Goal: Transaction & Acquisition: Purchase product/service

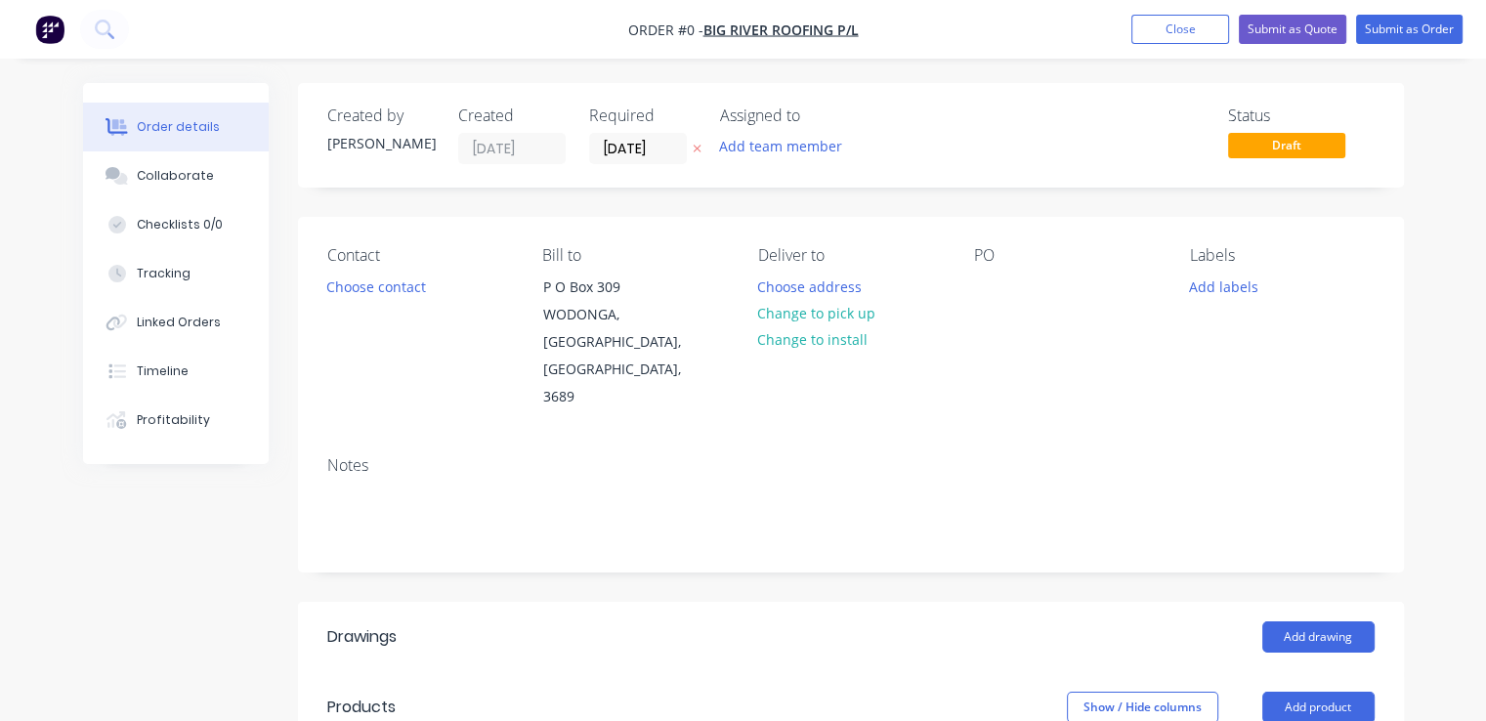
click at [47, 36] on img "button" at bounding box center [49, 29] width 29 height 29
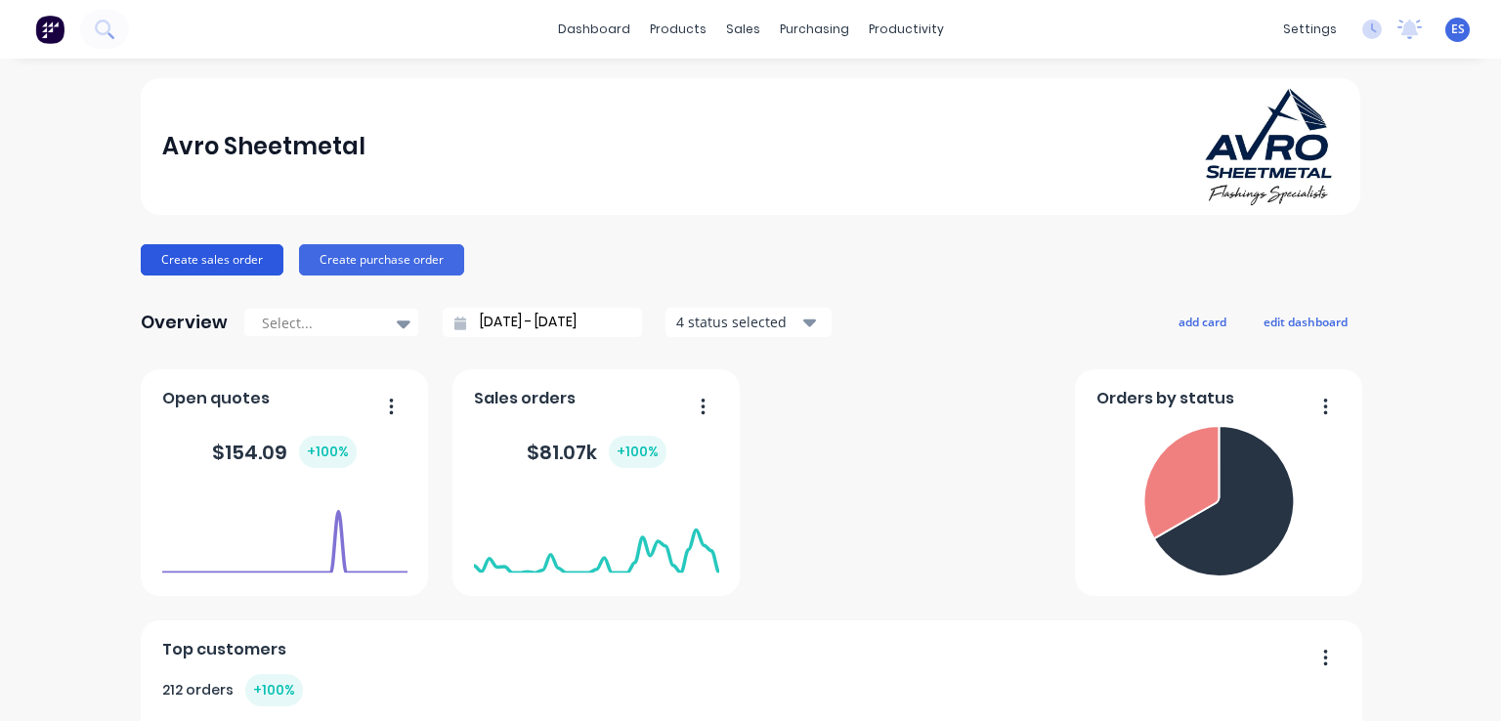
click at [207, 262] on button "Create sales order" at bounding box center [212, 259] width 143 height 31
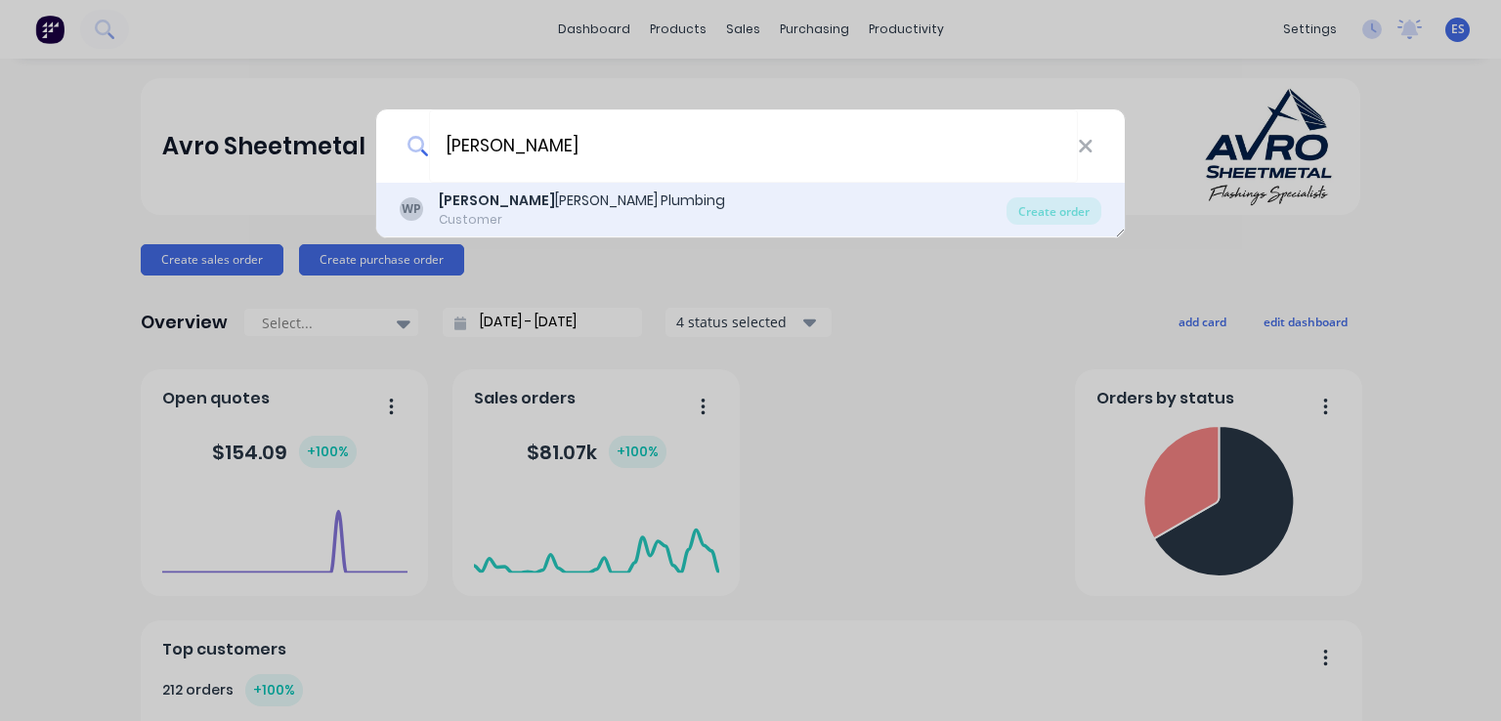
type input "[PERSON_NAME]"
click at [504, 212] on div "Customer" at bounding box center [582, 220] width 286 height 18
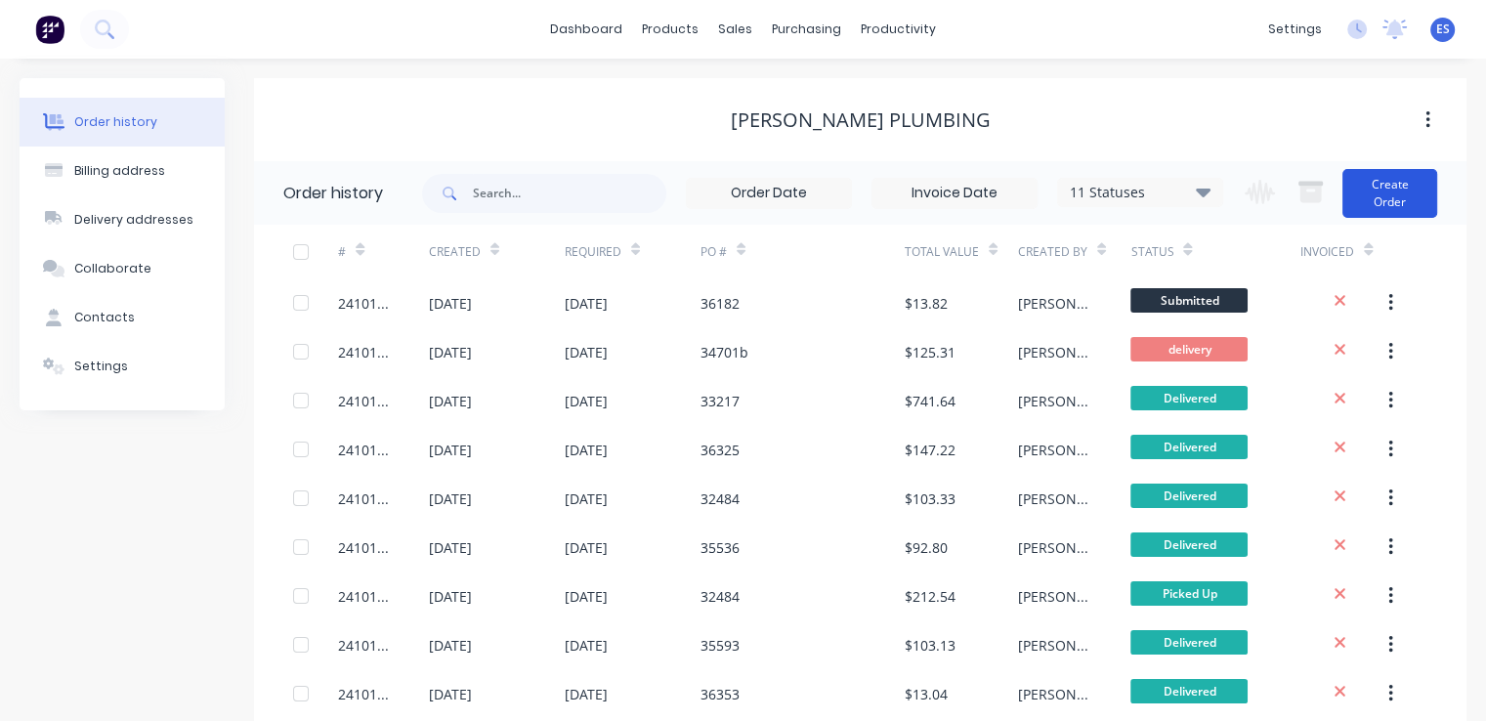
click at [1393, 193] on button "Create Order" at bounding box center [1389, 193] width 95 height 49
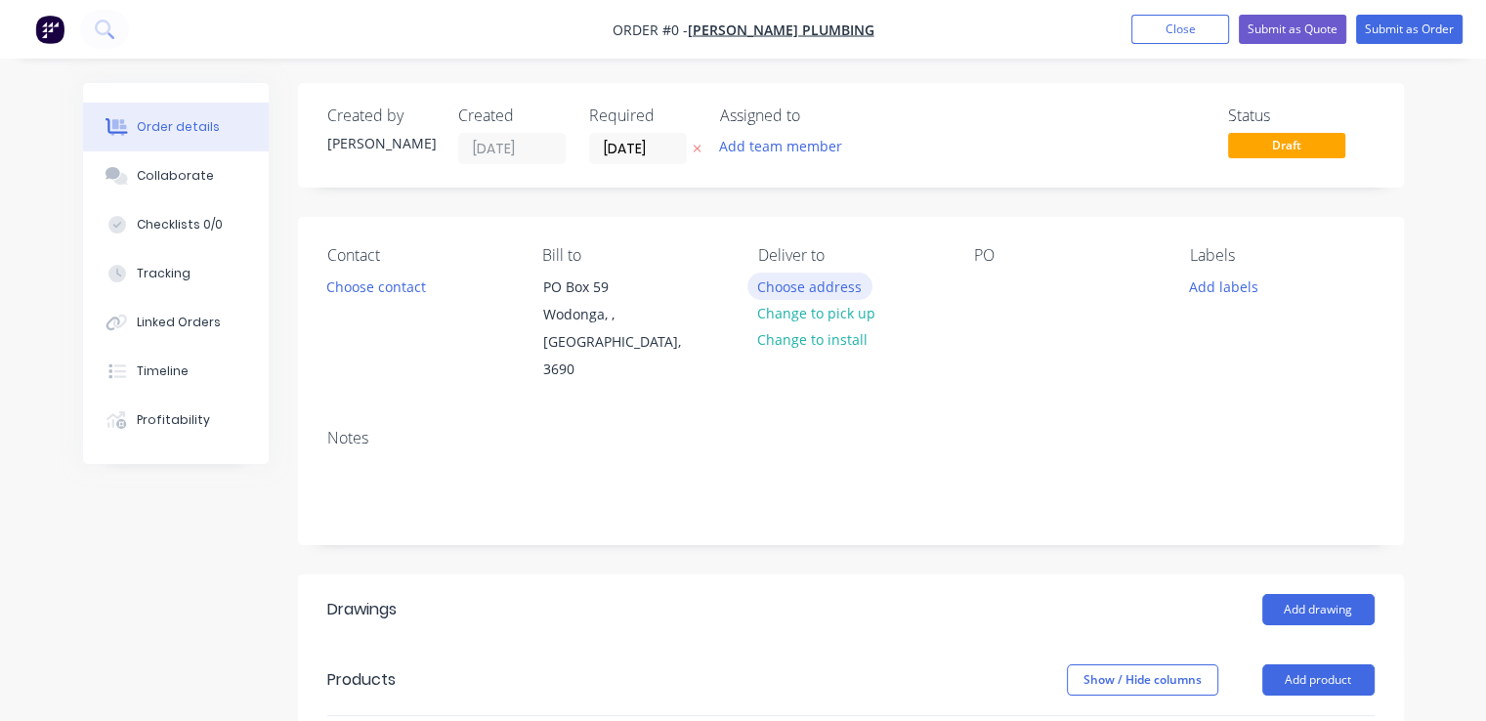
click at [828, 294] on button "Choose address" at bounding box center [809, 286] width 125 height 26
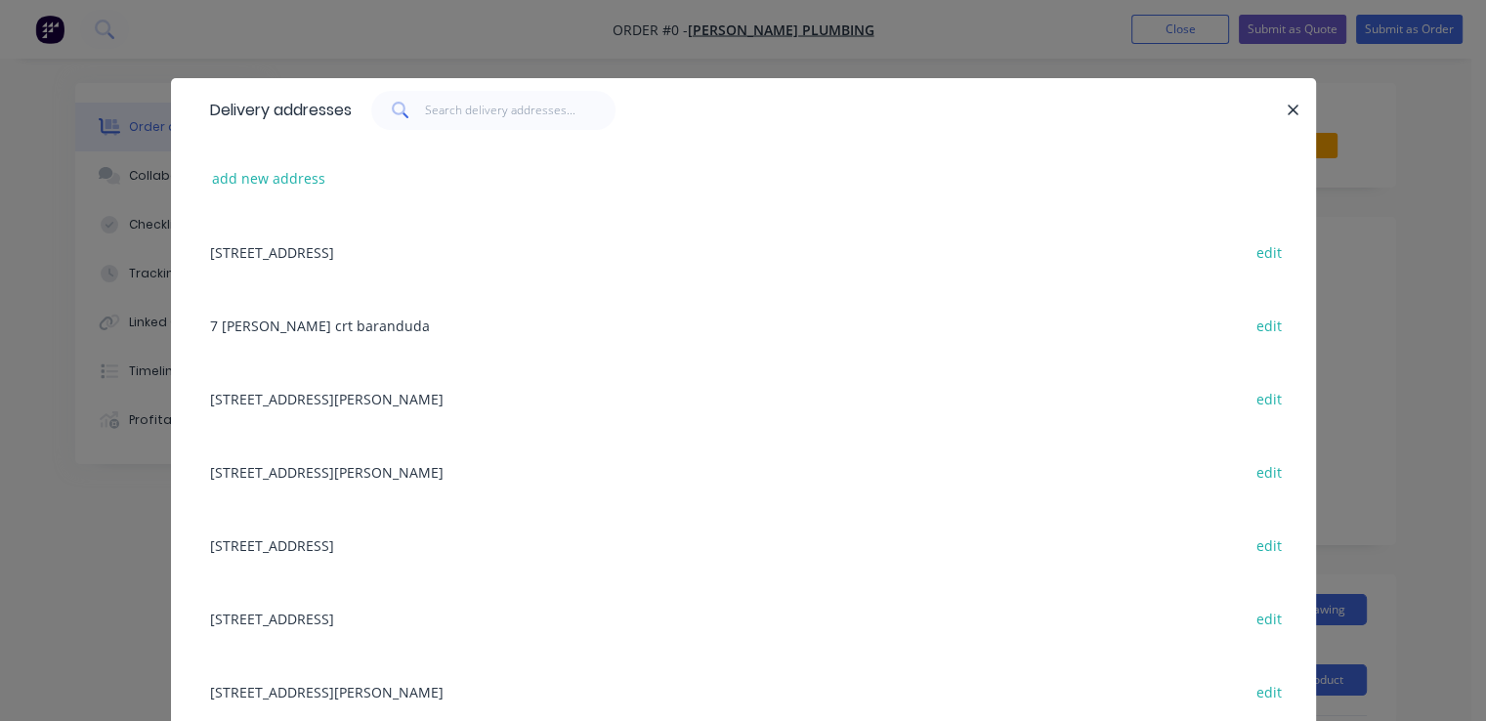
click at [418, 239] on div "[STREET_ADDRESS] edit" at bounding box center [743, 251] width 1086 height 73
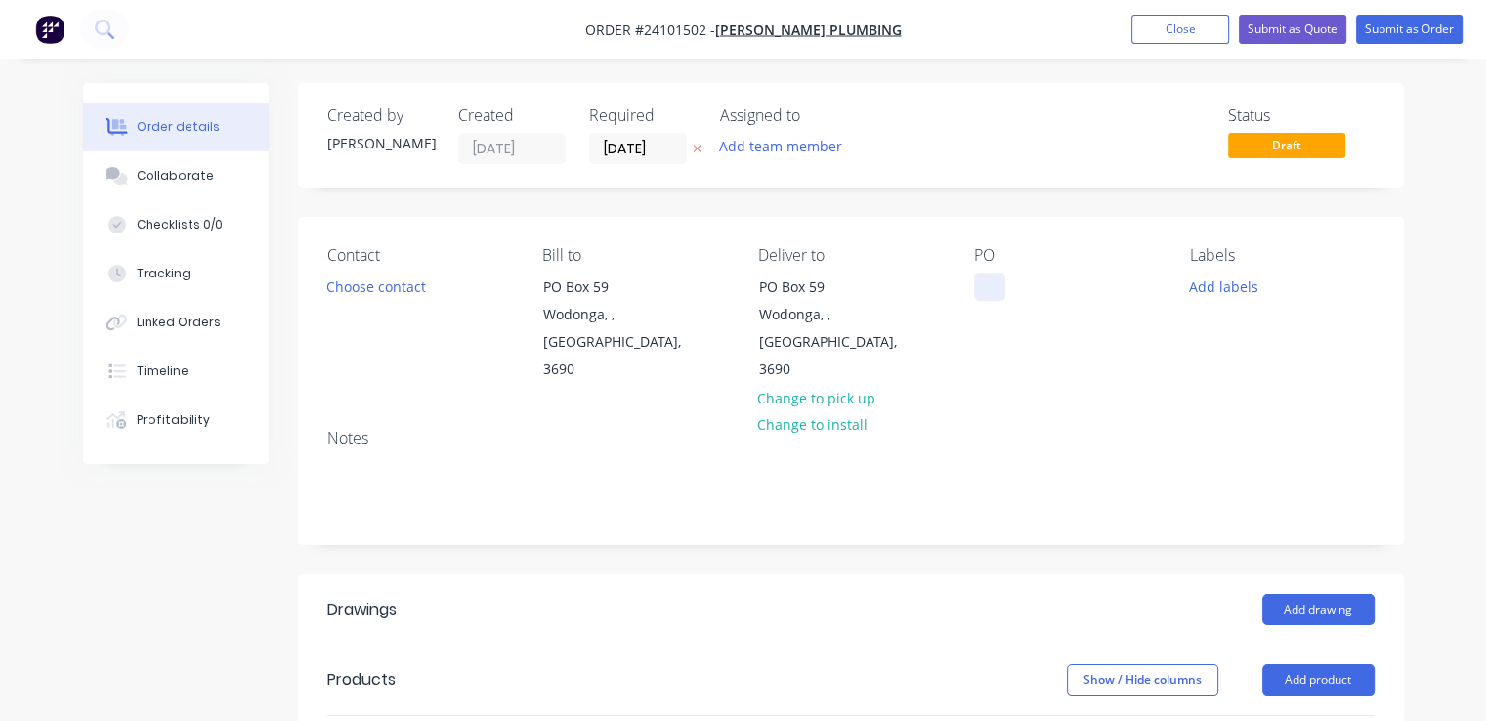
click at [993, 282] on div at bounding box center [989, 287] width 31 height 28
click at [1300, 594] on button "Add drawing" at bounding box center [1318, 609] width 112 height 31
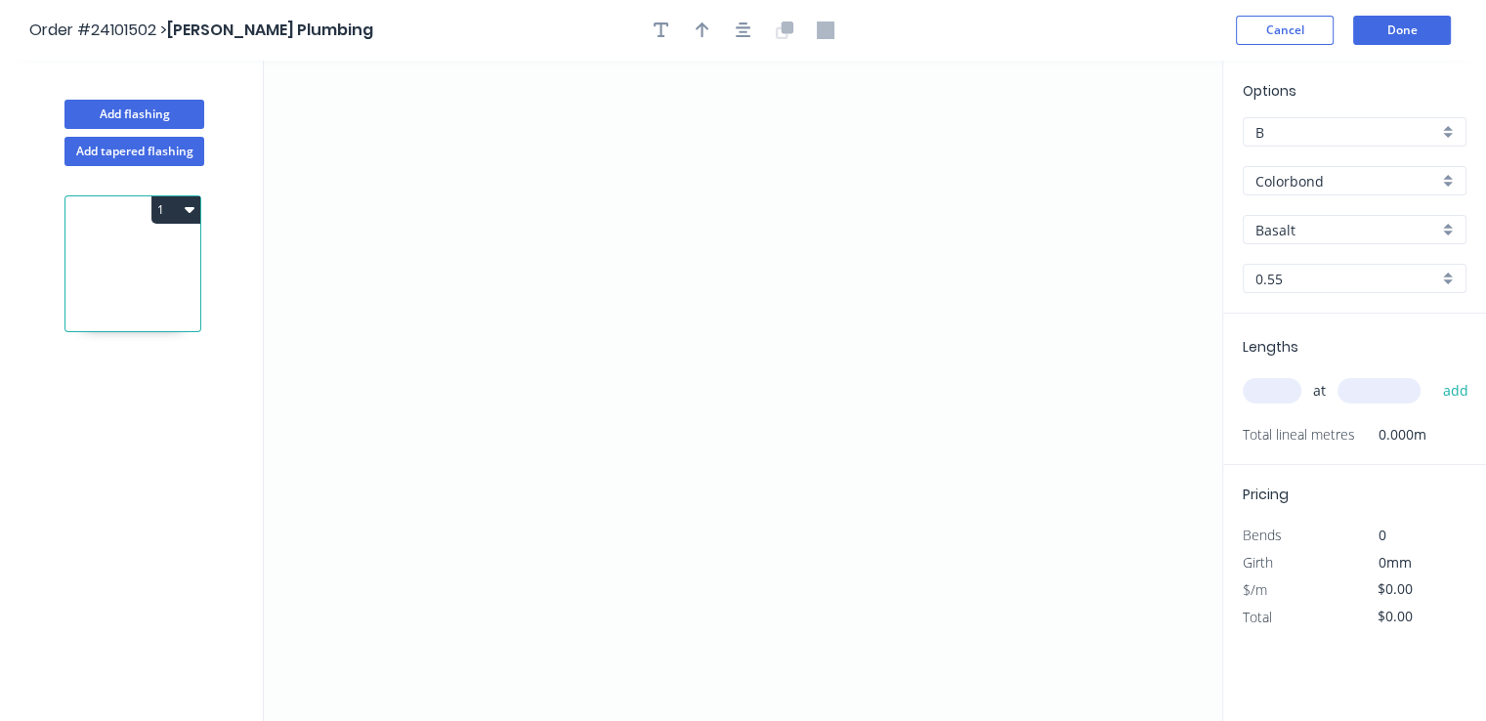
click at [1305, 228] on input "Basalt" at bounding box center [1346, 230] width 183 height 21
click at [1334, 300] on div "Paperbark" at bounding box center [1355, 301] width 222 height 34
type input "Paperbark"
click at [557, 325] on icon "0" at bounding box center [743, 391] width 958 height 660
click at [782, 330] on icon "0" at bounding box center [743, 391] width 958 height 660
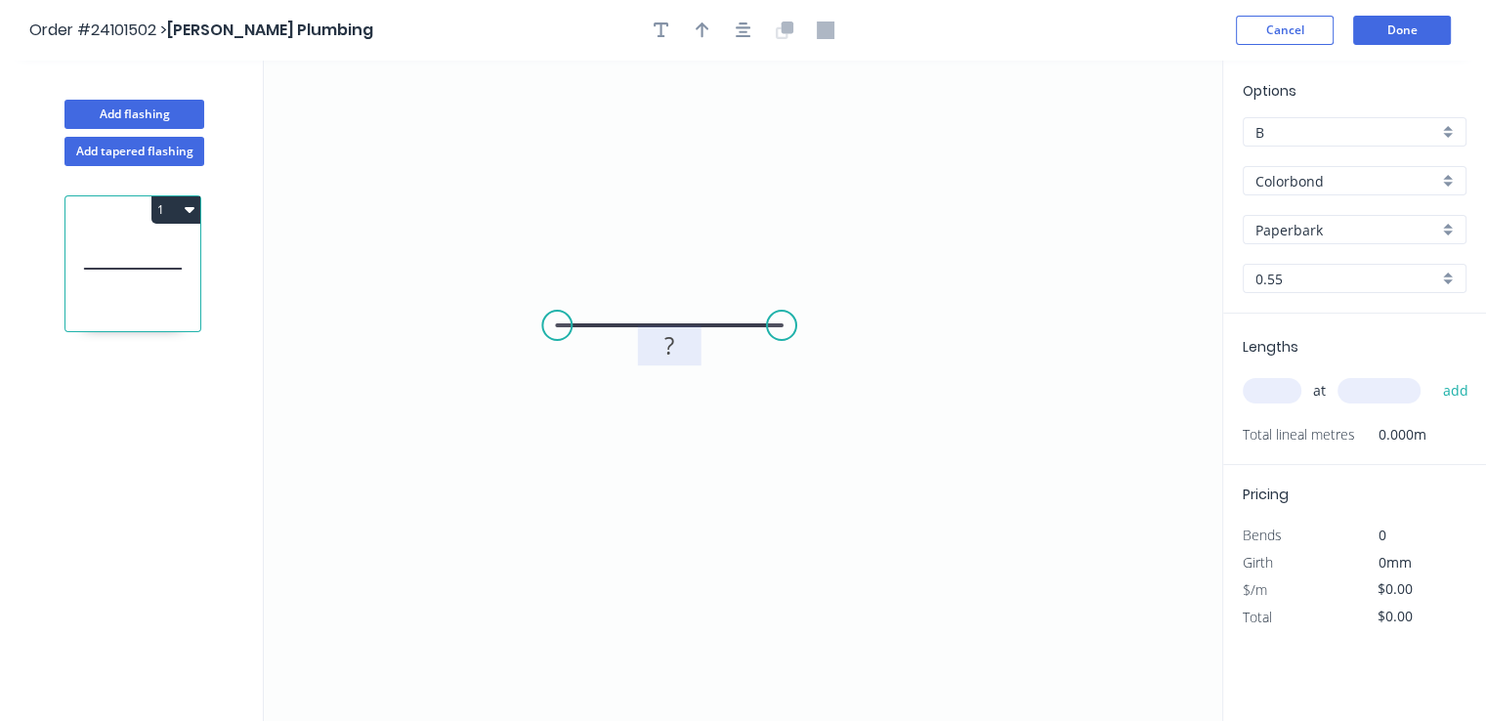
click at [675, 346] on rect at bounding box center [669, 346] width 39 height 27
drag, startPoint x: 1253, startPoint y: 400, endPoint x: 1233, endPoint y: 402, distance: 20.7
click at [1233, 402] on div "Lengths at add Total lineal metres 0.000m" at bounding box center [1354, 389] width 263 height 151
type input "$9.87"
type input "1"
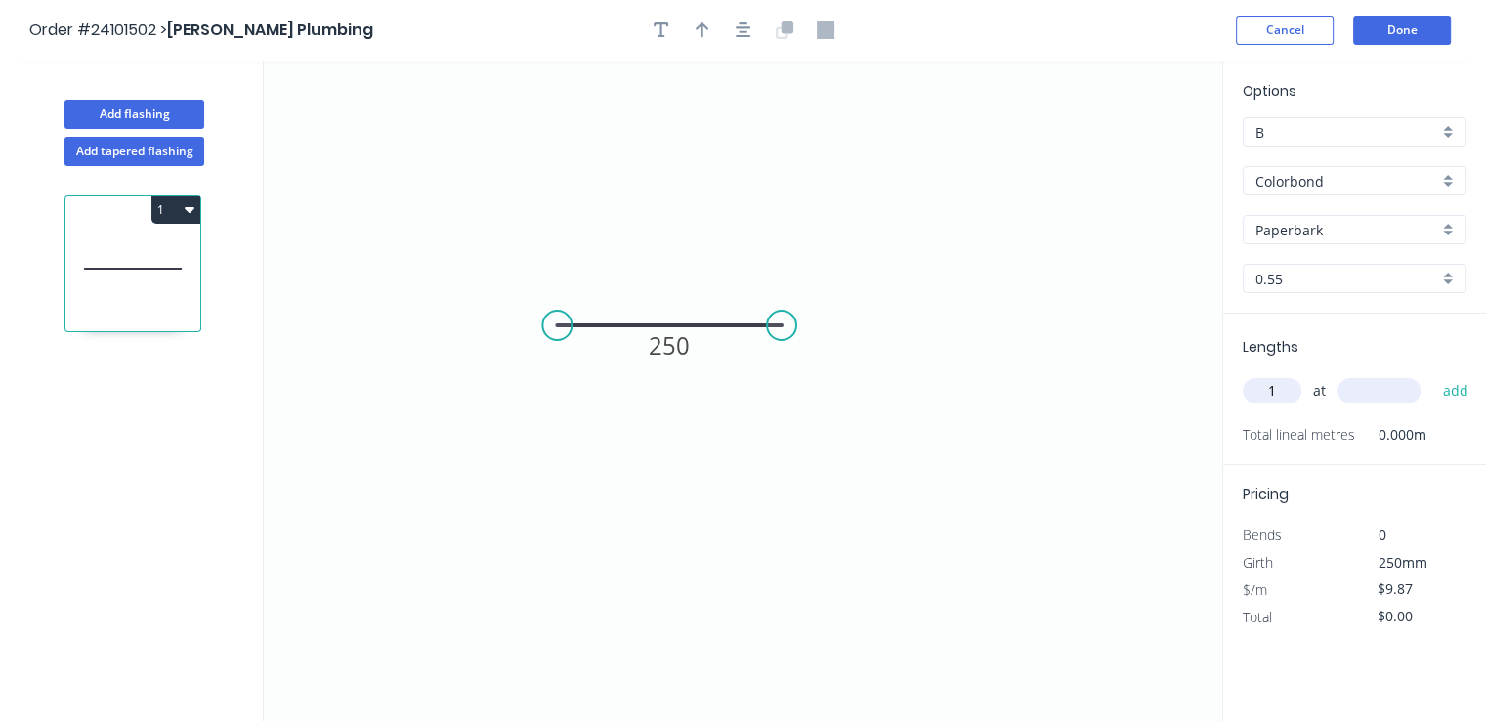
click at [1387, 399] on input "text" at bounding box center [1378, 390] width 83 height 25
type input "250"
click at [1432, 374] on button "add" at bounding box center [1455, 390] width 46 height 33
type input "$2.96"
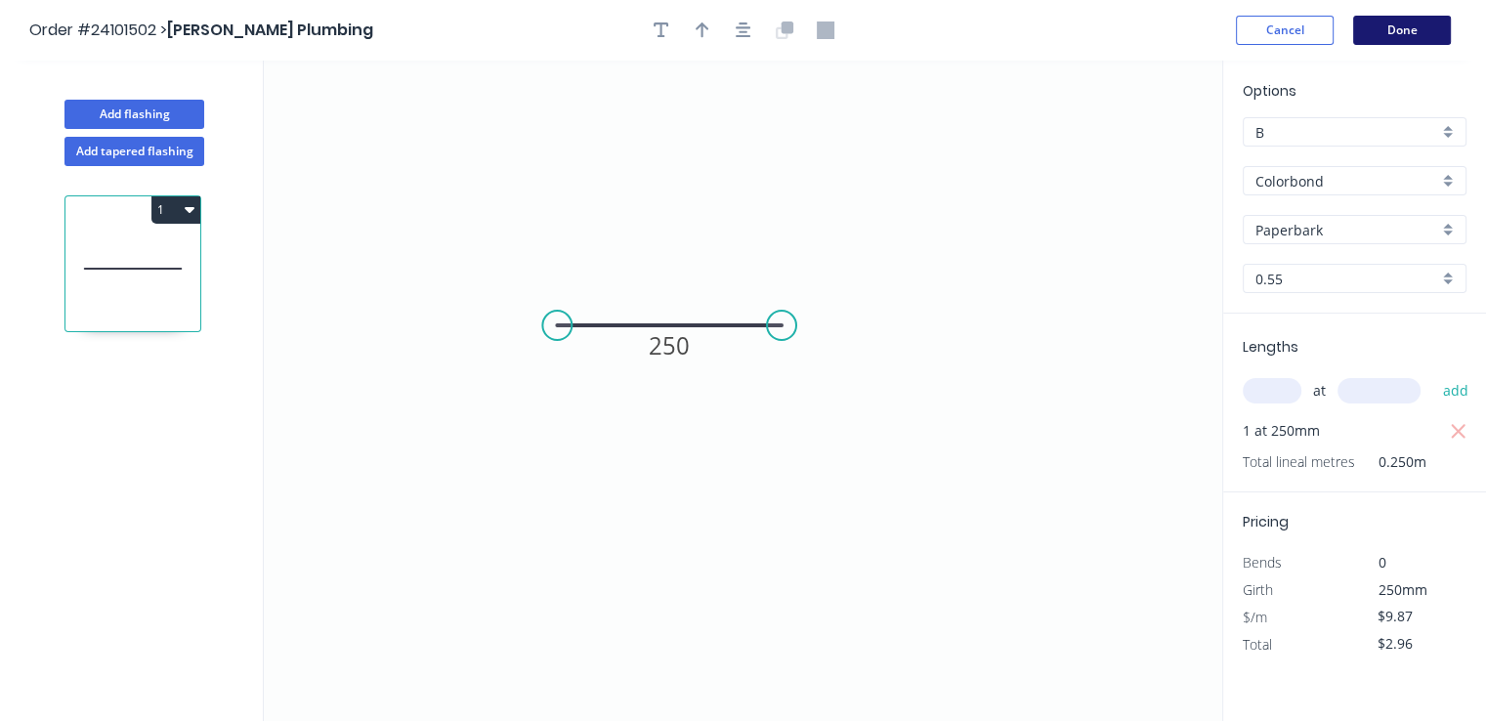
click at [1384, 36] on button "Done" at bounding box center [1402, 30] width 98 height 29
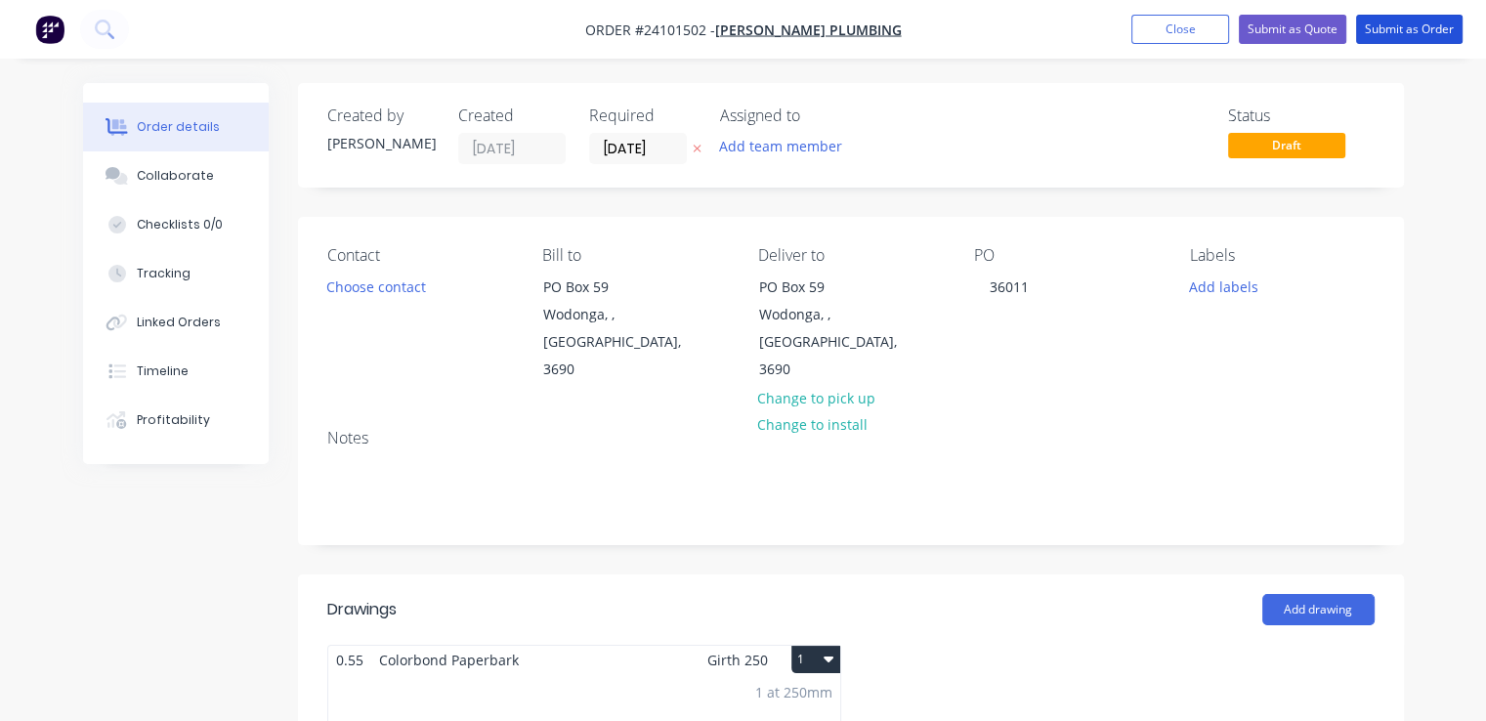
click at [1384, 36] on button "Submit as Order" at bounding box center [1409, 29] width 106 height 29
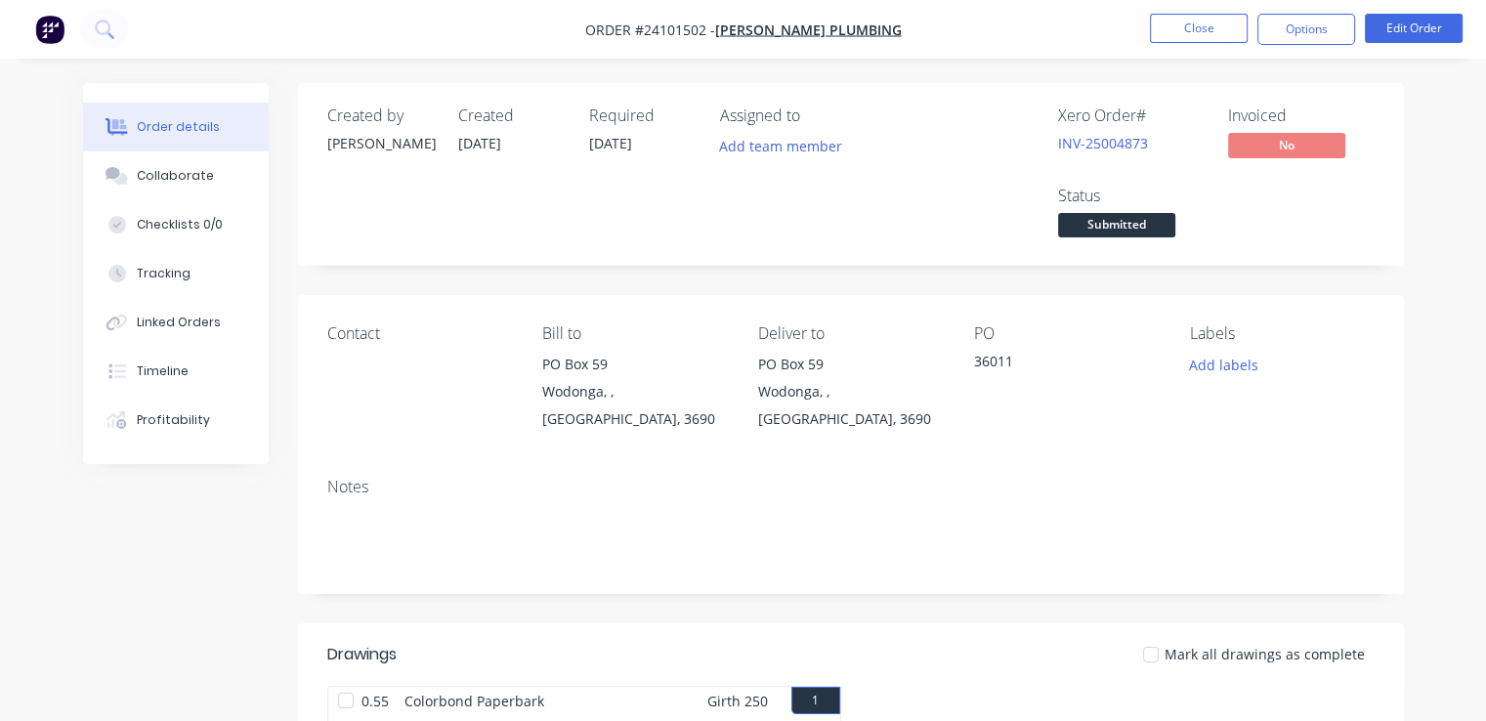
click at [43, 37] on img "button" at bounding box center [49, 29] width 29 height 29
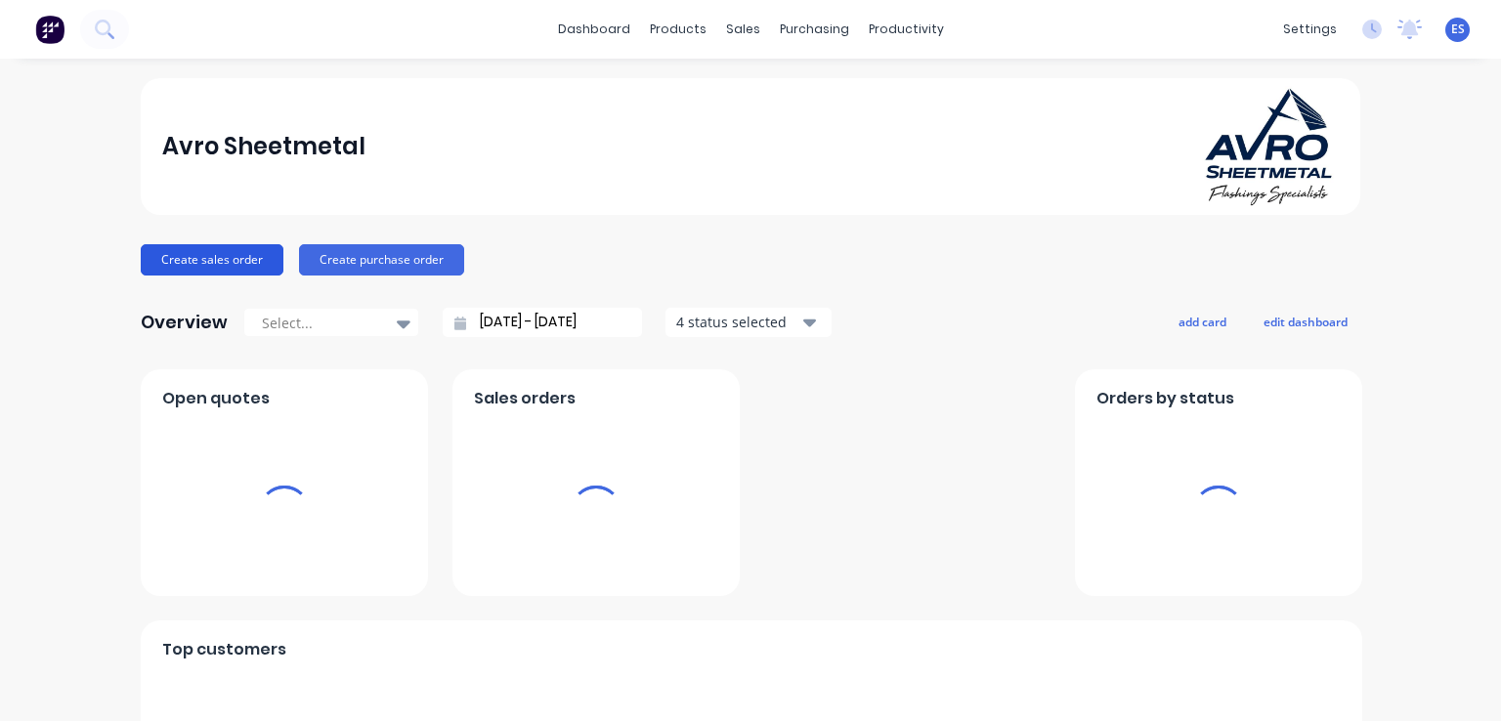
click at [246, 272] on button "Create sales order" at bounding box center [212, 259] width 143 height 31
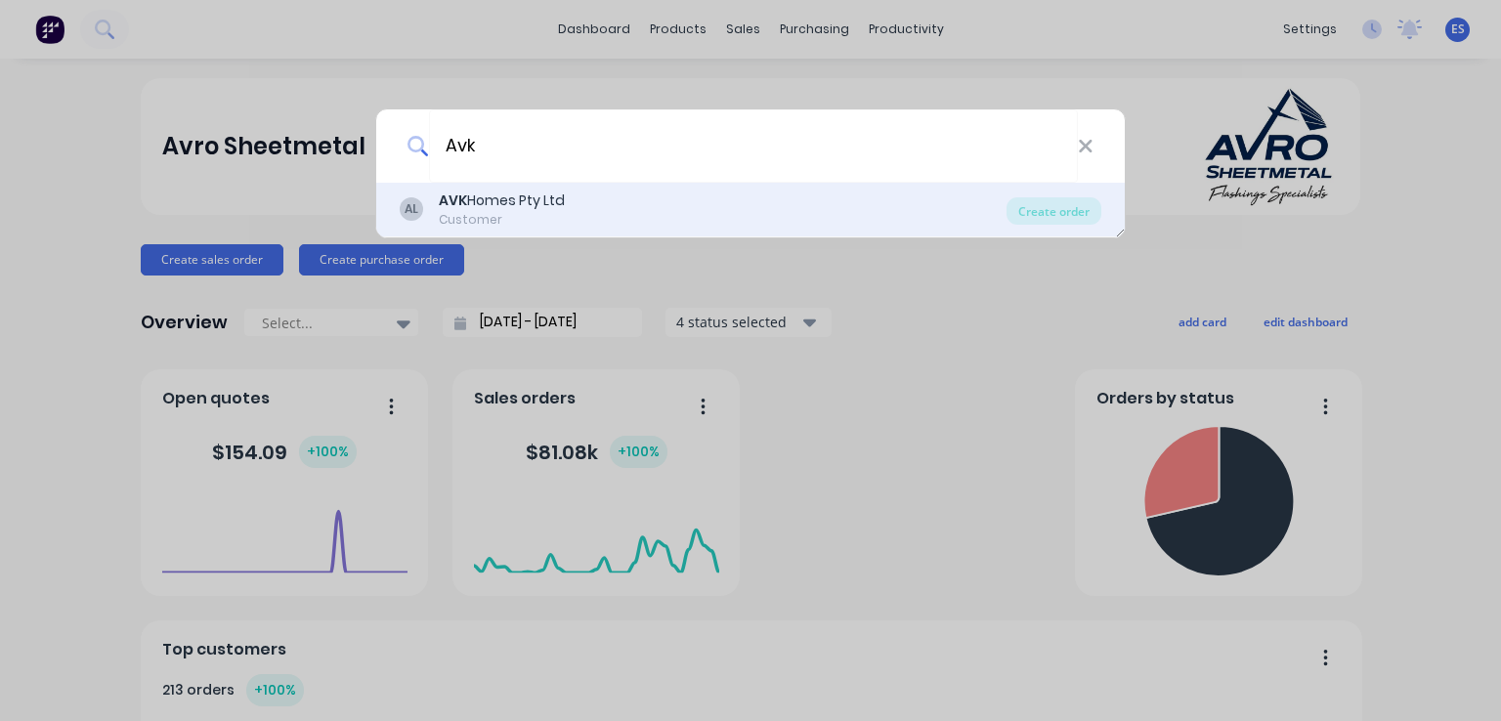
type input "Avk"
click at [481, 212] on div "Customer" at bounding box center [502, 220] width 126 height 18
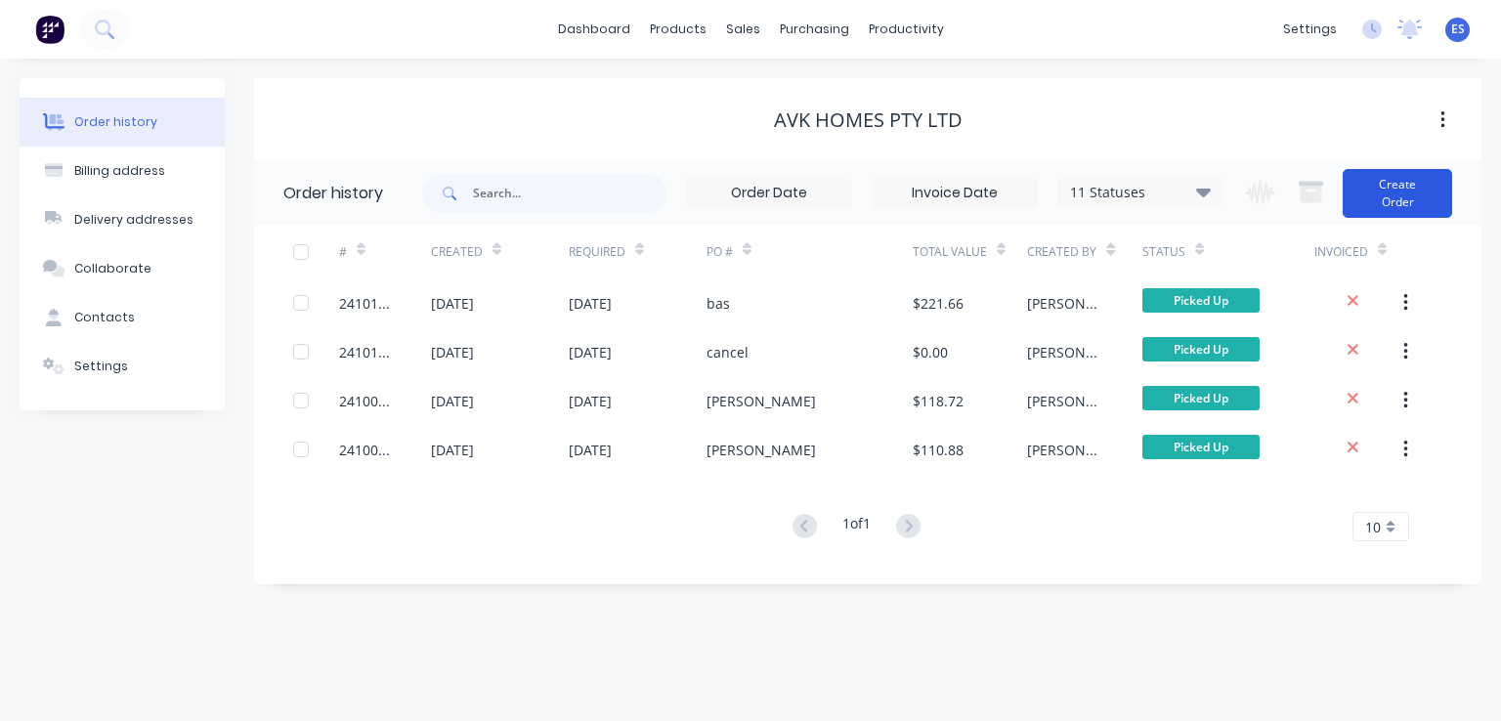
click at [1376, 190] on button "Create Order" at bounding box center [1396, 193] width 109 height 49
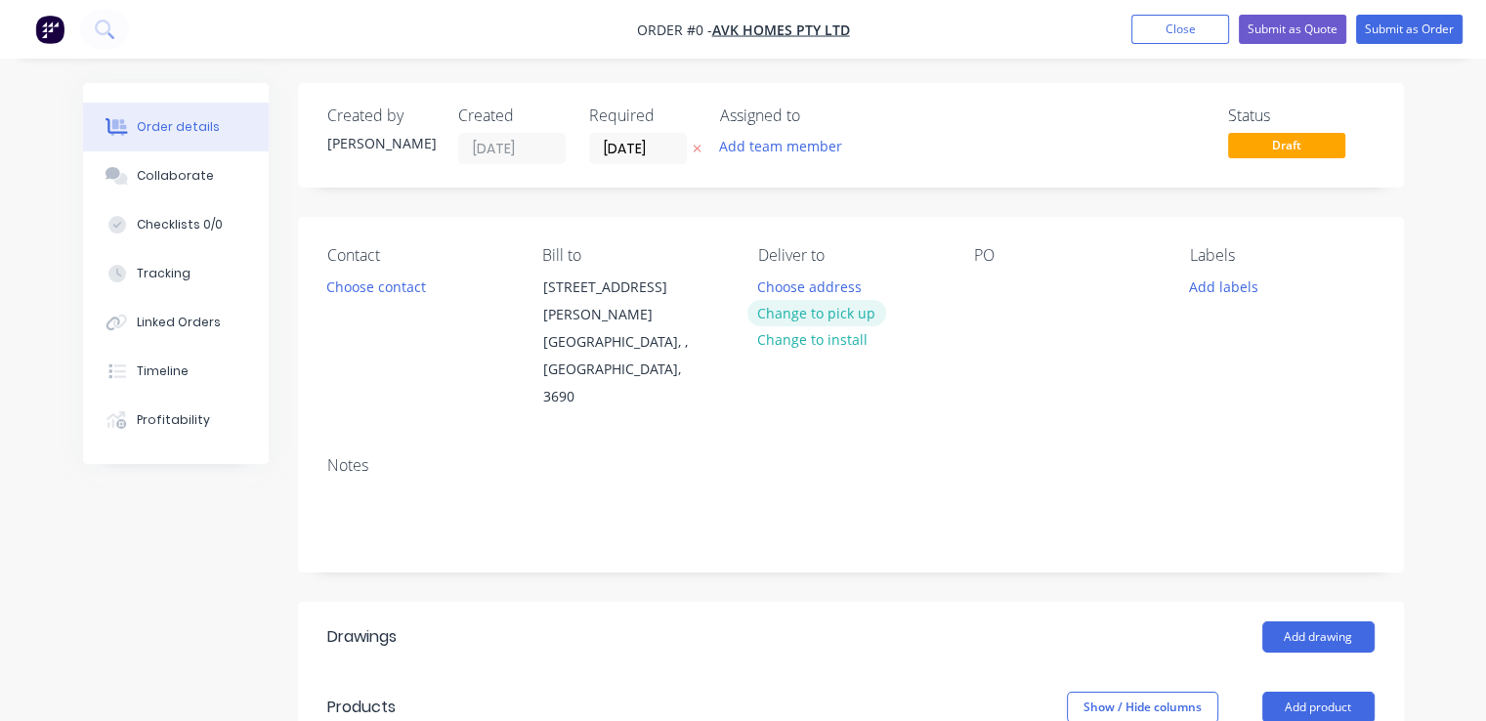
click at [852, 318] on button "Change to pick up" at bounding box center [816, 313] width 139 height 26
click at [991, 282] on div at bounding box center [989, 287] width 31 height 28
click at [399, 292] on button "Choose contact" at bounding box center [376, 286] width 120 height 26
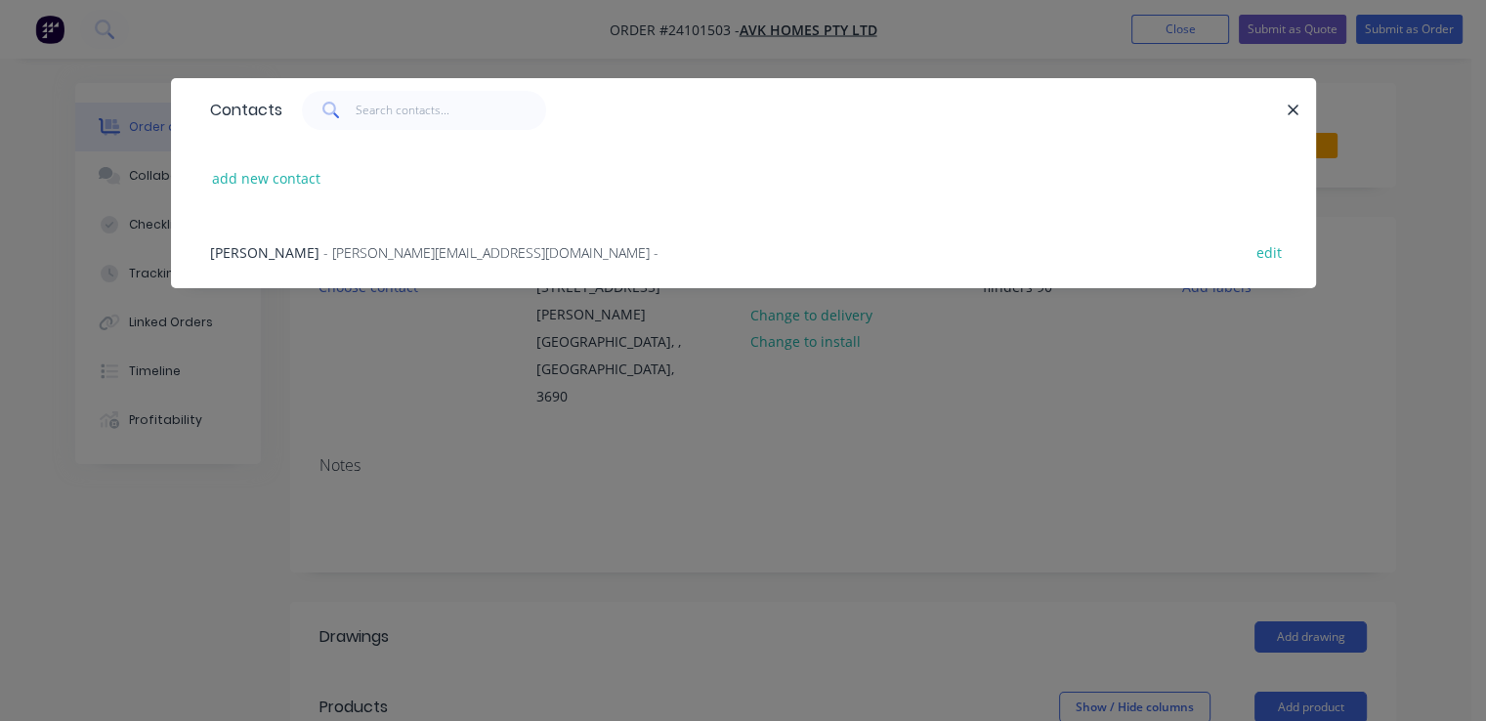
click at [430, 262] on div "[PERSON_NAME] - [PERSON_NAME][EMAIL_ADDRESS][DOMAIN_NAME] -" at bounding box center [434, 252] width 448 height 21
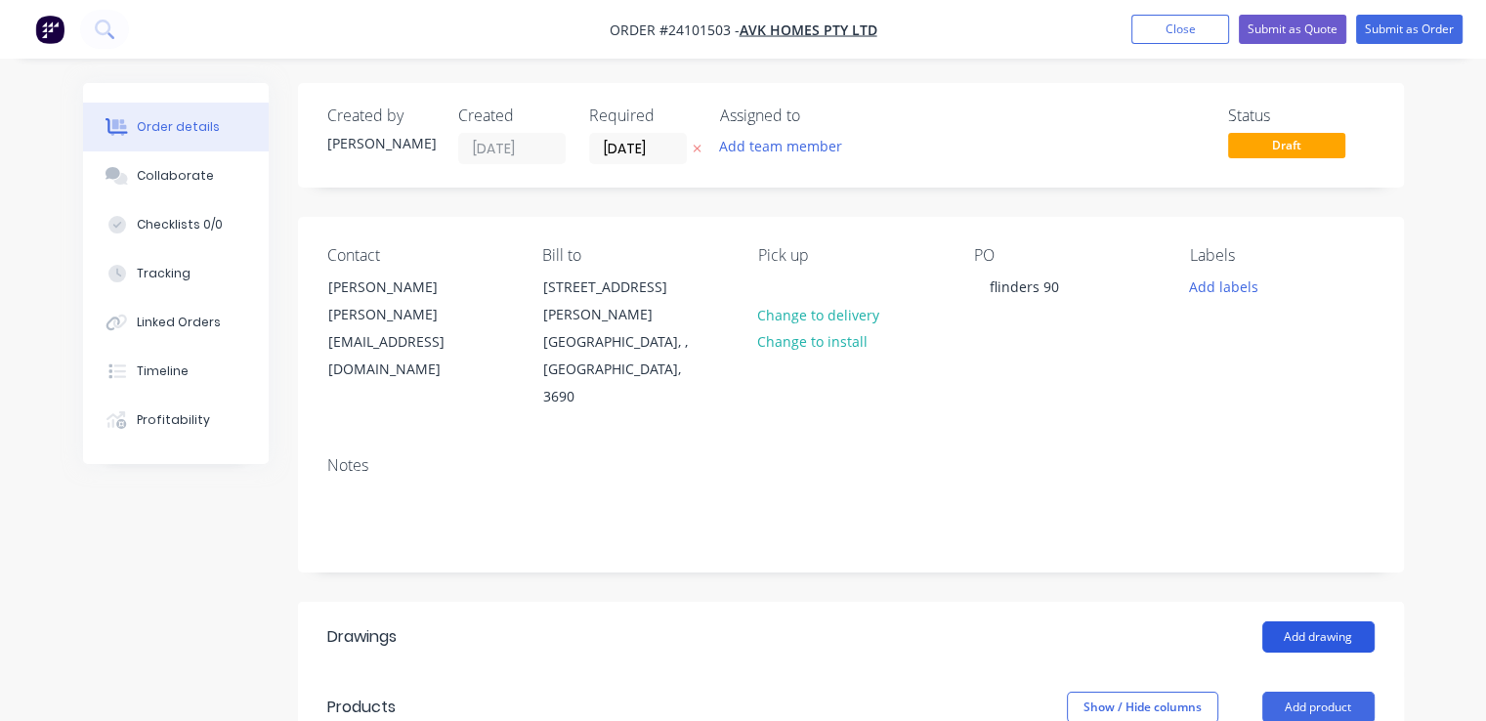
click at [1324, 621] on button "Add drawing" at bounding box center [1318, 636] width 112 height 31
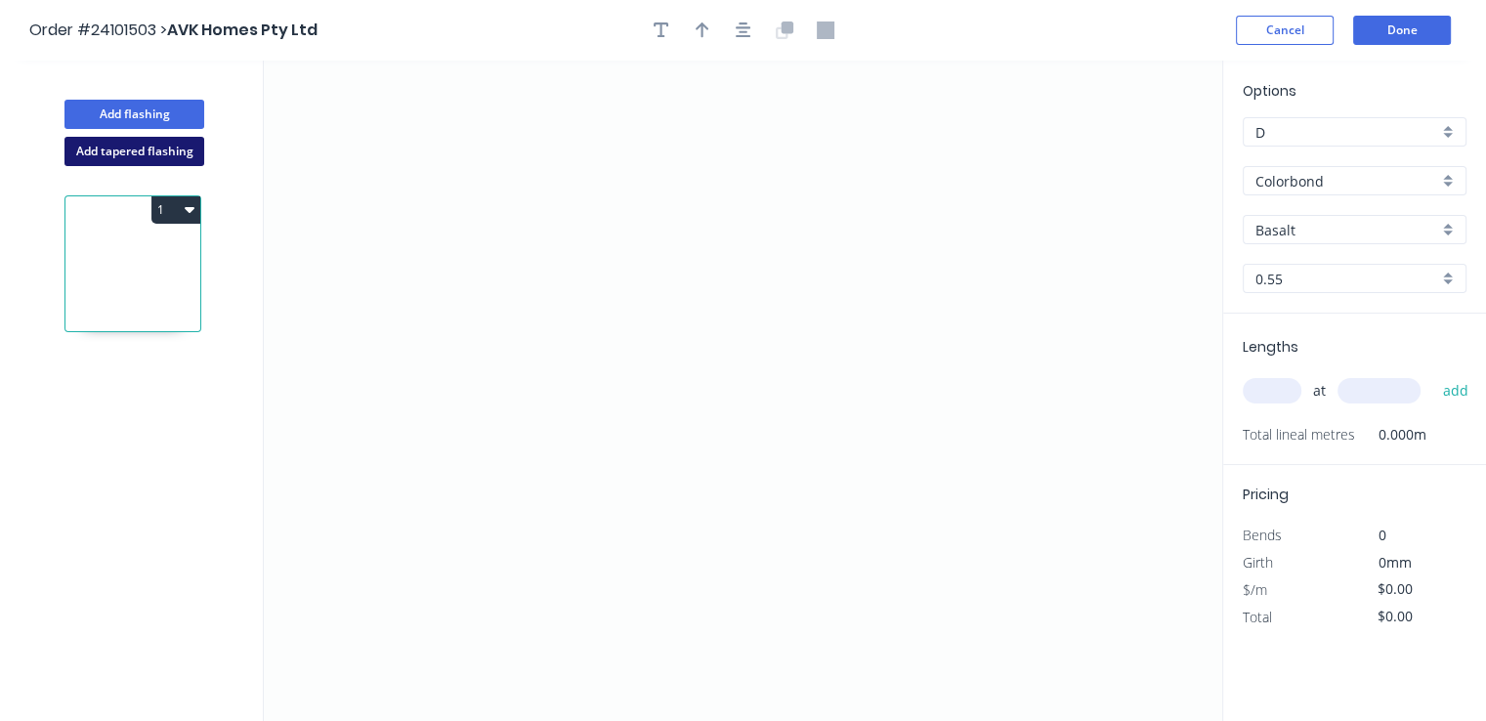
click at [148, 152] on button "Add tapered flashing" at bounding box center [134, 151] width 140 height 29
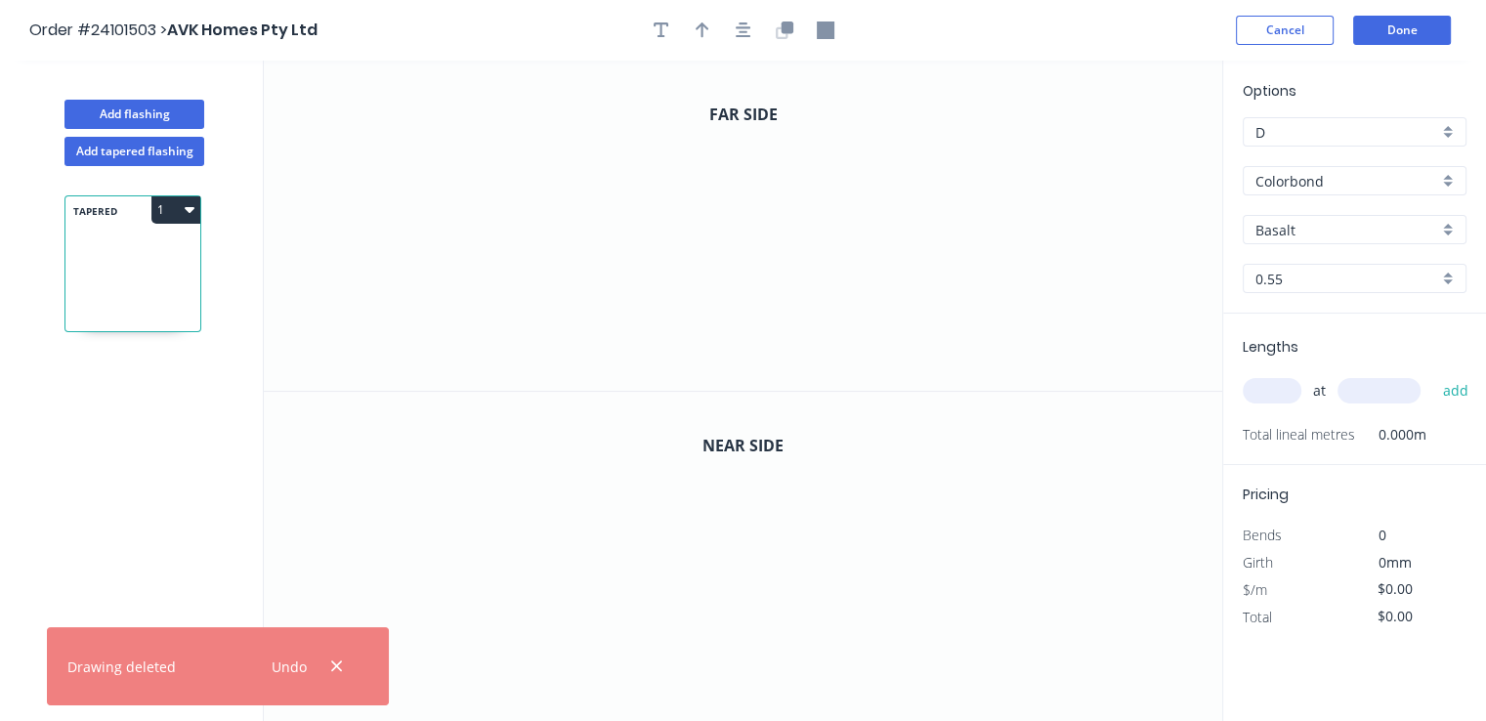
click at [1290, 232] on input "Basalt" at bounding box center [1346, 230] width 183 height 21
click at [1288, 262] on div "[PERSON_NAME]" at bounding box center [1355, 267] width 222 height 34
type input "[PERSON_NAME]"
click at [678, 271] on icon "0" at bounding box center [743, 226] width 958 height 330
click at [677, 221] on icon "0" at bounding box center [743, 226] width 958 height 330
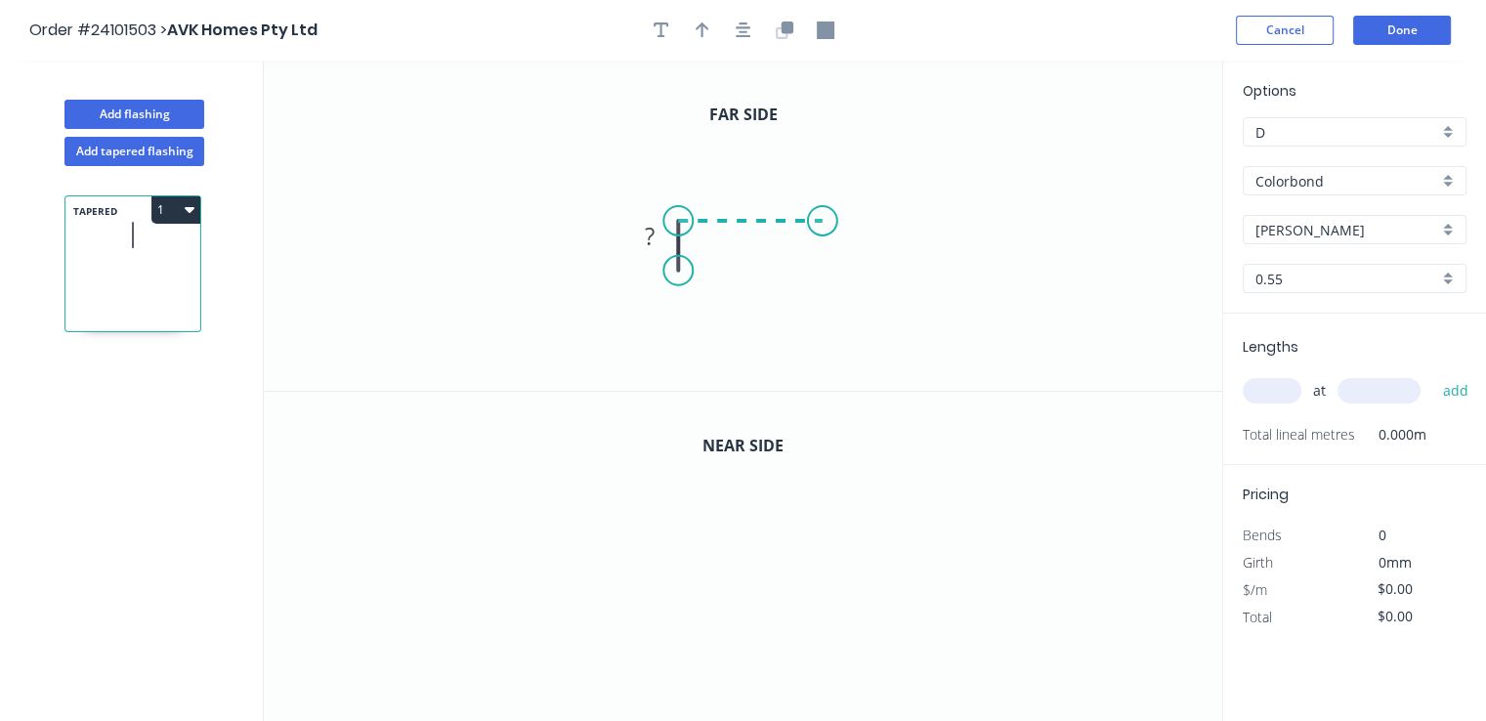
click at [823, 224] on icon "0 ?" at bounding box center [743, 226] width 958 height 330
click at [825, 274] on icon "0 ? ?" at bounding box center [743, 226] width 958 height 330
click at [850, 246] on tspan "?" at bounding box center [852, 238] width 10 height 32
click at [642, 235] on rect at bounding box center [648, 237] width 39 height 27
click at [762, 189] on rect at bounding box center [750, 183] width 39 height 27
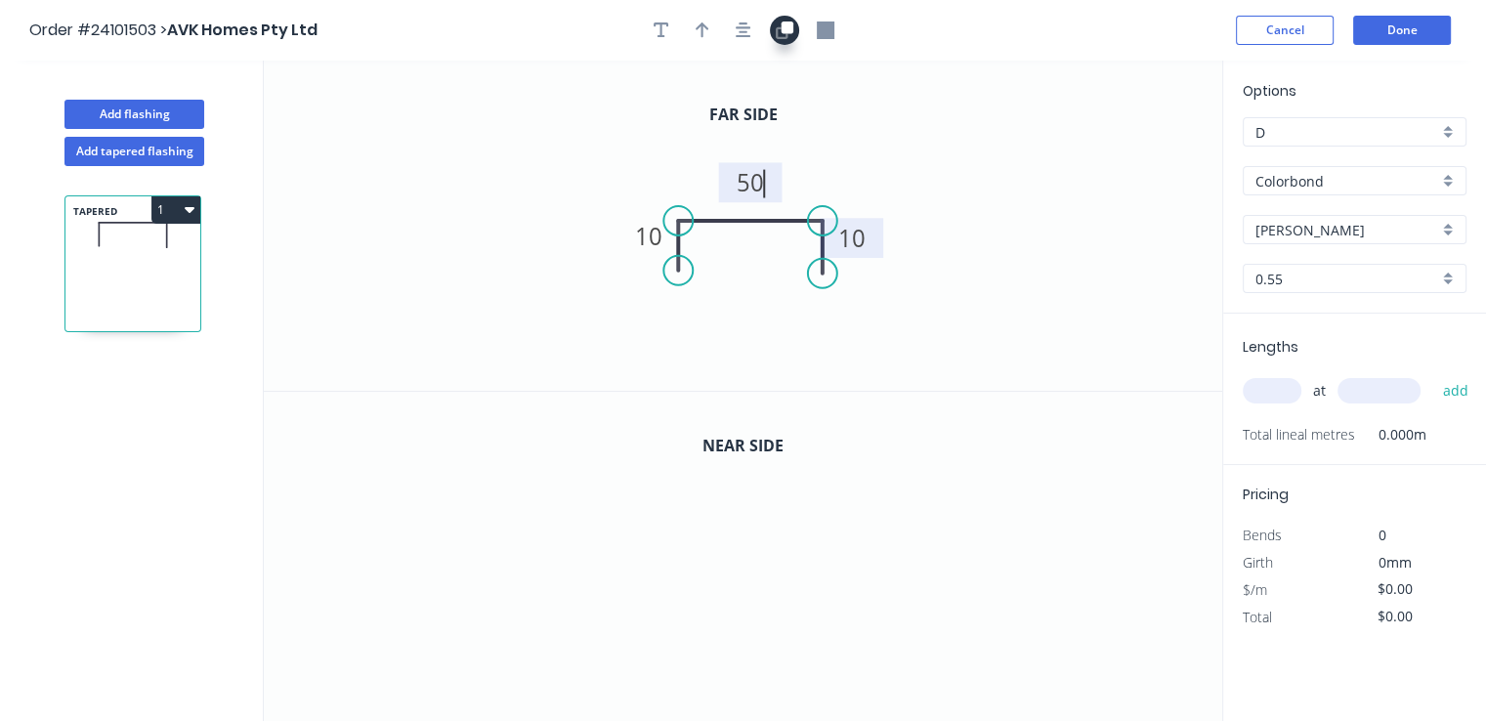
click at [783, 32] on icon "button" at bounding box center [787, 27] width 12 height 12
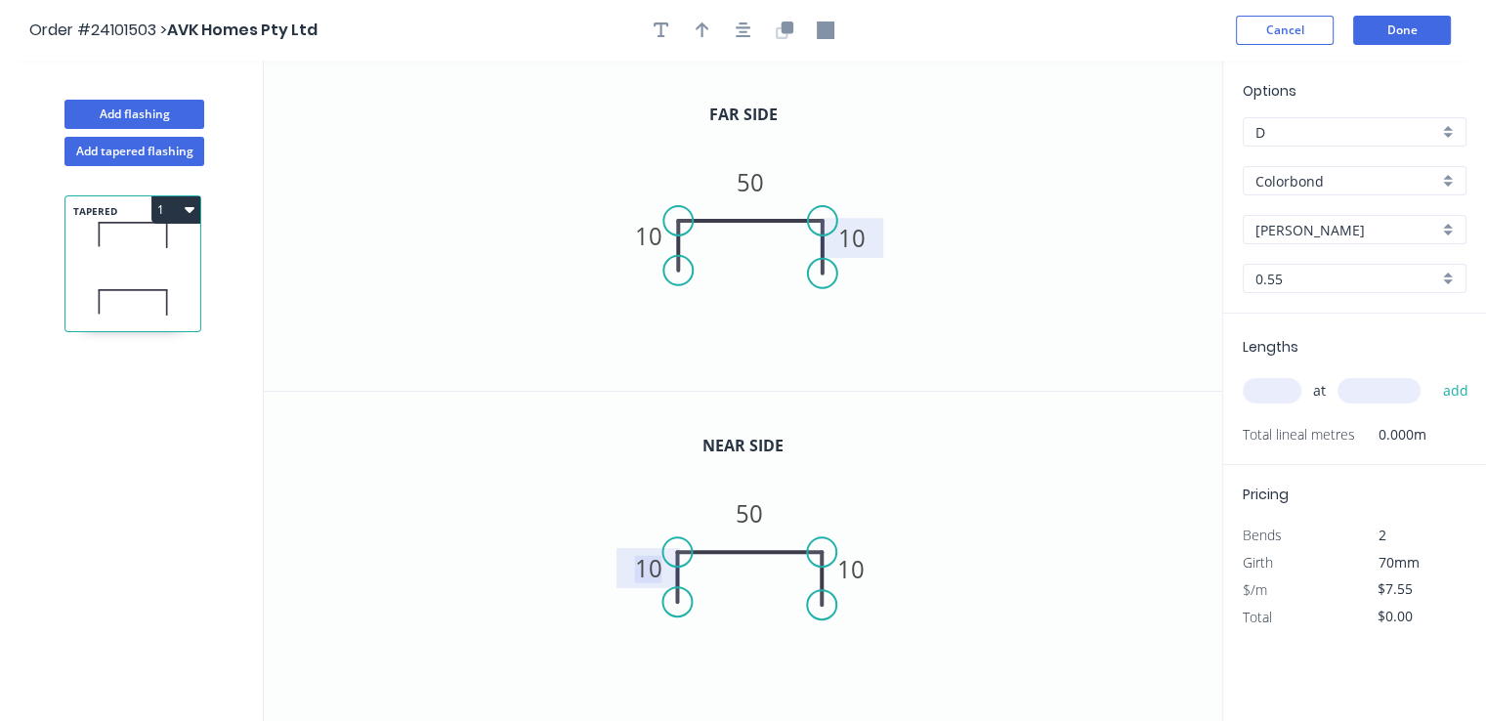
click at [664, 576] on rect at bounding box center [648, 568] width 39 height 27
click at [848, 568] on tspan "10" at bounding box center [851, 569] width 27 height 32
click at [1264, 383] on input "text" at bounding box center [1272, 390] width 59 height 25
type input "$14.34"
type input "2"
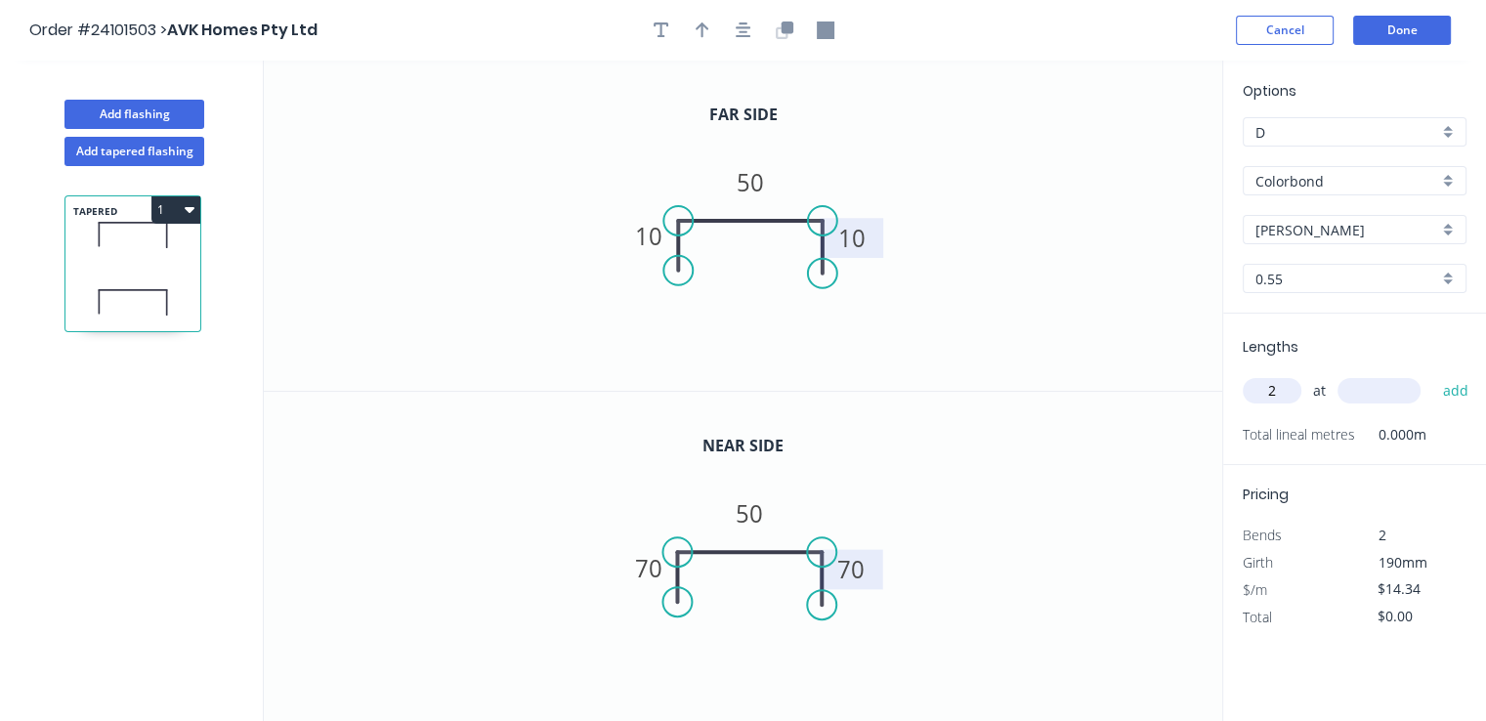
click at [1376, 402] on input "text" at bounding box center [1378, 390] width 83 height 25
type input "2915"
click at [1432, 374] on button "add" at bounding box center [1455, 390] width 46 height 33
type input "$83.60"
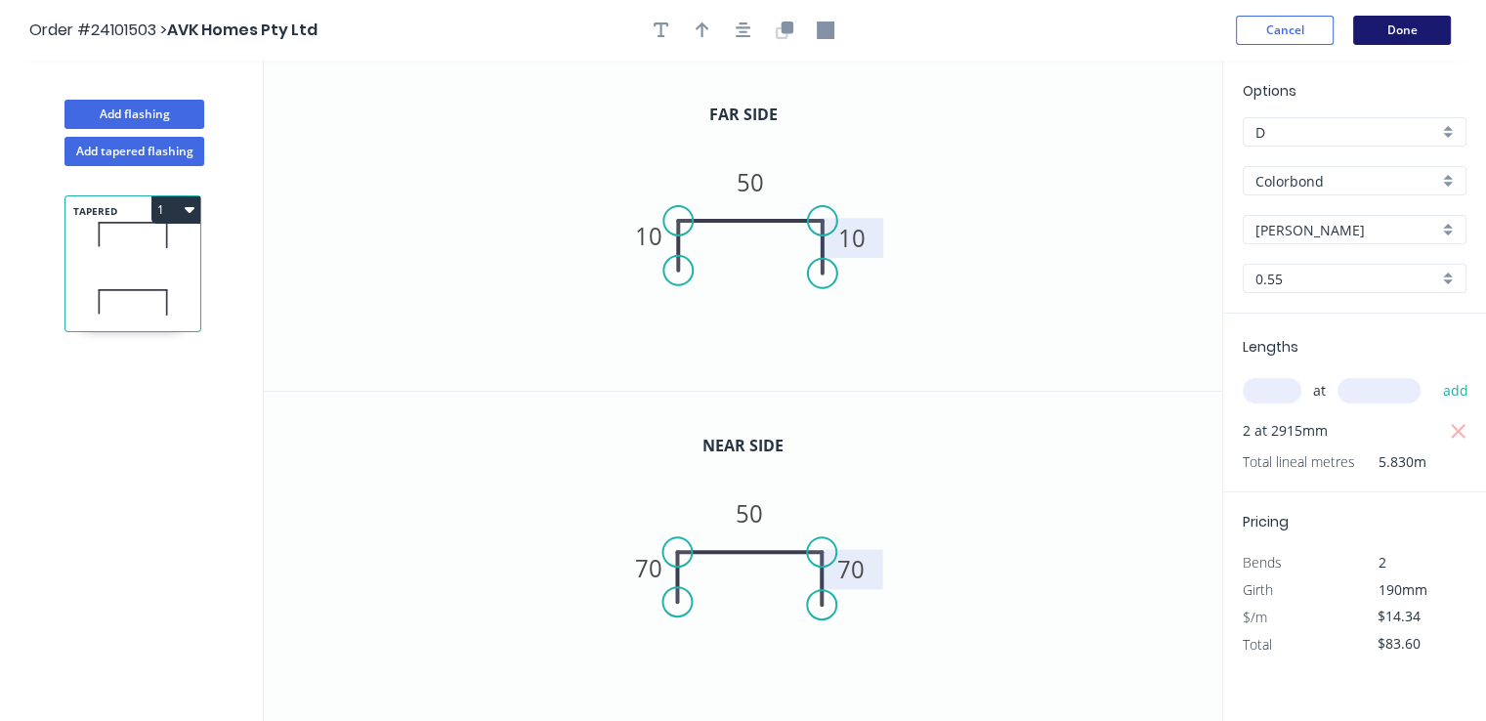
click at [1429, 36] on button "Done" at bounding box center [1402, 30] width 98 height 29
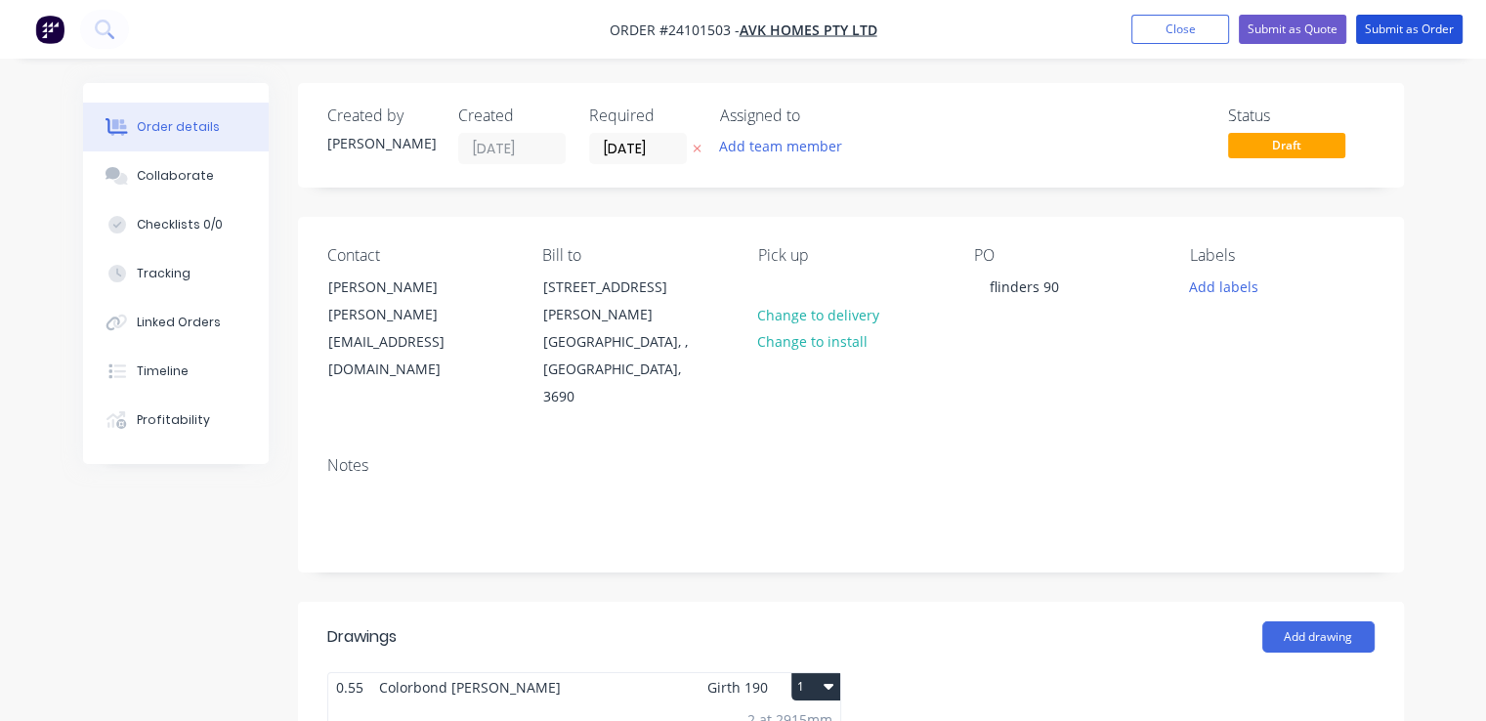
click at [1429, 36] on button "Submit as Order" at bounding box center [1409, 29] width 106 height 29
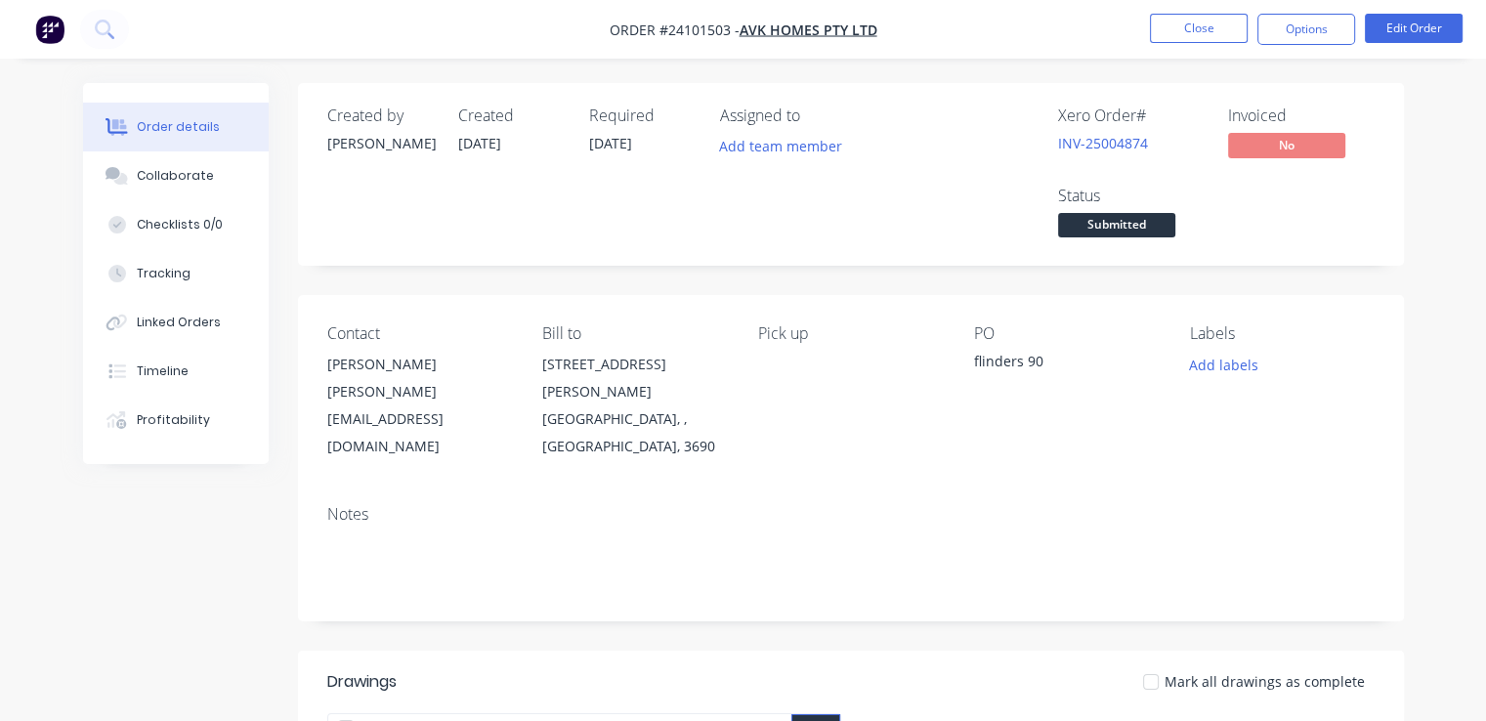
click at [51, 21] on img "button" at bounding box center [49, 29] width 29 height 29
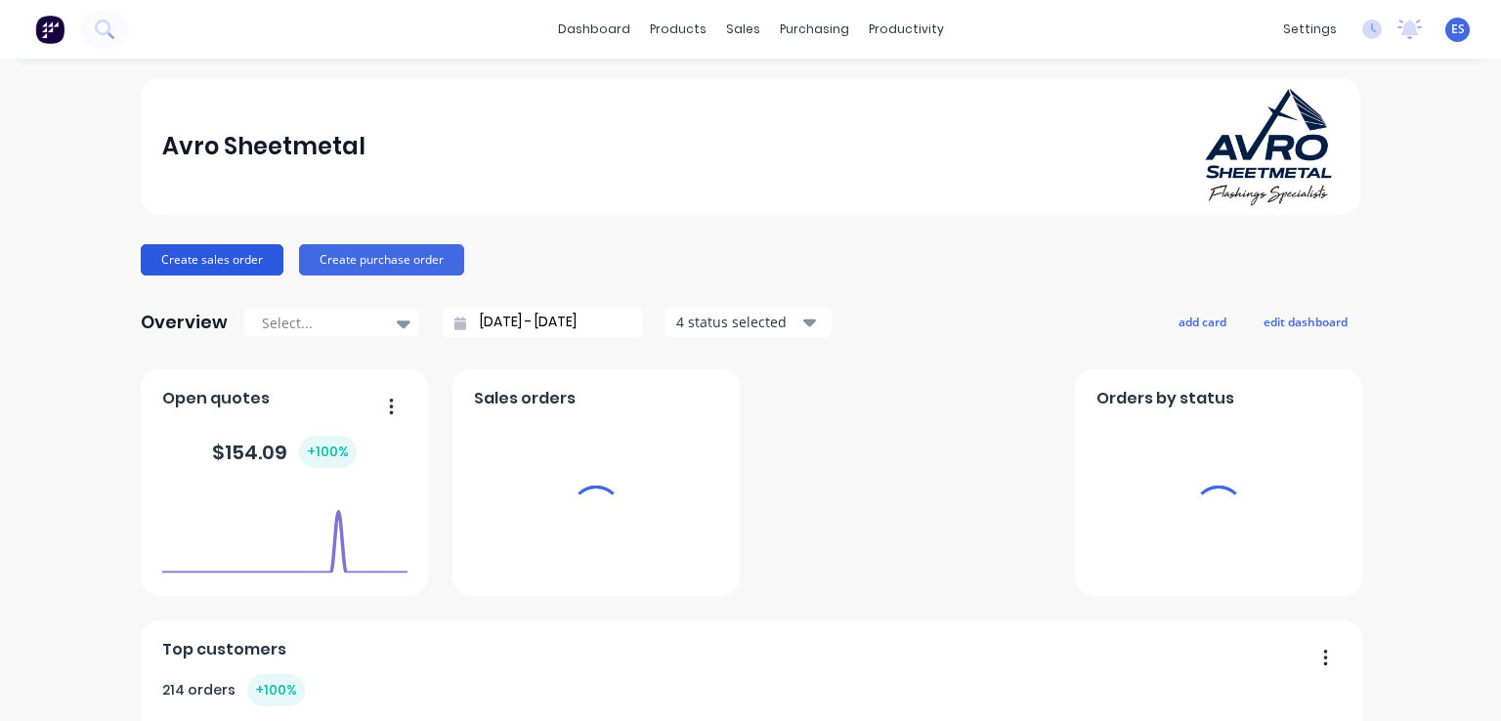
click at [222, 263] on button "Create sales order" at bounding box center [212, 259] width 143 height 31
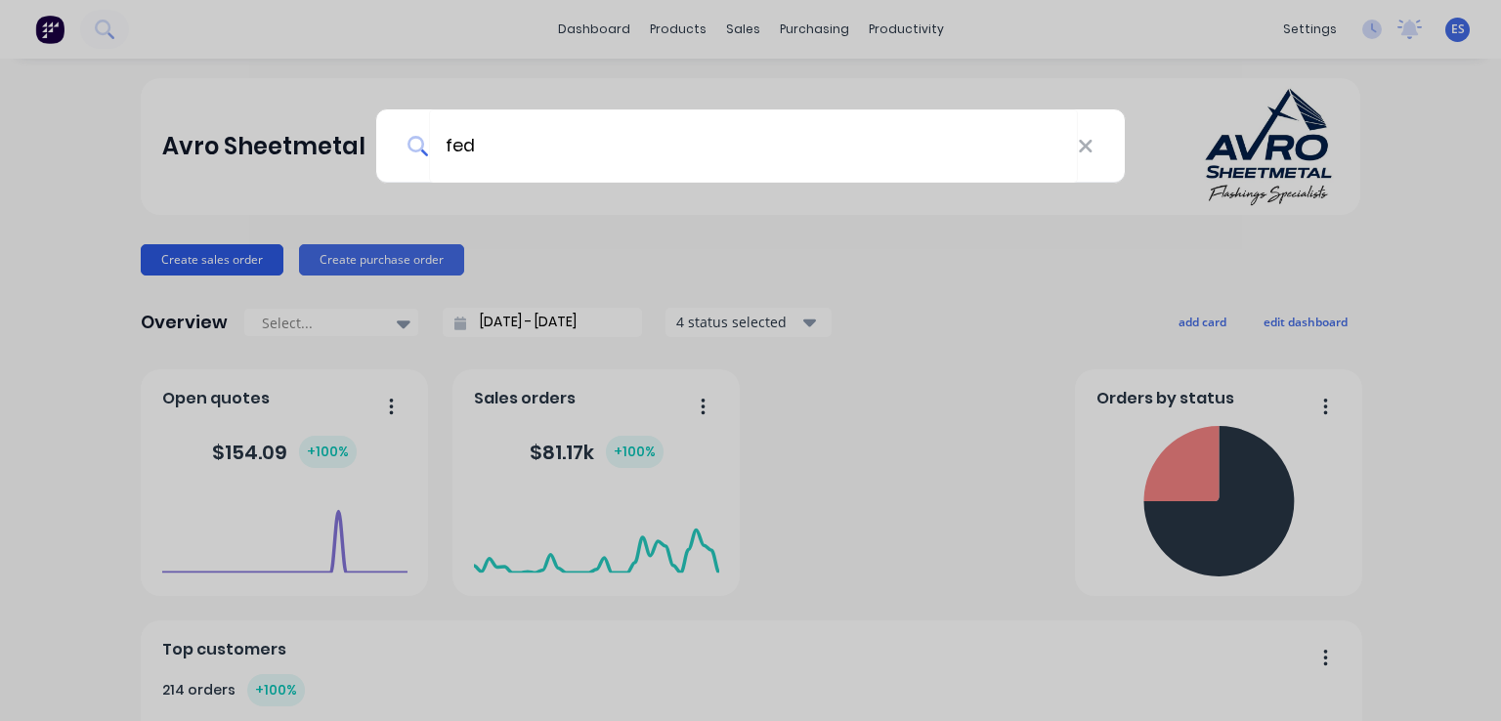
type input "fede"
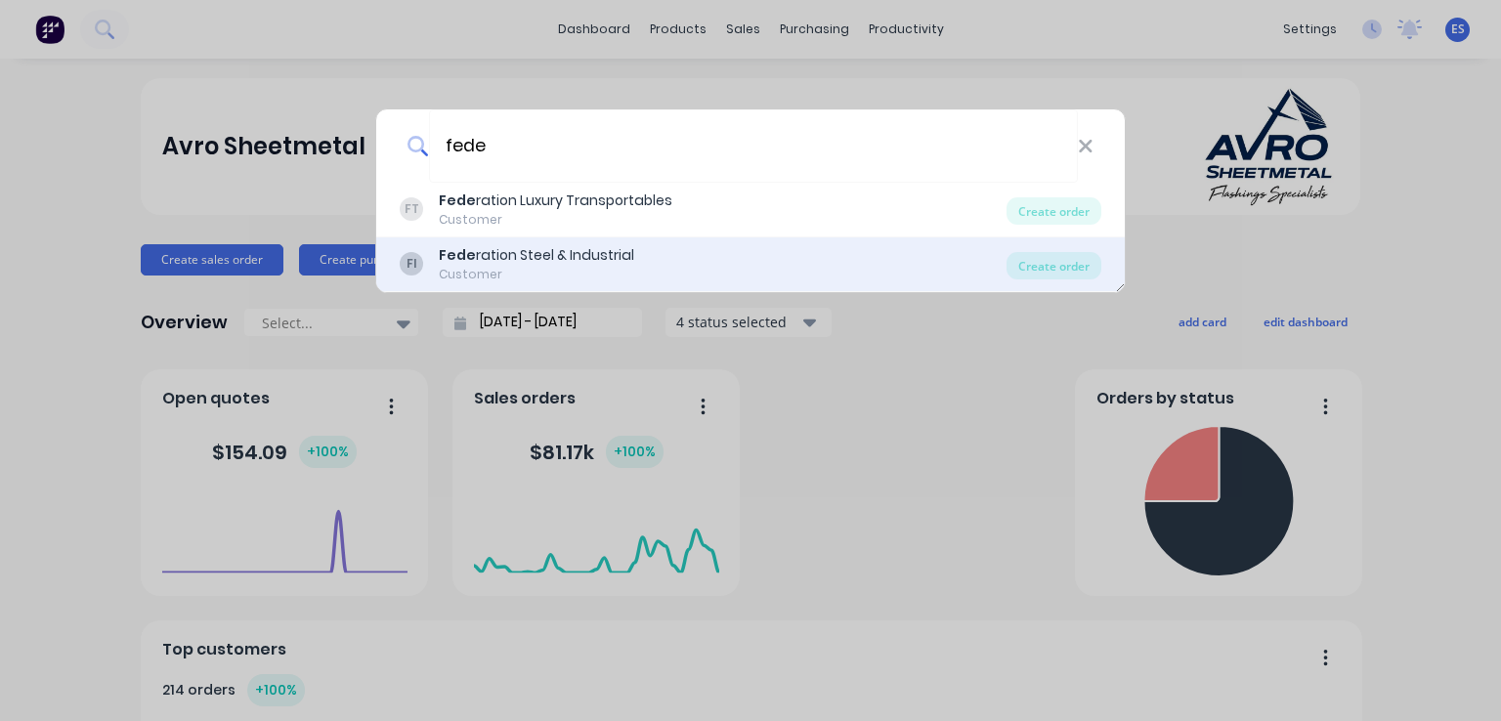
click at [510, 266] on div "Customer" at bounding box center [536, 275] width 195 height 18
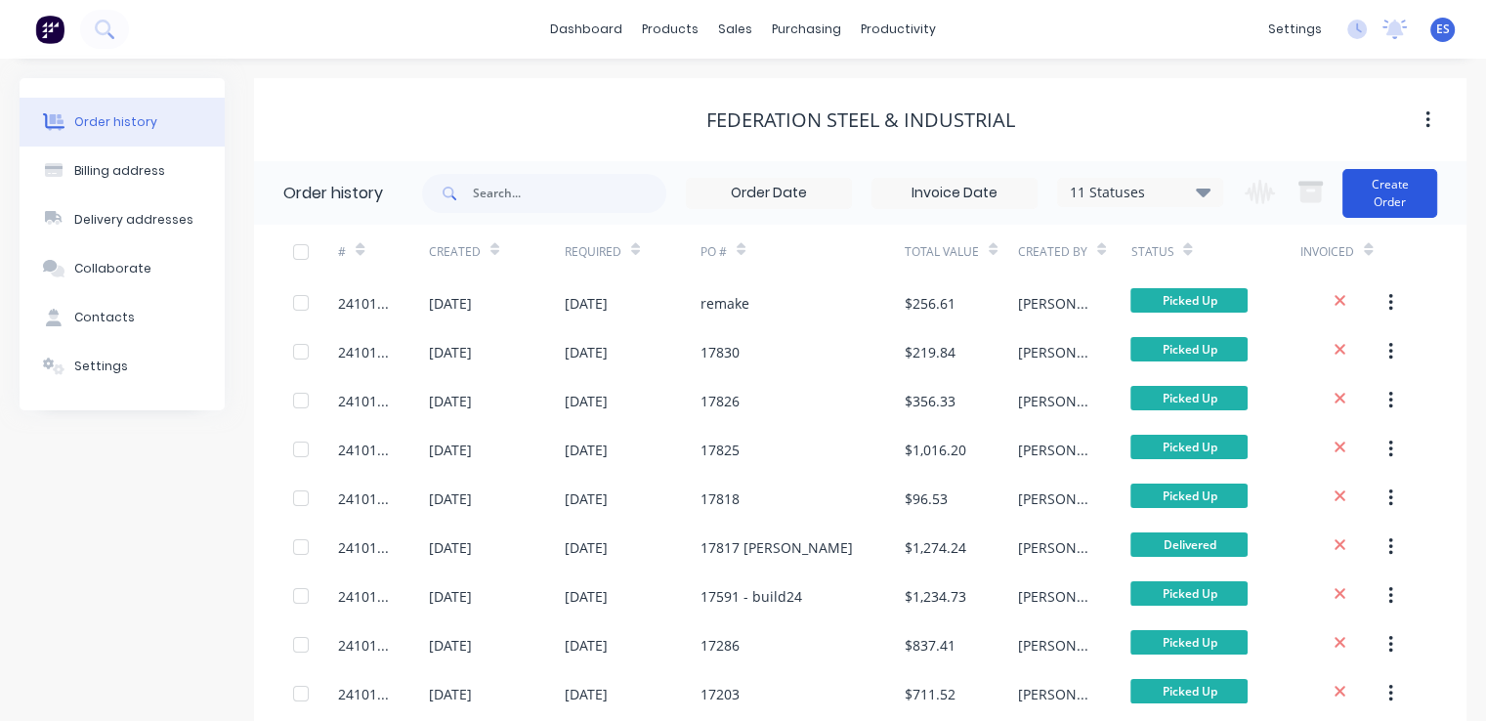
click at [1407, 201] on button "Create Order" at bounding box center [1389, 193] width 95 height 49
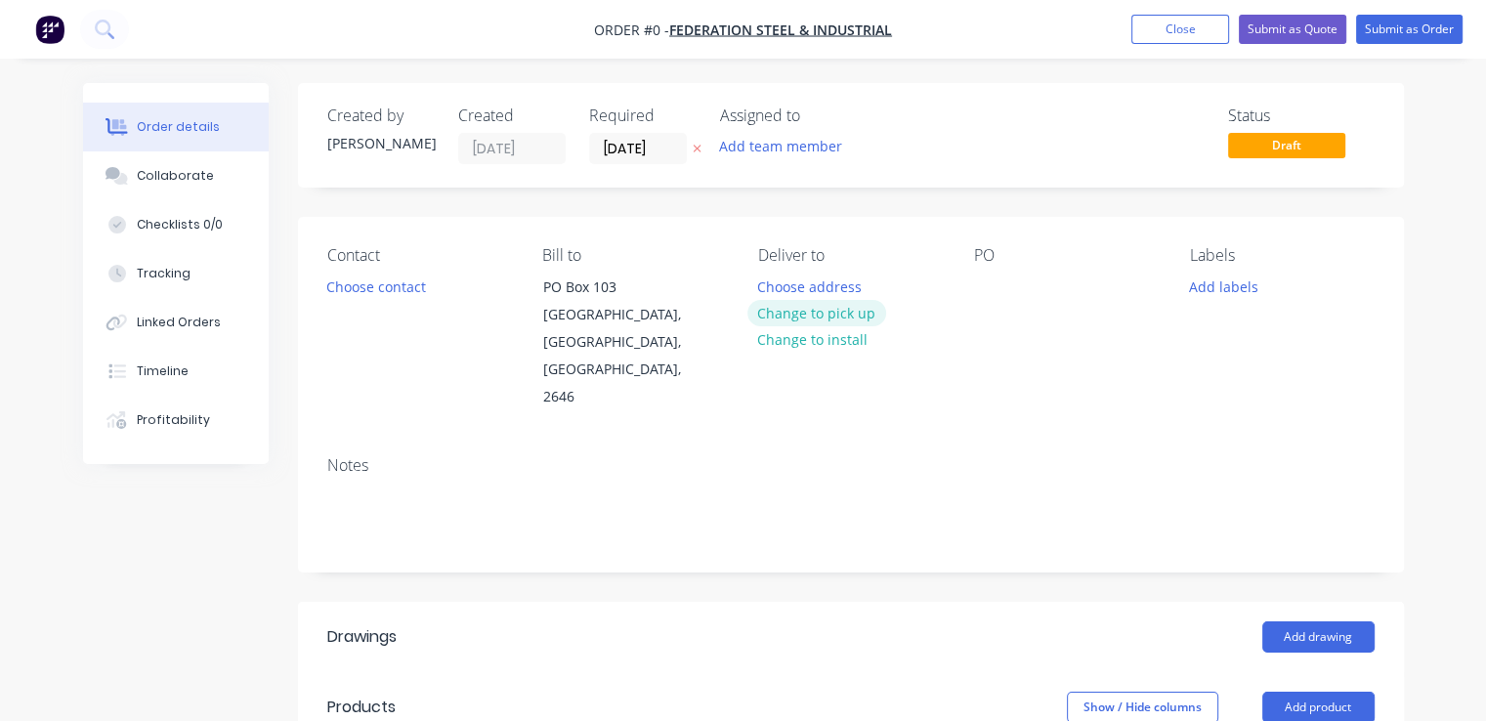
click at [864, 310] on button "Change to pick up" at bounding box center [816, 313] width 139 height 26
click at [399, 287] on button "Choose contact" at bounding box center [376, 286] width 120 height 26
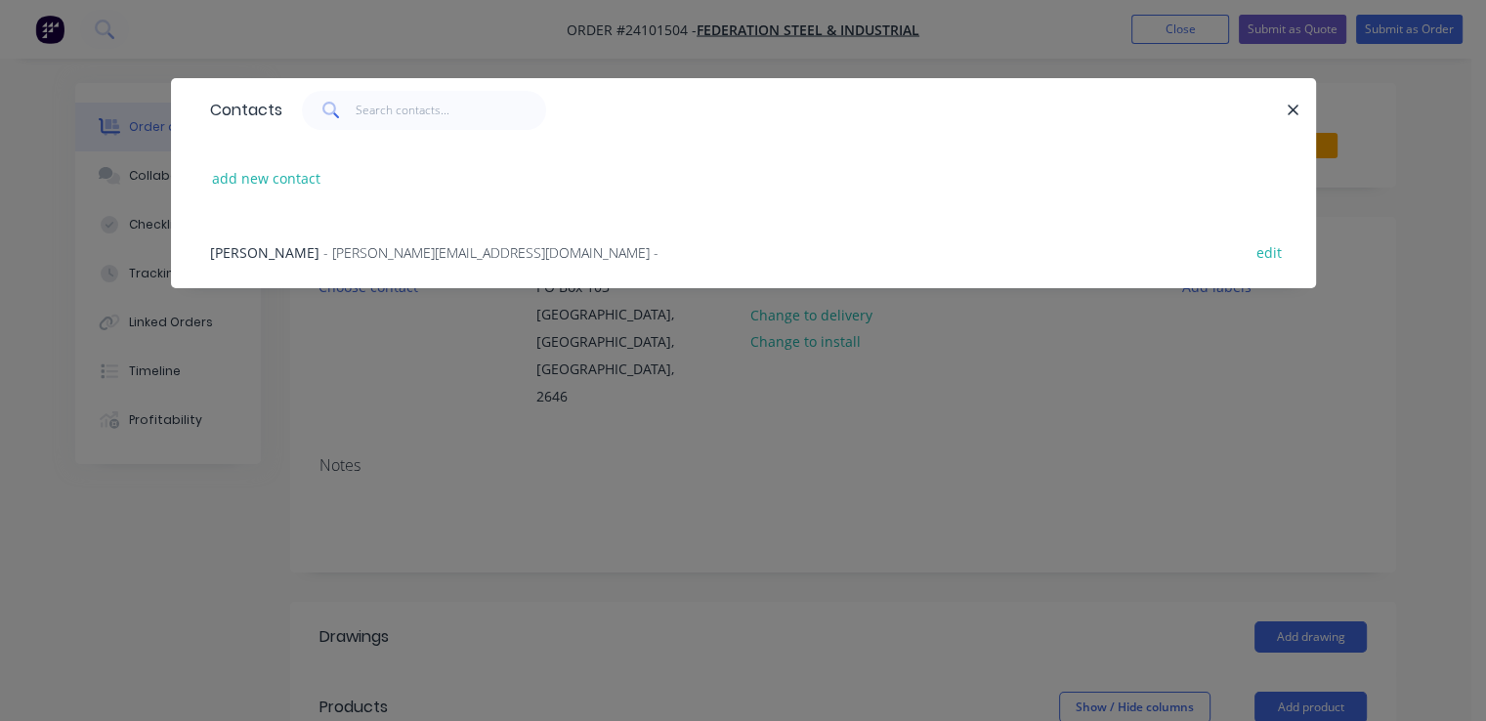
click at [383, 249] on span "- [PERSON_NAME][EMAIL_ADDRESS][DOMAIN_NAME] -" at bounding box center [490, 252] width 335 height 19
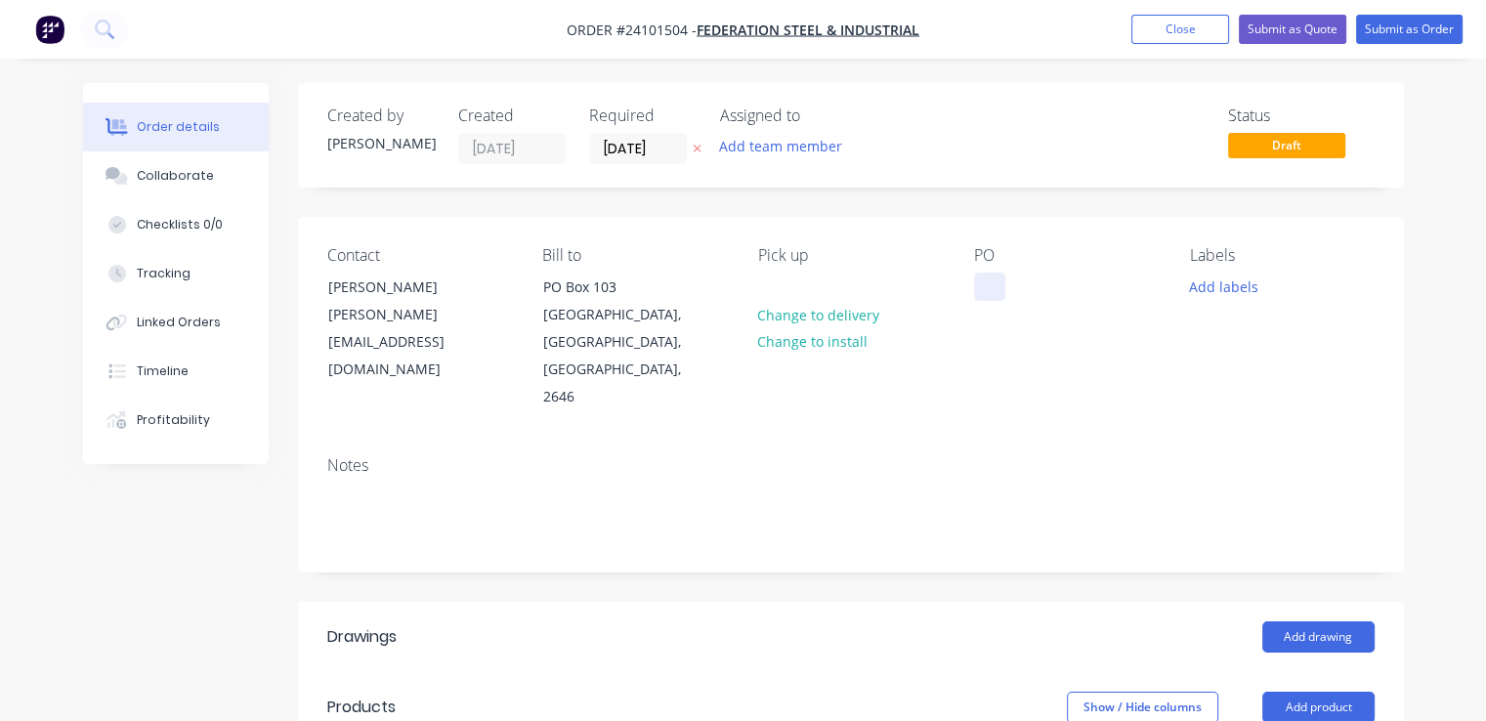
click at [990, 280] on div at bounding box center [989, 287] width 31 height 28
click at [1340, 621] on button "Add drawing" at bounding box center [1318, 636] width 112 height 31
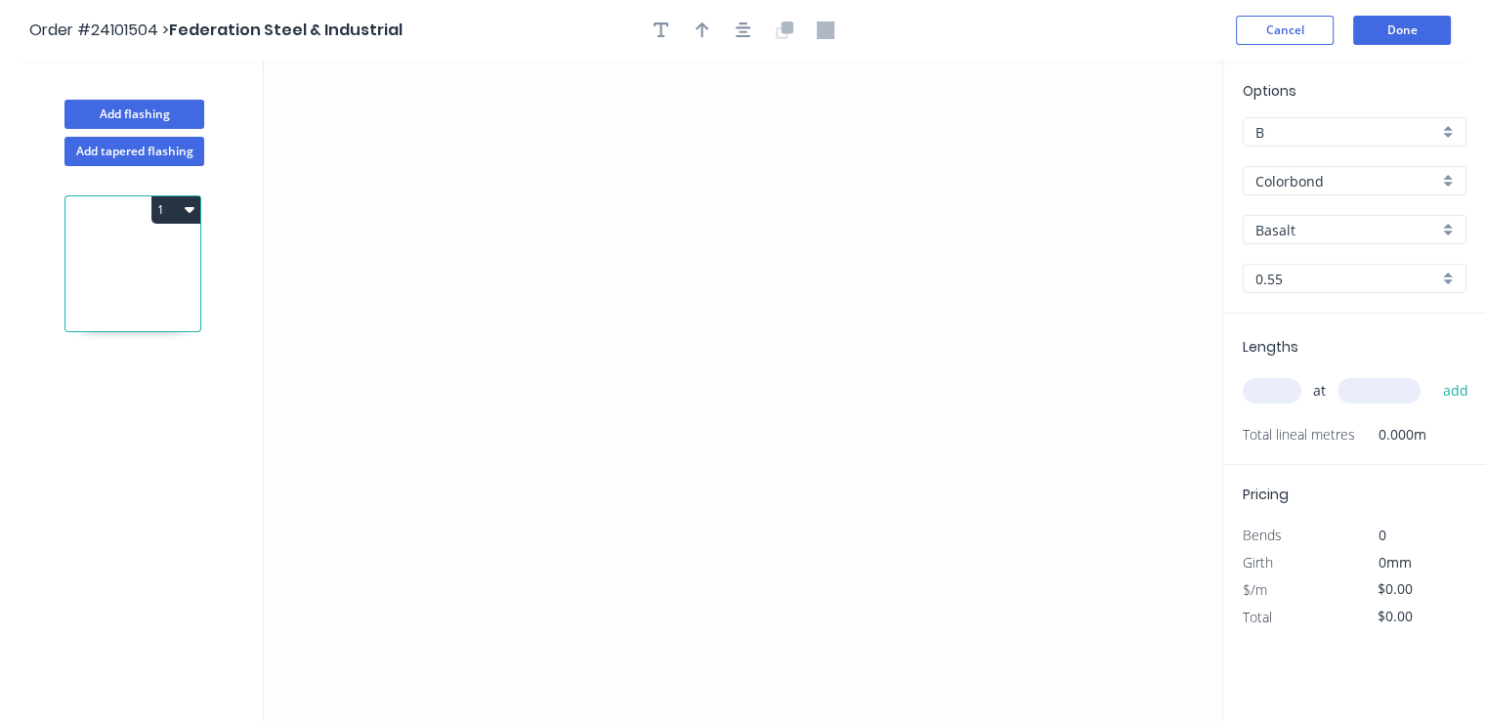
click at [1320, 220] on input "Basalt" at bounding box center [1346, 230] width 183 height 21
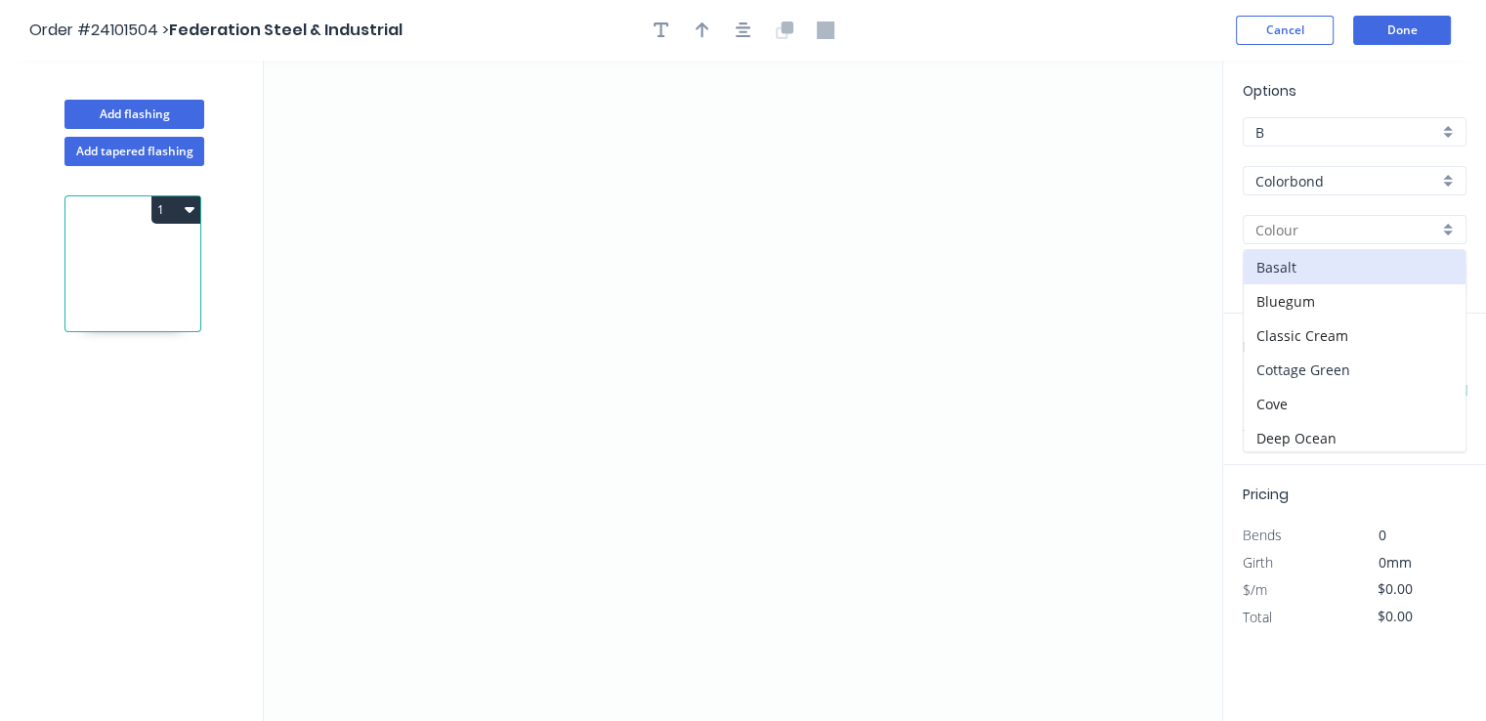
click at [1325, 358] on div "Cottage Green" at bounding box center [1355, 370] width 222 height 34
type input "Cottage Green"
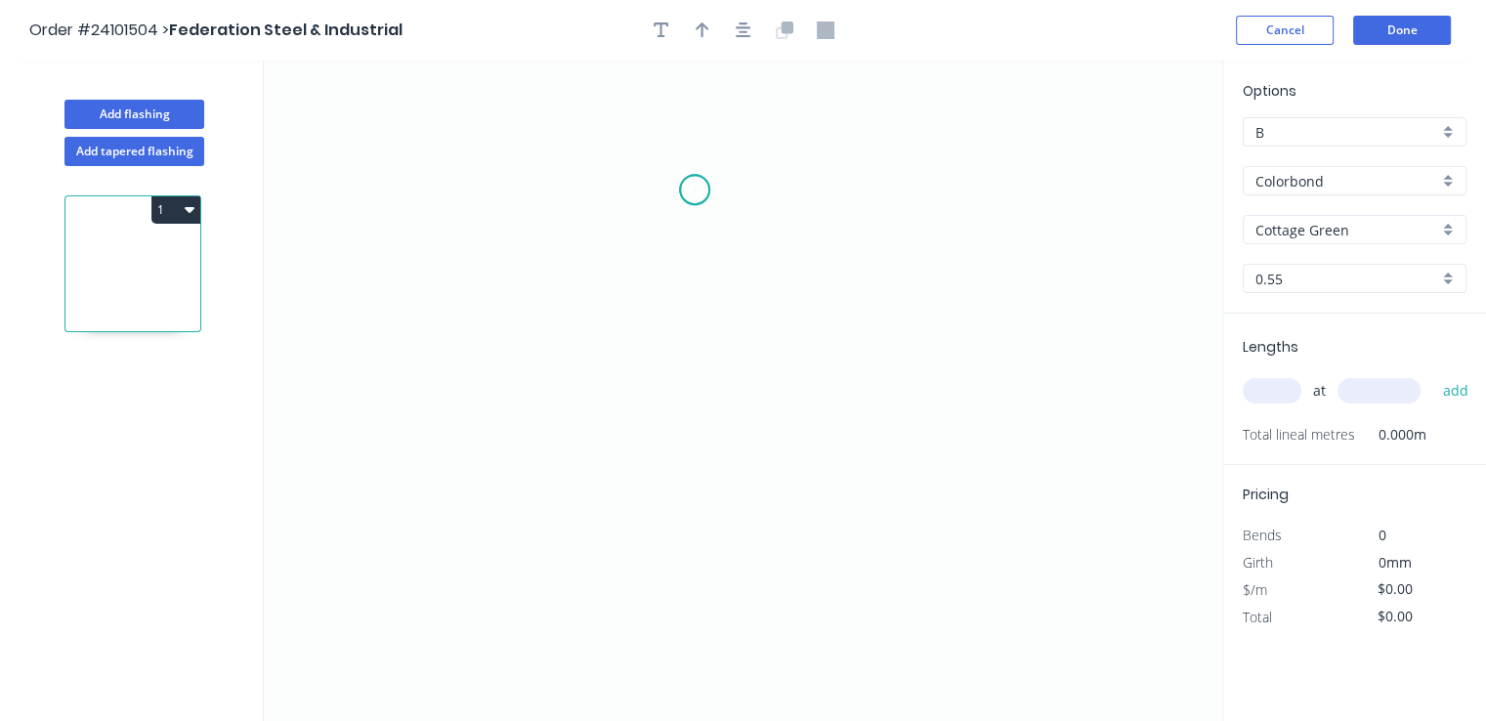
click at [695, 190] on icon "0" at bounding box center [743, 391] width 958 height 660
click at [730, 226] on icon "0" at bounding box center [743, 391] width 958 height 660
click at [731, 439] on icon "0 ?" at bounding box center [743, 391] width 958 height 660
click at [648, 439] on icon at bounding box center [689, 439] width 82 height 0
click at [648, 439] on circle at bounding box center [647, 438] width 29 height 29
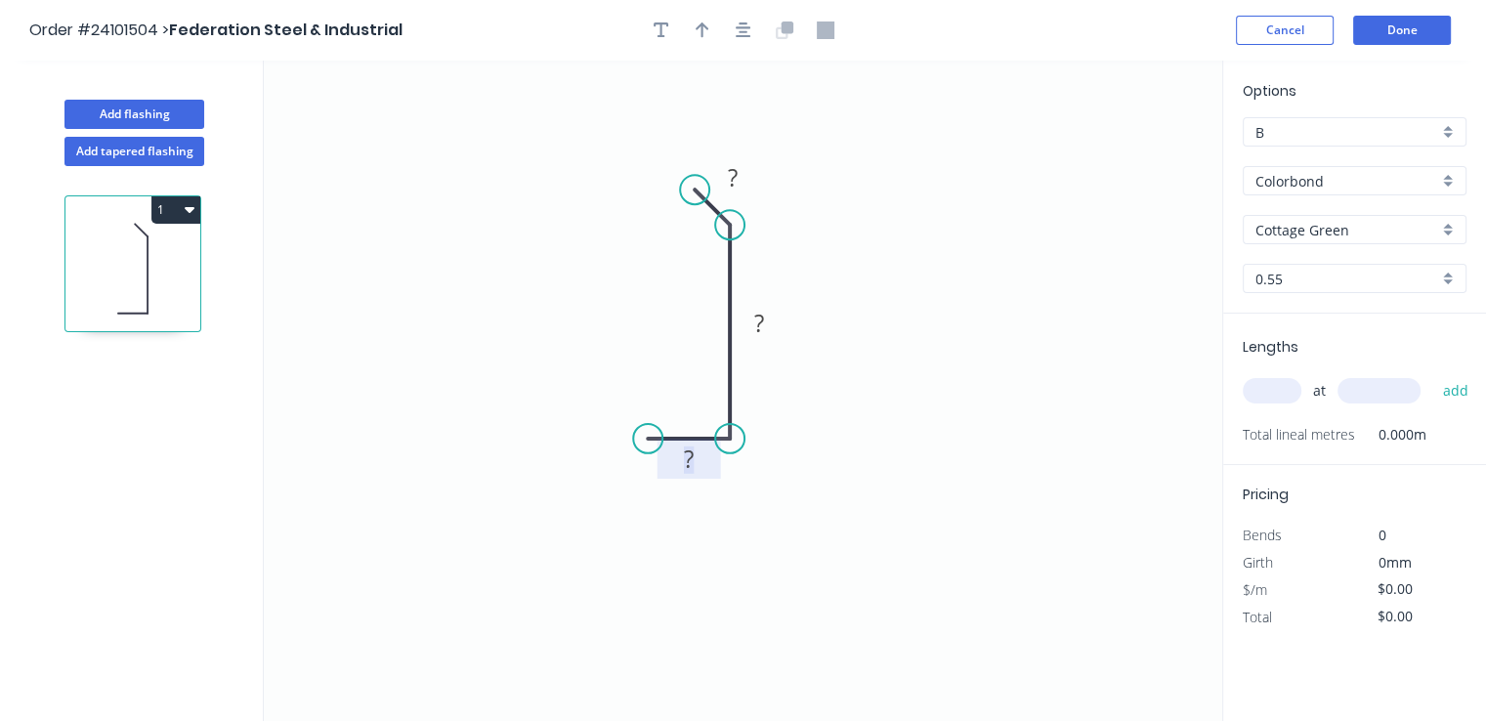
click at [698, 462] on rect at bounding box center [688, 459] width 39 height 27
click at [762, 325] on tspan "?" at bounding box center [759, 322] width 10 height 32
click at [731, 183] on tspan "?" at bounding box center [733, 177] width 10 height 32
click at [1254, 393] on input "text" at bounding box center [1272, 390] width 59 height 25
type input "$7.80"
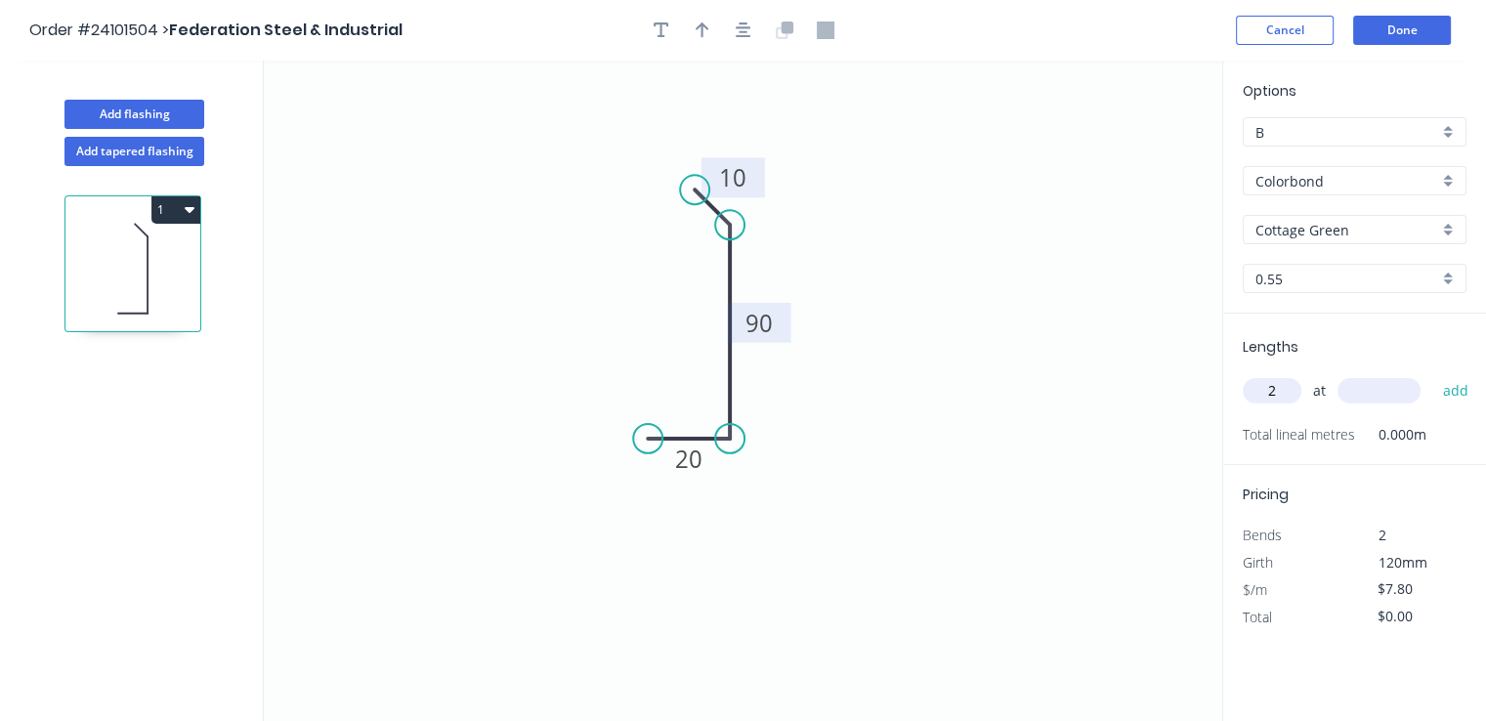
type input "2"
click at [1368, 394] on input "text" at bounding box center [1378, 390] width 83 height 25
type input "3050"
click at [1432, 374] on button "add" at bounding box center [1455, 390] width 46 height 33
type input "$47.58"
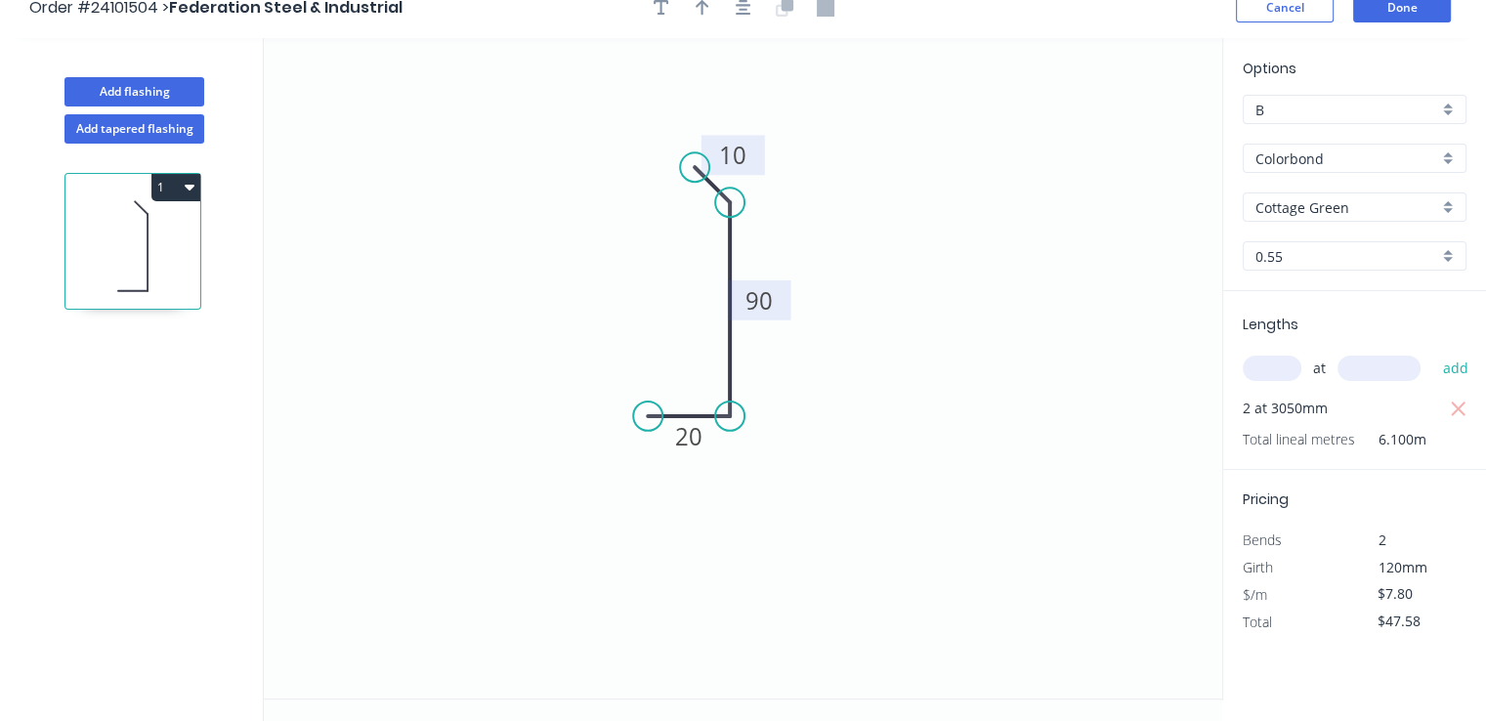
scroll to position [35, 0]
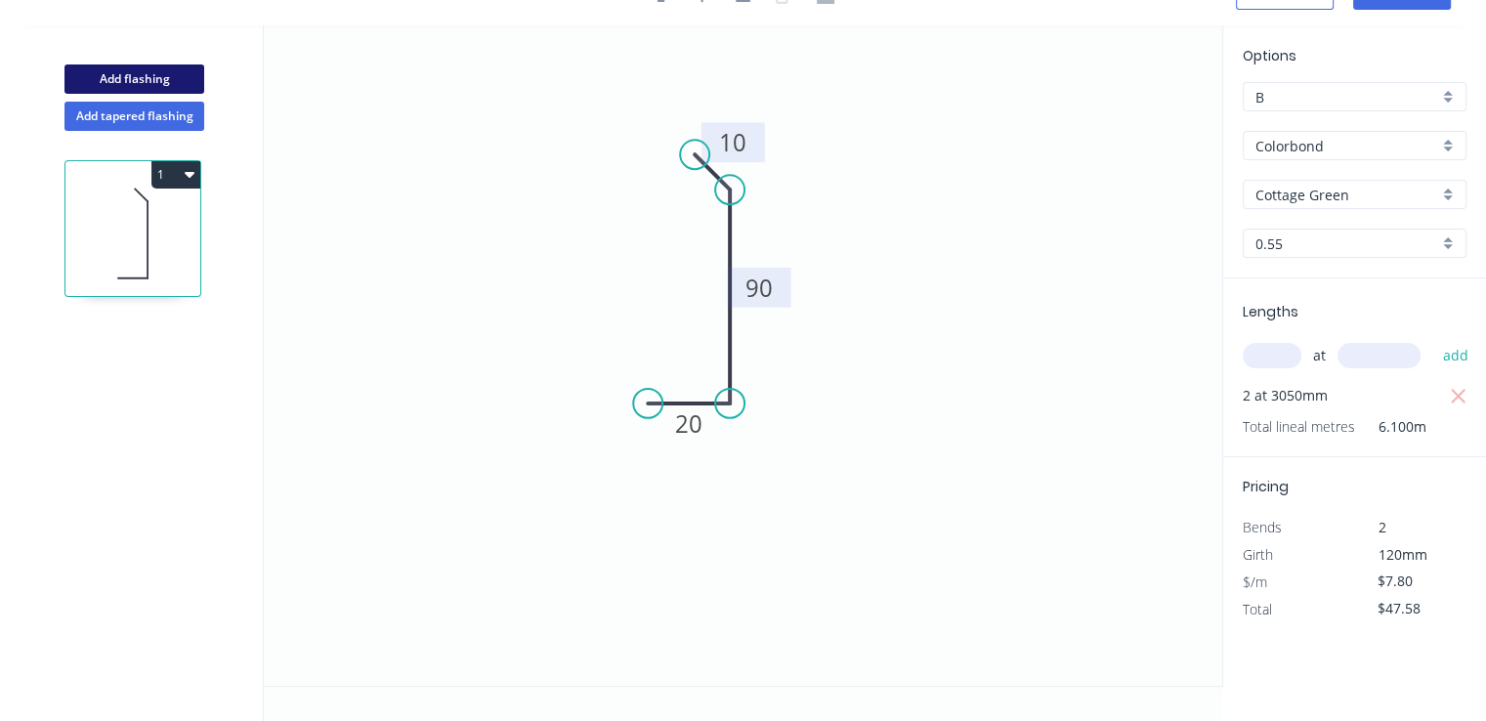
click at [156, 73] on button "Add flashing" at bounding box center [134, 78] width 140 height 29
type input "$0.00"
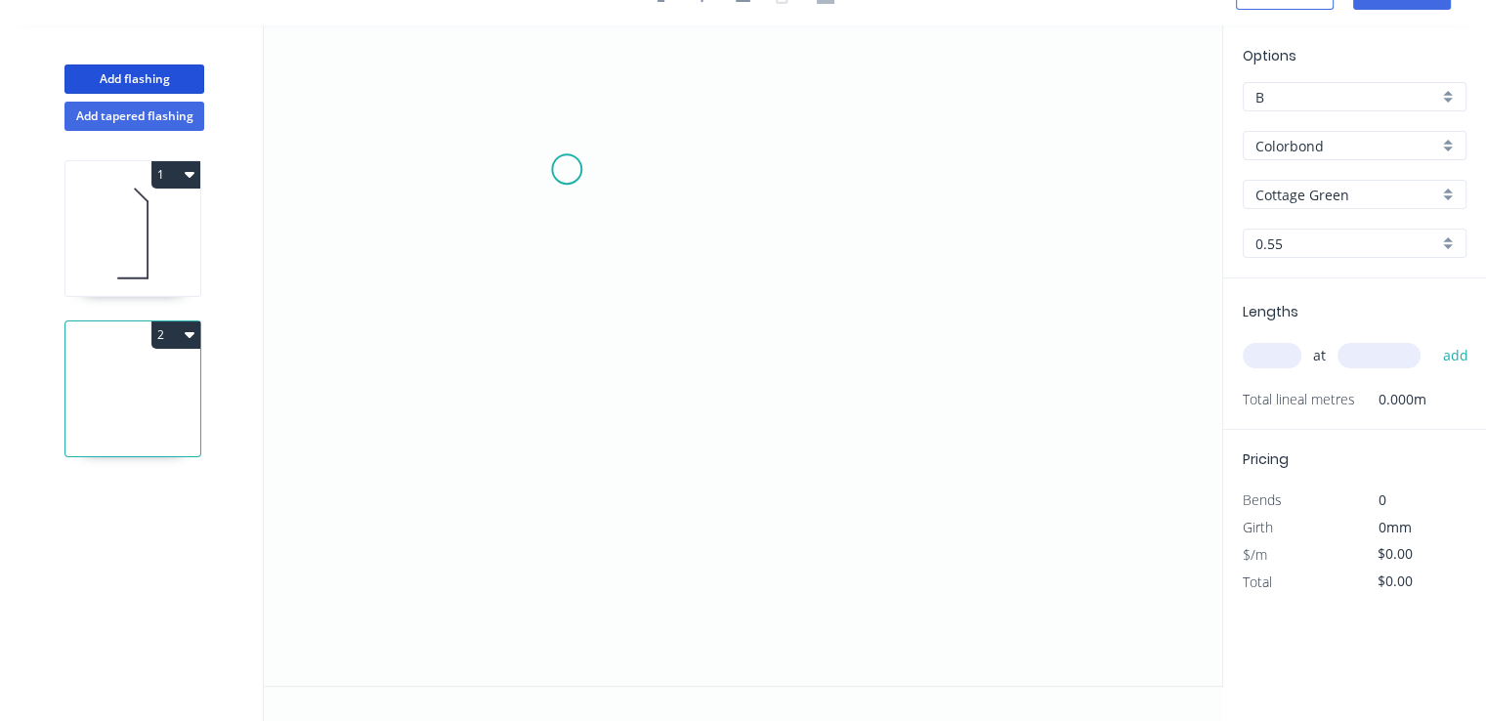
click at [567, 169] on icon "0" at bounding box center [743, 355] width 958 height 660
click at [629, 174] on icon "0" at bounding box center [743, 355] width 958 height 660
click at [613, 456] on icon "0 ?" at bounding box center [743, 355] width 958 height 660
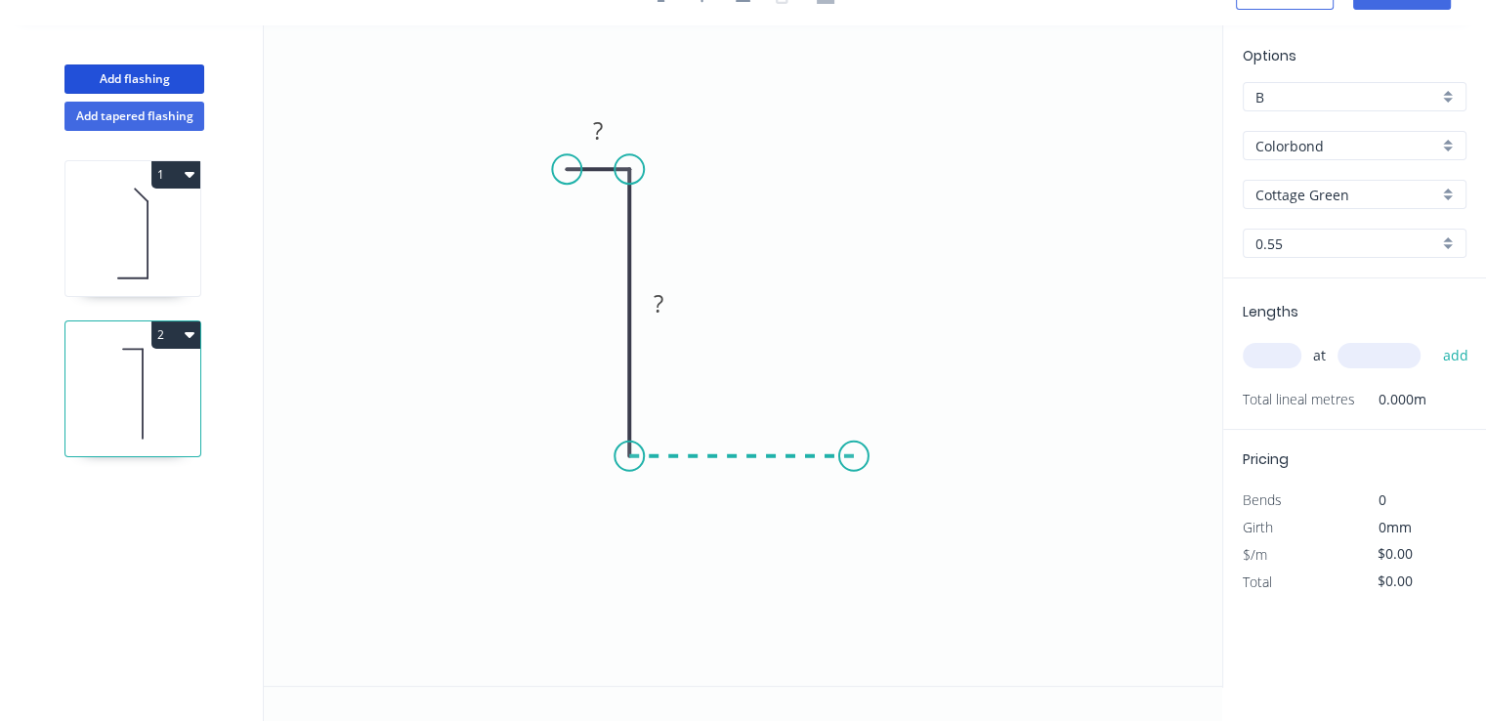
click at [856, 449] on icon "0 ? ?" at bounding box center [743, 355] width 958 height 660
click at [850, 334] on icon "0 ? ? ?" at bounding box center [743, 355] width 958 height 660
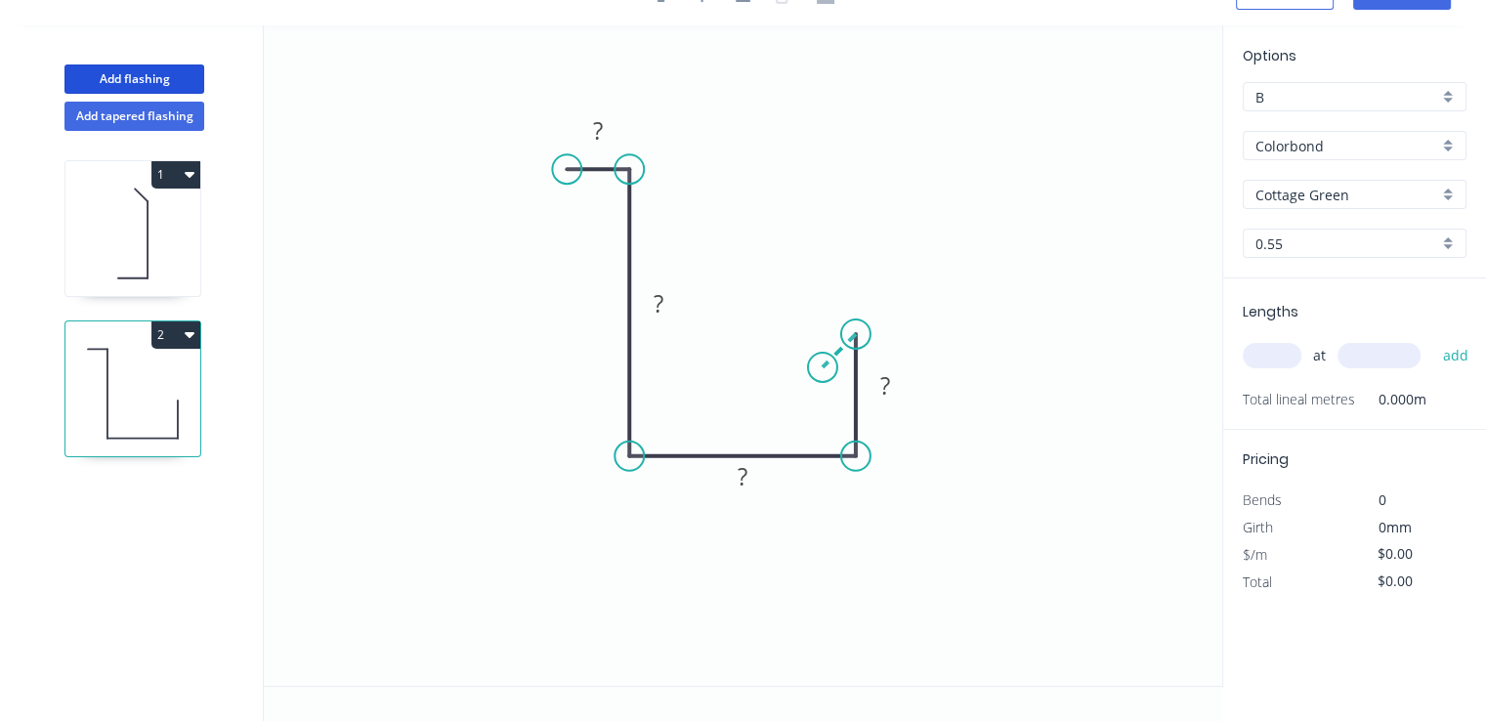
click at [823, 363] on icon "0 ? ? ? ?" at bounding box center [743, 355] width 958 height 660
click at [823, 363] on circle at bounding box center [822, 367] width 29 height 29
click at [822, 329] on tspan "?" at bounding box center [819, 321] width 10 height 32
click at [887, 388] on tspan "?" at bounding box center [885, 385] width 10 height 32
click at [759, 489] on rect at bounding box center [742, 477] width 39 height 27
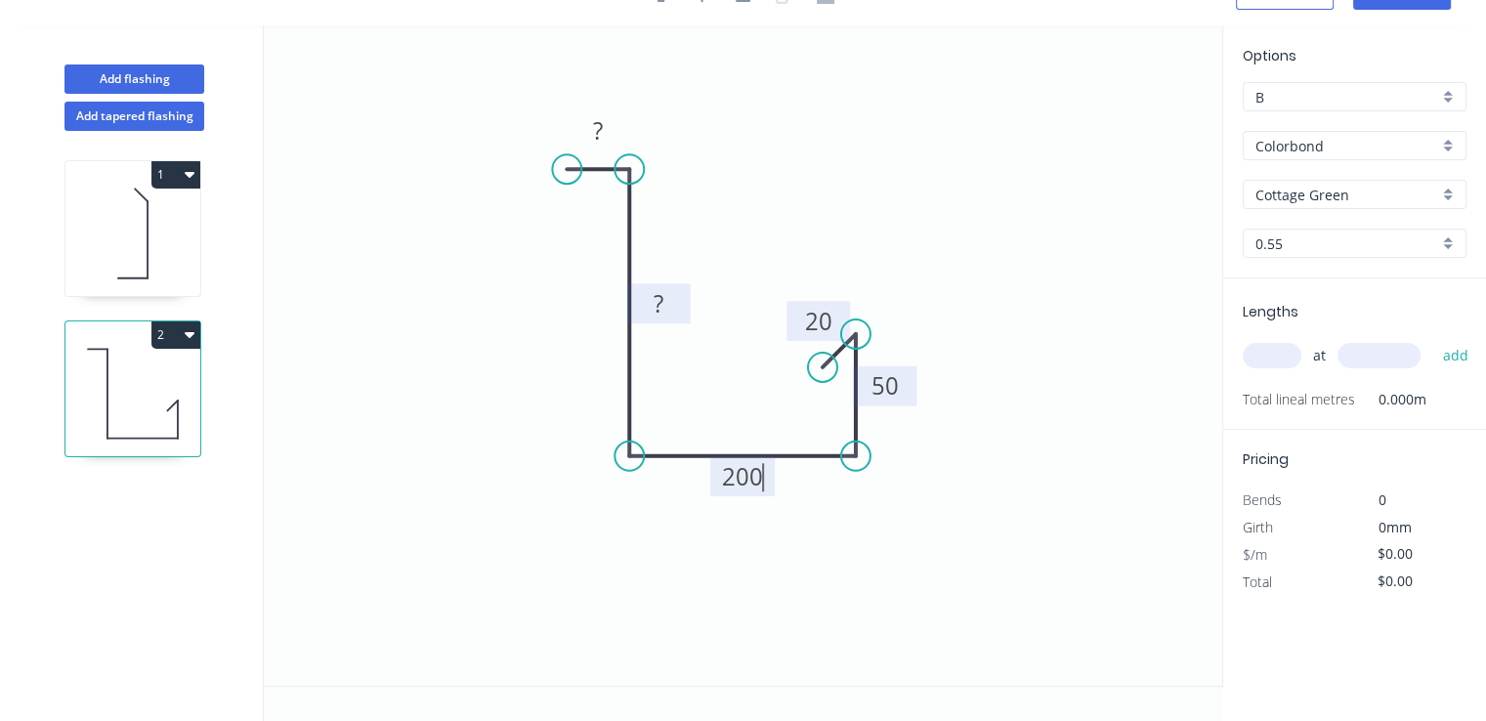
click at [667, 299] on rect at bounding box center [658, 304] width 39 height 27
click at [620, 137] on rect at bounding box center [599, 131] width 64 height 40
click at [621, 128] on rect at bounding box center [599, 131] width 64 height 40
click at [613, 129] on rect at bounding box center [597, 131] width 39 height 27
click at [1267, 353] on input "text" at bounding box center [1272, 355] width 59 height 25
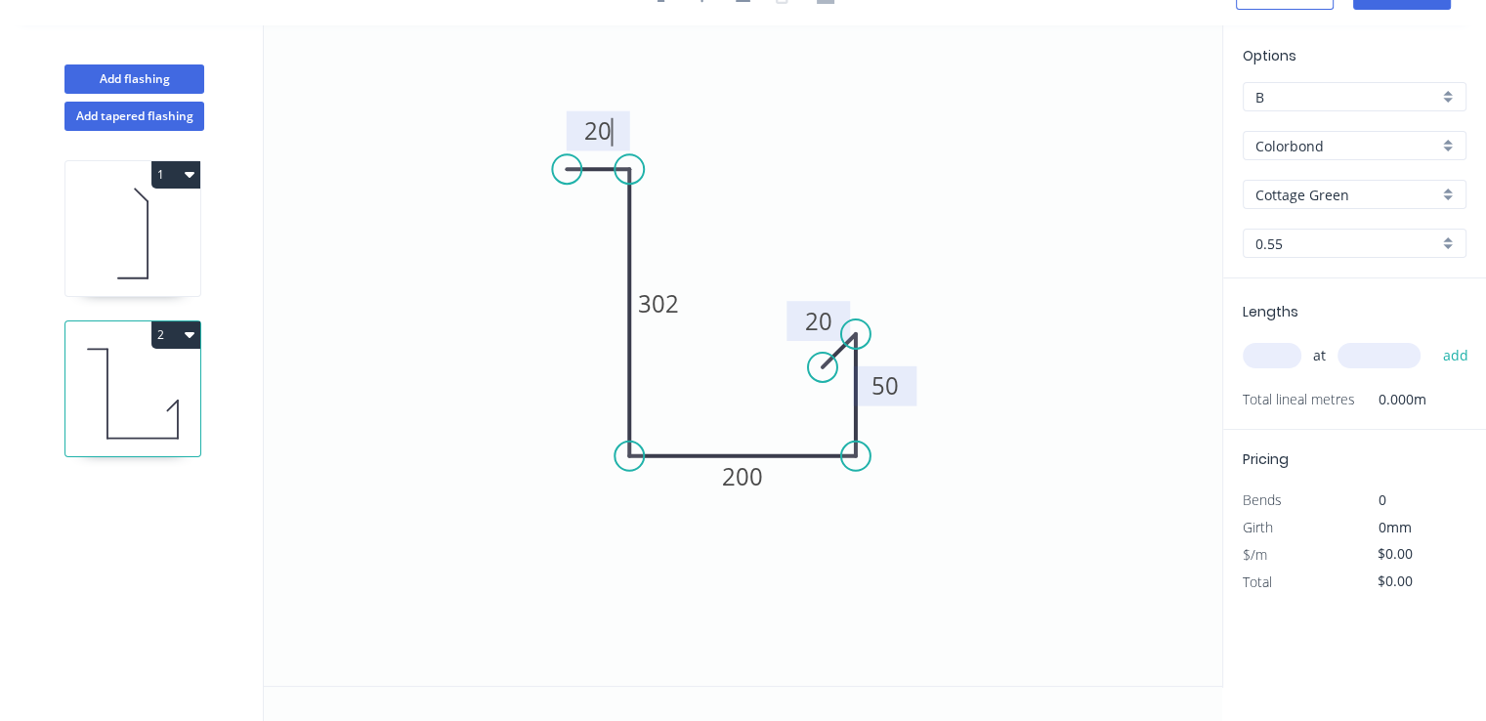
type input "$21.66"
type input "1"
click at [1404, 359] on input "text" at bounding box center [1378, 355] width 83 height 25
type input "6400"
click at [1432, 339] on button "add" at bounding box center [1455, 355] width 46 height 33
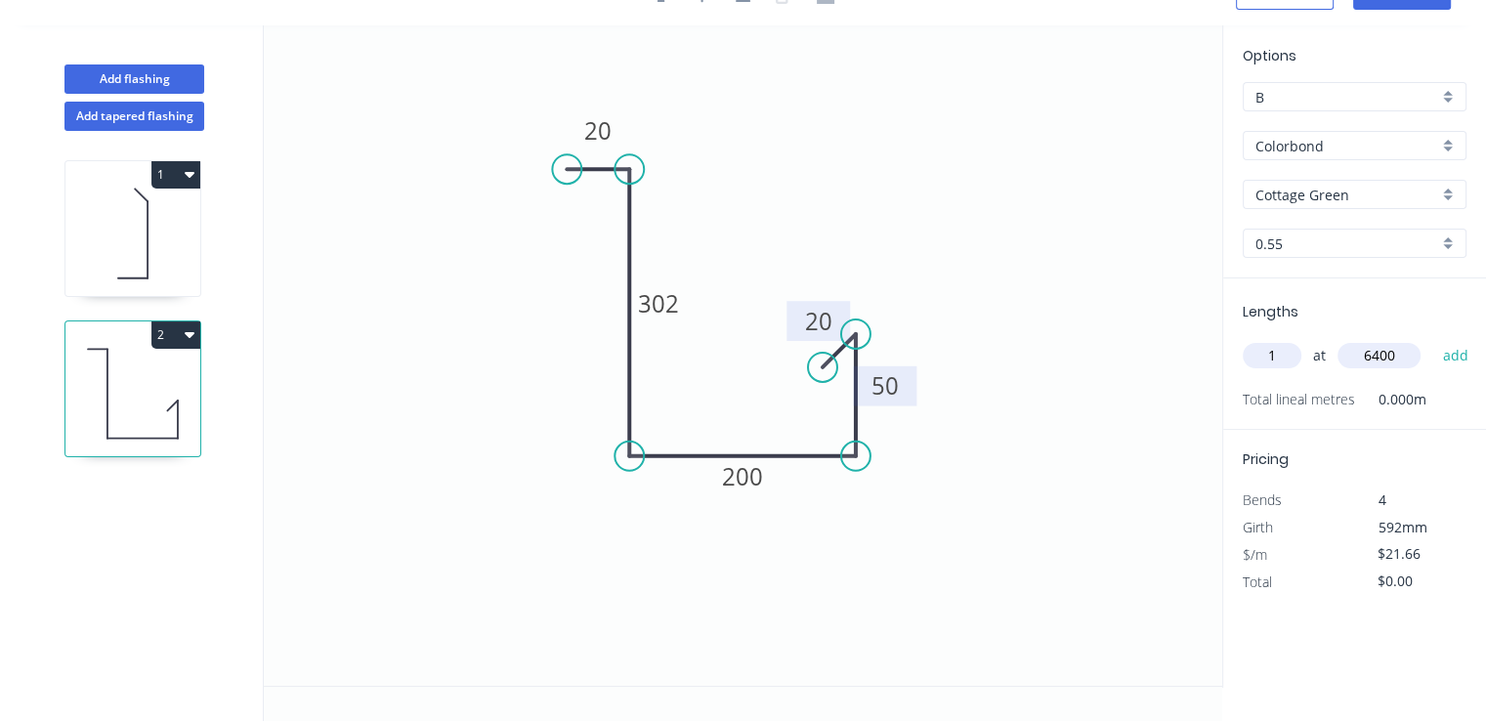
type input "$138.62"
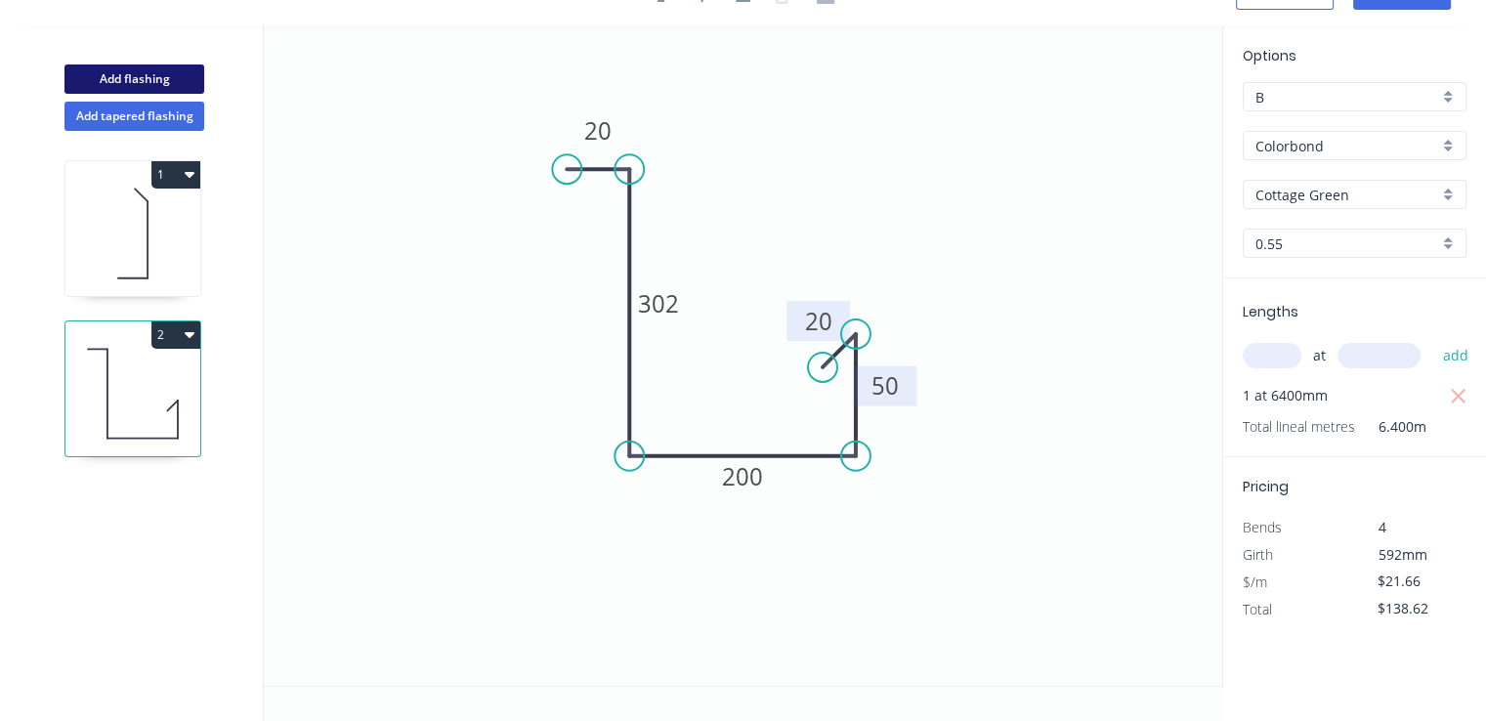
click at [147, 69] on button "Add flashing" at bounding box center [134, 78] width 140 height 29
type input "$0.00"
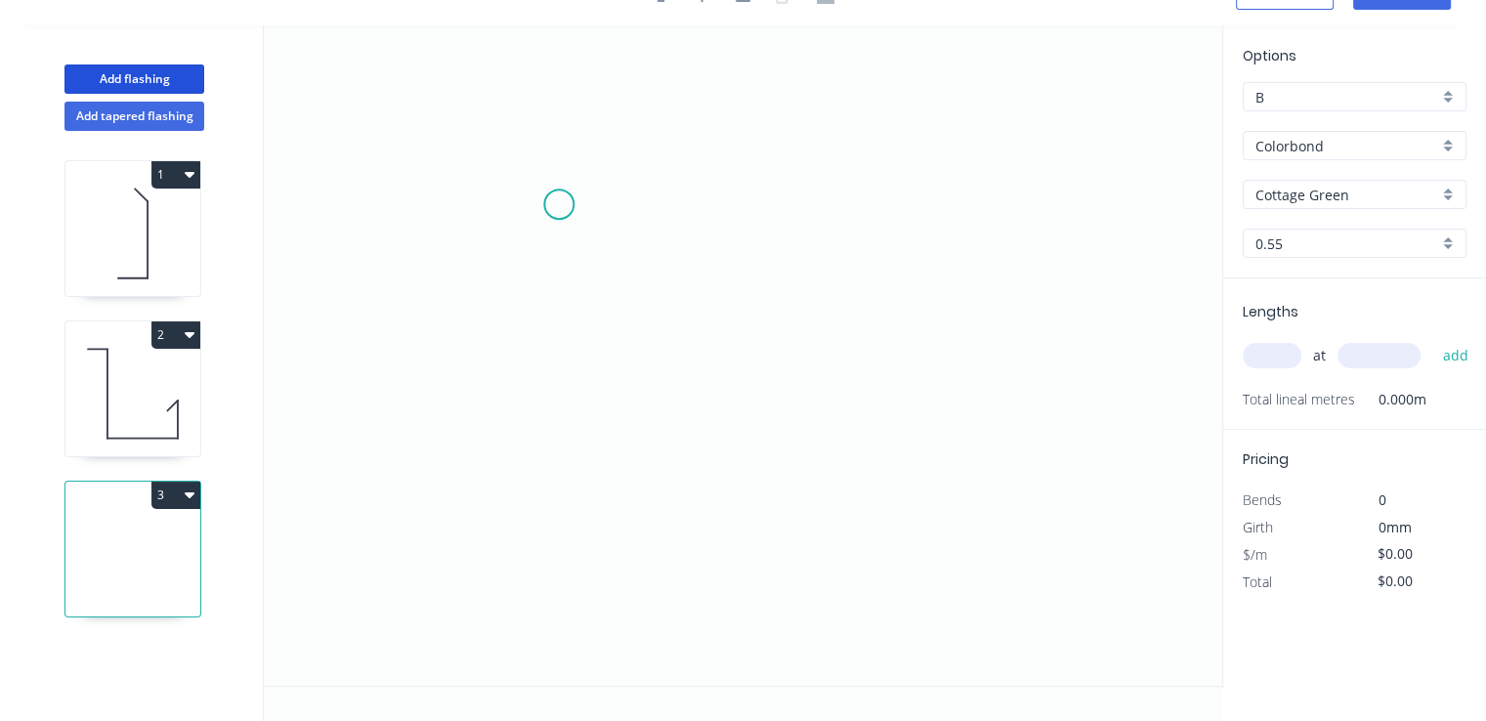
click at [559, 204] on icon "0" at bounding box center [743, 355] width 958 height 660
click at [567, 445] on icon "0" at bounding box center [743, 355] width 958 height 660
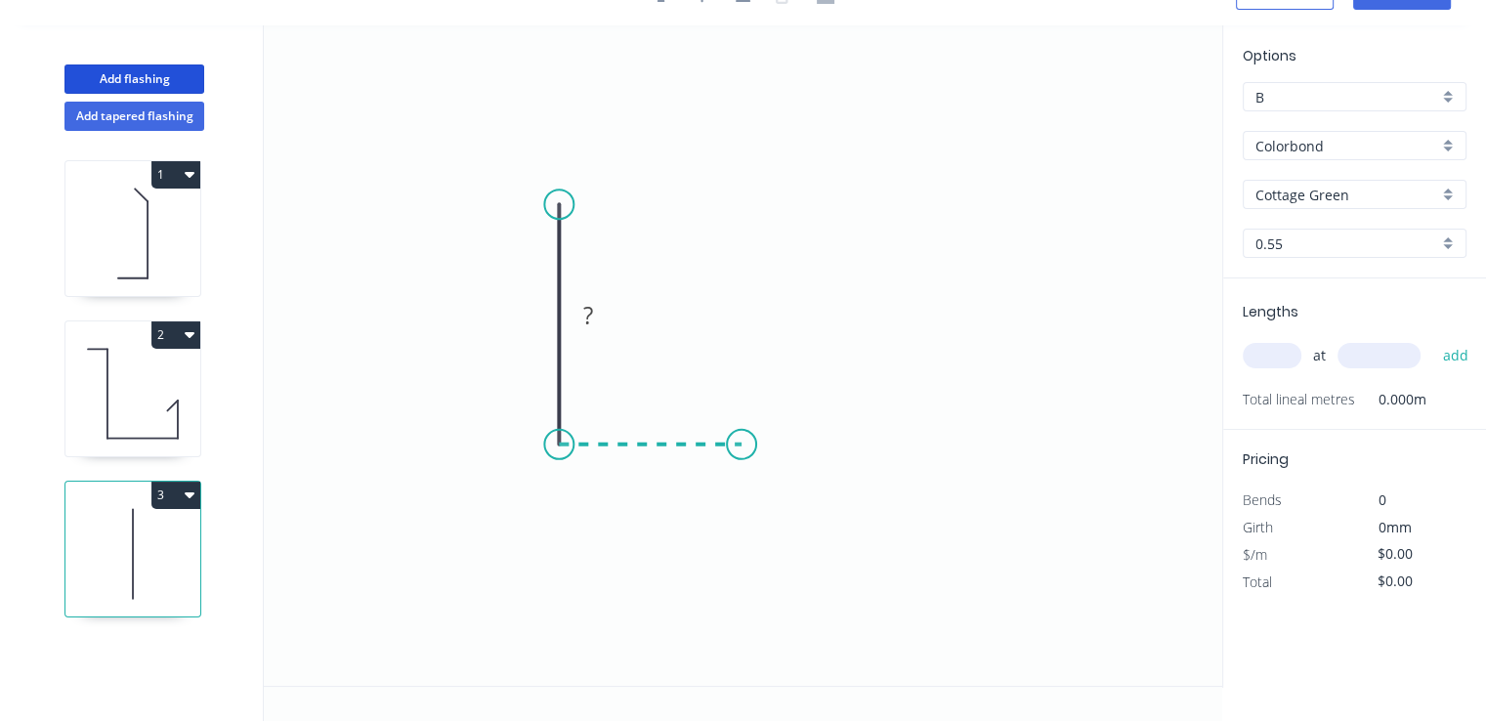
click at [741, 440] on icon "0 ?" at bounding box center [743, 355] width 958 height 660
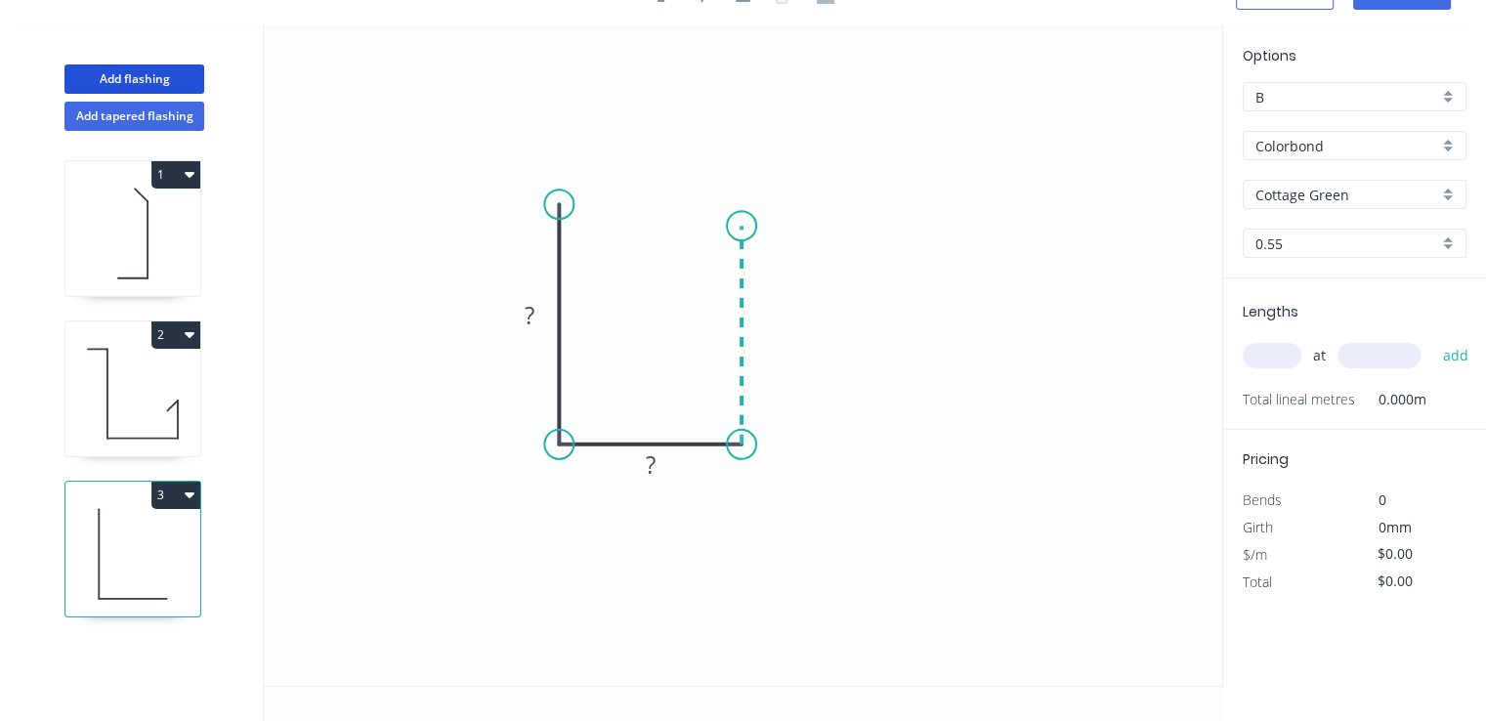
click at [741, 226] on icon at bounding box center [741, 335] width 0 height 219
click at [719, 198] on icon "0 ? ? ?" at bounding box center [743, 355] width 958 height 660
click at [719, 197] on circle at bounding box center [718, 198] width 29 height 29
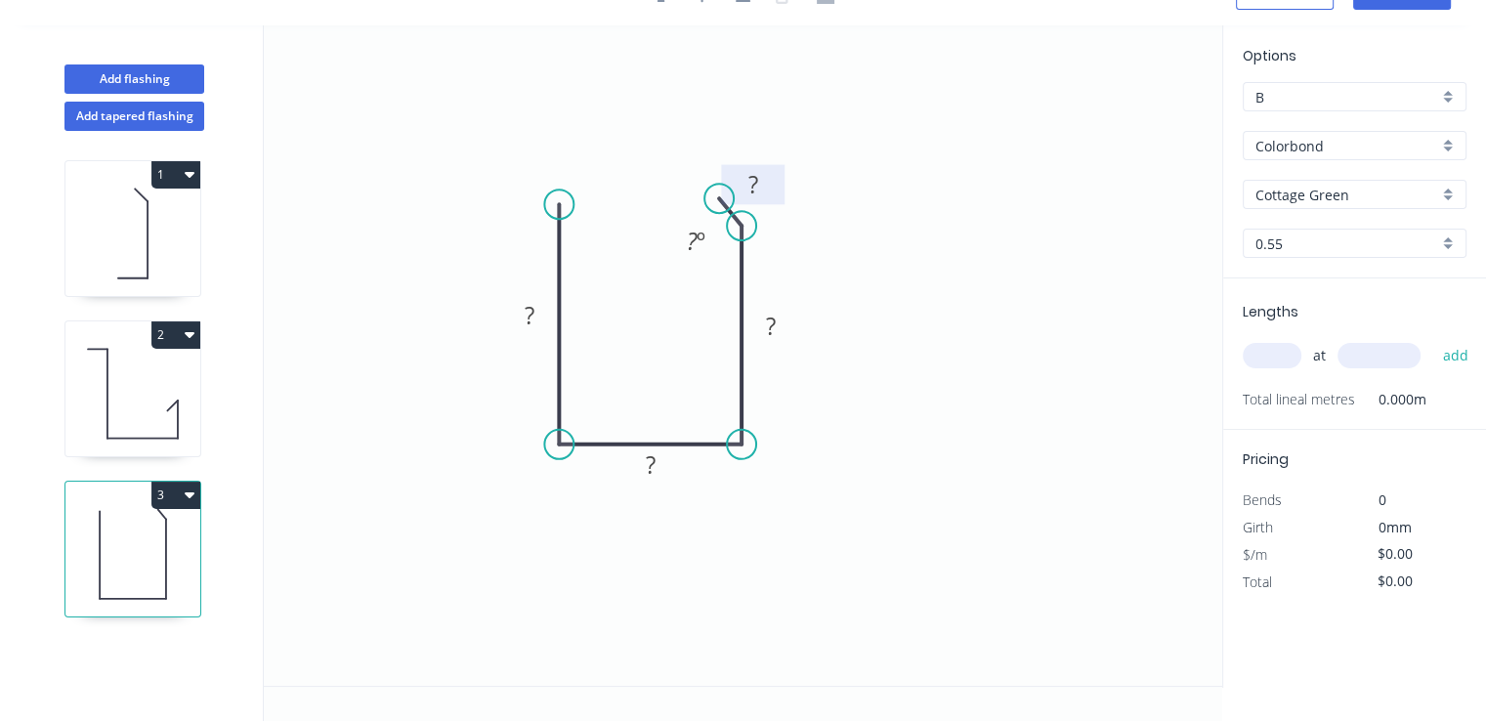
click at [751, 181] on tspan "?" at bounding box center [753, 184] width 10 height 32
click at [786, 330] on rect at bounding box center [770, 327] width 39 height 27
click at [535, 321] on rect at bounding box center [529, 316] width 39 height 27
click at [630, 466] on rect at bounding box center [650, 465] width 64 height 40
click at [639, 466] on rect at bounding box center [650, 465] width 39 height 27
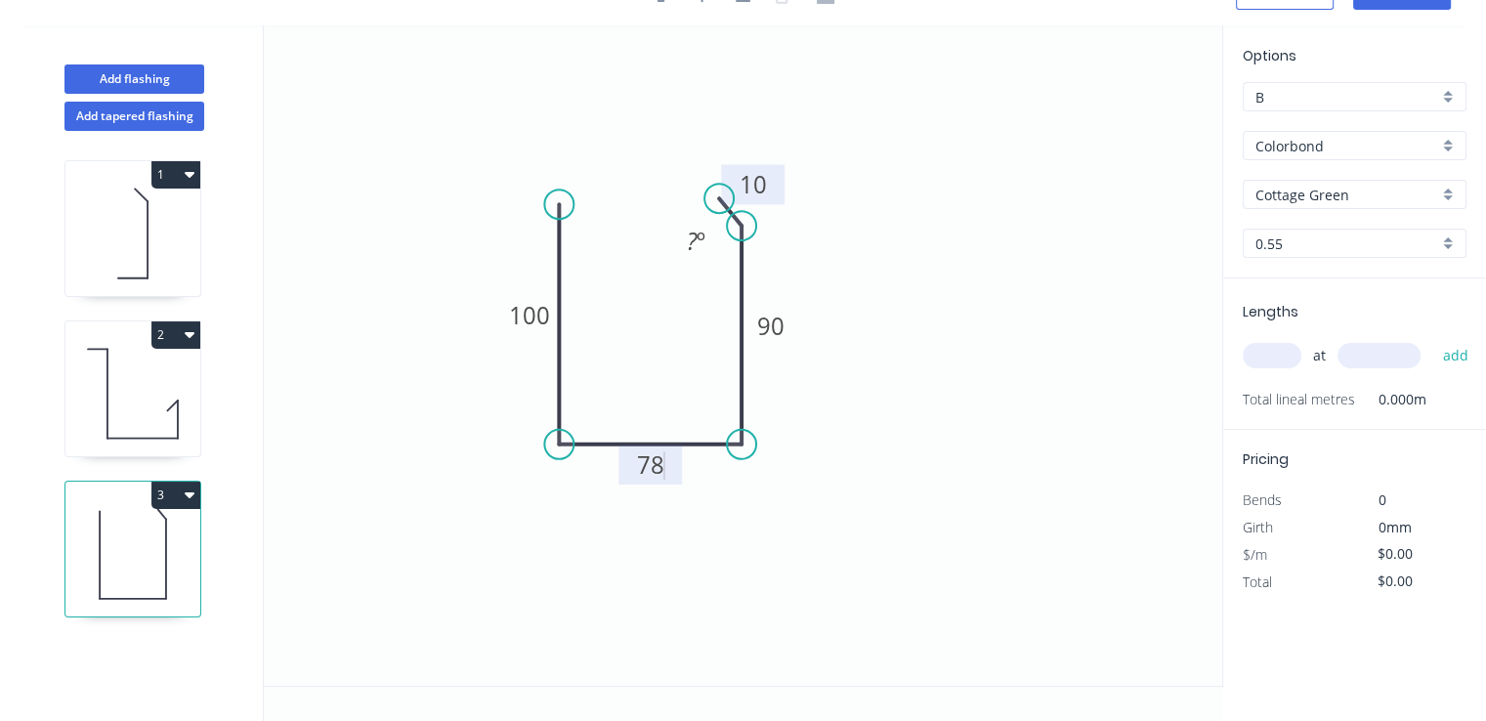
click at [1274, 353] on input "text" at bounding box center [1272, 355] width 59 height 25
type input "$12.73"
type input "1"
click at [1392, 350] on input "text" at bounding box center [1378, 355] width 83 height 25
type input "3800"
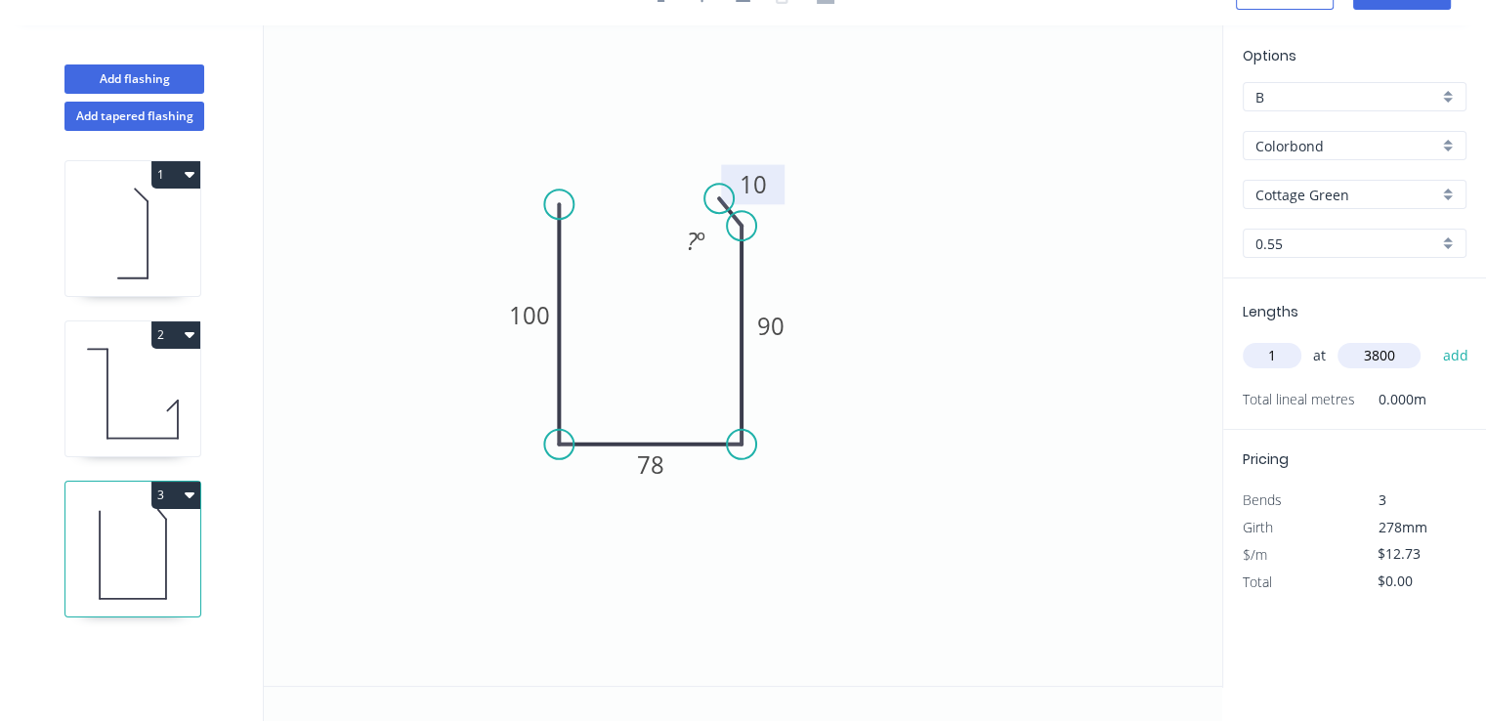
click at [1432, 339] on button "add" at bounding box center [1455, 355] width 46 height 33
type input "$48.37"
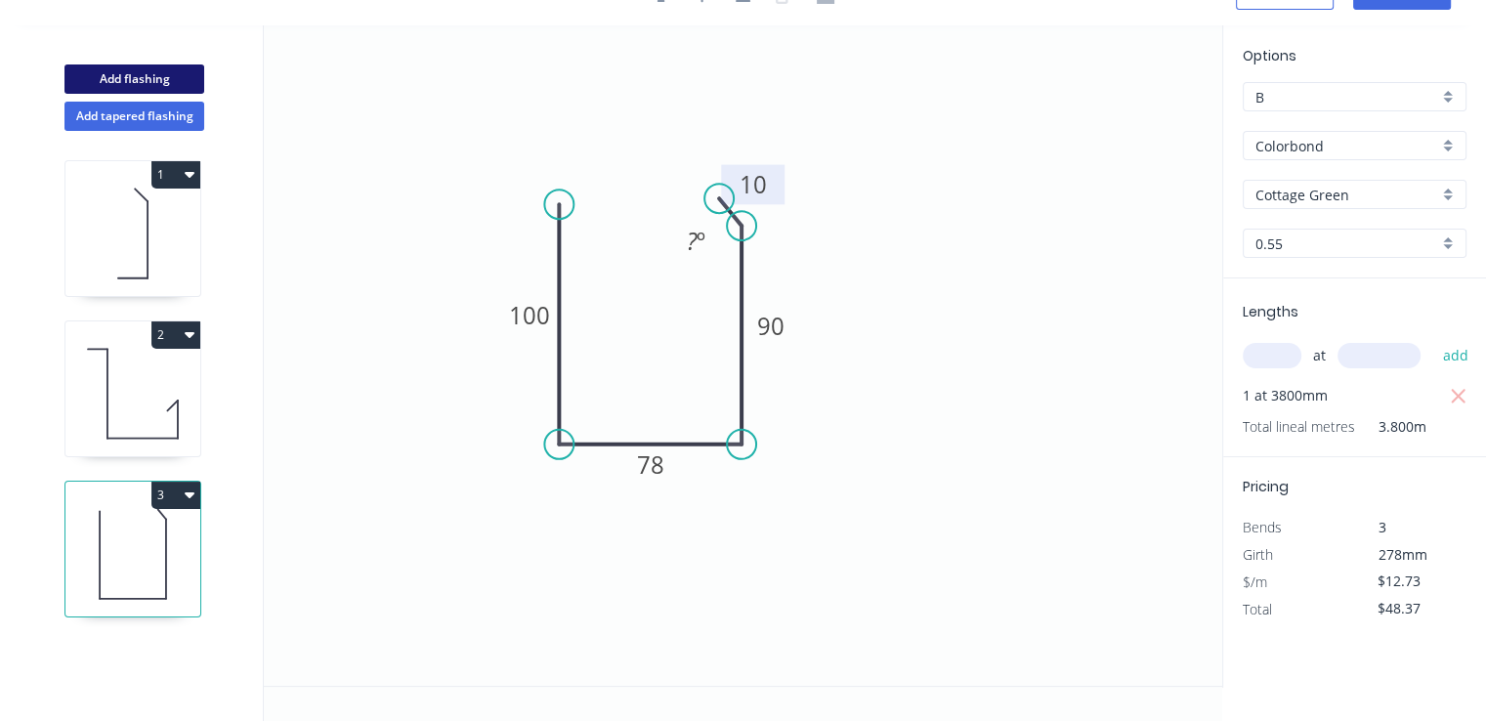
click at [150, 75] on button "Add flashing" at bounding box center [134, 78] width 140 height 29
type input "$0.00"
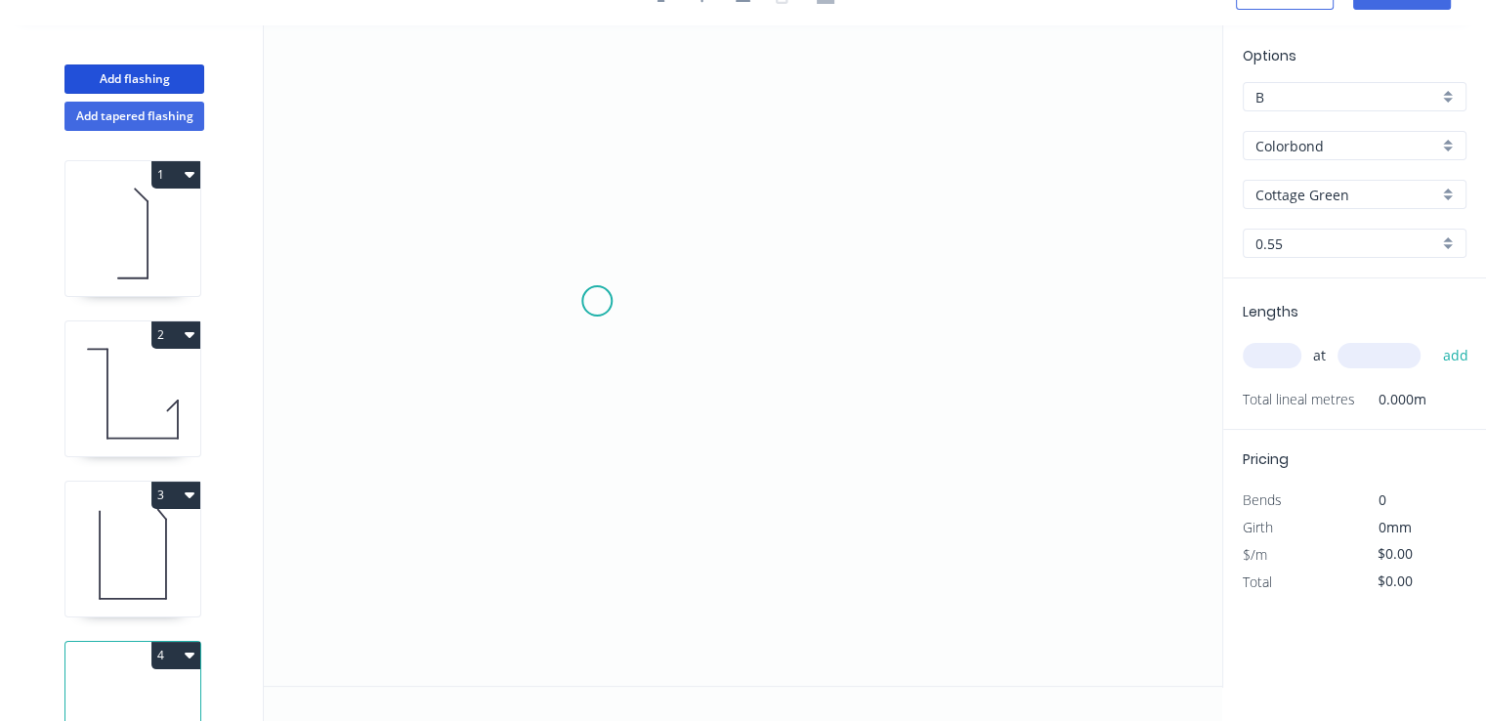
click at [597, 301] on icon "0" at bounding box center [743, 355] width 958 height 660
click at [597, 237] on icon at bounding box center [597, 269] width 0 height 64
click at [885, 246] on icon "0 ?" at bounding box center [743, 355] width 958 height 660
click at [884, 299] on icon "0 ? ?" at bounding box center [743, 355] width 958 height 660
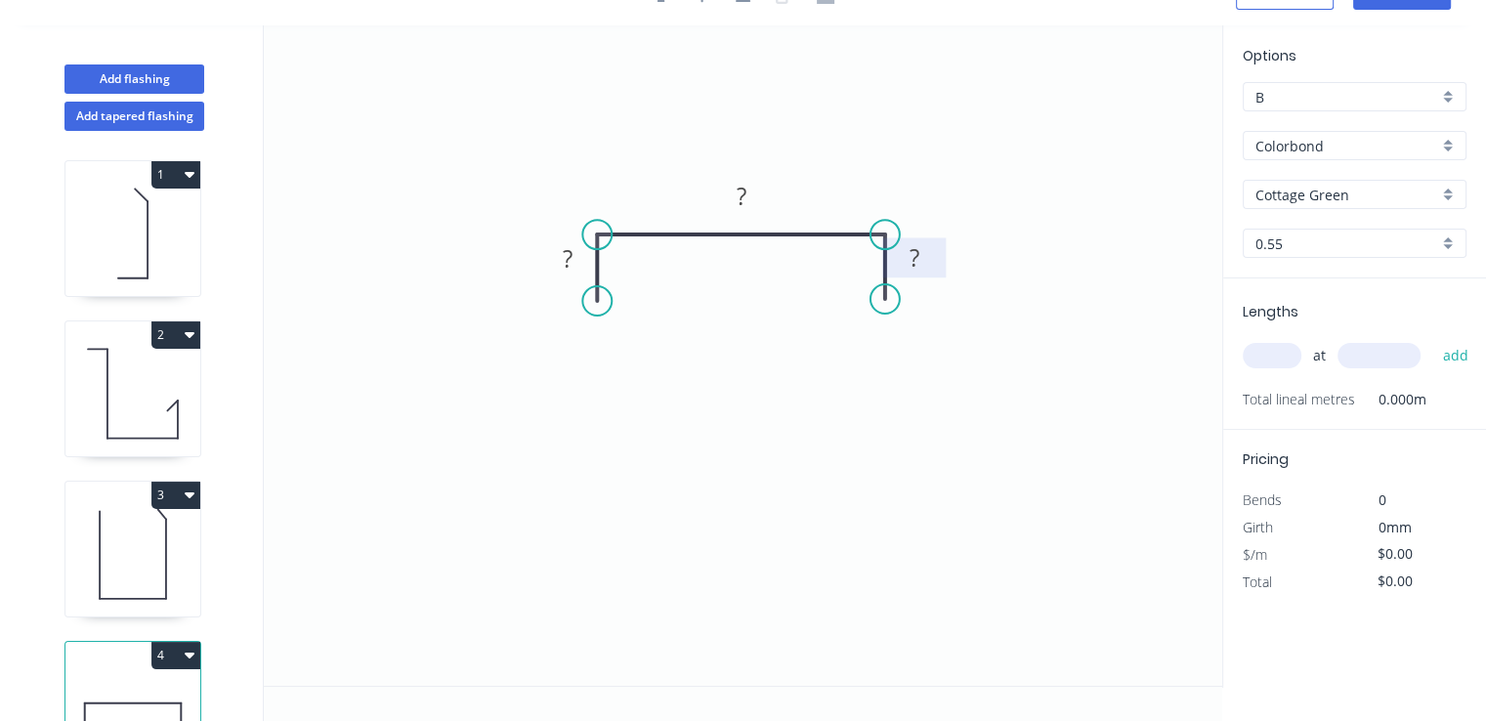
click at [926, 252] on rect at bounding box center [914, 258] width 39 height 27
click at [562, 265] on rect at bounding box center [567, 259] width 39 height 27
click at [746, 204] on rect at bounding box center [741, 197] width 39 height 27
click at [1290, 357] on input "text" at bounding box center [1272, 355] width 59 height 25
type input "$7.80"
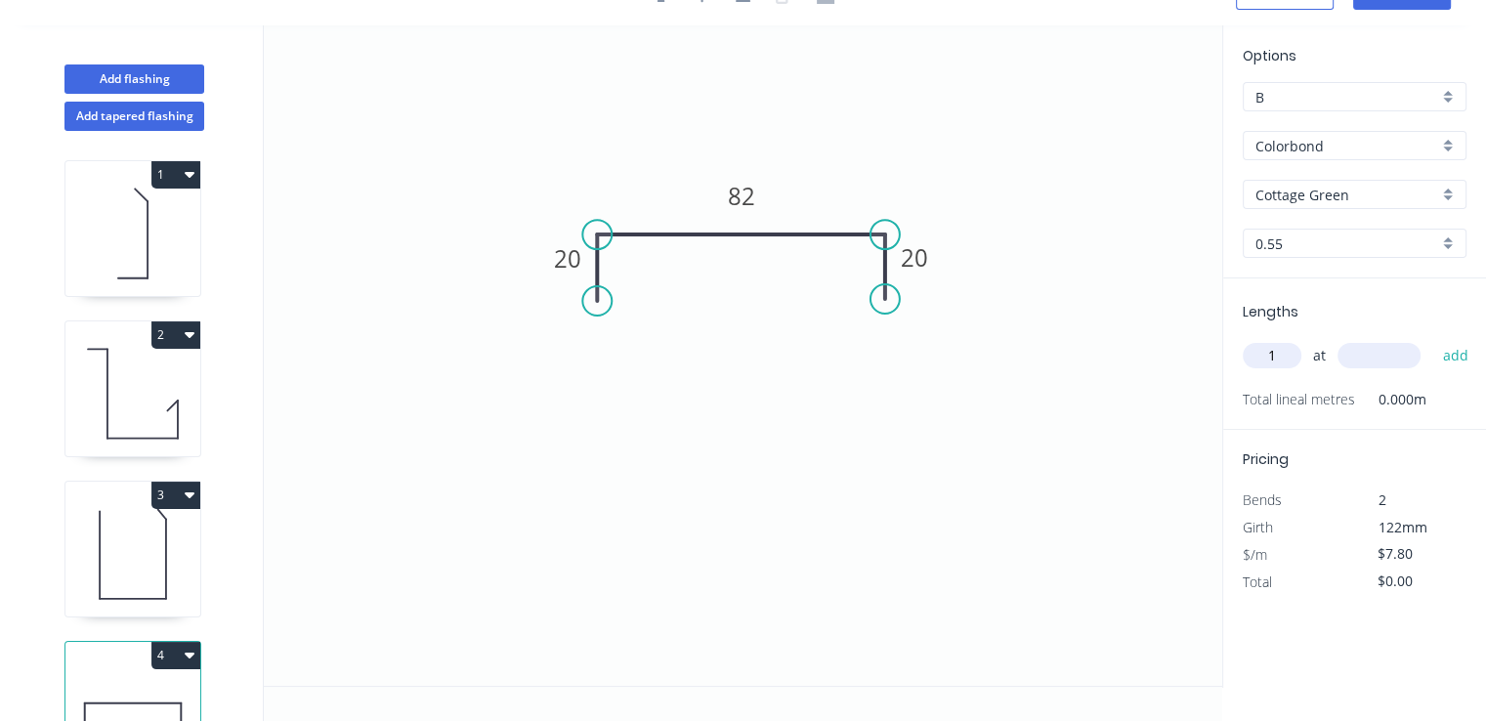
type input "1"
click at [1376, 354] on input "text" at bounding box center [1378, 355] width 83 height 25
type input "3850"
click at [1432, 339] on button "add" at bounding box center [1455, 355] width 46 height 33
type input "$30.03"
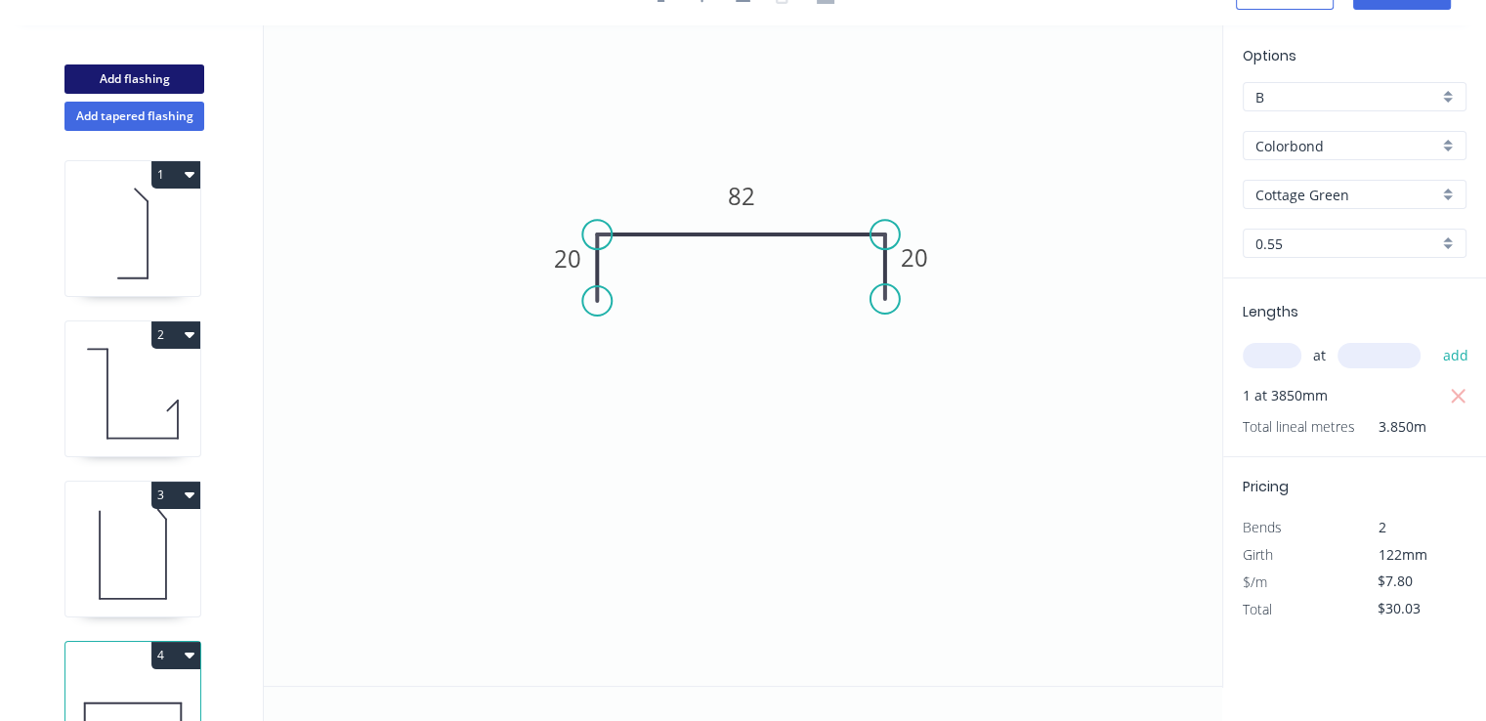
click at [172, 73] on button "Add flashing" at bounding box center [134, 78] width 140 height 29
type input "$0.00"
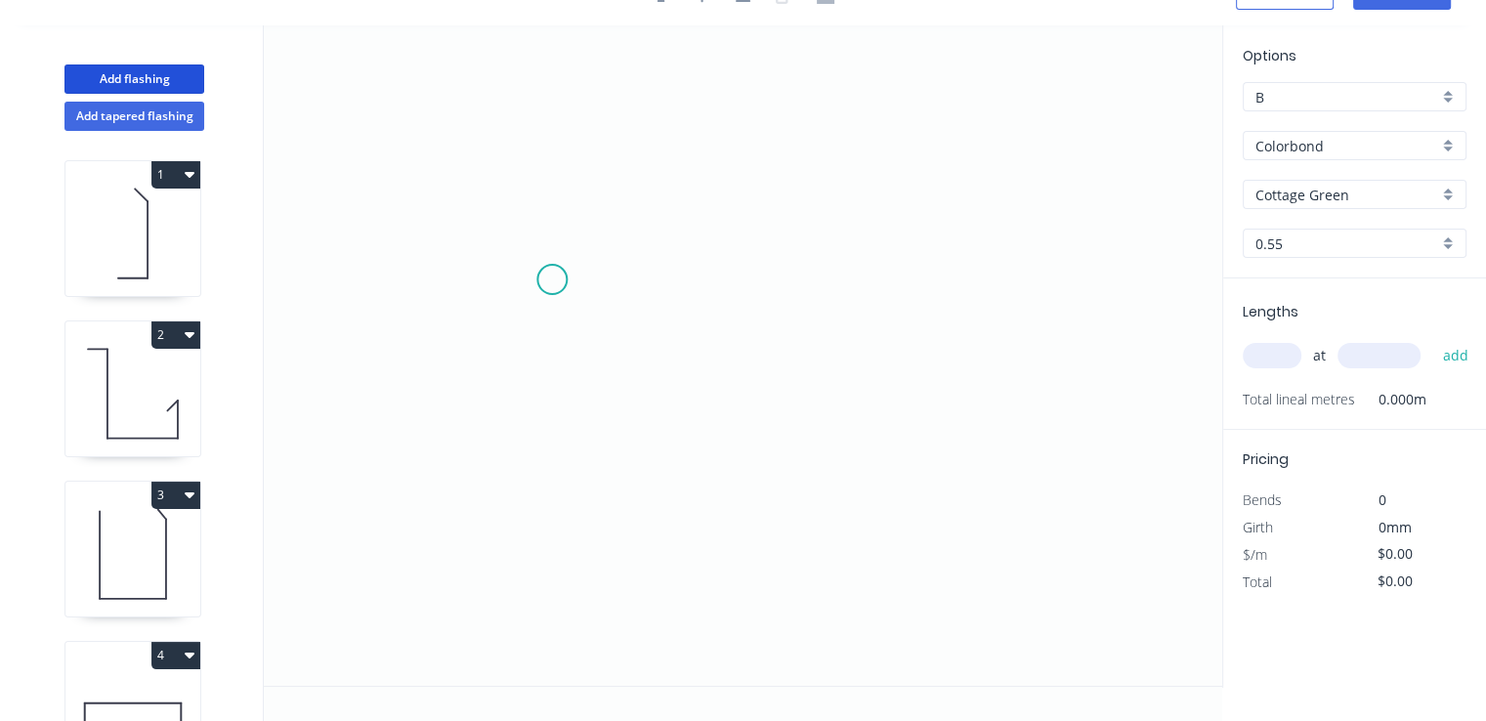
click at [552, 280] on icon "0" at bounding box center [743, 355] width 958 height 660
click at [556, 215] on icon "0" at bounding box center [743, 355] width 958 height 660
click at [910, 238] on icon "0 ?" at bounding box center [743, 355] width 958 height 660
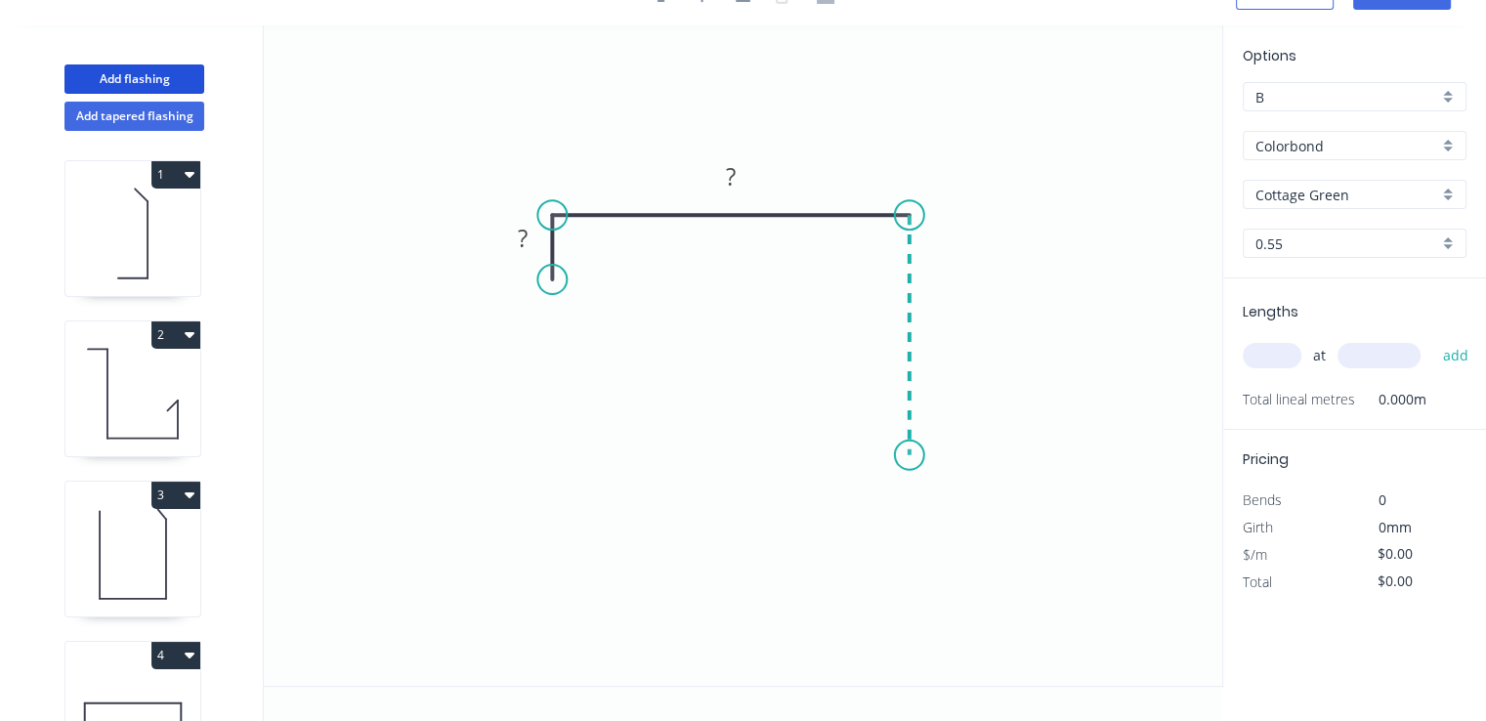
click at [914, 455] on icon "0 ? ?" at bounding box center [743, 355] width 958 height 660
click at [879, 496] on icon "0 ? ? ?" at bounding box center [743, 355] width 958 height 660
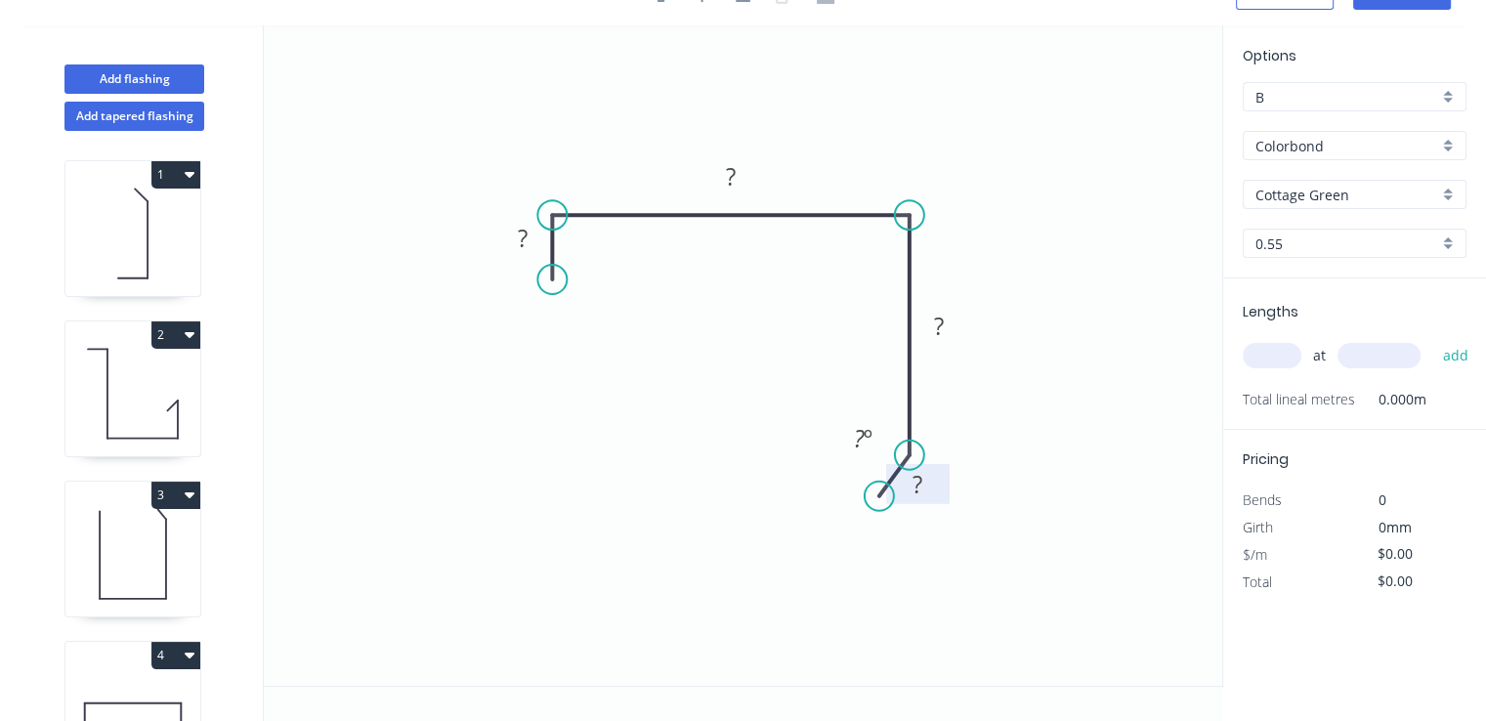
click at [922, 487] on rect at bounding box center [917, 485] width 39 height 27
click at [958, 326] on rect at bounding box center [939, 326] width 64 height 40
click at [951, 325] on rect at bounding box center [938, 327] width 39 height 27
click at [749, 180] on rect at bounding box center [731, 177] width 64 height 40
click at [741, 181] on rect at bounding box center [725, 177] width 39 height 27
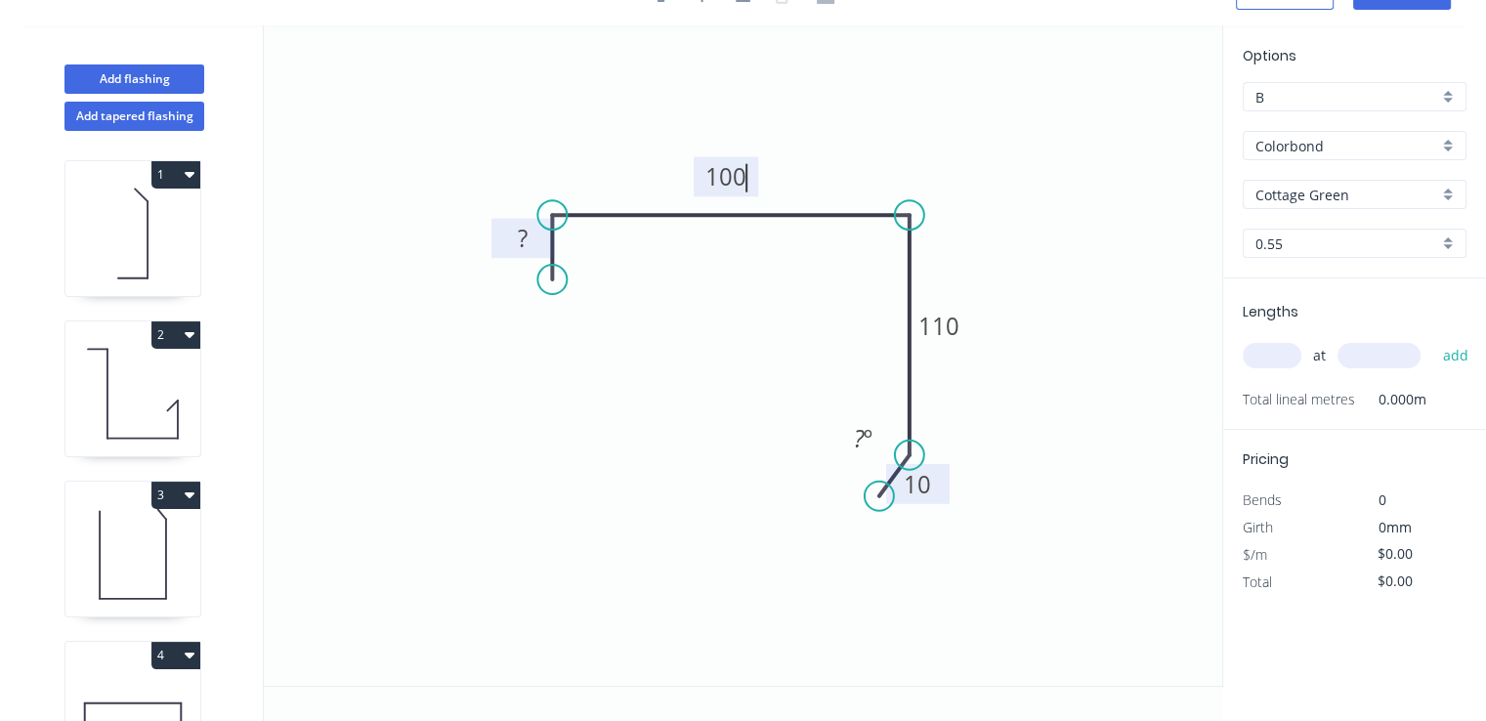
click at [524, 237] on tspan "?" at bounding box center [523, 238] width 10 height 32
click at [1278, 353] on input "text" at bounding box center [1272, 355] width 59 height 25
type input "$11.14"
type input "1"
click at [1366, 363] on input "text" at bounding box center [1378, 355] width 83 height 25
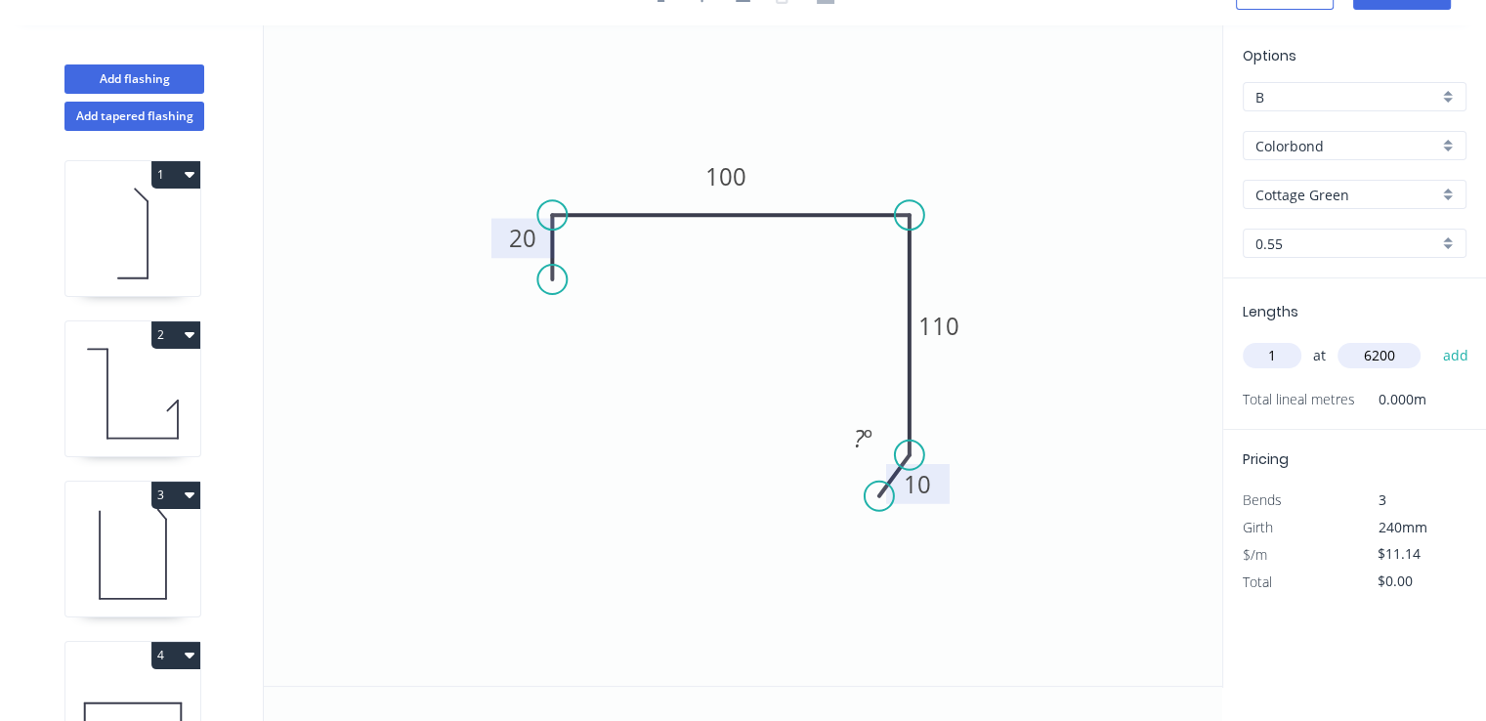
type input "6200"
click at [1432, 339] on button "add" at bounding box center [1455, 355] width 46 height 33
type input "$69.07"
type input "1"
click at [1366, 363] on input "text" at bounding box center [1378, 355] width 83 height 25
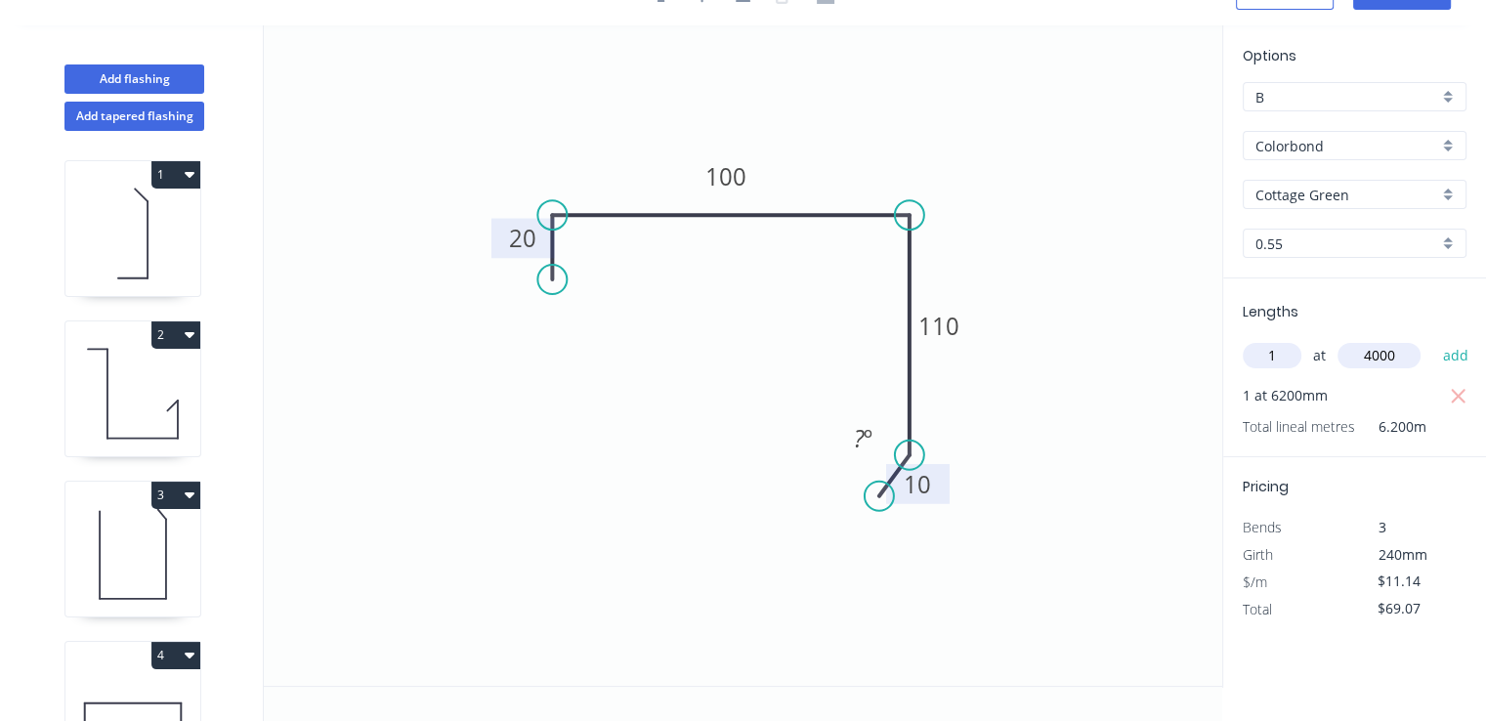
type input "4000"
click at [1432, 339] on button "add" at bounding box center [1455, 355] width 46 height 33
type input "$113.63"
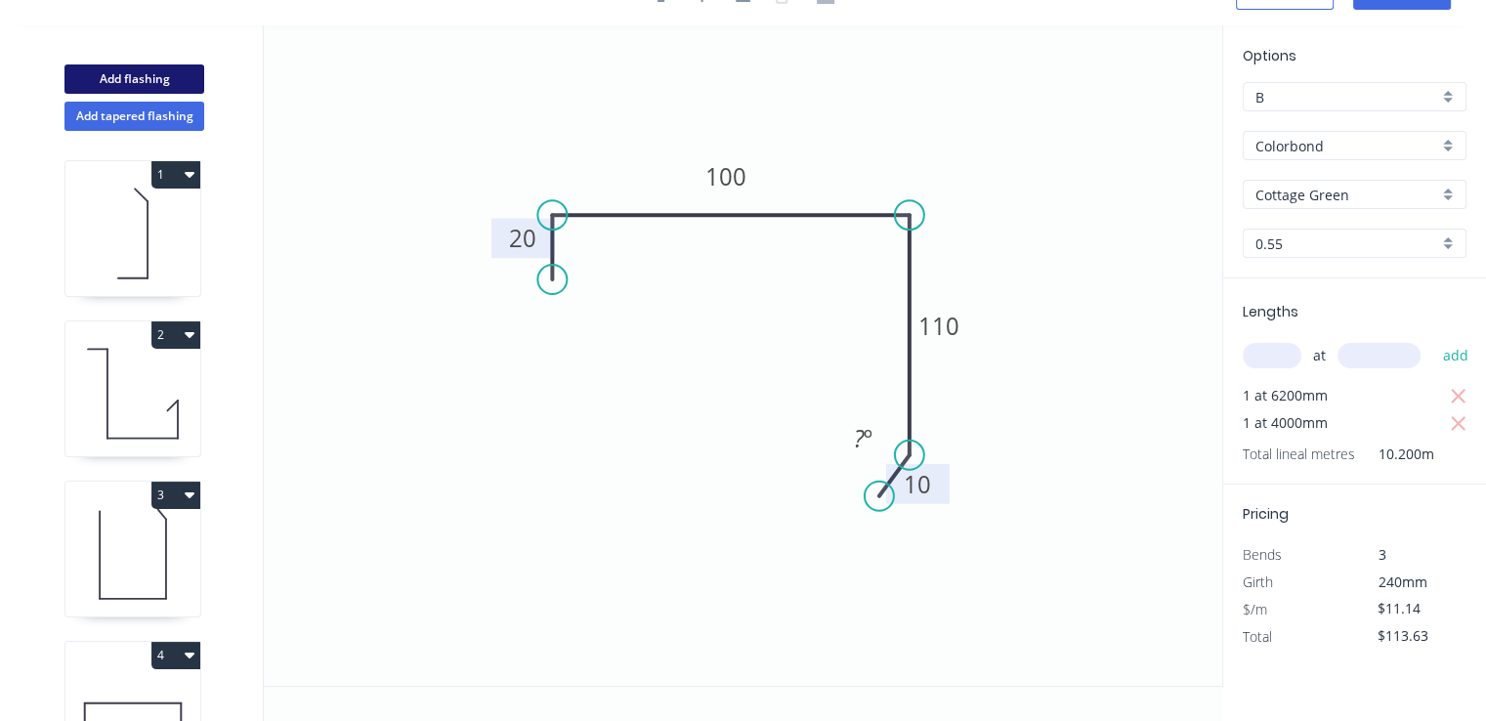
click at [113, 70] on button "Add flashing" at bounding box center [134, 78] width 140 height 29
type input "$0.00"
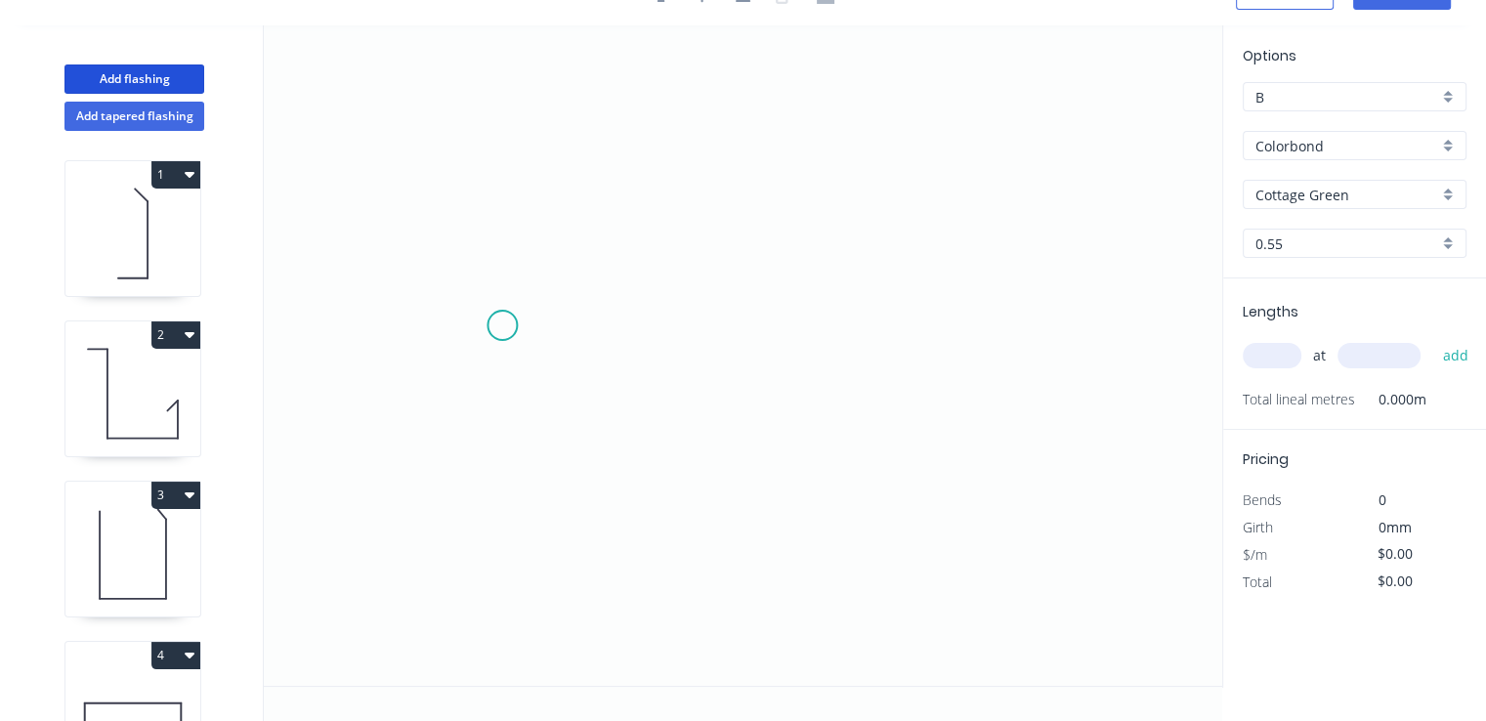
click at [512, 318] on icon "0" at bounding box center [743, 355] width 958 height 660
click at [508, 224] on icon "0" at bounding box center [743, 355] width 958 height 660
click at [897, 234] on icon "0 ?" at bounding box center [743, 355] width 958 height 660
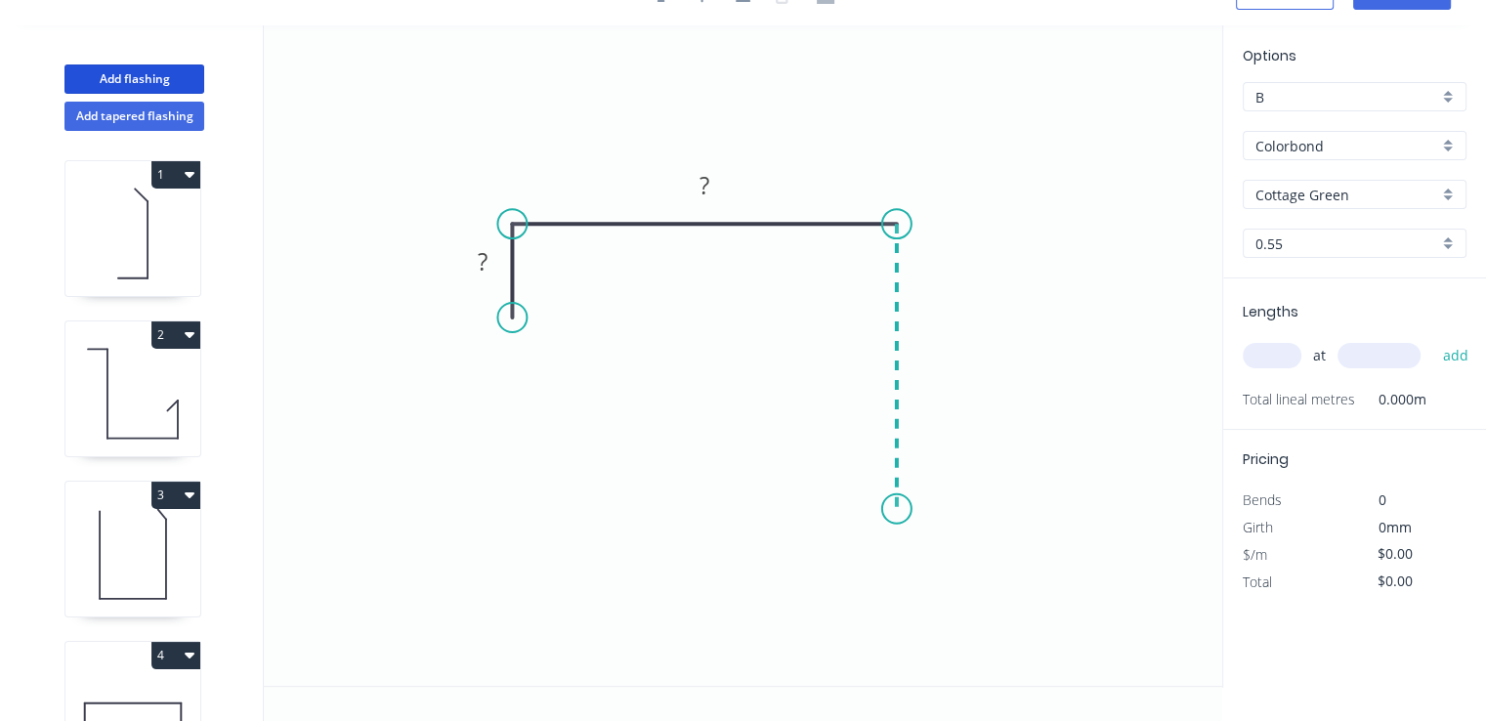
click at [891, 509] on icon "0 ? ?" at bounding box center [743, 355] width 958 height 660
click at [785, 505] on icon "0 ? ? ?" at bounding box center [743, 355] width 958 height 660
click at [785, 460] on icon at bounding box center [785, 484] width 0 height 49
click at [785, 460] on circle at bounding box center [785, 459] width 29 height 29
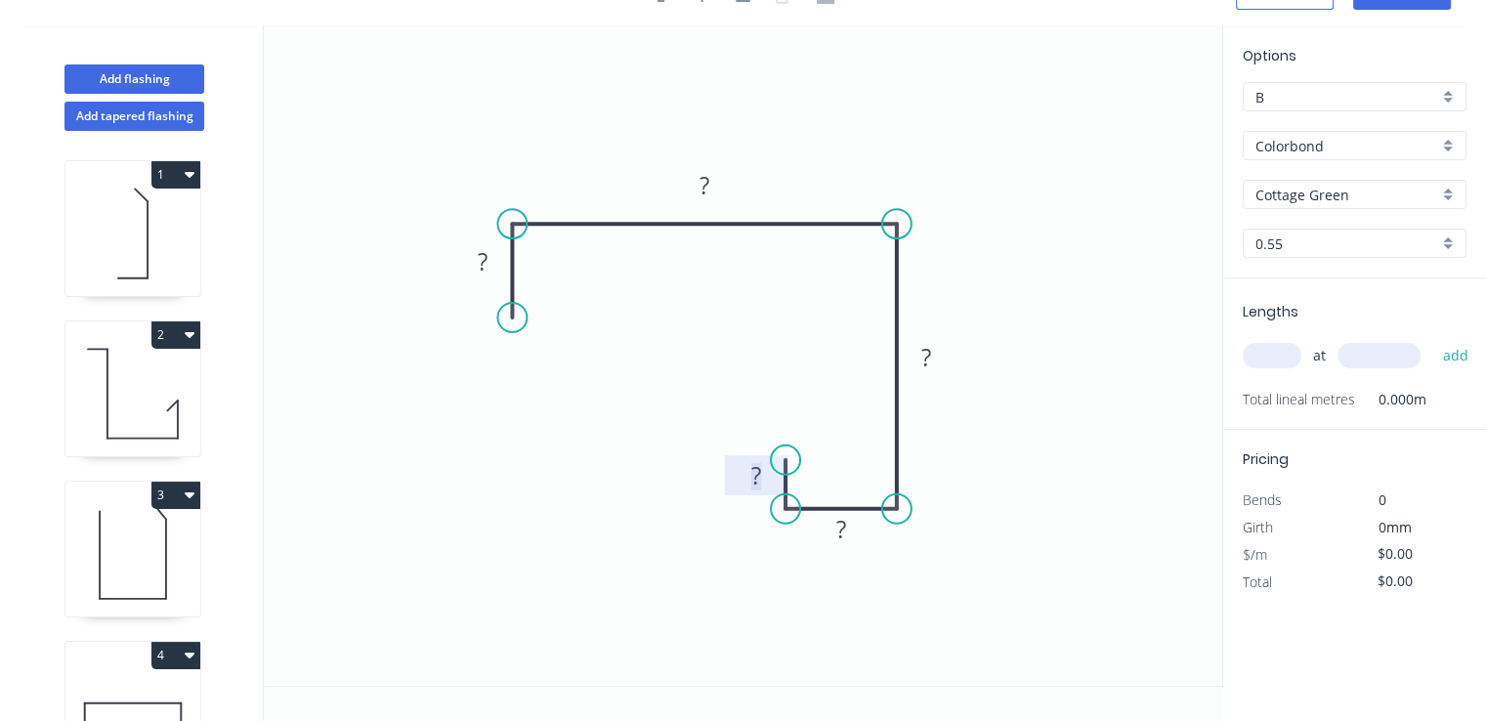
click at [751, 472] on tspan "?" at bounding box center [756, 475] width 10 height 32
click at [826, 522] on rect at bounding box center [841, 530] width 39 height 27
click at [926, 357] on tspan "?" at bounding box center [926, 357] width 10 height 32
click at [727, 183] on rect at bounding box center [705, 186] width 64 height 40
click at [720, 184] on rect at bounding box center [704, 186] width 39 height 27
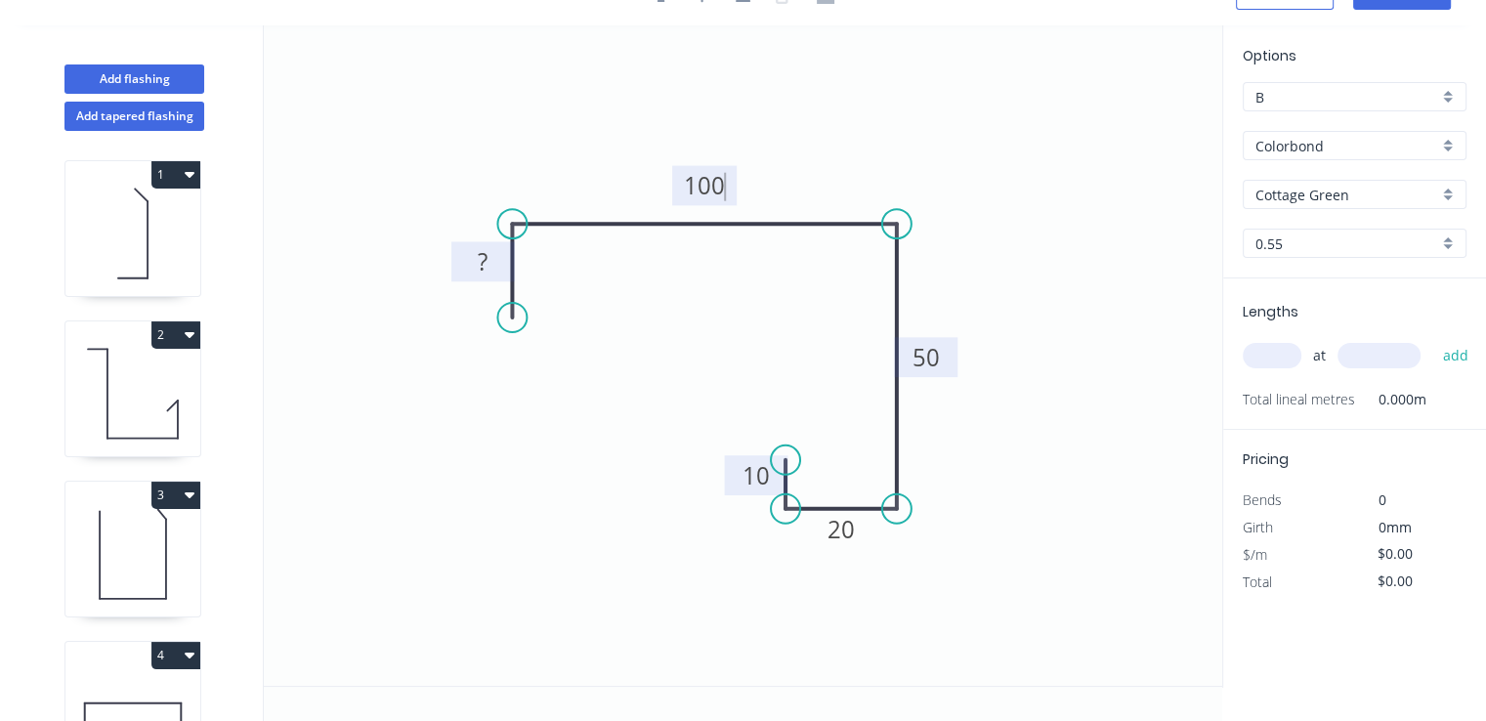
click at [496, 265] on rect at bounding box center [482, 262] width 39 height 27
click at [1258, 356] on input "text" at bounding box center [1272, 355] width 59 height 25
type input "$11.04"
type input "1"
click at [1362, 352] on input "text" at bounding box center [1378, 355] width 83 height 25
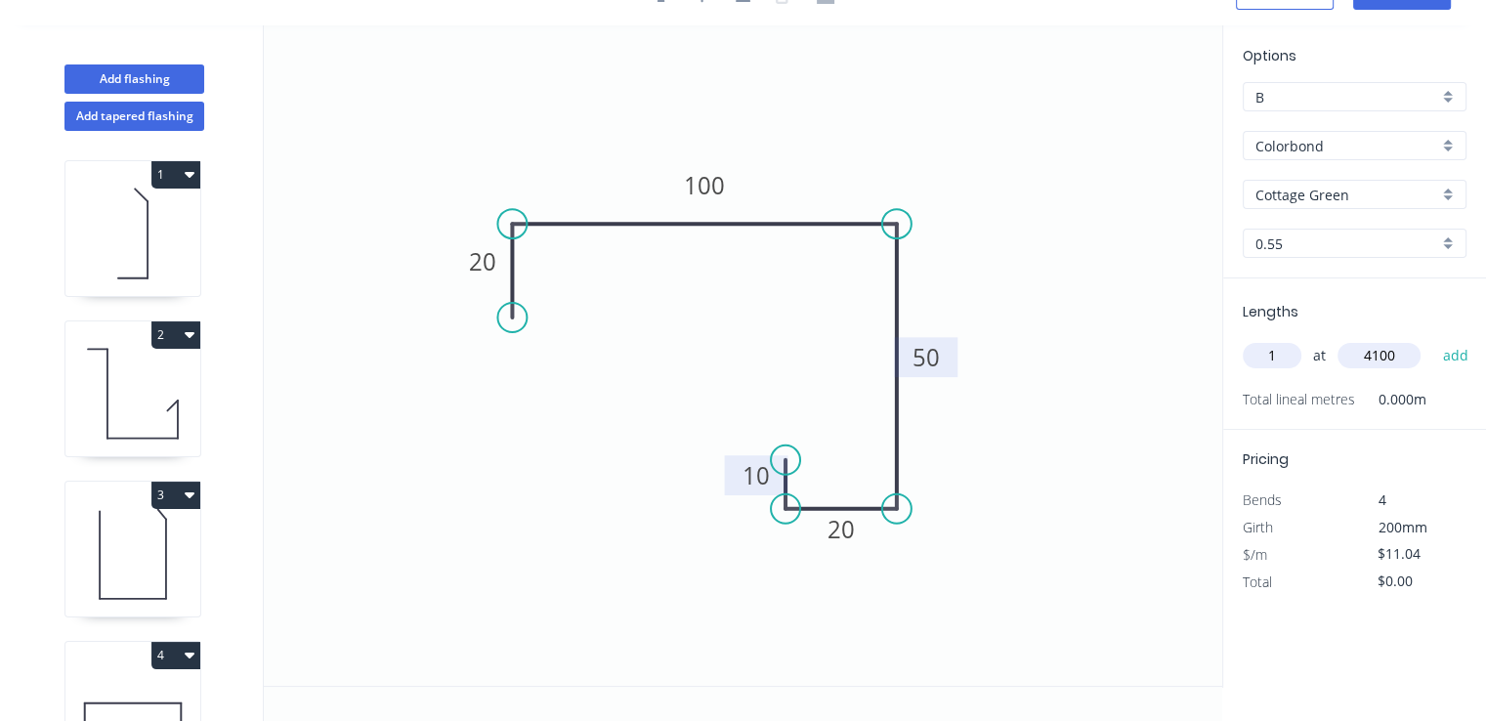
type input "4100"
click at [1432, 339] on button "add" at bounding box center [1455, 355] width 46 height 33
type input "$45.26"
type input "1"
click at [1364, 352] on input "text" at bounding box center [1378, 355] width 83 height 25
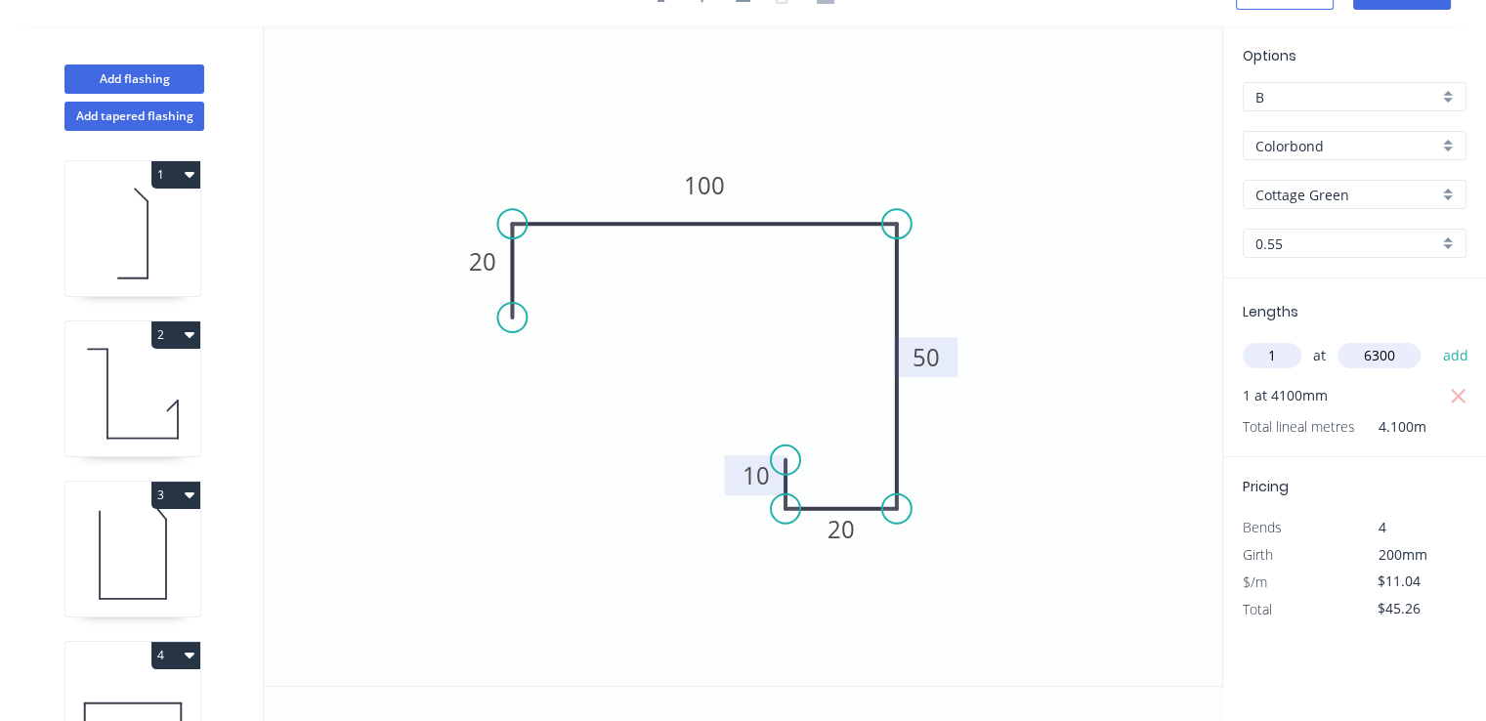
type input "6300"
click at [1432, 339] on button "add" at bounding box center [1455, 355] width 46 height 33
type input "$114.82"
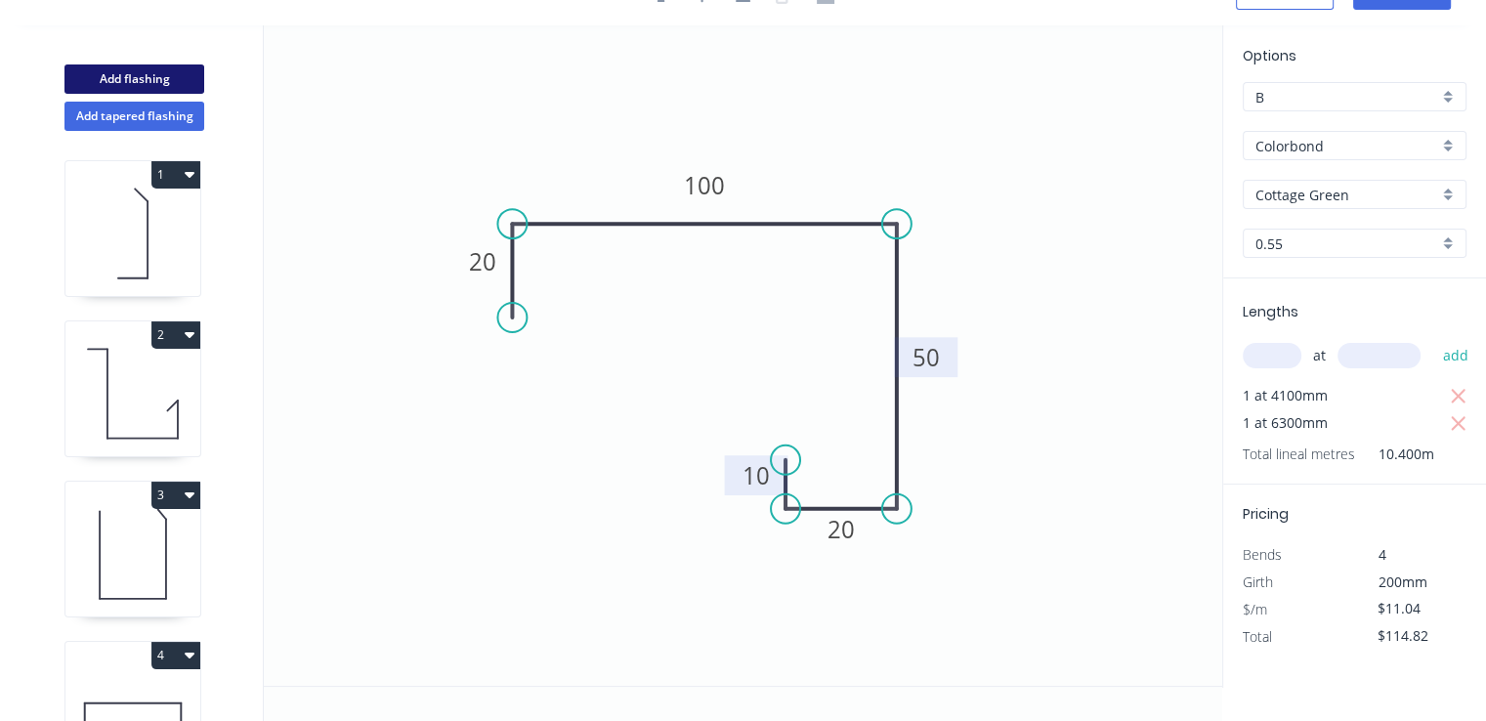
click at [120, 69] on button "Add flashing" at bounding box center [134, 78] width 140 height 29
type input "$0.00"
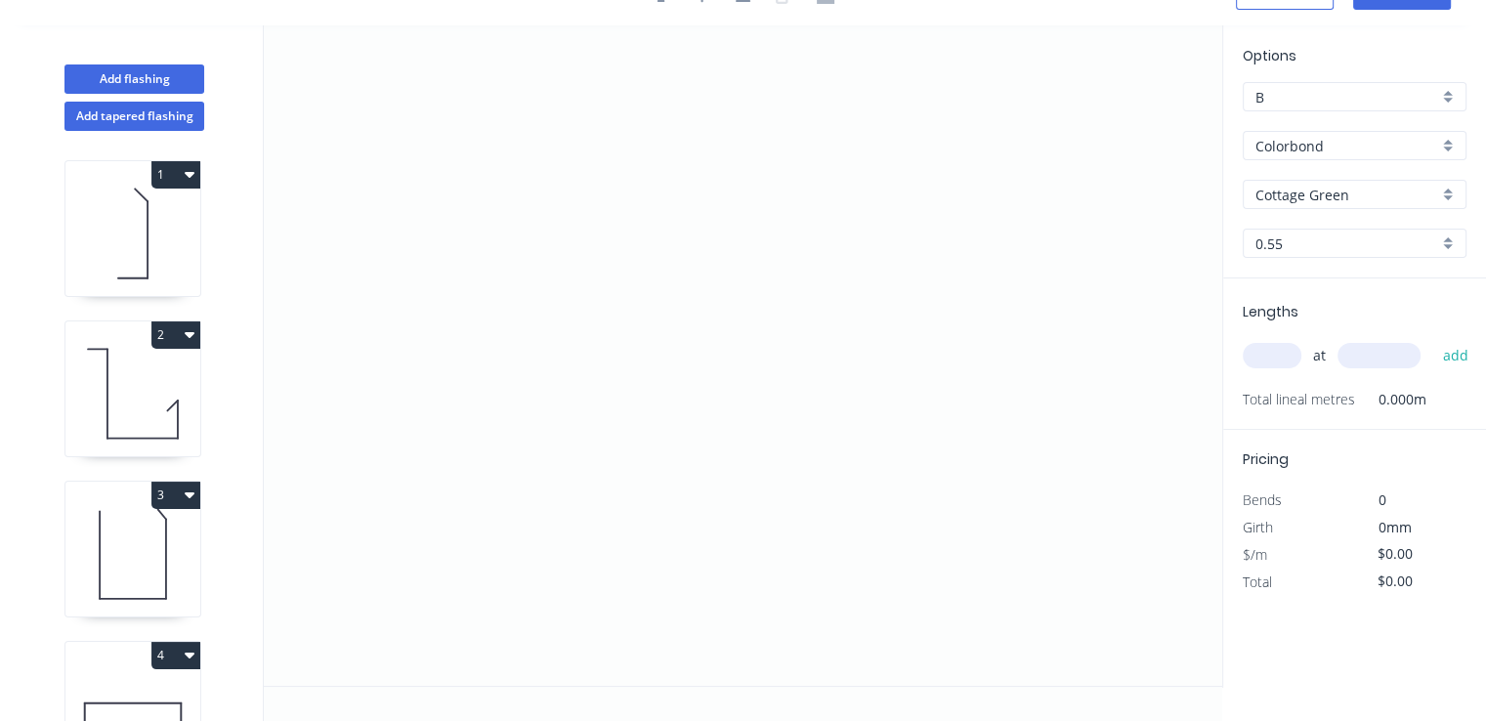
click at [1316, 191] on input "Cottage Green" at bounding box center [1346, 195] width 183 height 21
click at [1324, 226] on div "Surfmist" at bounding box center [1355, 232] width 222 height 34
type input "Surfmist"
click at [591, 162] on icon "0" at bounding box center [743, 355] width 958 height 660
click at [645, 163] on icon "0" at bounding box center [743, 355] width 958 height 660
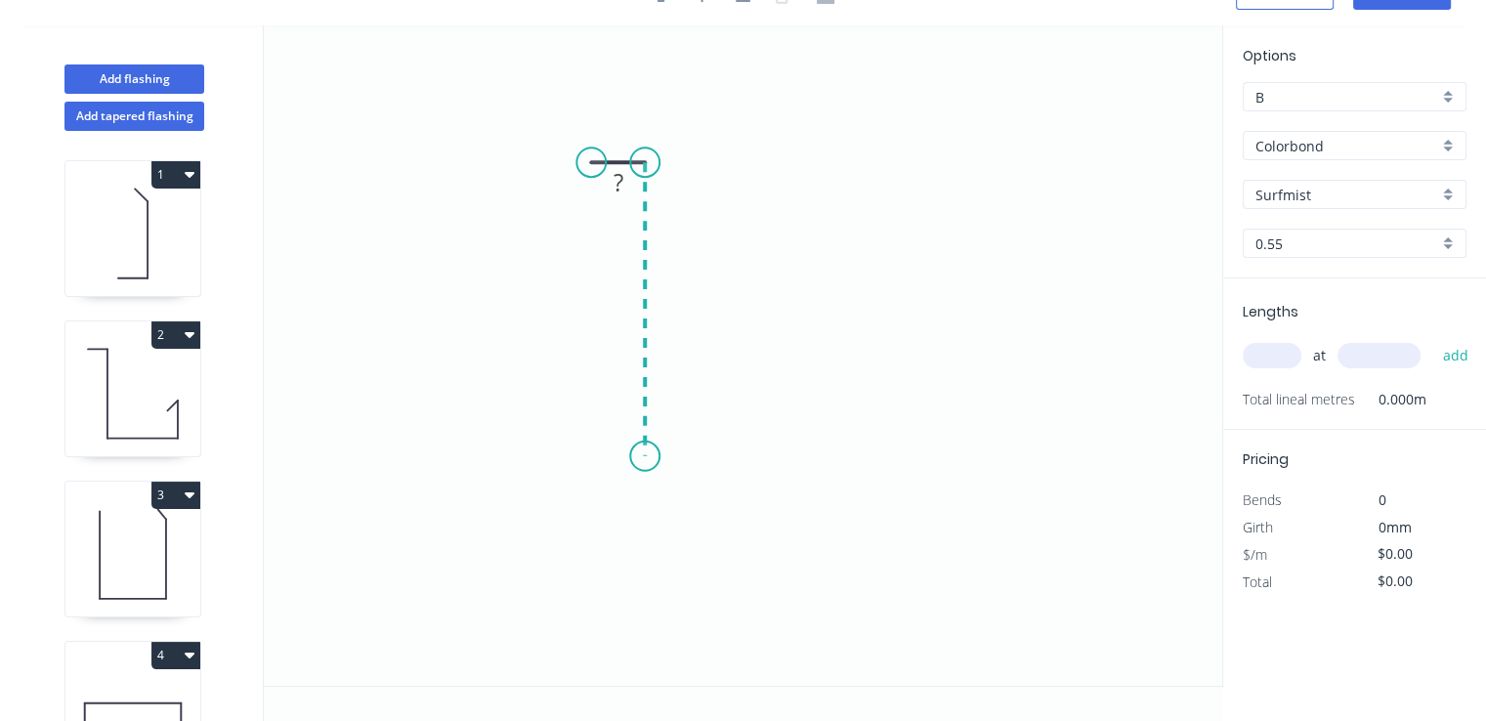
click at [636, 456] on icon "0 ?" at bounding box center [743, 355] width 958 height 660
click at [808, 448] on icon "0 ? ?" at bounding box center [743, 355] width 958 height 660
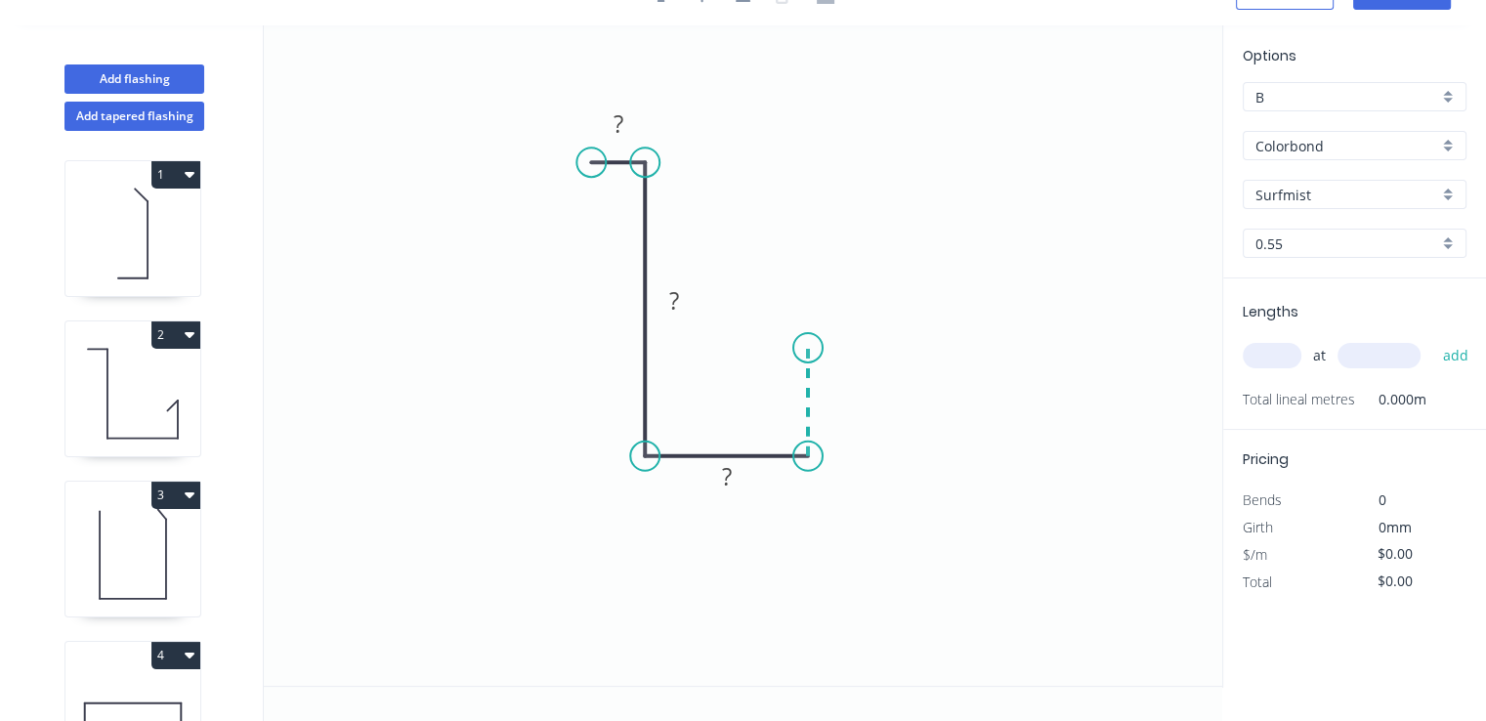
click at [809, 348] on icon "0 ? ? ?" at bounding box center [743, 355] width 958 height 660
click at [779, 374] on icon at bounding box center [793, 362] width 29 height 29
click at [779, 374] on circle at bounding box center [778, 376] width 29 height 29
click at [770, 339] on tspan "?" at bounding box center [773, 333] width 10 height 32
click at [840, 388] on tspan "?" at bounding box center [837, 392] width 10 height 32
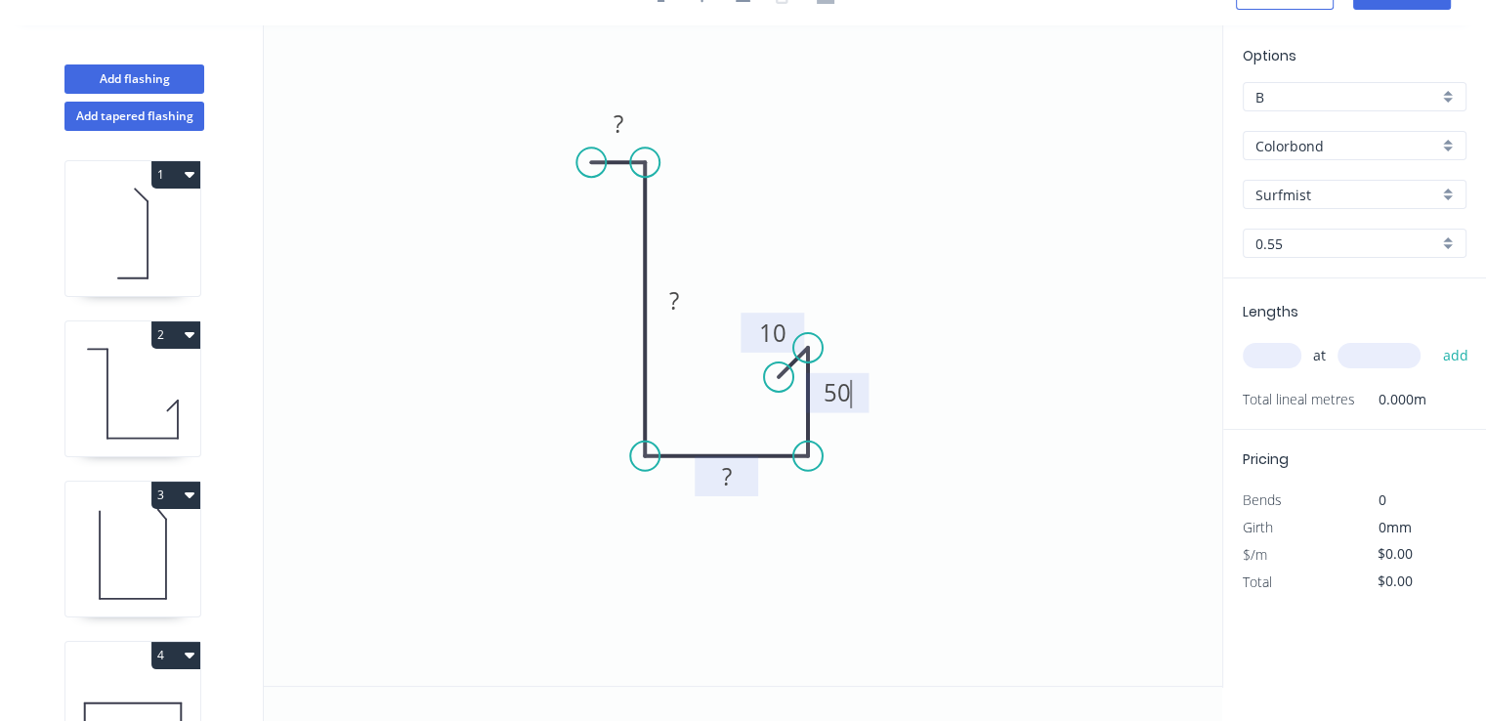
click at [731, 470] on rect at bounding box center [726, 477] width 39 height 27
click at [669, 304] on tspan "?" at bounding box center [674, 299] width 10 height 32
click at [632, 130] on rect at bounding box center [618, 124] width 39 height 27
click at [1282, 359] on input "text" at bounding box center [1272, 355] width 59 height 25
type input "$19.01"
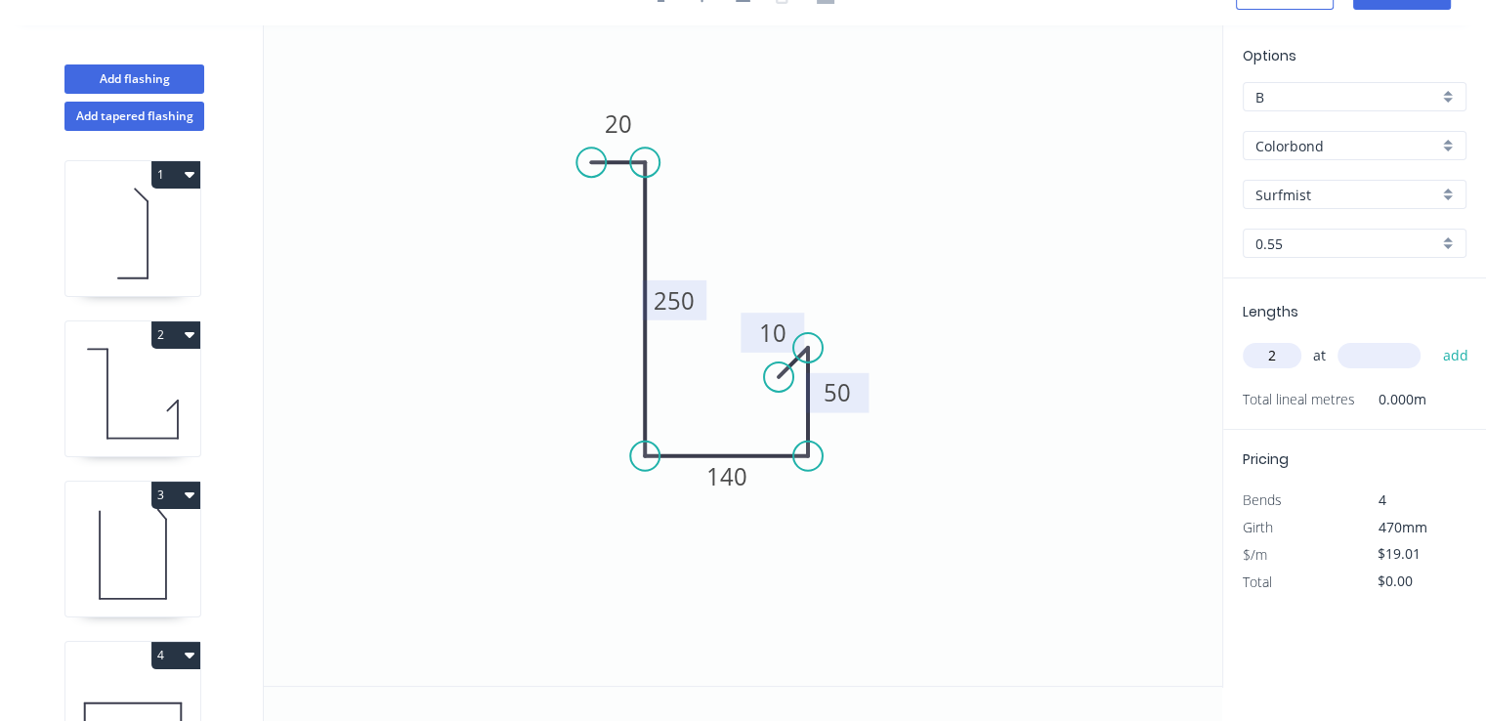
type input "2"
click at [1358, 356] on input "text" at bounding box center [1378, 355] width 83 height 25
type input "3800"
click at [1432, 339] on button "add" at bounding box center [1455, 355] width 46 height 33
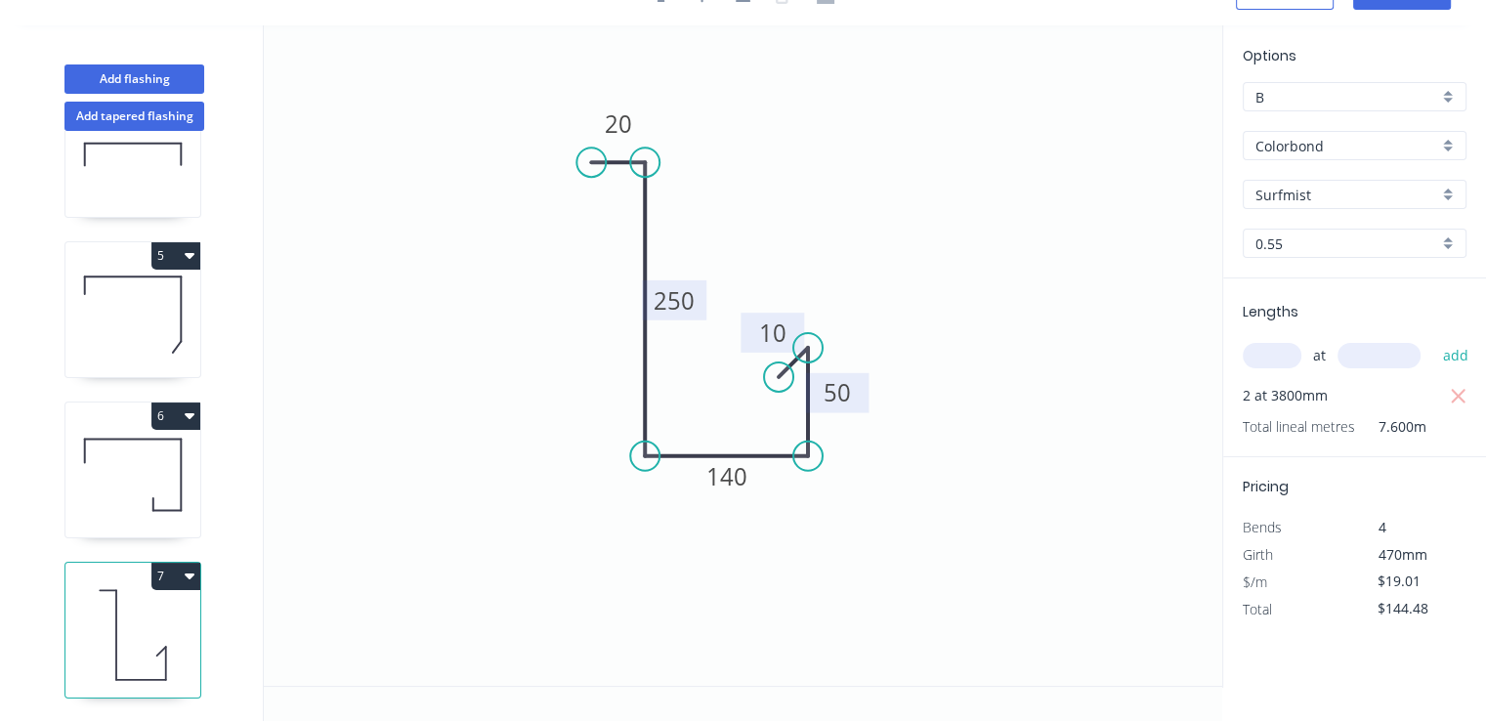
click at [169, 563] on button "7" at bounding box center [175, 576] width 49 height 27
click at [148, 611] on div "Duplicate" at bounding box center [107, 625] width 150 height 28
type input "$0.00"
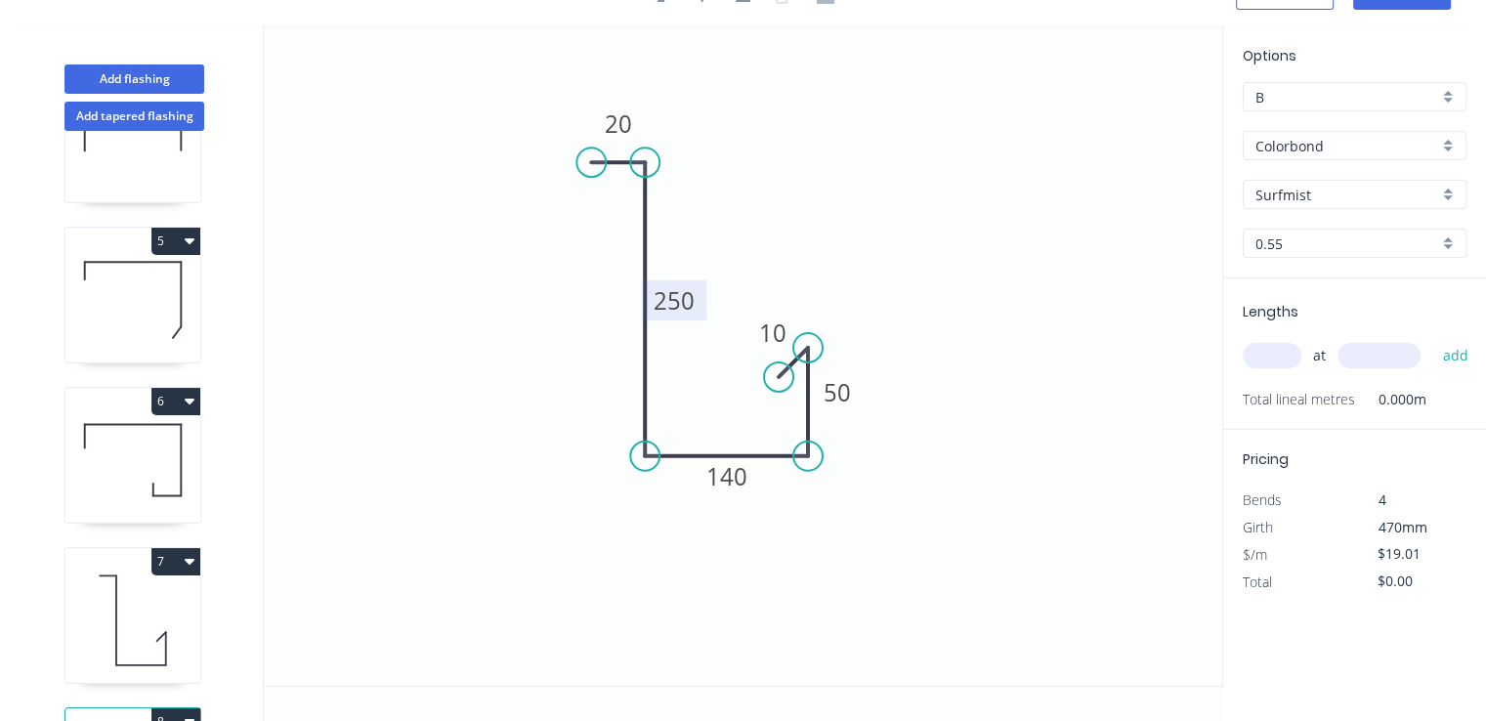
click at [673, 307] on tspan "250" at bounding box center [674, 299] width 41 height 32
click at [1286, 360] on input "text" at bounding box center [1272, 355] width 59 height 25
type input "$17.68"
type input "2"
click at [1383, 354] on input "text" at bounding box center [1378, 355] width 83 height 25
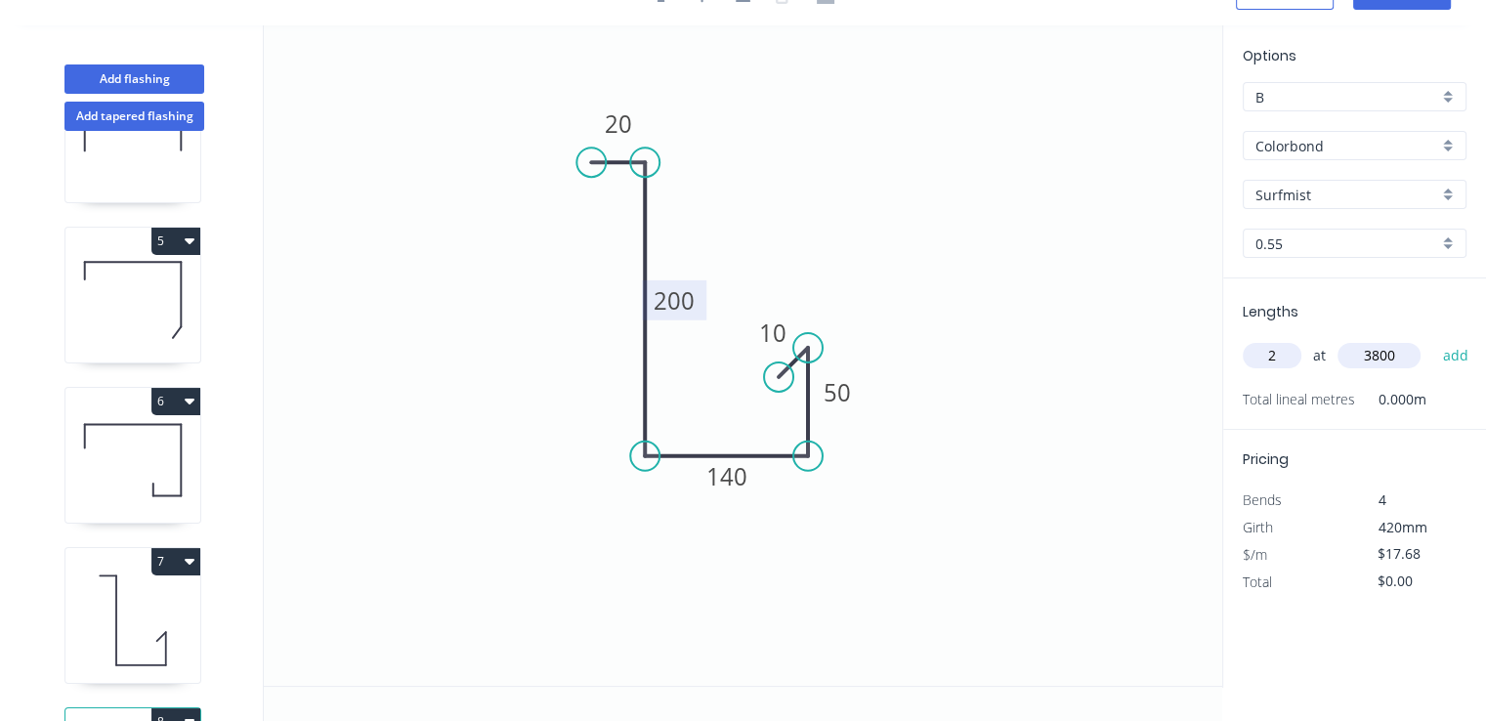
type input "3800"
click at [1432, 339] on button "add" at bounding box center [1455, 355] width 46 height 33
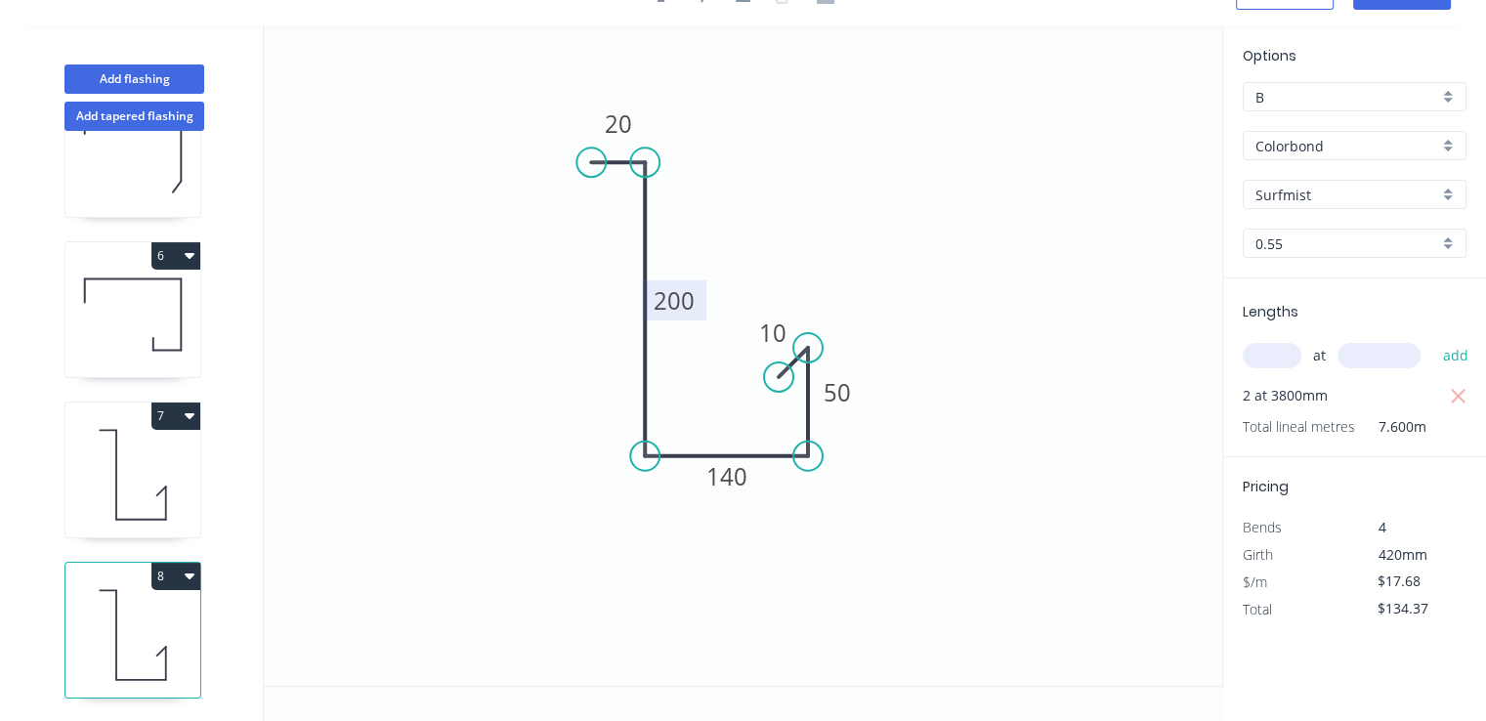
click at [164, 563] on button "8" at bounding box center [175, 576] width 49 height 27
click at [123, 611] on div "Duplicate" at bounding box center [107, 625] width 150 height 28
type input "$0.00"
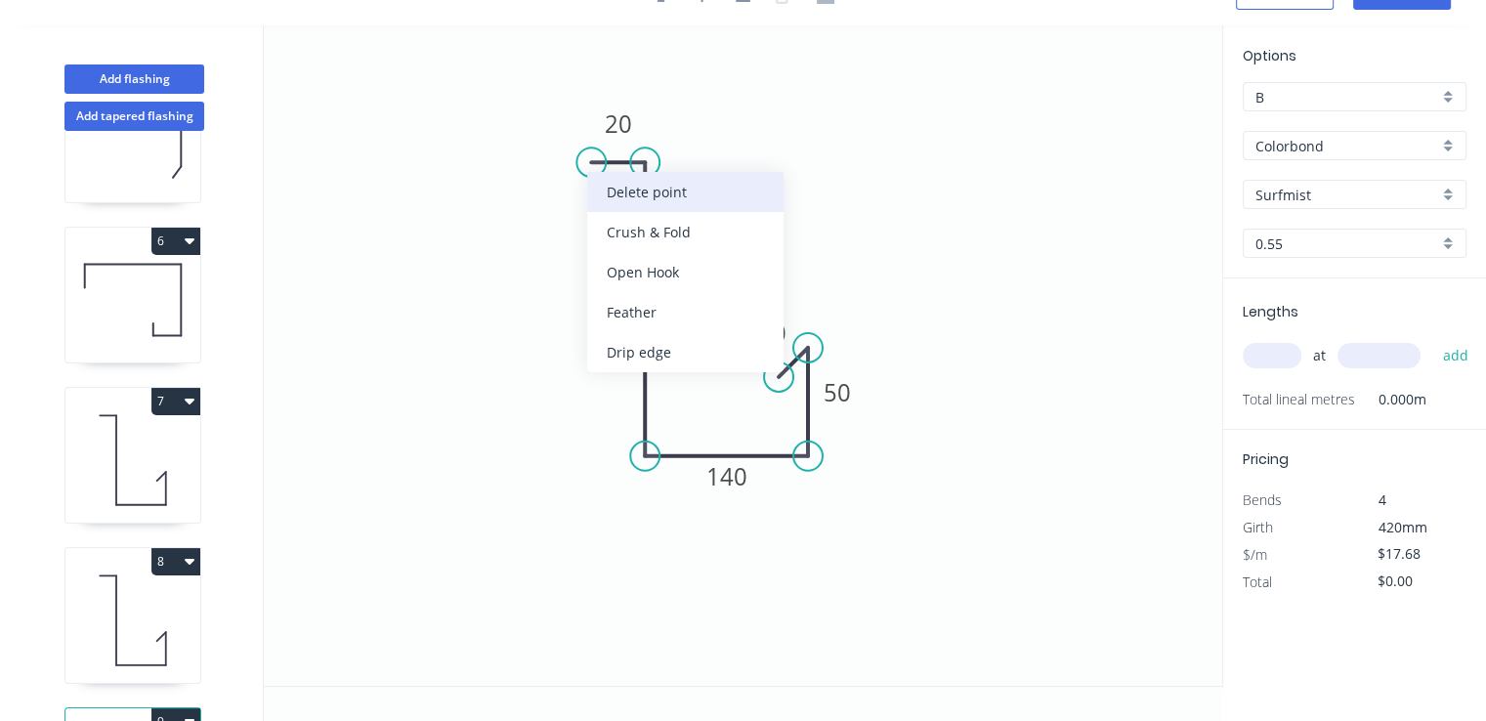
click at [638, 190] on div "Delete point" at bounding box center [685, 192] width 196 height 40
type input "$0.00"
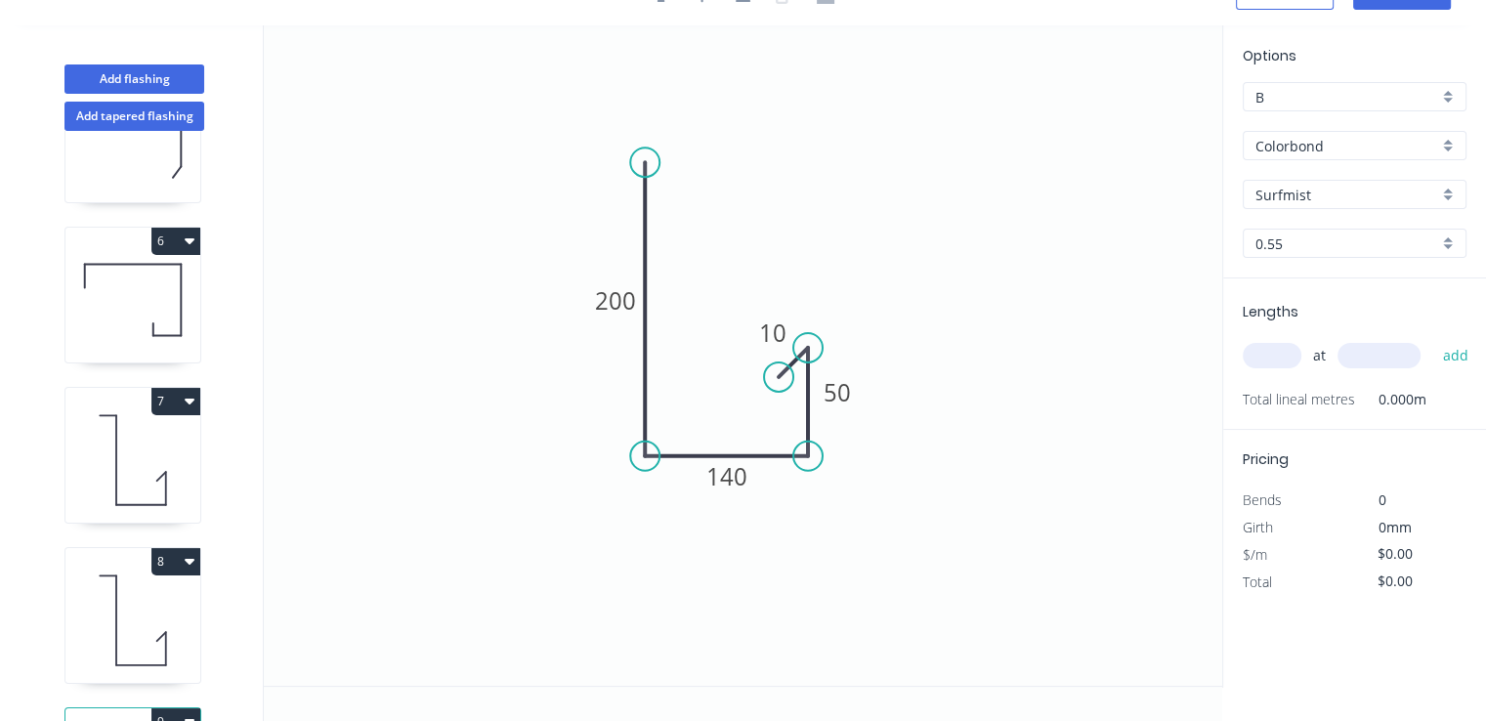
click at [1272, 356] on input "text" at bounding box center [1272, 355] width 59 height 25
type input "2"
click at [1364, 345] on input "text" at bounding box center [1378, 355] width 83 height 25
type input "3050"
click at [1432, 339] on button "add" at bounding box center [1455, 355] width 46 height 33
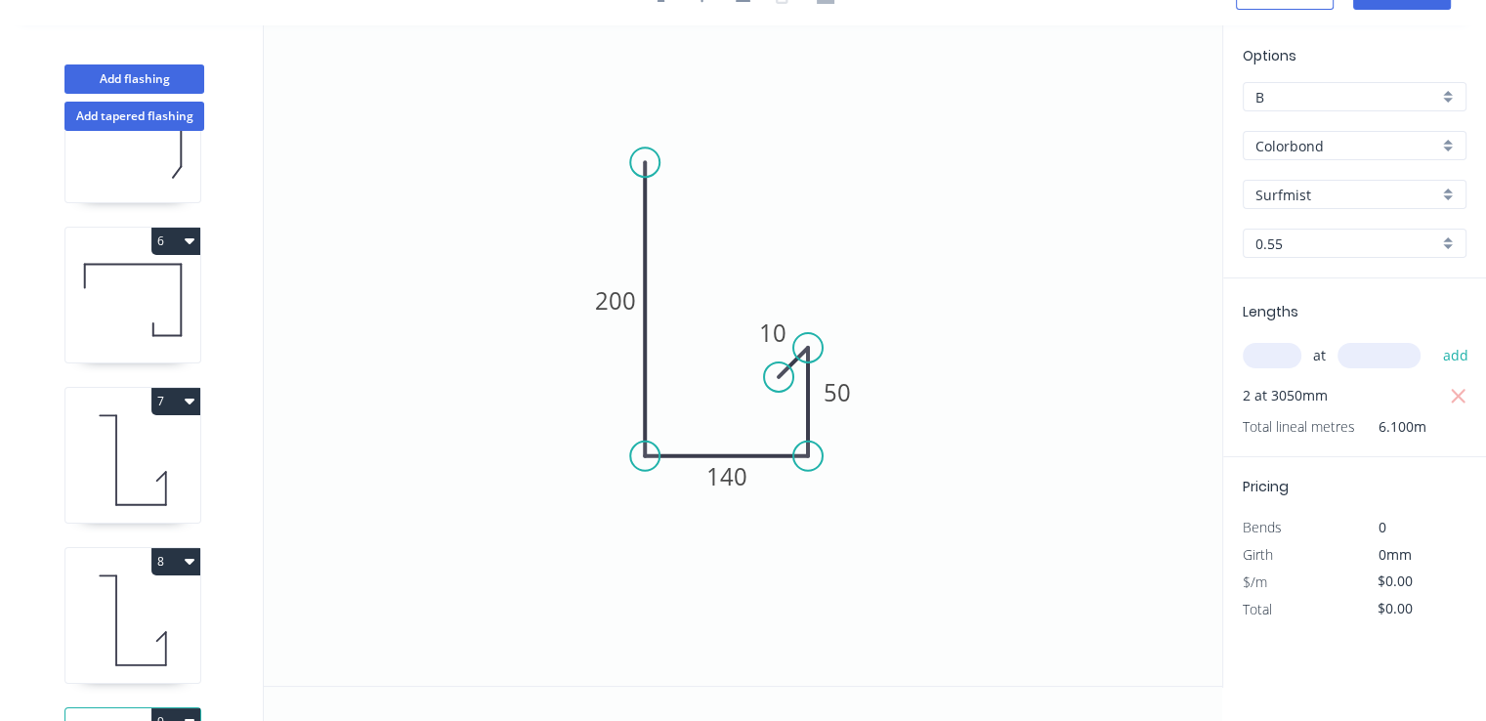
click at [806, 546] on icon "0 200 140 50 10" at bounding box center [743, 355] width 958 height 660
click at [751, 477] on rect at bounding box center [726, 476] width 64 height 40
click at [740, 478] on tspan "140" at bounding box center [726, 476] width 41 height 32
type input "$15.40"
type input "$93.94"
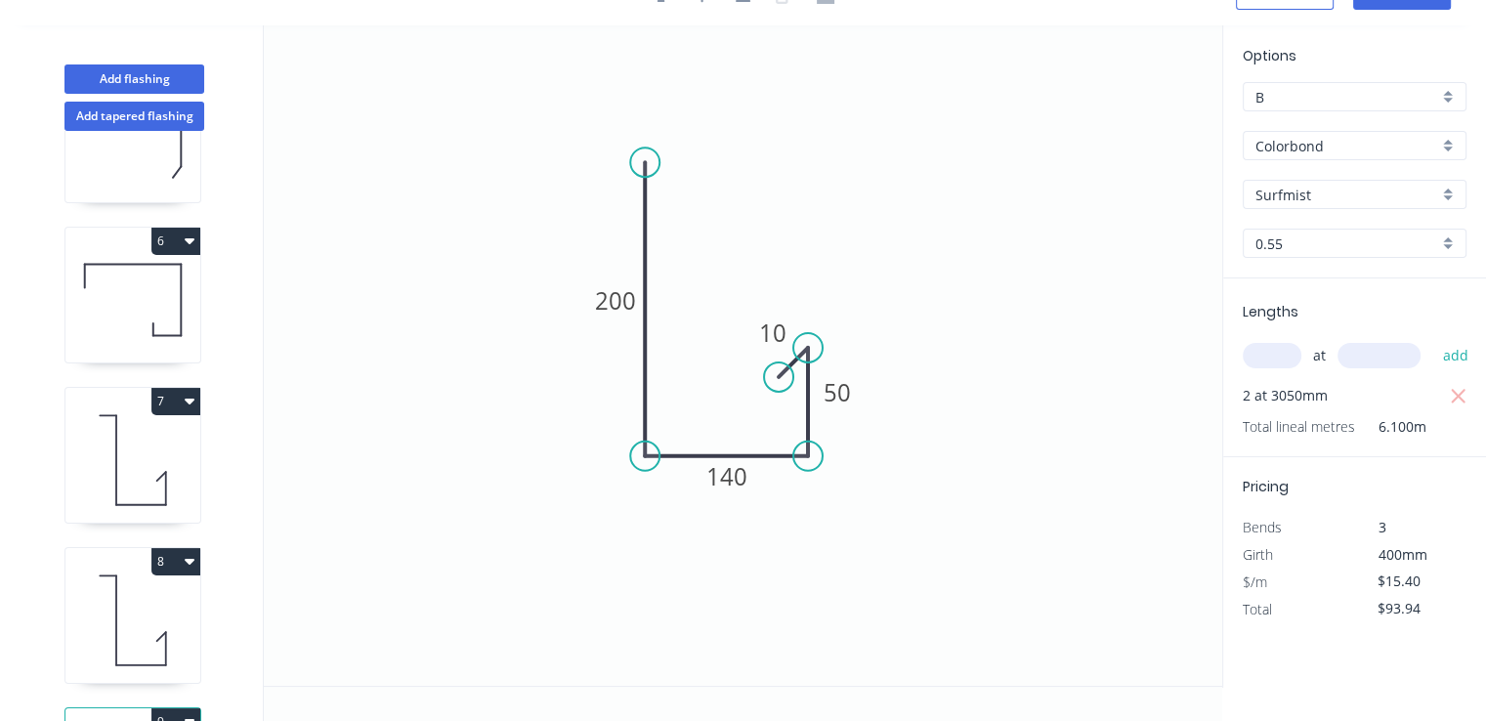
click at [919, 524] on icon "0 200 140 50 10" at bounding box center [743, 355] width 958 height 660
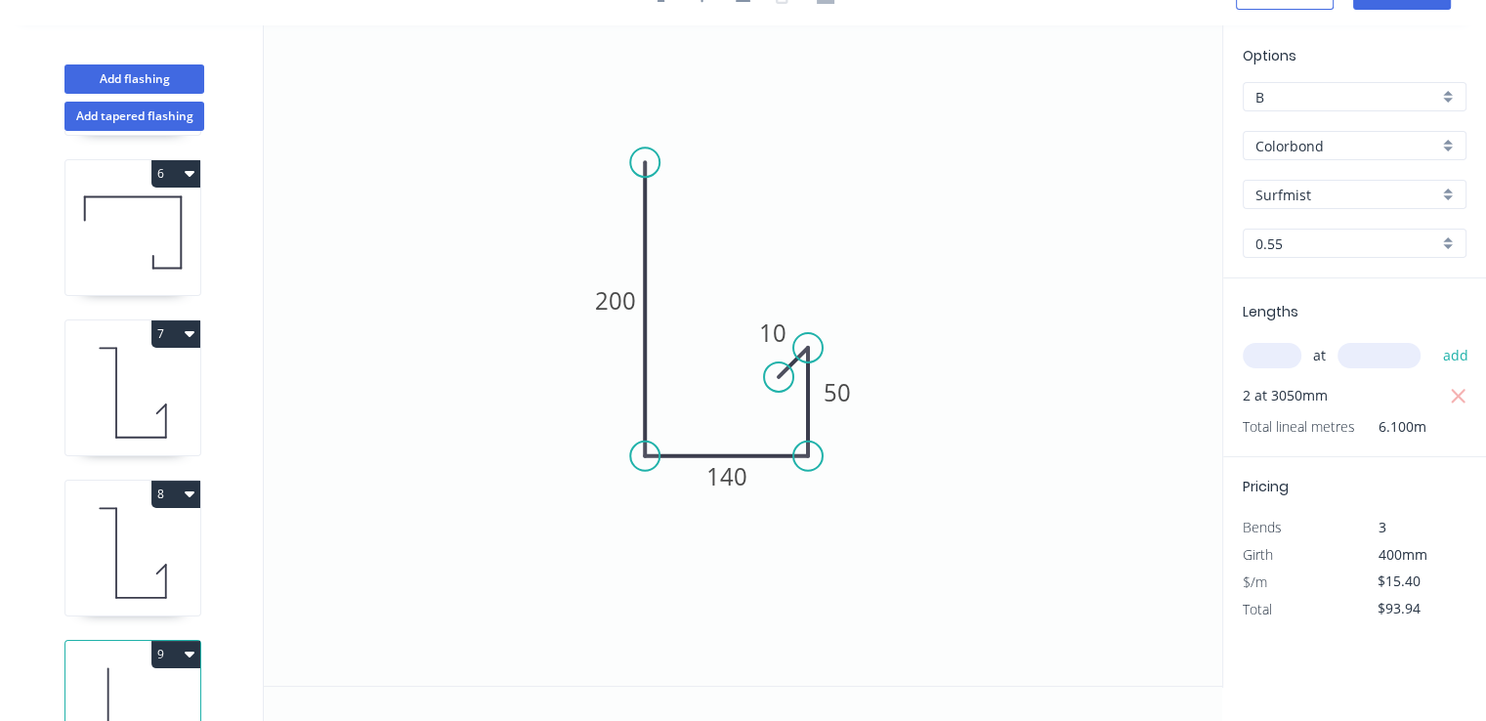
scroll to position [895, 0]
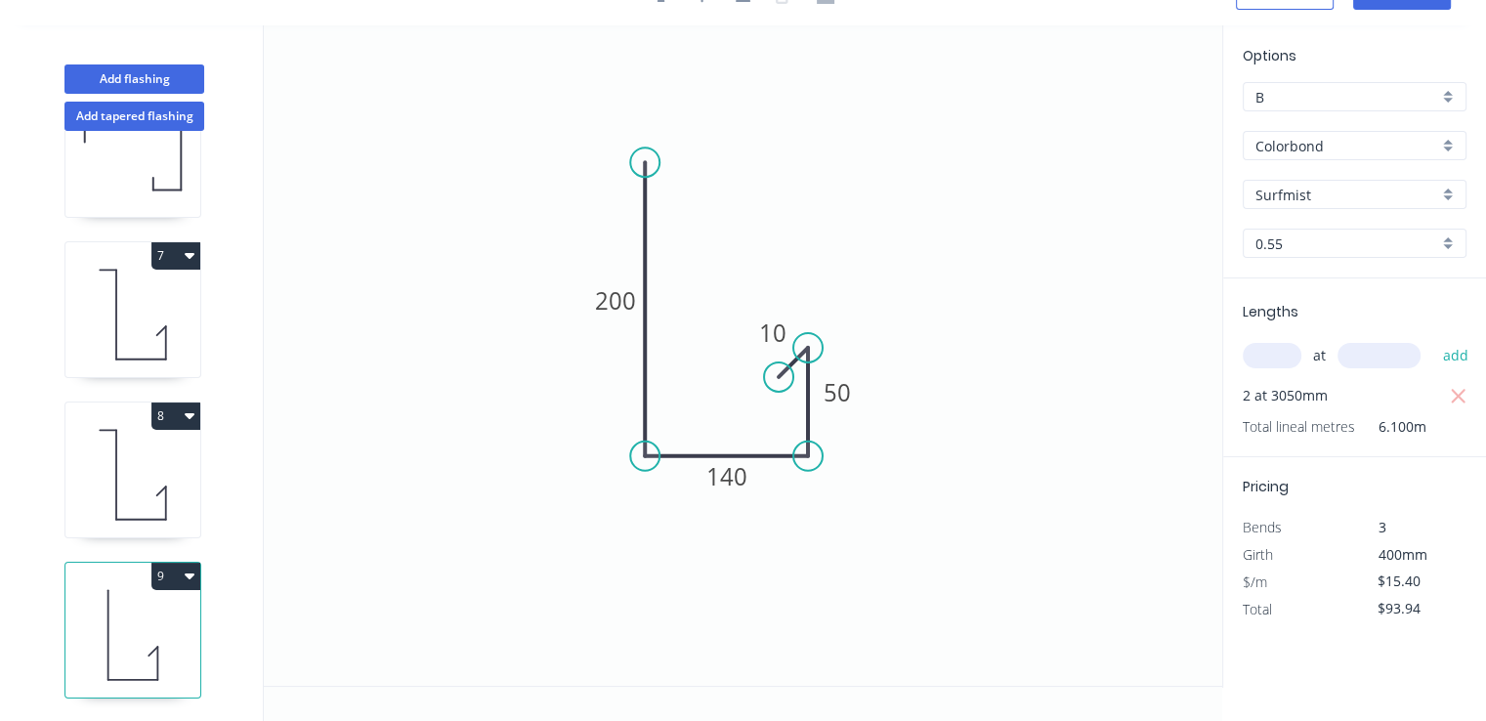
click at [145, 490] on icon at bounding box center [132, 474] width 135 height 125
type input "$17.68"
type input "$134.37"
click at [141, 329] on icon at bounding box center [132, 314] width 135 height 125
type input "$19.01"
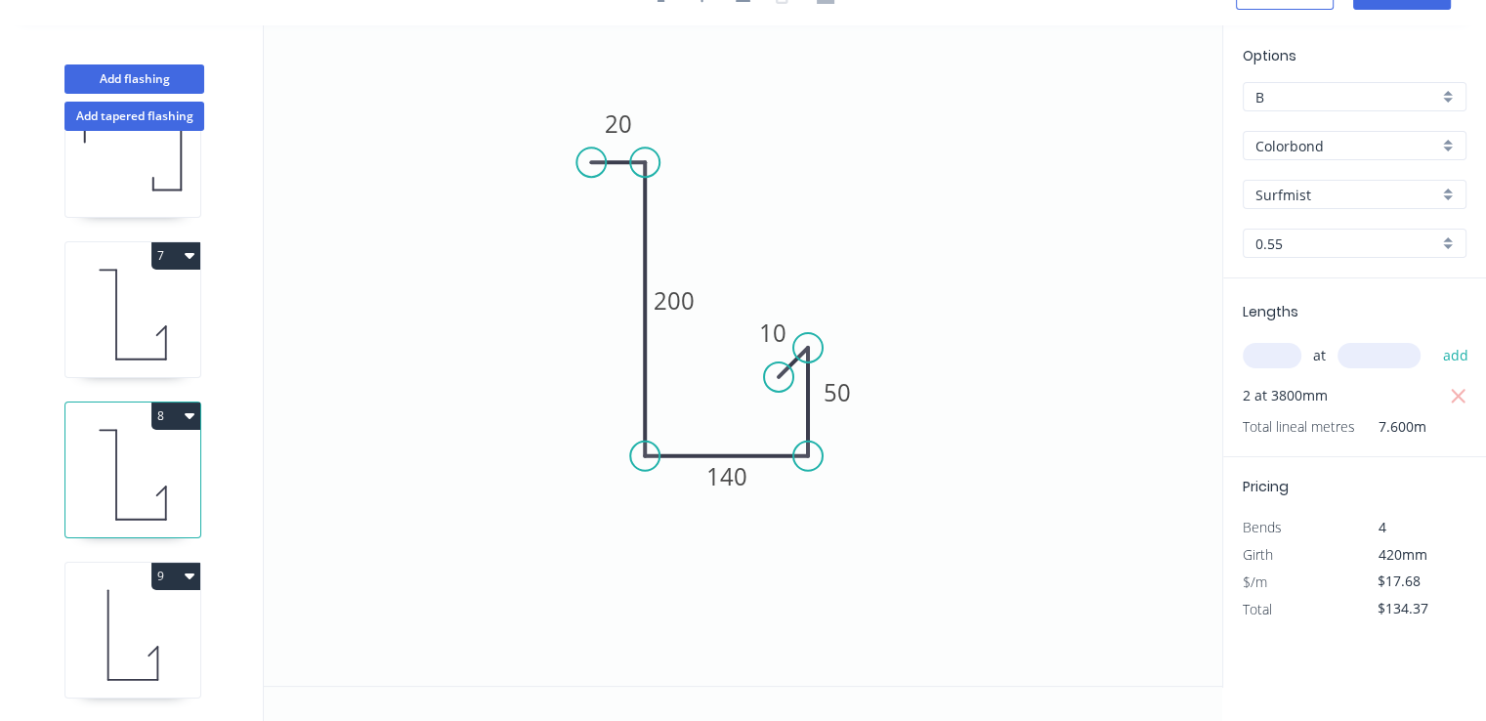
type input "$144.48"
click at [155, 163] on icon at bounding box center [132, 154] width 135 height 125
type input "Cottage Green"
type input "$11.04"
type input "$114.82"
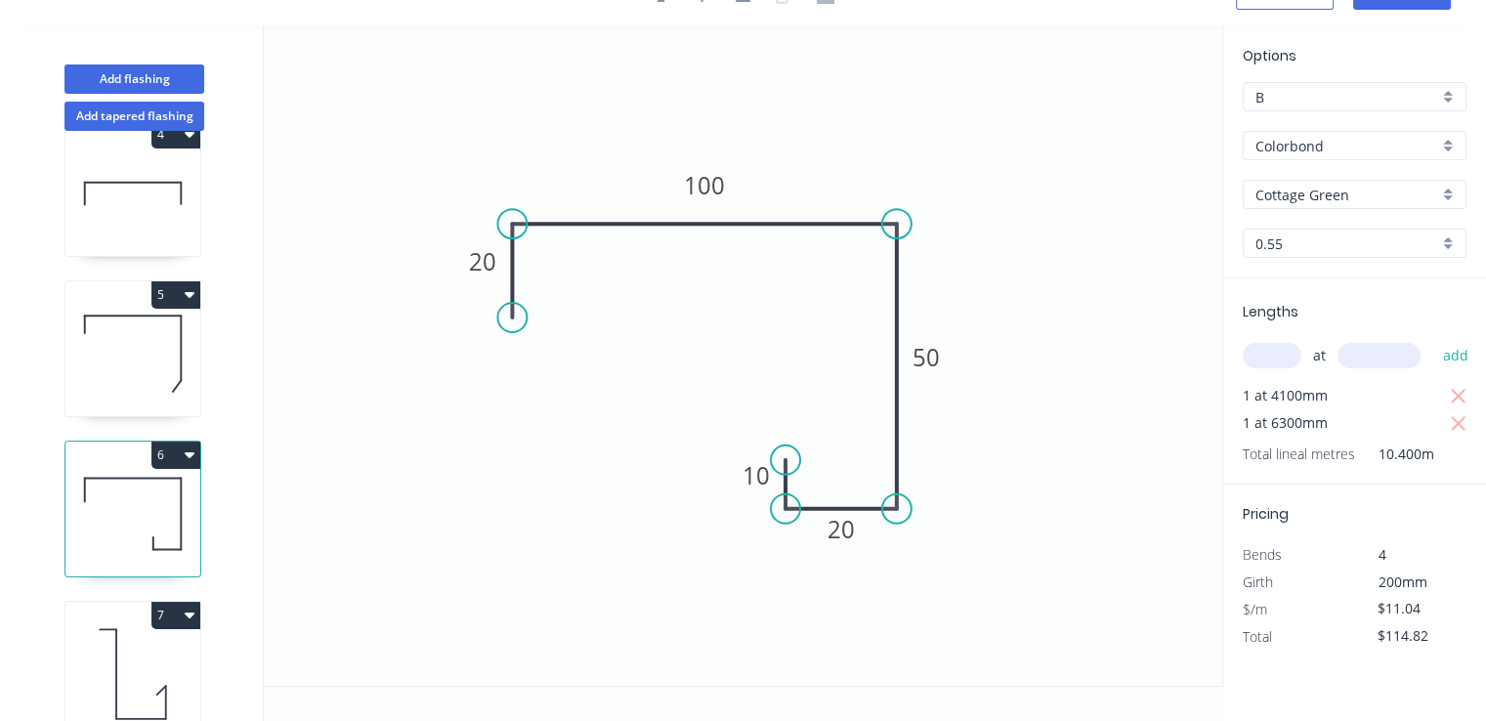
scroll to position [504, 0]
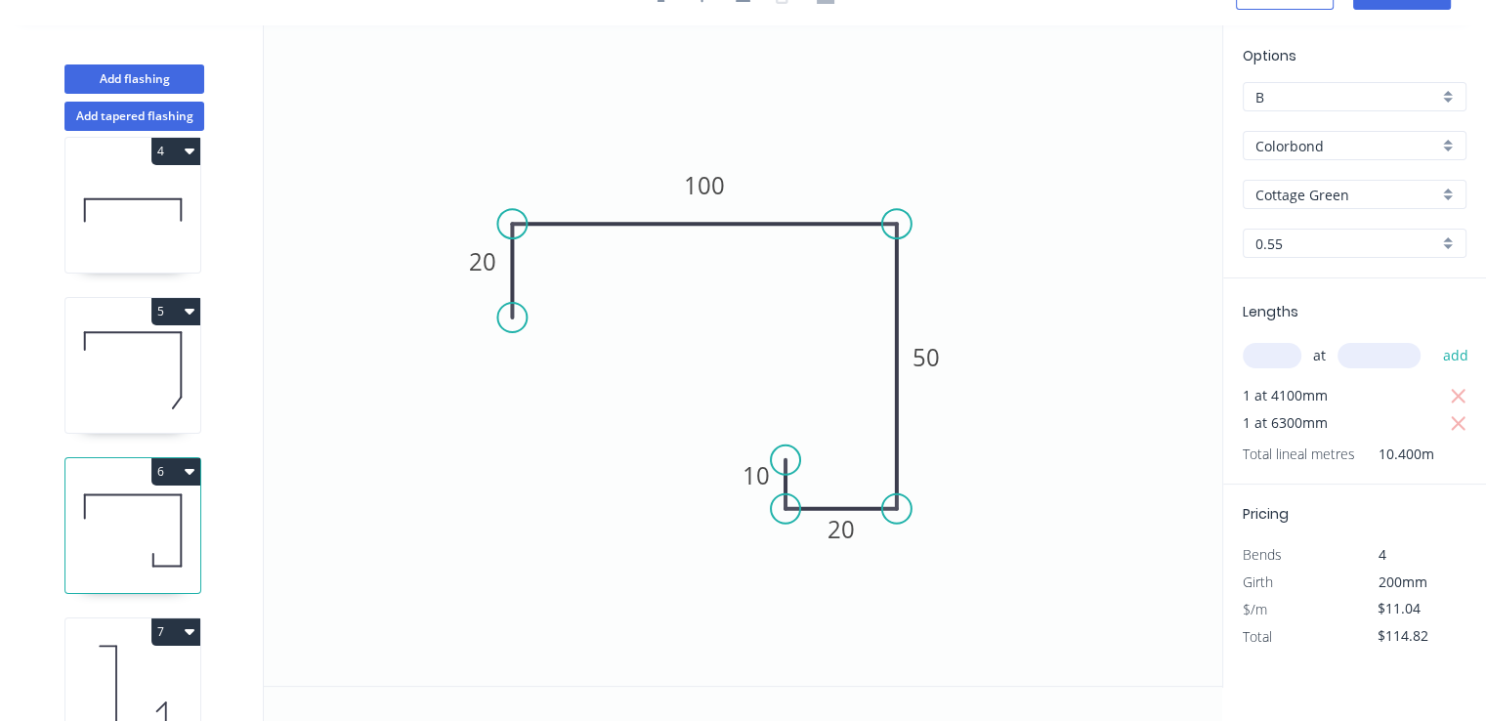
click at [137, 391] on icon at bounding box center [132, 370] width 135 height 125
type input "$11.14"
type input "$113.63"
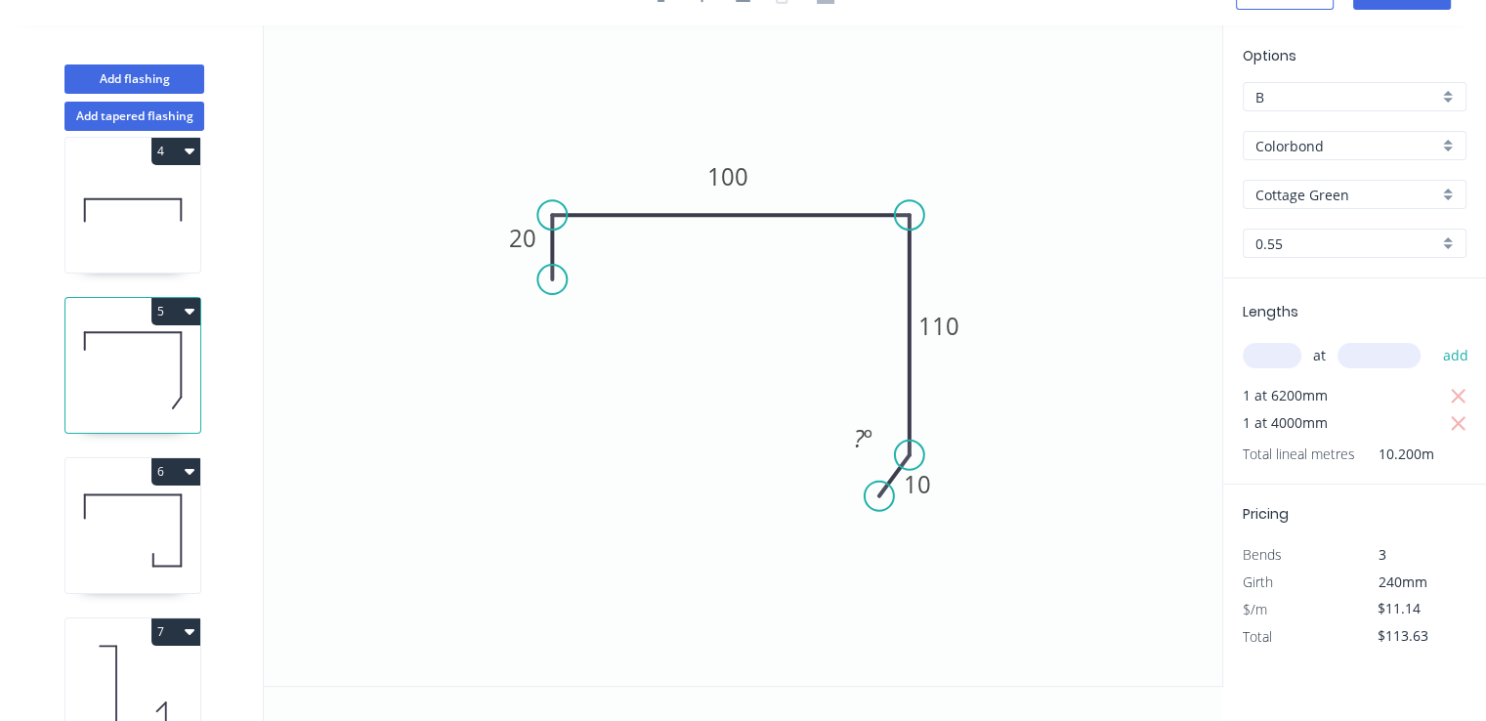
click at [150, 240] on icon at bounding box center [132, 210] width 135 height 125
type input "$7.80"
type input "$30.03"
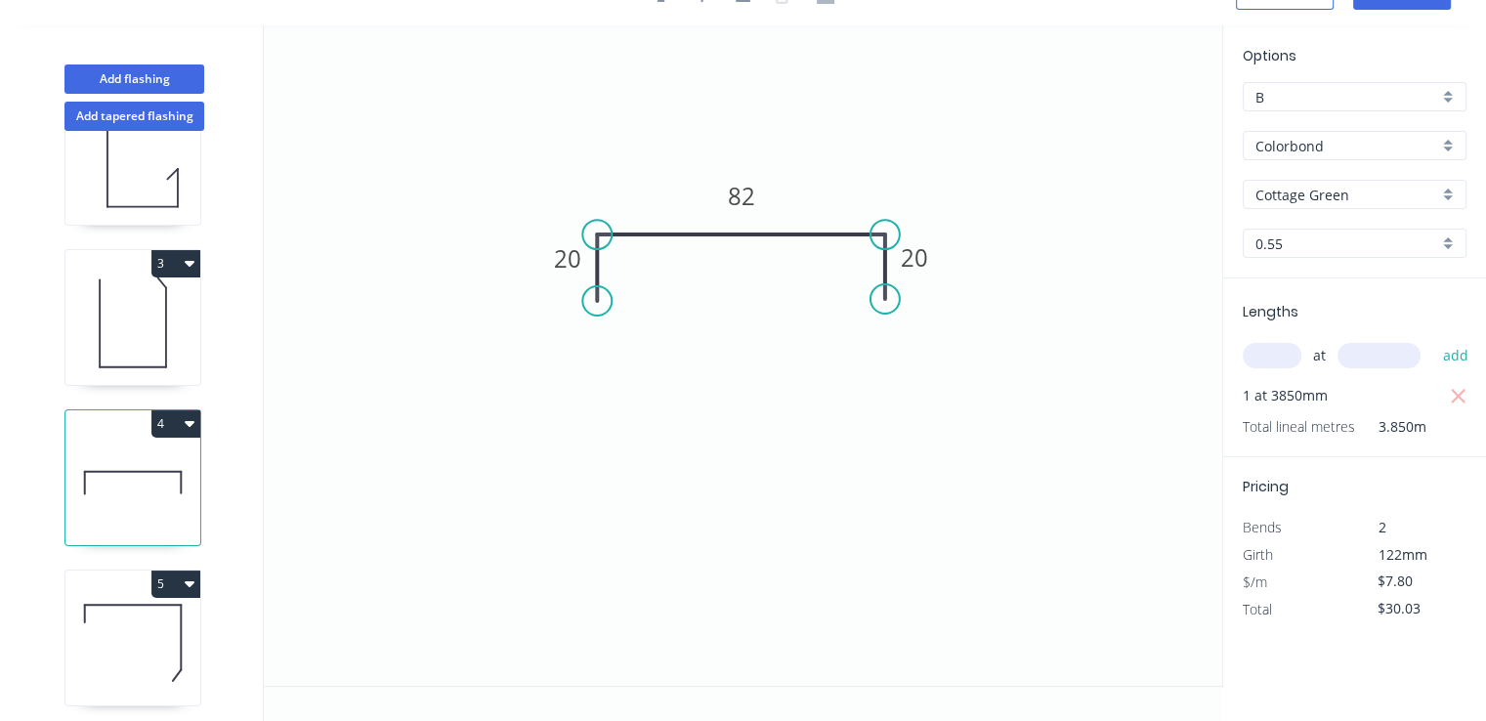
scroll to position [0, 0]
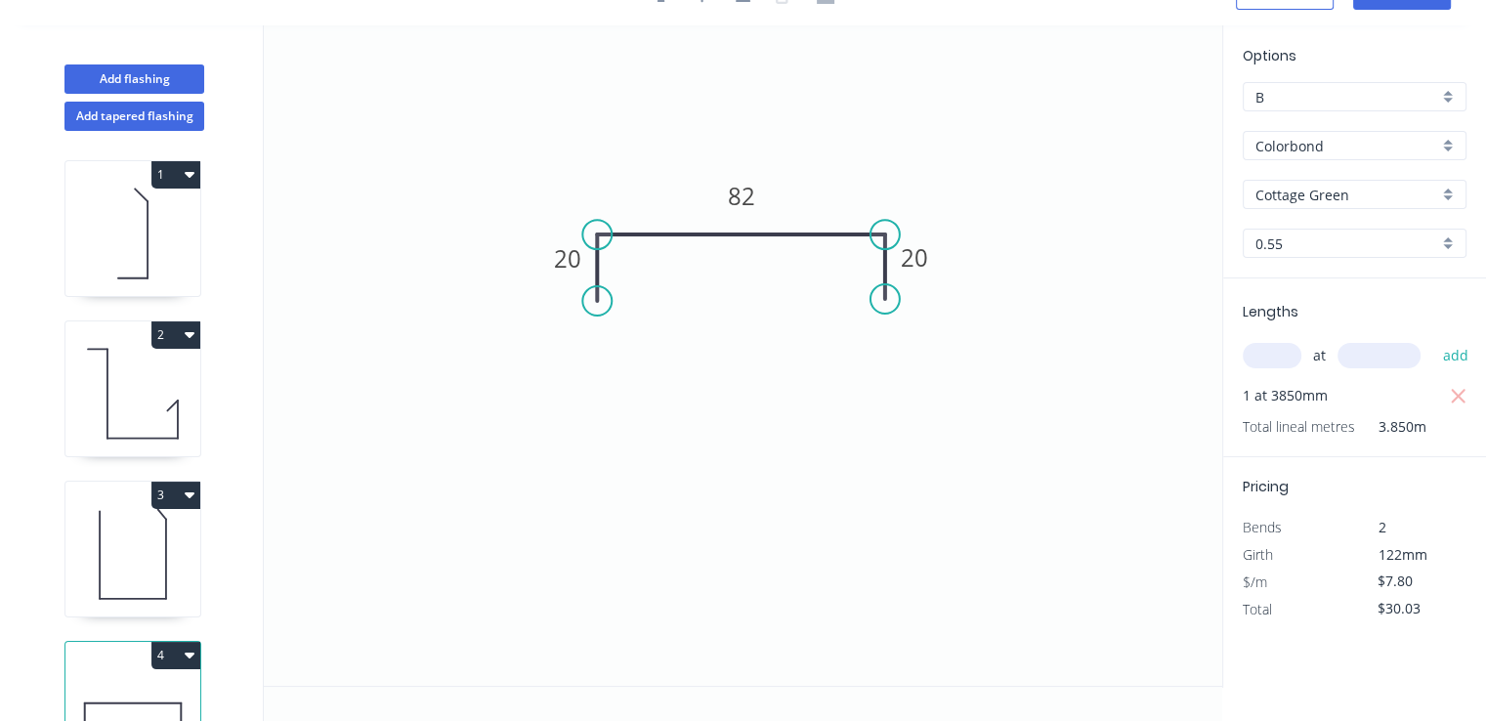
click at [164, 407] on icon at bounding box center [132, 393] width 135 height 125
type input "$21.66"
type input "$138.62"
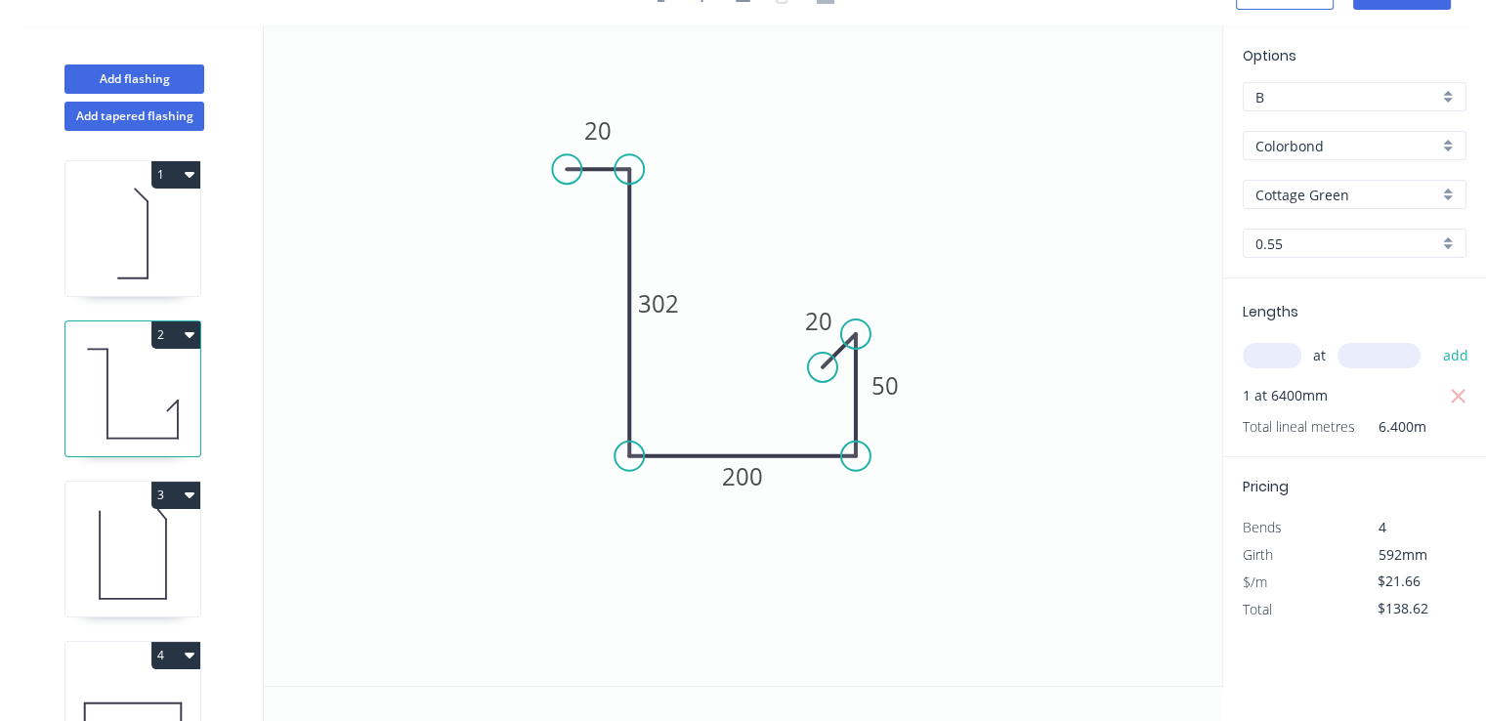
click at [145, 262] on icon at bounding box center [132, 233] width 135 height 125
type input "$7.80"
type input "$47.58"
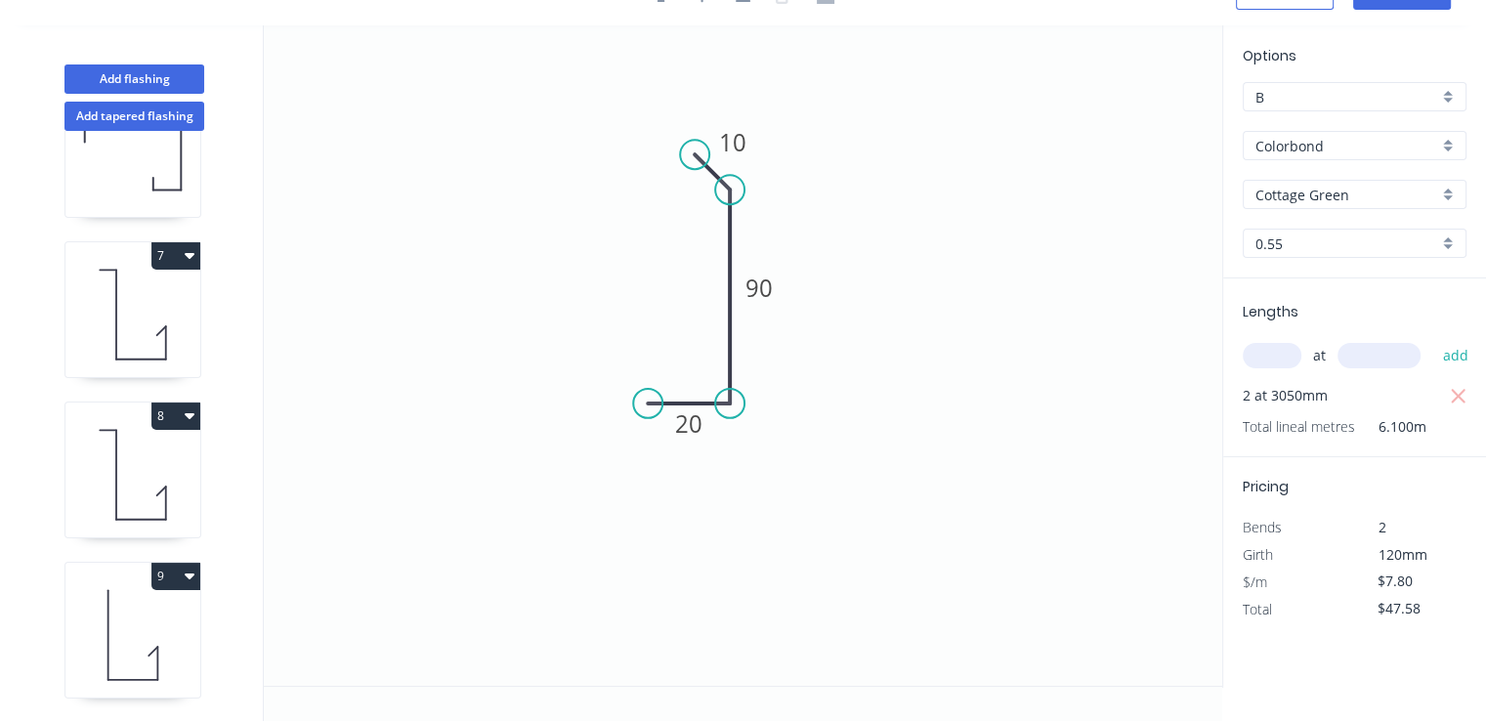
scroll to position [895, 0]
click at [139, 614] on icon at bounding box center [132, 634] width 135 height 125
type input "Surfmist"
type input "$15.40"
type input "$93.94"
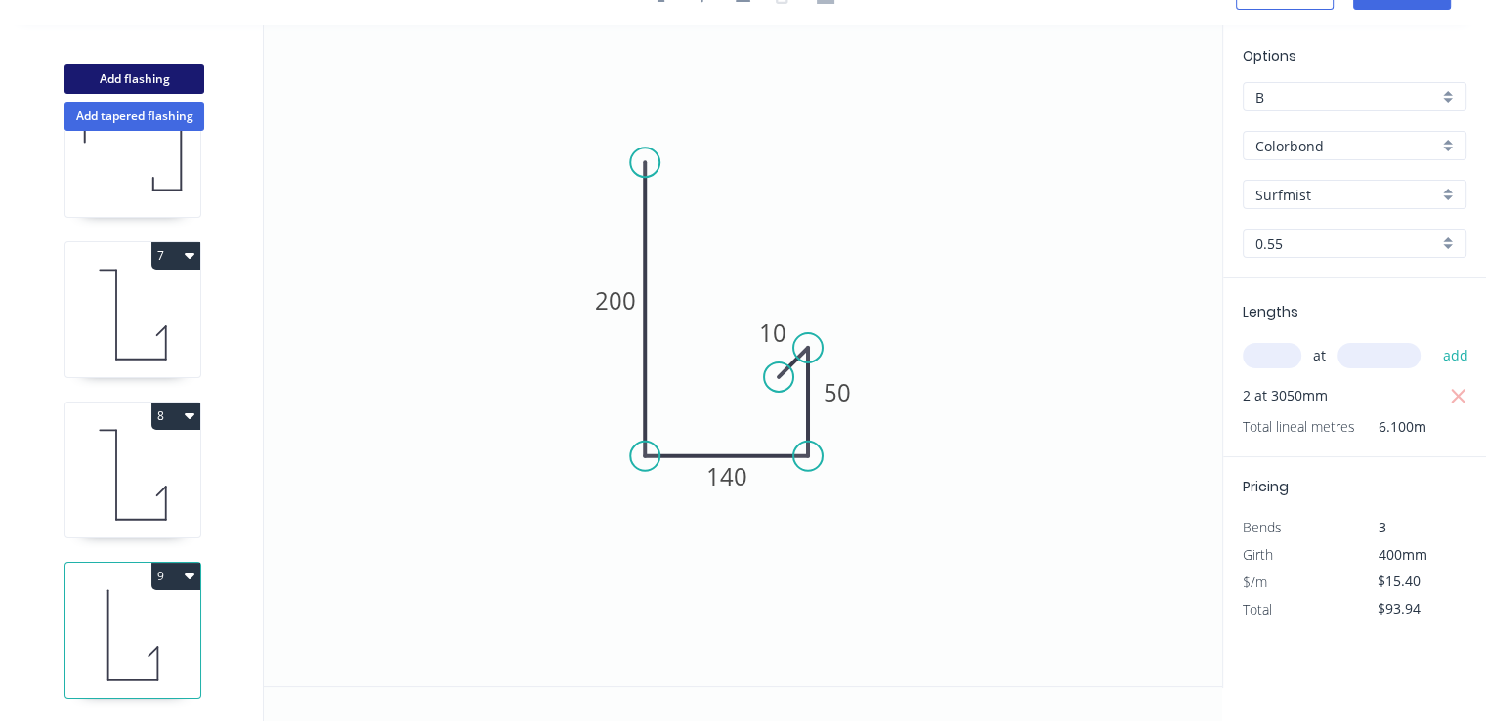
click at [157, 83] on button "Add flashing" at bounding box center [134, 78] width 140 height 29
type input "$0.00"
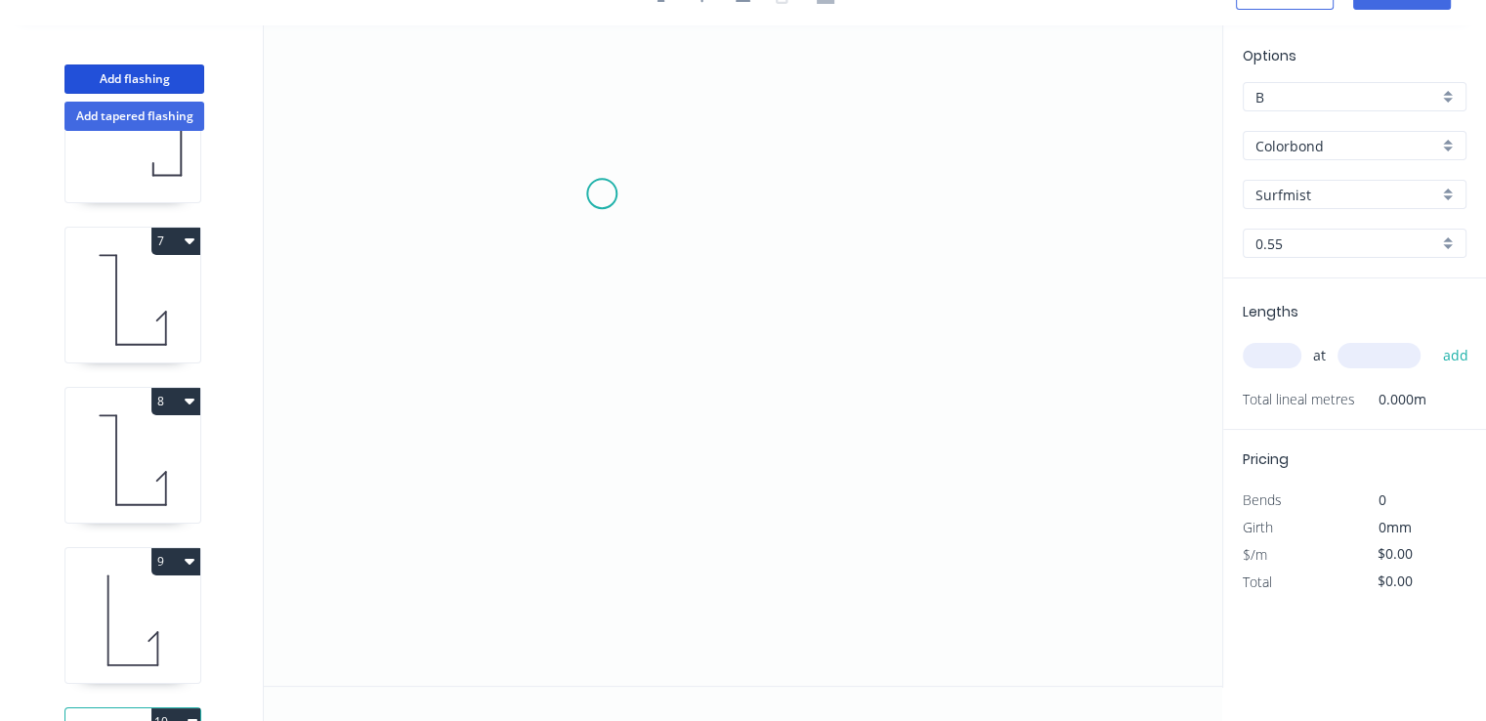
click at [602, 193] on icon "0" at bounding box center [743, 355] width 958 height 660
click at [684, 193] on icon at bounding box center [643, 193] width 82 height 0
click at [689, 435] on icon "0 ?" at bounding box center [743, 355] width 958 height 660
click at [648, 477] on icon "0 ? ?" at bounding box center [743, 355] width 958 height 660
click at [648, 477] on circle at bounding box center [647, 476] width 29 height 29
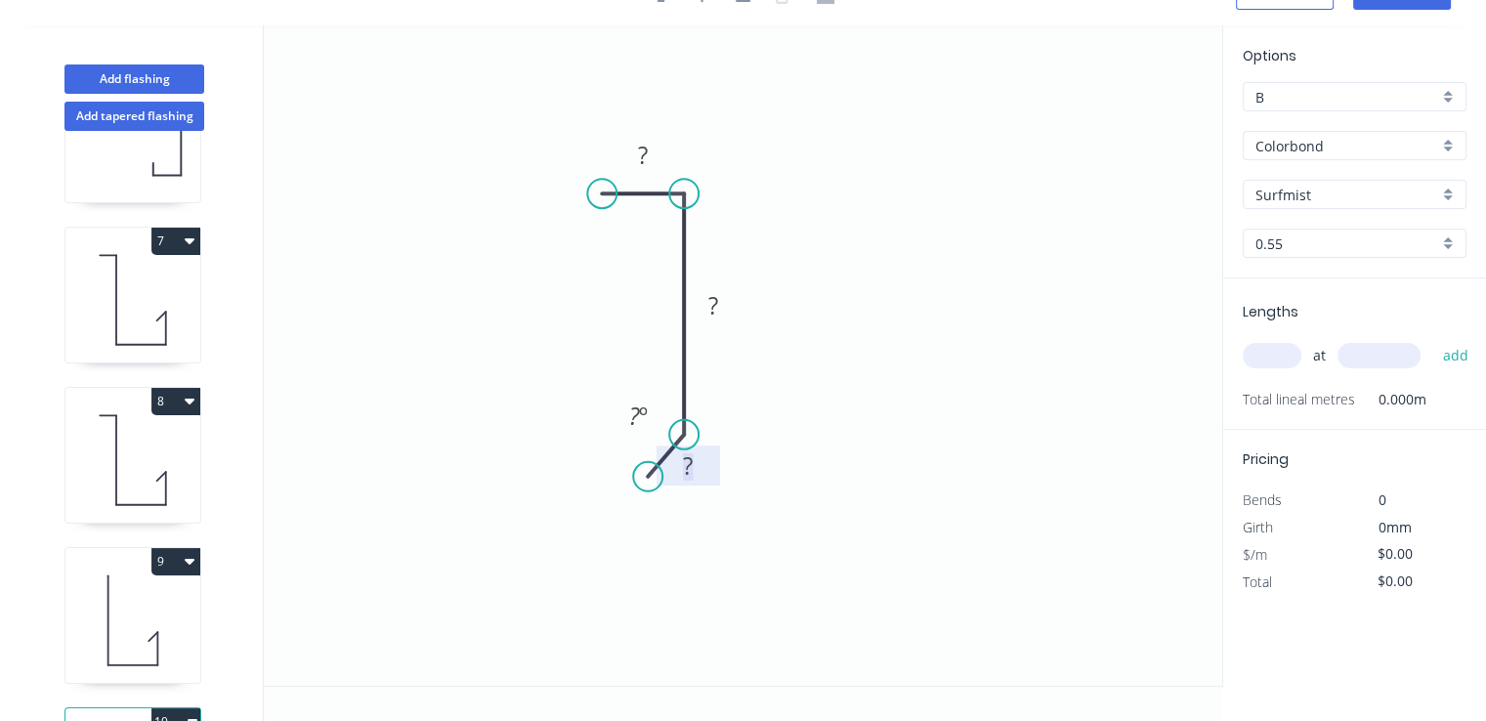
click at [703, 471] on rect at bounding box center [687, 466] width 39 height 27
click at [717, 318] on tspan "?" at bounding box center [713, 304] width 10 height 32
click at [660, 161] on rect at bounding box center [642, 156] width 39 height 27
click at [1292, 360] on input "text" at bounding box center [1272, 355] width 59 height 25
type input "$11.78"
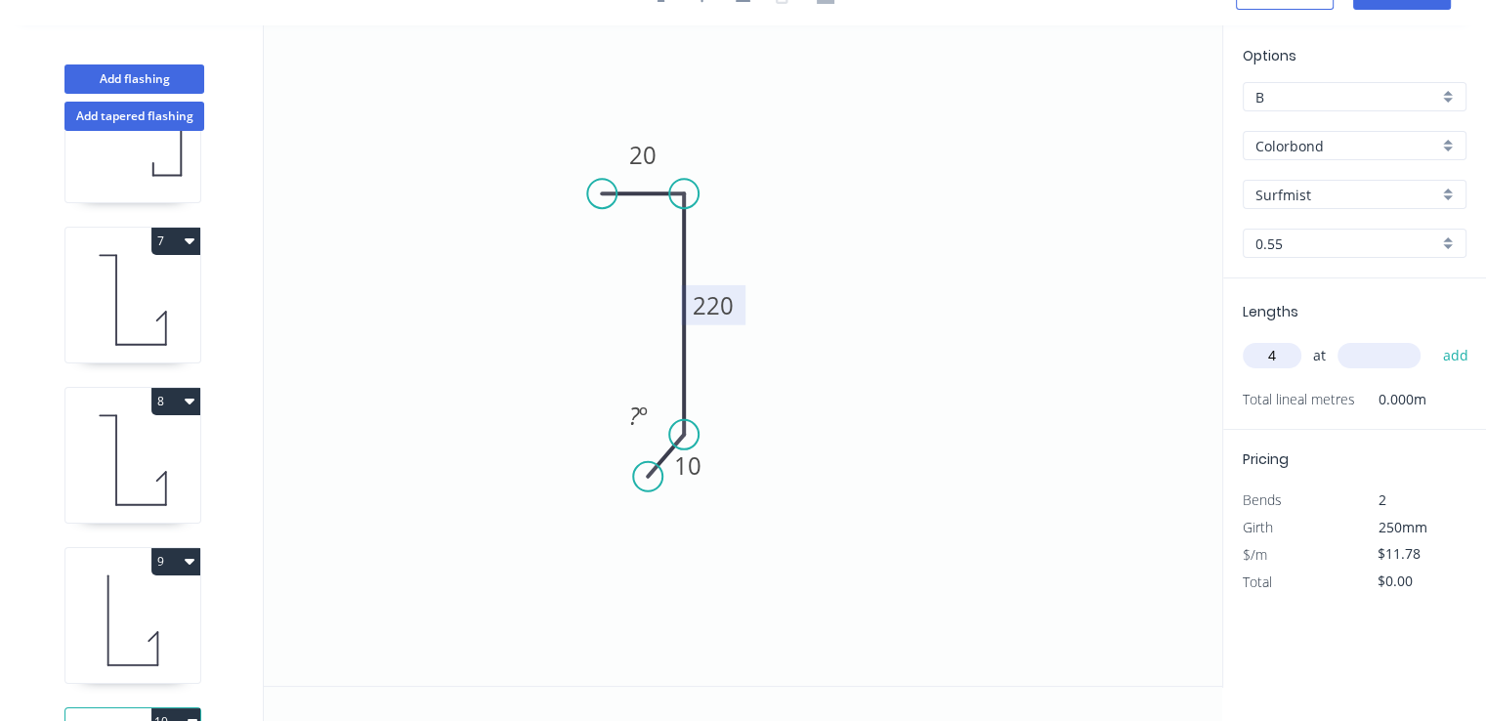
type input "4"
click at [1377, 360] on input "text" at bounding box center [1378, 355] width 83 height 25
type input "2100"
click at [1432, 339] on button "add" at bounding box center [1455, 355] width 46 height 33
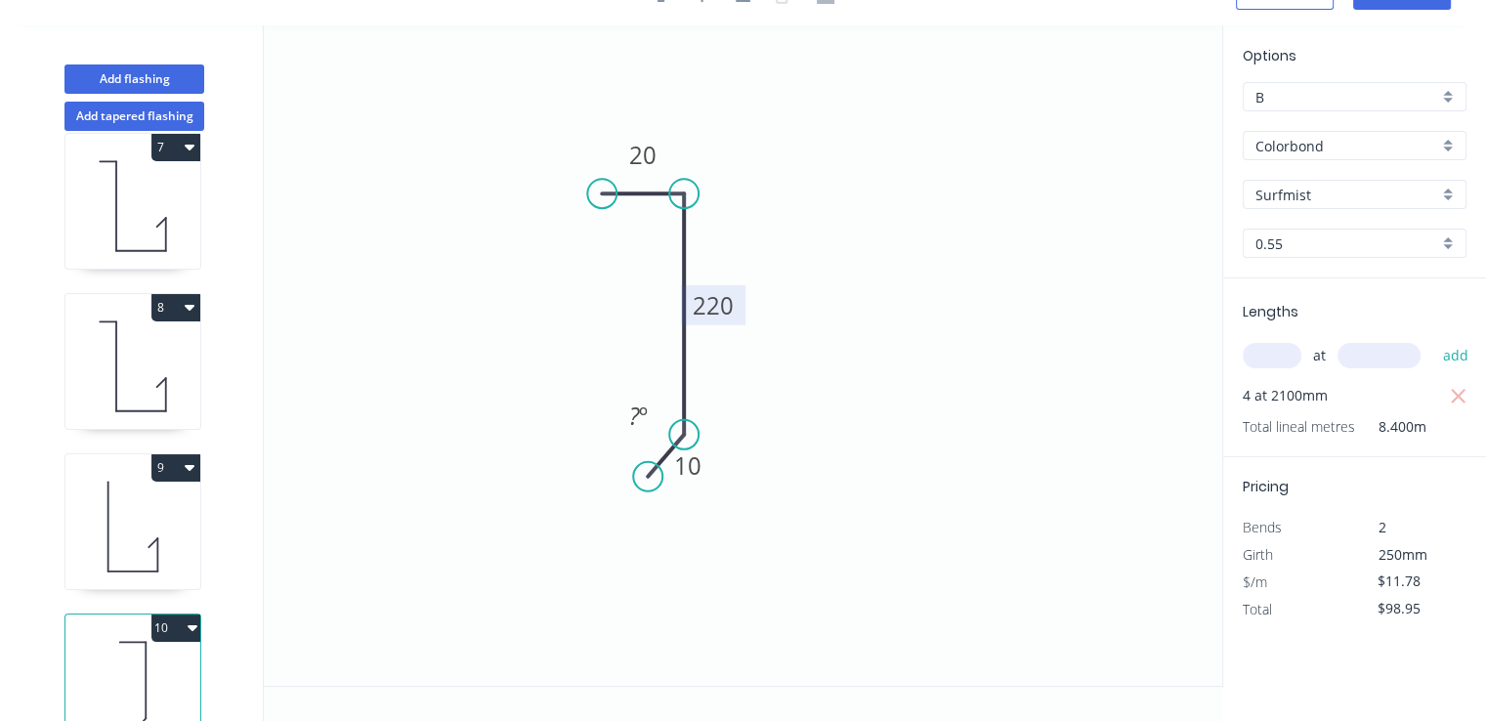
scroll to position [1055, 0]
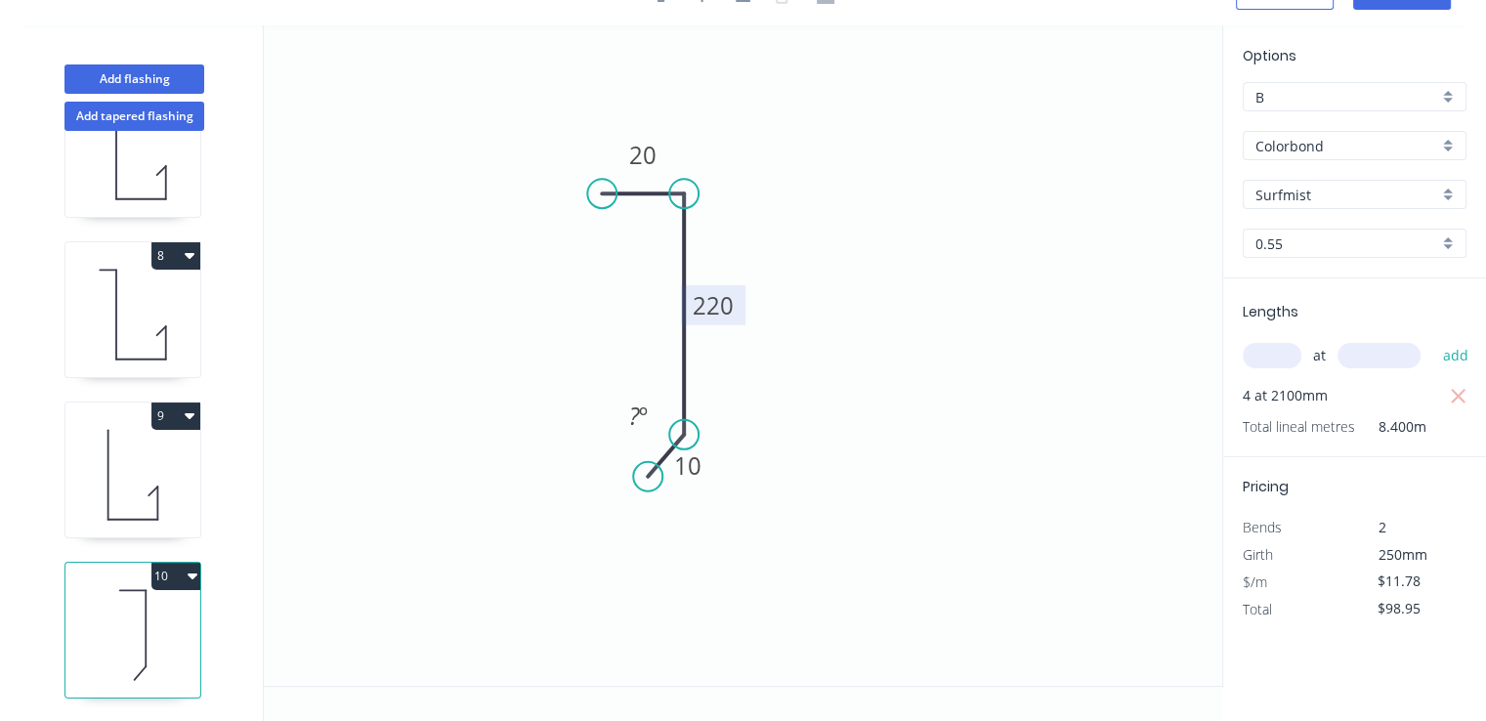
click at [188, 568] on icon "button" at bounding box center [193, 576] width 10 height 16
click at [119, 611] on div "Duplicate" at bounding box center [107, 625] width 150 height 28
type input "$0.00"
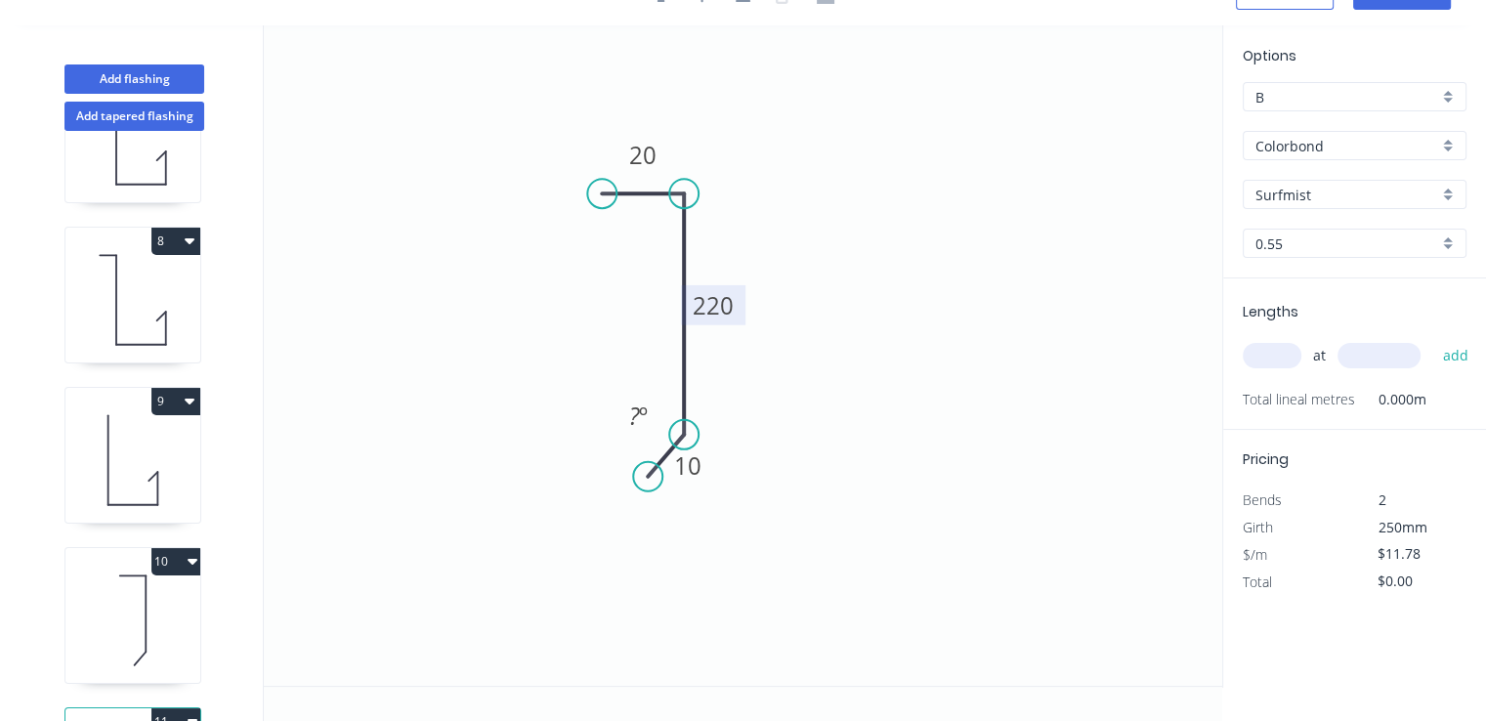
click at [711, 308] on tspan "220" at bounding box center [713, 304] width 41 height 32
click at [1281, 365] on input "text" at bounding box center [1272, 355] width 59 height 25
type input "$9.13"
type input "4"
click at [1363, 358] on input "text" at bounding box center [1378, 355] width 83 height 25
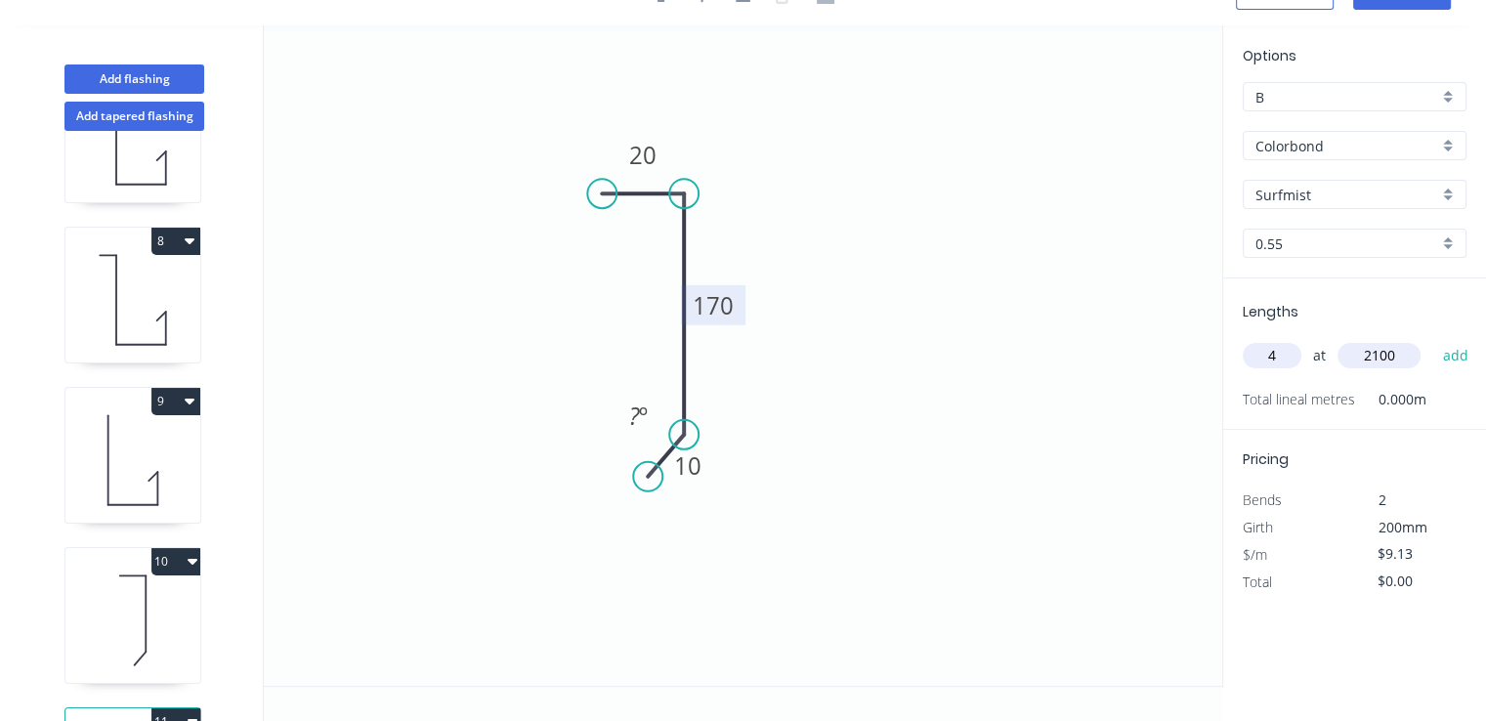
type input "2100"
click at [1432, 339] on button "add" at bounding box center [1455, 355] width 46 height 33
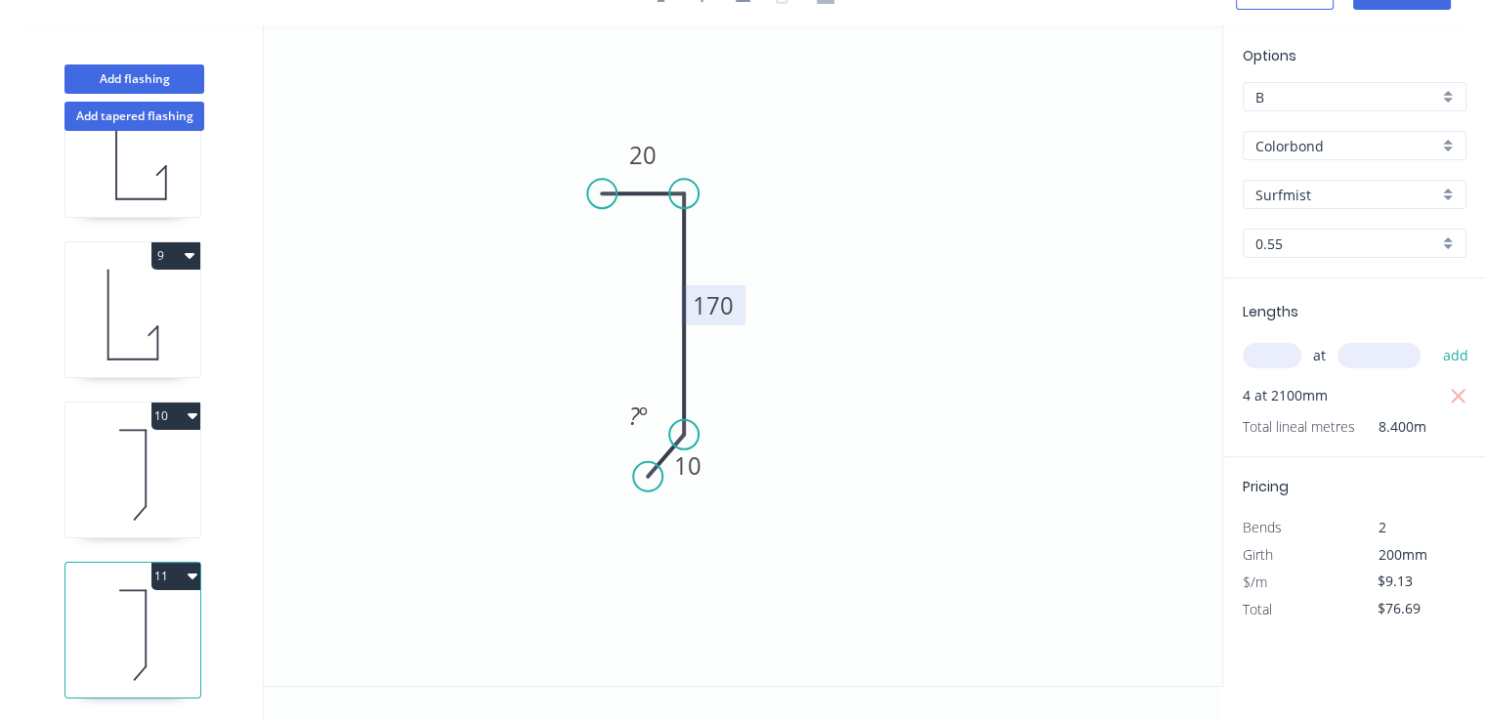
click at [179, 563] on button "11" at bounding box center [175, 576] width 49 height 27
click at [138, 611] on div "Duplicate" at bounding box center [107, 625] width 150 height 28
type input "$0.00"
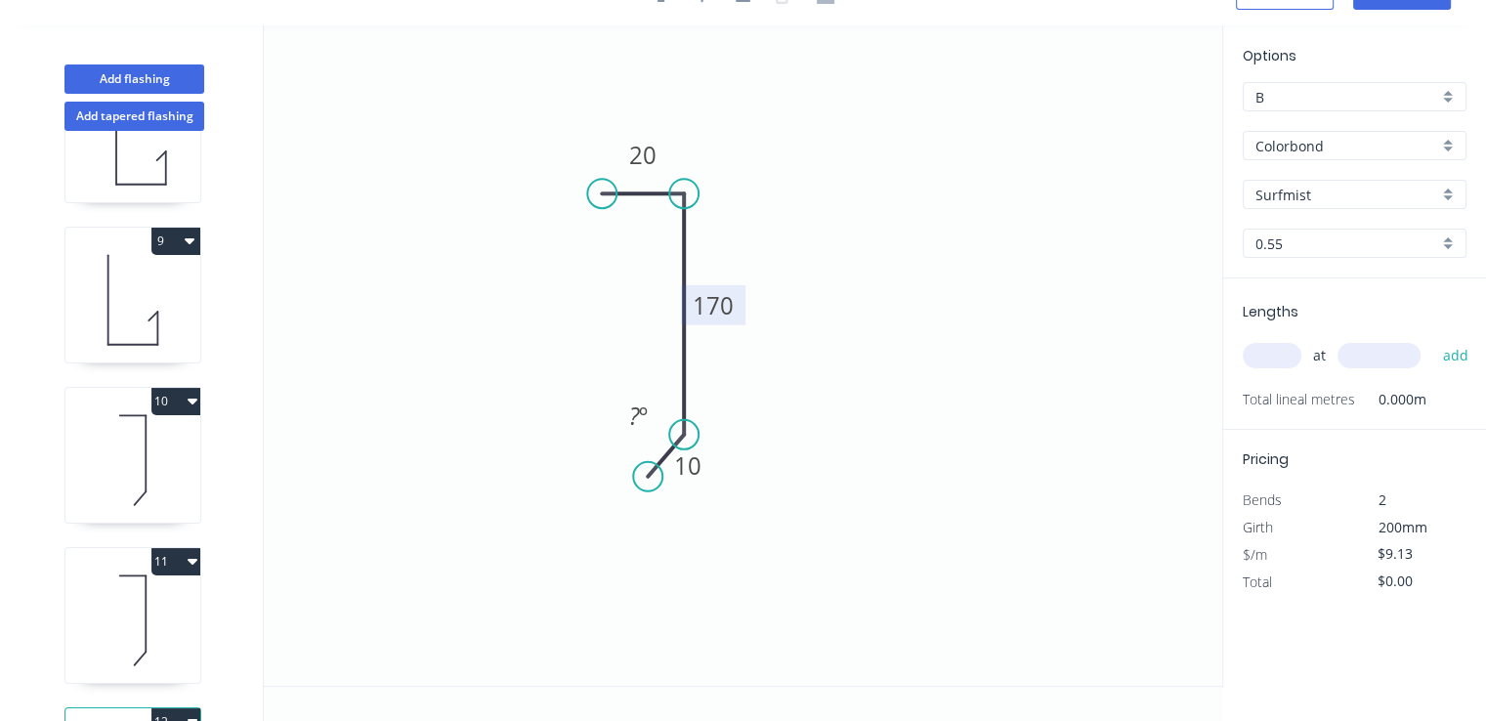
click at [720, 310] on tspan "170" at bounding box center [713, 304] width 41 height 32
click at [1274, 356] on input "text" at bounding box center [1272, 355] width 59 height 25
type input "$11.78"
type input "2"
click at [1370, 358] on input "text" at bounding box center [1378, 355] width 83 height 25
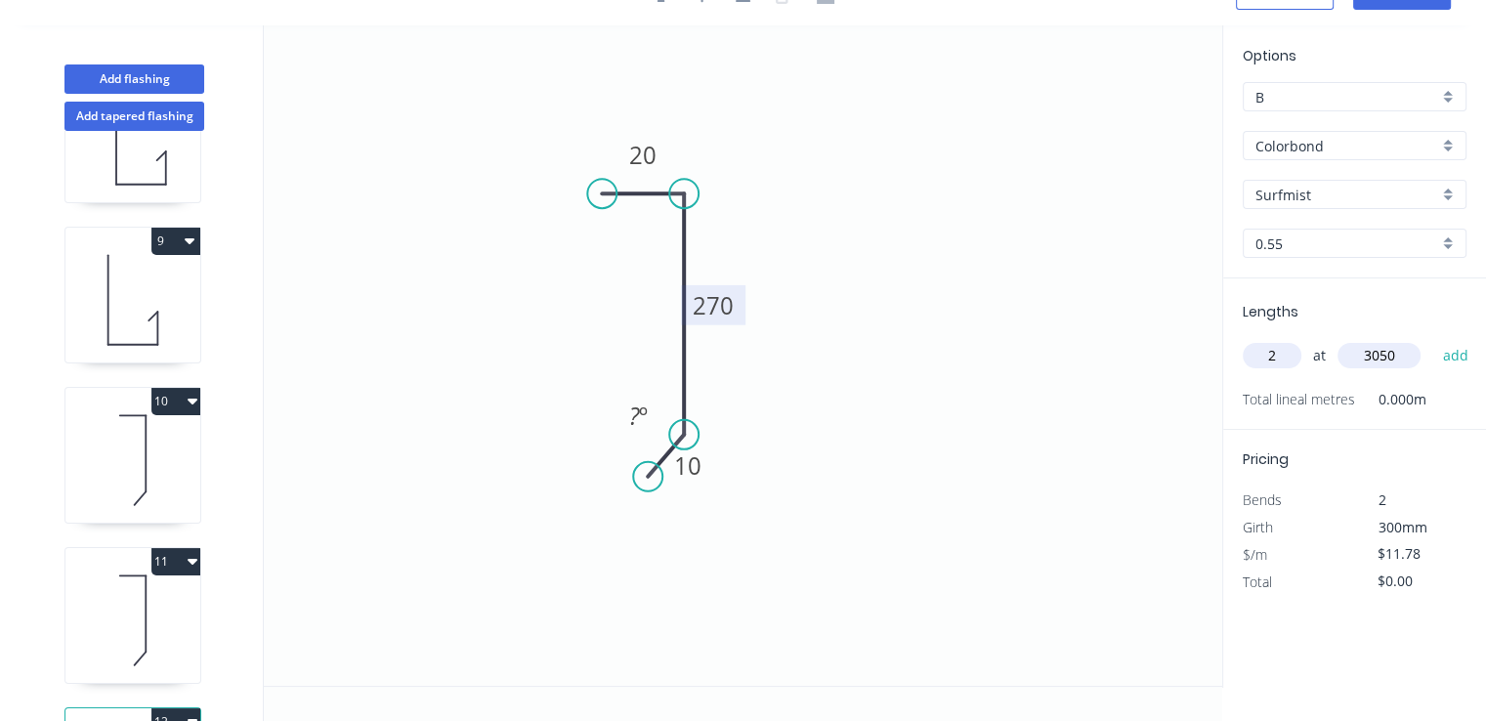
type input "3050"
click at [1432, 339] on button "add" at bounding box center [1455, 355] width 46 height 33
type input "$71.86"
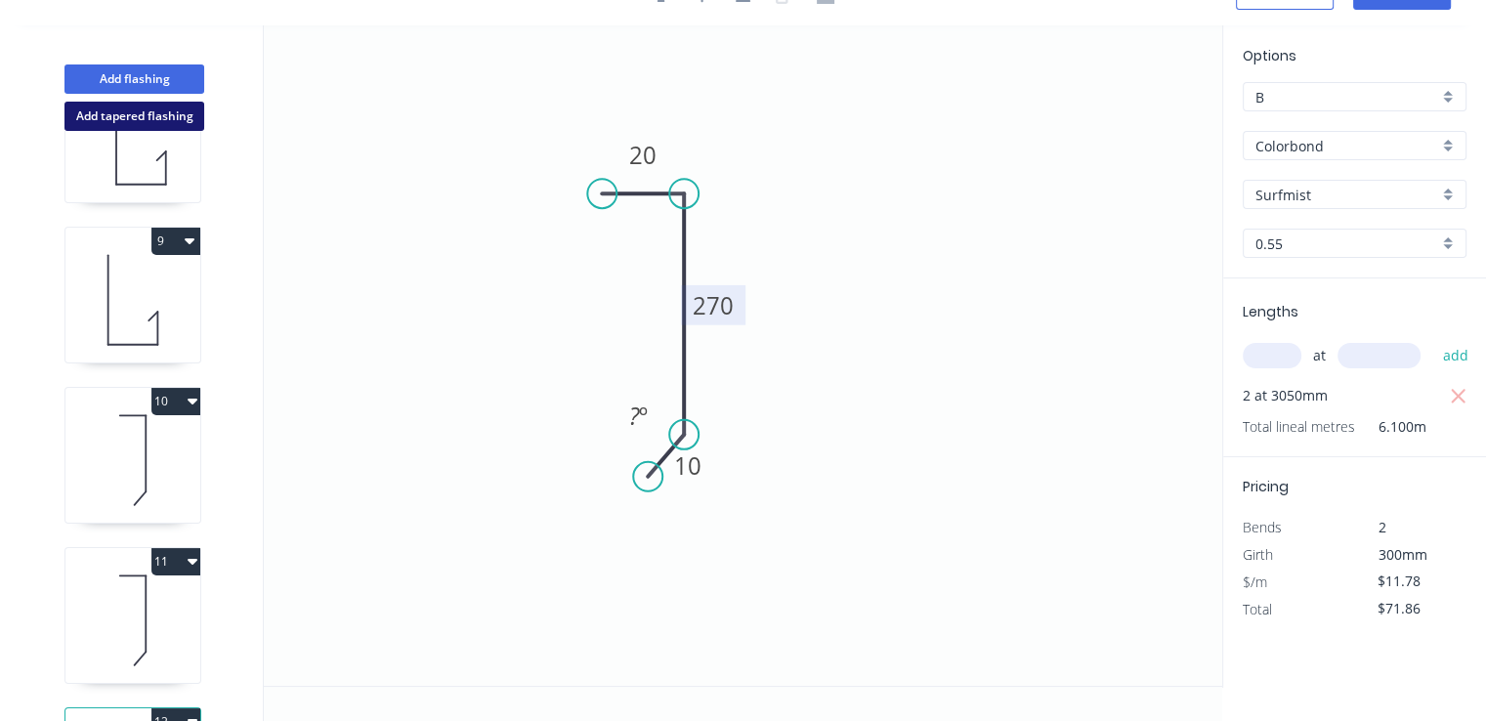
click at [184, 112] on button "Add tapered flashing" at bounding box center [134, 116] width 140 height 29
type input "$0.00"
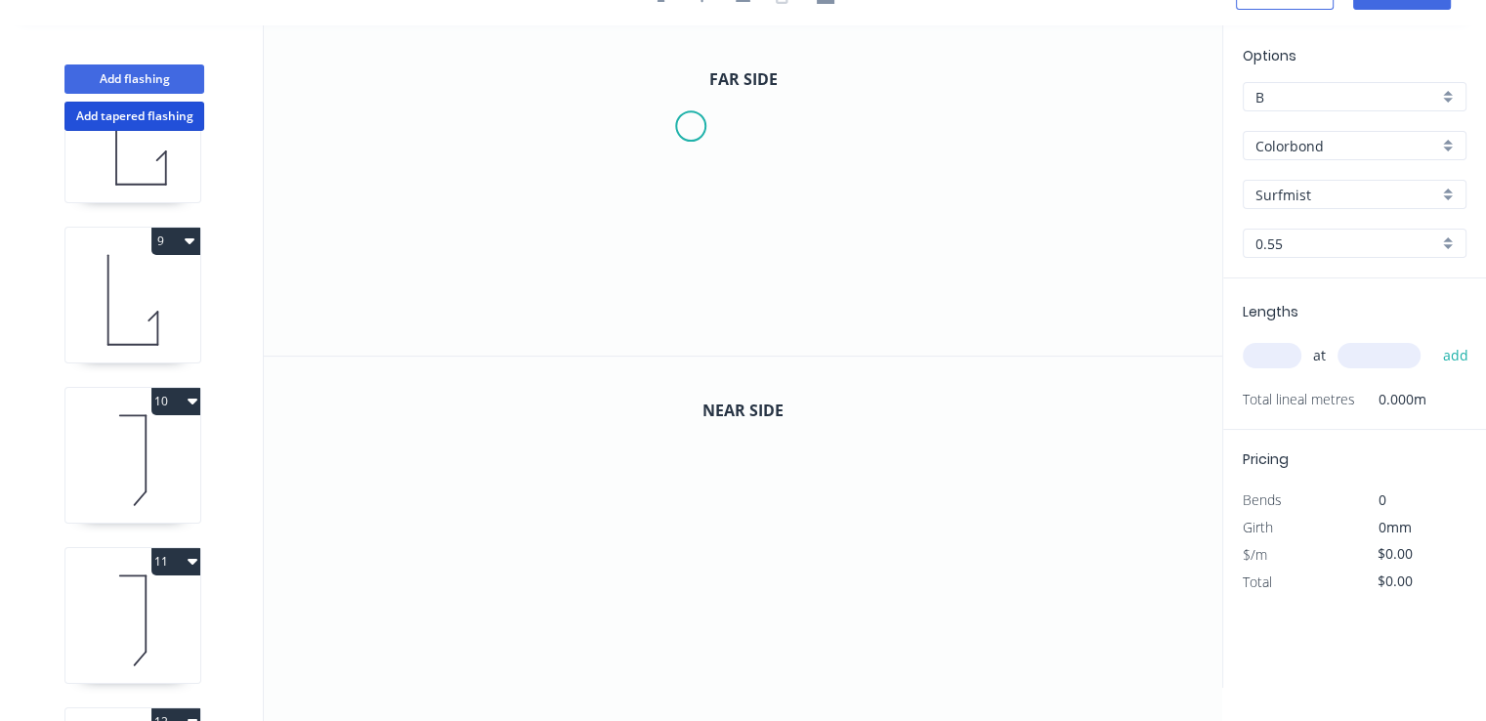
click at [692, 127] on icon "0" at bounding box center [743, 190] width 958 height 330
click at [761, 127] on icon "0" at bounding box center [743, 190] width 958 height 330
click at [762, 241] on icon "0 ?" at bounding box center [743, 190] width 958 height 330
click at [732, 274] on icon "0 ? ?" at bounding box center [743, 190] width 958 height 330
click at [732, 274] on circle at bounding box center [731, 270] width 29 height 29
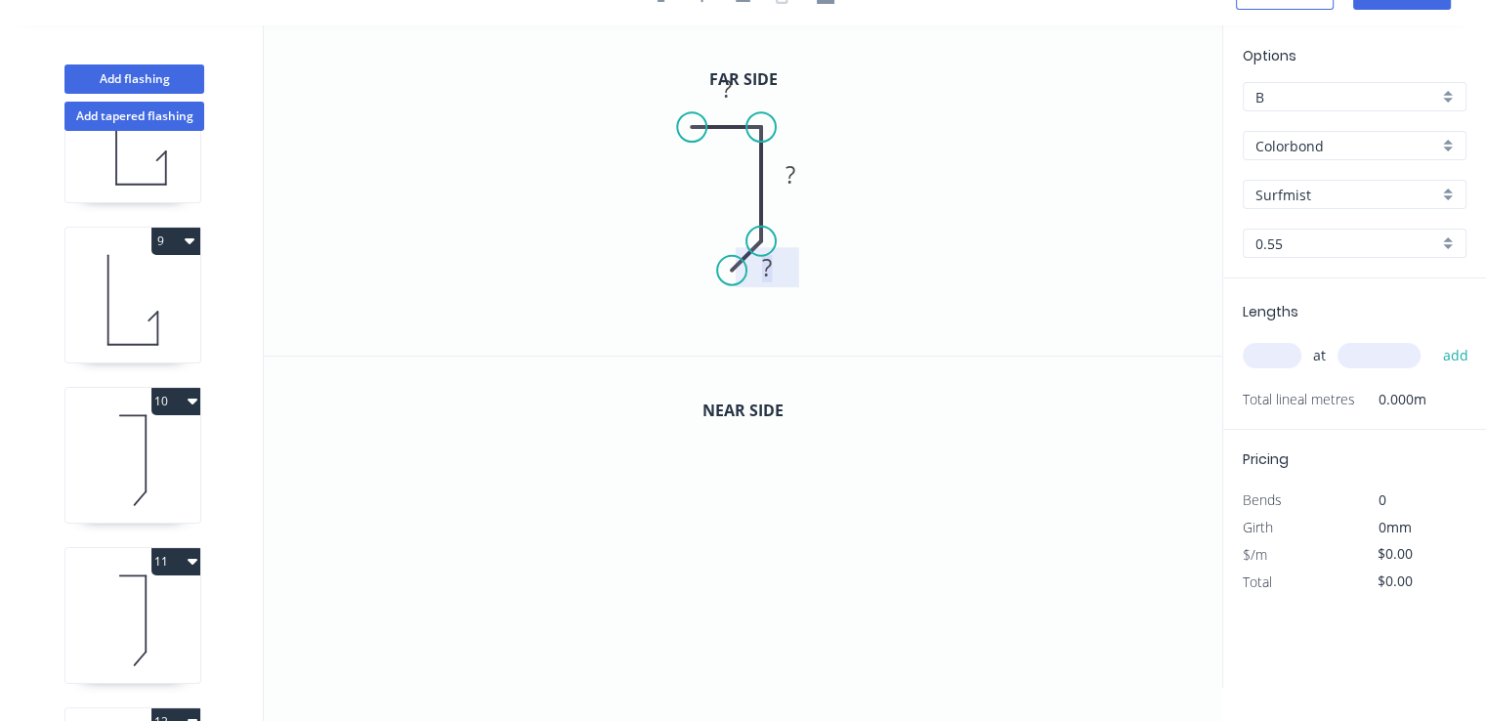
click at [766, 271] on tspan "?" at bounding box center [767, 267] width 10 height 32
click at [795, 179] on rect at bounding box center [790, 175] width 39 height 27
click at [728, 101] on tspan "?" at bounding box center [727, 88] width 10 height 32
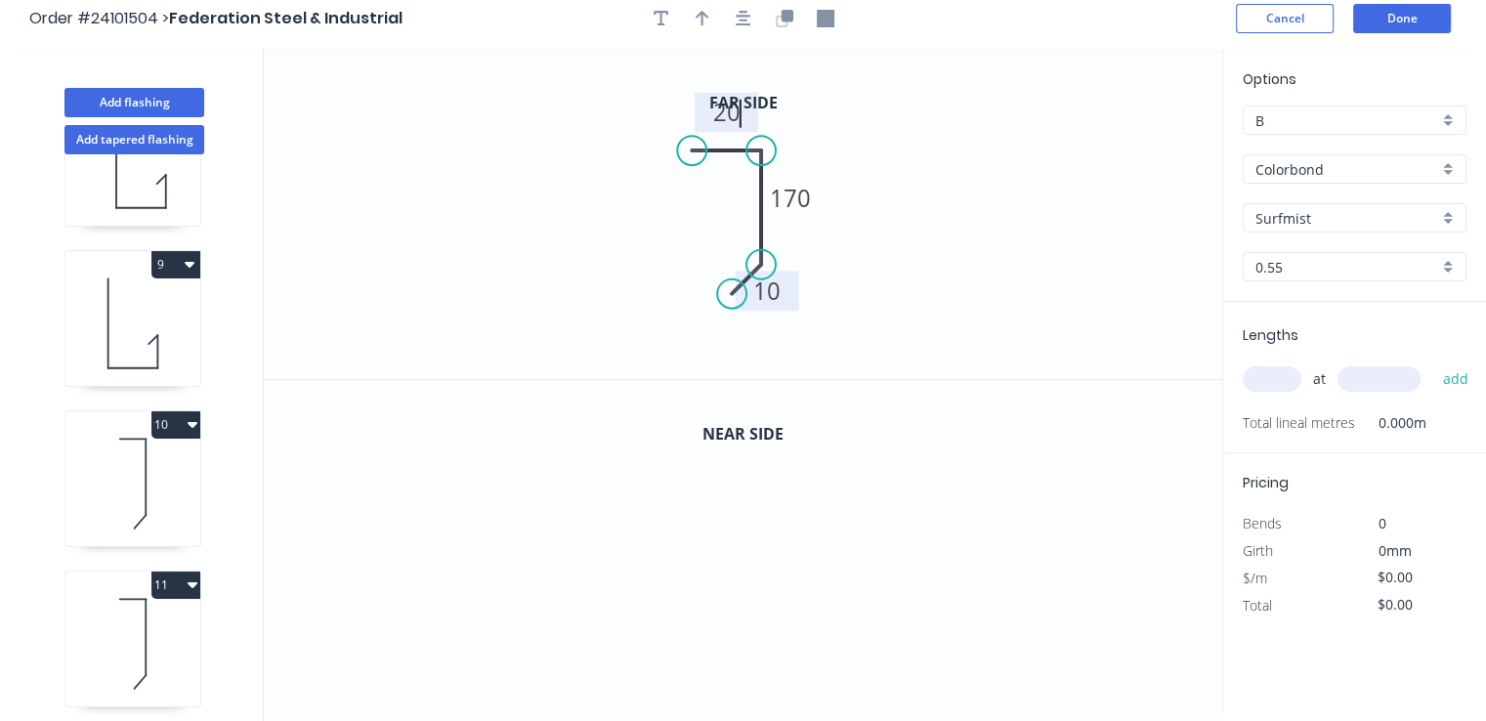
scroll to position [0, 0]
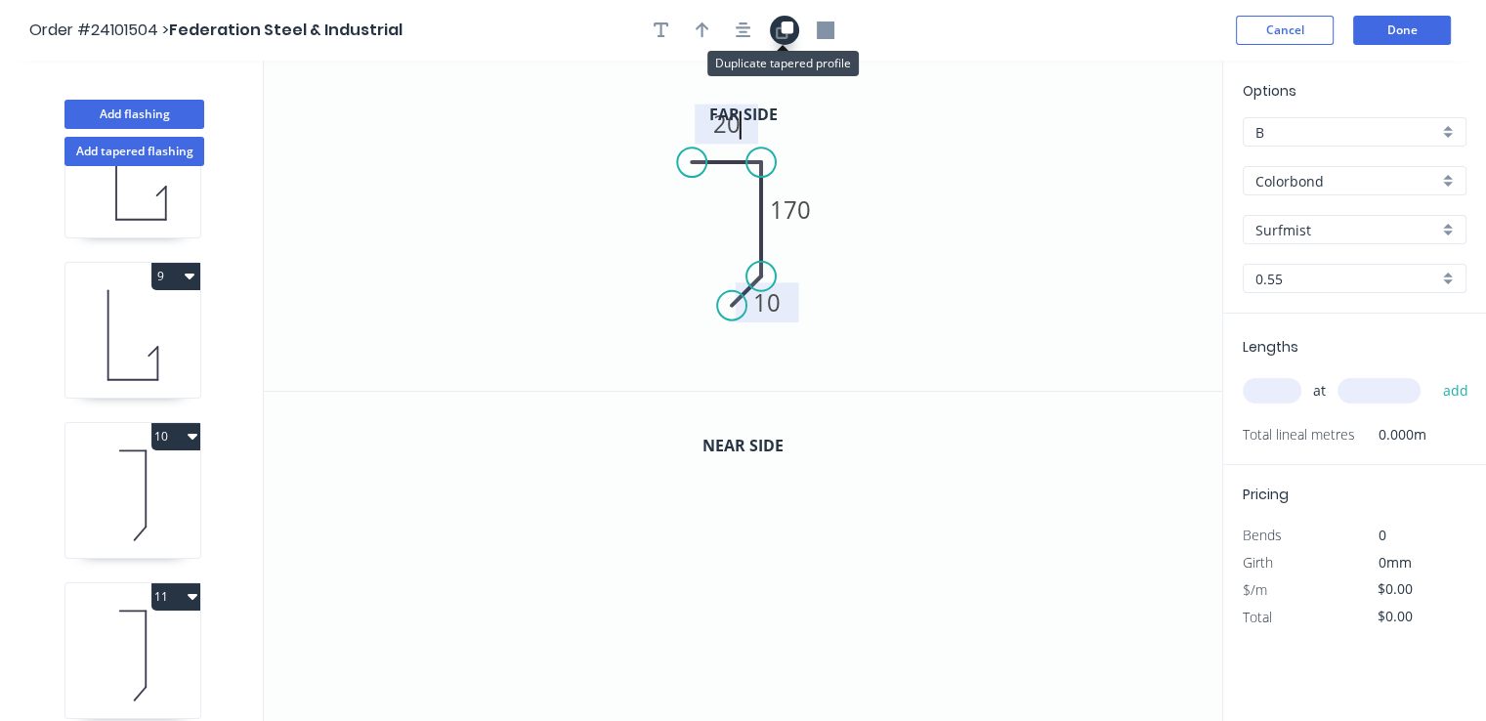
click at [782, 33] on icon "button" at bounding box center [785, 30] width 18 height 18
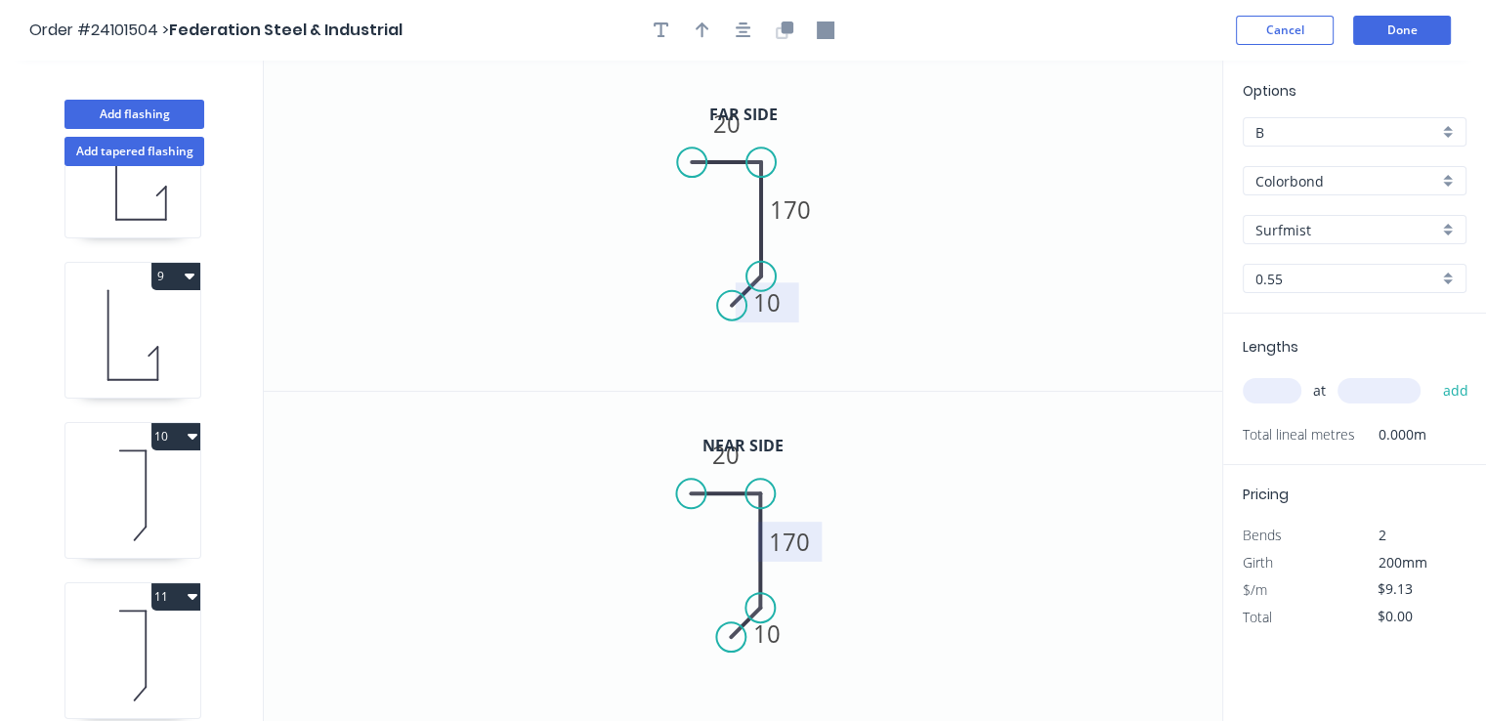
click at [783, 535] on tspan "170" at bounding box center [790, 541] width 41 height 32
click at [1282, 386] on input "text" at bounding box center [1272, 390] width 59 height 25
type input "$15.47"
type input "1"
click at [1360, 392] on input "text" at bounding box center [1378, 390] width 83 height 25
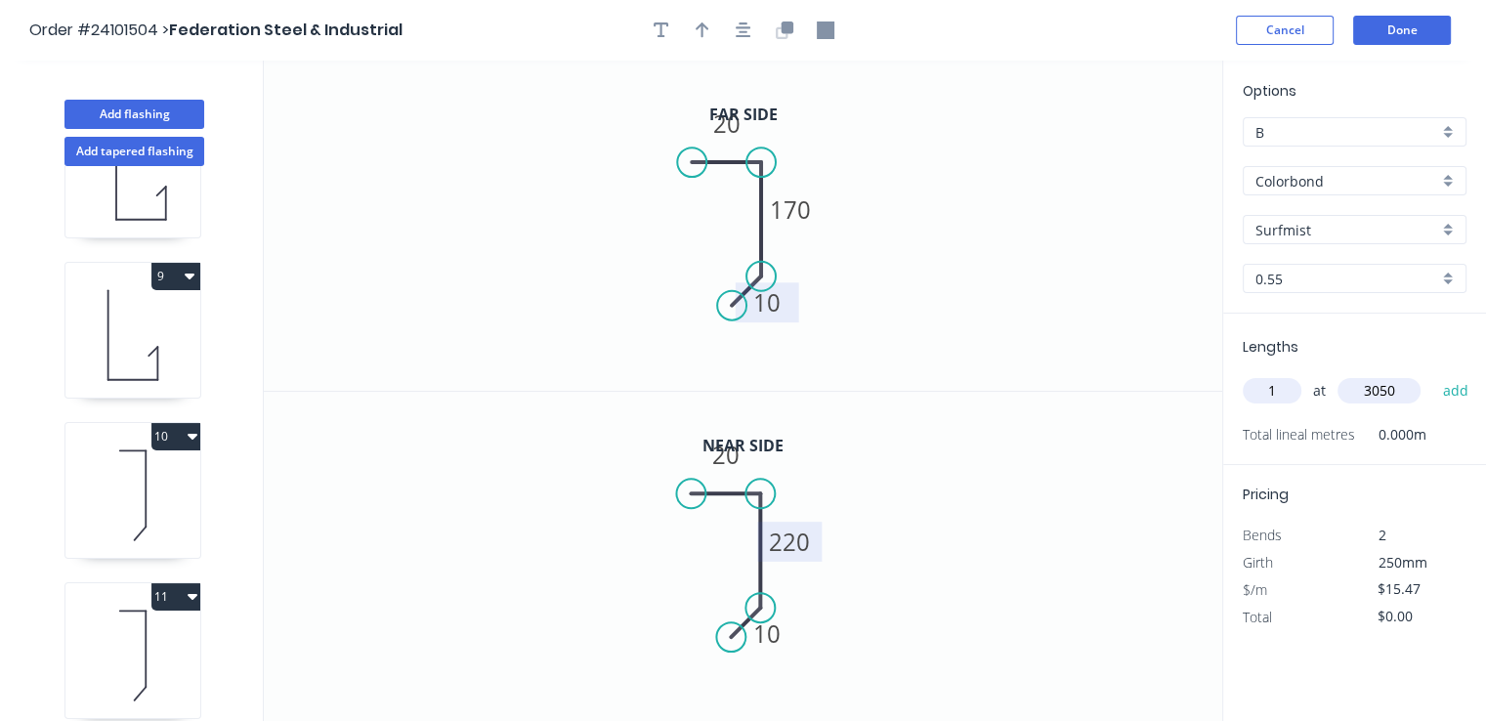
type input "3050"
click at [1432, 374] on button "add" at bounding box center [1455, 390] width 46 height 33
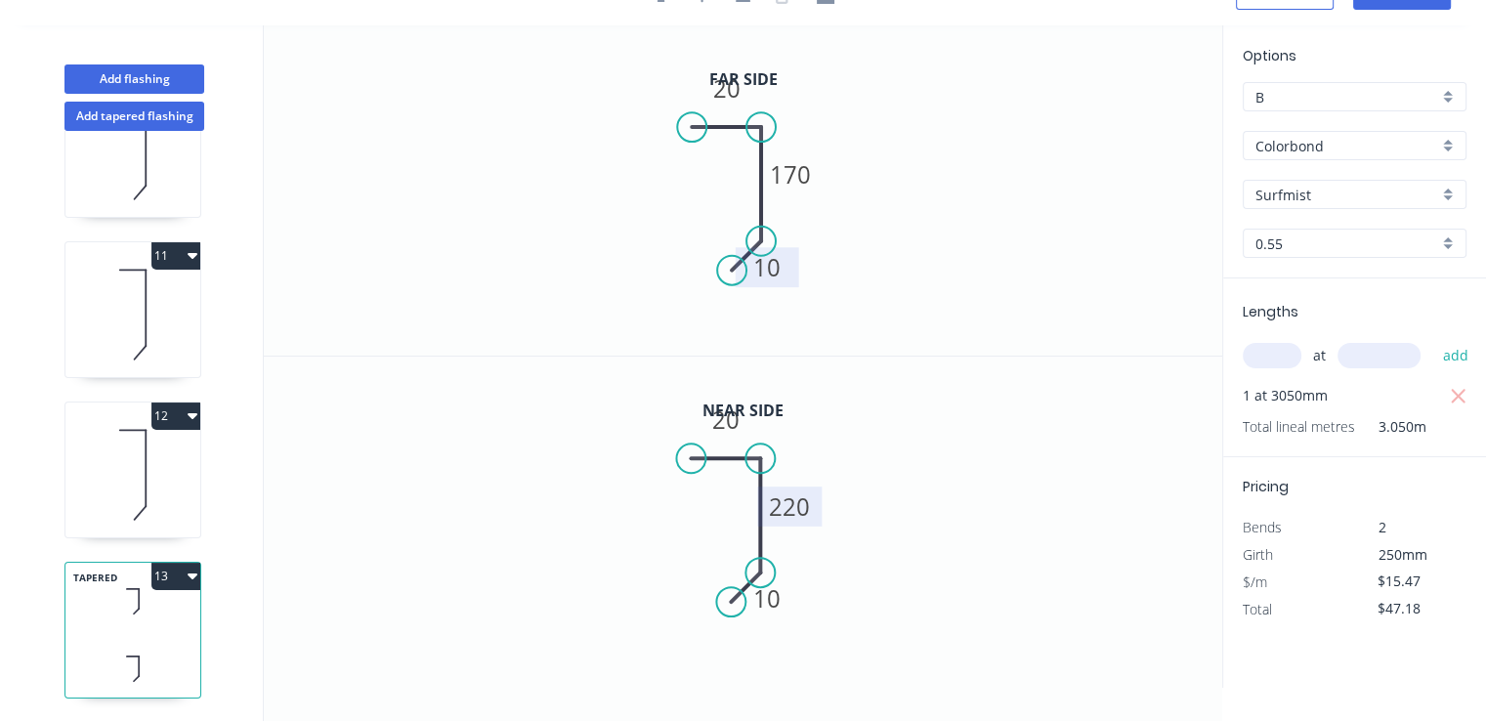
scroll to position [1536, 0]
click at [191, 567] on button "13" at bounding box center [175, 576] width 49 height 27
click at [109, 611] on div "Duplicate" at bounding box center [107, 625] width 150 height 28
type input "$0.00"
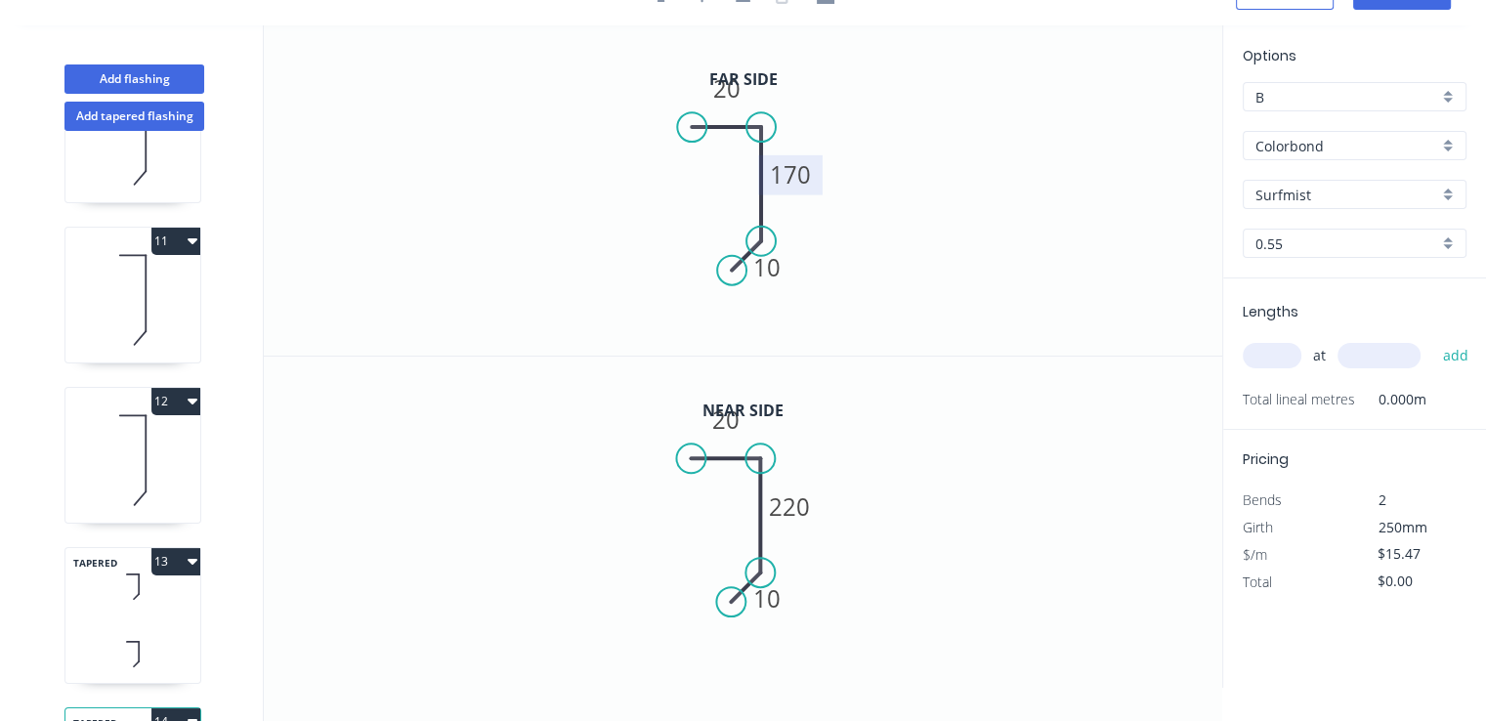
click at [798, 172] on tspan "170" at bounding box center [790, 174] width 41 height 32
click at [805, 505] on tspan "220" at bounding box center [790, 505] width 41 height 32
click at [1270, 340] on div "at add" at bounding box center [1357, 355] width 228 height 33
type input "$15.47"
click at [1268, 353] on input "text" at bounding box center [1272, 355] width 59 height 25
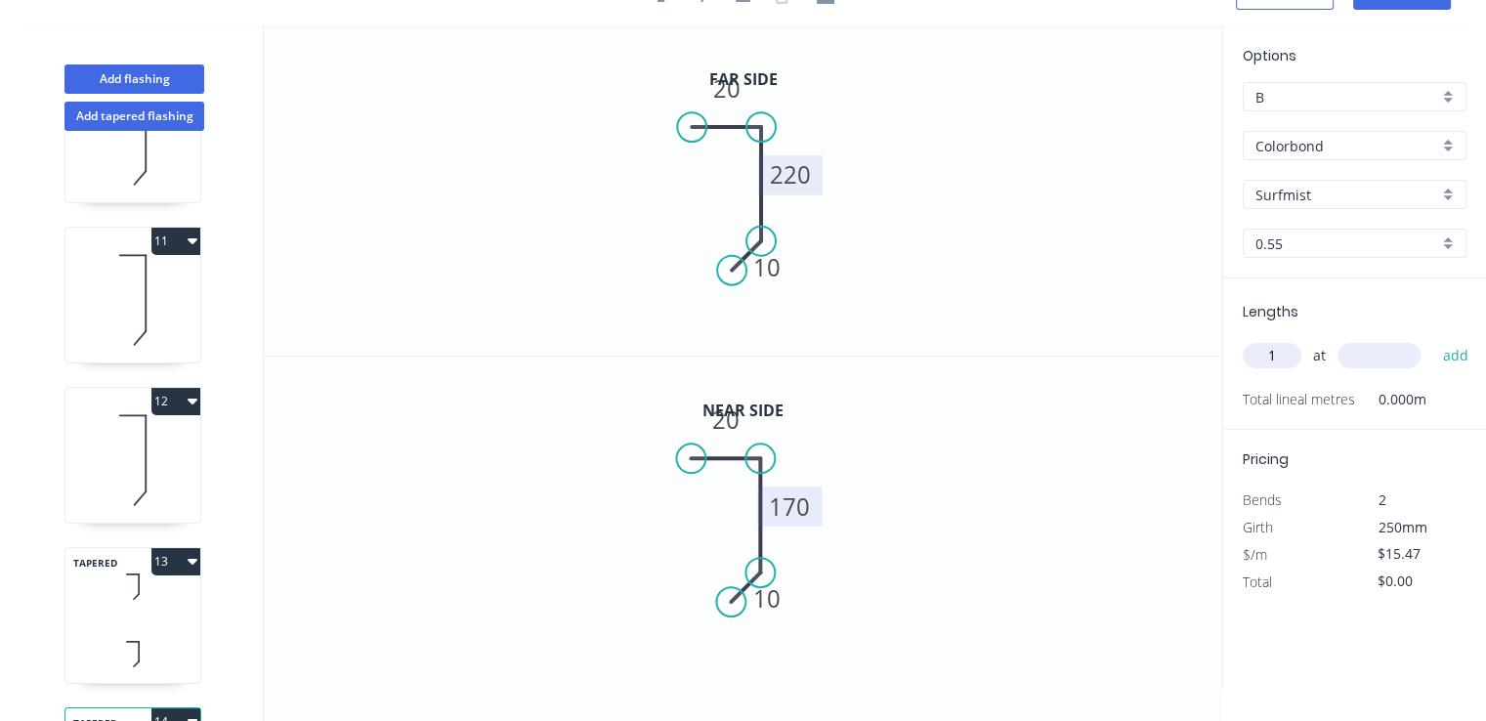
type input "1"
click at [1363, 351] on input "text" at bounding box center [1378, 355] width 83 height 25
type input "3050"
click at [1432, 339] on button "add" at bounding box center [1455, 355] width 46 height 33
type input "$47.18"
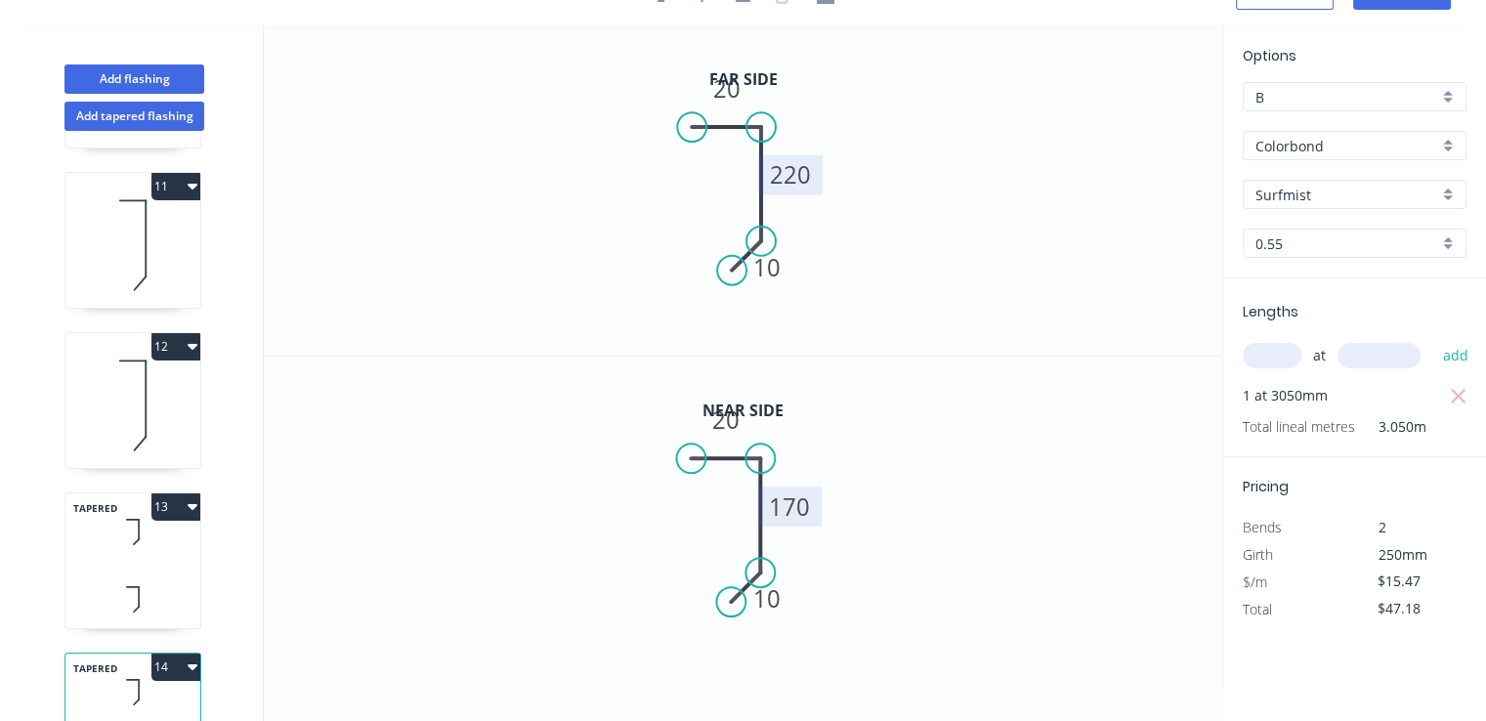
scroll to position [1696, 0]
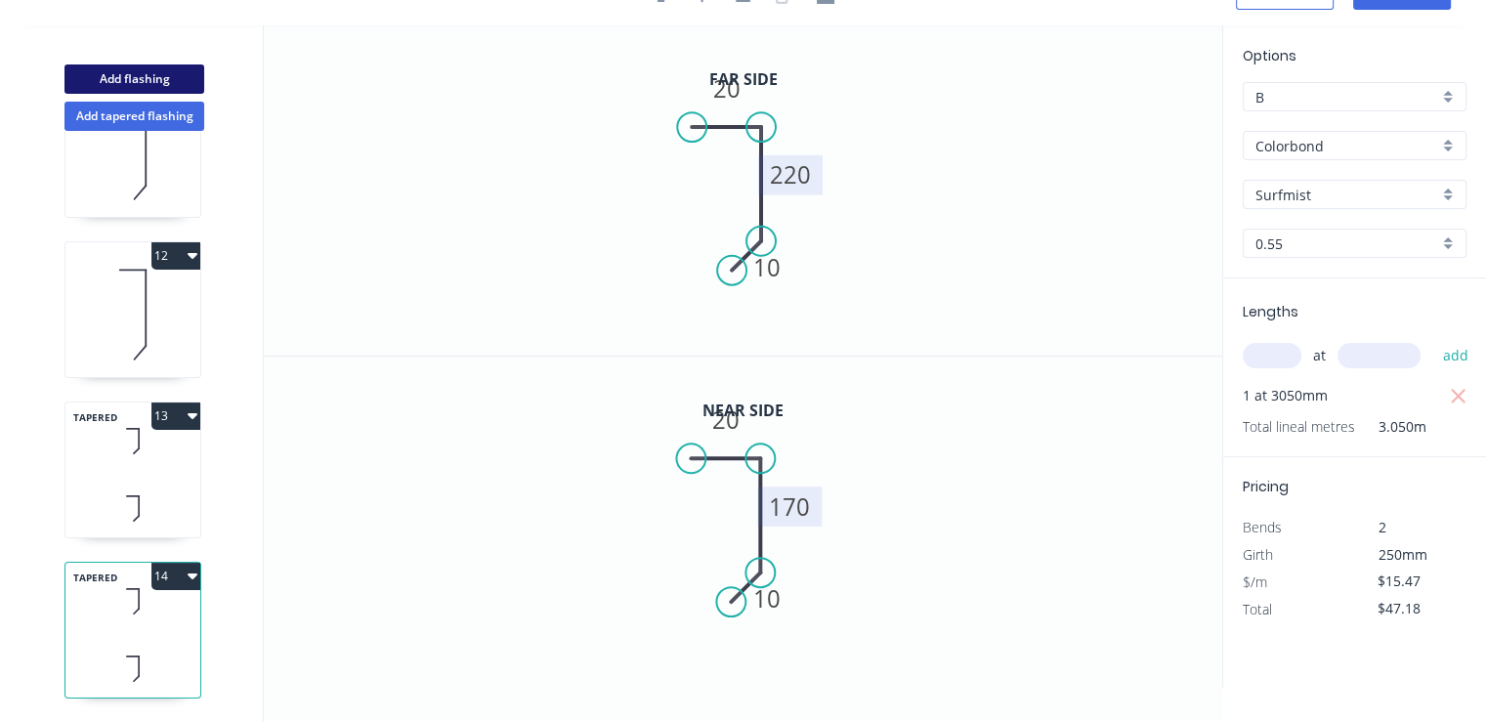
click at [183, 78] on button "Add flashing" at bounding box center [134, 78] width 140 height 29
type input "$0.00"
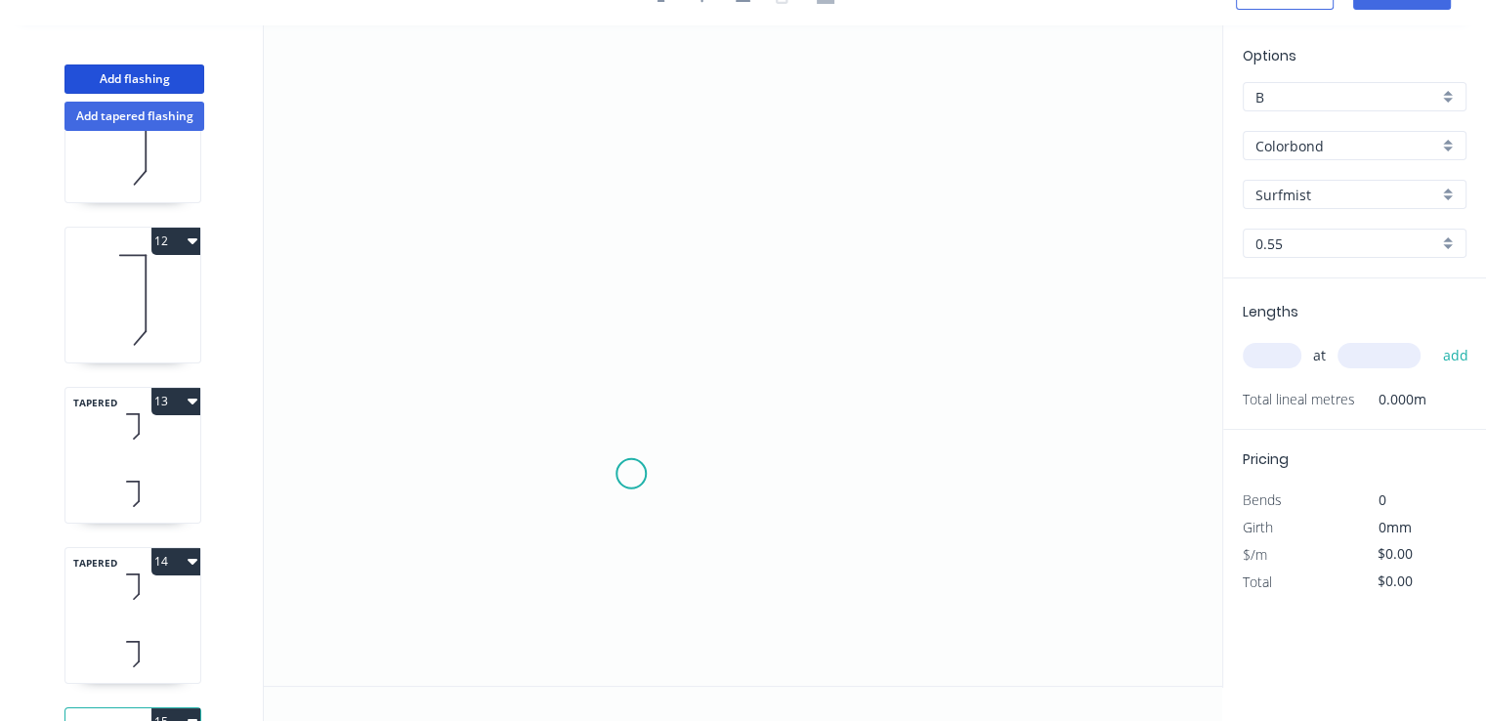
click at [629, 478] on icon "0" at bounding box center [743, 355] width 958 height 660
click at [672, 439] on icon "0" at bounding box center [743, 355] width 958 height 660
click at [661, 167] on icon "0 ?" at bounding box center [743, 355] width 958 height 660
click at [830, 157] on icon "0 ? ?" at bounding box center [743, 355] width 958 height 660
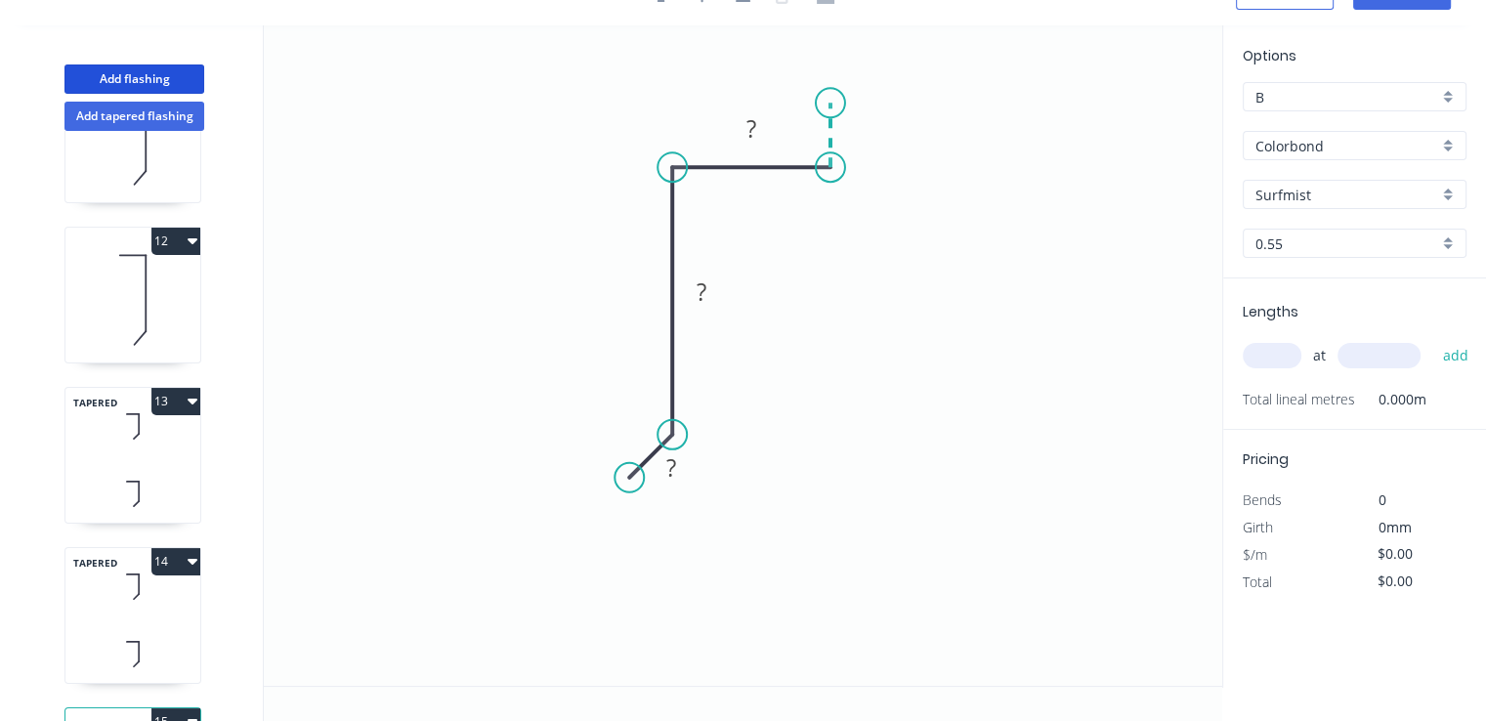
click at [830, 103] on icon at bounding box center [830, 135] width 0 height 64
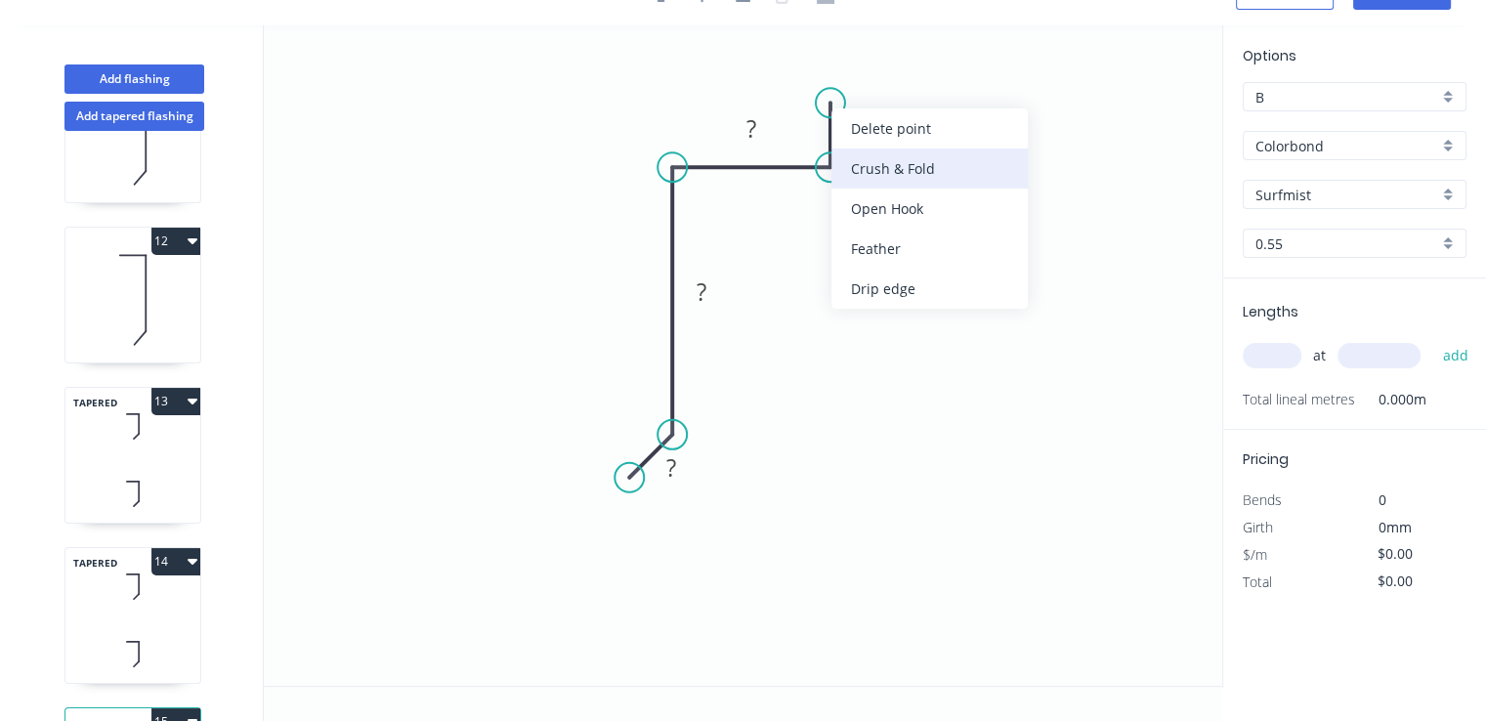
click at [856, 161] on div "Crush & Fold" at bounding box center [929, 168] width 196 height 40
click at [872, 133] on rect at bounding box center [859, 126] width 39 height 27
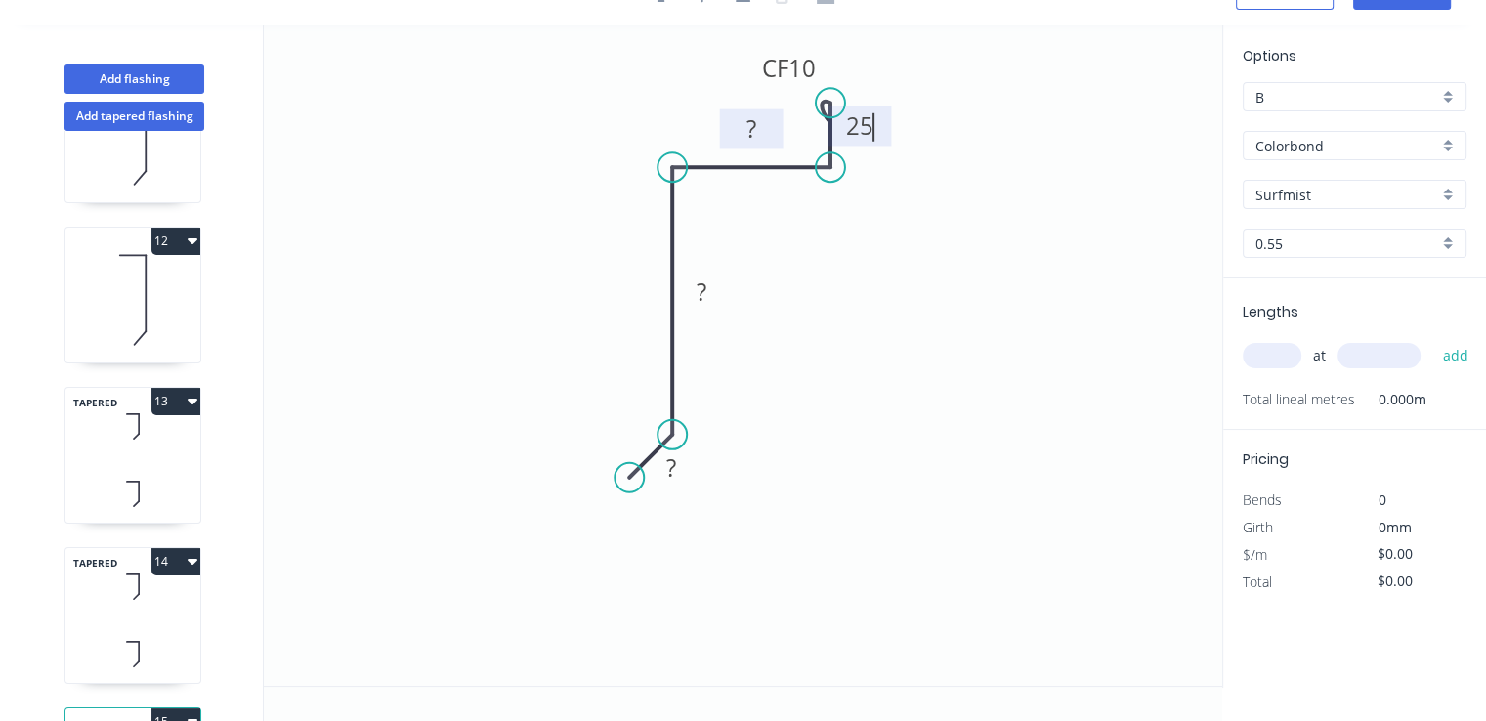
click at [750, 124] on tspan "?" at bounding box center [751, 128] width 10 height 32
click at [708, 294] on rect at bounding box center [701, 292] width 39 height 27
click at [680, 463] on rect at bounding box center [671, 468] width 39 height 27
click at [1287, 361] on input "text" at bounding box center [1272, 355] width 59 height 25
type input "$13.69"
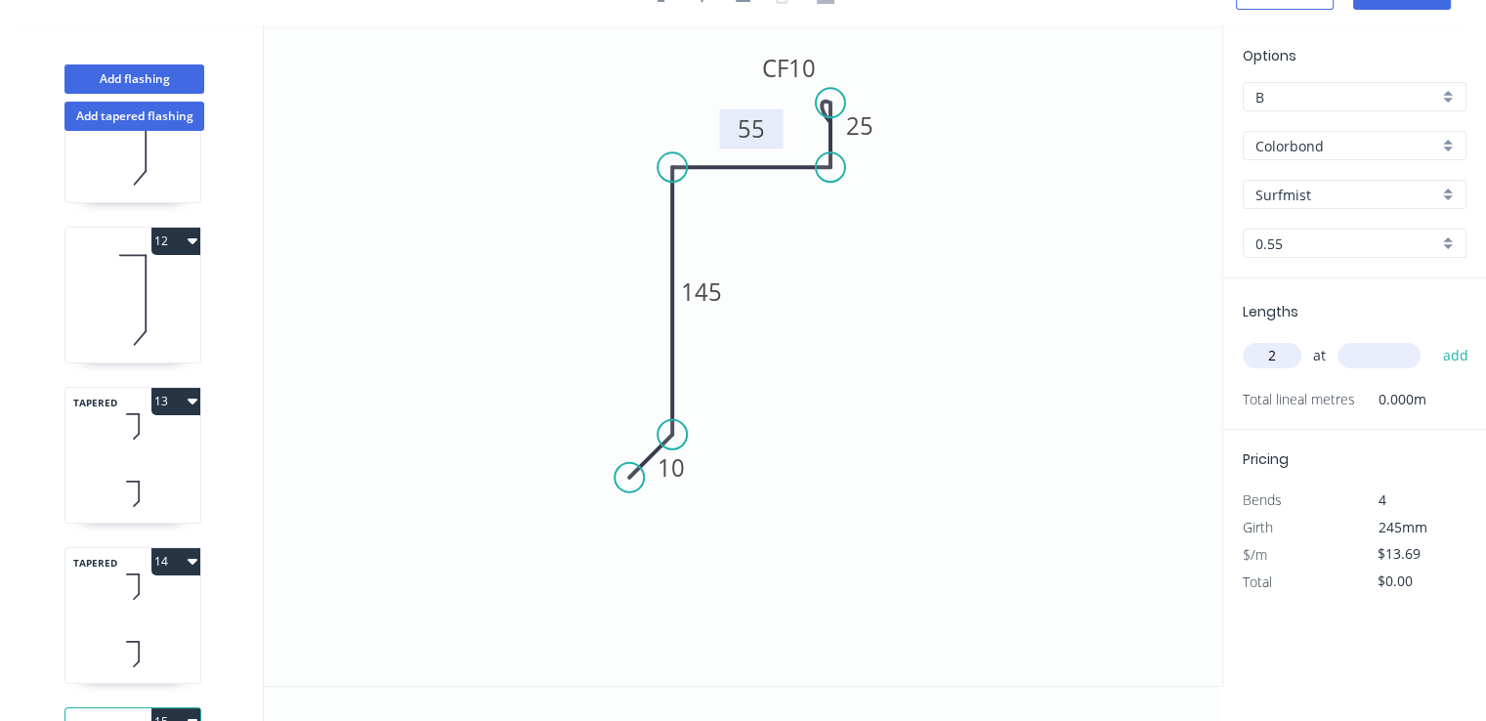
type input "2"
click at [1364, 359] on input "text" at bounding box center [1378, 355] width 83 height 25
type input "3050"
click at [1432, 339] on button "add" at bounding box center [1455, 355] width 46 height 33
type input "$83.51"
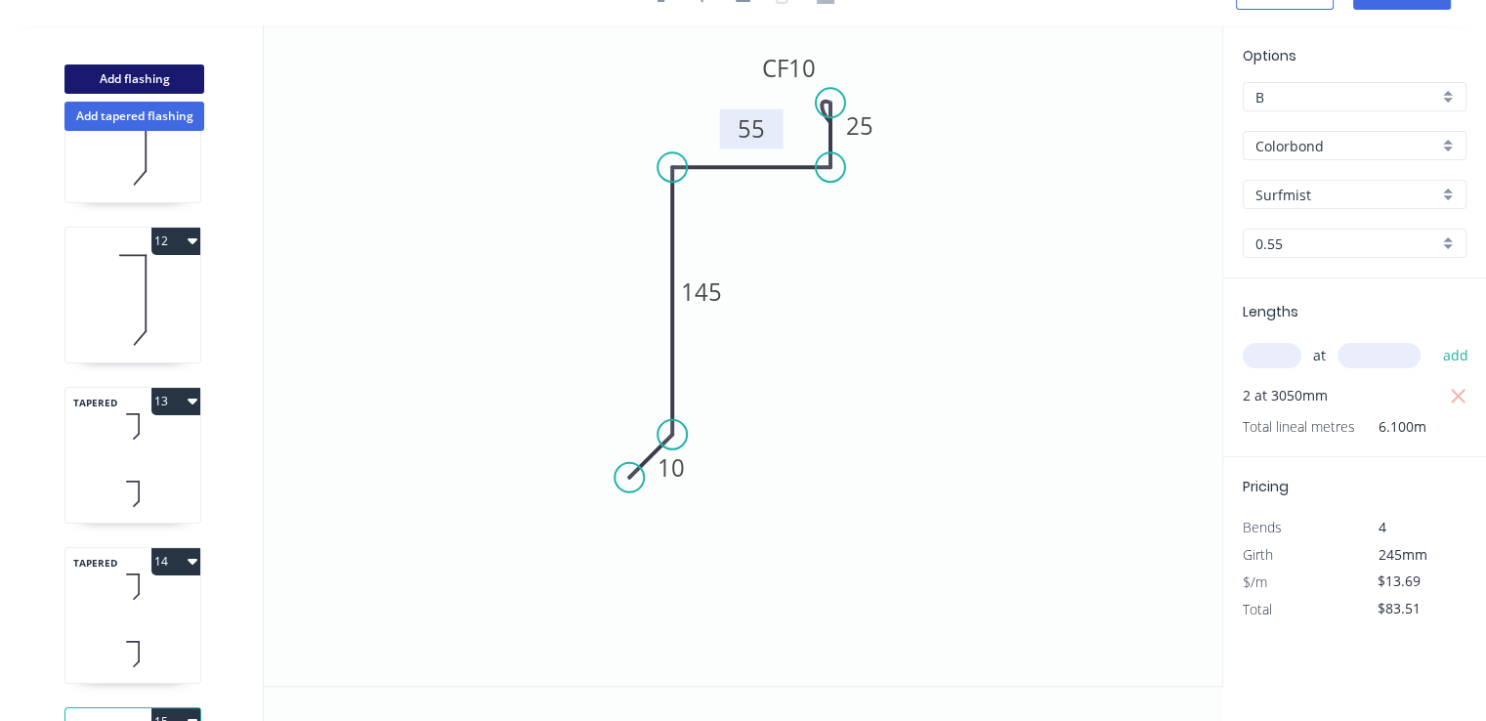
click at [138, 82] on button "Add flashing" at bounding box center [134, 78] width 140 height 29
type input "$0.00"
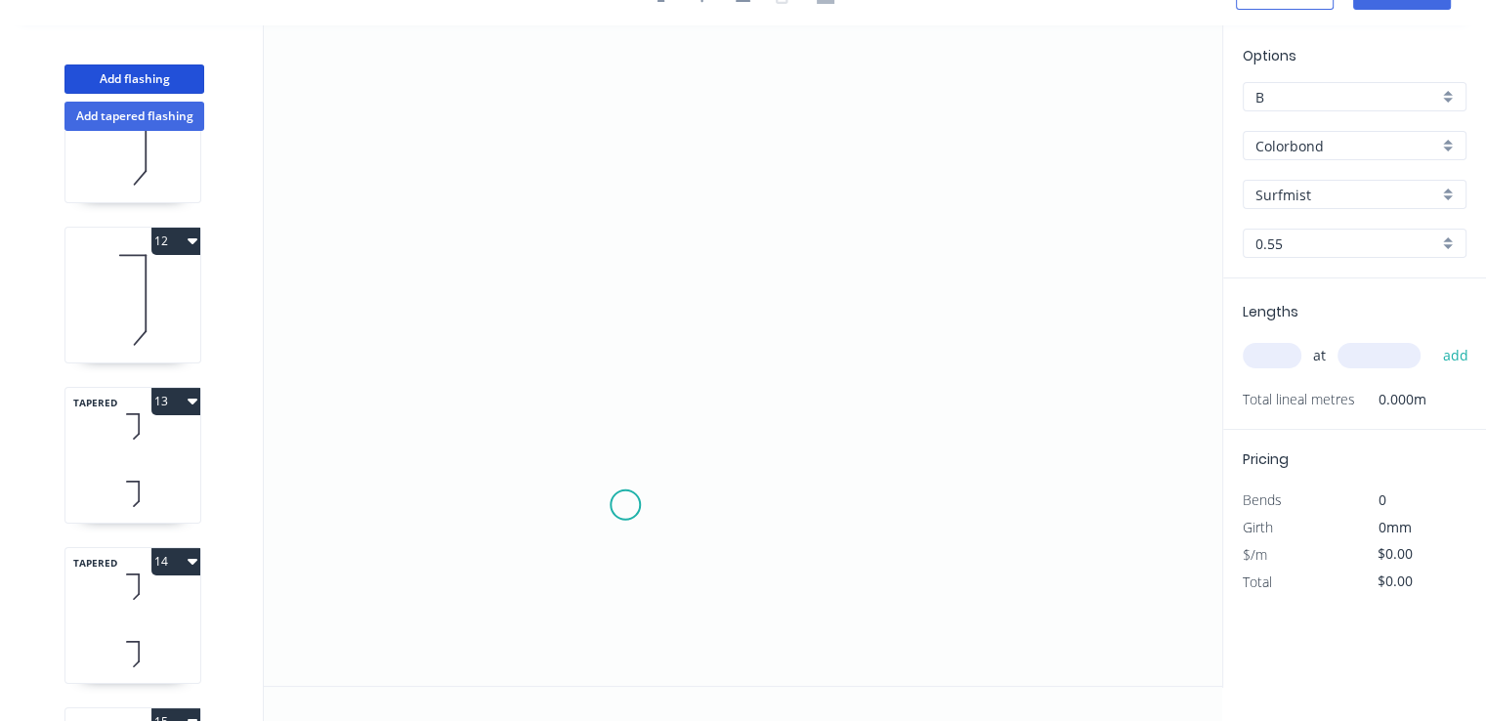
click at [621, 506] on icon "0" at bounding box center [743, 355] width 958 height 660
click at [653, 472] on icon "0" at bounding box center [743, 355] width 958 height 660
click at [660, 165] on icon "0 ?" at bounding box center [743, 355] width 958 height 660
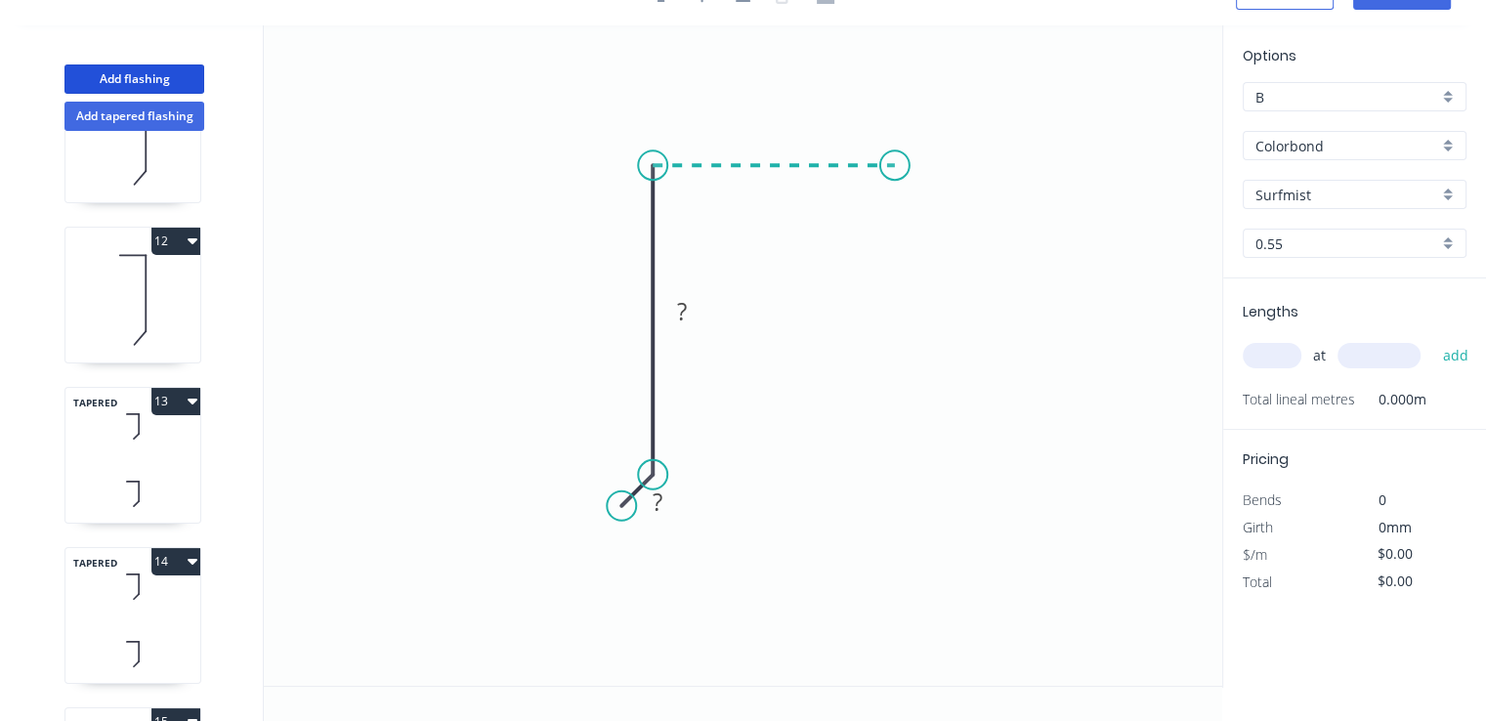
click at [895, 158] on icon "0 ? ?" at bounding box center [743, 355] width 958 height 660
click at [900, 258] on icon "0 ? ? ?" at bounding box center [743, 355] width 958 height 660
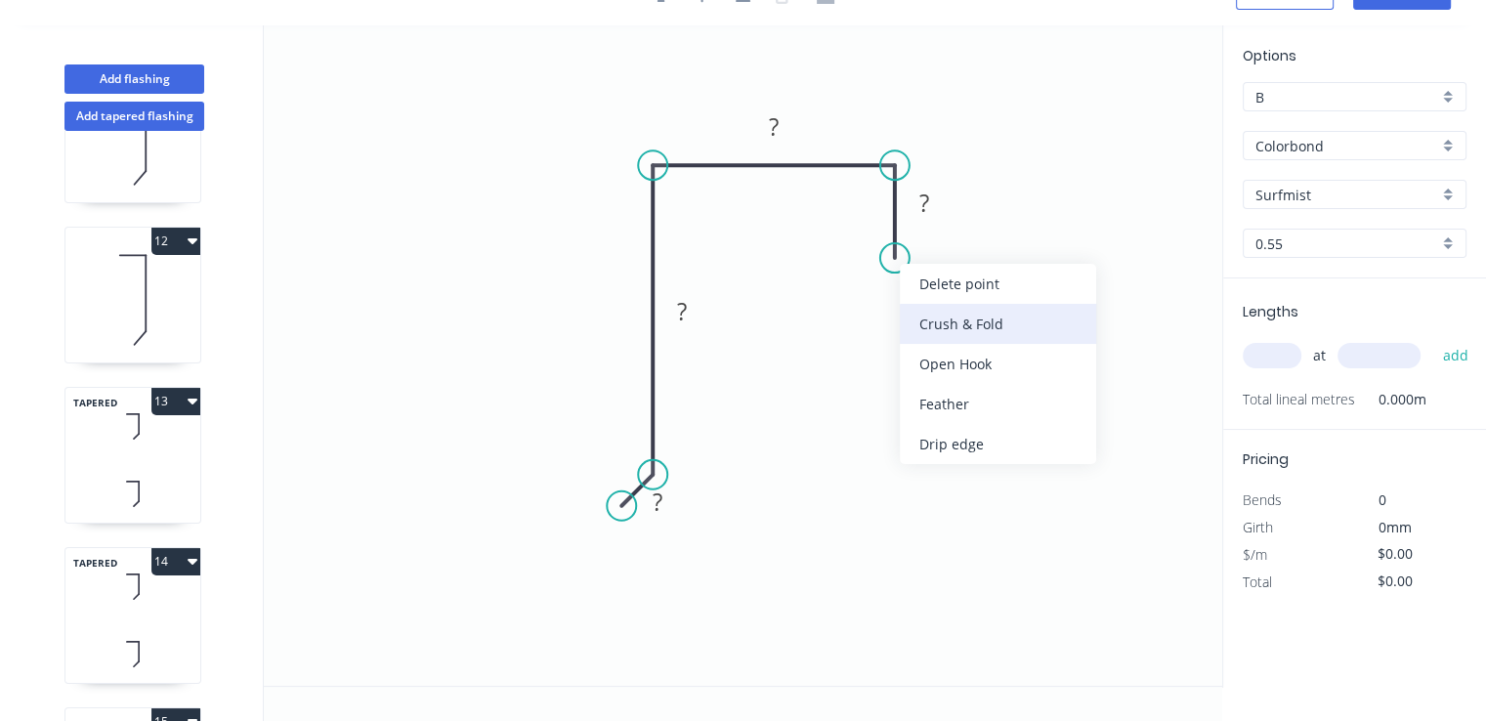
click at [915, 328] on div "Crush & Fold" at bounding box center [998, 324] width 196 height 40
click at [914, 314] on div "Flip bend" at bounding box center [991, 321] width 196 height 40
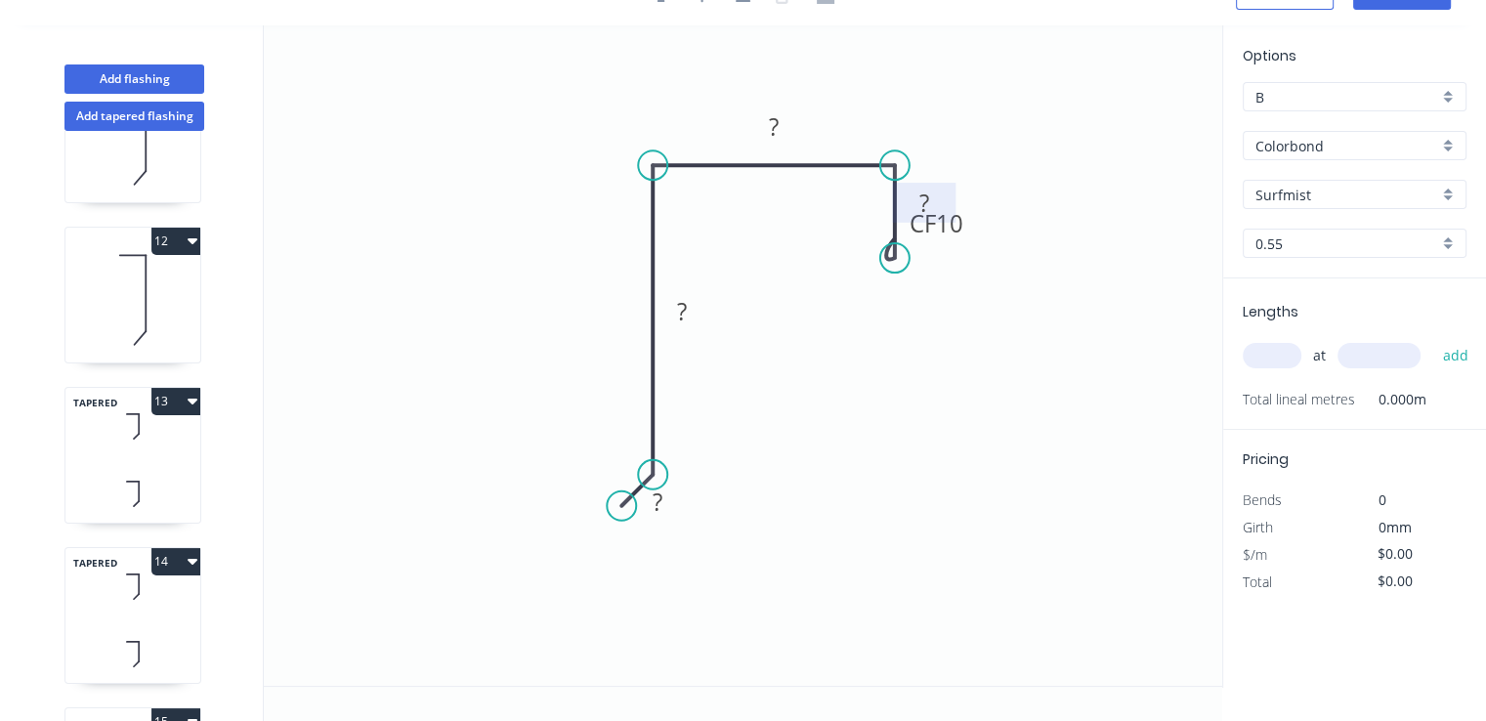
click at [933, 187] on rect at bounding box center [924, 203] width 64 height 40
click at [933, 194] on rect at bounding box center [924, 204] width 39 height 27
click at [781, 129] on rect at bounding box center [773, 127] width 39 height 27
click at [680, 312] on tspan "?" at bounding box center [682, 310] width 10 height 32
click at [653, 501] on tspan "?" at bounding box center [658, 502] width 10 height 32
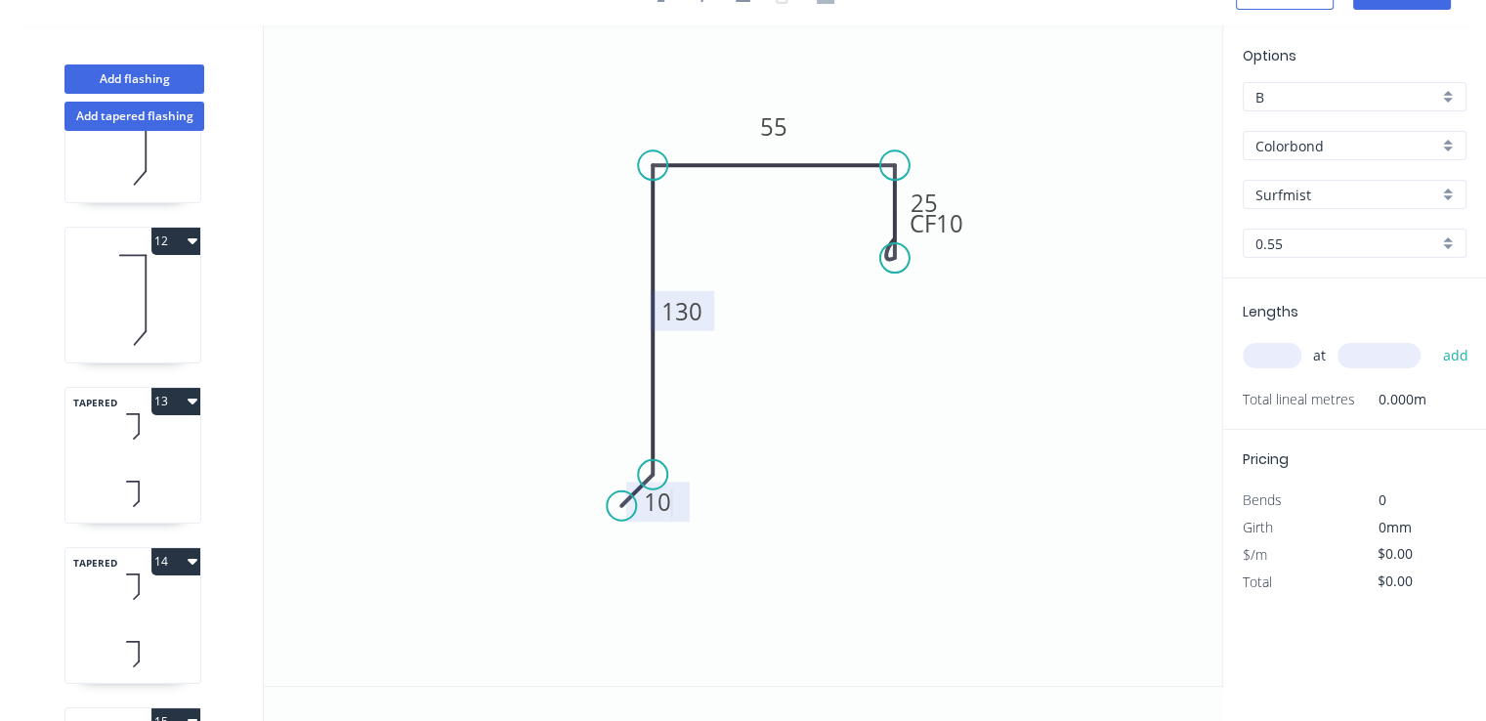
click at [1286, 367] on input "text" at bounding box center [1272, 355] width 59 height 25
type input "$12.09"
type input "2"
click at [1398, 360] on input "text" at bounding box center [1378, 355] width 83 height 25
type input "3050"
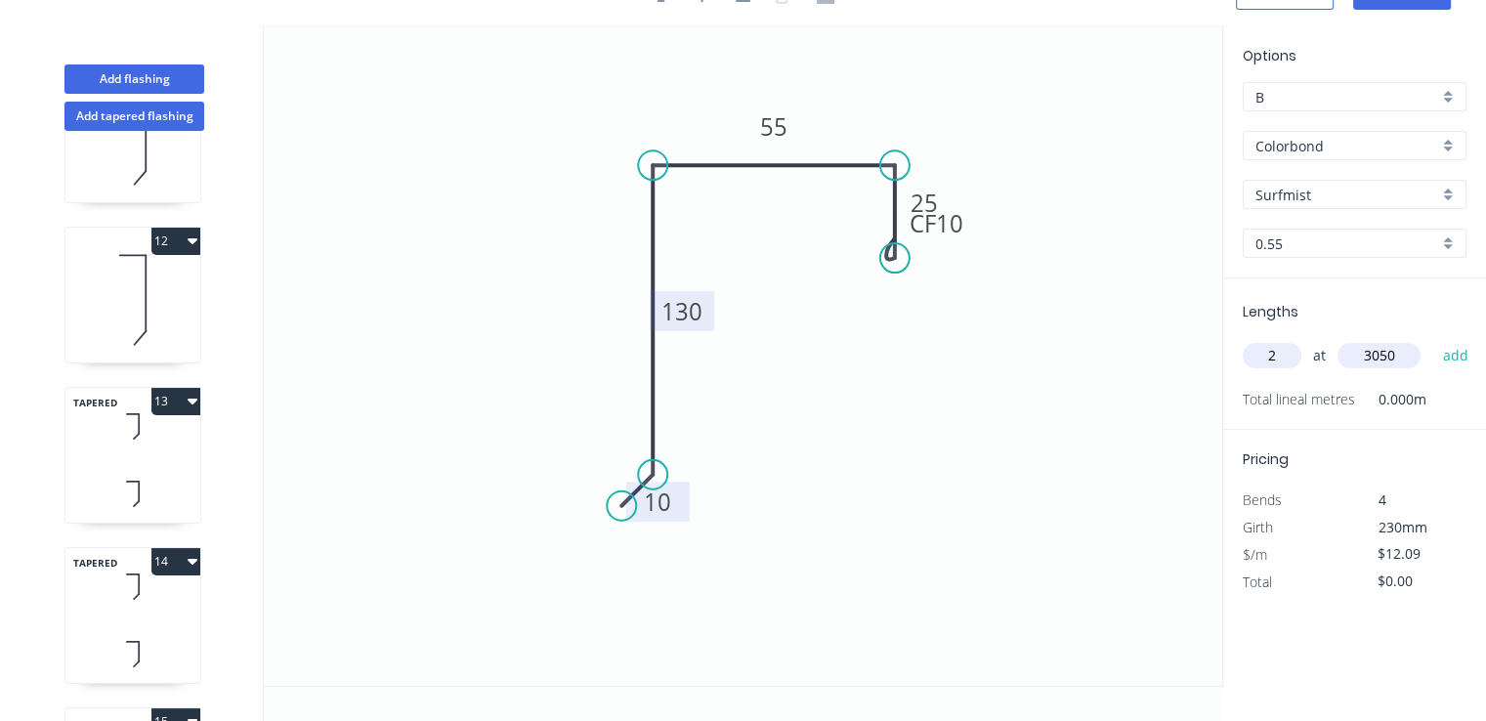
click at [1432, 339] on button "add" at bounding box center [1455, 355] width 46 height 33
type input "$73.75"
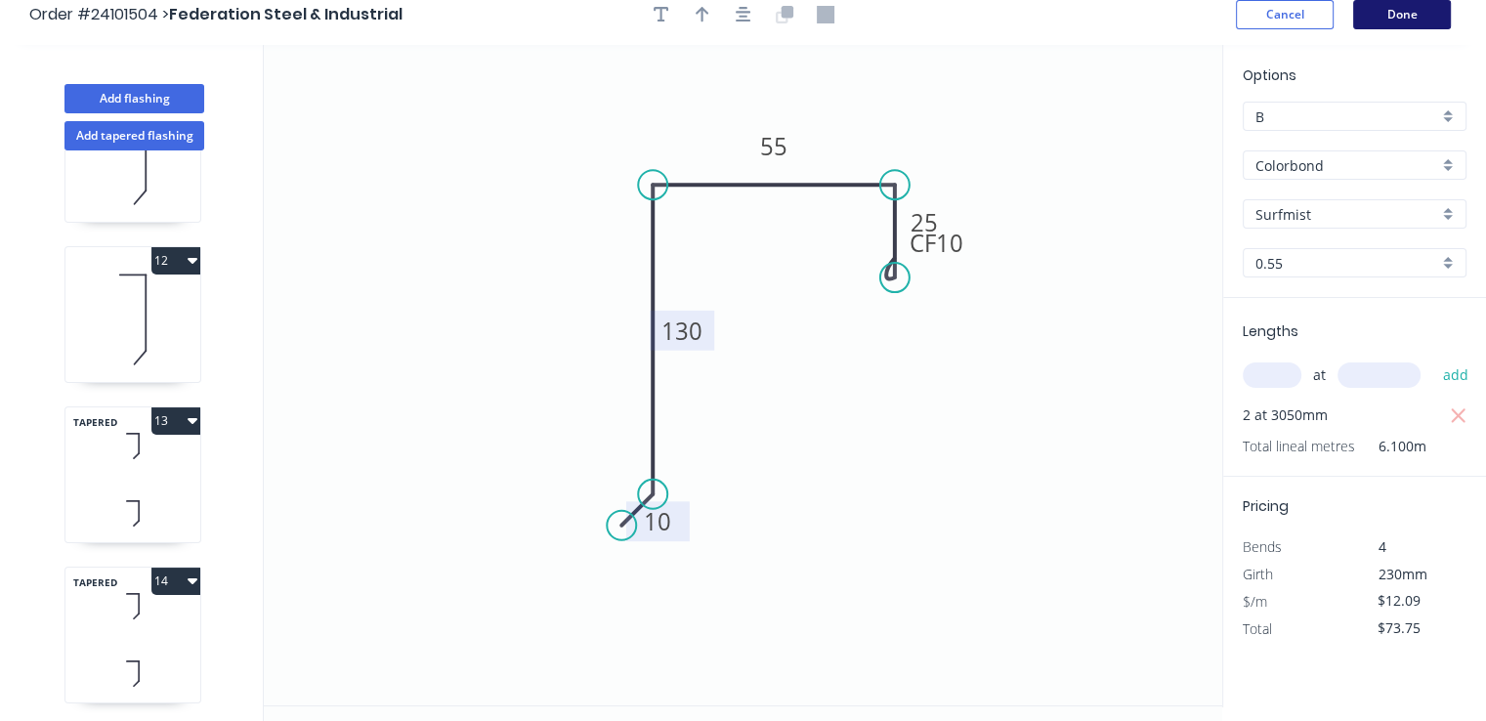
scroll to position [0, 0]
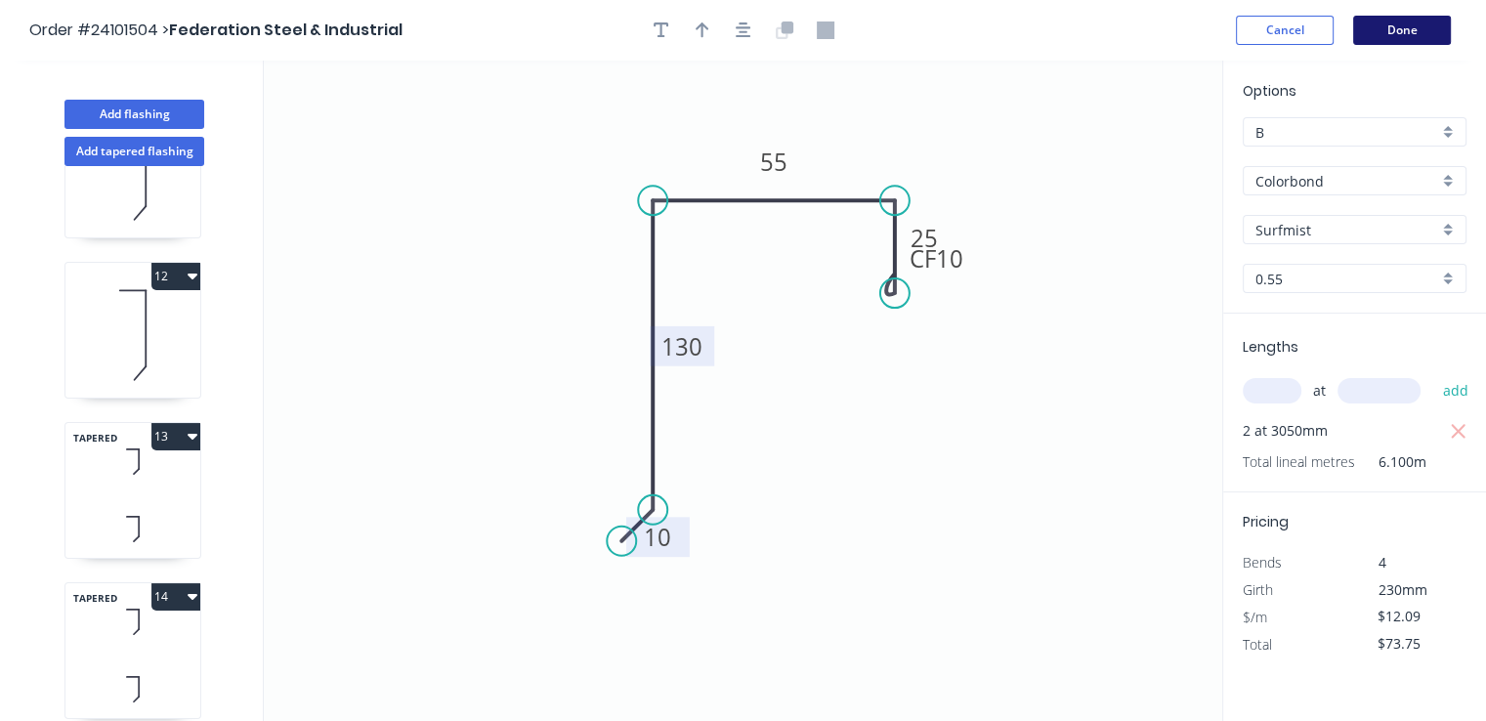
click at [1390, 36] on button "Done" at bounding box center [1402, 30] width 98 height 29
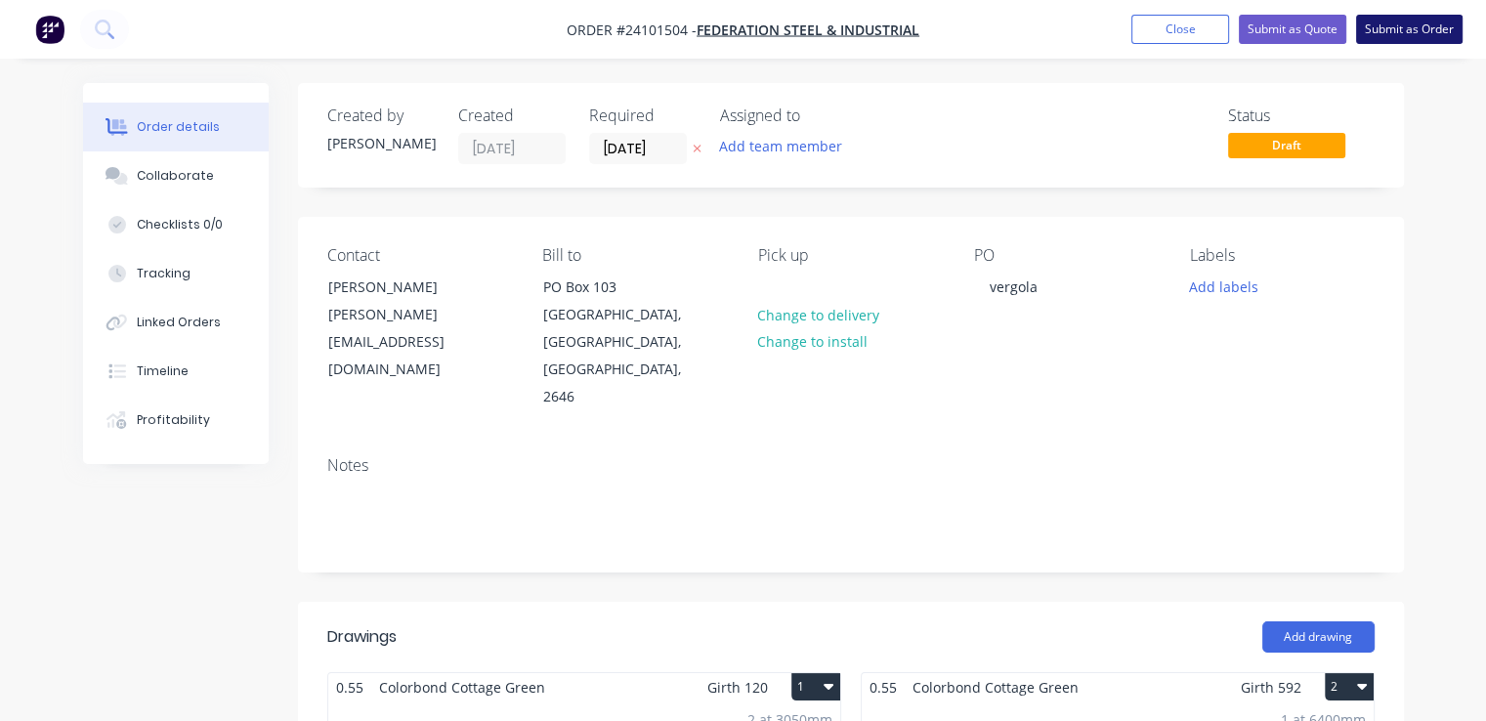
click at [1413, 21] on button "Submit as Order" at bounding box center [1409, 29] width 106 height 29
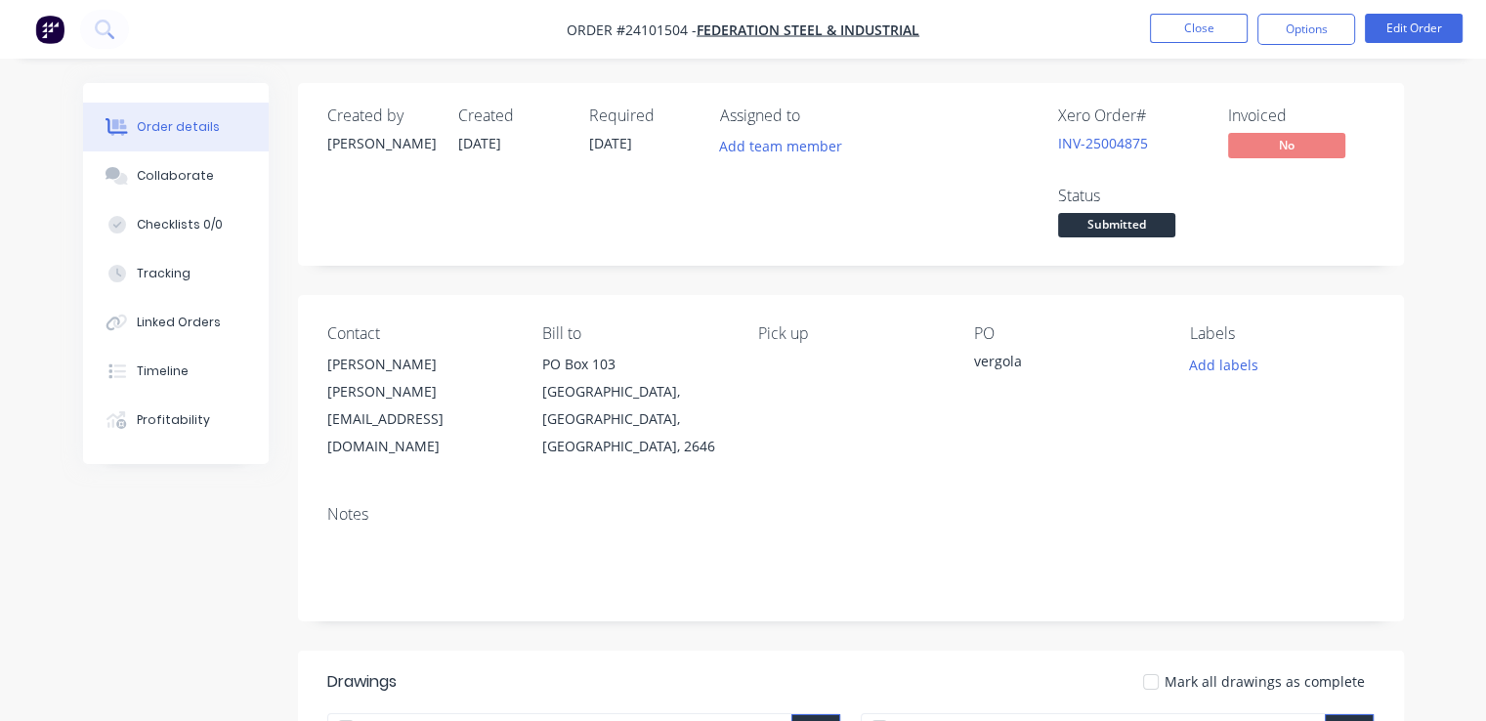
click at [48, 40] on img "button" at bounding box center [49, 29] width 29 height 29
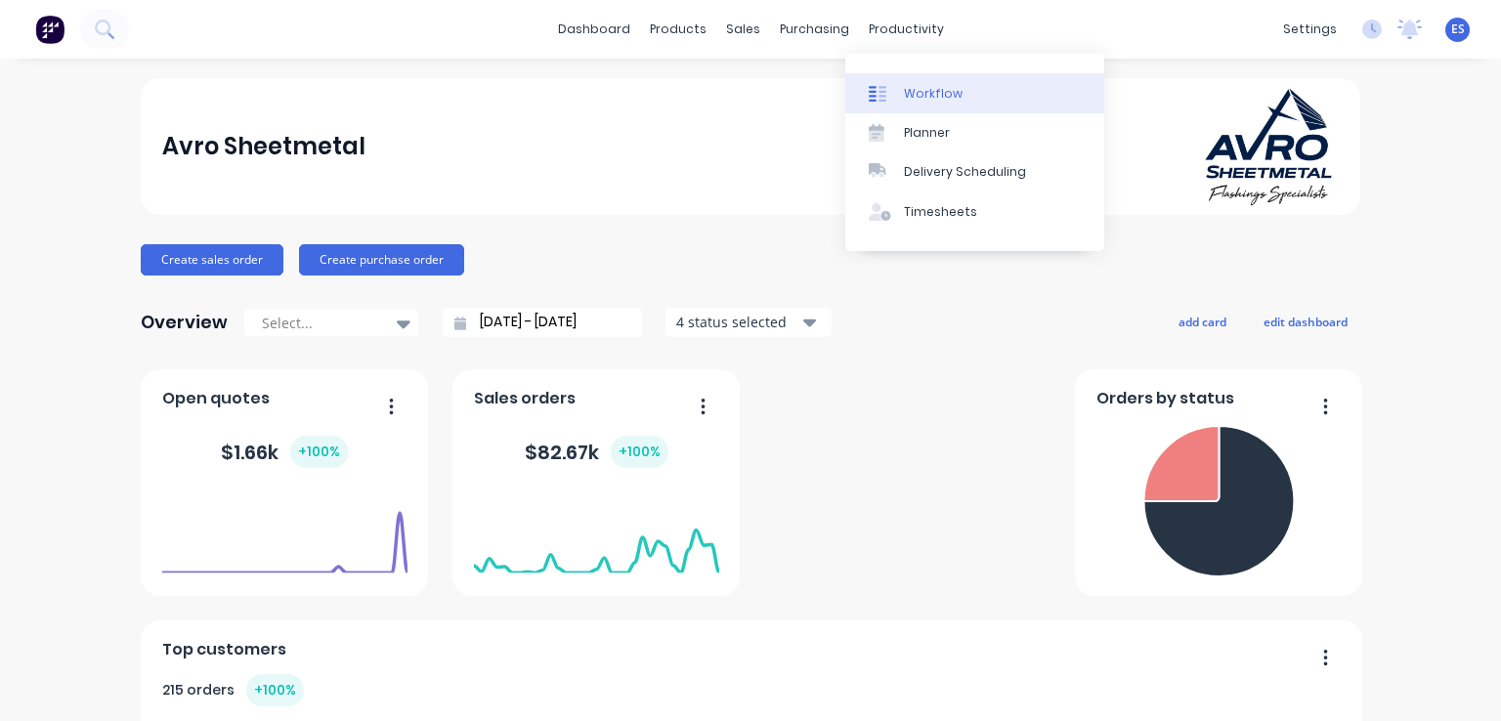
click at [938, 81] on link "Workflow" at bounding box center [974, 92] width 259 height 39
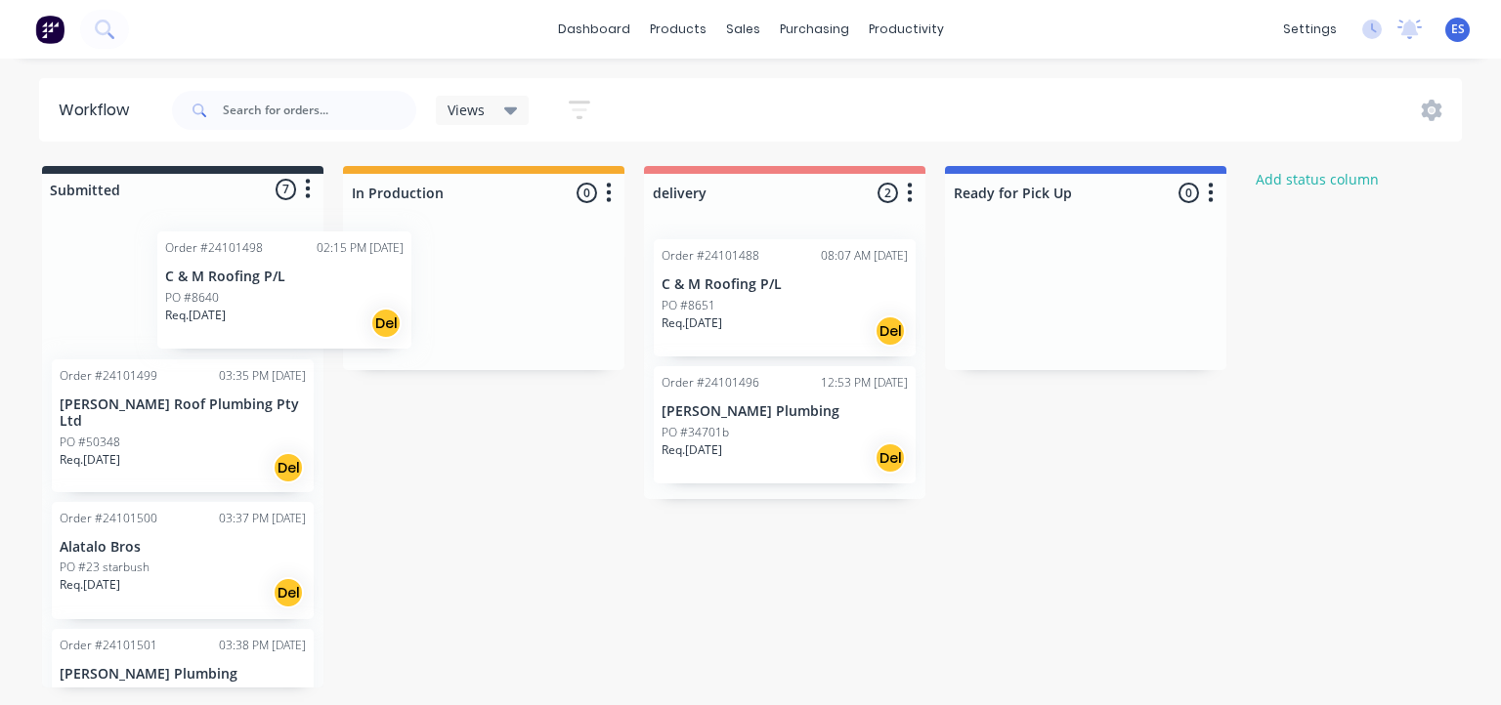
drag, startPoint x: 149, startPoint y: 313, endPoint x: 430, endPoint y: 303, distance: 280.6
click at [430, 303] on div "Submitted 7 Status colour #273444 hex #273444 Save Cancel Summaries Total order…" at bounding box center [906, 427] width 1842 height 522
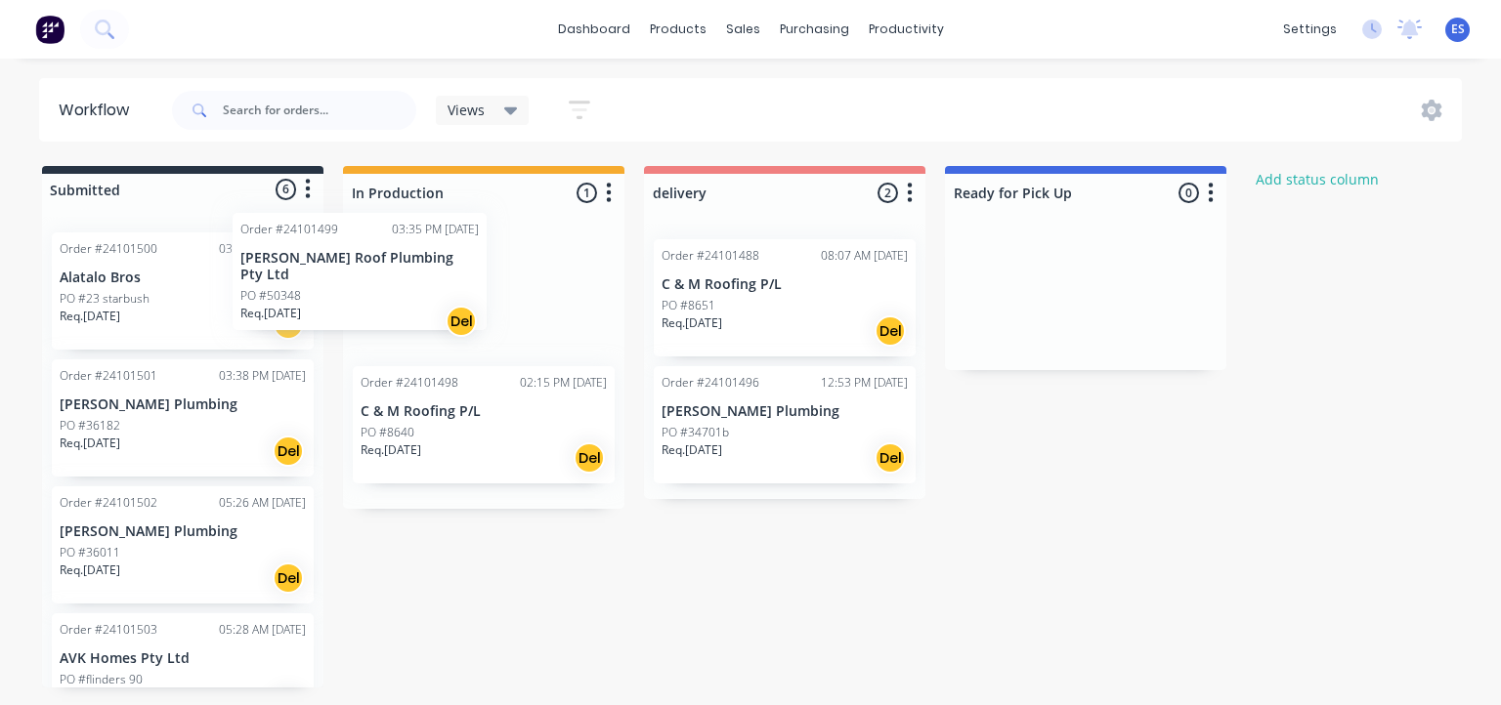
drag, startPoint x: 233, startPoint y: 316, endPoint x: 428, endPoint y: 295, distance: 195.5
click at [428, 295] on div "Submitted 6 Status colour #273444 hex #273444 Save Cancel Summaries Total order…" at bounding box center [906, 427] width 1842 height 522
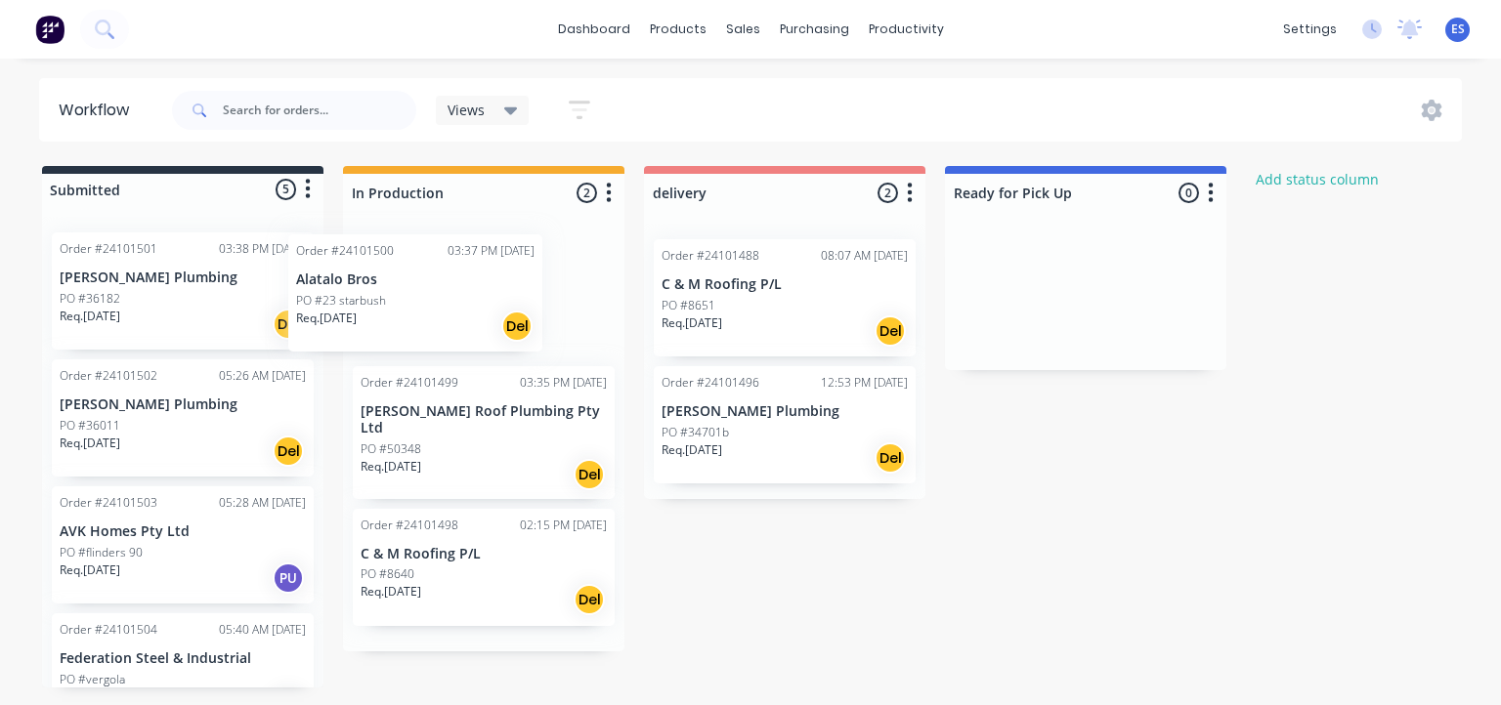
drag, startPoint x: 236, startPoint y: 303, endPoint x: 479, endPoint y: 305, distance: 242.3
click at [479, 305] on div "Submitted 5 Status colour #273444 hex #273444 Save Cancel Summaries Total order…" at bounding box center [906, 427] width 1842 height 522
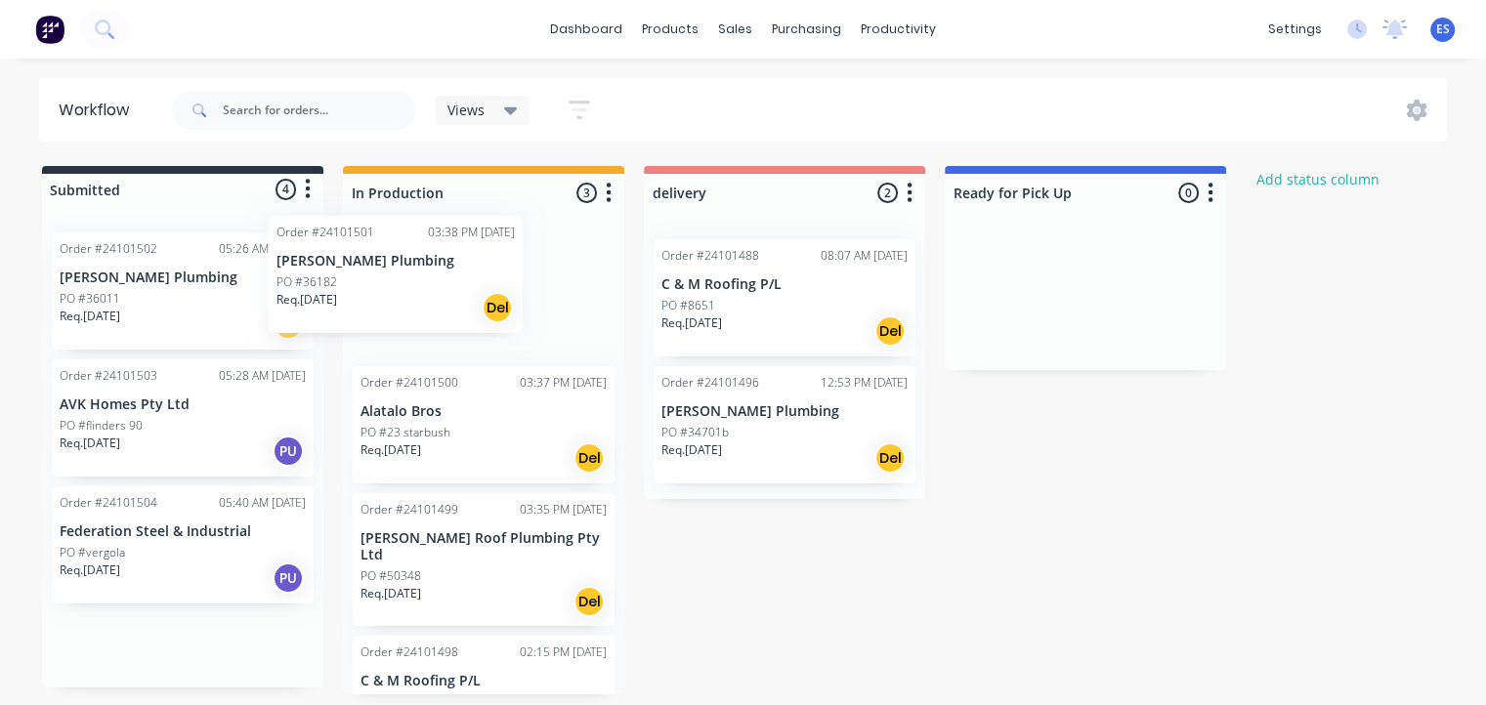
drag, startPoint x: 176, startPoint y: 311, endPoint x: 402, endPoint y: 294, distance: 227.3
click at [402, 294] on div "Submitted 4 Status colour #273444 hex #273444 Save Cancel Summaries Total order…" at bounding box center [906, 430] width 1842 height 529
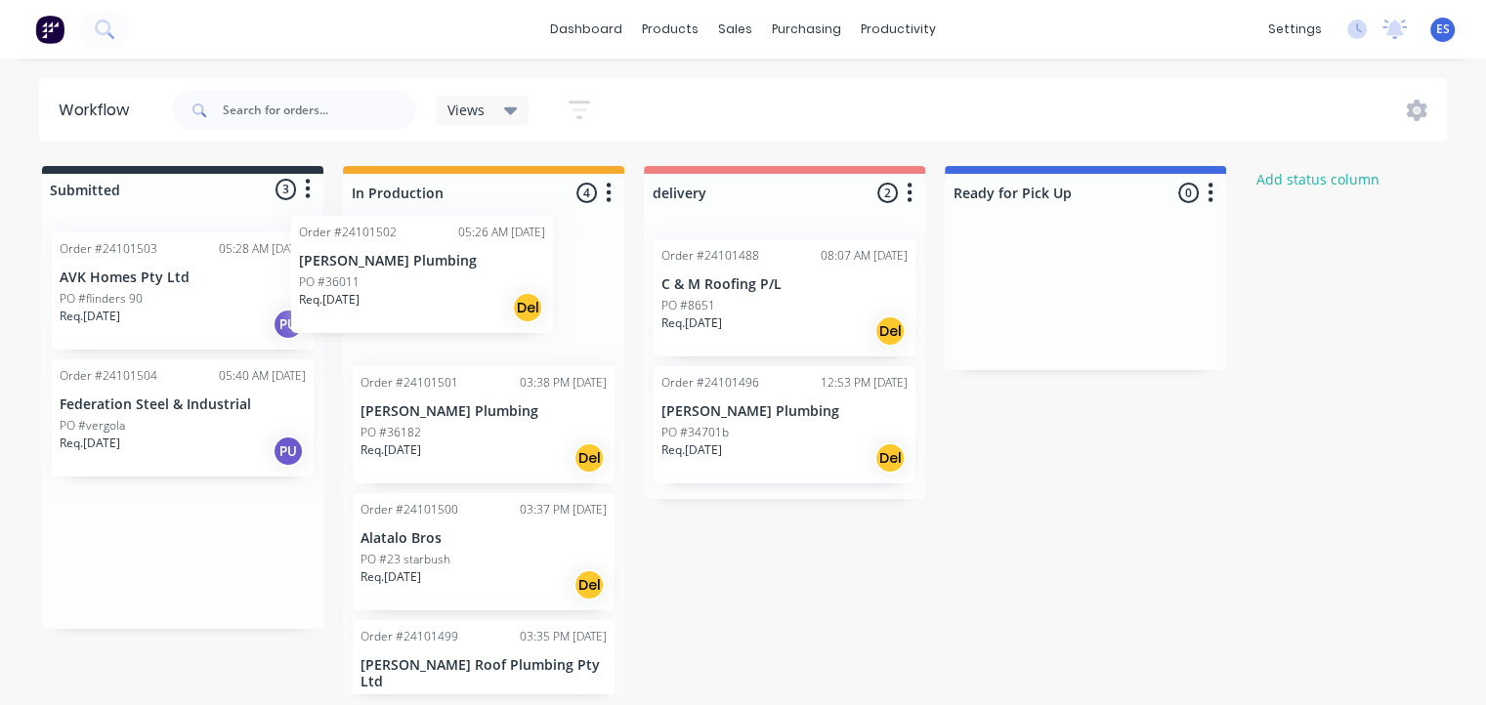
drag, startPoint x: 173, startPoint y: 323, endPoint x: 428, endPoint y: 307, distance: 255.5
click at [428, 307] on div "Submitted 3 Status colour #273444 hex #273444 Save Cancel Summaries Total order…" at bounding box center [906, 430] width 1842 height 529
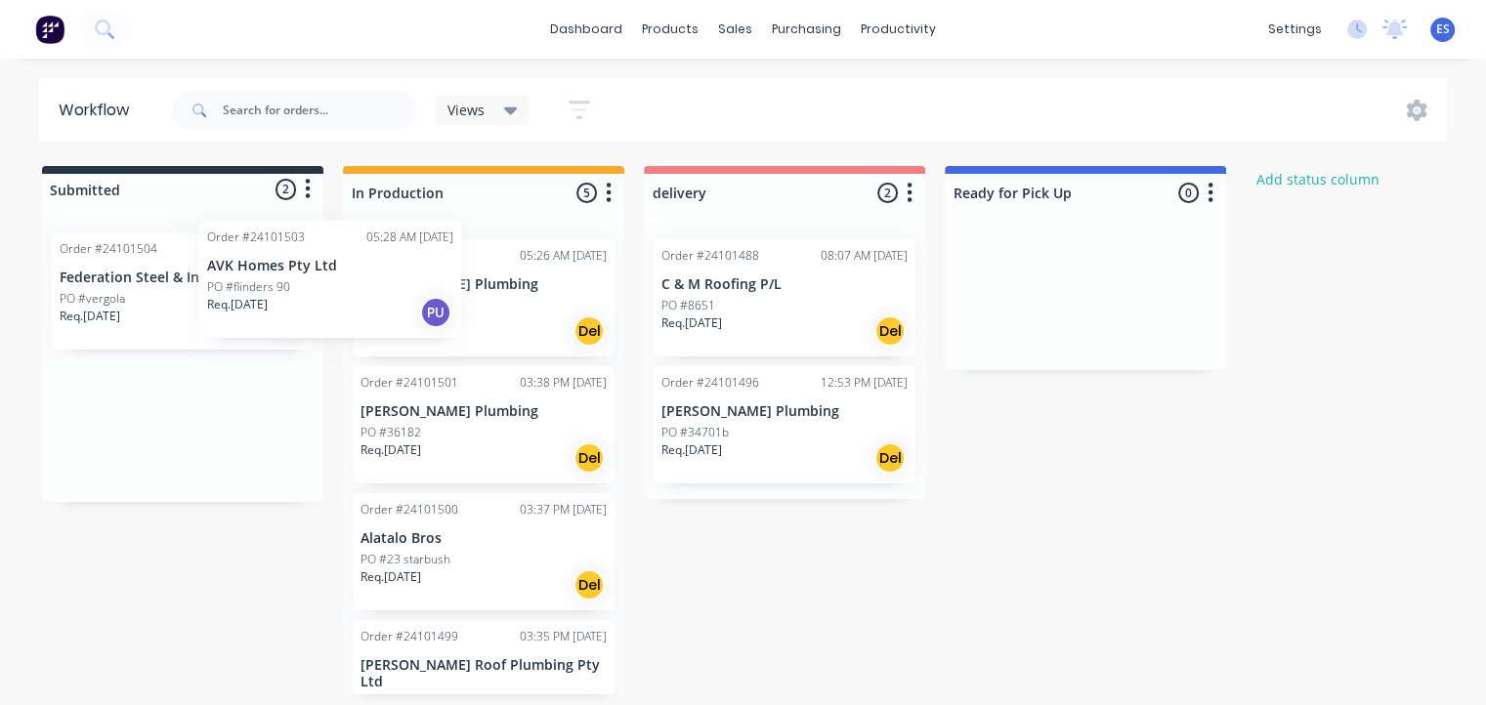
drag, startPoint x: 199, startPoint y: 318, endPoint x: 358, endPoint y: 307, distance: 158.6
click at [358, 307] on div "Submitted 2 Status colour #273444 hex #273444 Save Cancel Summaries Total order…" at bounding box center [906, 430] width 1842 height 529
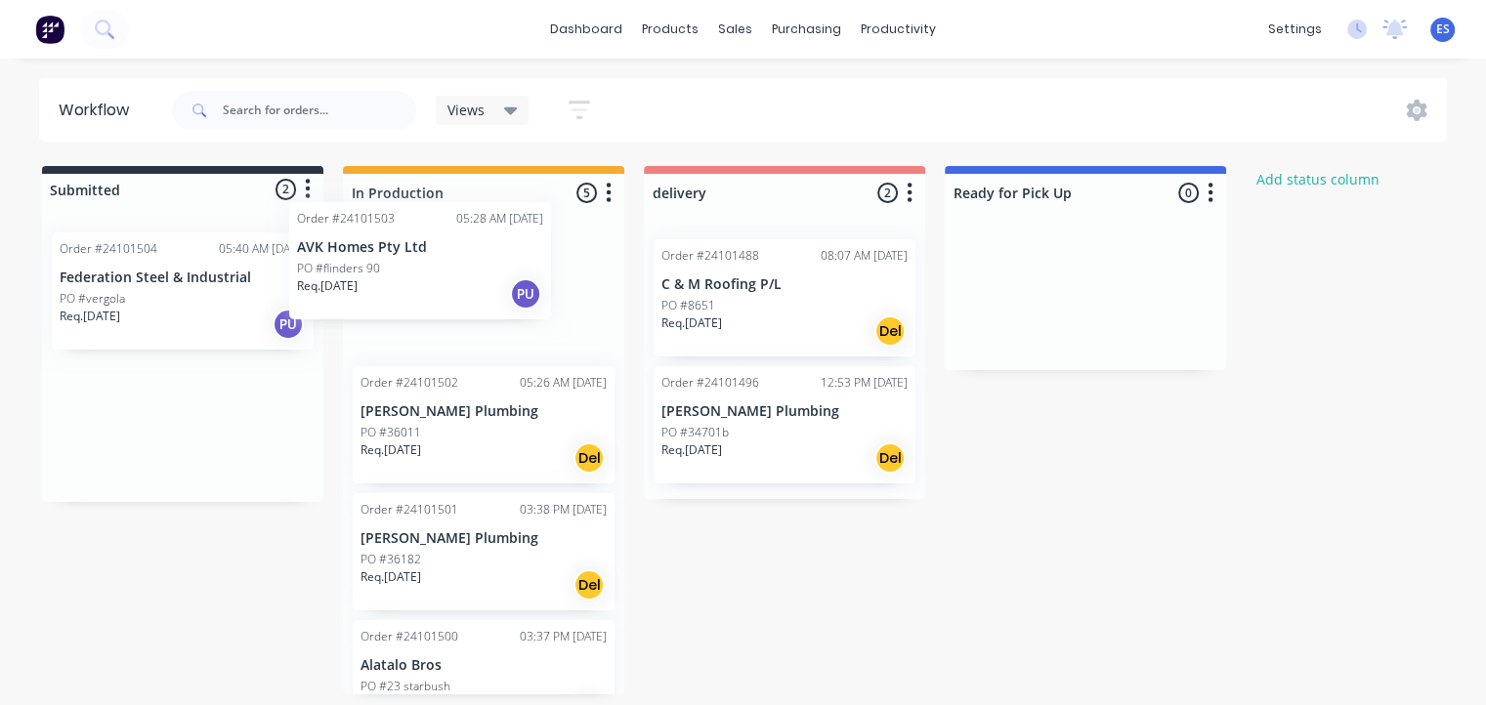
drag, startPoint x: 133, startPoint y: 306, endPoint x: 370, endPoint y: 275, distance: 239.3
click at [370, 275] on div "Submitted 2 Status colour #273444 hex #273444 Save Cancel Summaries Total order…" at bounding box center [906, 430] width 1842 height 529
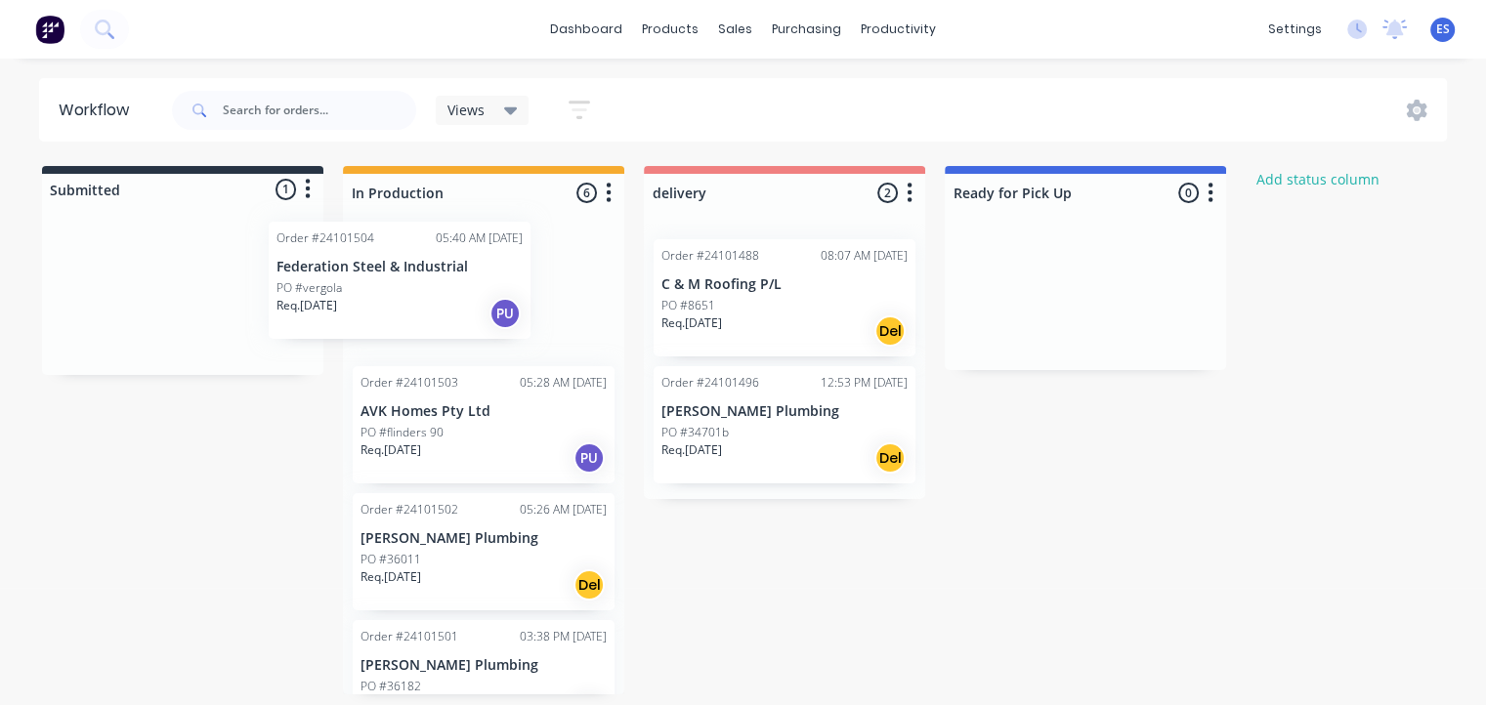
drag, startPoint x: 204, startPoint y: 318, endPoint x: 451, endPoint y: 307, distance: 247.4
click at [451, 307] on div "Submitted 1 Status colour #273444 hex #273444 Save Cancel Summaries Total order…" at bounding box center [906, 430] width 1842 height 529
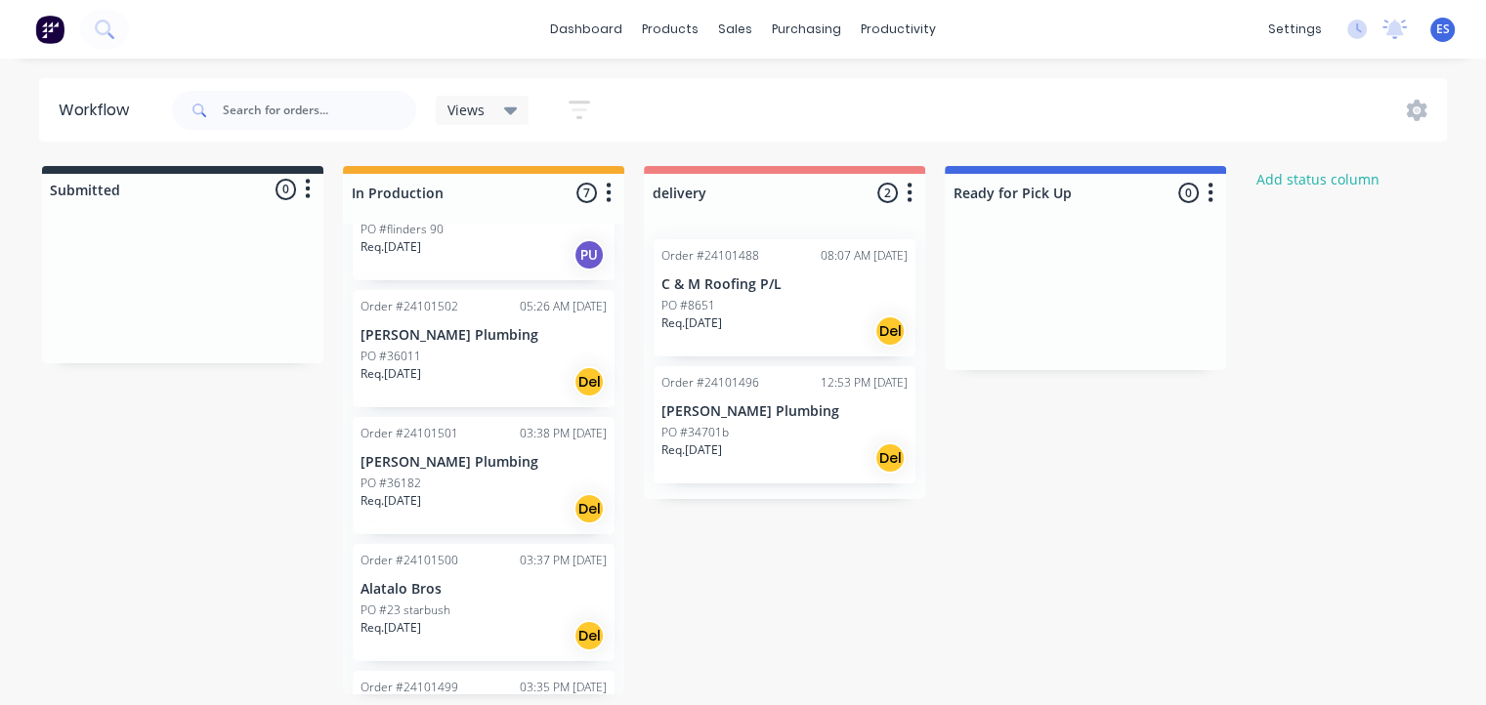
scroll to position [33, 0]
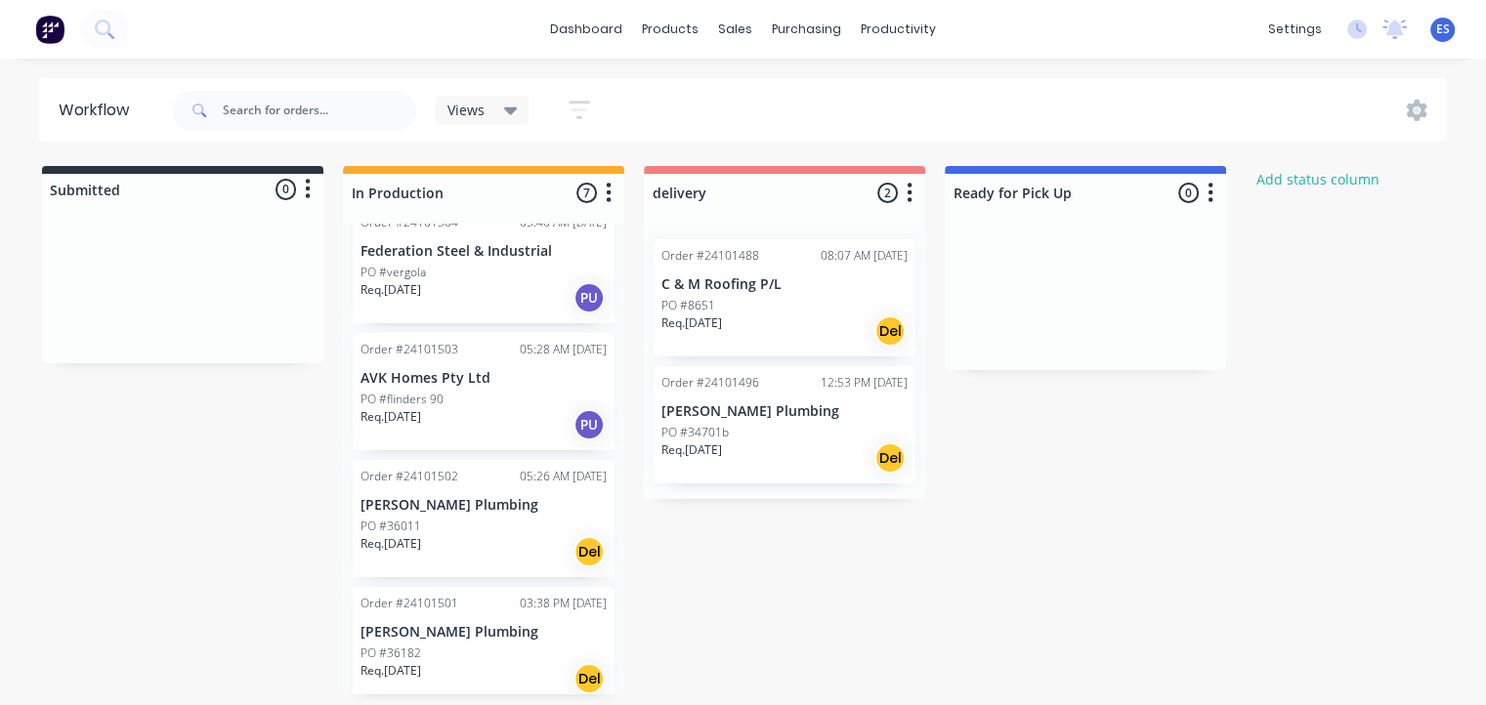
click at [454, 645] on div "PO #36182" at bounding box center [483, 654] width 246 height 18
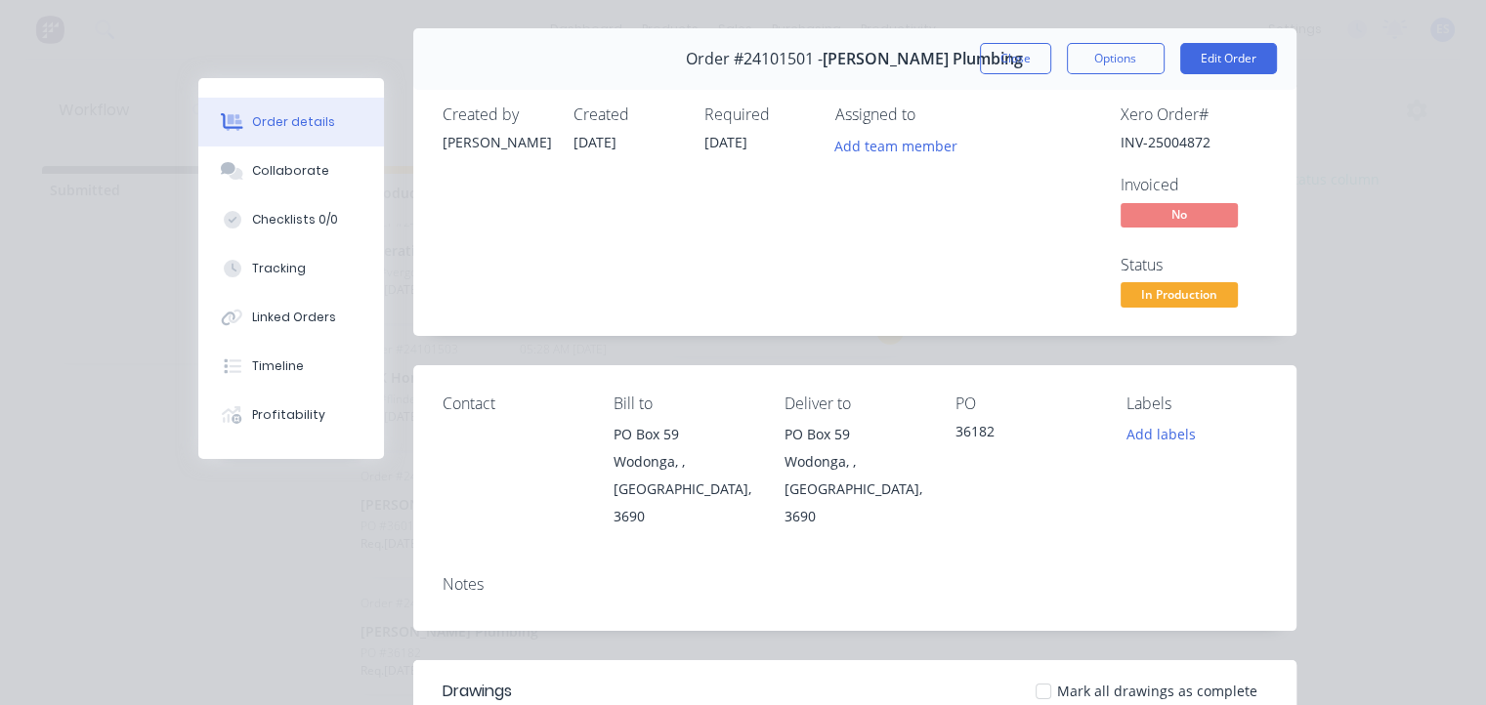
scroll to position [0, 0]
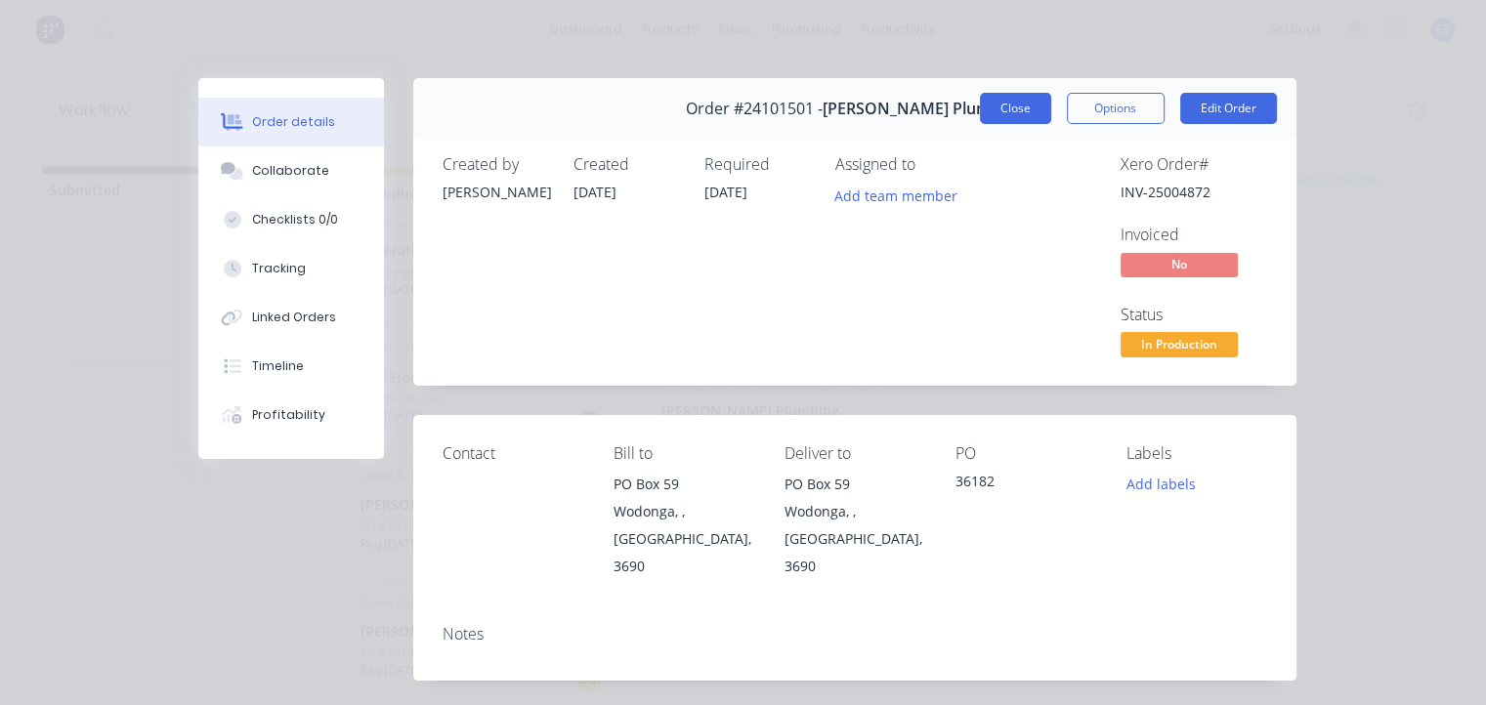
click at [1010, 119] on button "Close" at bounding box center [1015, 108] width 71 height 31
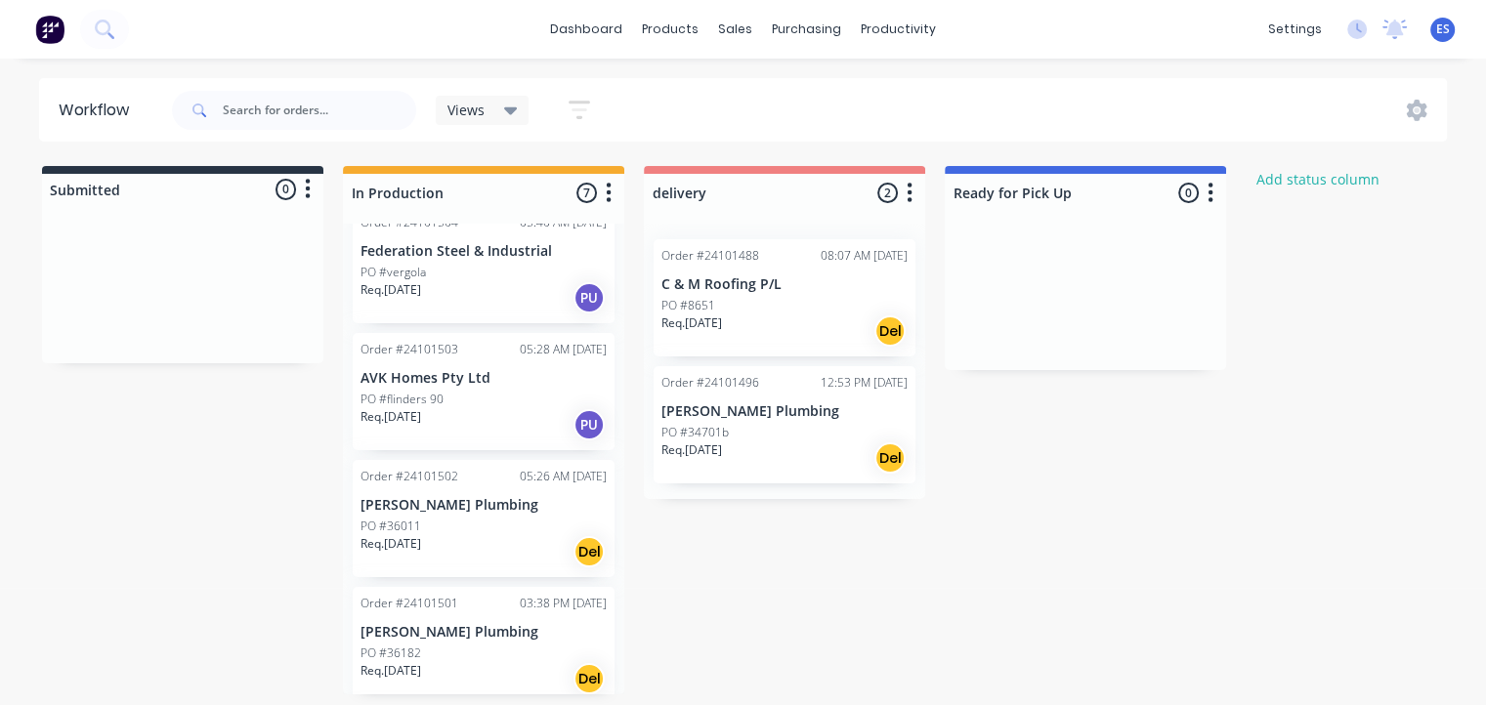
click at [453, 539] on div "Req. [DATE] Del" at bounding box center [483, 551] width 246 height 33
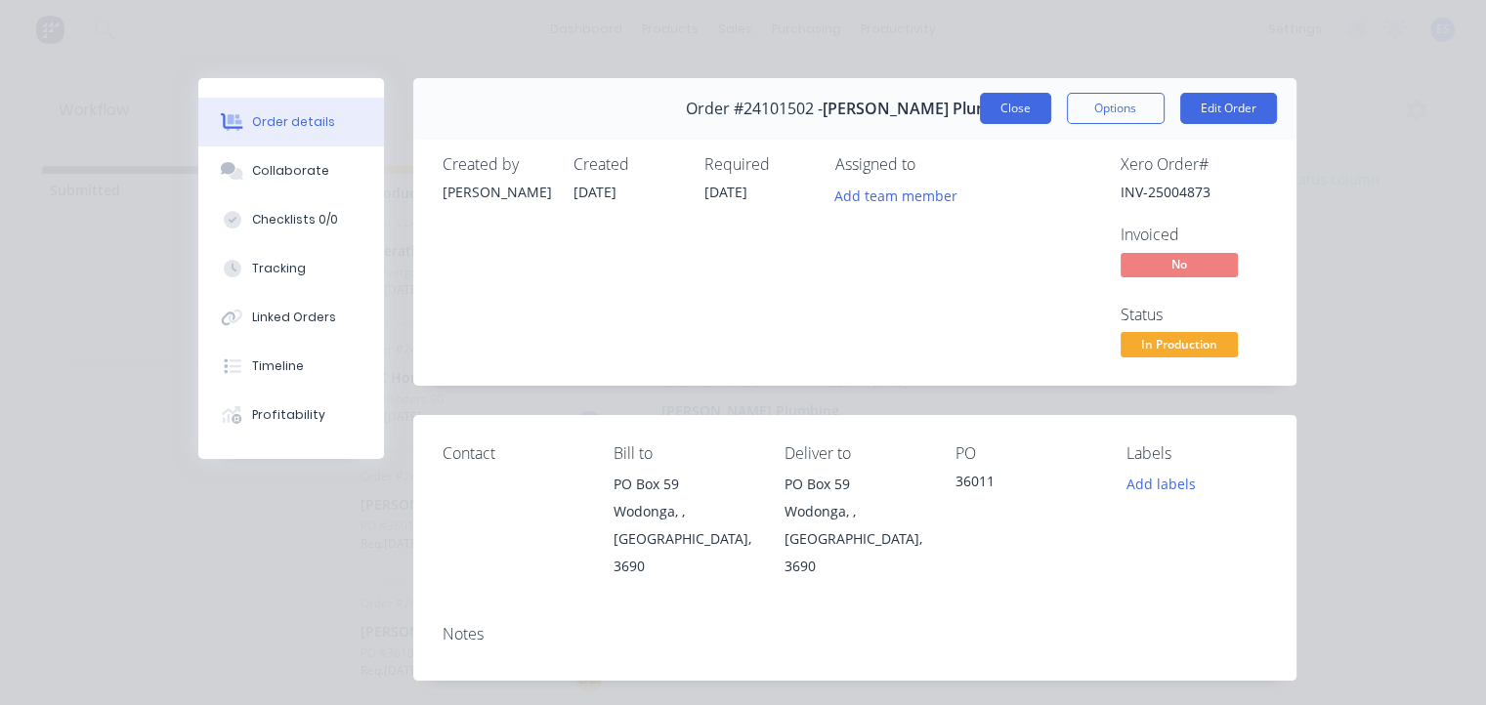
click at [1024, 111] on button "Close" at bounding box center [1015, 108] width 71 height 31
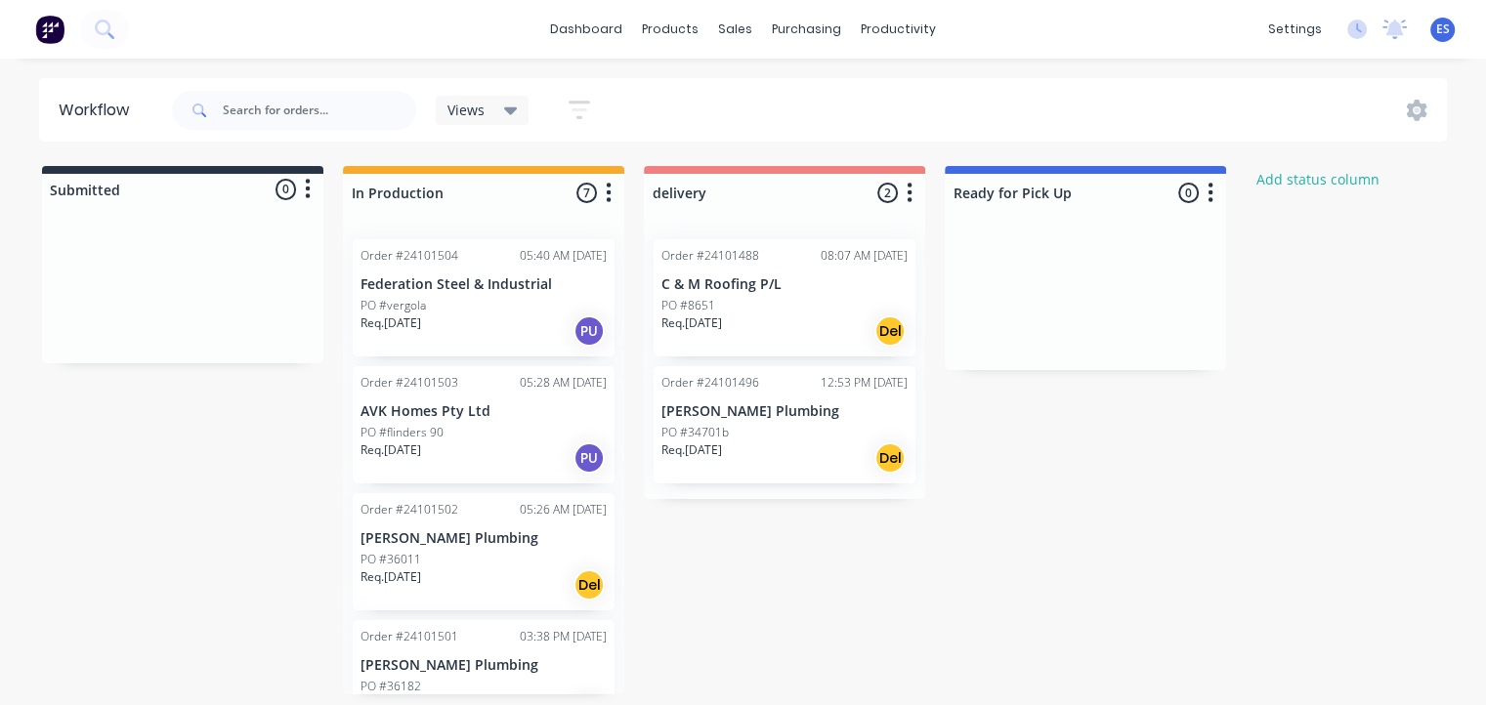
click at [715, 443] on p "Req. [DATE]" at bounding box center [691, 451] width 61 height 18
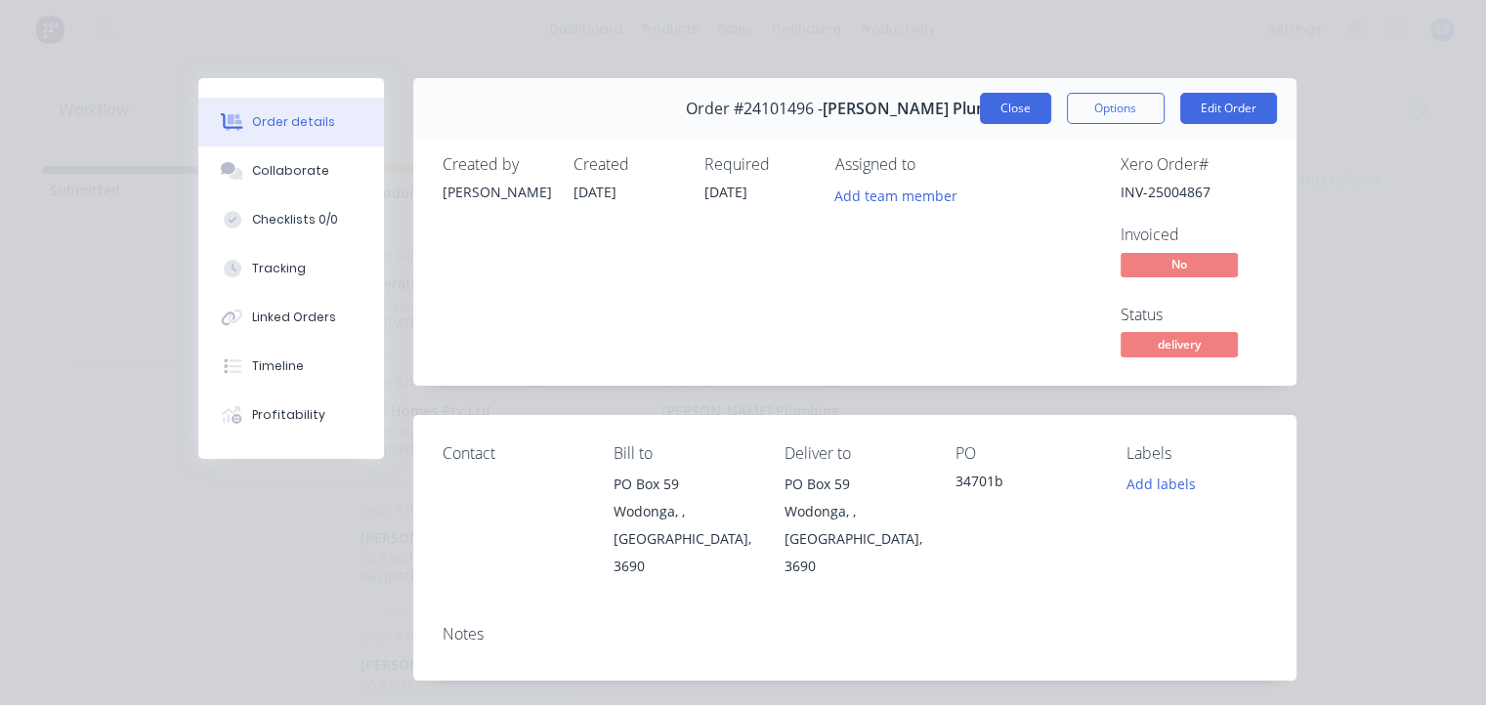
click at [1011, 106] on button "Close" at bounding box center [1015, 108] width 71 height 31
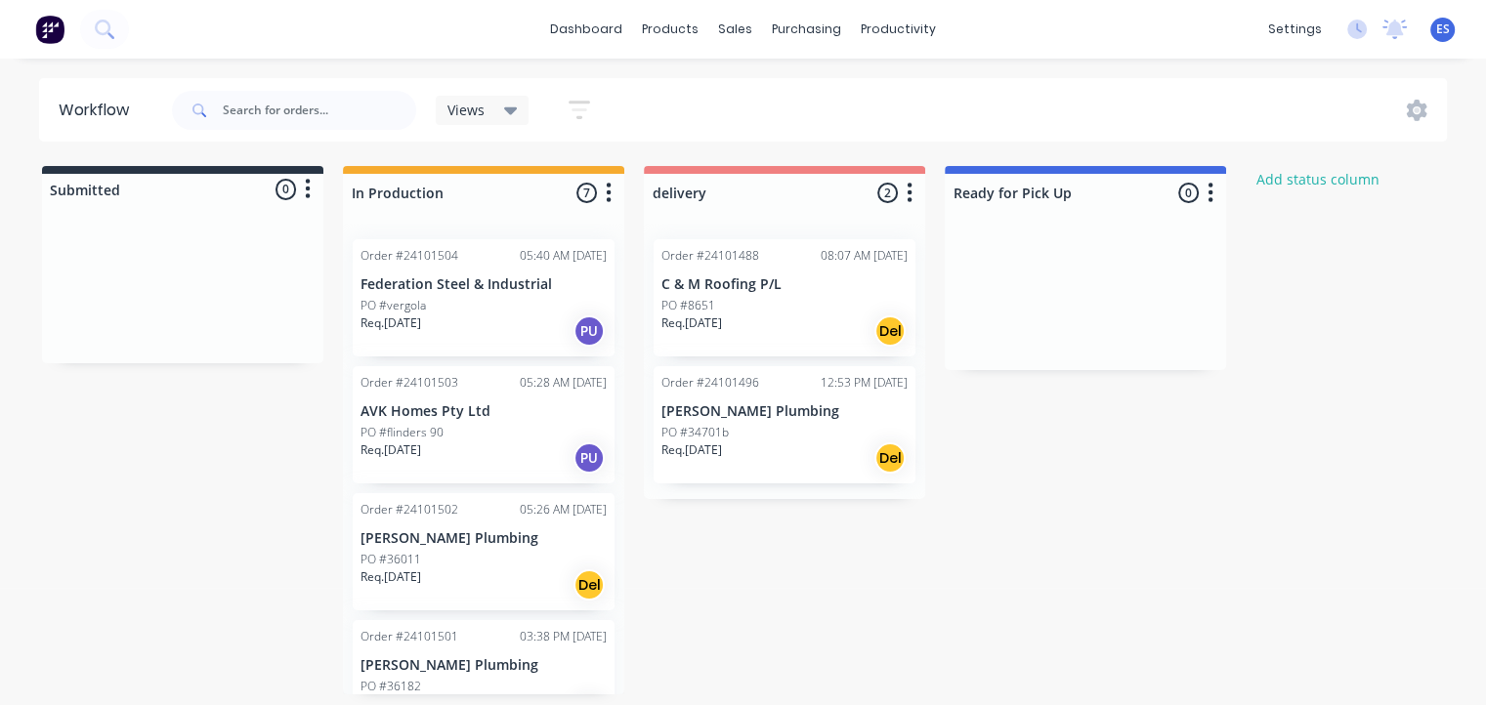
click at [52, 34] on img at bounding box center [49, 29] width 29 height 29
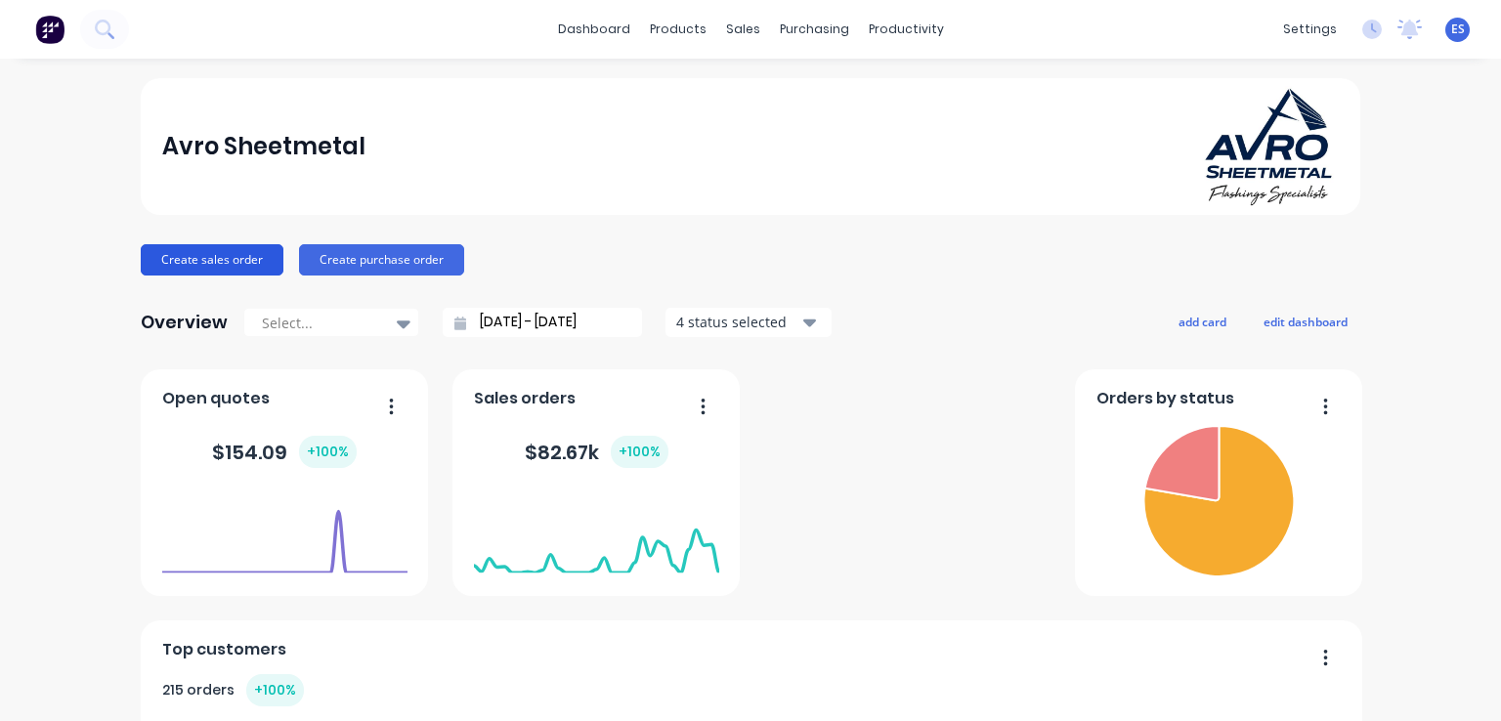
click at [246, 268] on button "Create sales order" at bounding box center [212, 259] width 143 height 31
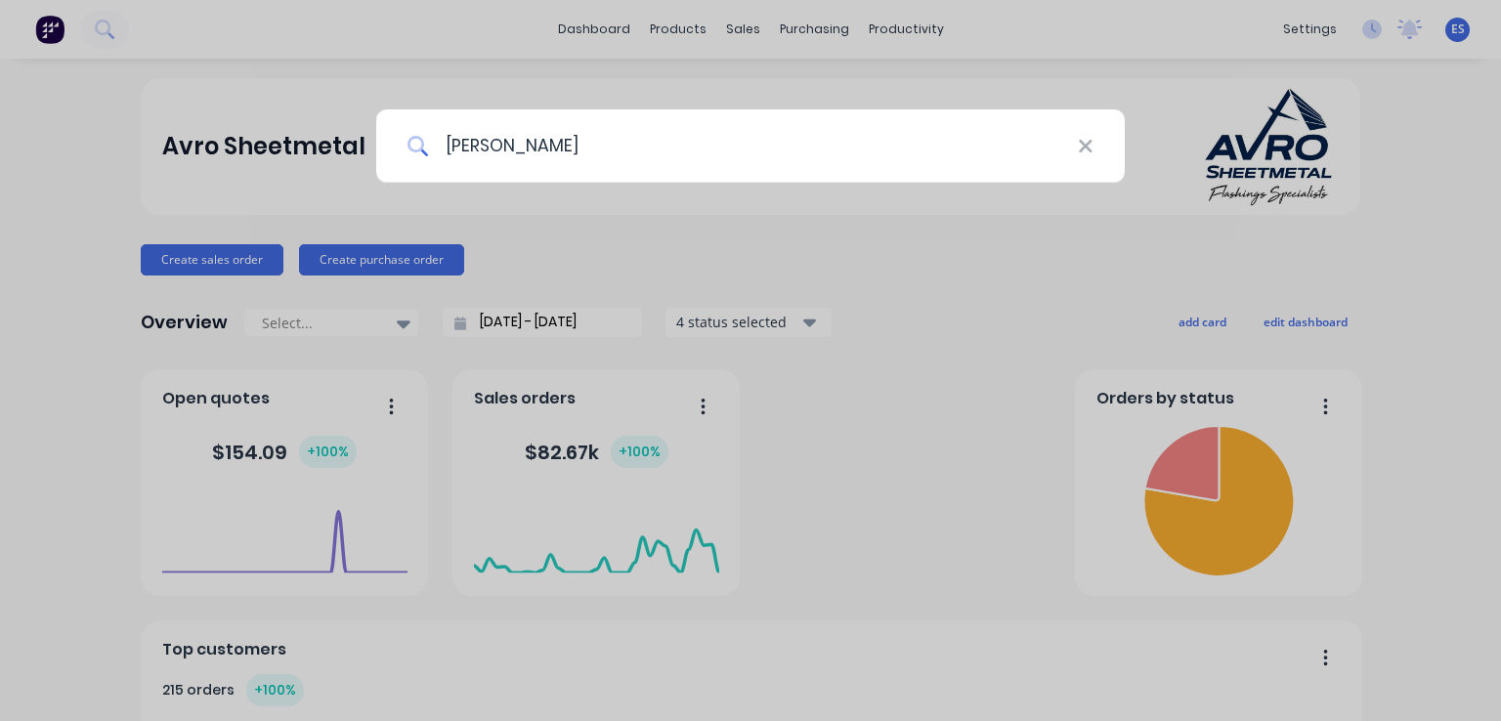
click at [497, 148] on input "[PERSON_NAME]" at bounding box center [753, 145] width 649 height 73
type input "wad"
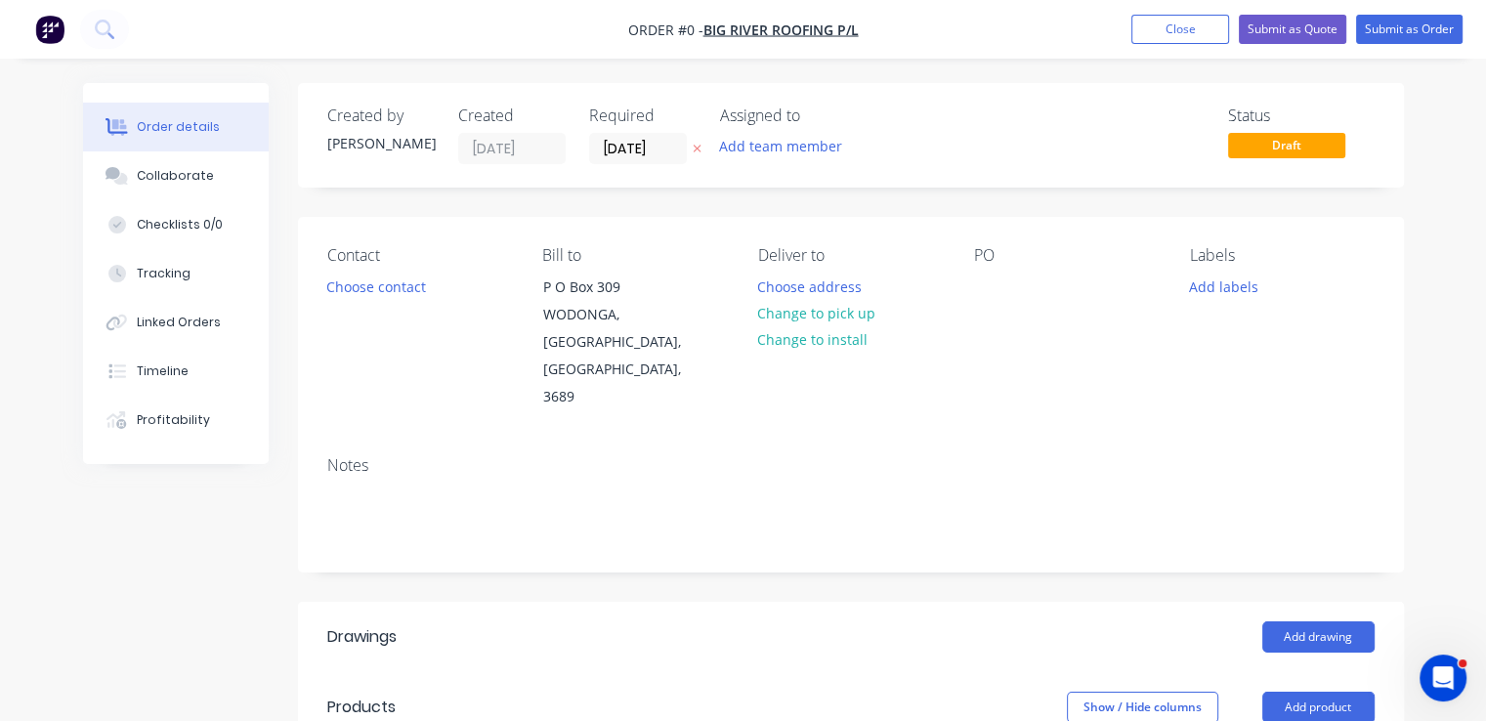
click at [51, 39] on img "button" at bounding box center [49, 29] width 29 height 29
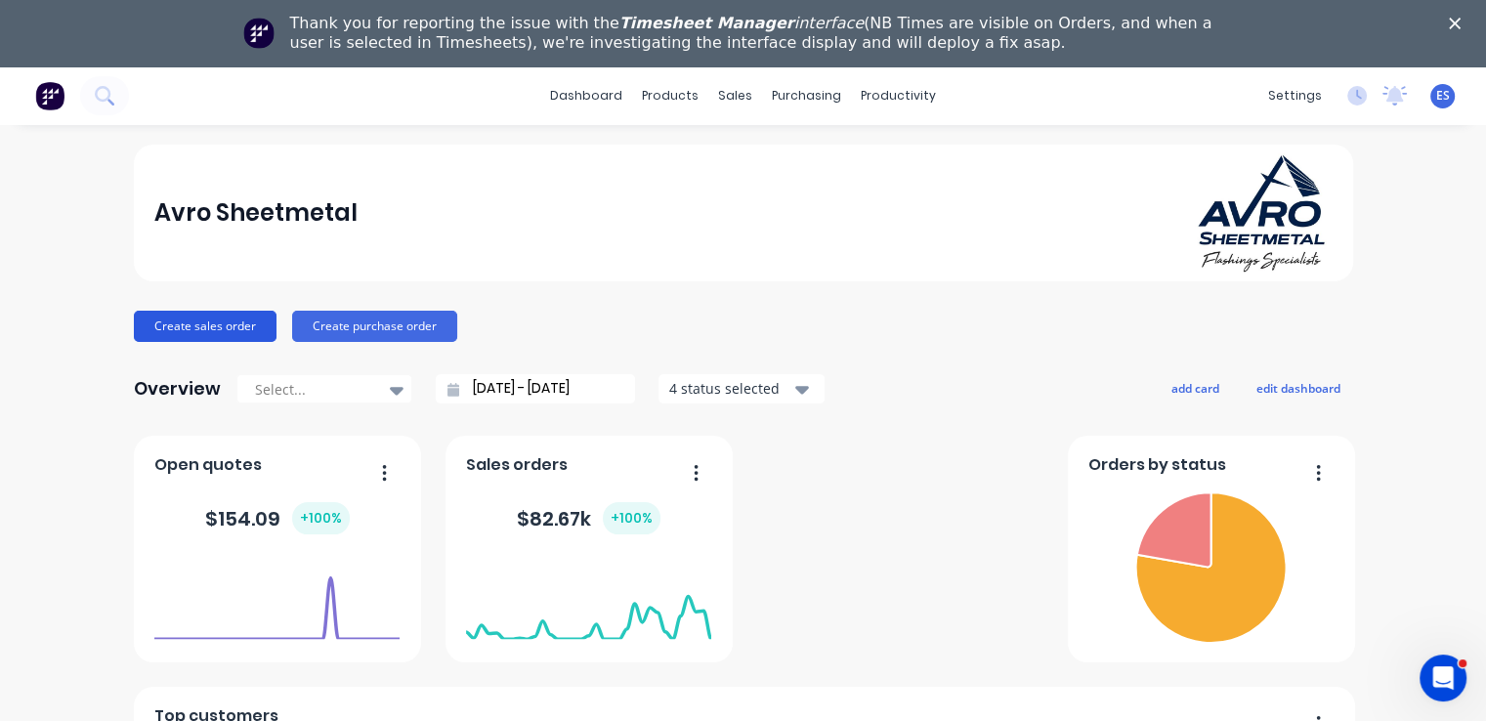
click at [161, 318] on button "Create sales order" at bounding box center [205, 326] width 143 height 31
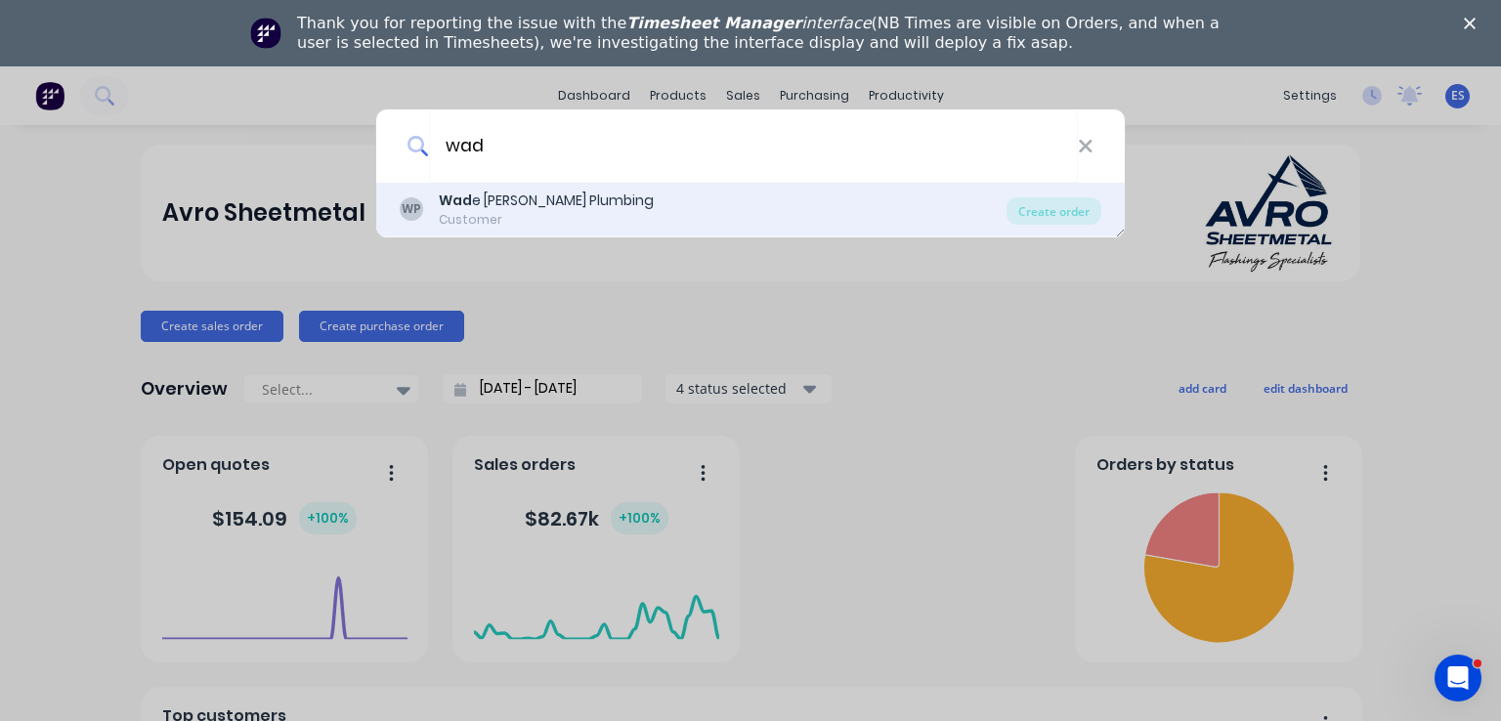
type input "wad"
click at [494, 206] on div "Wad e Smith Plumbing" at bounding box center [546, 201] width 215 height 21
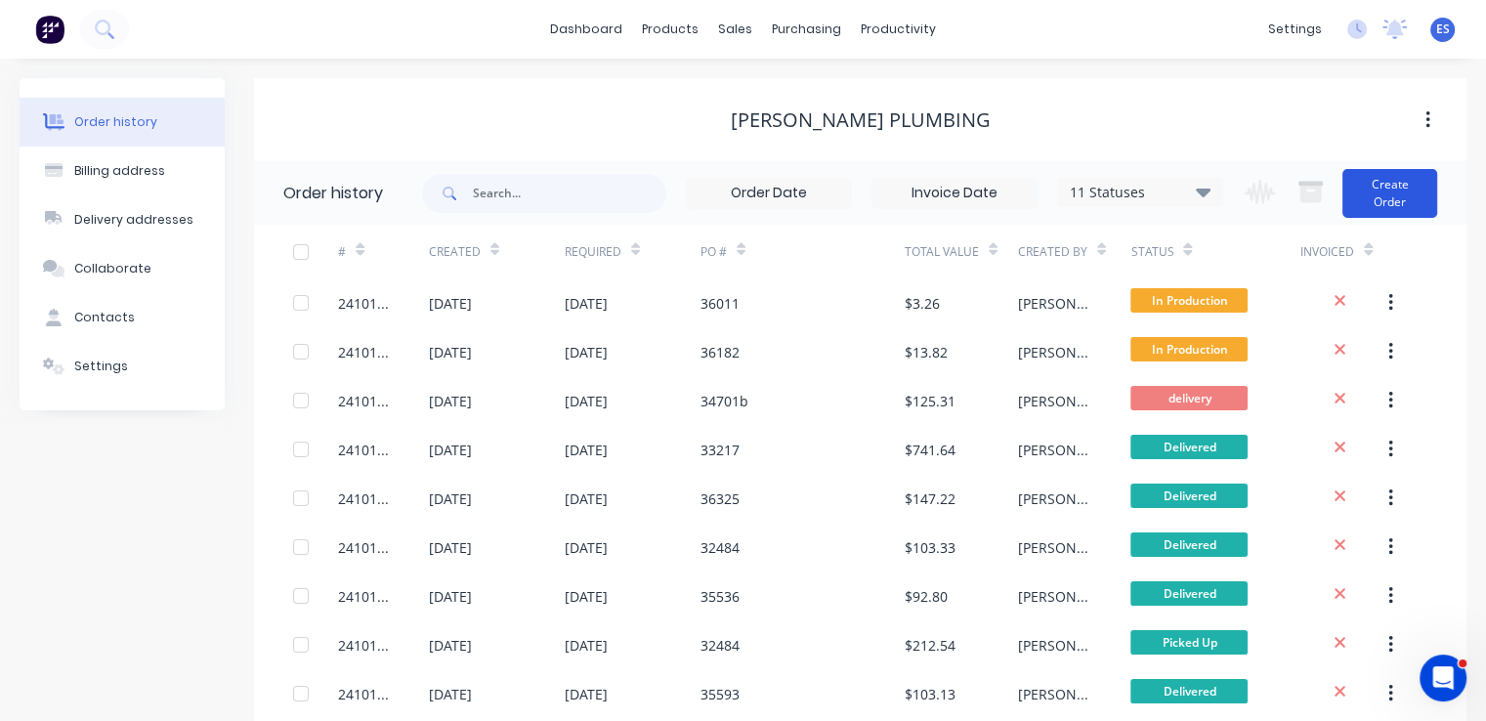
click at [1391, 193] on button "Create Order" at bounding box center [1389, 193] width 95 height 49
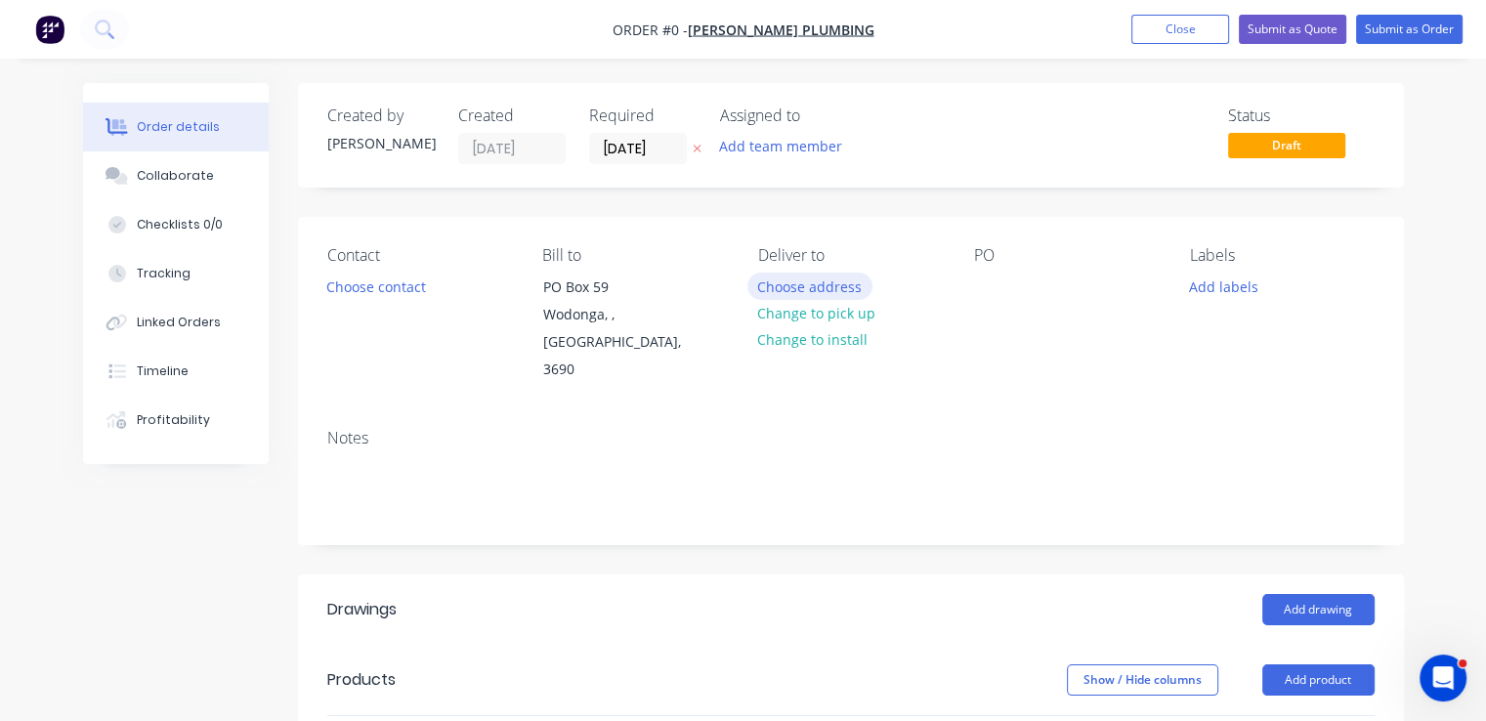
click at [813, 273] on button "Choose address" at bounding box center [809, 286] width 125 height 26
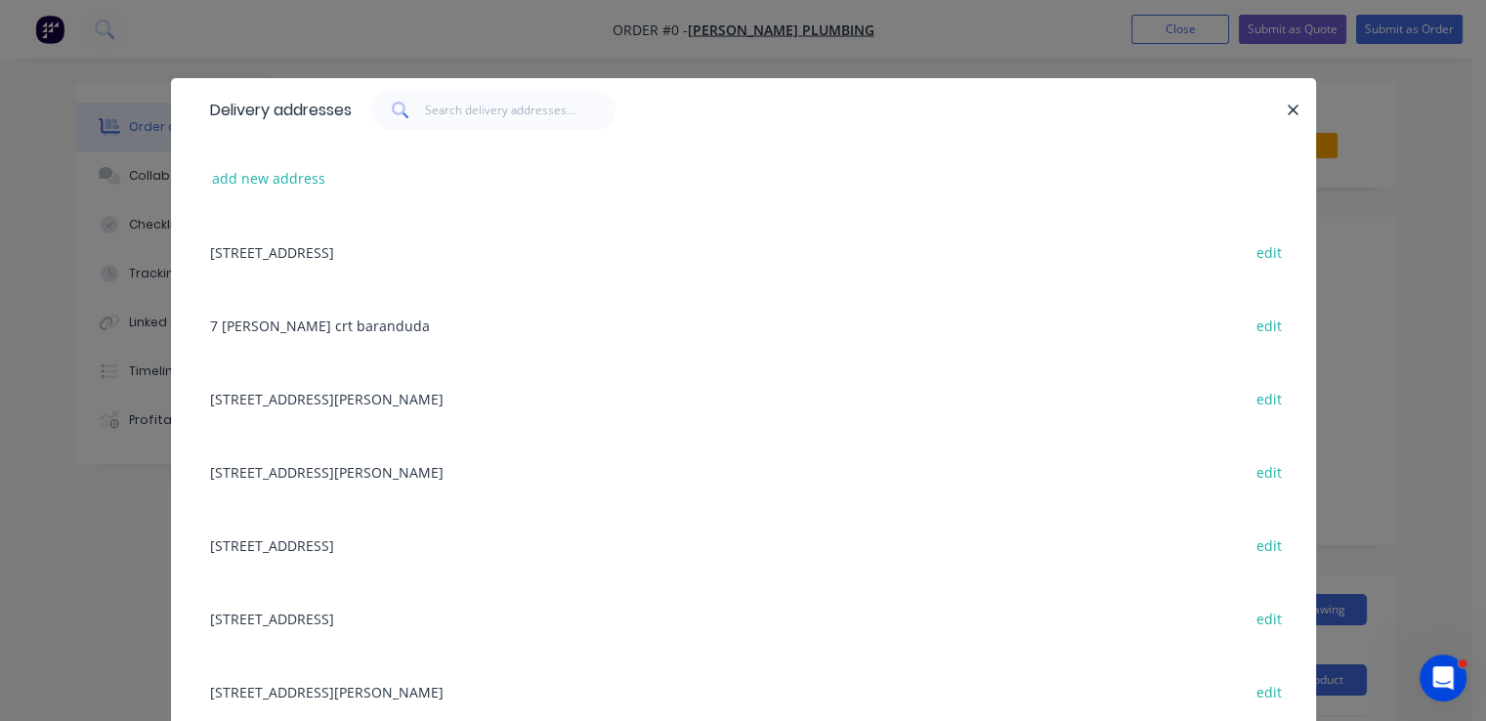
click at [457, 251] on div "[STREET_ADDRESS] edit" at bounding box center [743, 251] width 1086 height 73
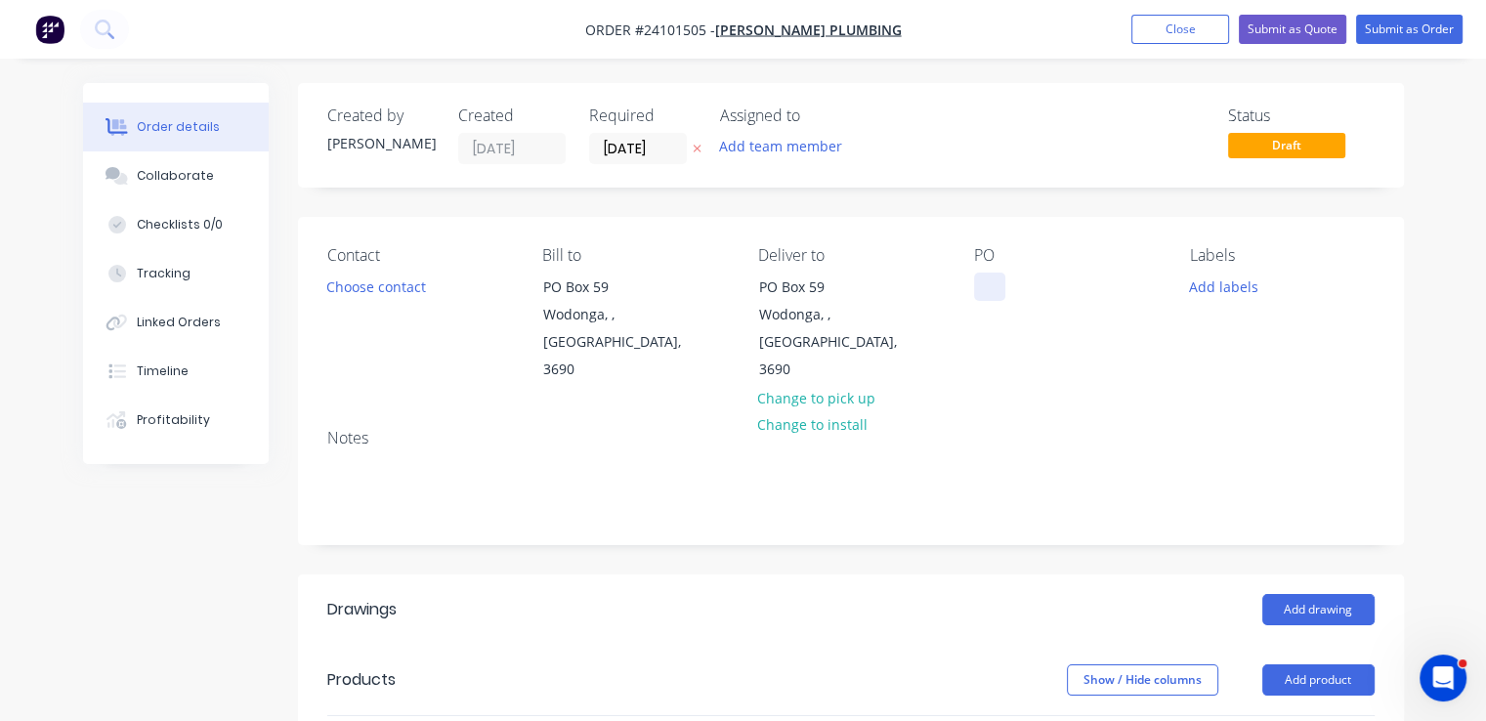
click at [984, 287] on div at bounding box center [989, 287] width 31 height 28
click at [1349, 606] on header "Drawings Add drawing" at bounding box center [851, 609] width 1106 height 70
click at [1350, 594] on button "Add drawing" at bounding box center [1318, 609] width 112 height 31
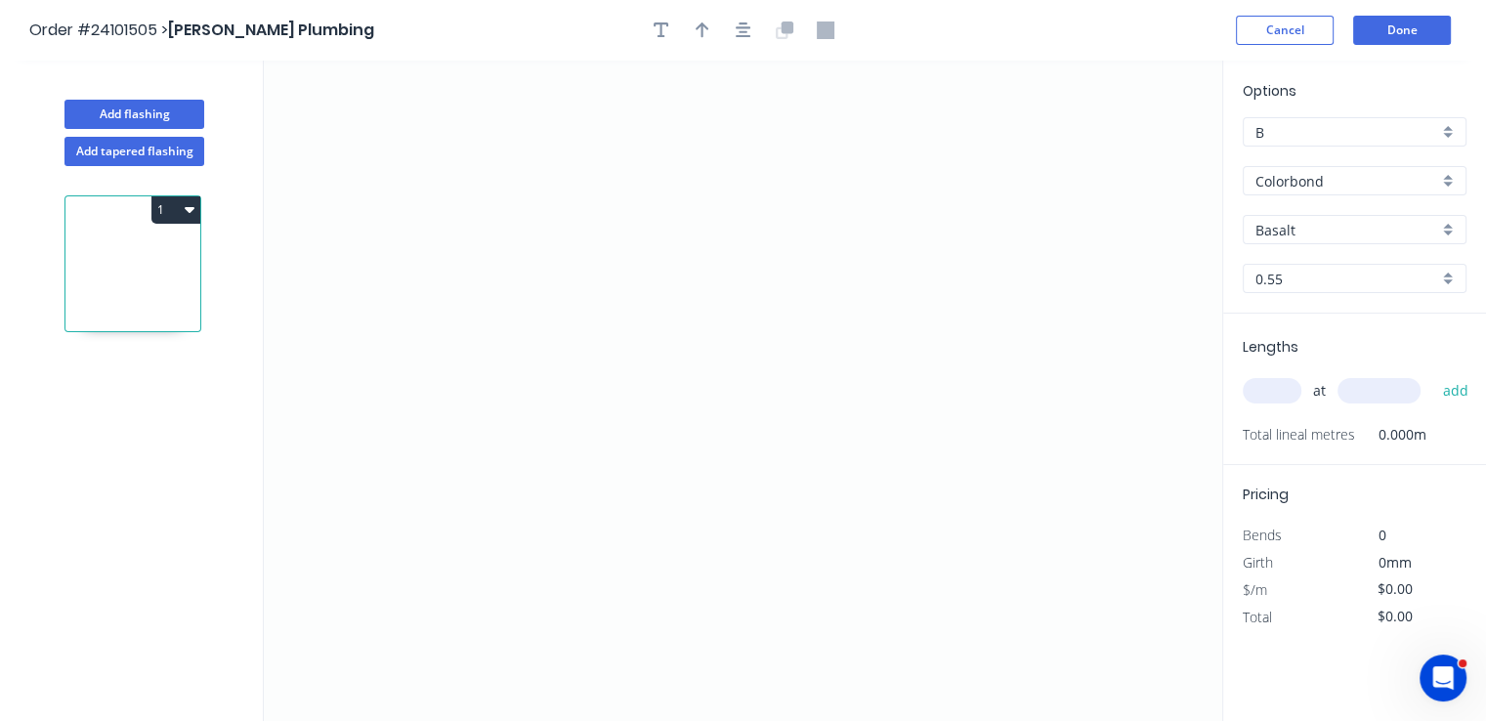
click at [1320, 234] on input "Basalt" at bounding box center [1346, 230] width 183 height 21
click at [1320, 252] on div "Surfmist" at bounding box center [1355, 267] width 222 height 34
type input "Surfmist"
click at [588, 261] on icon "0" at bounding box center [743, 391] width 958 height 660
click at [586, 458] on icon "0" at bounding box center [743, 391] width 958 height 660
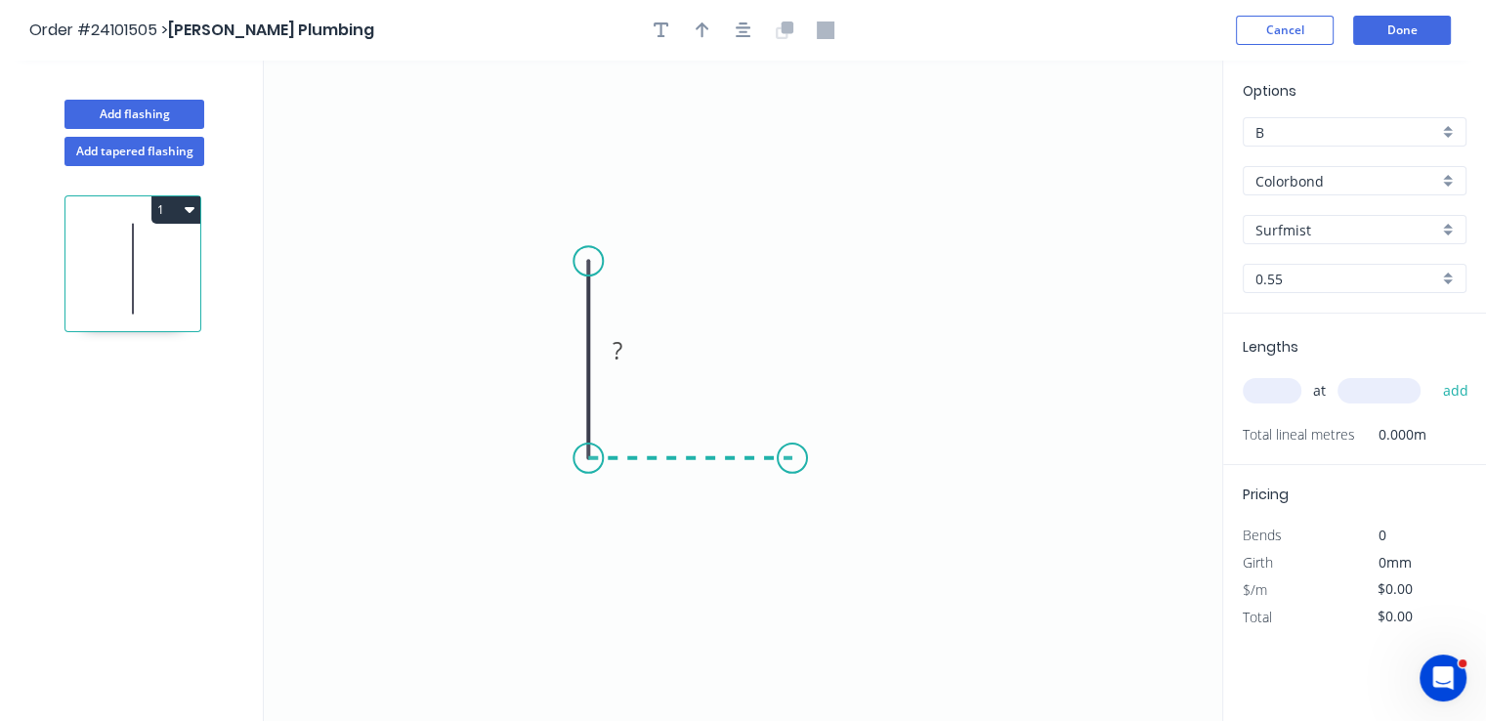
click at [792, 452] on icon "0 ?" at bounding box center [743, 391] width 958 height 660
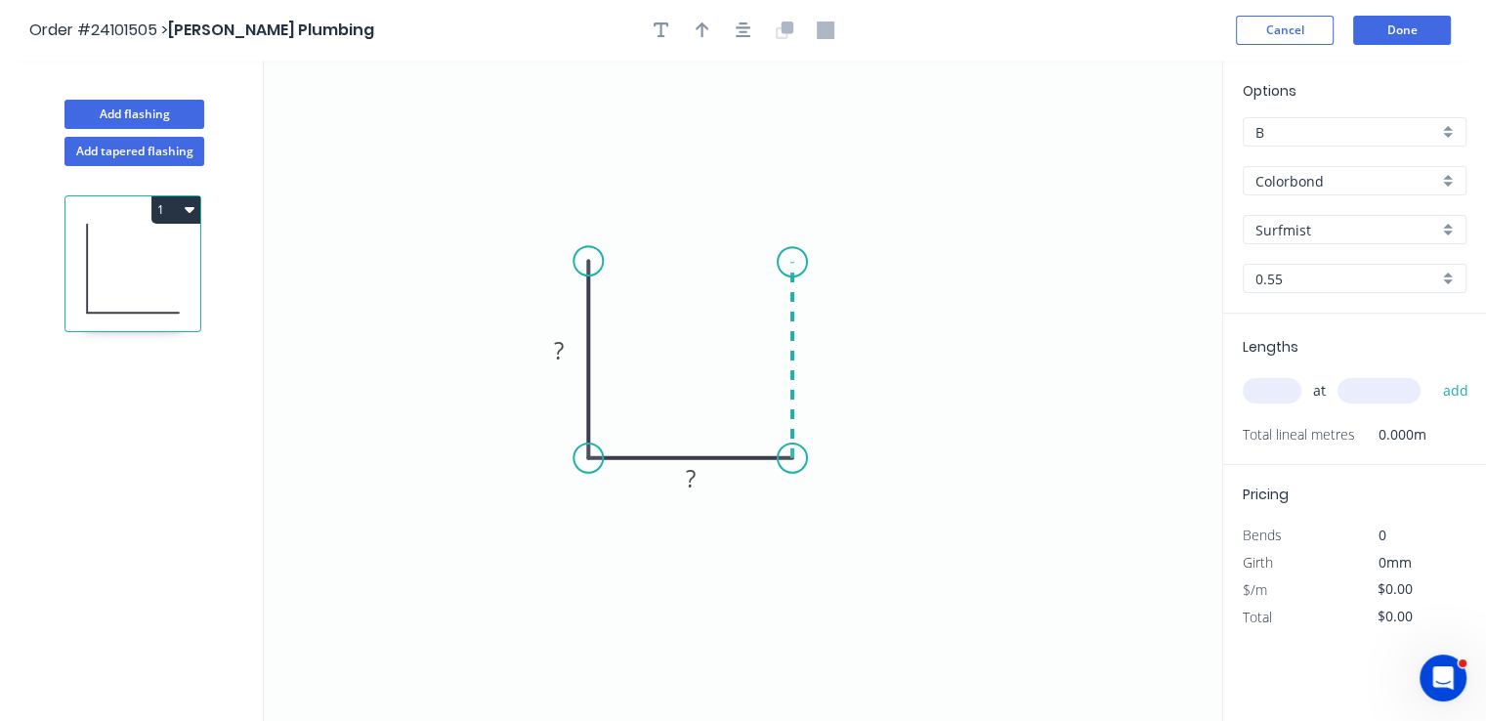
click at [792, 262] on icon at bounding box center [792, 360] width 0 height 196
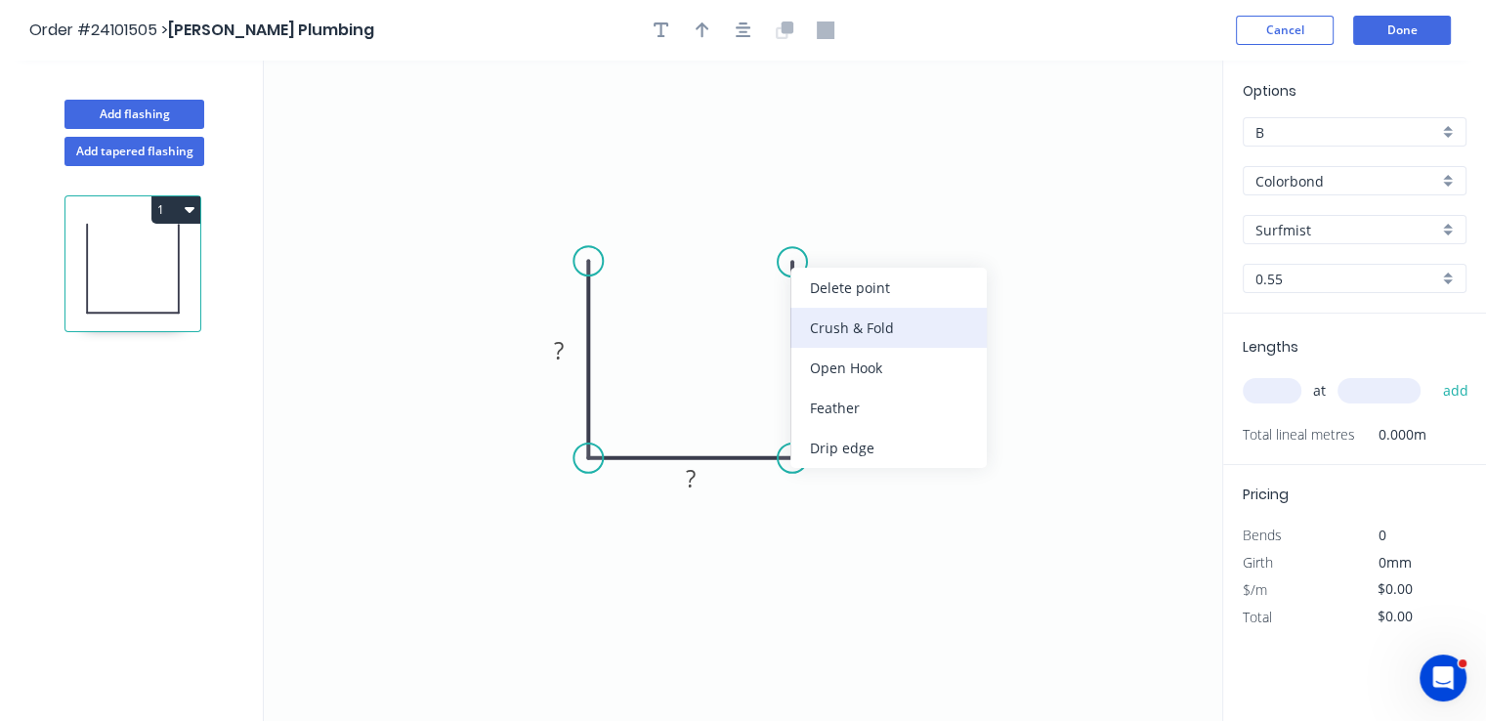
click at [845, 329] on div "Crush & Fold" at bounding box center [888, 328] width 196 height 40
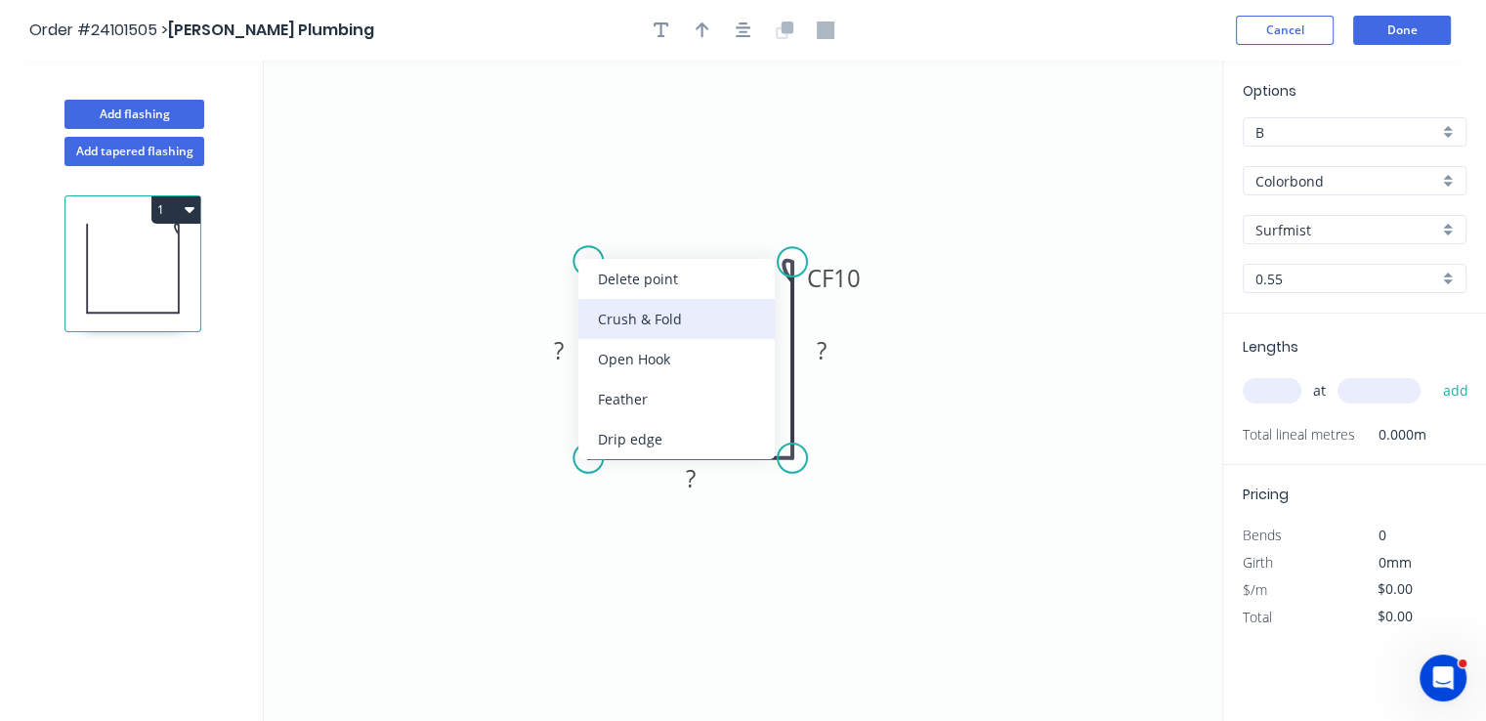
click at [642, 327] on div "Crush & Fold" at bounding box center [676, 319] width 196 height 40
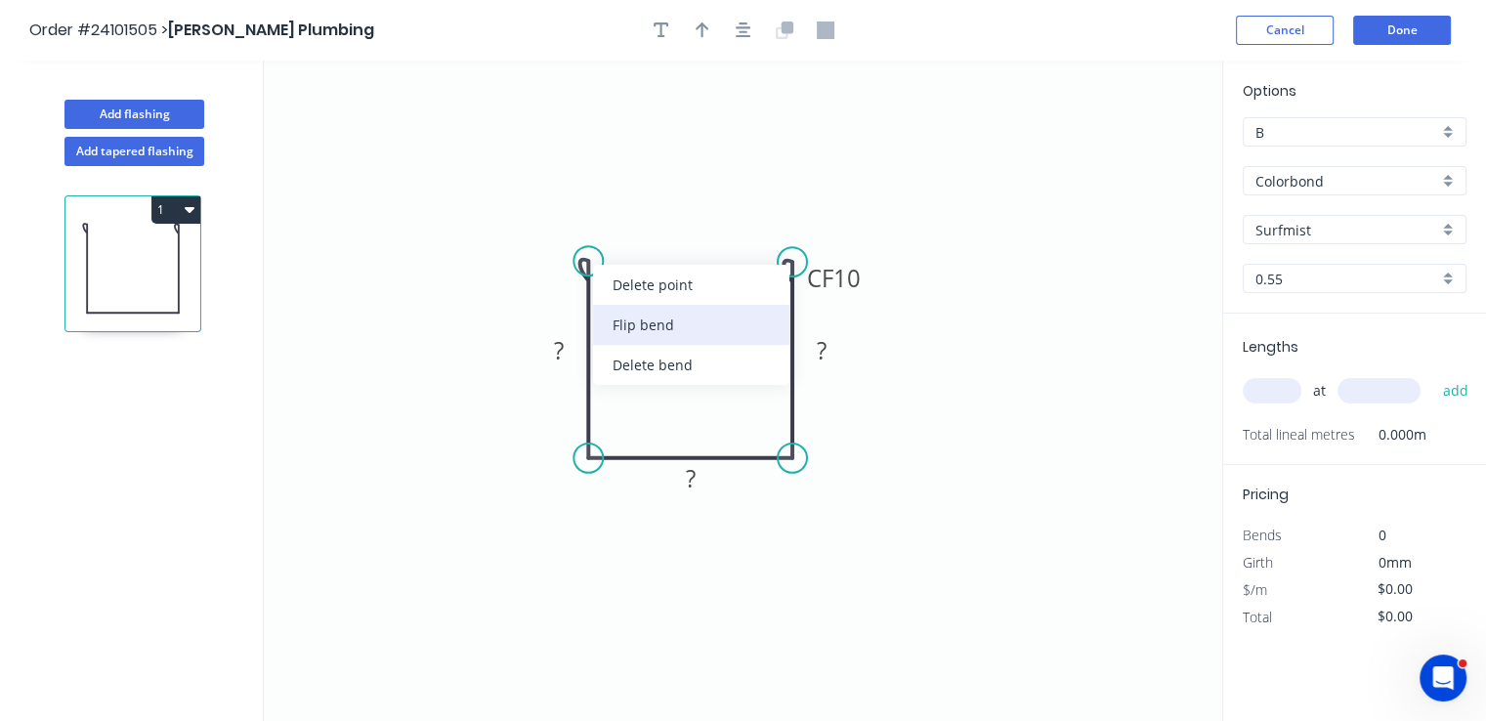
click at [676, 322] on div "Flip bend" at bounding box center [691, 325] width 196 height 40
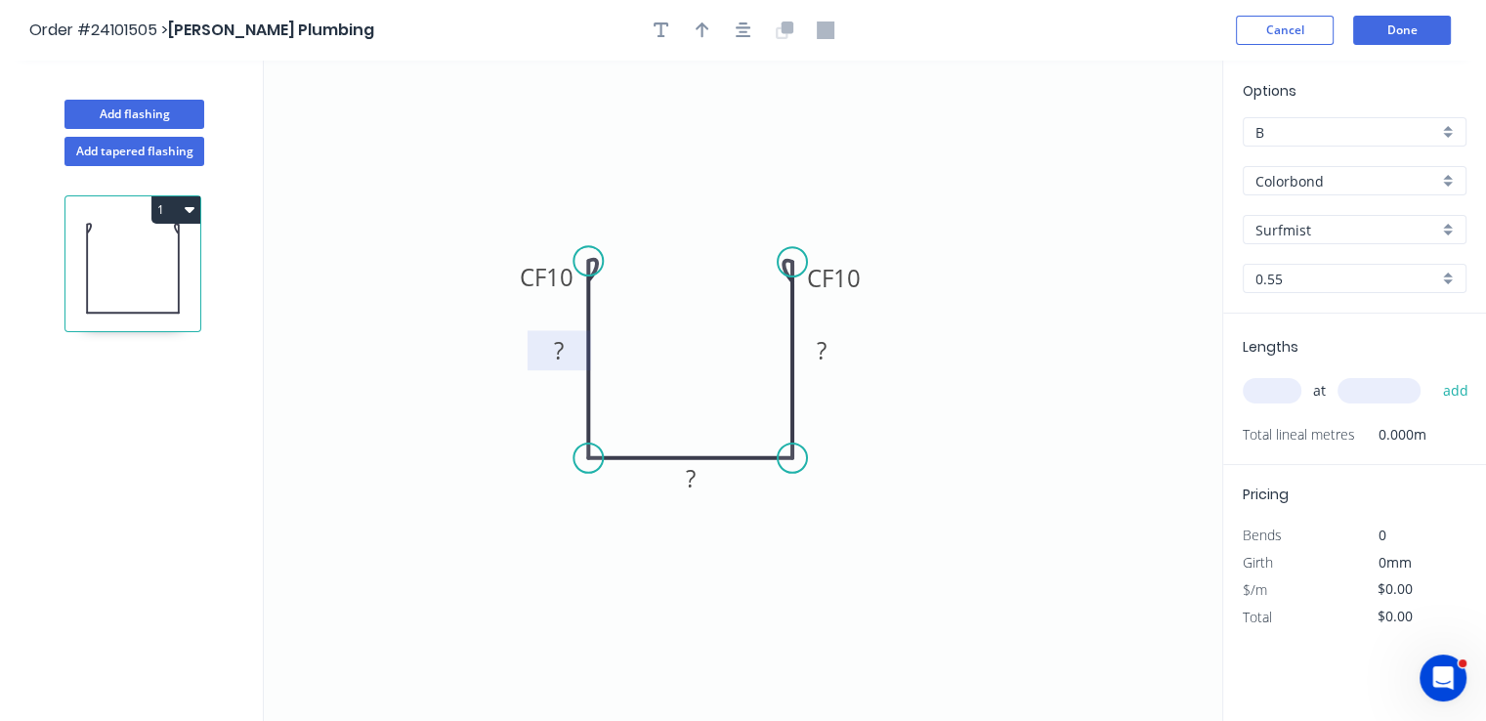
click at [562, 359] on tspan "?" at bounding box center [559, 350] width 10 height 32
click at [817, 357] on tspan "?" at bounding box center [822, 350] width 10 height 32
click at [693, 478] on tspan "?" at bounding box center [691, 478] width 10 height 32
click at [1270, 392] on input "text" at bounding box center [1272, 390] width 59 height 25
type input "$12.09"
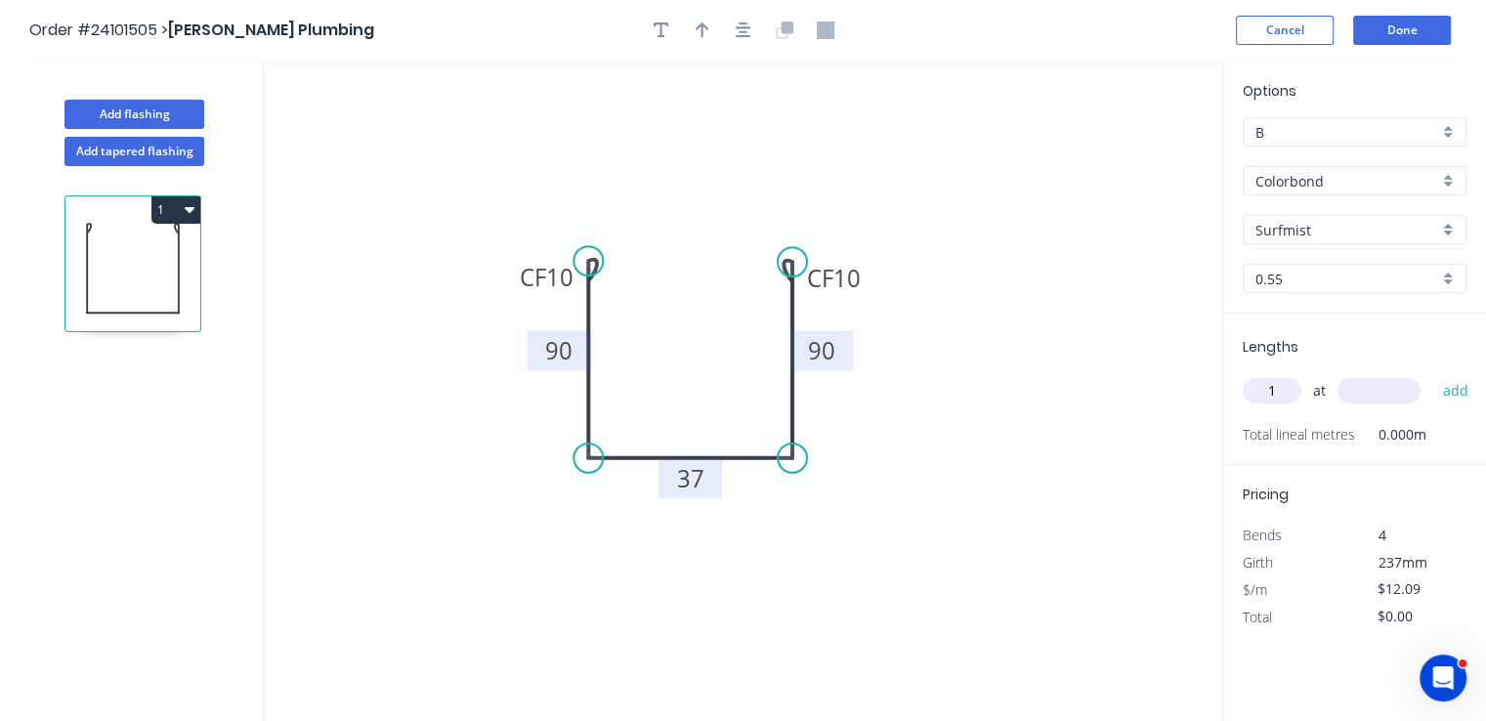
type input "1"
click at [1380, 398] on input "text" at bounding box center [1378, 390] width 83 height 25
type input "1800"
click at [1432, 374] on button "add" at bounding box center [1455, 390] width 46 height 33
type input "$21.76"
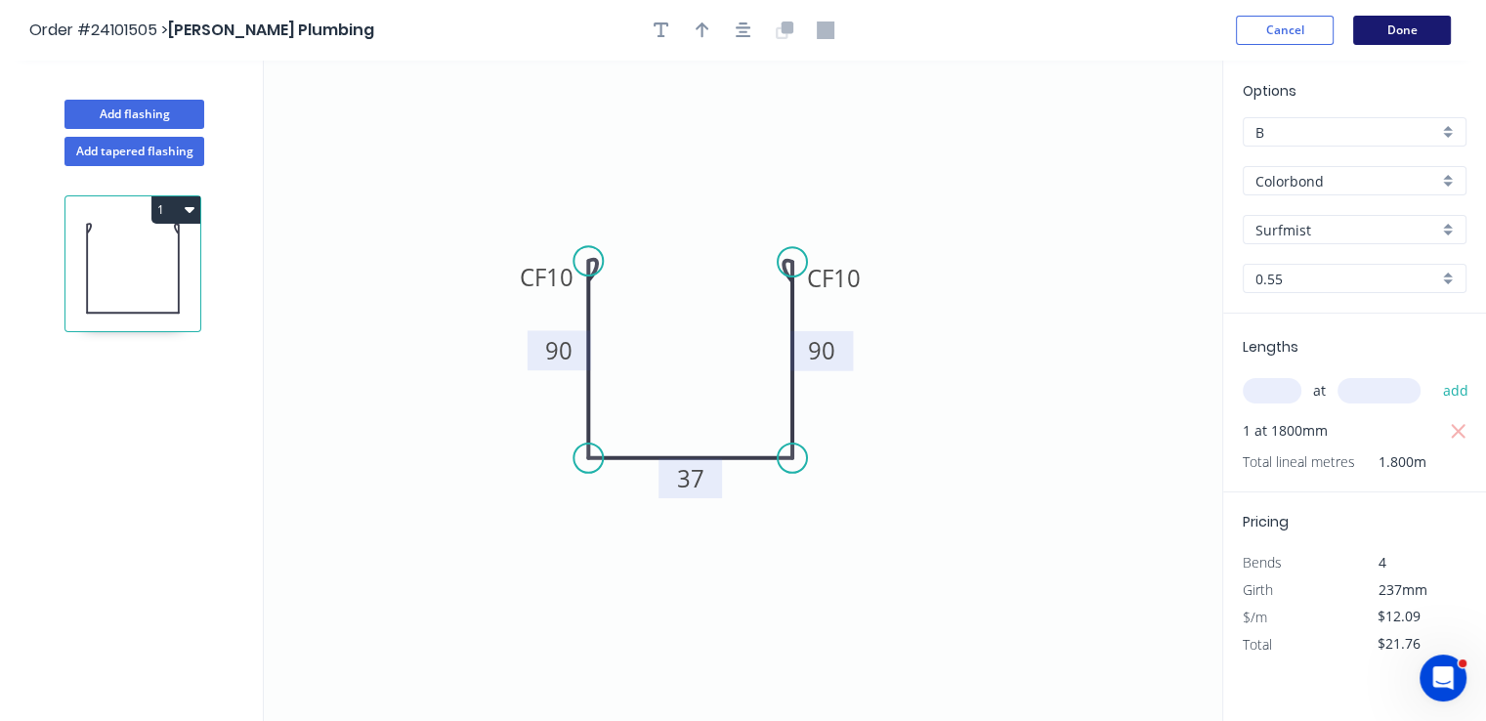
click at [1420, 21] on button "Done" at bounding box center [1402, 30] width 98 height 29
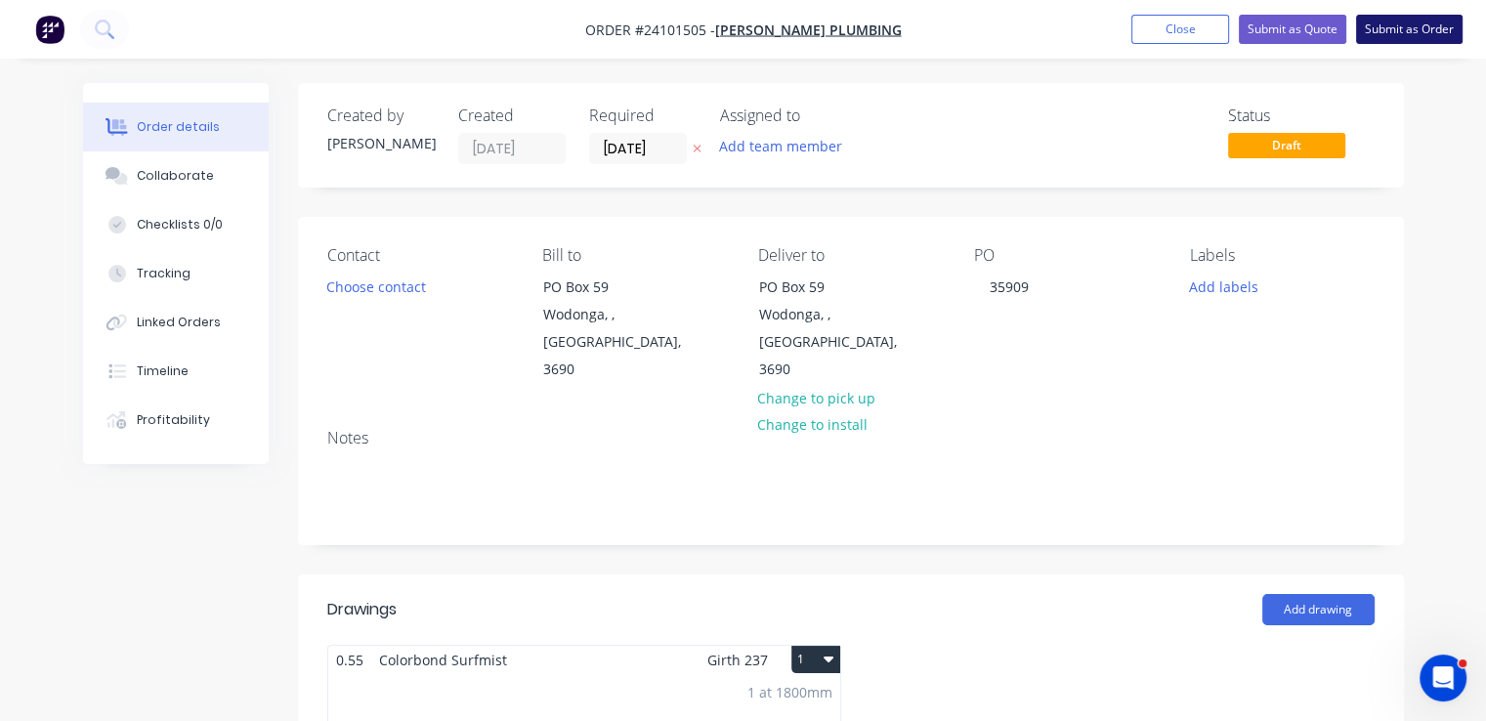
click at [1419, 29] on button "Submit as Order" at bounding box center [1409, 29] width 106 height 29
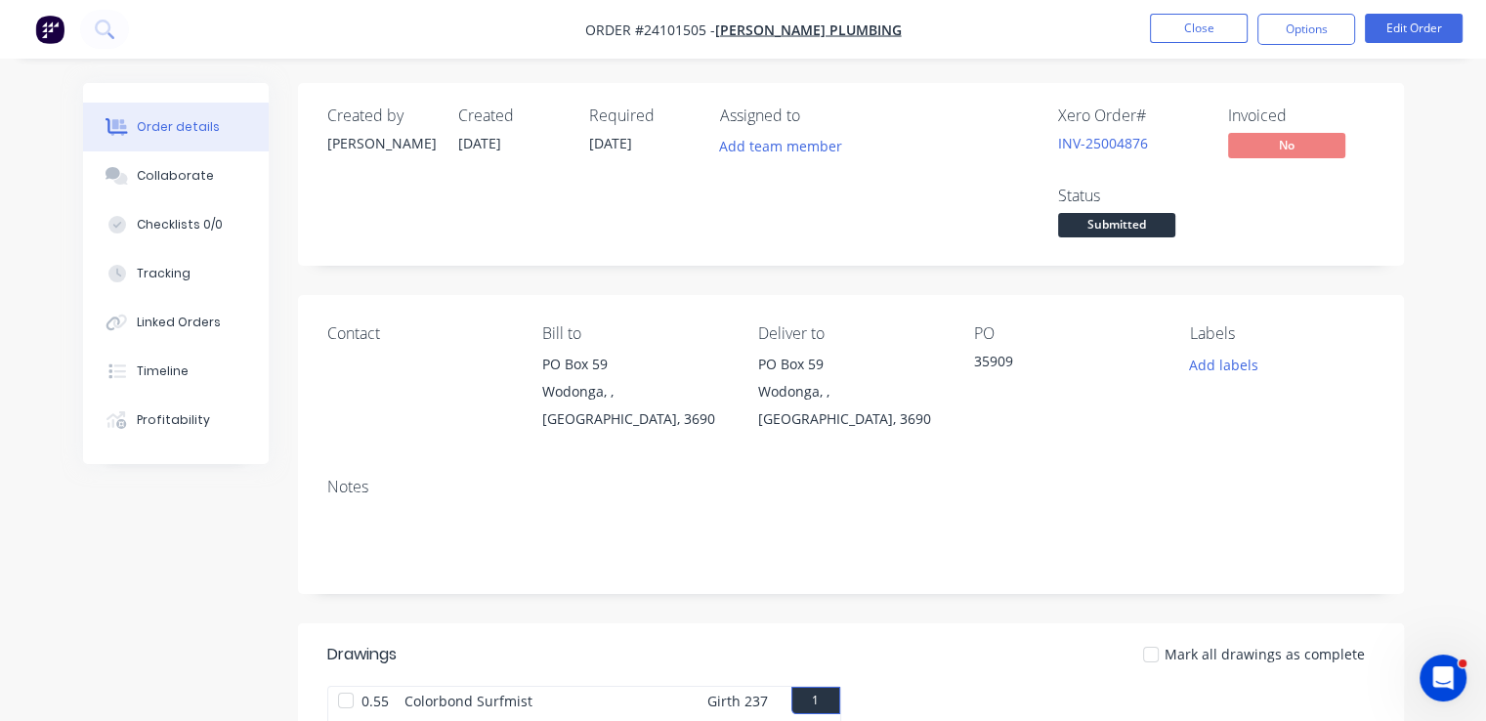
click at [54, 24] on img "button" at bounding box center [49, 29] width 29 height 29
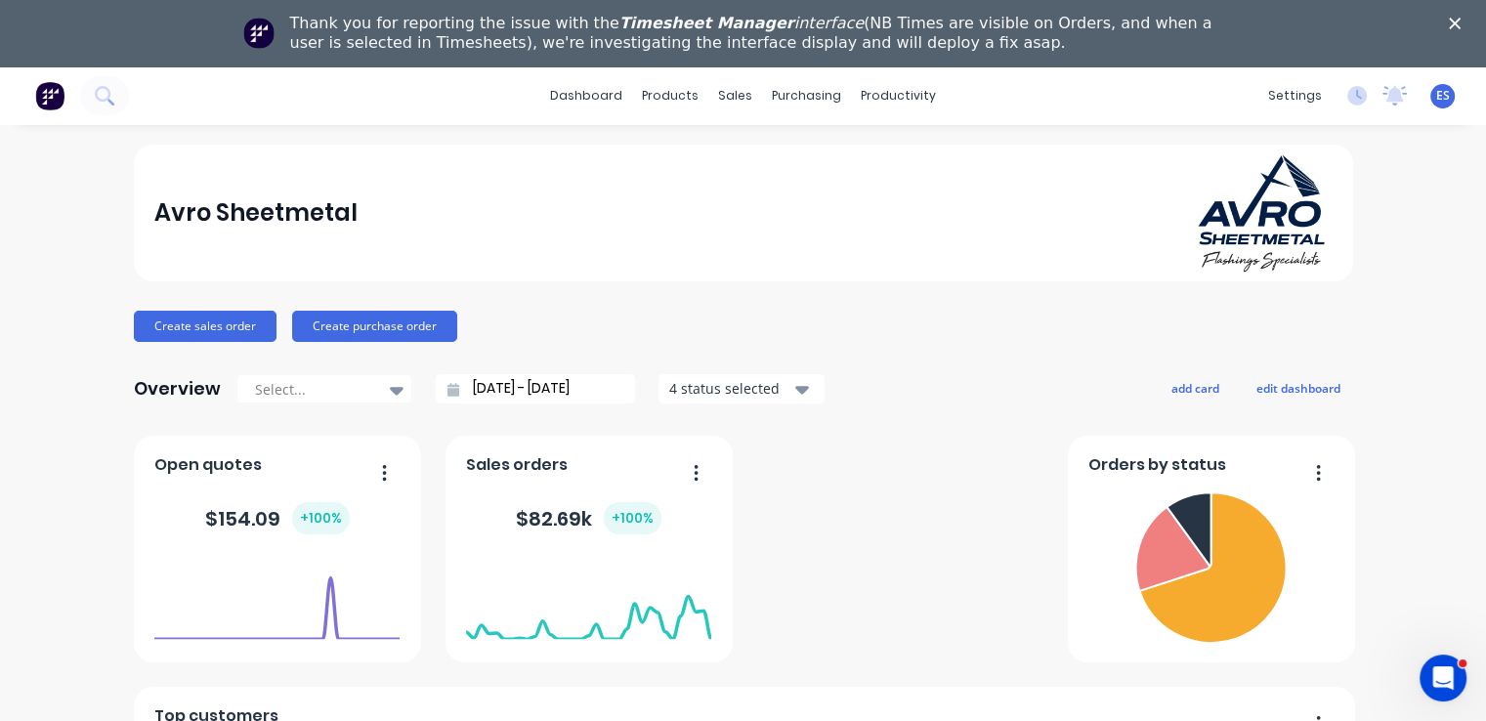
click at [1461, 24] on polygon "Close" at bounding box center [1455, 24] width 12 height 12
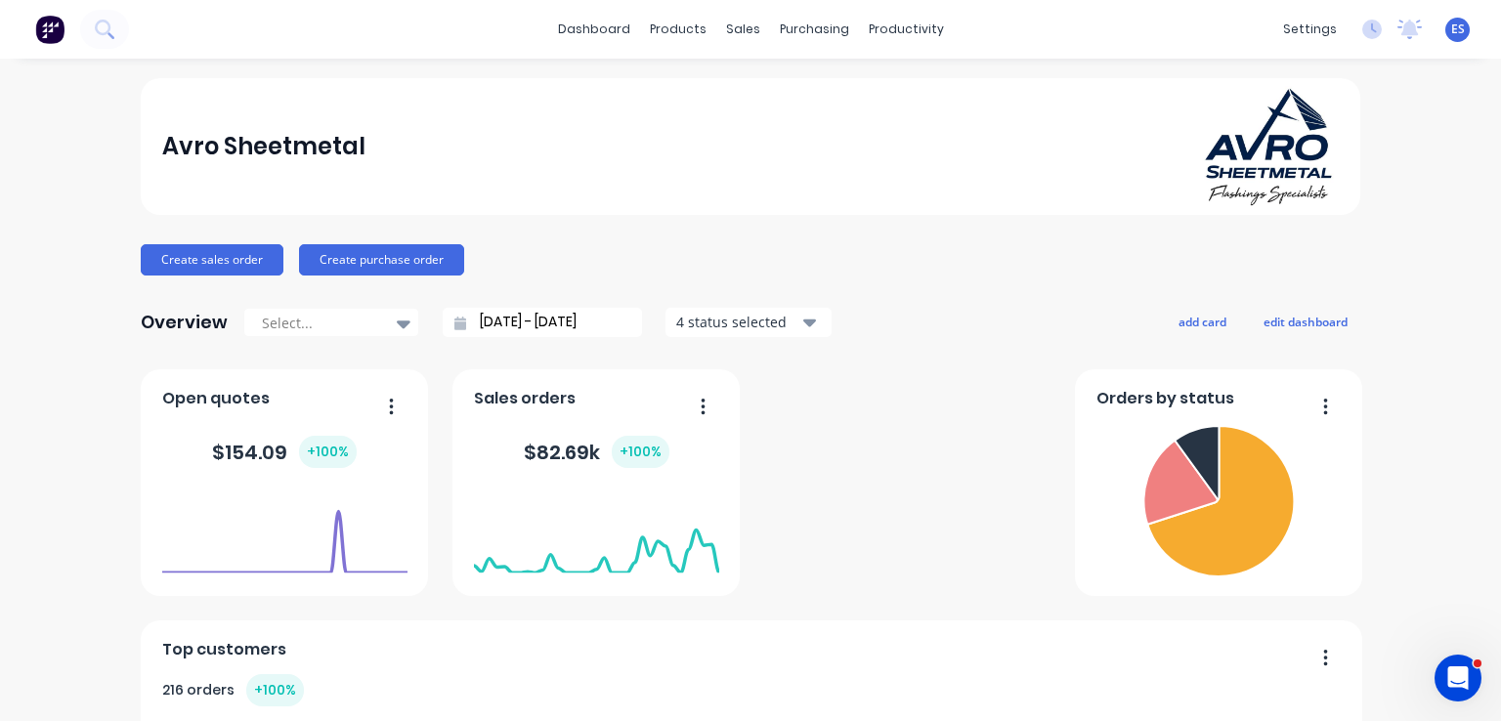
click at [44, 32] on img at bounding box center [49, 29] width 29 height 29
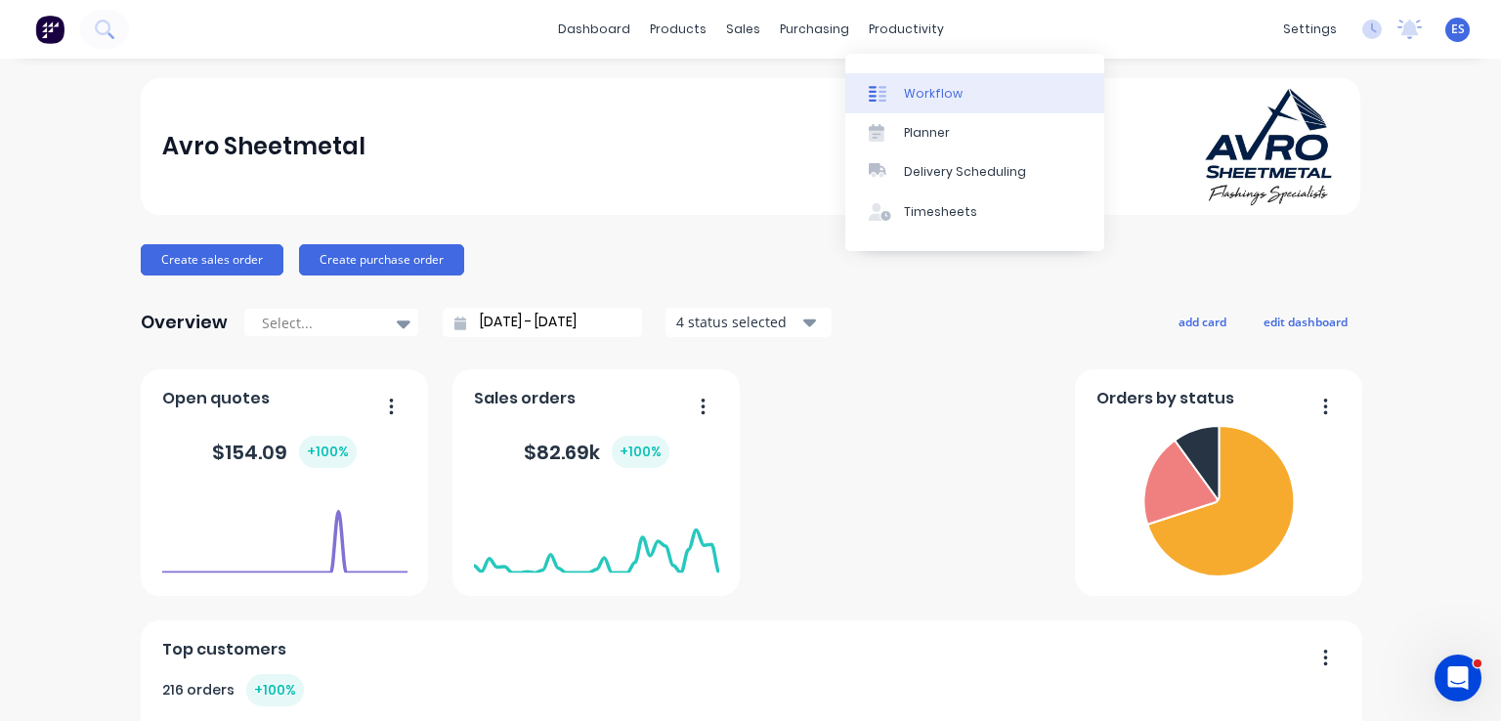
click at [927, 99] on div "Workflow" at bounding box center [933, 94] width 59 height 18
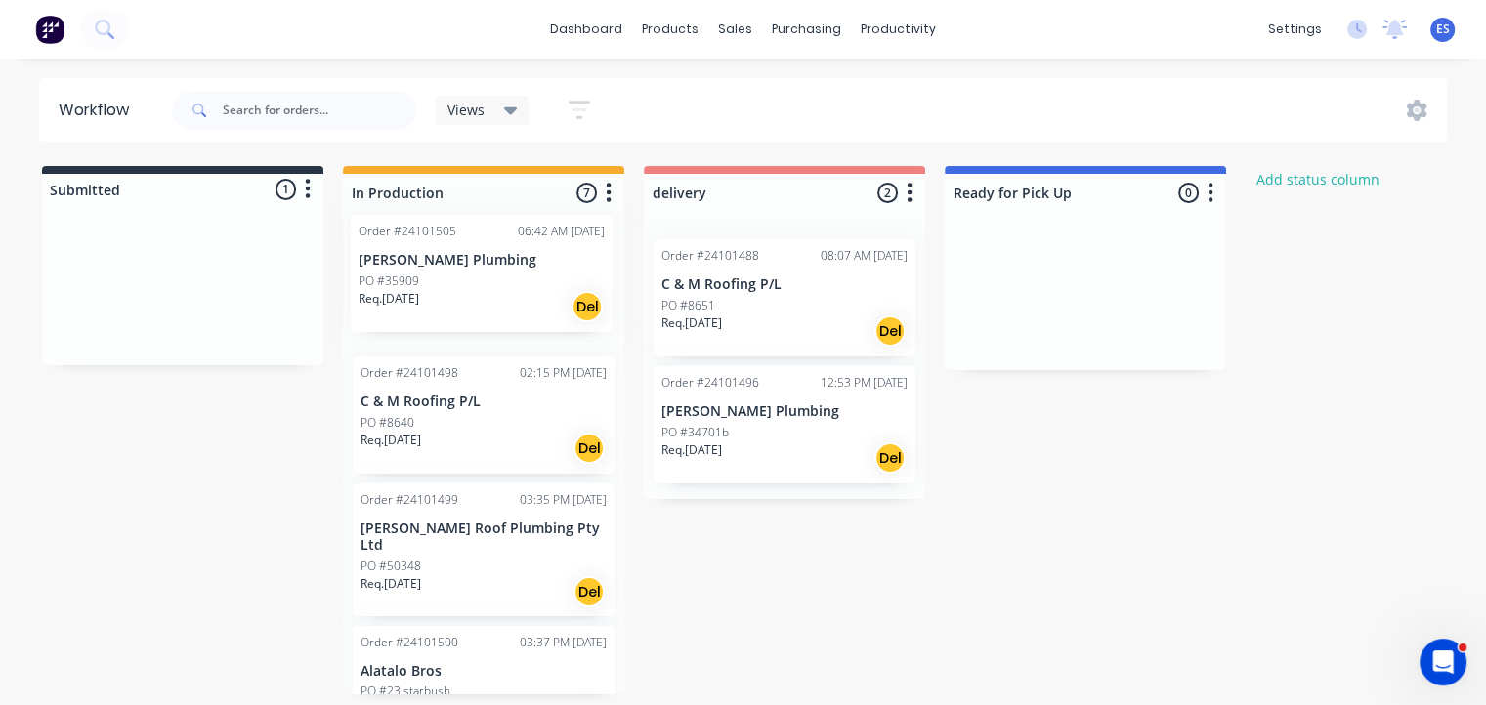
drag, startPoint x: 106, startPoint y: 310, endPoint x: 400, endPoint y: 292, distance: 294.6
click at [400, 292] on div "Submitted 1 Status colour #273444 hex #273444 Save Cancel Summaries Total order…" at bounding box center [906, 430] width 1842 height 529
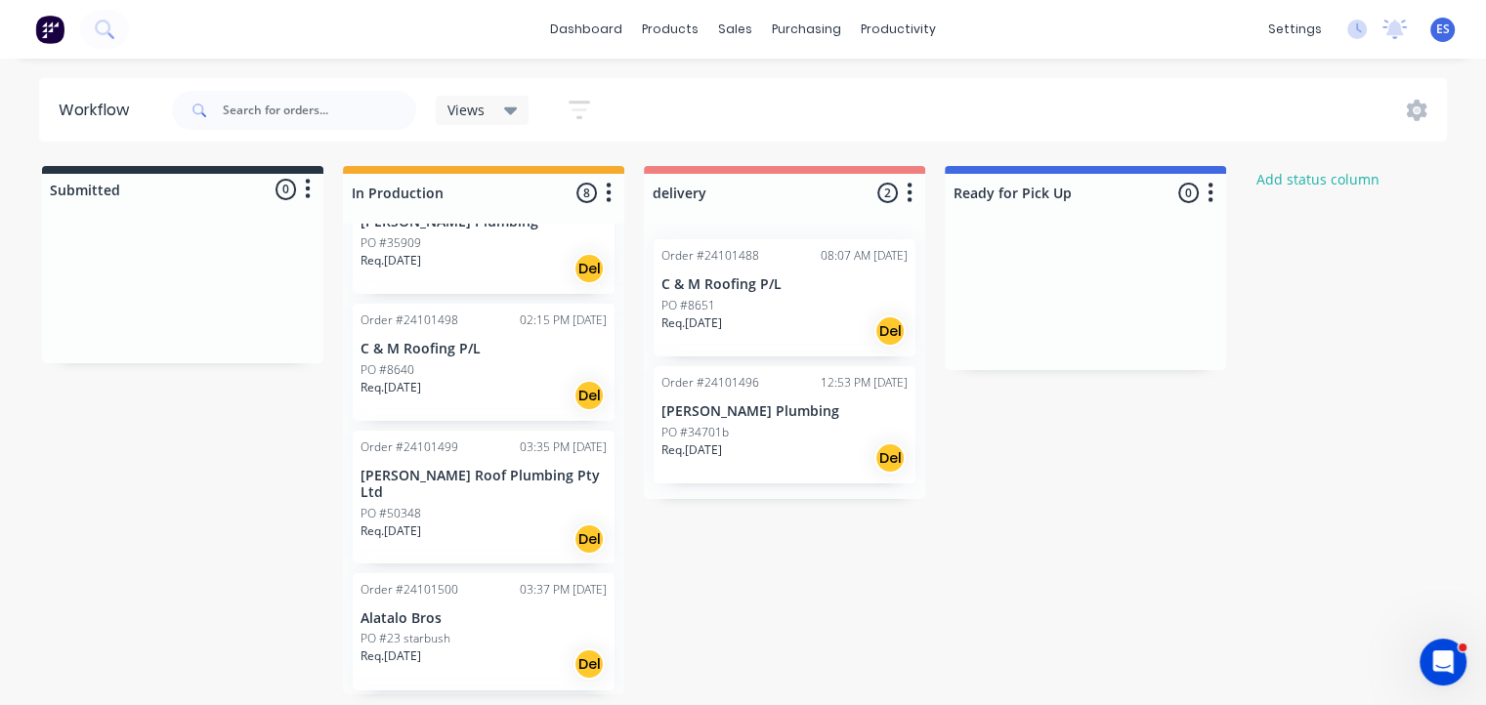
scroll to position [64, 0]
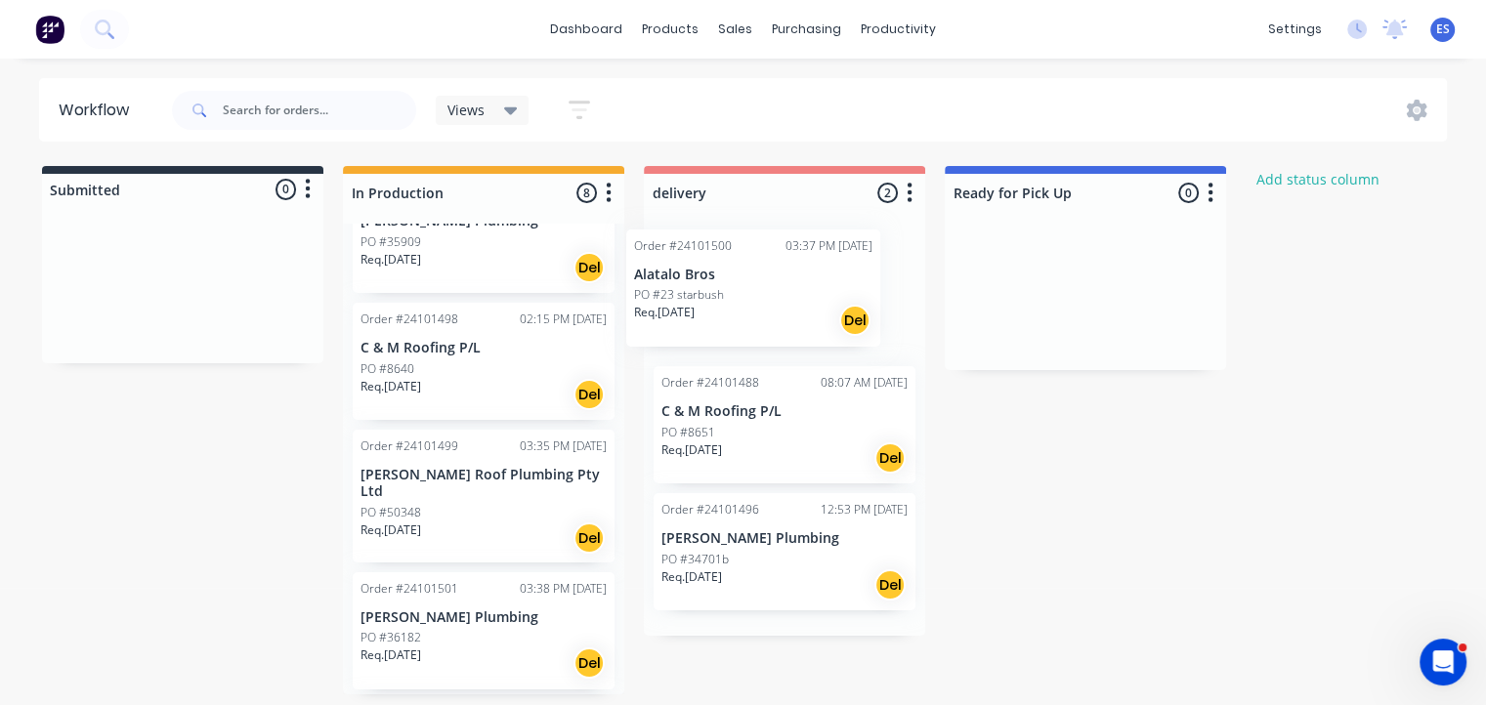
drag, startPoint x: 452, startPoint y: 626, endPoint x: 731, endPoint y: 294, distance: 433.4
click at [731, 294] on div "Submitted 0 Status colour #273444 hex #273444 Save Cancel Summaries Total order…" at bounding box center [906, 430] width 1842 height 529
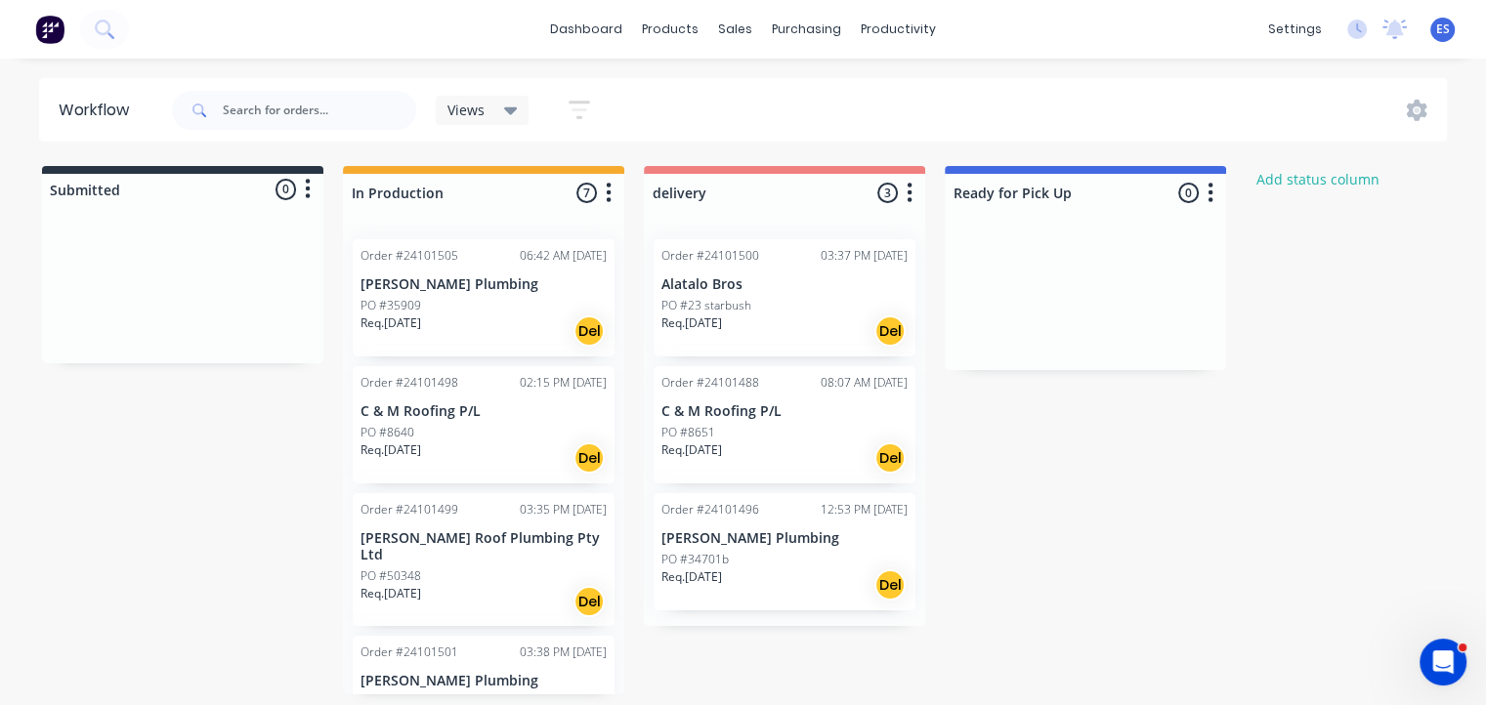
scroll to position [0, 0]
click at [37, 33] on img at bounding box center [49, 29] width 29 height 29
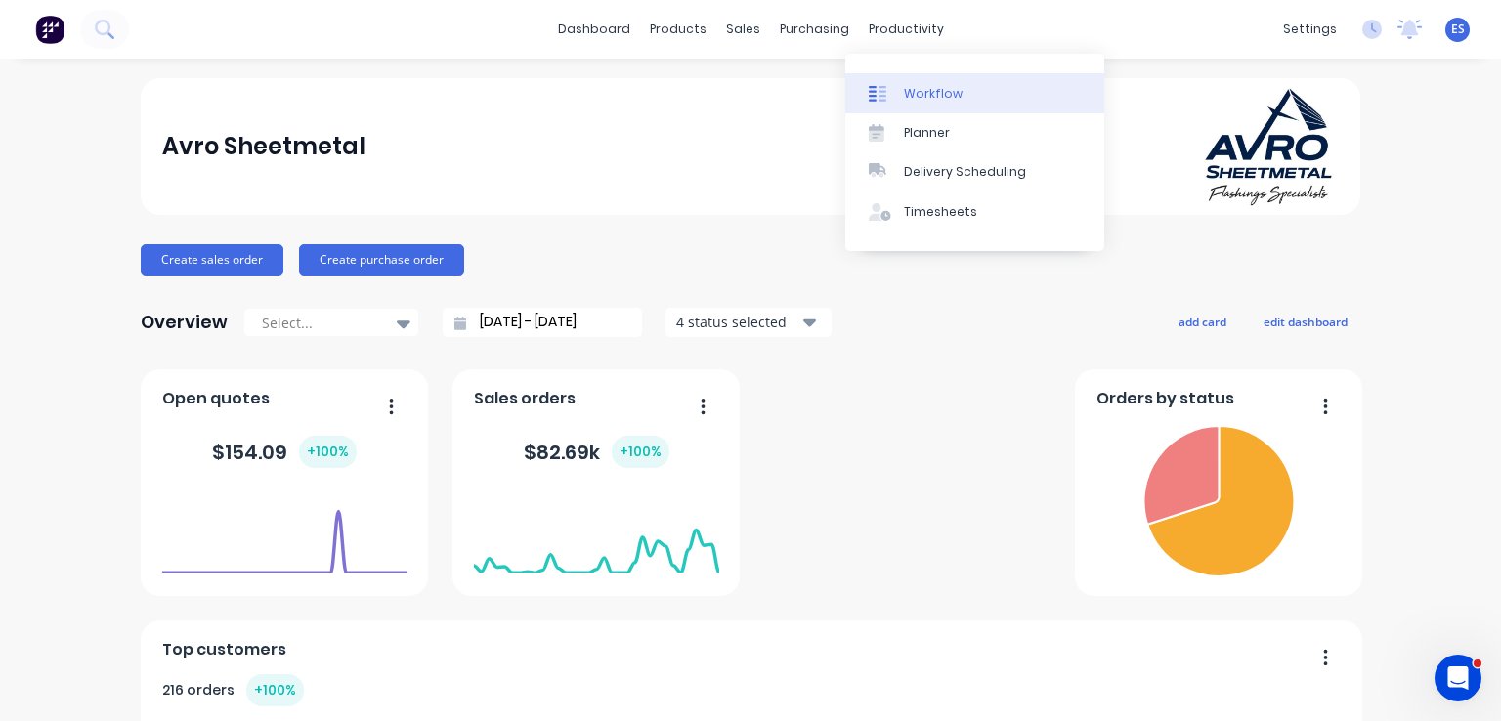
click at [914, 85] on div "Workflow" at bounding box center [933, 94] width 59 height 18
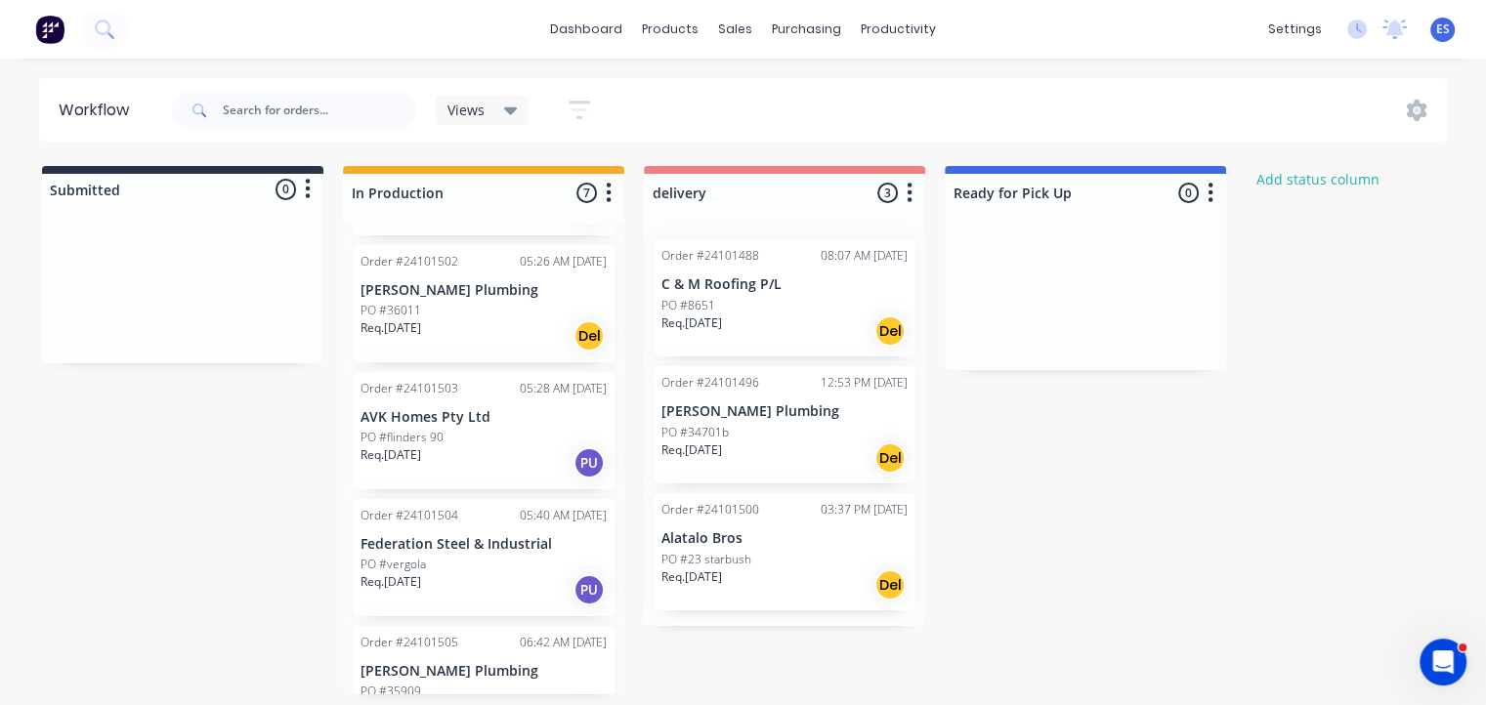
scroll to position [4, 0]
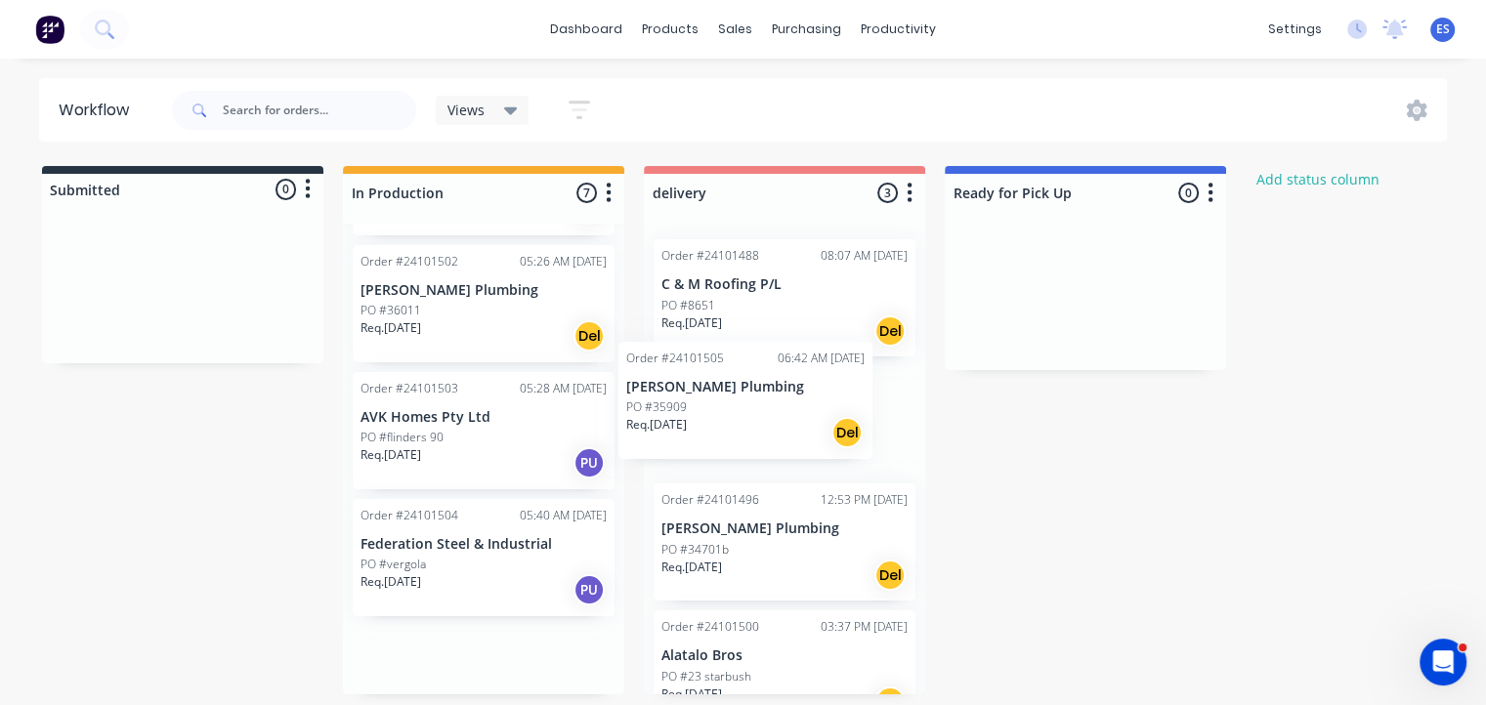
drag, startPoint x: 466, startPoint y: 685, endPoint x: 750, endPoint y: 421, distance: 387.8
click at [750, 421] on div "Submitted 0 Status colour #273444 hex #273444 Save Cancel Summaries Total order…" at bounding box center [906, 430] width 1842 height 529
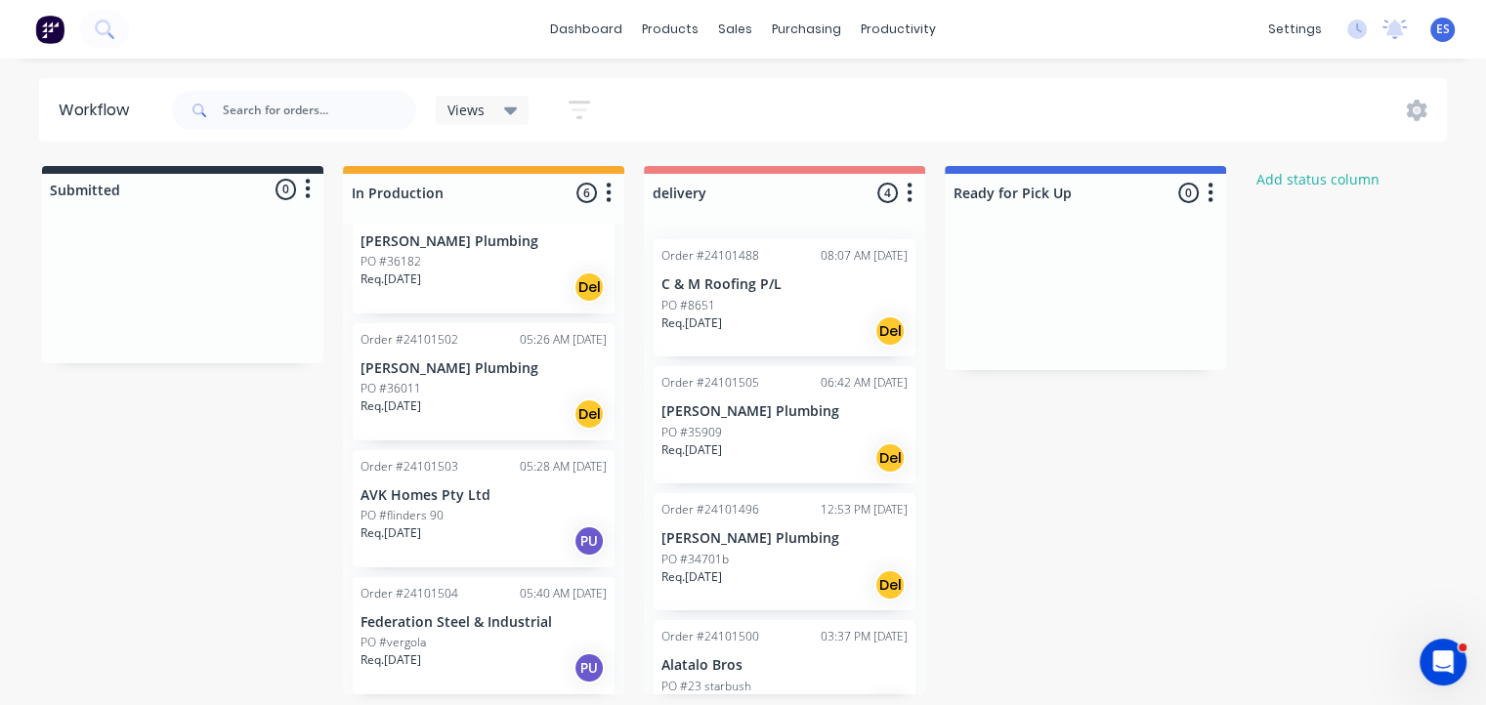
scroll to position [297, 0]
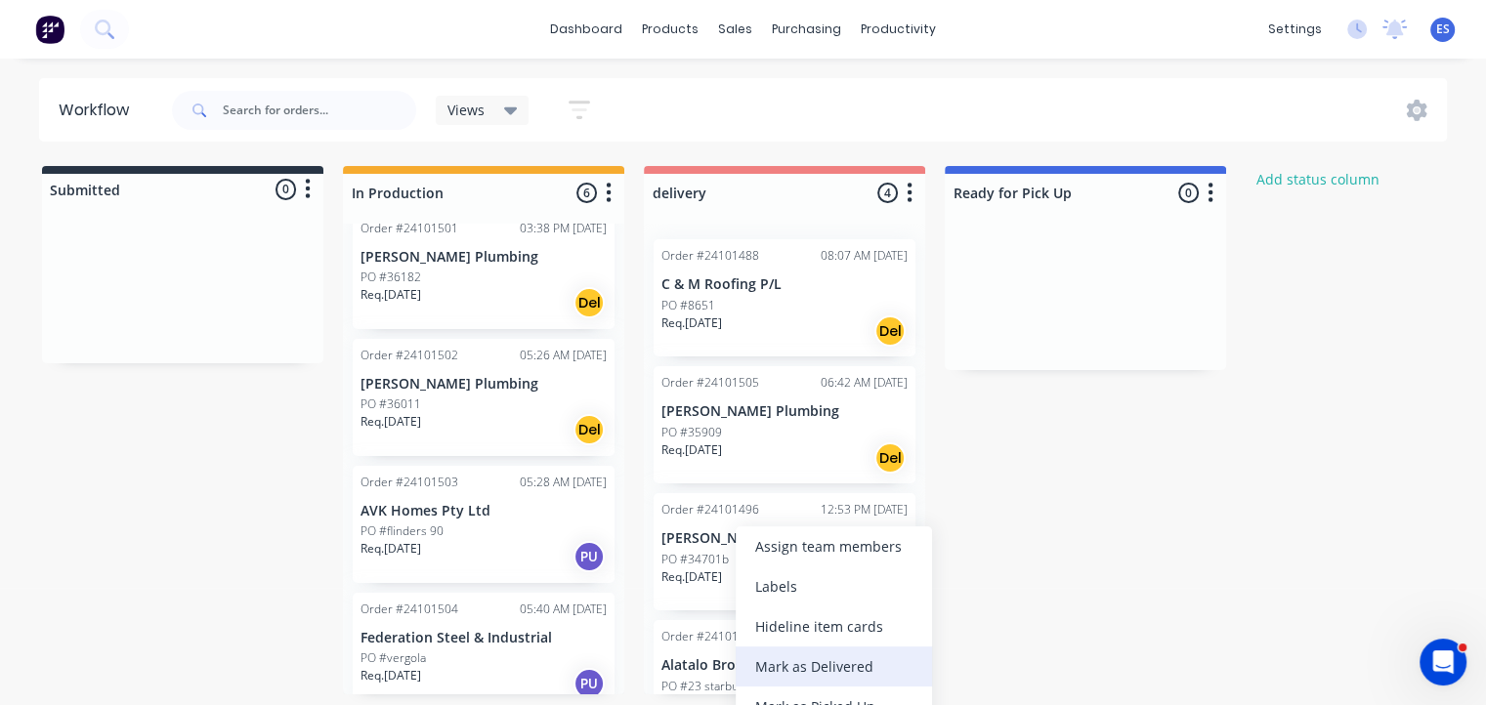
click at [819, 671] on div "Mark as Delivered" at bounding box center [834, 667] width 196 height 40
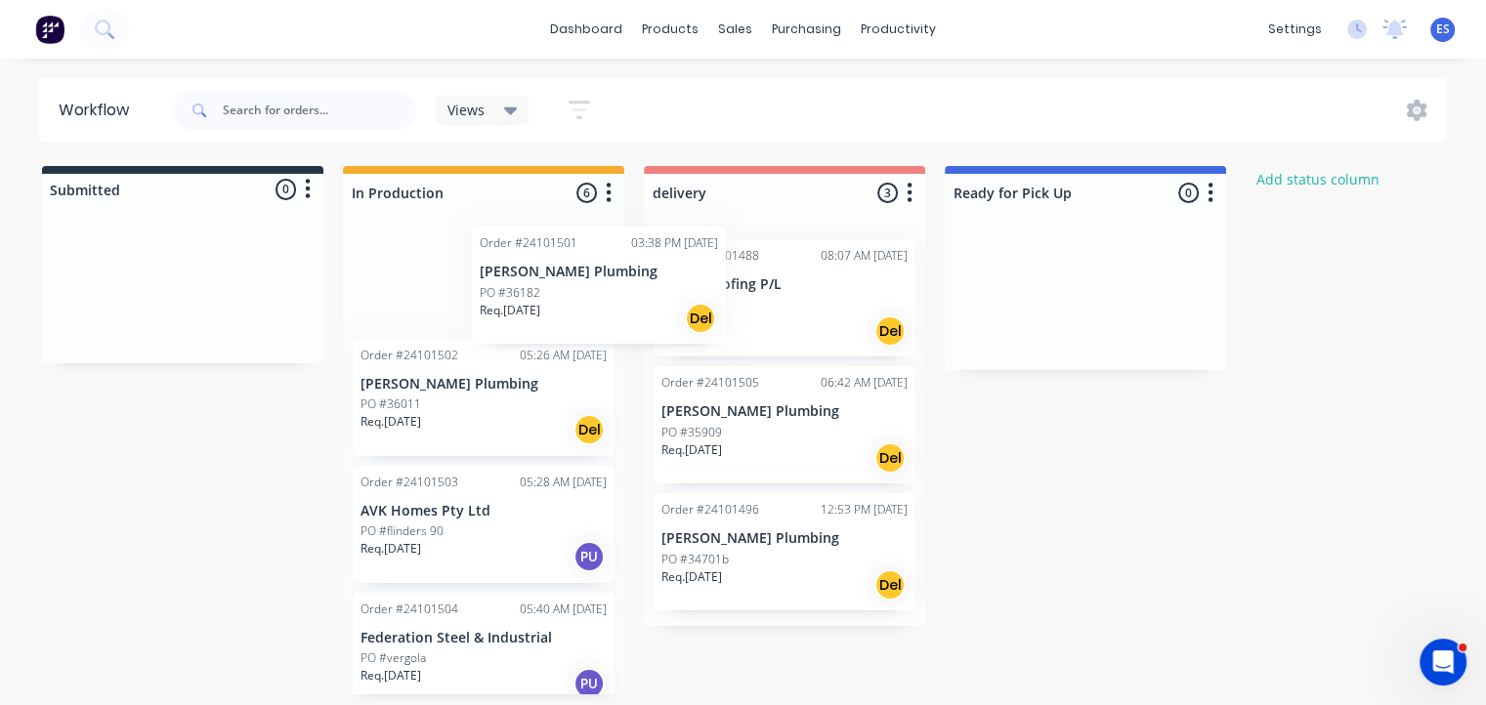
scroll to position [293, 0]
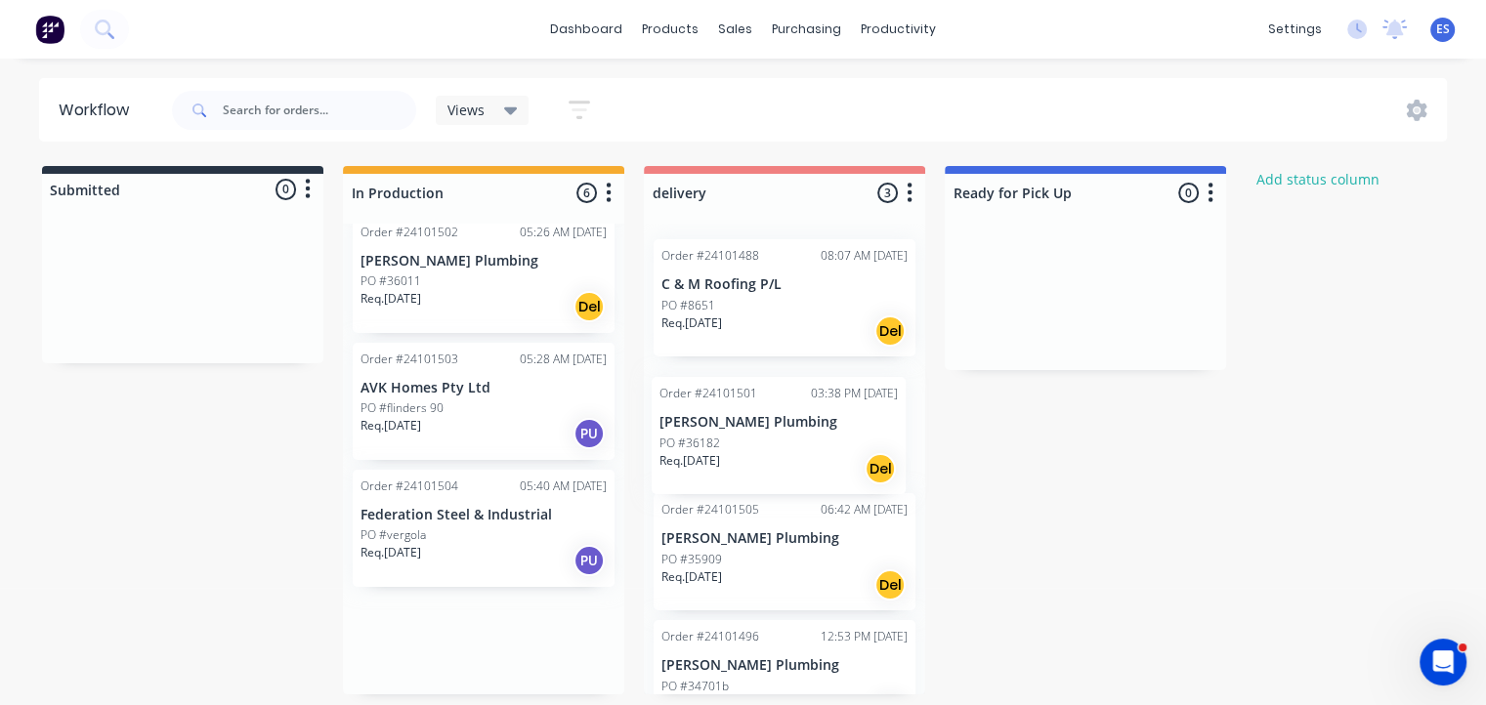
drag, startPoint x: 427, startPoint y: 263, endPoint x: 731, endPoint y: 448, distance: 356.0
click at [731, 448] on div "Submitted 0 Status colour #273444 hex #273444 Save Cancel Summaries Total order…" at bounding box center [906, 430] width 1842 height 529
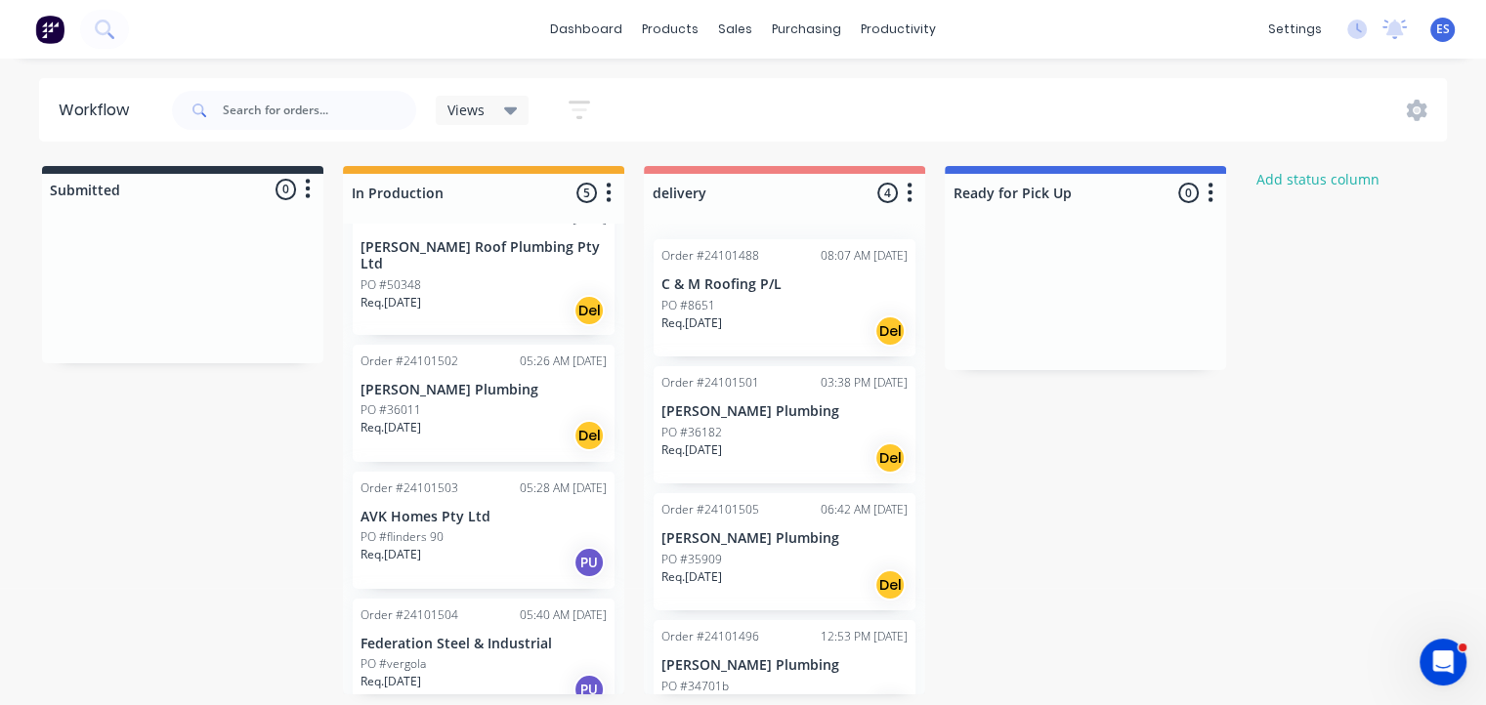
scroll to position [170, 0]
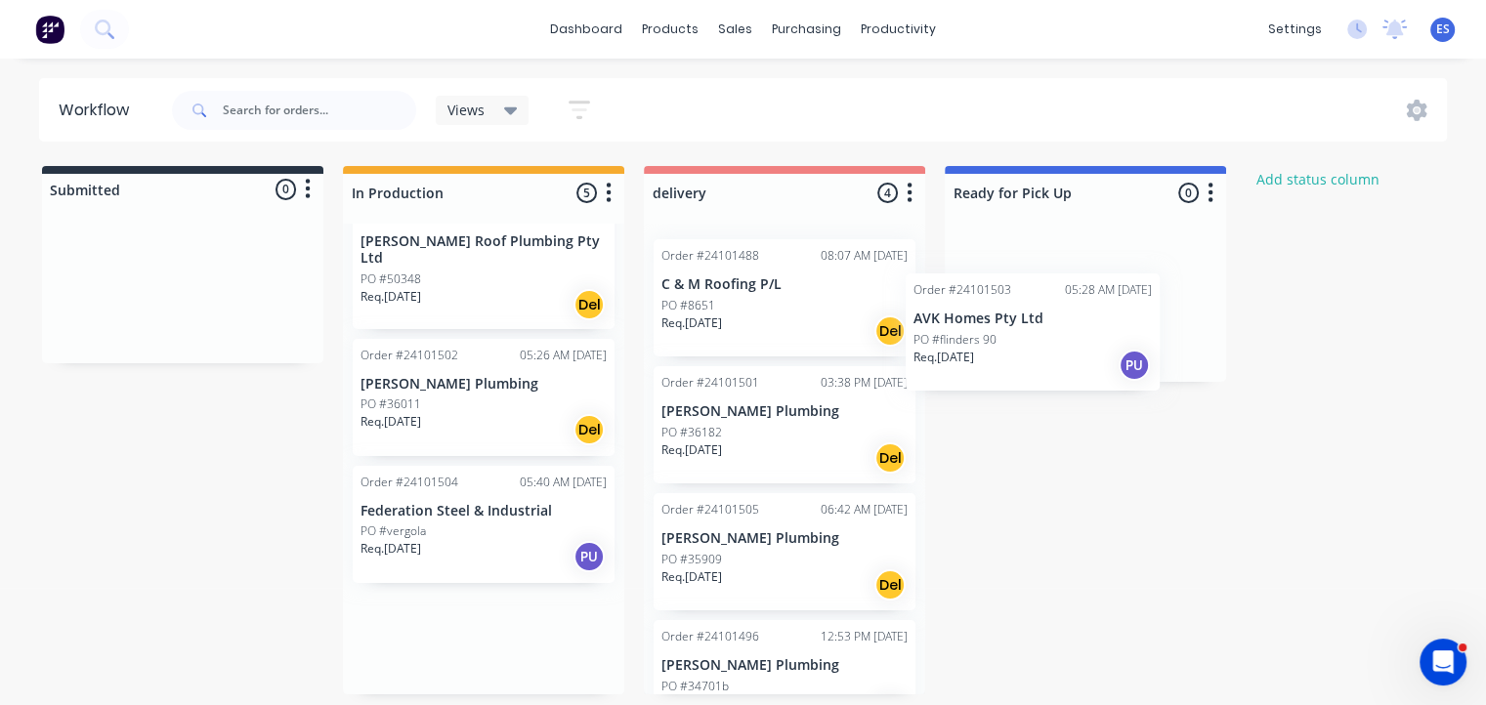
drag, startPoint x: 481, startPoint y: 538, endPoint x: 1061, endPoint y: 341, distance: 612.9
click at [1061, 341] on div "Submitted 0 Status colour #273444 hex #273444 Save Cancel Summaries Total order…" at bounding box center [906, 430] width 1842 height 529
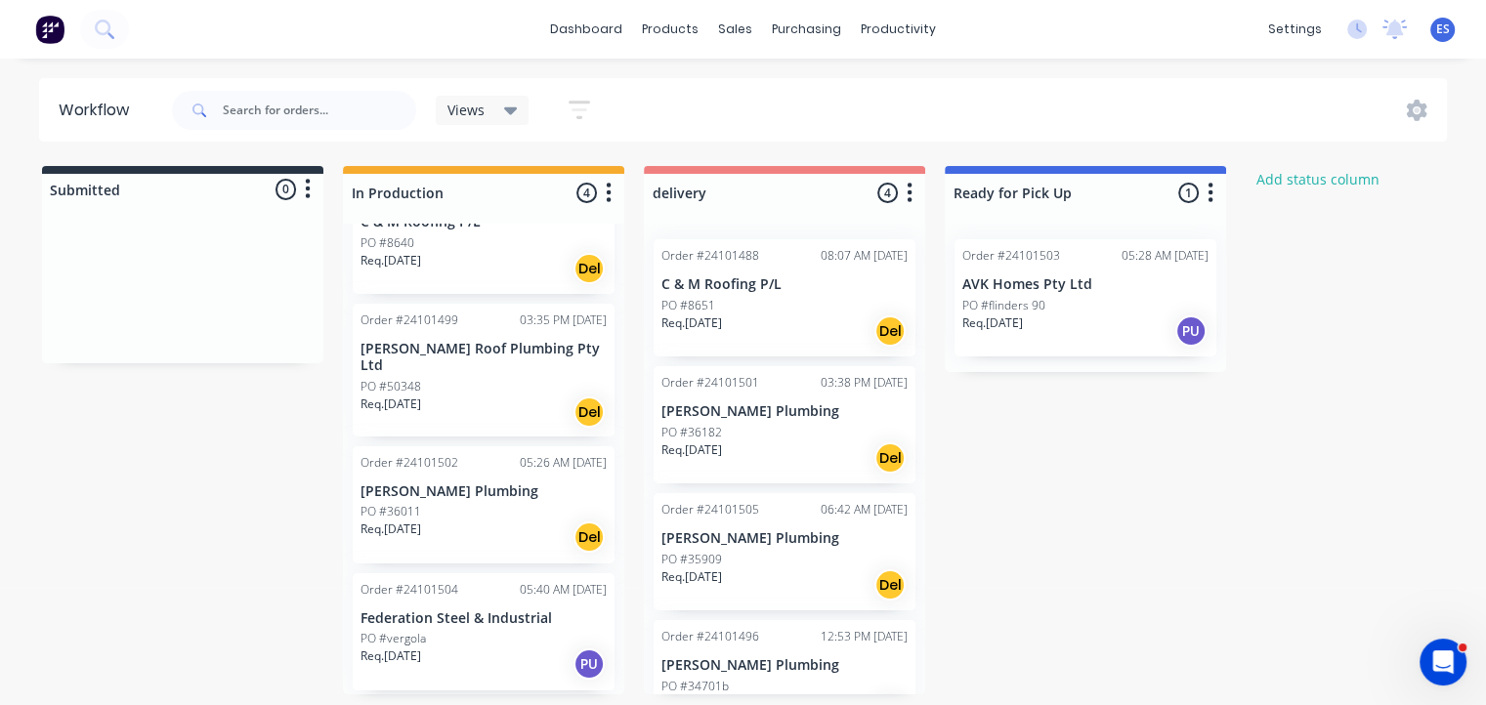
scroll to position [43, 0]
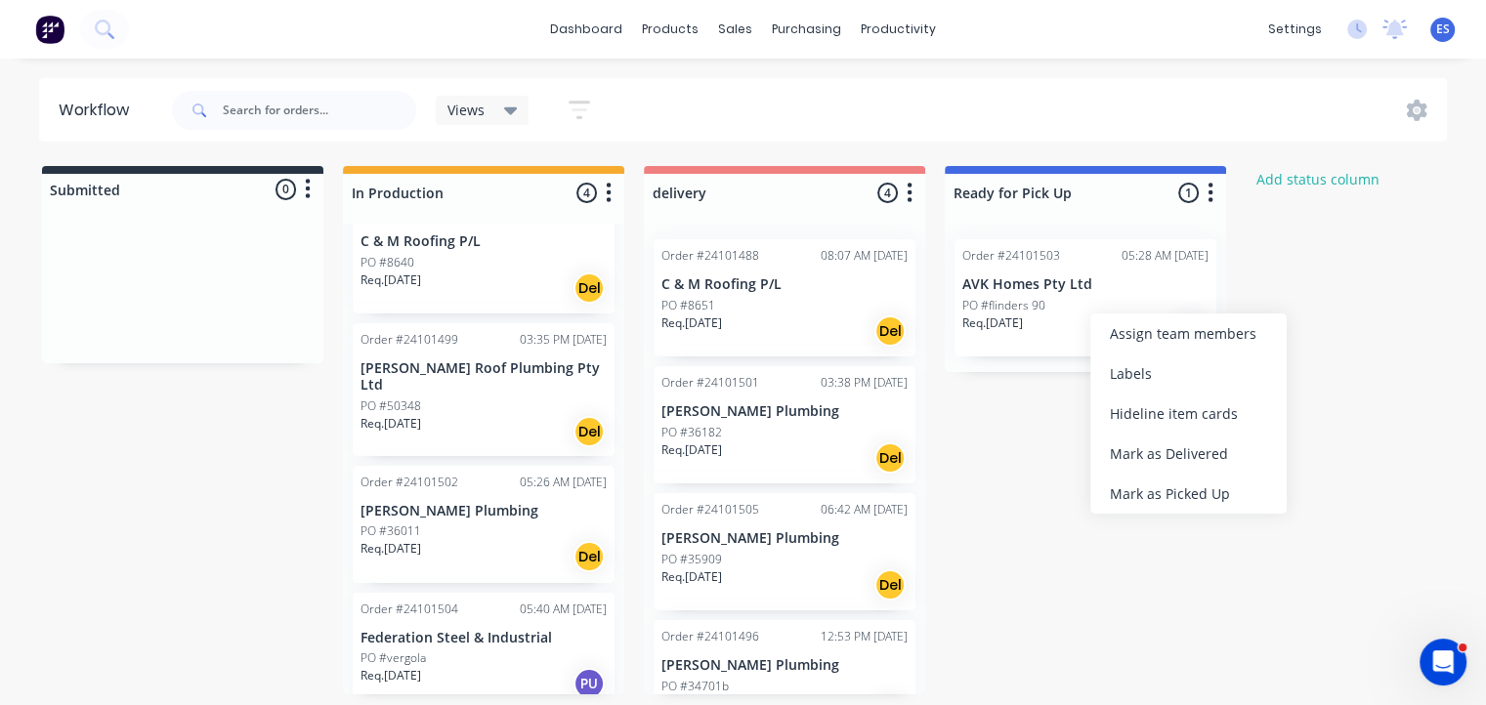
drag, startPoint x: 1160, startPoint y: 503, endPoint x: 1141, endPoint y: 504, distance: 18.6
click at [1155, 503] on div "Mark as Picked Up" at bounding box center [1188, 494] width 196 height 40
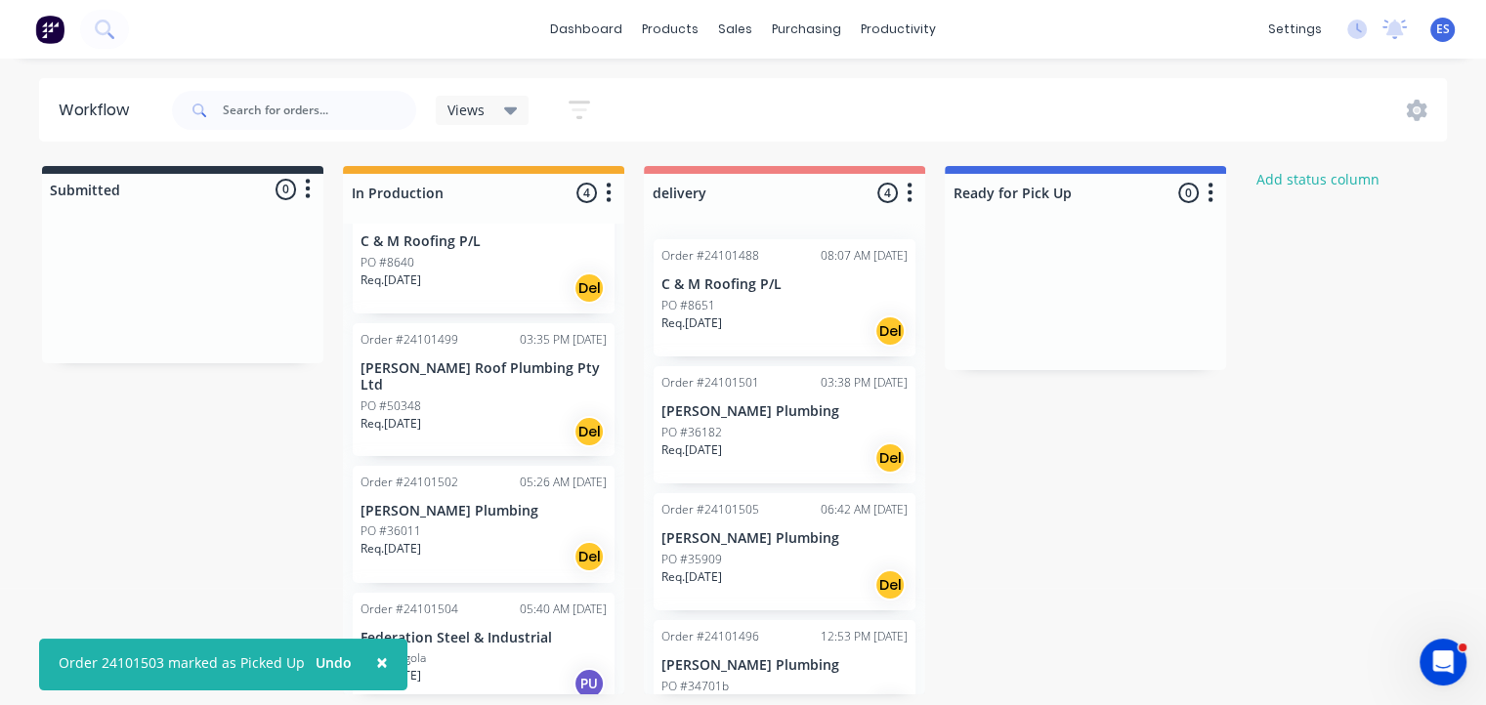
click at [410, 277] on p "Req. [DATE]" at bounding box center [390, 281] width 61 height 18
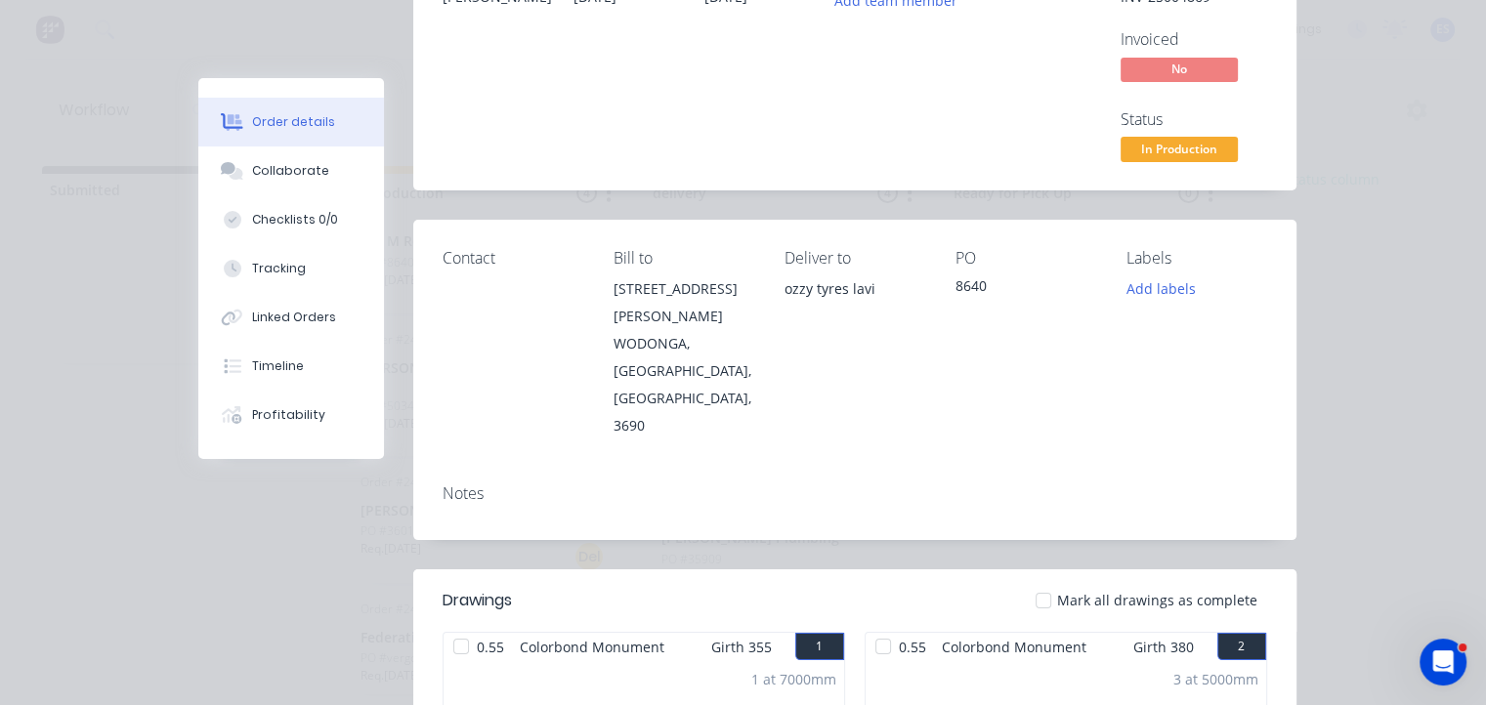
scroll to position [0, 0]
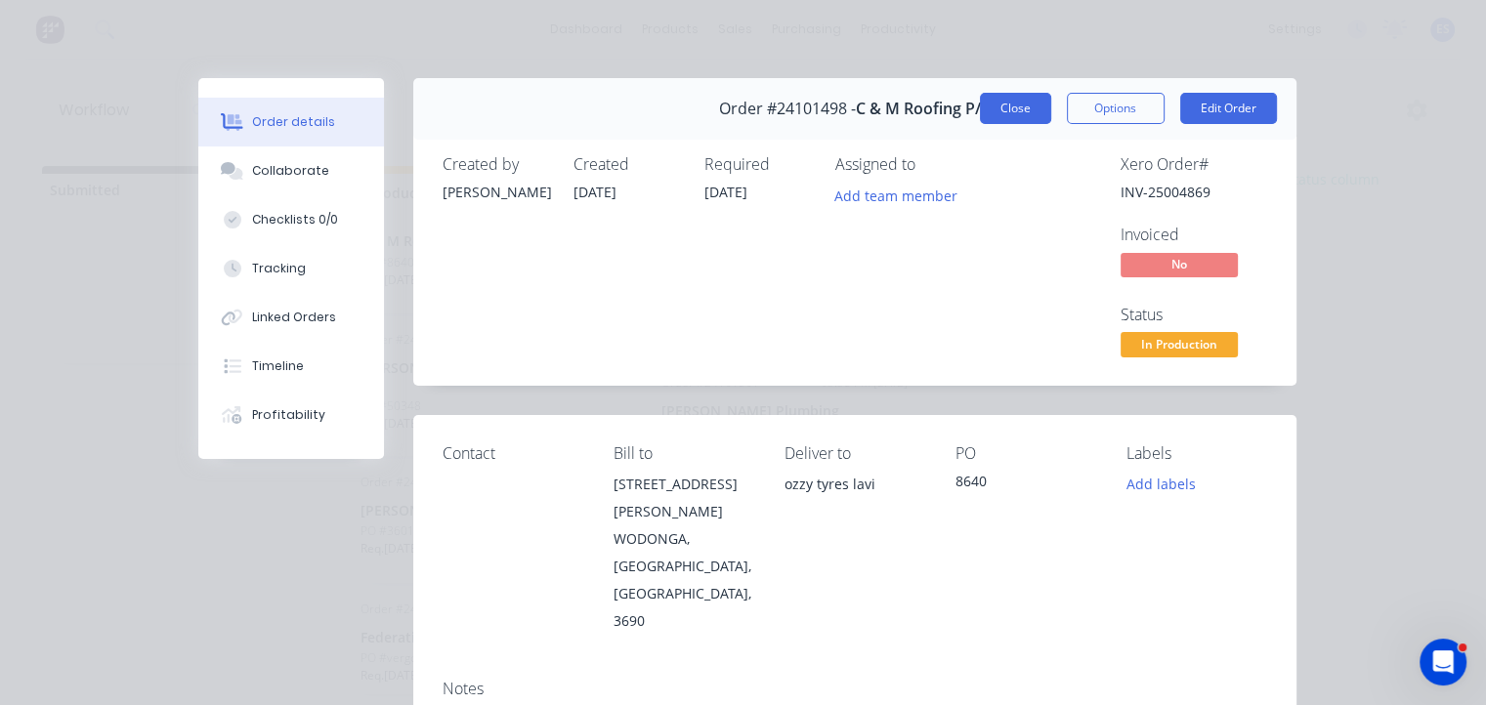
click at [1012, 114] on button "Close" at bounding box center [1015, 108] width 71 height 31
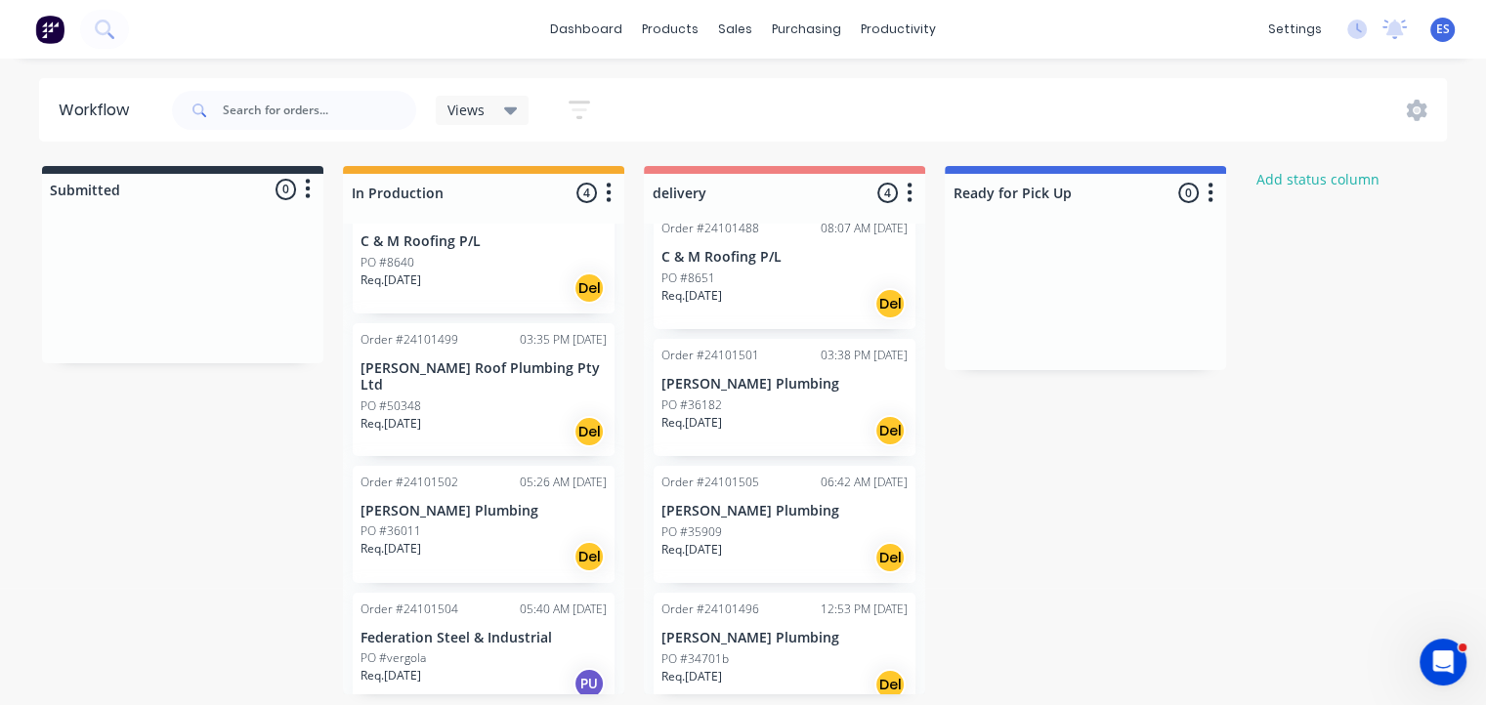
scroll to position [43, 0]
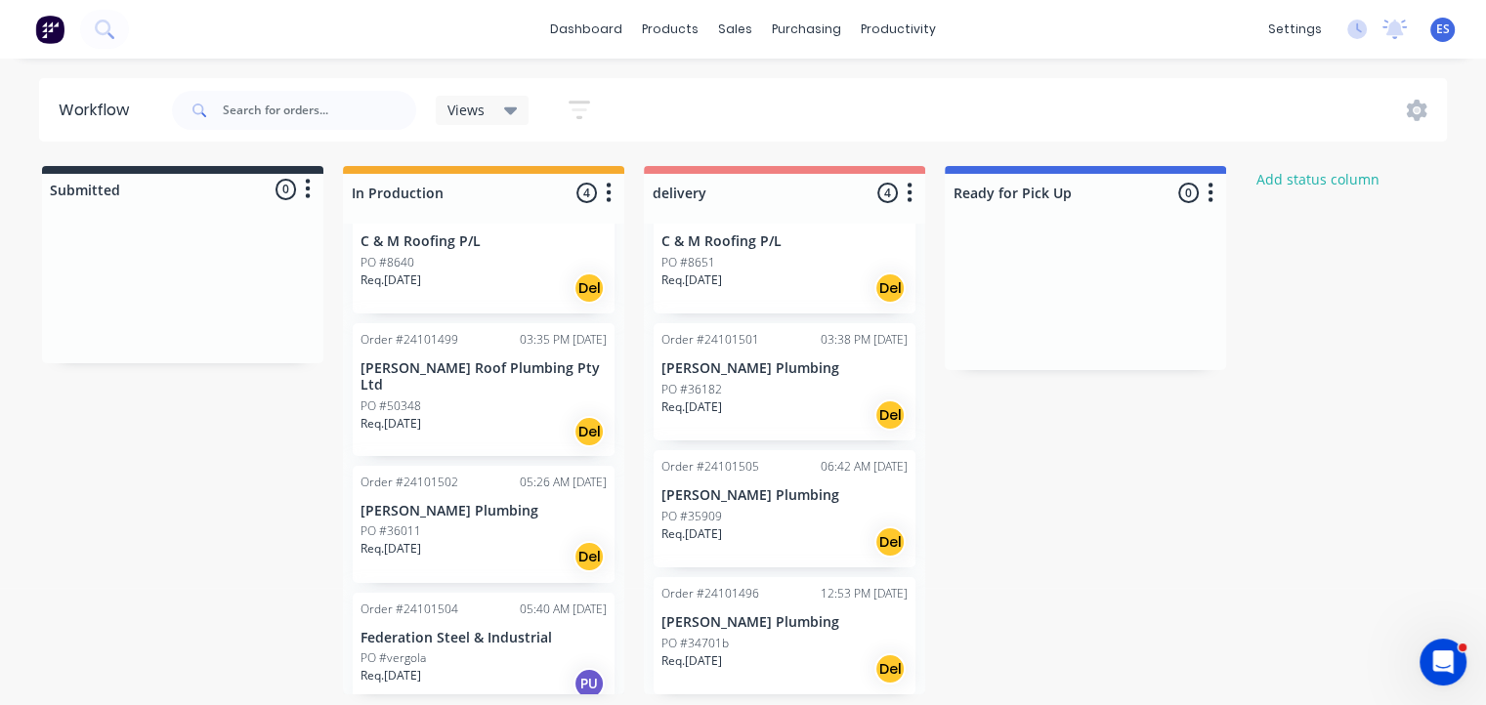
click at [46, 31] on img at bounding box center [49, 29] width 29 height 29
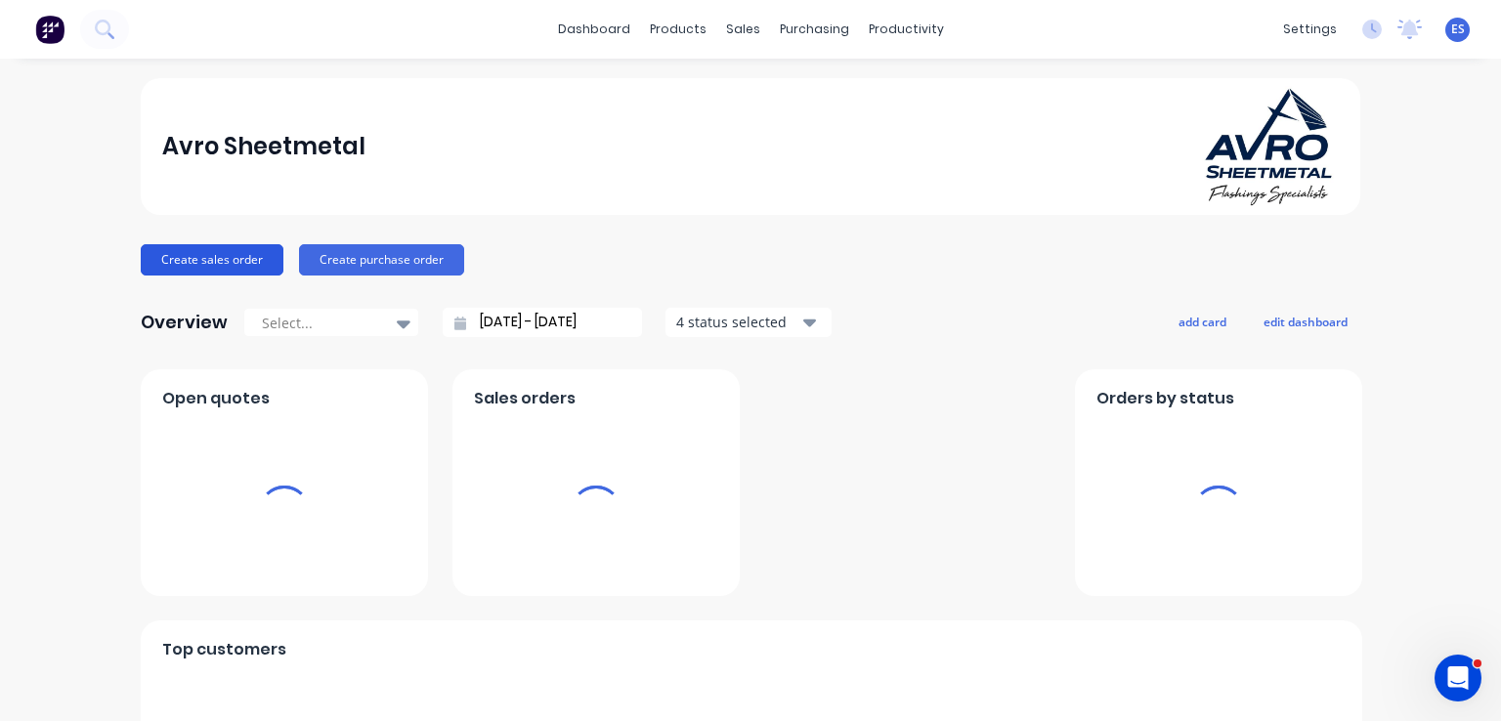
click at [227, 263] on button "Create sales order" at bounding box center [212, 259] width 143 height 31
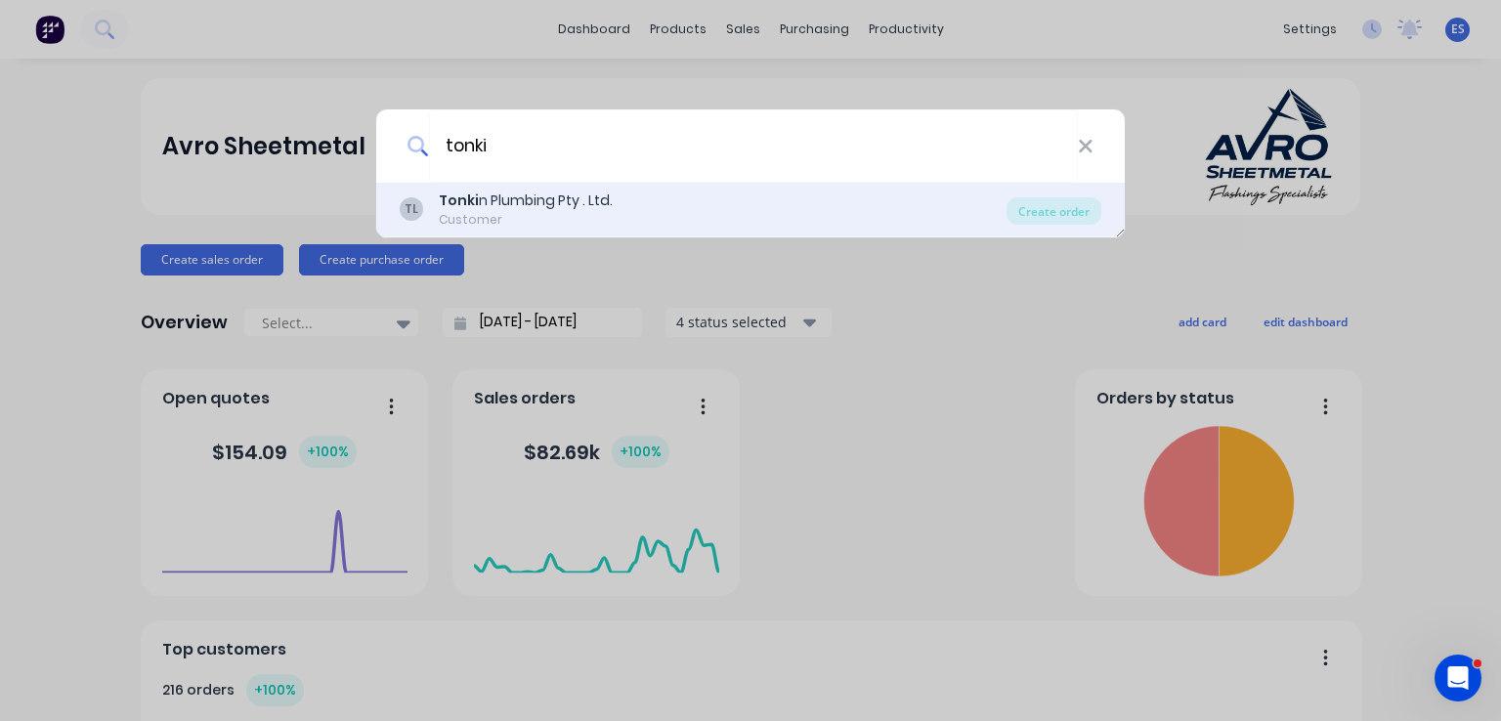
type input "tonki"
click at [592, 192] on div "Tonki n Plumbing Pty . Ltd." at bounding box center [526, 201] width 174 height 21
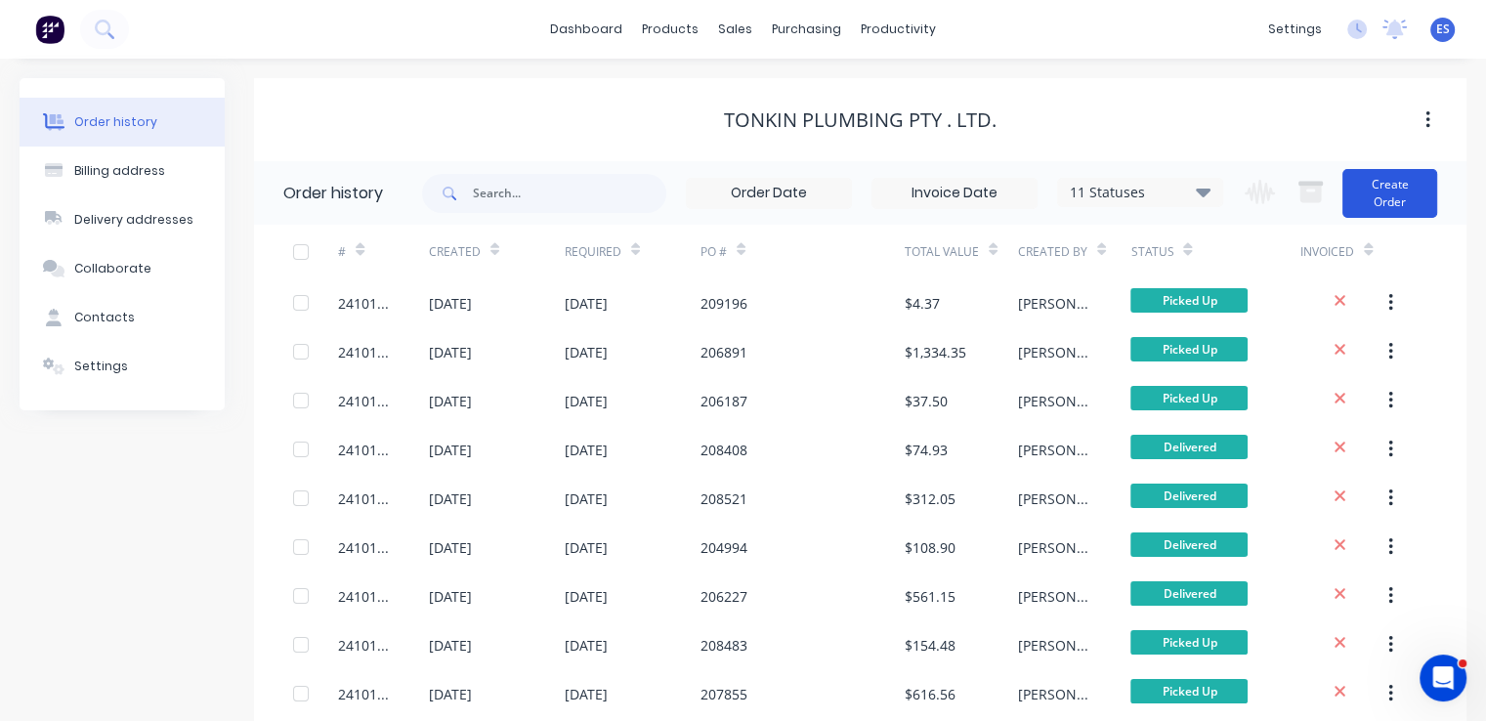
click at [1411, 201] on button "Create Order" at bounding box center [1389, 193] width 95 height 49
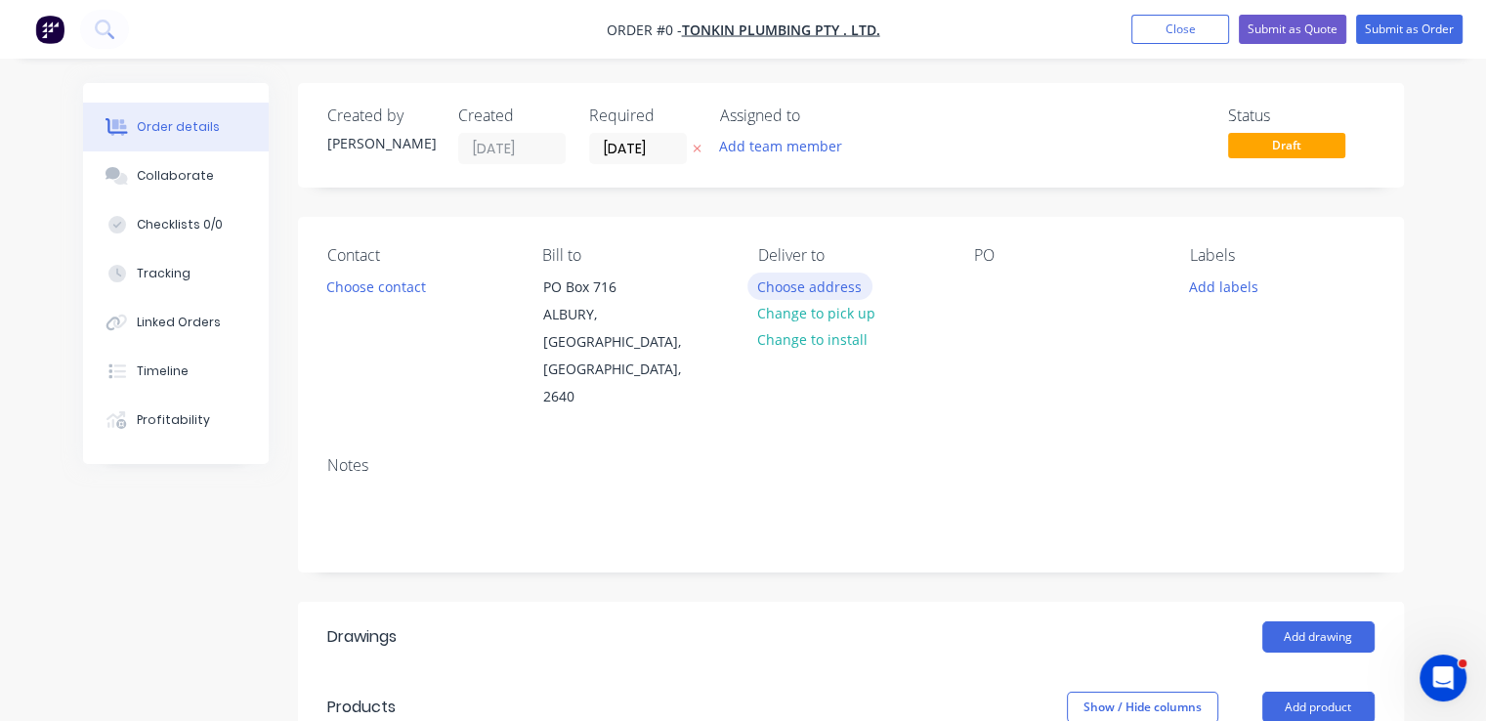
click at [828, 285] on button "Choose address" at bounding box center [809, 286] width 125 height 26
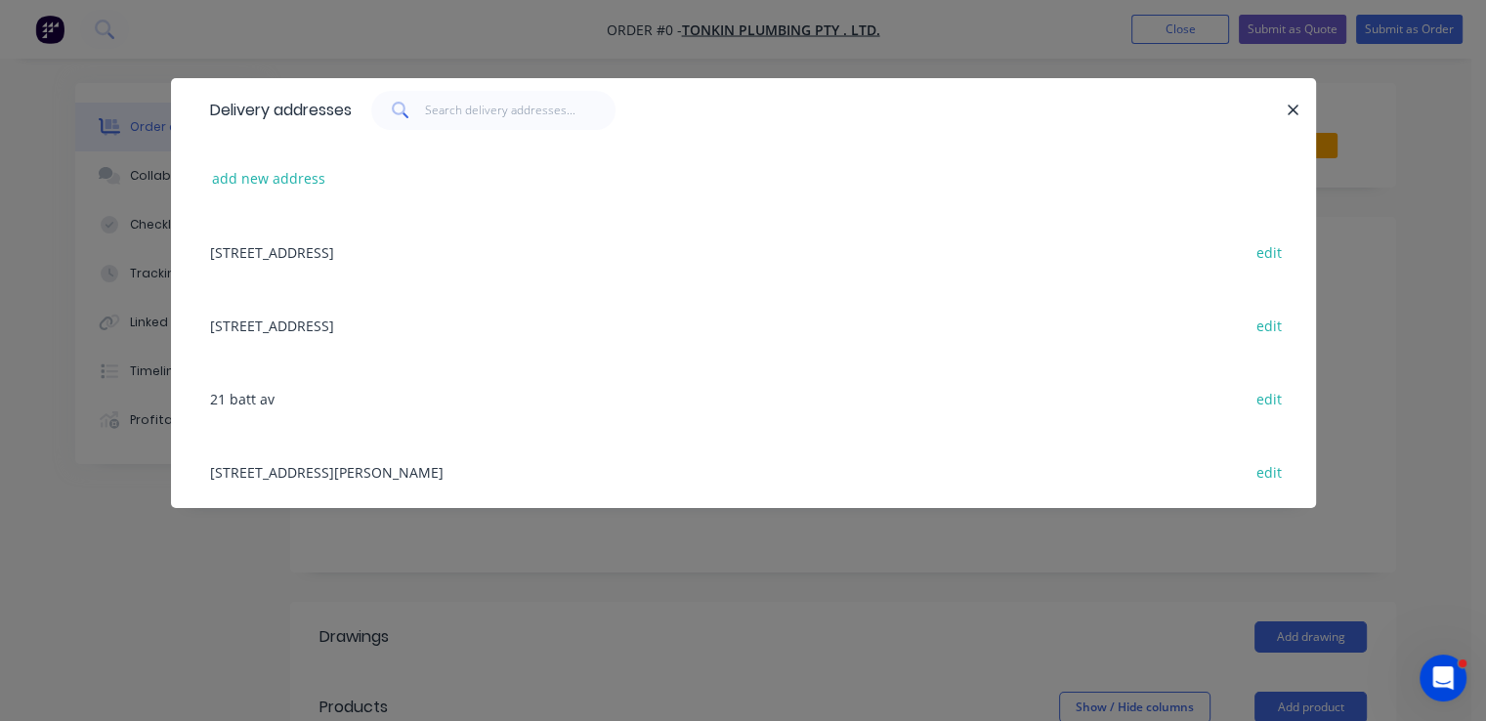
click at [273, 473] on div "486 Atkins Street, Albury, New South Wales, Australia, 2640 edit" at bounding box center [743, 471] width 1086 height 73
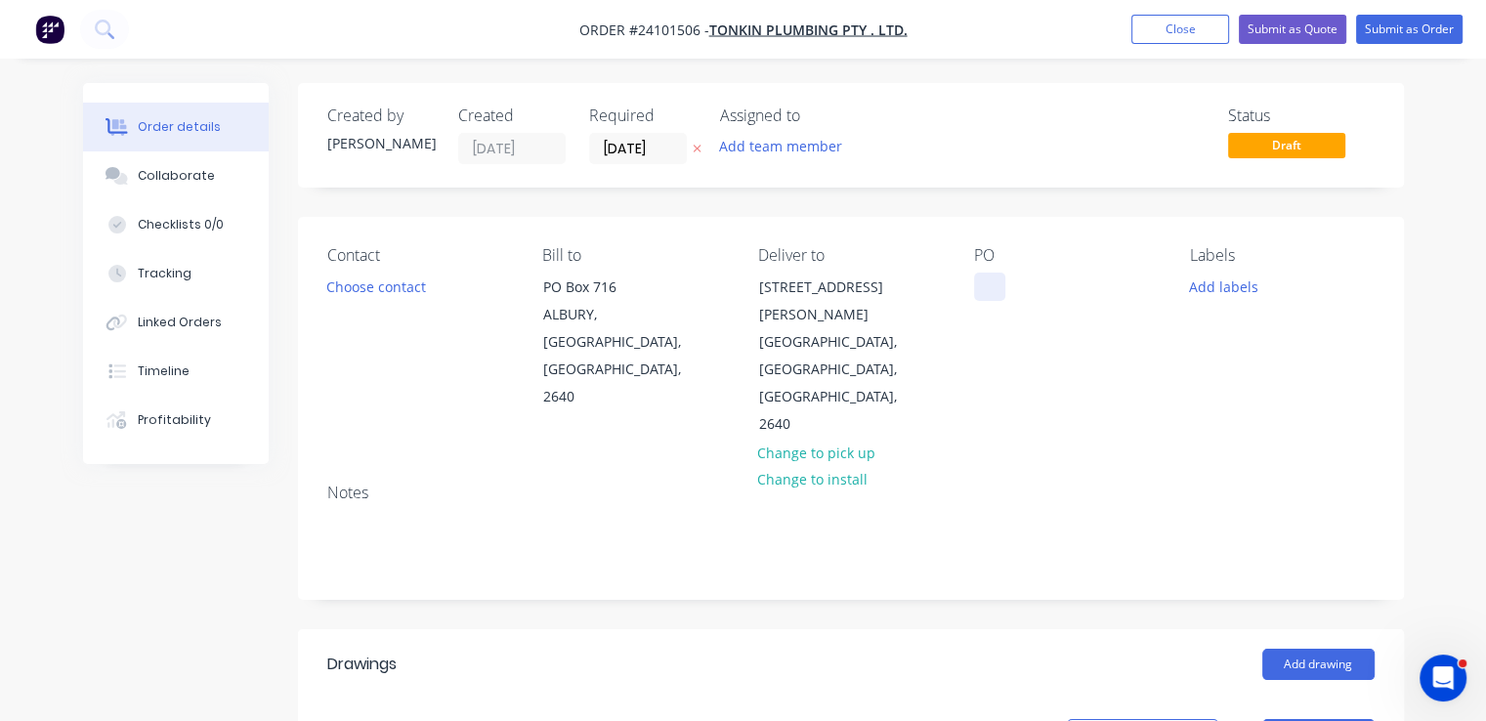
click at [995, 283] on div at bounding box center [989, 287] width 31 height 28
click at [1324, 649] on button "Add drawing" at bounding box center [1318, 664] width 112 height 31
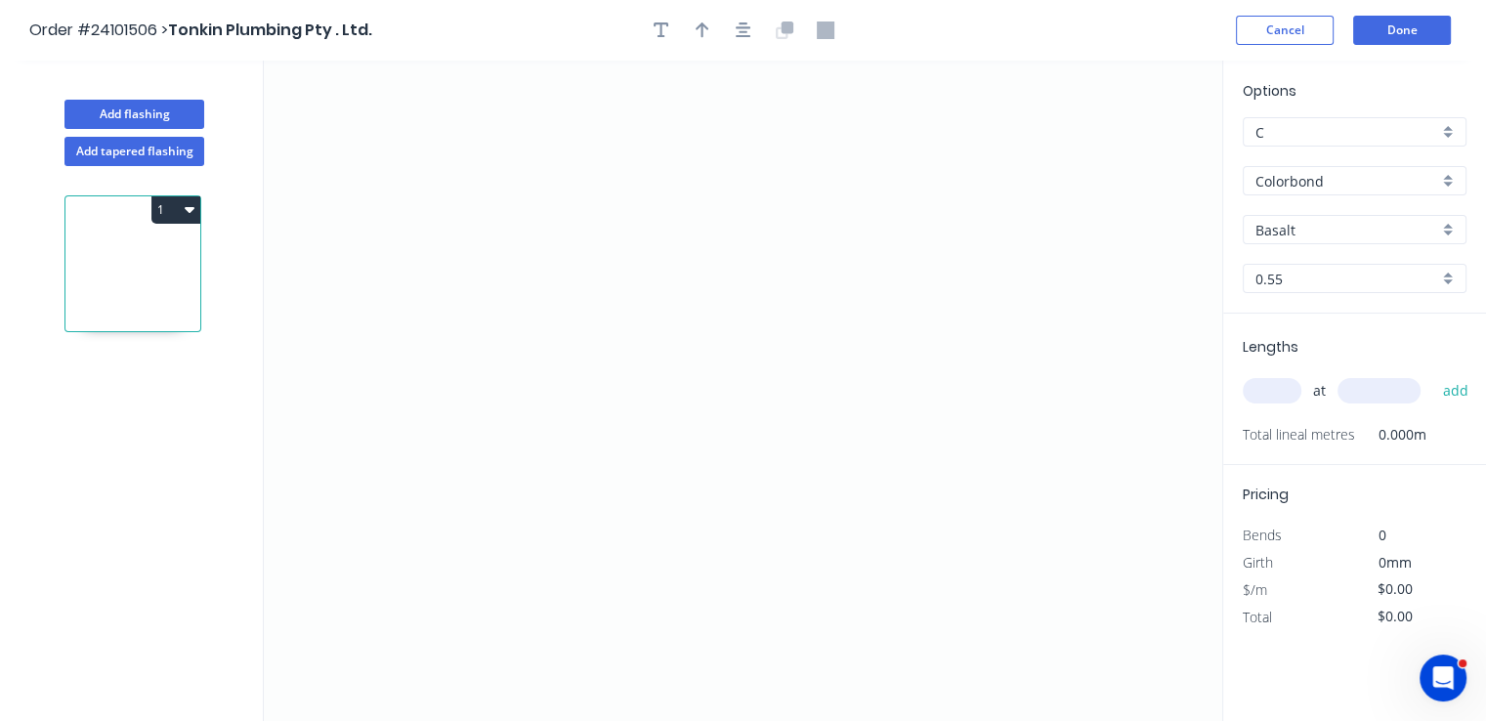
click at [1305, 238] on input "Basalt" at bounding box center [1346, 230] width 183 height 21
click at [1304, 263] on div "Pale Eucalypt" at bounding box center [1355, 267] width 222 height 34
type input "Pale Eucalypt"
click at [845, 212] on icon "0" at bounding box center [743, 391] width 958 height 660
click at [837, 442] on icon "0" at bounding box center [743, 391] width 958 height 660
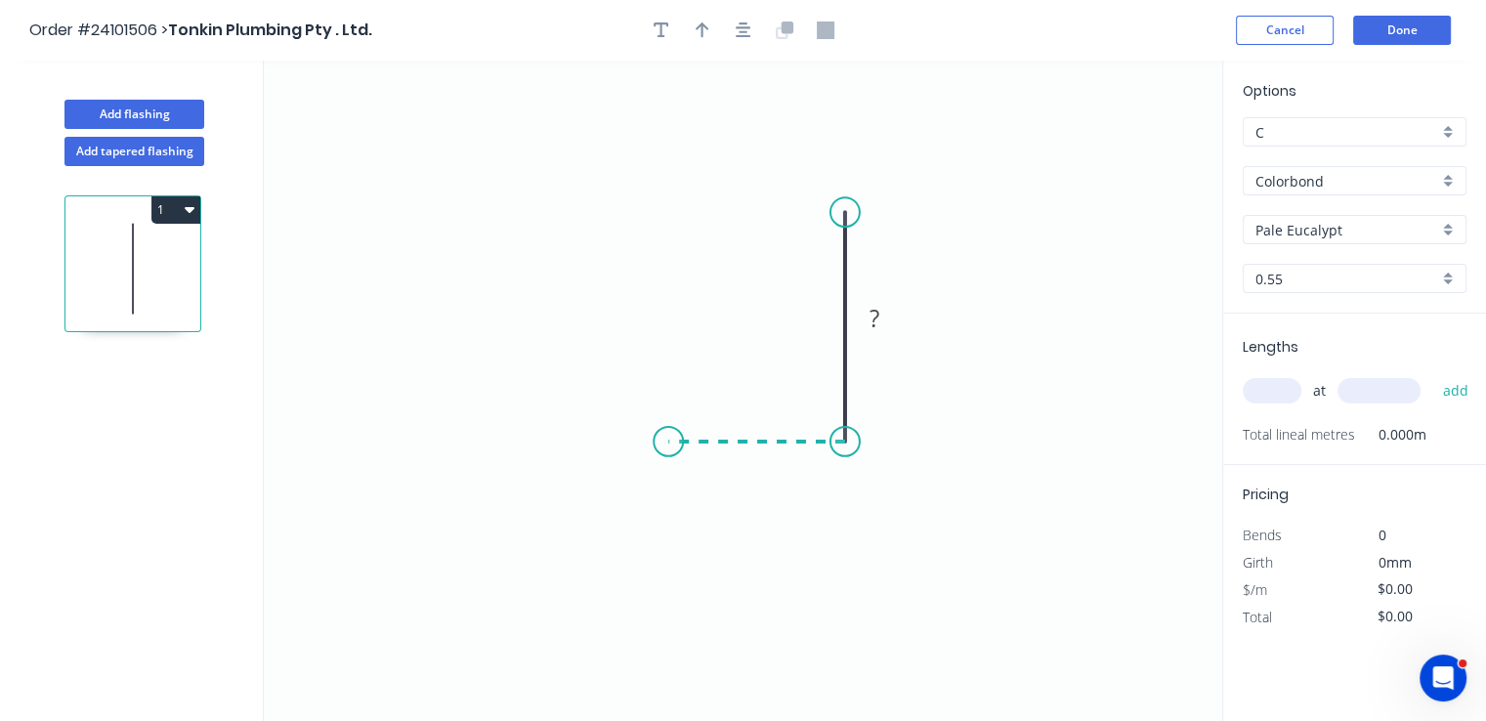
click at [668, 442] on icon at bounding box center [756, 442] width 177 height 0
click at [667, 390] on icon "0 ? ?" at bounding box center [743, 391] width 958 height 660
click at [667, 390] on circle at bounding box center [668, 389] width 29 height 29
click at [647, 414] on rect at bounding box center [638, 407] width 39 height 27
click at [760, 470] on tspan "?" at bounding box center [756, 461] width 10 height 32
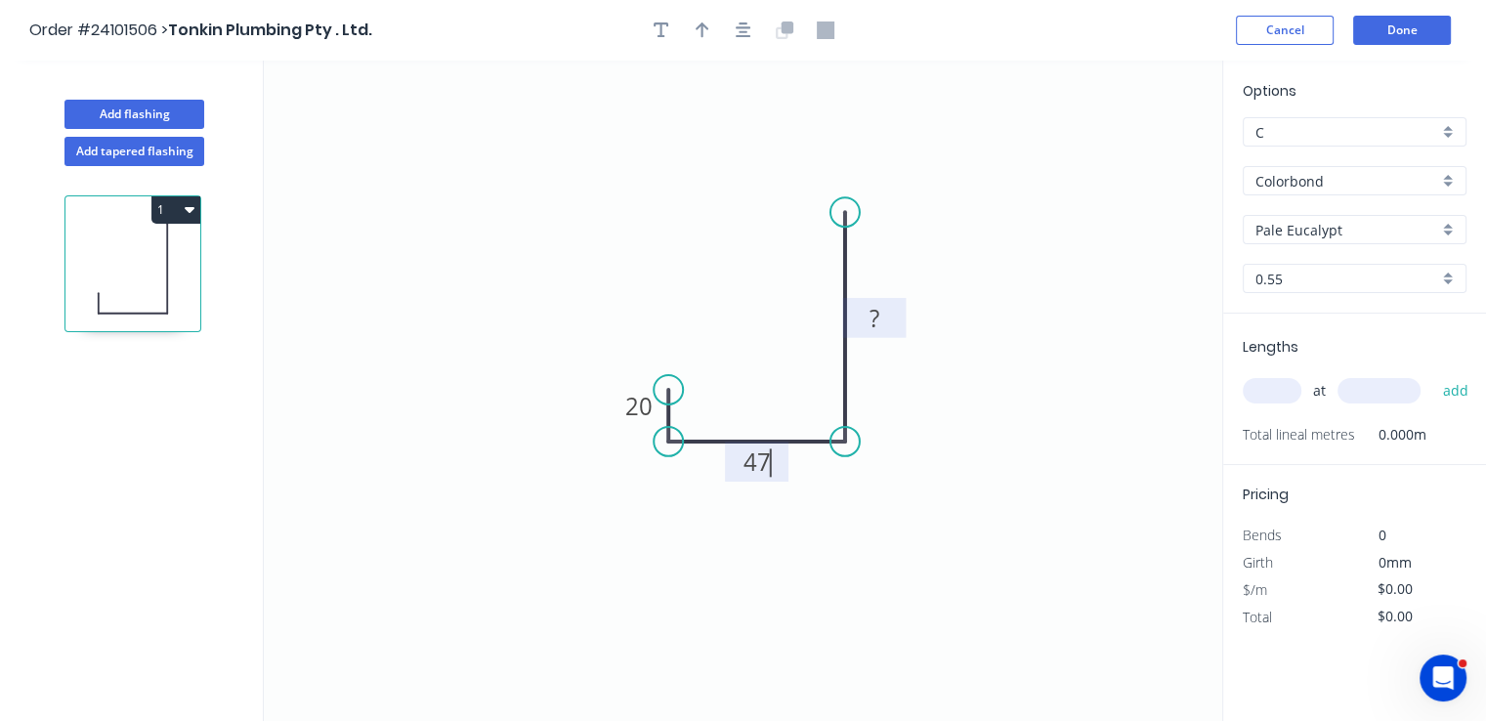
click at [866, 318] on rect at bounding box center [874, 319] width 39 height 27
click at [1273, 384] on input "text" at bounding box center [1272, 390] width 59 height 25
type input "$12.96"
type input "1"
click at [1367, 392] on input "text" at bounding box center [1378, 390] width 83 height 25
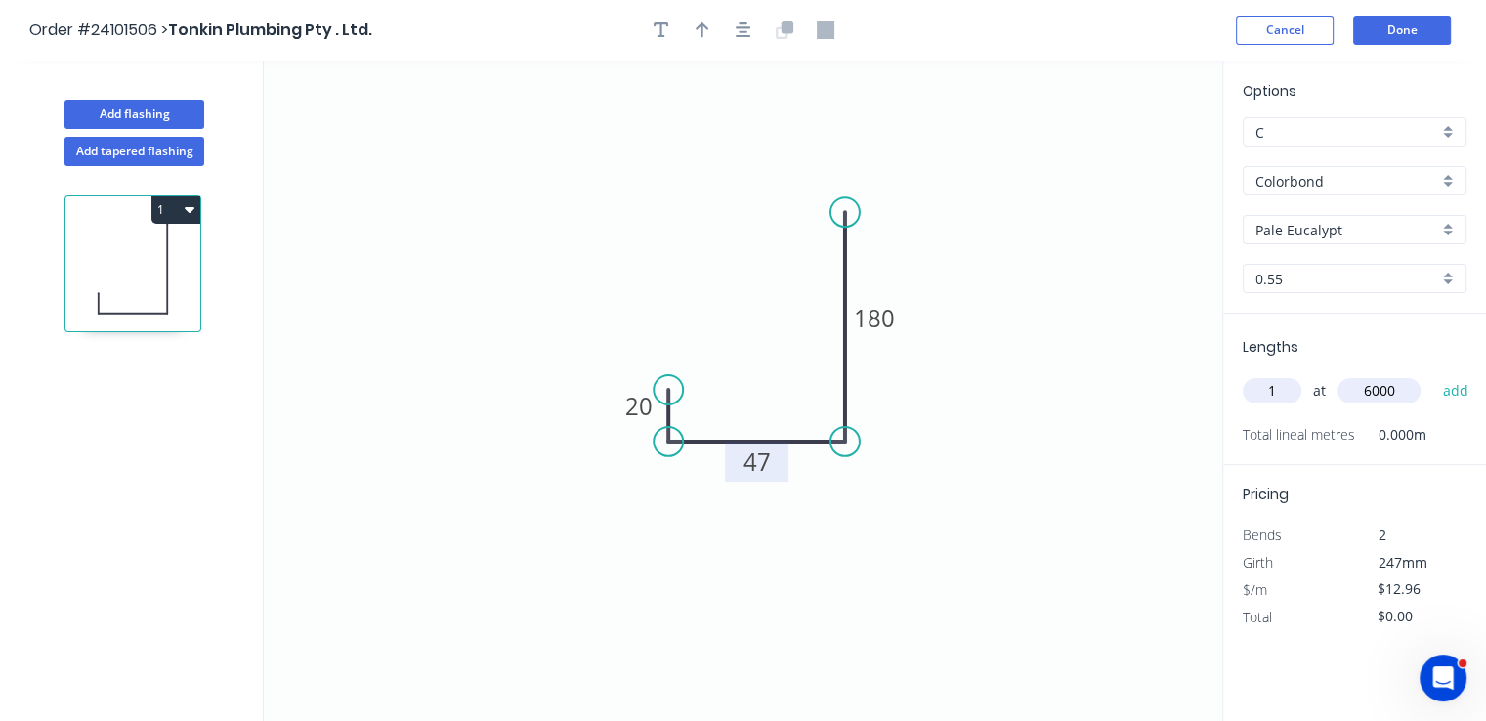
type input "6000"
click at [1432, 374] on button "add" at bounding box center [1455, 390] width 46 height 33
type input "$77.76"
type input "2"
click at [1358, 394] on input "text" at bounding box center [1378, 390] width 83 height 25
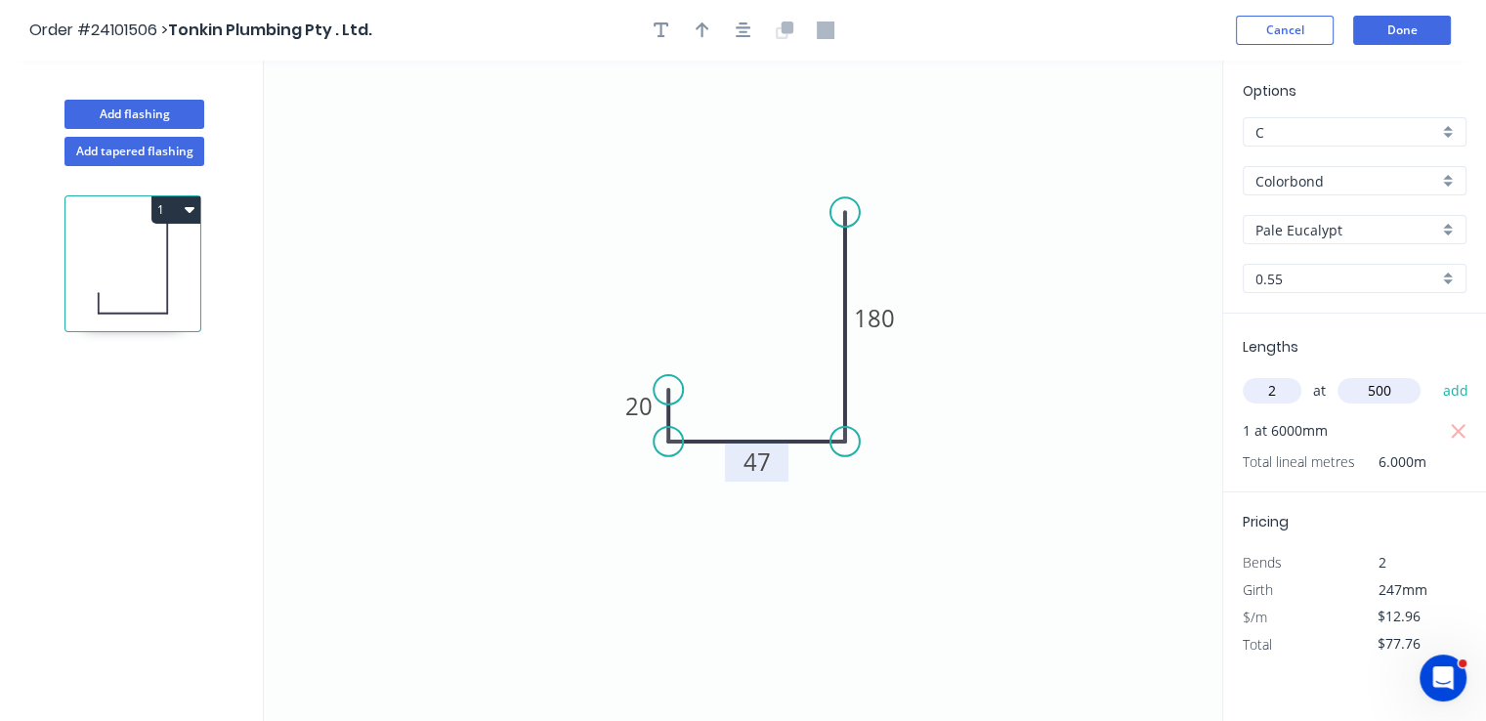
type input "500"
click at [1432, 374] on button "add" at bounding box center [1455, 390] width 46 height 33
type input "$90.72"
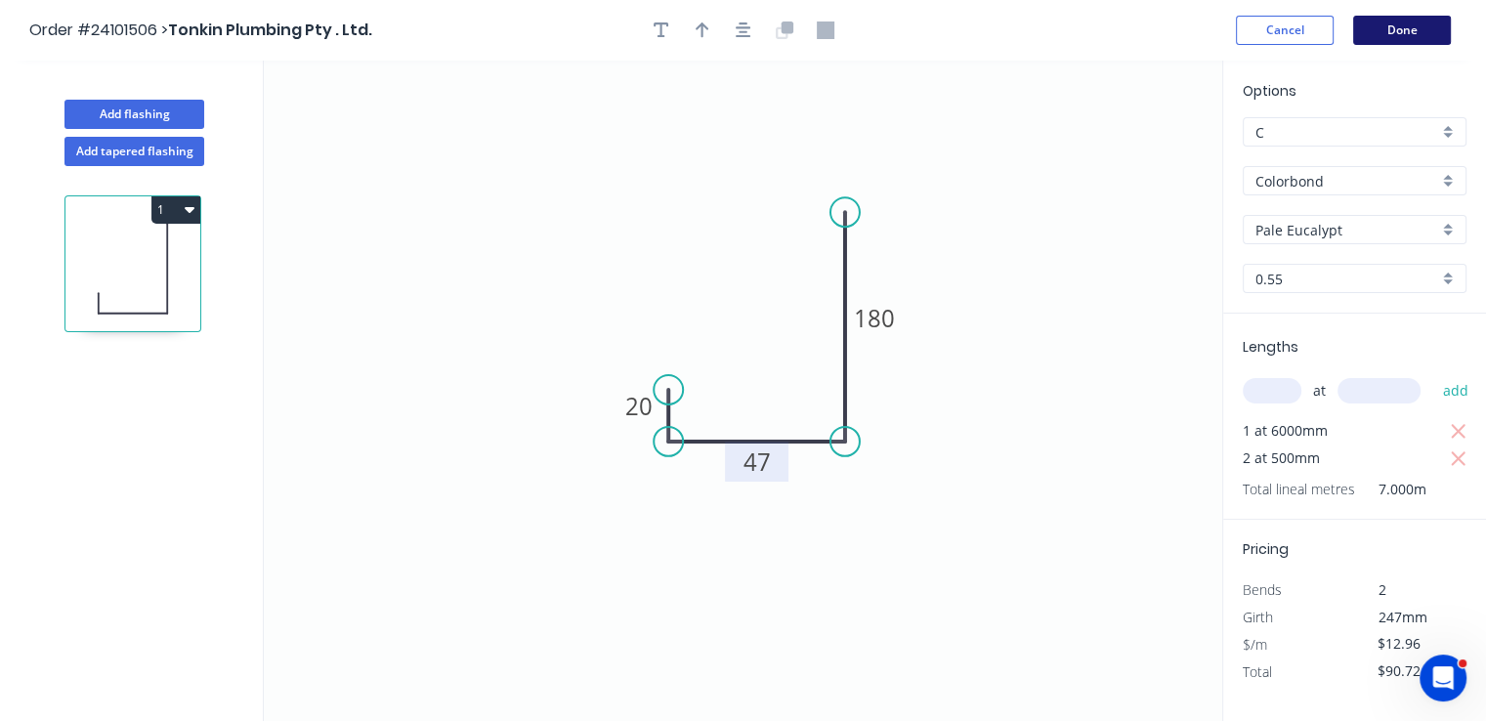
click at [1395, 24] on button "Done" at bounding box center [1402, 30] width 98 height 29
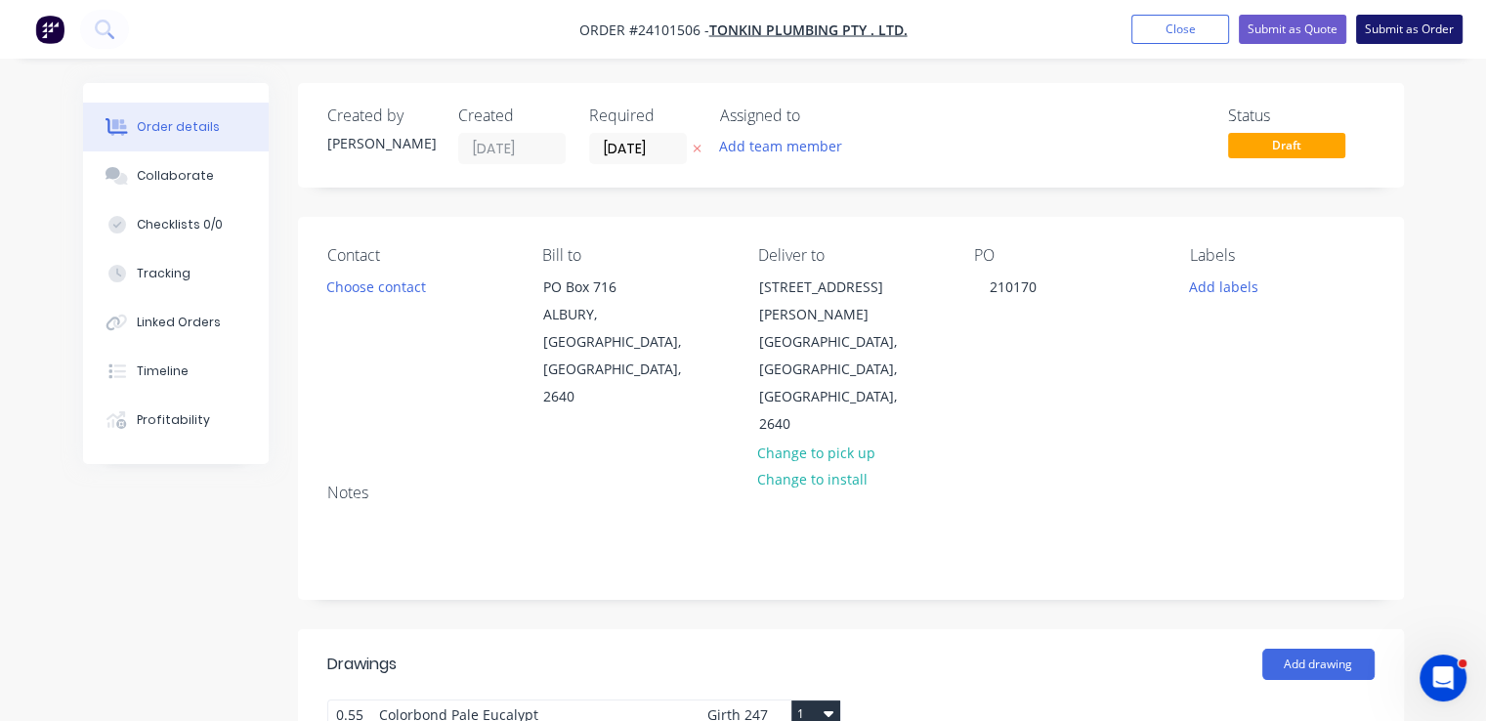
click at [1392, 24] on button "Submit as Order" at bounding box center [1409, 29] width 106 height 29
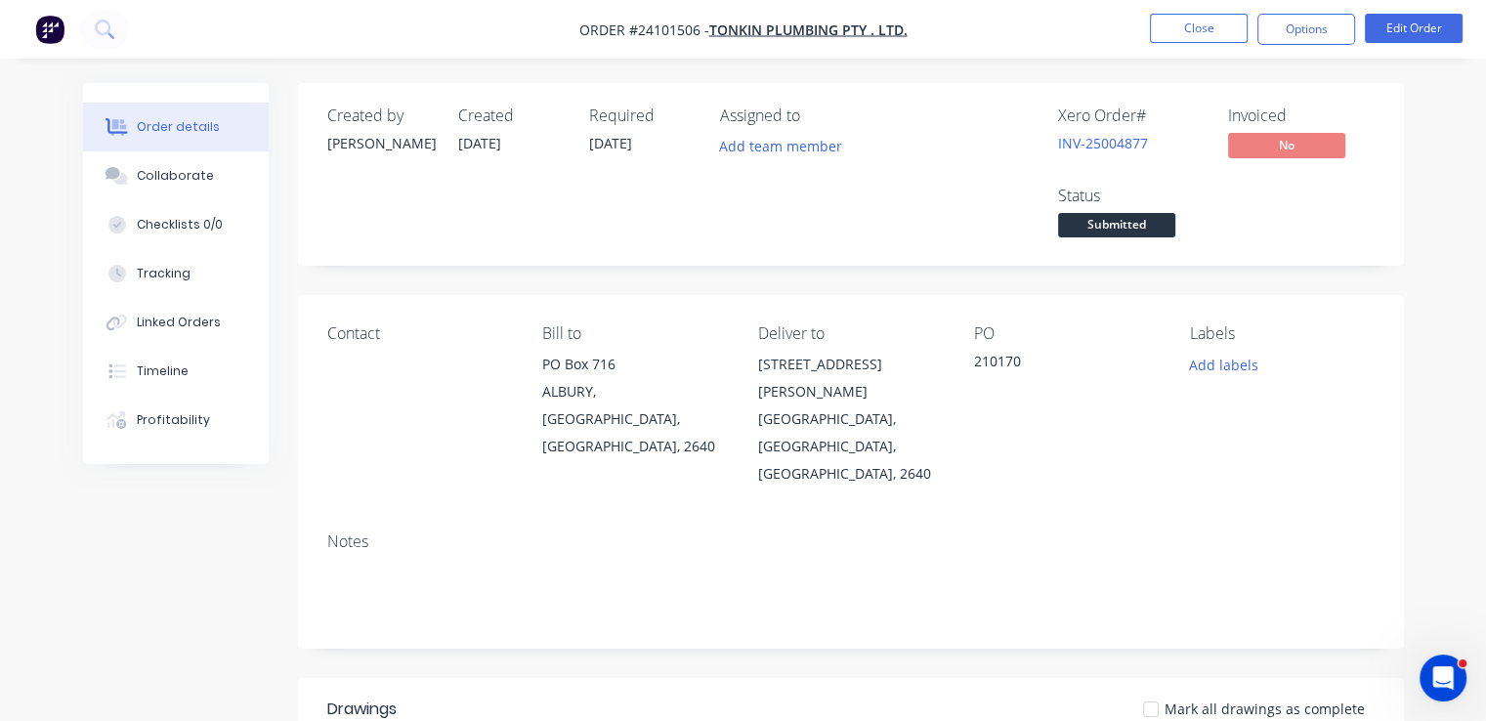
click at [58, 38] on img "button" at bounding box center [49, 29] width 29 height 29
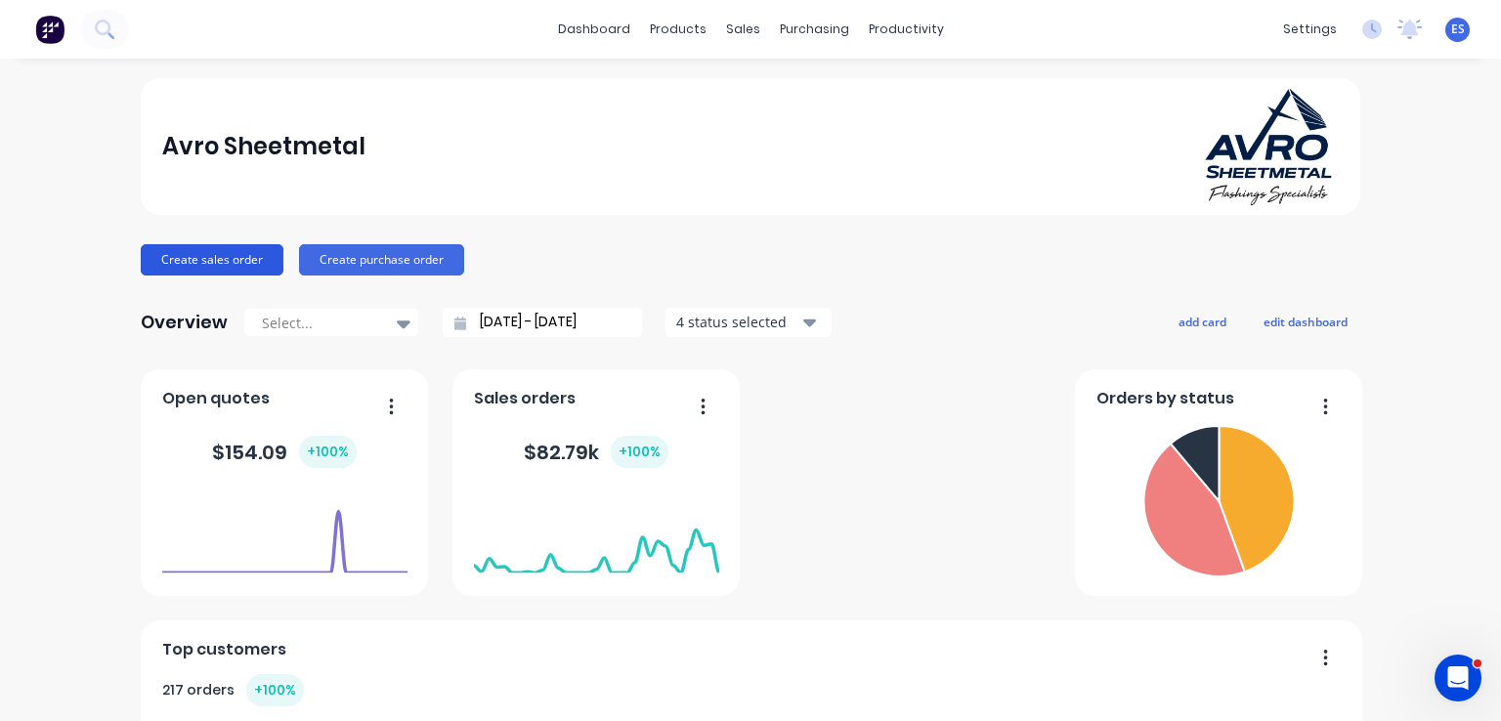
click at [185, 262] on button "Create sales order" at bounding box center [212, 259] width 143 height 31
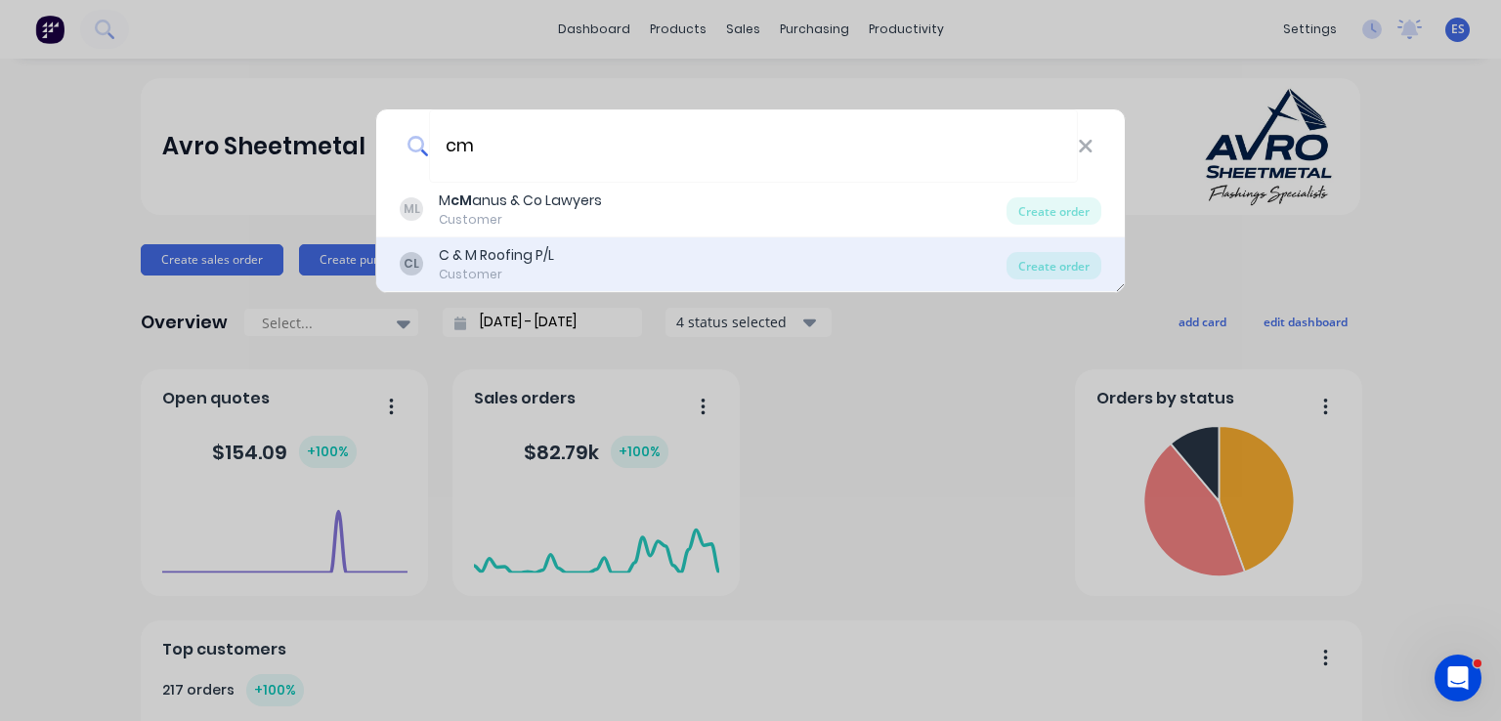
type input "cm"
click at [555, 263] on div "CL C & M Roofing P/L Customer" at bounding box center [703, 264] width 607 height 38
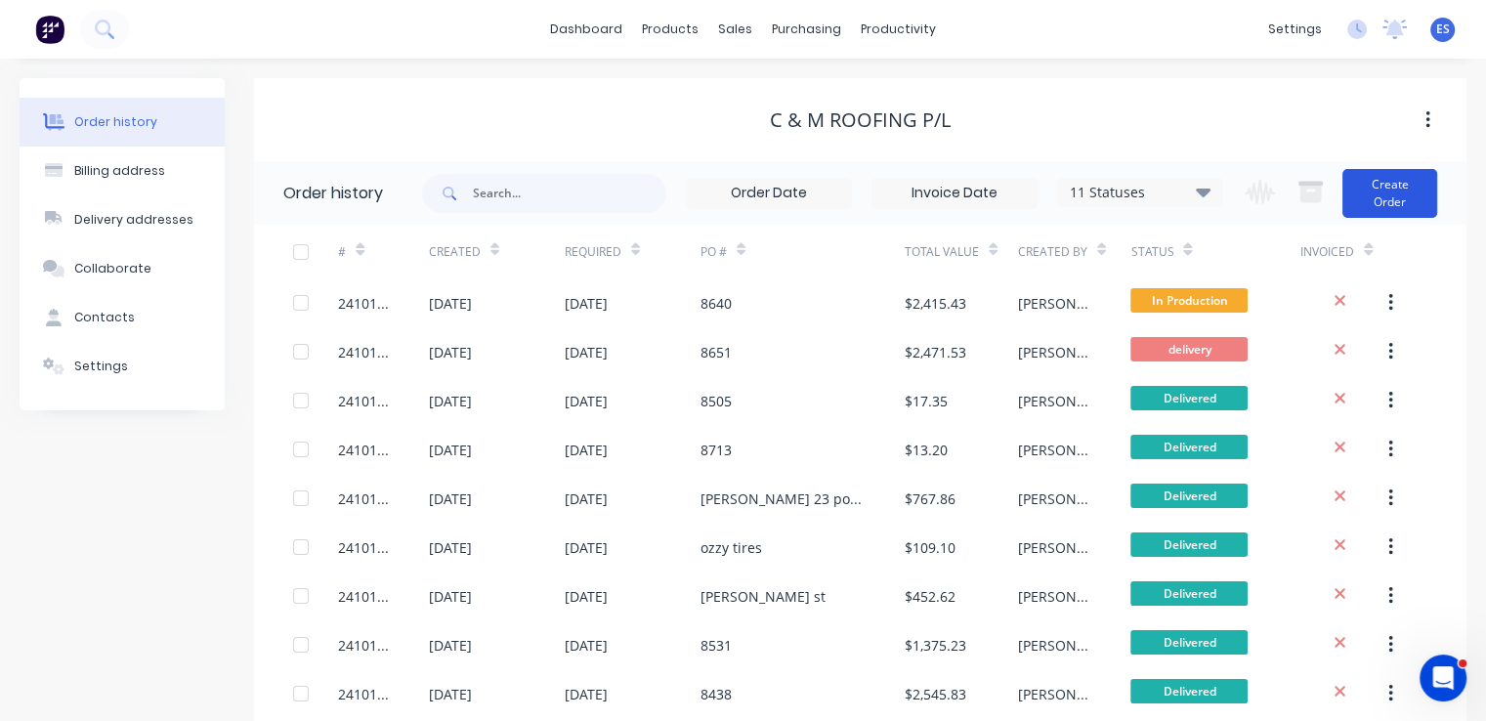
click at [1392, 180] on button "Create Order" at bounding box center [1389, 193] width 95 height 49
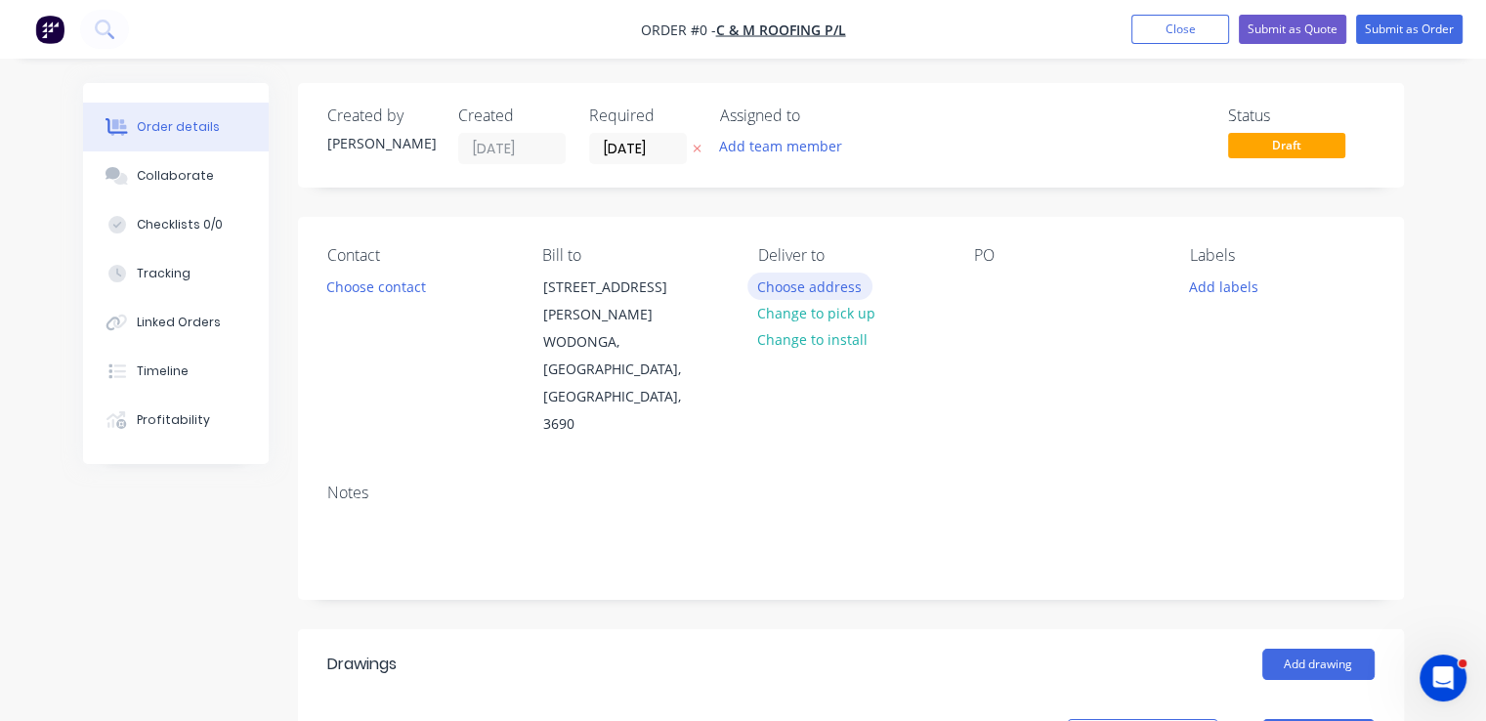
click at [828, 285] on button "Choose address" at bounding box center [809, 286] width 125 height 26
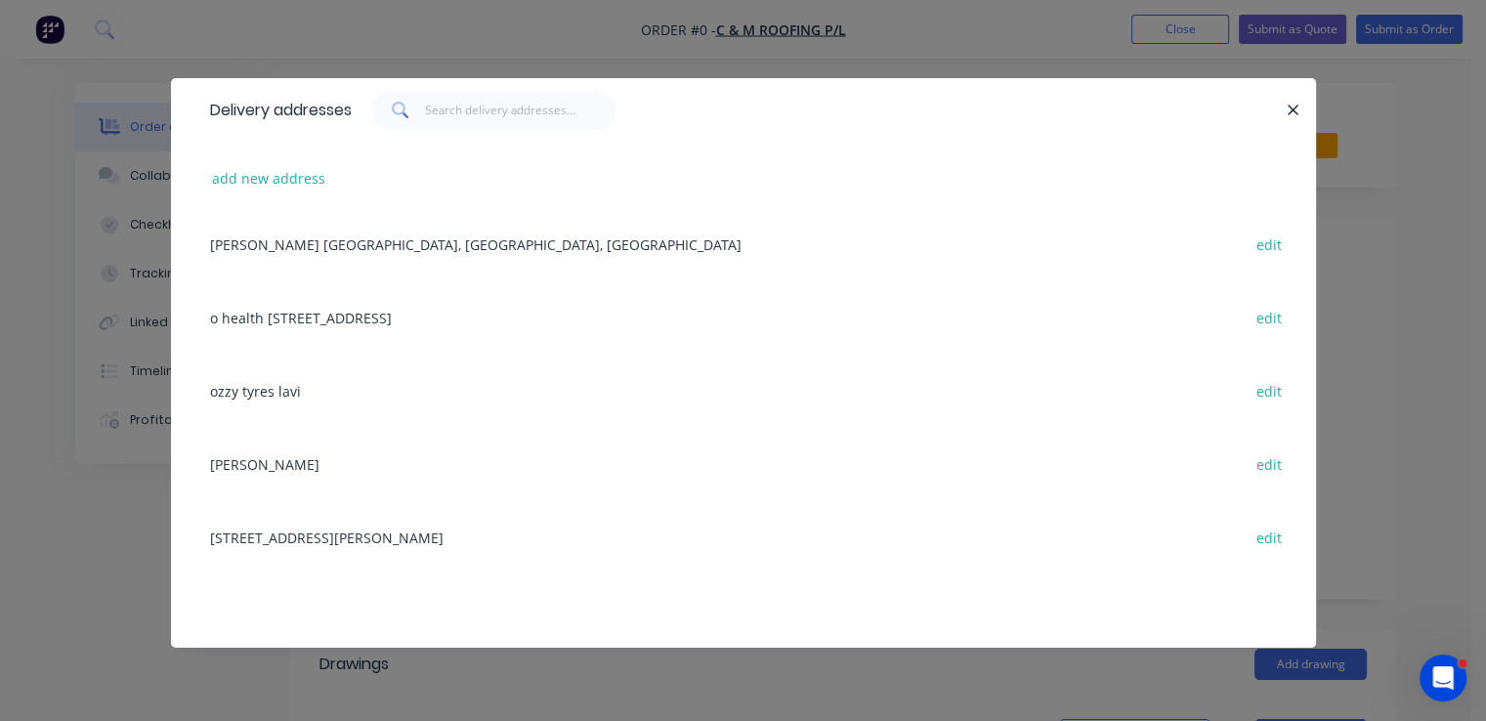
scroll to position [782, 0]
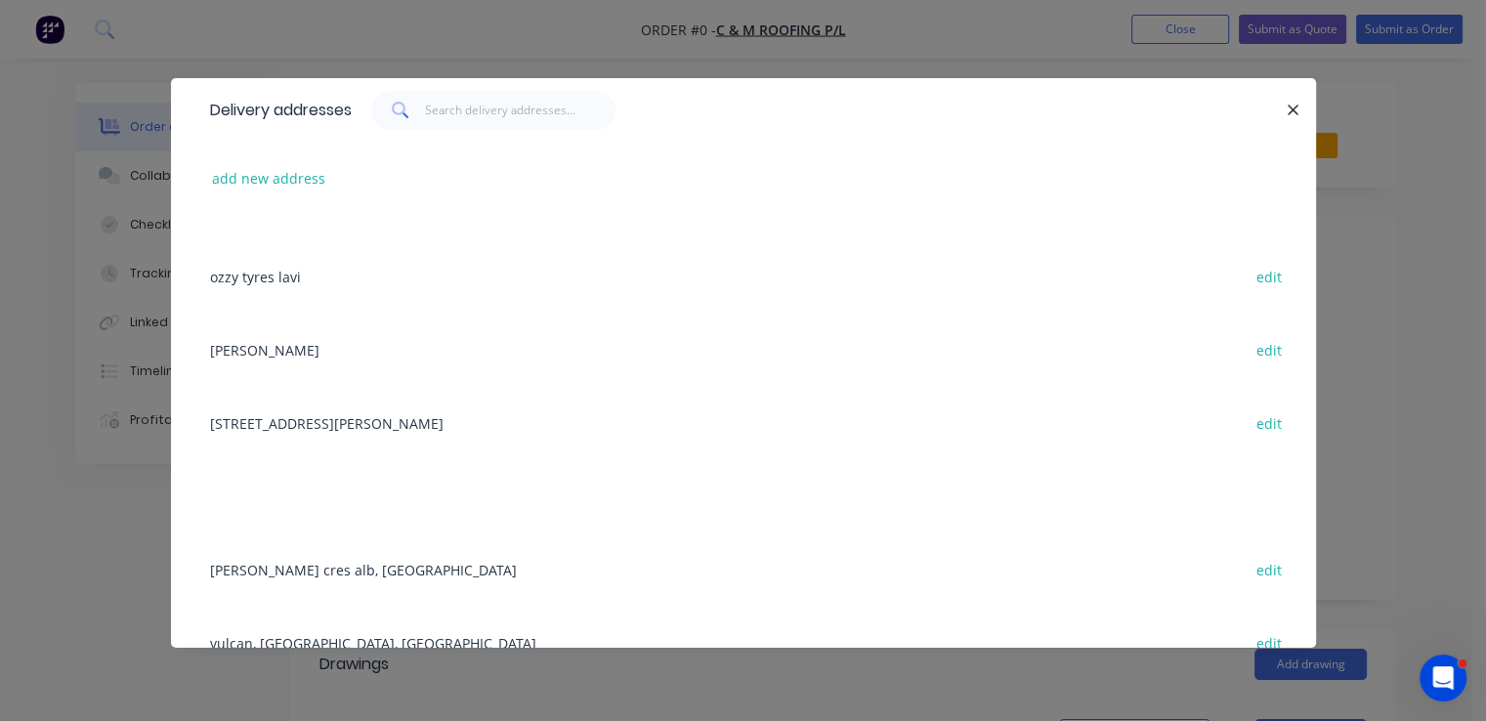
click at [250, 423] on div "43 merkel st edit" at bounding box center [743, 422] width 1086 height 73
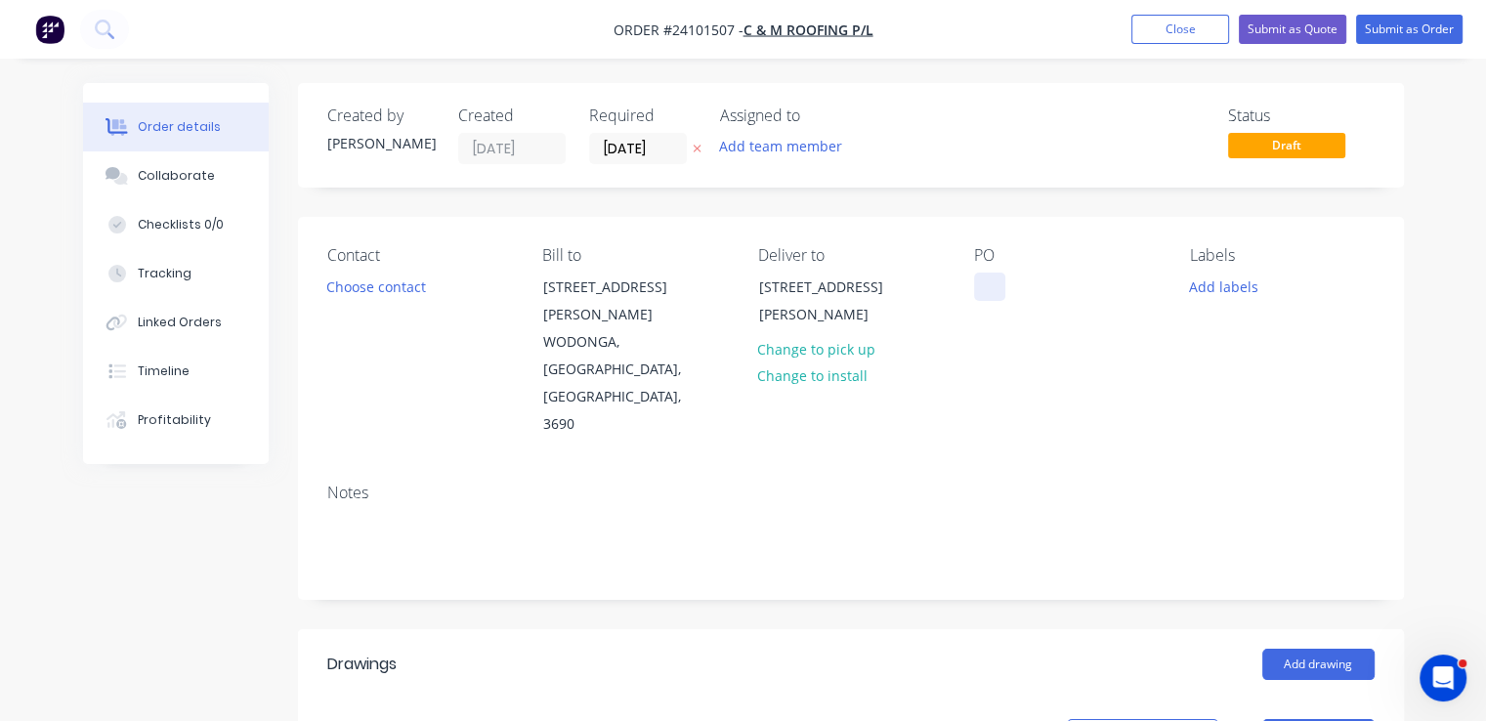
click at [989, 292] on div at bounding box center [989, 287] width 31 height 28
click at [1297, 649] on button "Add drawing" at bounding box center [1318, 664] width 112 height 31
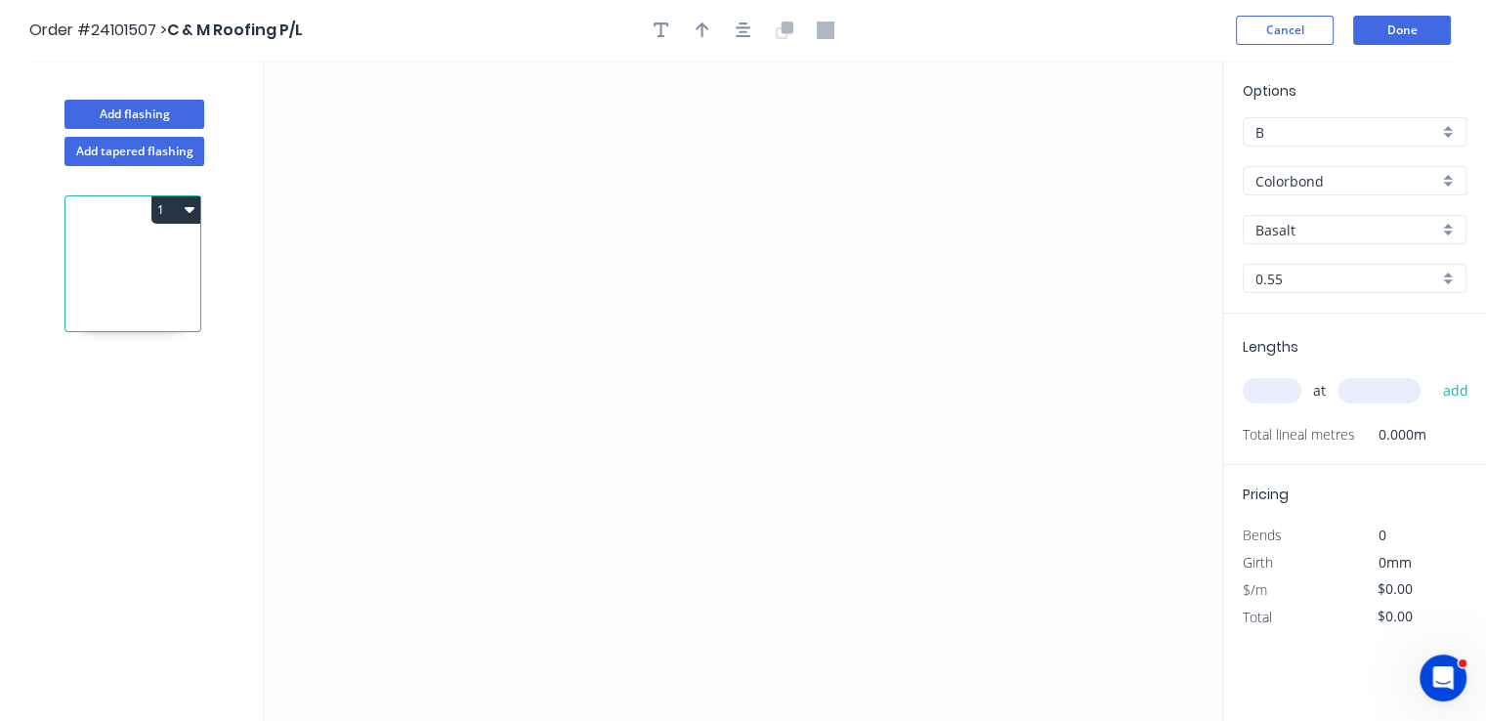
click at [1330, 227] on input "Basalt" at bounding box center [1346, 230] width 183 height 21
click at [1330, 267] on div "Woodland Grey" at bounding box center [1355, 267] width 222 height 34
type input "Woodland Grey"
click at [910, 237] on icon "0" at bounding box center [743, 391] width 958 height 660
click at [852, 182] on icon at bounding box center [881, 209] width 58 height 58
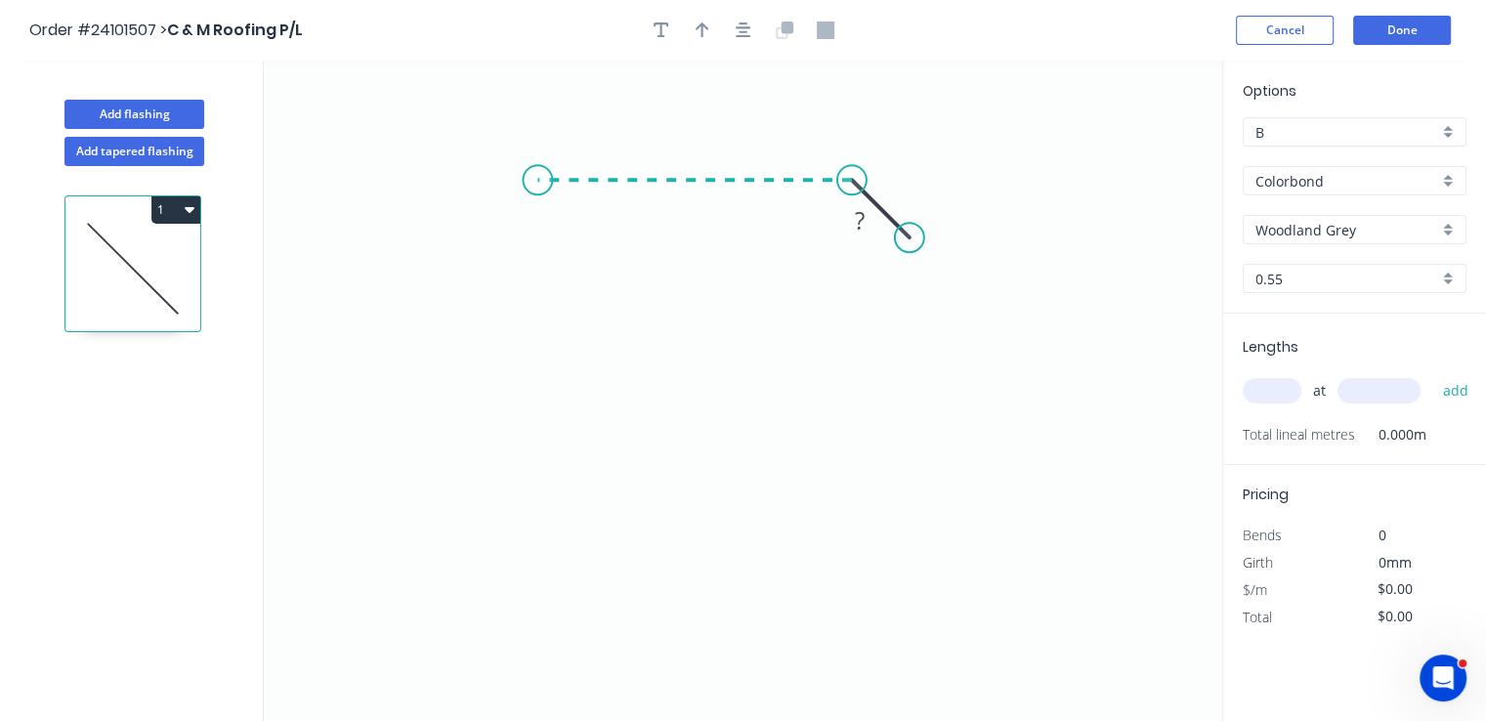
click at [537, 180] on icon at bounding box center [694, 180] width 315 height 0
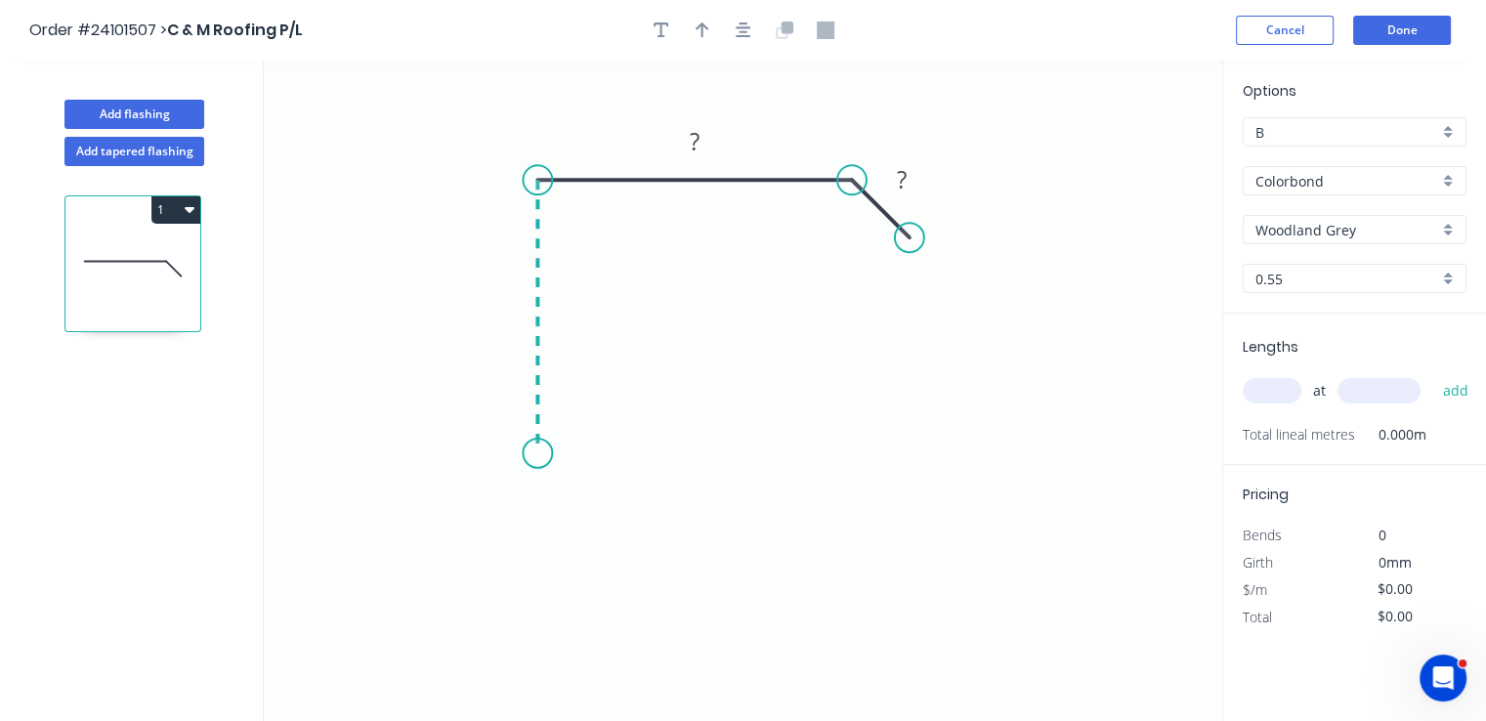
click at [548, 453] on icon "0 ? ?" at bounding box center [743, 391] width 958 height 660
click at [727, 453] on icon "0 ? ? ?" at bounding box center [743, 391] width 958 height 660
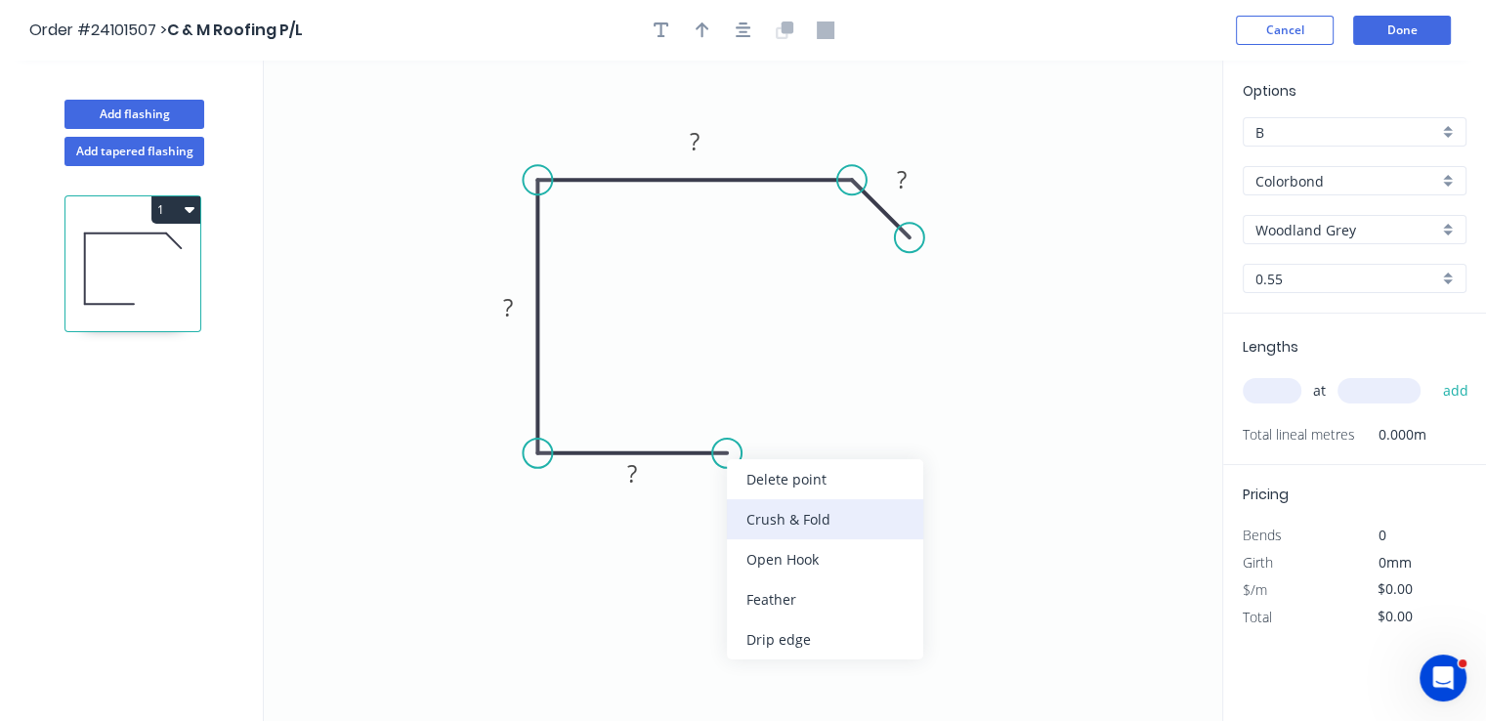
click at [754, 504] on div "Crush & Fold" at bounding box center [825, 519] width 196 height 40
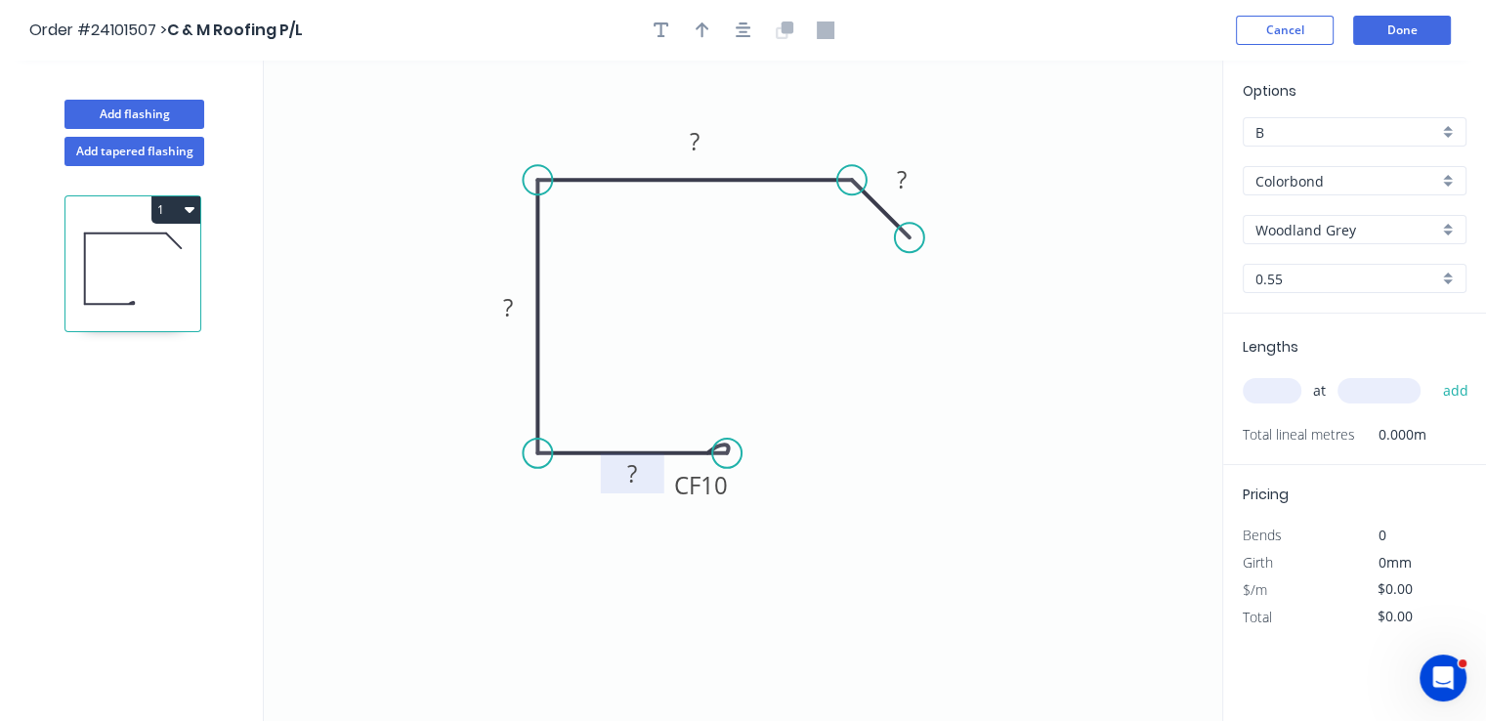
click at [640, 458] on rect at bounding box center [633, 473] width 64 height 40
click at [641, 467] on rect at bounding box center [632, 474] width 39 height 27
click at [516, 310] on rect at bounding box center [507, 308] width 39 height 27
click at [691, 134] on tspan "?" at bounding box center [695, 141] width 10 height 32
click at [922, 177] on rect at bounding box center [901, 179] width 64 height 40
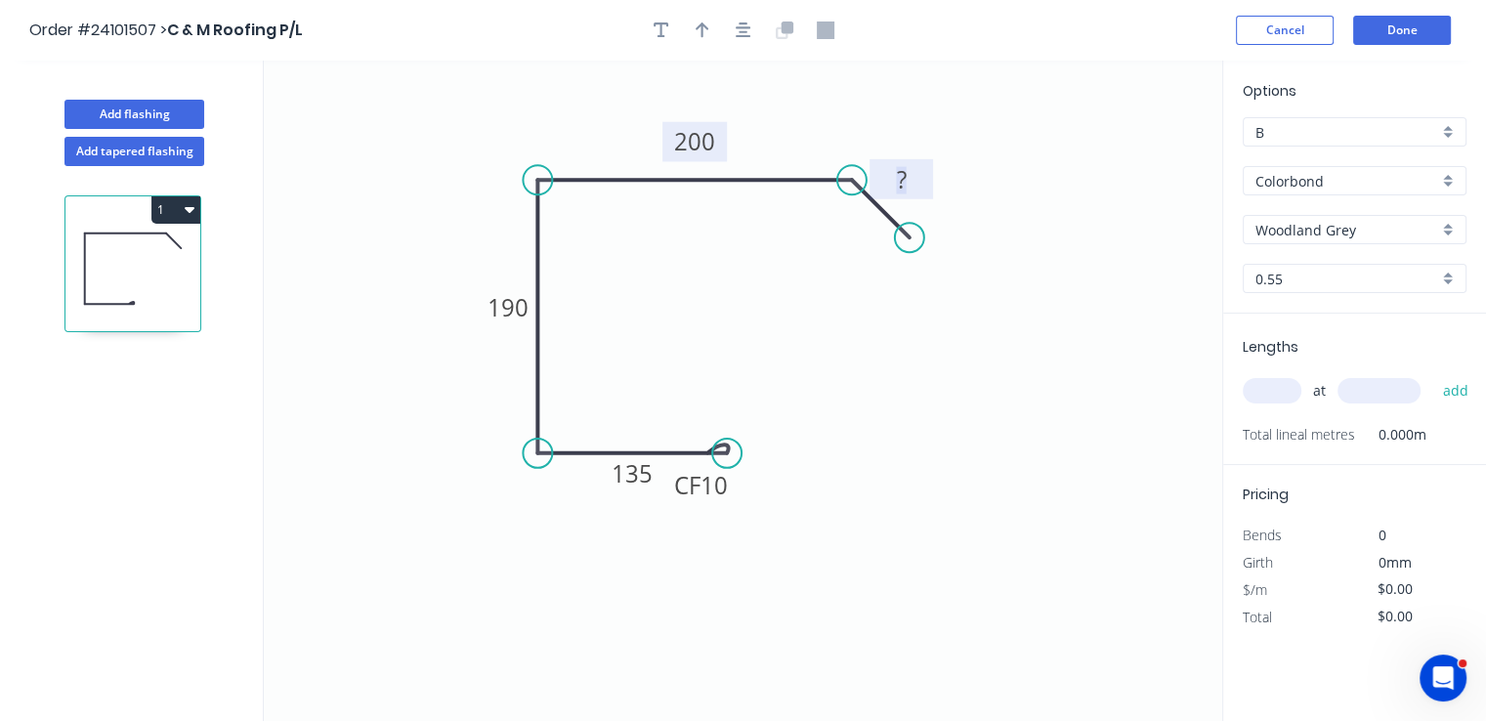
click at [917, 179] on rect at bounding box center [901, 180] width 39 height 27
click at [1274, 397] on input "text" at bounding box center [1272, 390] width 59 height 25
type input "$21.66"
type input "6"
click at [1368, 389] on input "text" at bounding box center [1378, 390] width 83 height 25
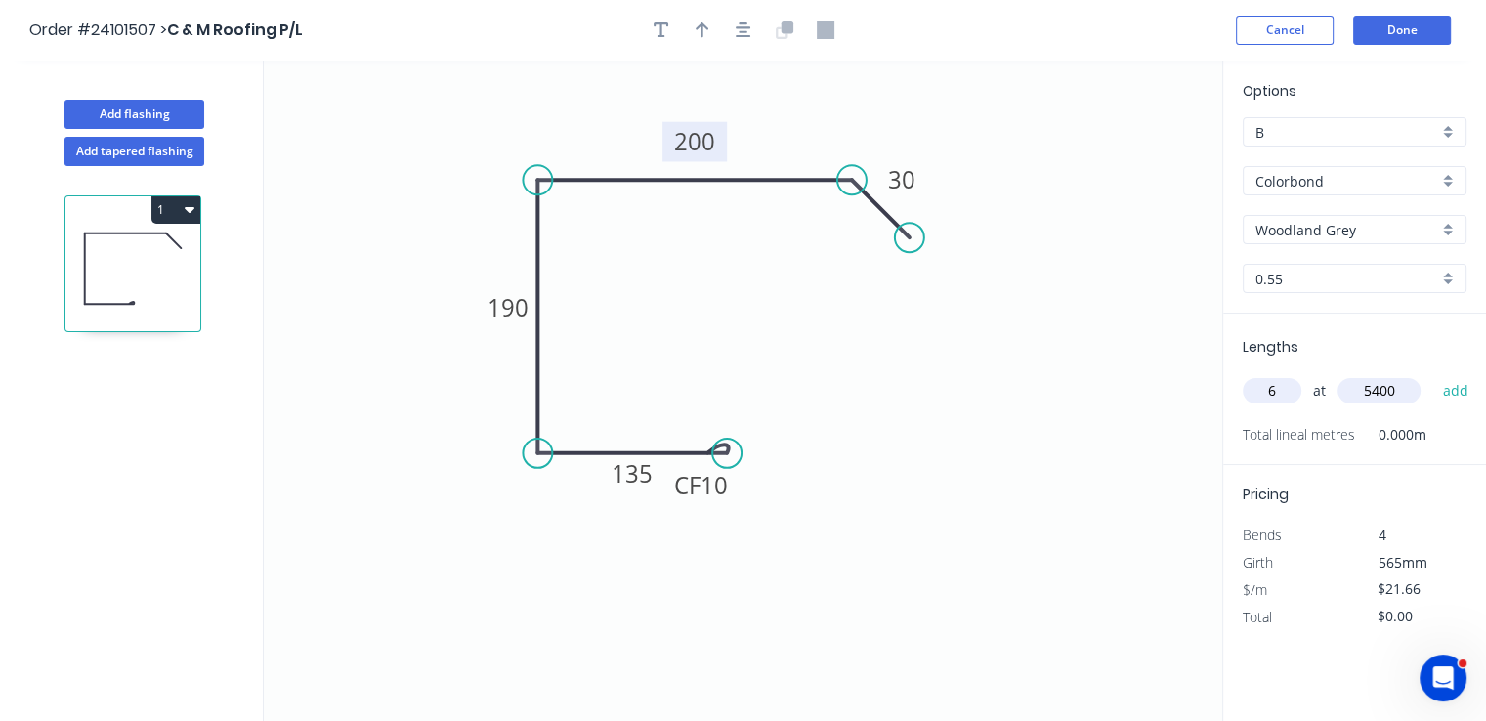
type input "5400"
click at [1432, 374] on button "add" at bounding box center [1455, 390] width 46 height 33
click at [187, 216] on button "1" at bounding box center [175, 209] width 49 height 27
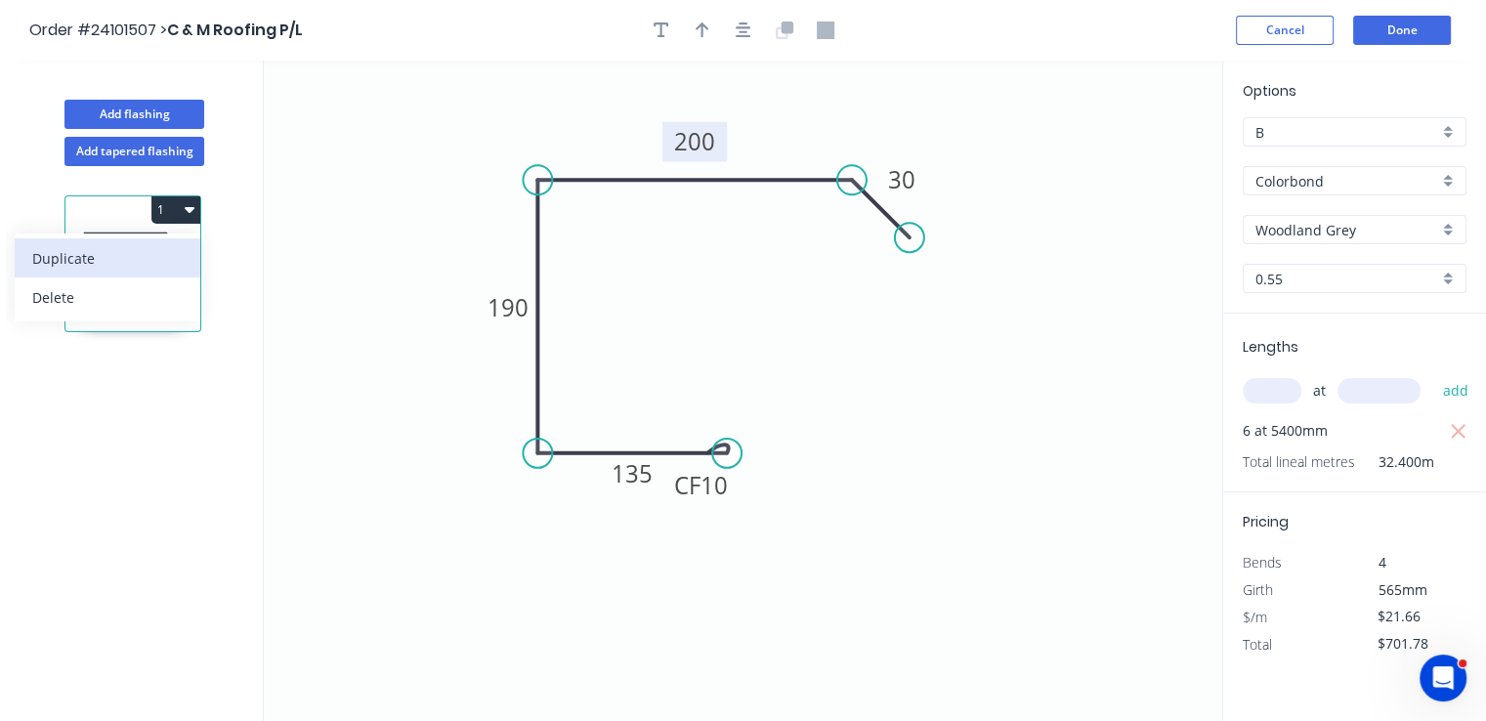
click at [111, 267] on div "Duplicate" at bounding box center [107, 258] width 150 height 28
type input "$0.00"
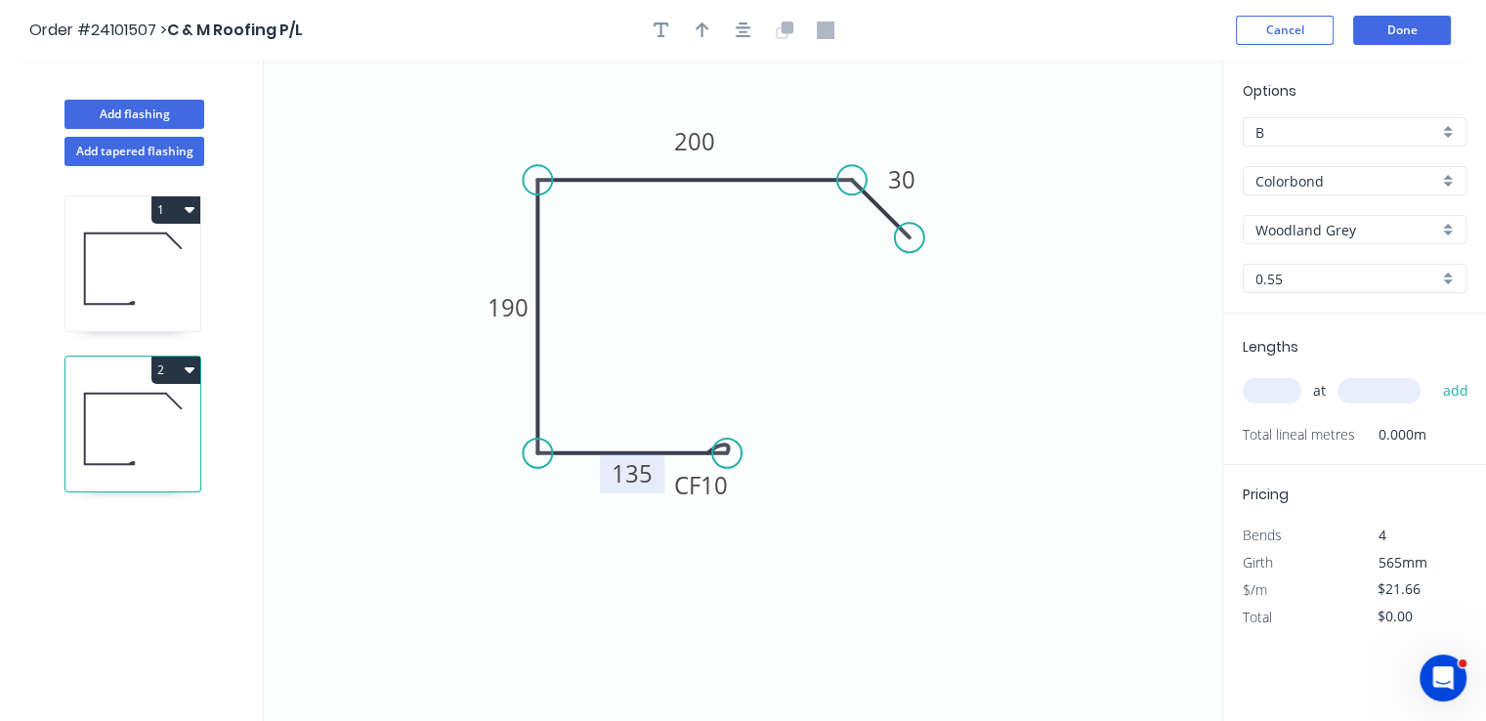
click at [630, 480] on tspan "135" at bounding box center [632, 473] width 41 height 32
click at [704, 137] on tspan "200" at bounding box center [694, 141] width 41 height 32
click at [1269, 388] on input "text" at bounding box center [1272, 390] width 59 height 25
type input "$26.98"
type input "1"
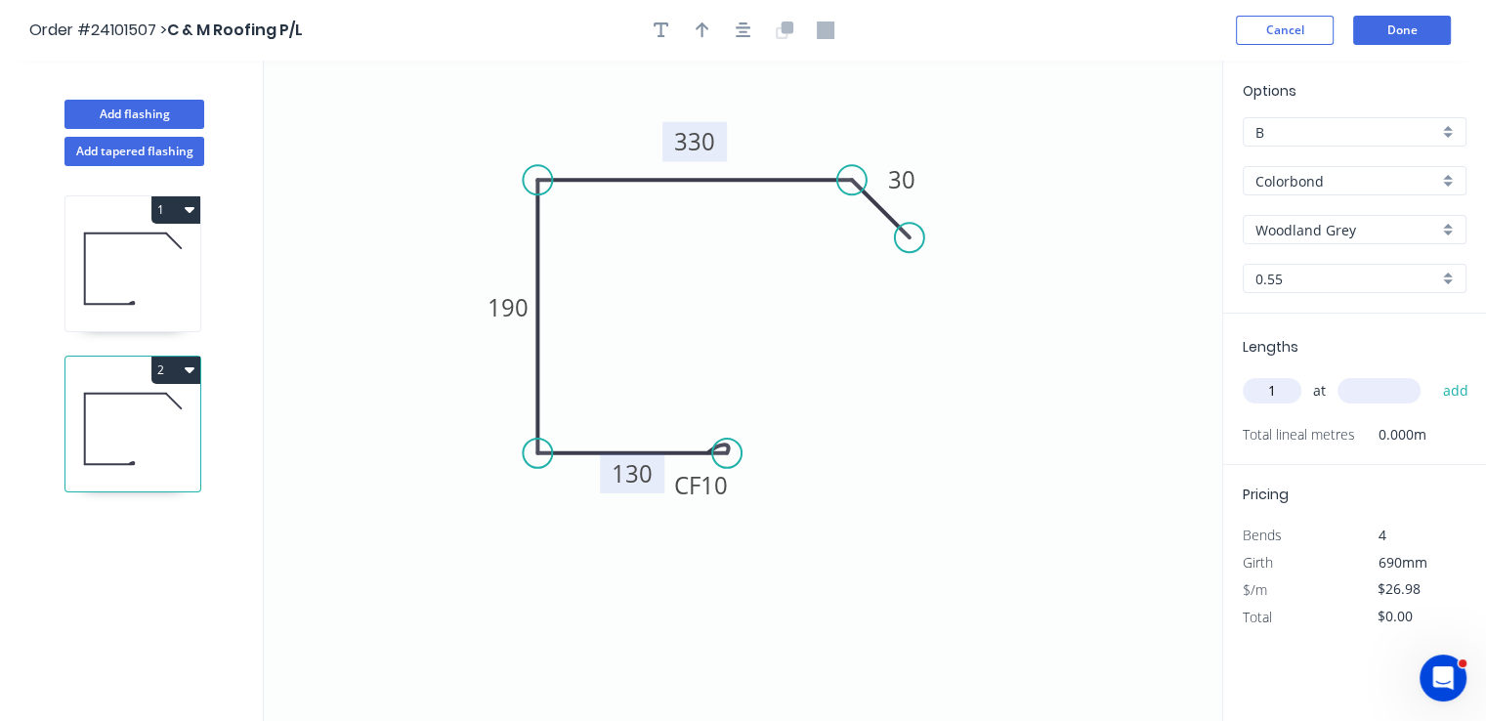
click at [1348, 400] on input "text" at bounding box center [1378, 390] width 83 height 25
type input "2200"
click at [1432, 374] on button "add" at bounding box center [1455, 390] width 46 height 33
click at [182, 378] on button "2" at bounding box center [175, 370] width 49 height 27
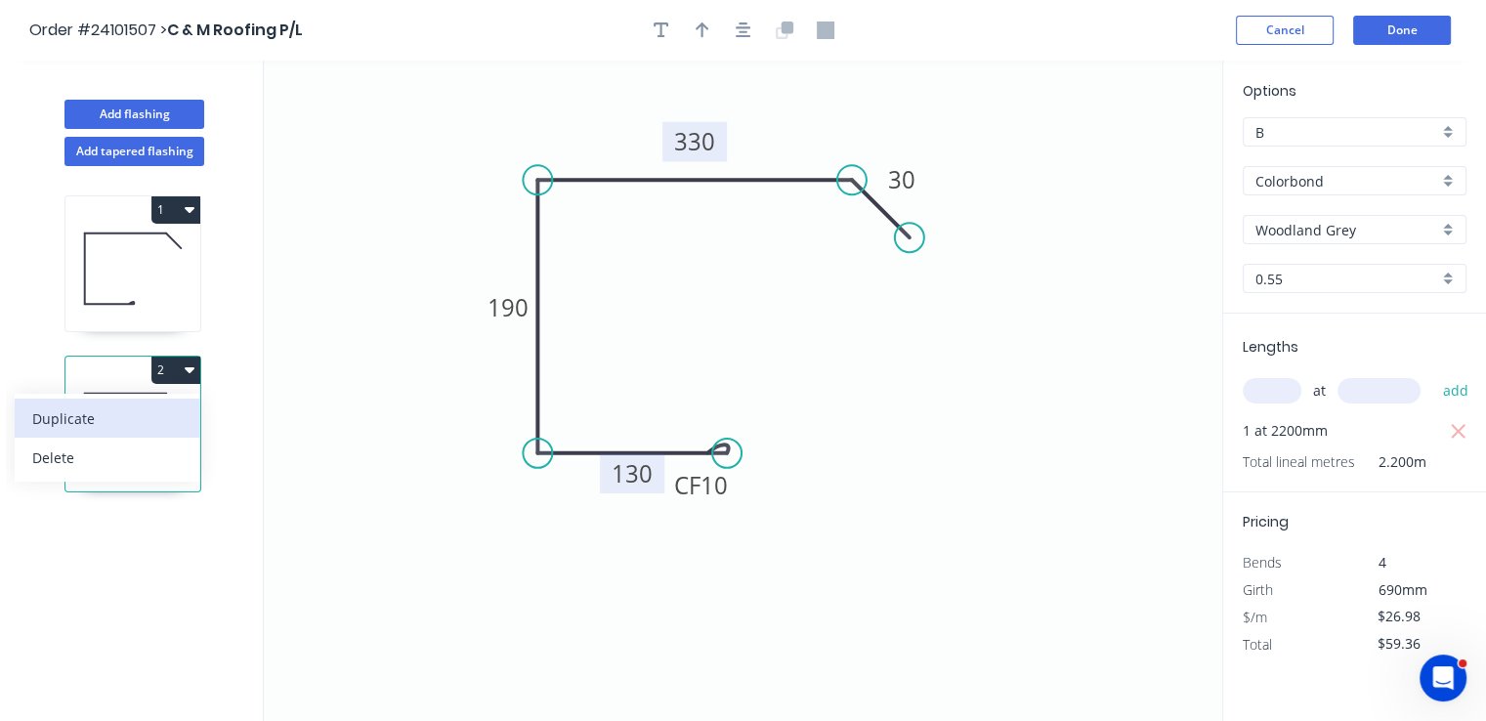
click at [141, 420] on div "Duplicate" at bounding box center [107, 418] width 150 height 28
type input "$0.00"
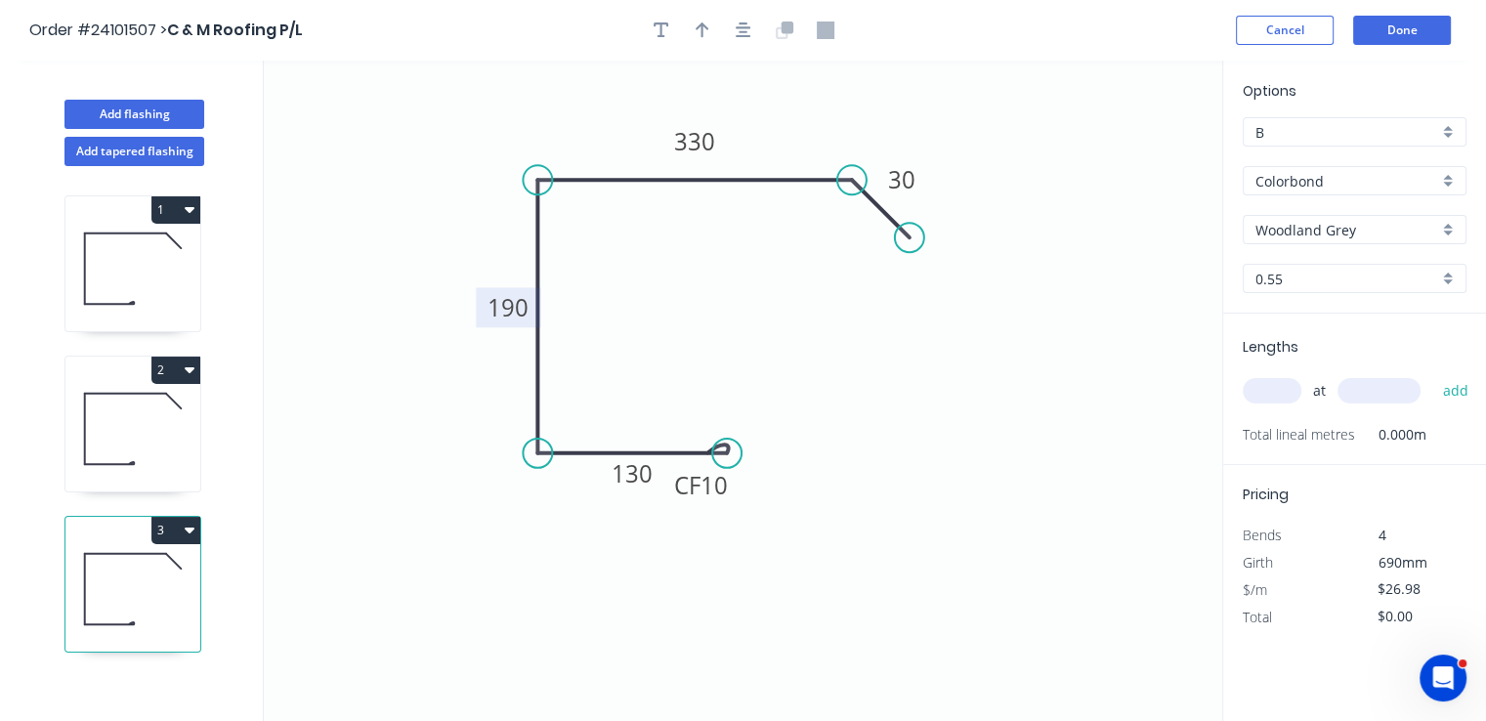
click at [503, 306] on tspan "190" at bounding box center [507, 307] width 41 height 32
click at [688, 148] on tspan "330" at bounding box center [694, 141] width 41 height 32
click at [1278, 396] on input "text" at bounding box center [1272, 390] width 59 height 25
type input "$21.66"
type input "1"
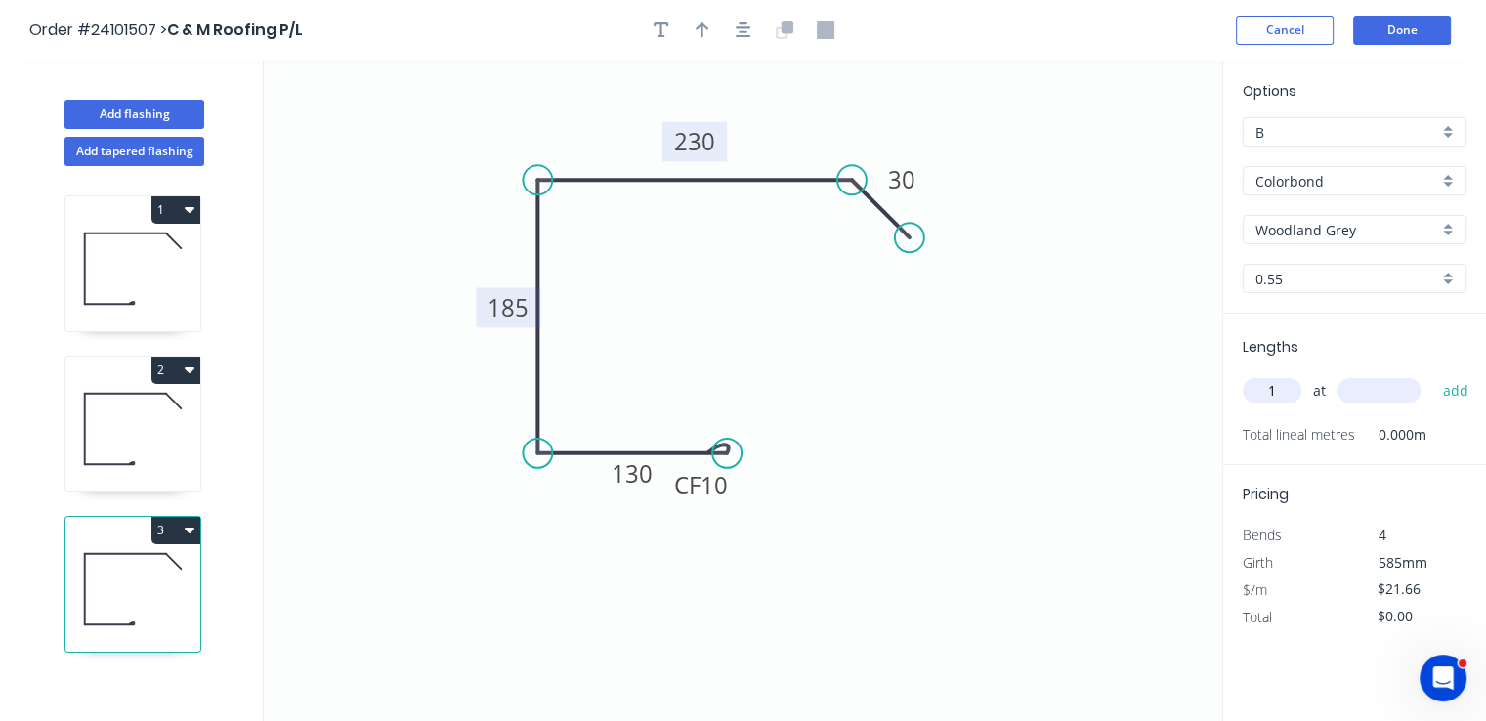
click at [1367, 395] on input "text" at bounding box center [1378, 390] width 83 height 25
type input "2200"
click at [1432, 374] on button "add" at bounding box center [1455, 390] width 46 height 33
type input "$47.65"
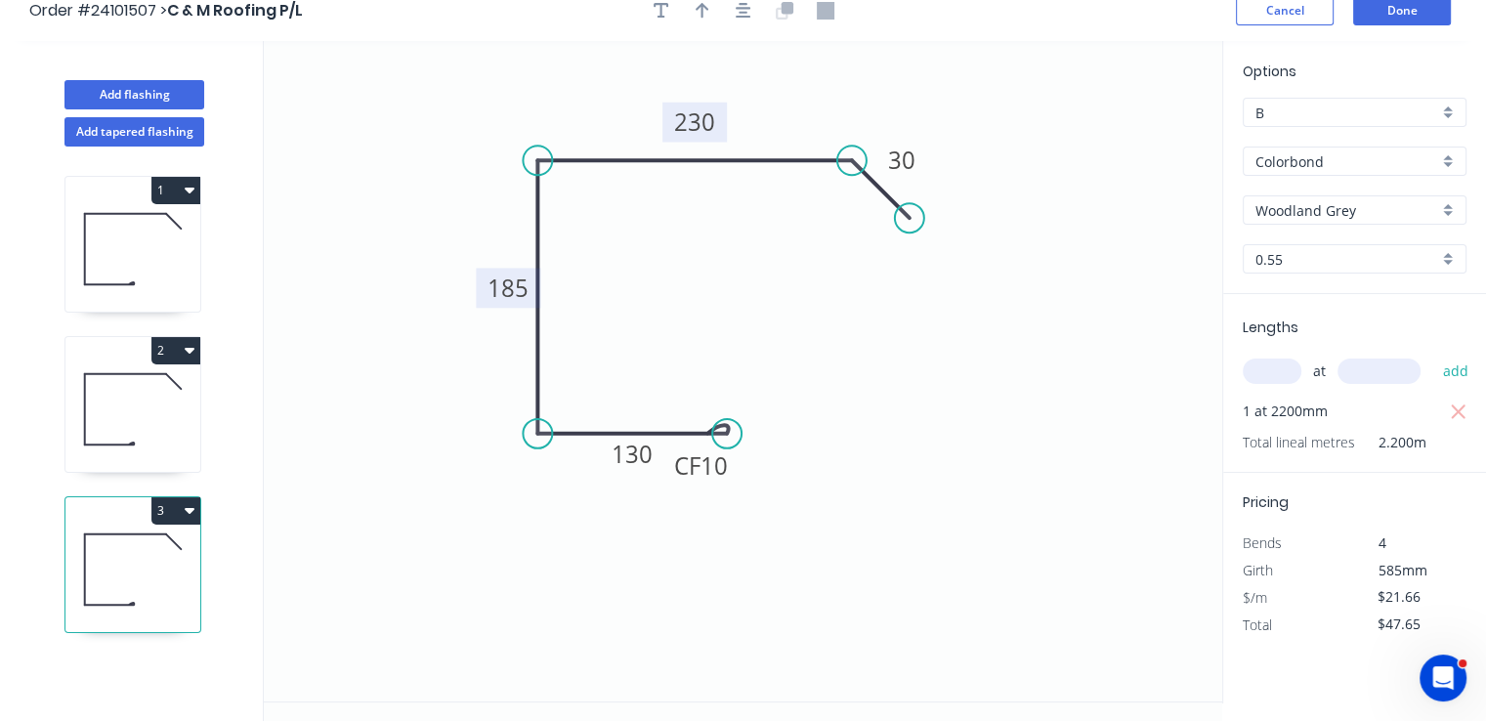
scroll to position [35, 0]
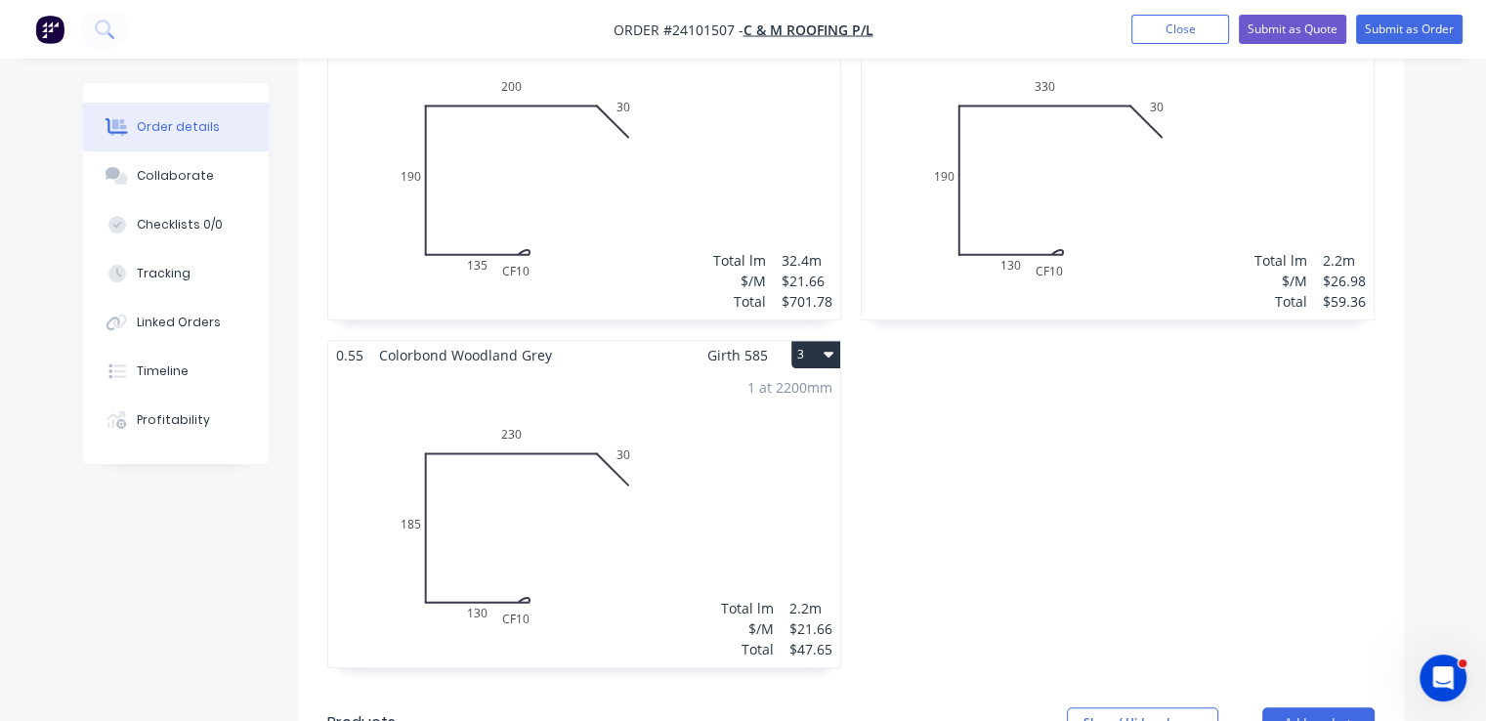
scroll to position [977, 0]
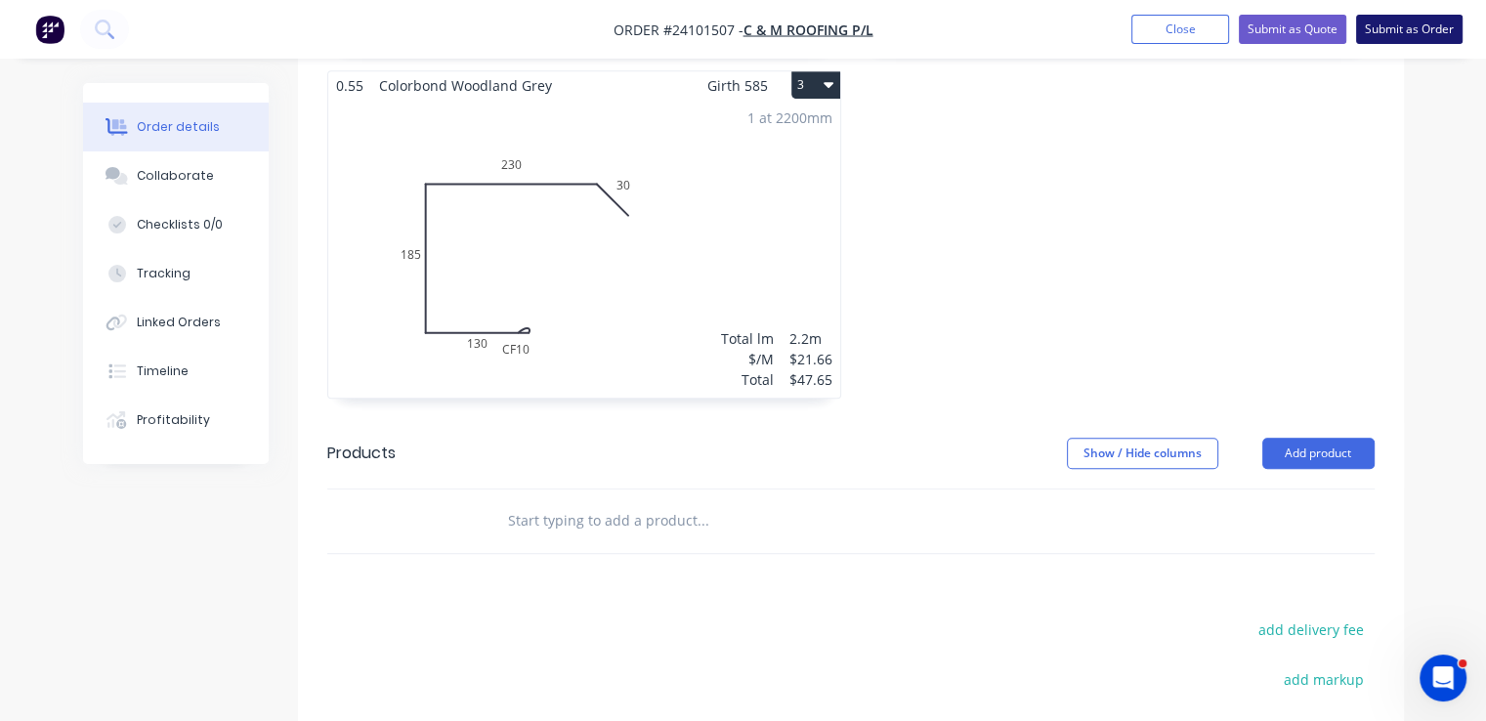
click at [1412, 39] on button "Submit as Order" at bounding box center [1409, 29] width 106 height 29
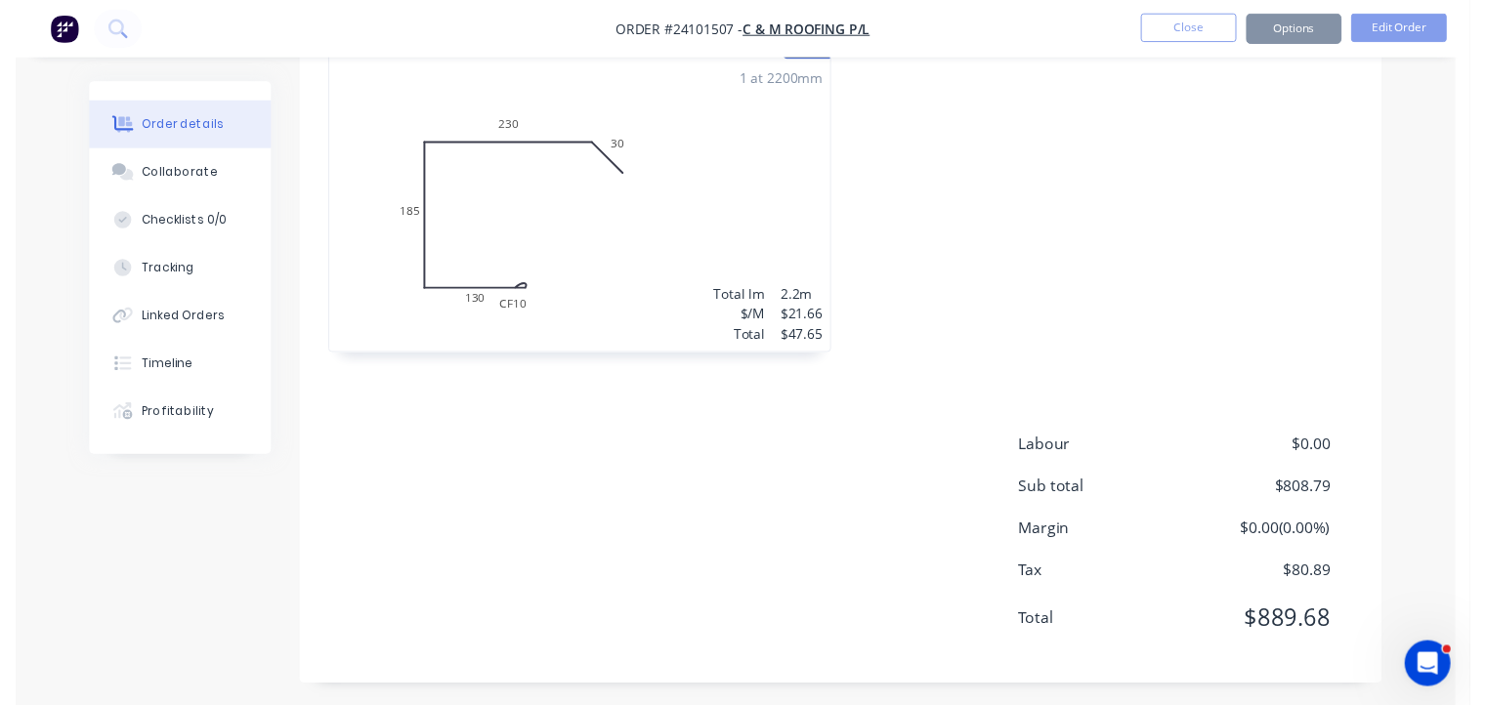
scroll to position [0, 0]
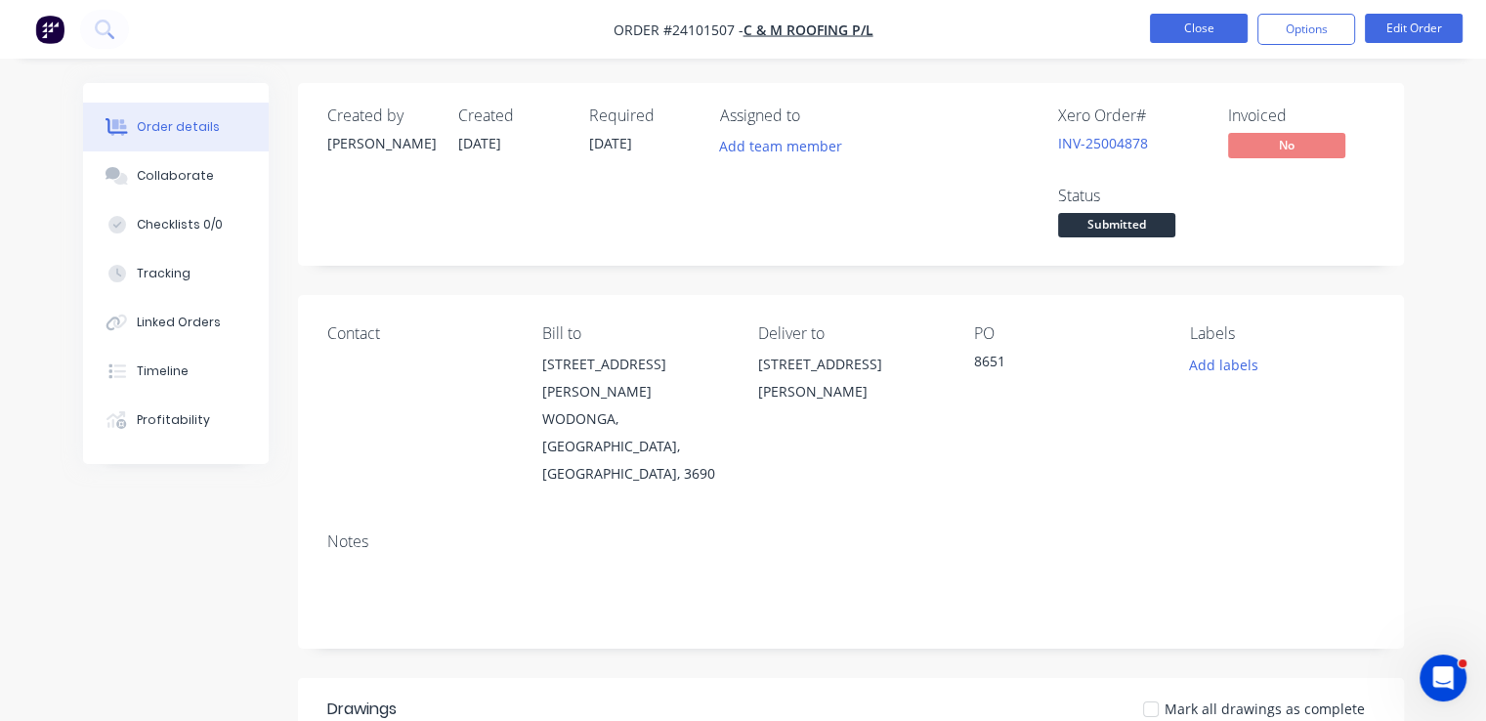
click at [1190, 40] on button "Close" at bounding box center [1199, 28] width 98 height 29
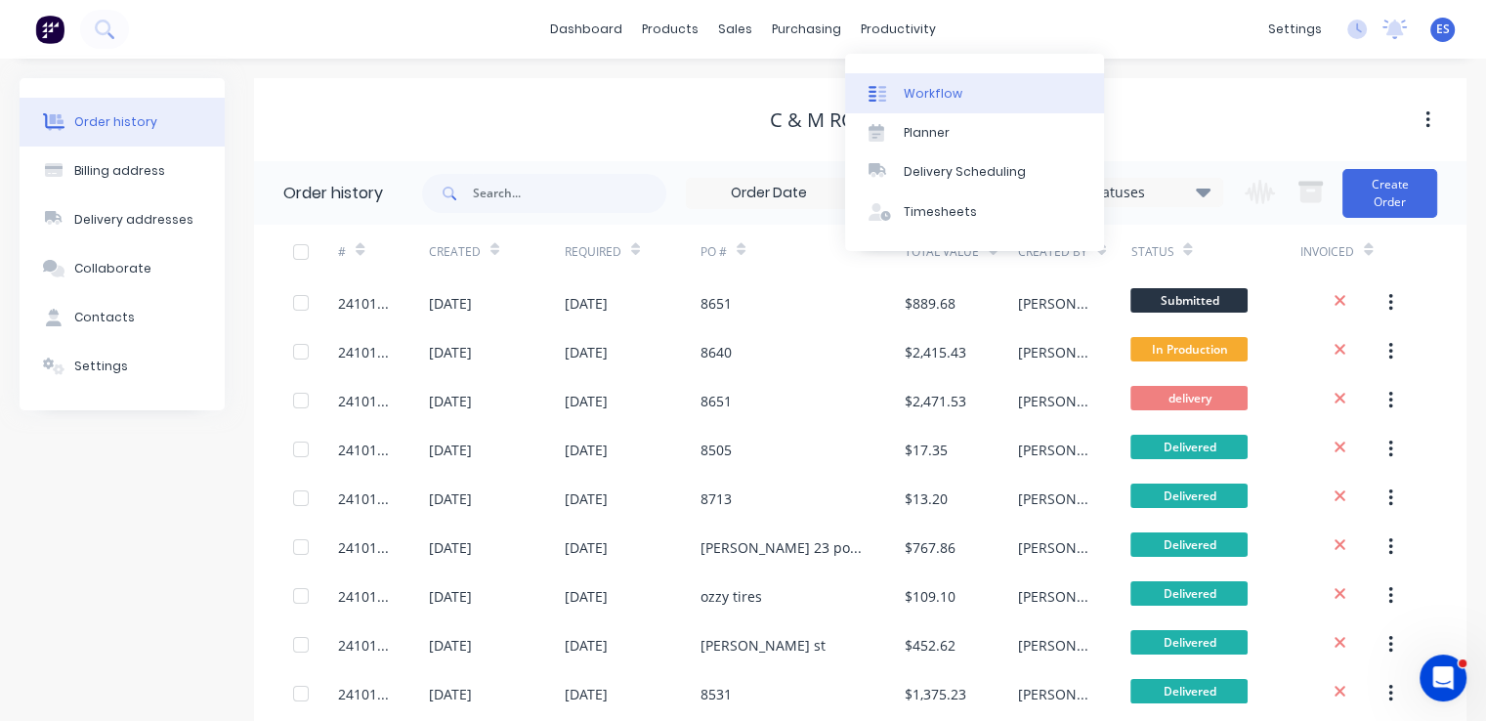
click at [926, 99] on div "Workflow" at bounding box center [933, 94] width 59 height 18
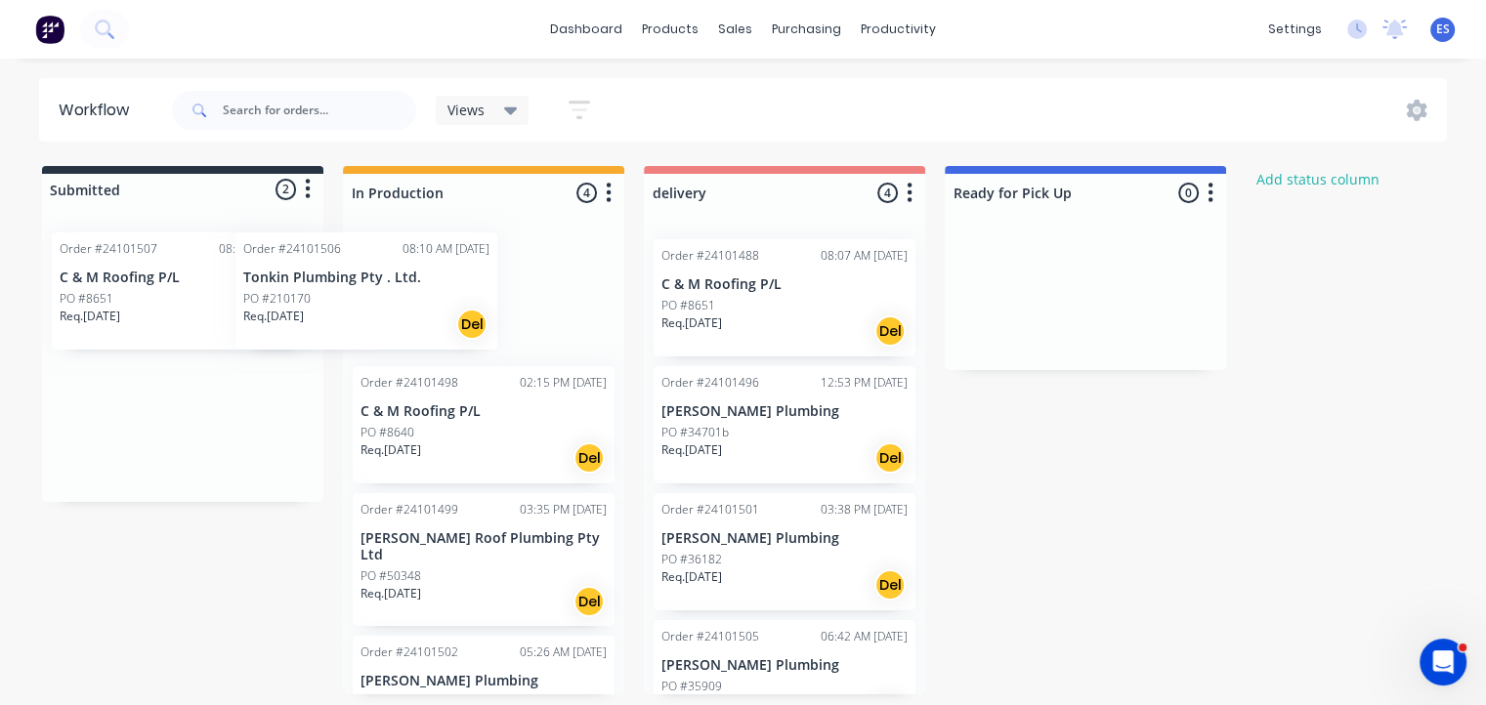
drag, startPoint x: 261, startPoint y: 314, endPoint x: 352, endPoint y: 315, distance: 90.9
click at [374, 313] on div "Submitted 2 Status colour #273444 hex #273444 Save Cancel Summaries Total order…" at bounding box center [906, 430] width 1842 height 529
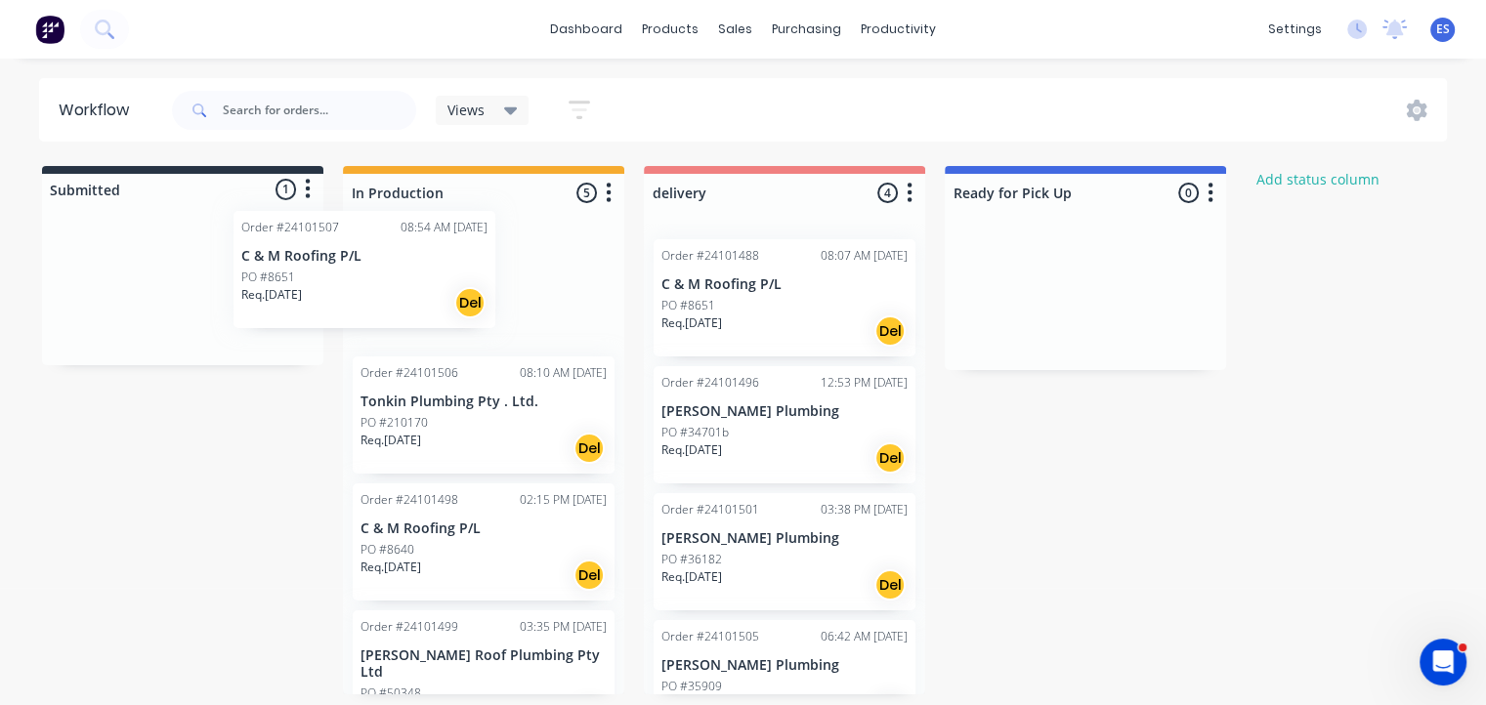
drag, startPoint x: 194, startPoint y: 314, endPoint x: 376, endPoint y: 292, distance: 183.0
click at [376, 292] on div "Submitted 1 Status colour #273444 hex #273444 Save Cancel Summaries Total order…" at bounding box center [906, 430] width 1842 height 529
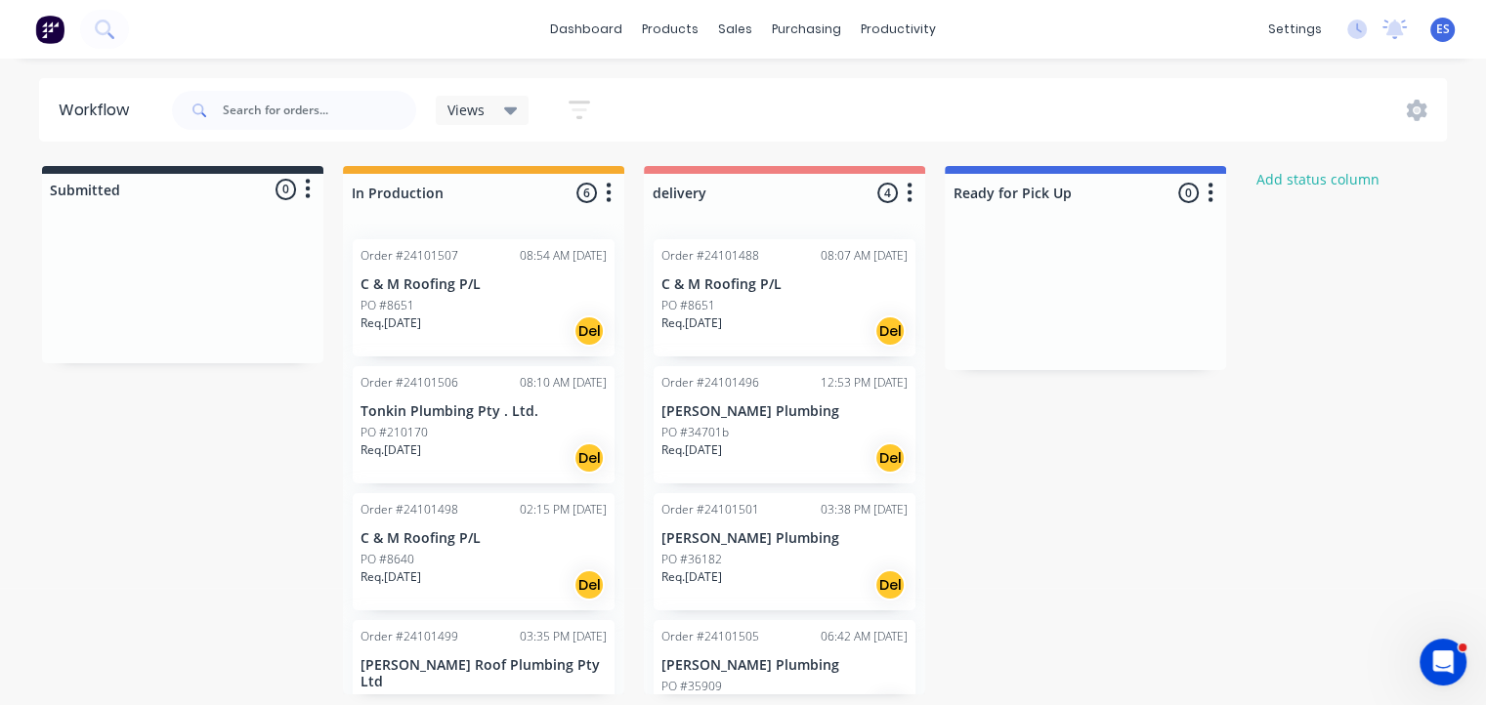
scroll to position [1, 0]
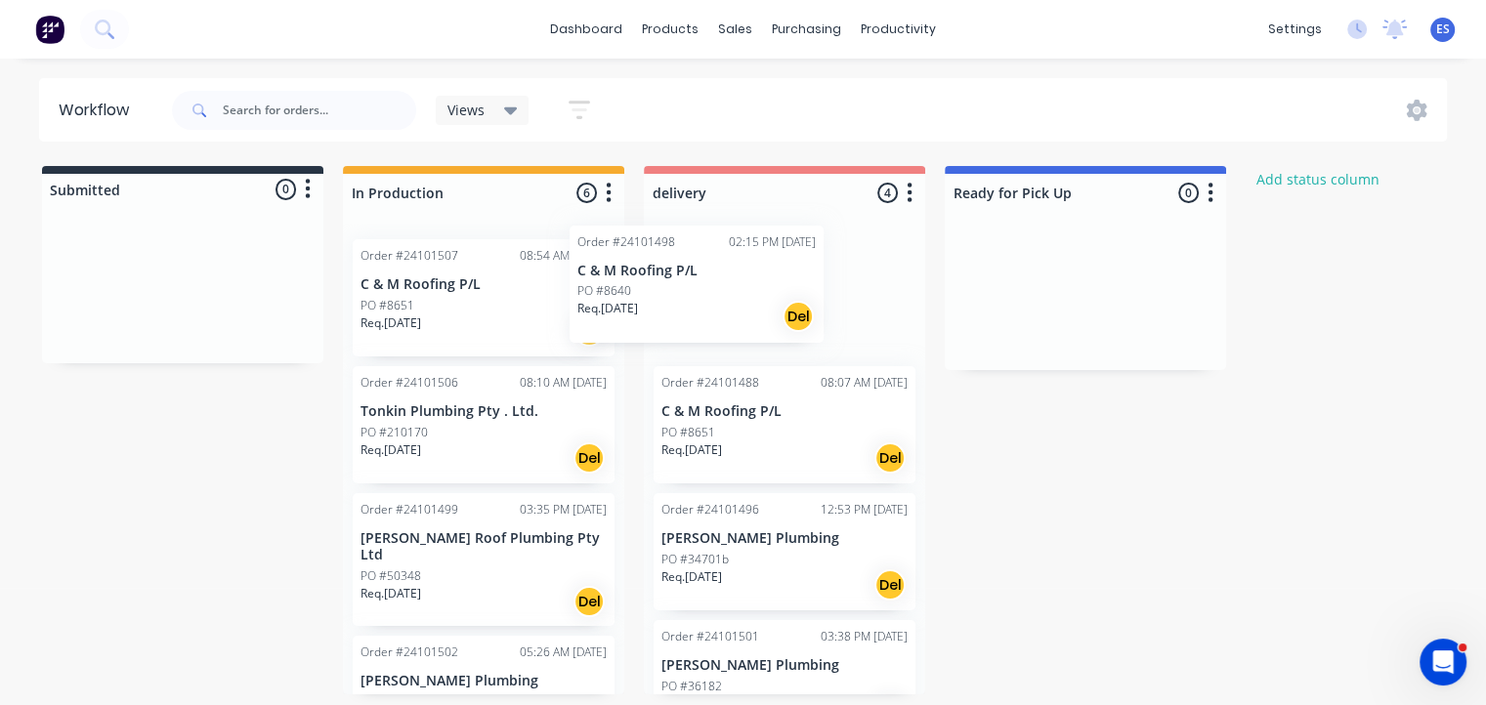
drag, startPoint x: 461, startPoint y: 592, endPoint x: 688, endPoint y: 321, distance: 353.0
click at [688, 321] on div "Submitted 0 Status colour #273444 hex #273444 Save Cancel Summaries Total order…" at bounding box center [906, 430] width 1842 height 529
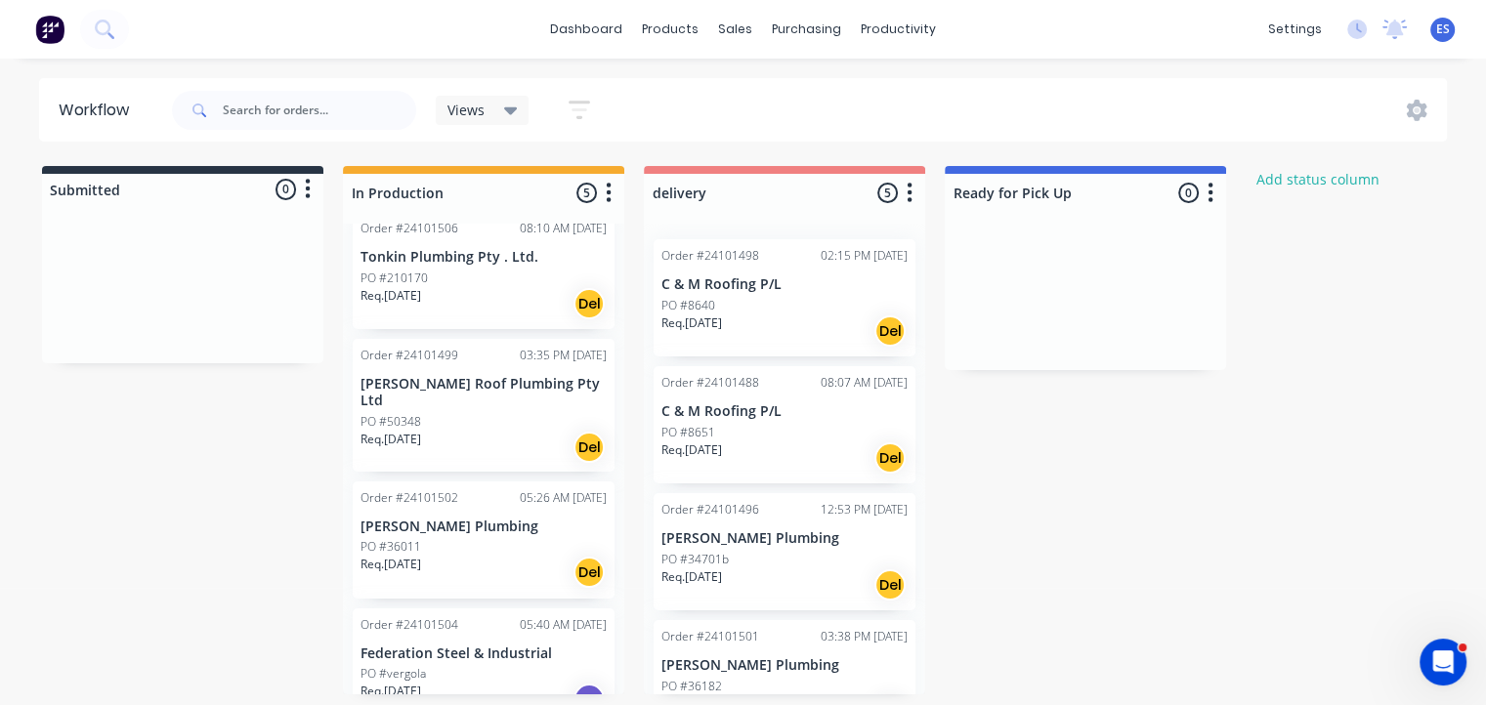
scroll to position [170, 0]
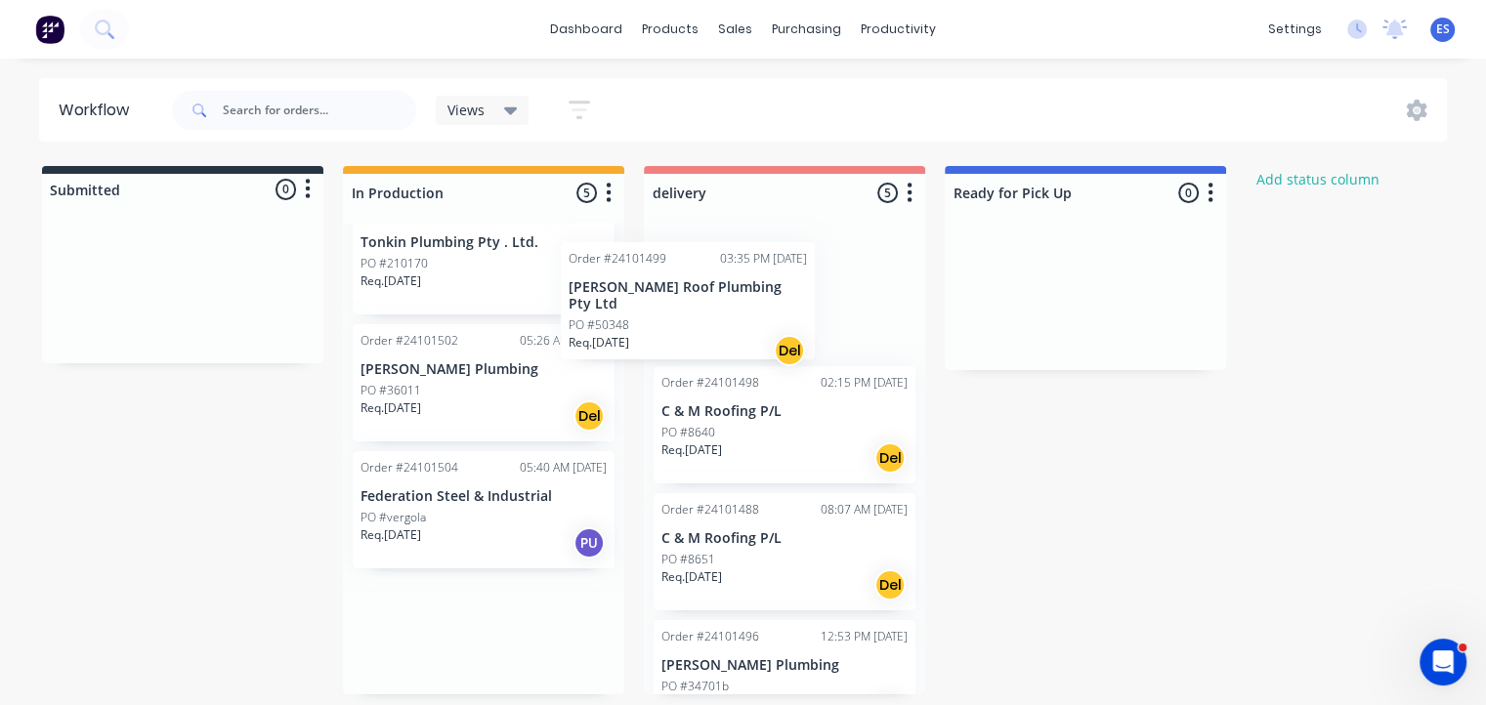
drag, startPoint x: 479, startPoint y: 408, endPoint x: 699, endPoint y: 319, distance: 238.0
click at [699, 321] on div "Submitted 0 Status colour #273444 hex #273444 Save Cancel Summaries Total order…" at bounding box center [906, 430] width 1842 height 529
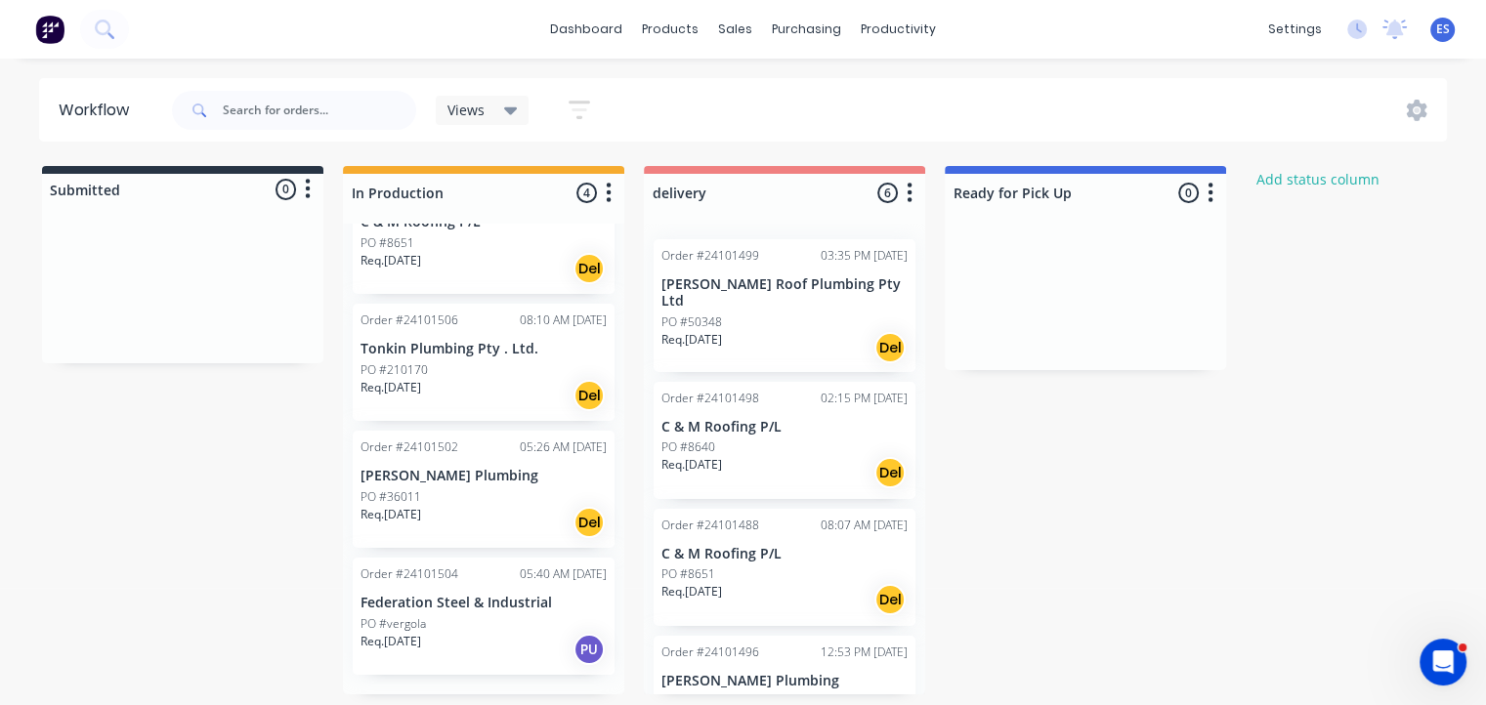
scroll to position [43, 0]
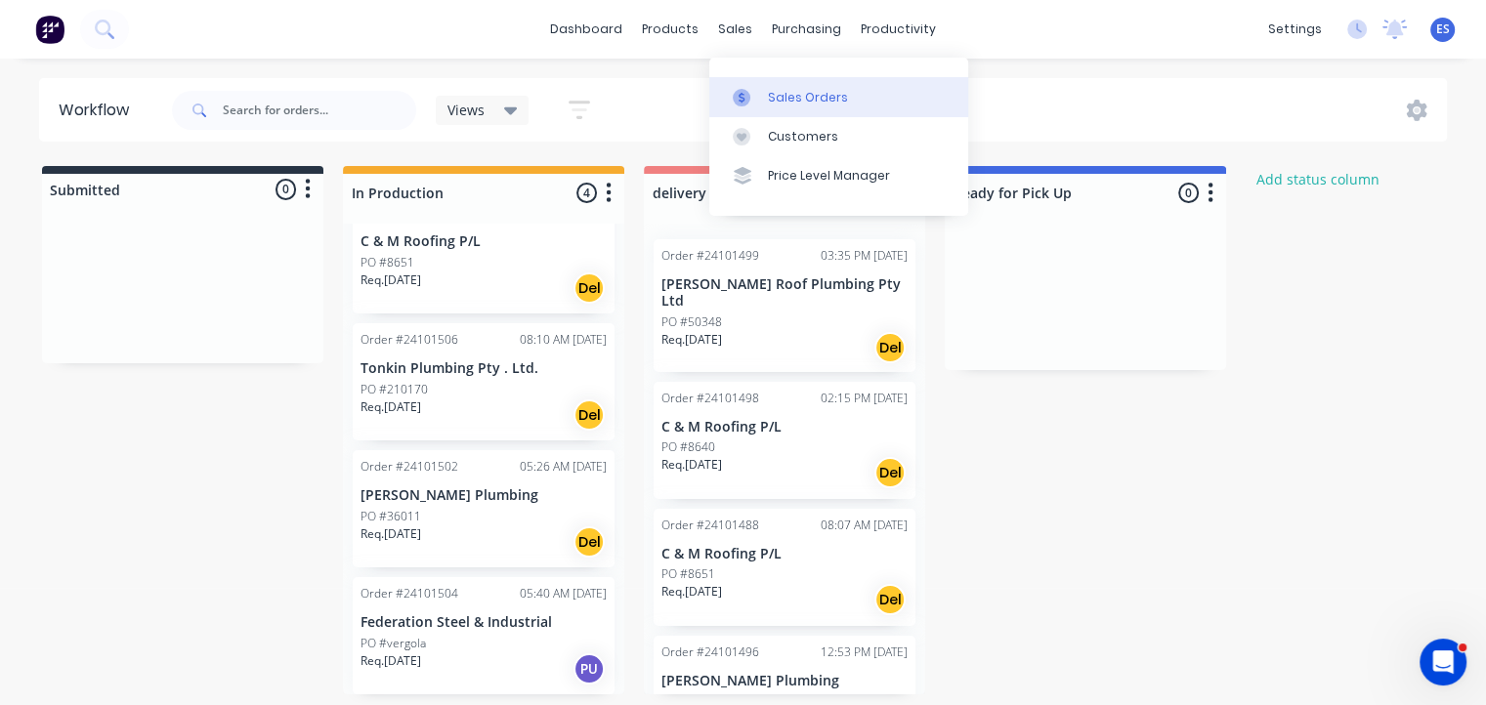
click at [747, 89] on icon at bounding box center [742, 98] width 18 height 18
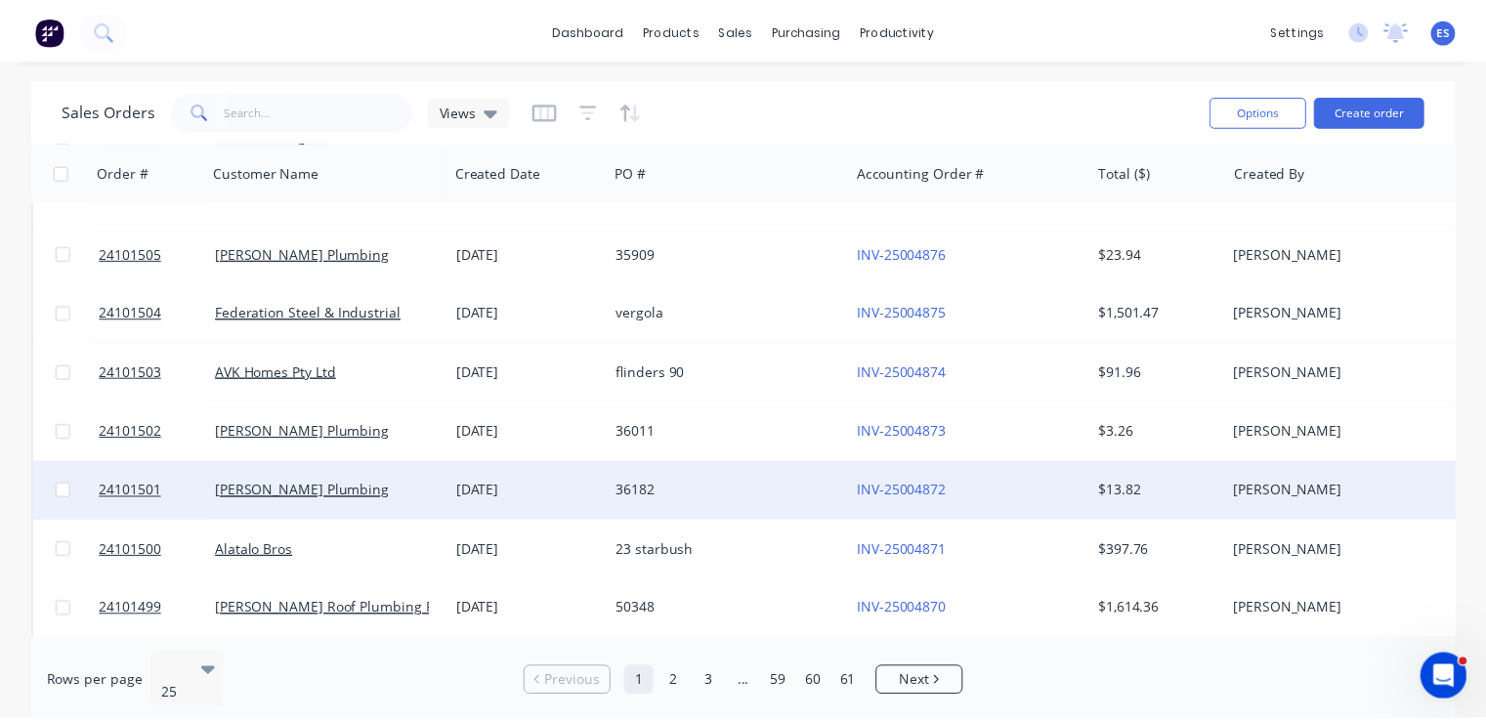
scroll to position [293, 0]
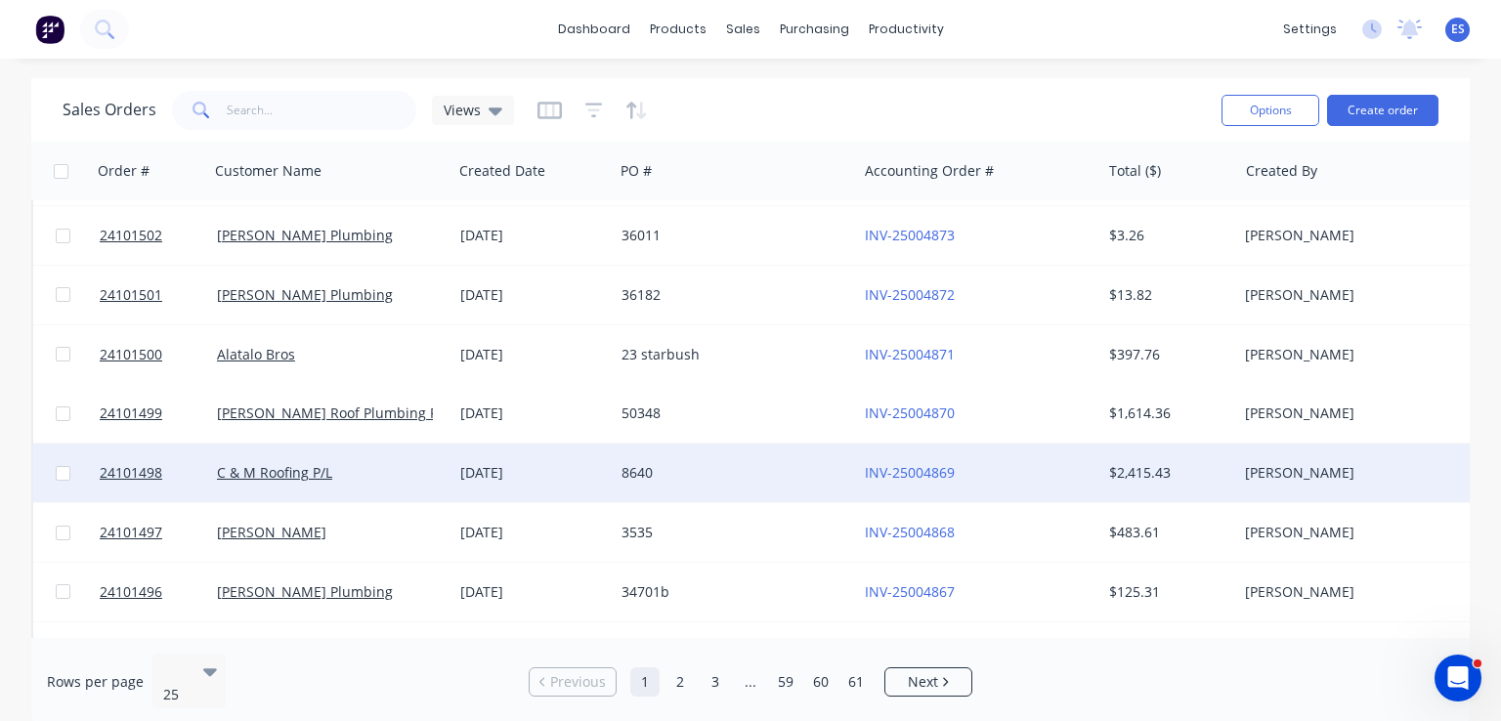
click at [345, 472] on div "C & M Roofing P/L" at bounding box center [325, 473] width 217 height 20
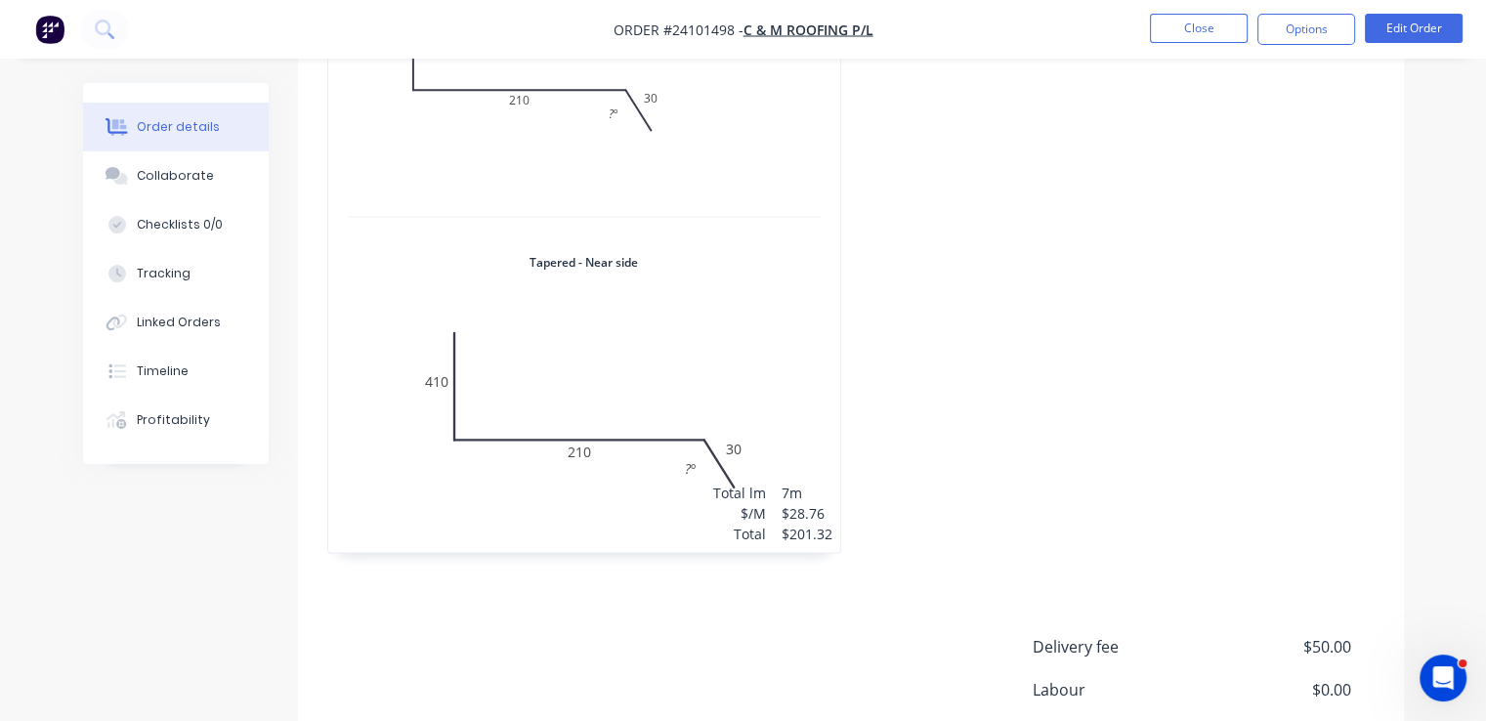
scroll to position [3133, 0]
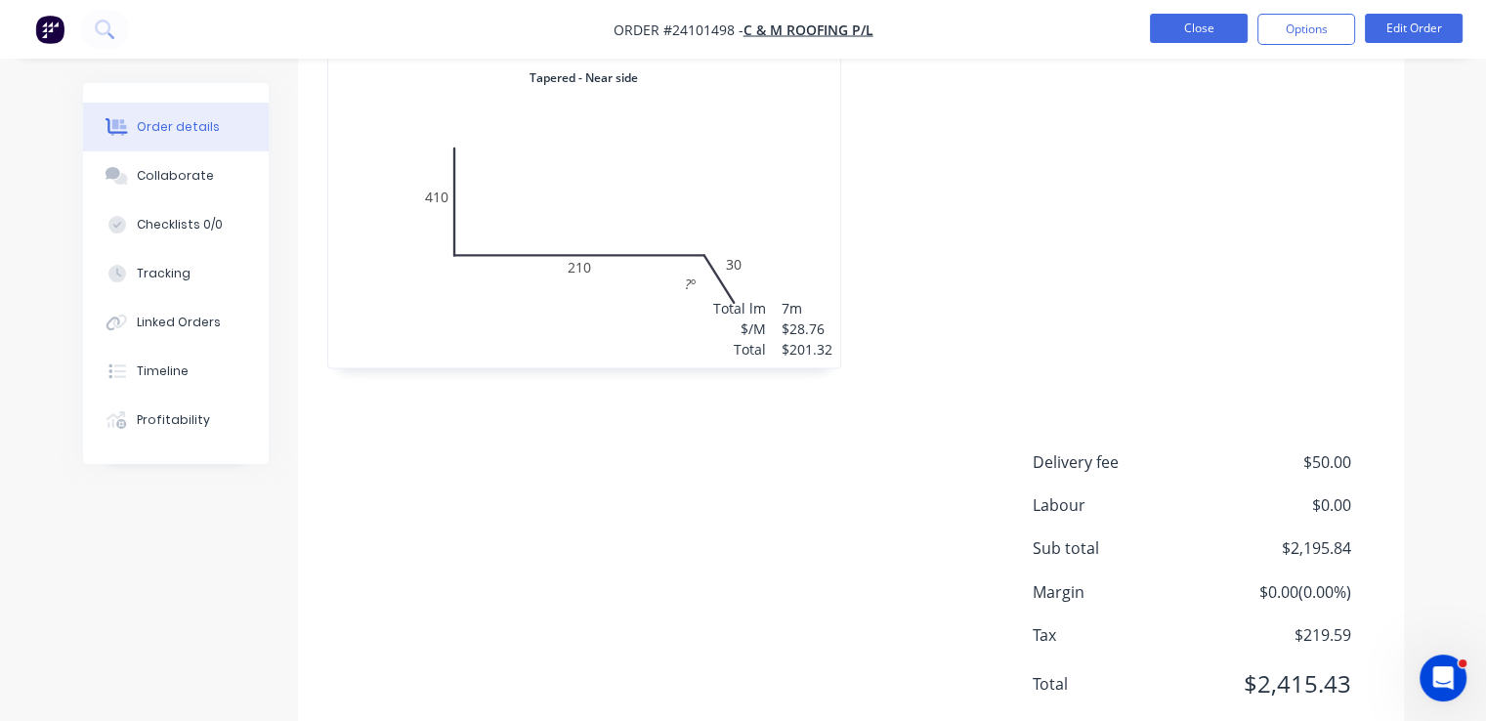
click at [1160, 32] on button "Close" at bounding box center [1199, 28] width 98 height 29
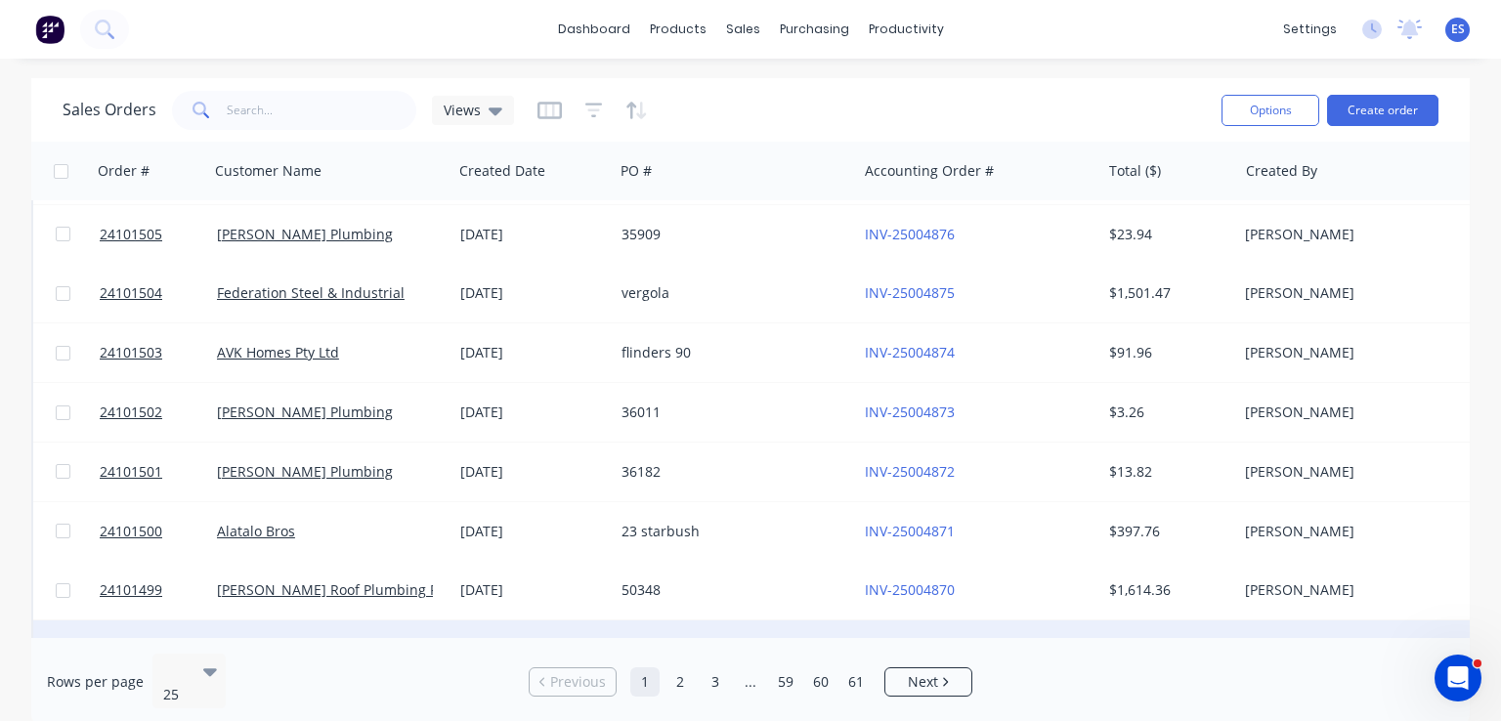
scroll to position [391, 0]
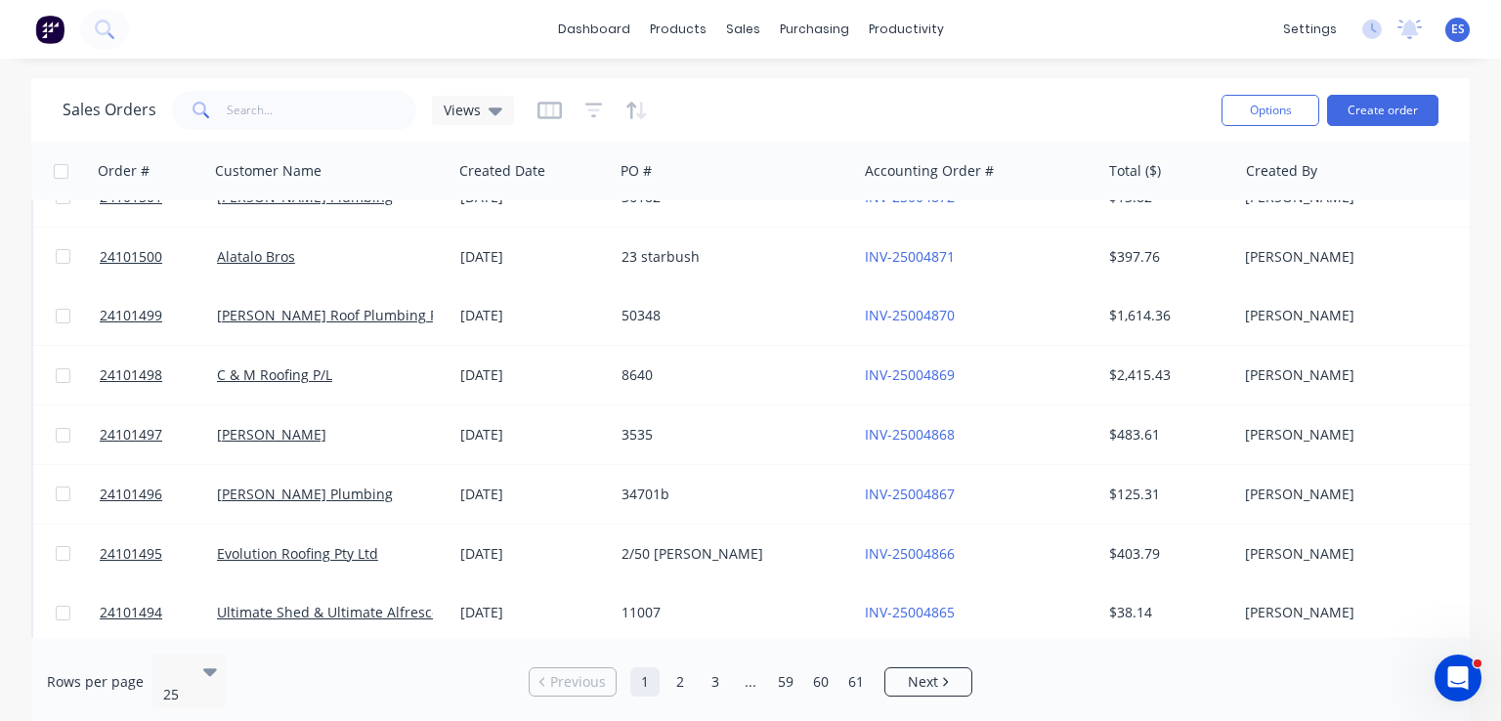
click at [47, 32] on img at bounding box center [49, 29] width 29 height 29
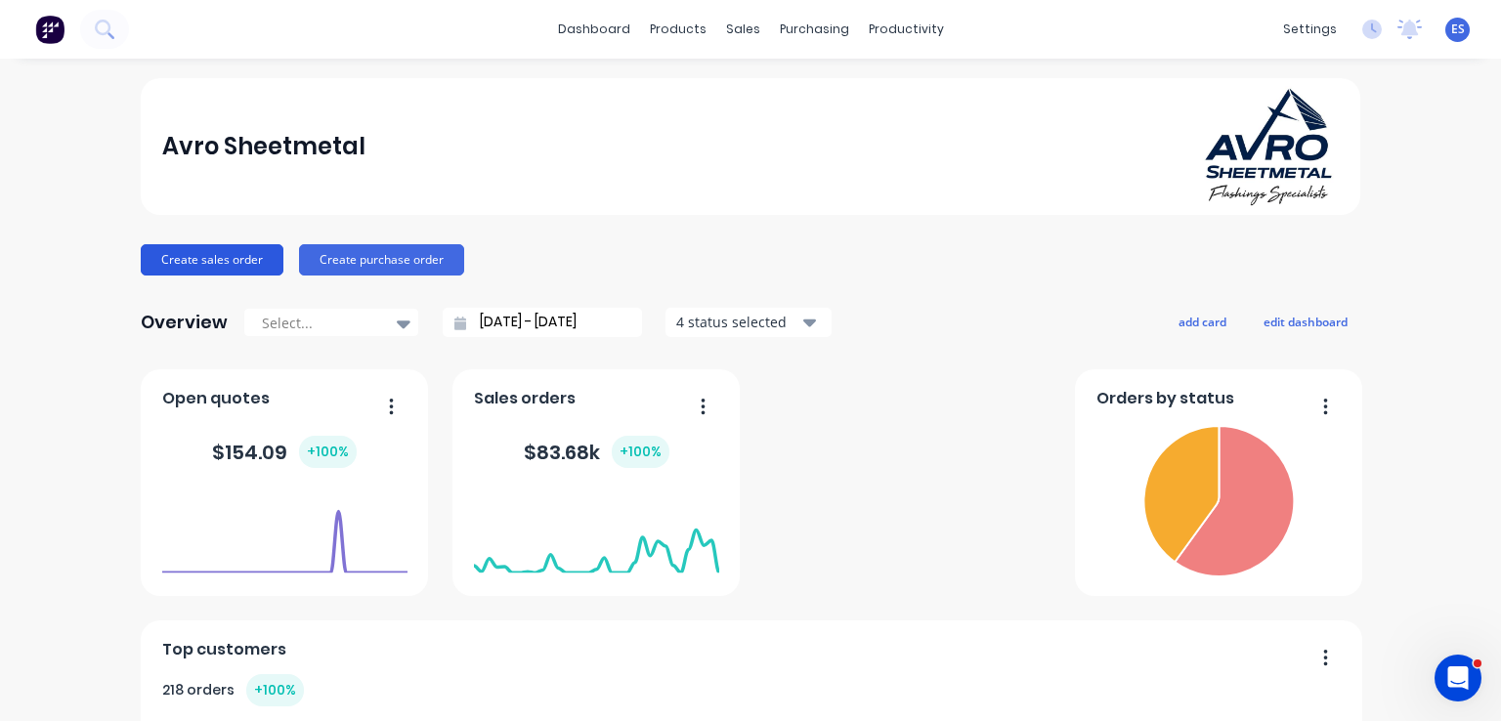
click at [236, 257] on button "Create sales order" at bounding box center [212, 259] width 143 height 31
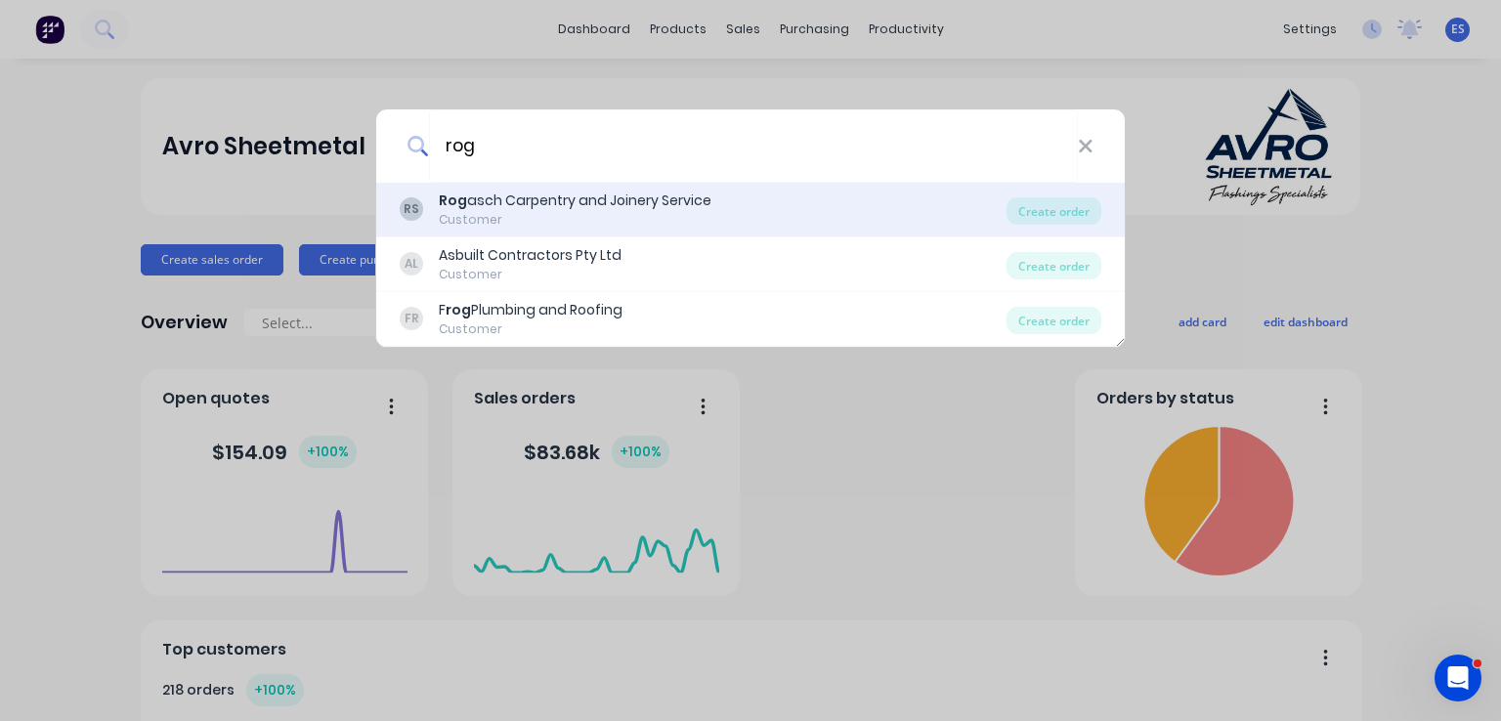
type input "rog"
click at [542, 198] on div "Rog asch Carpentry and Joinery Service" at bounding box center [575, 201] width 273 height 21
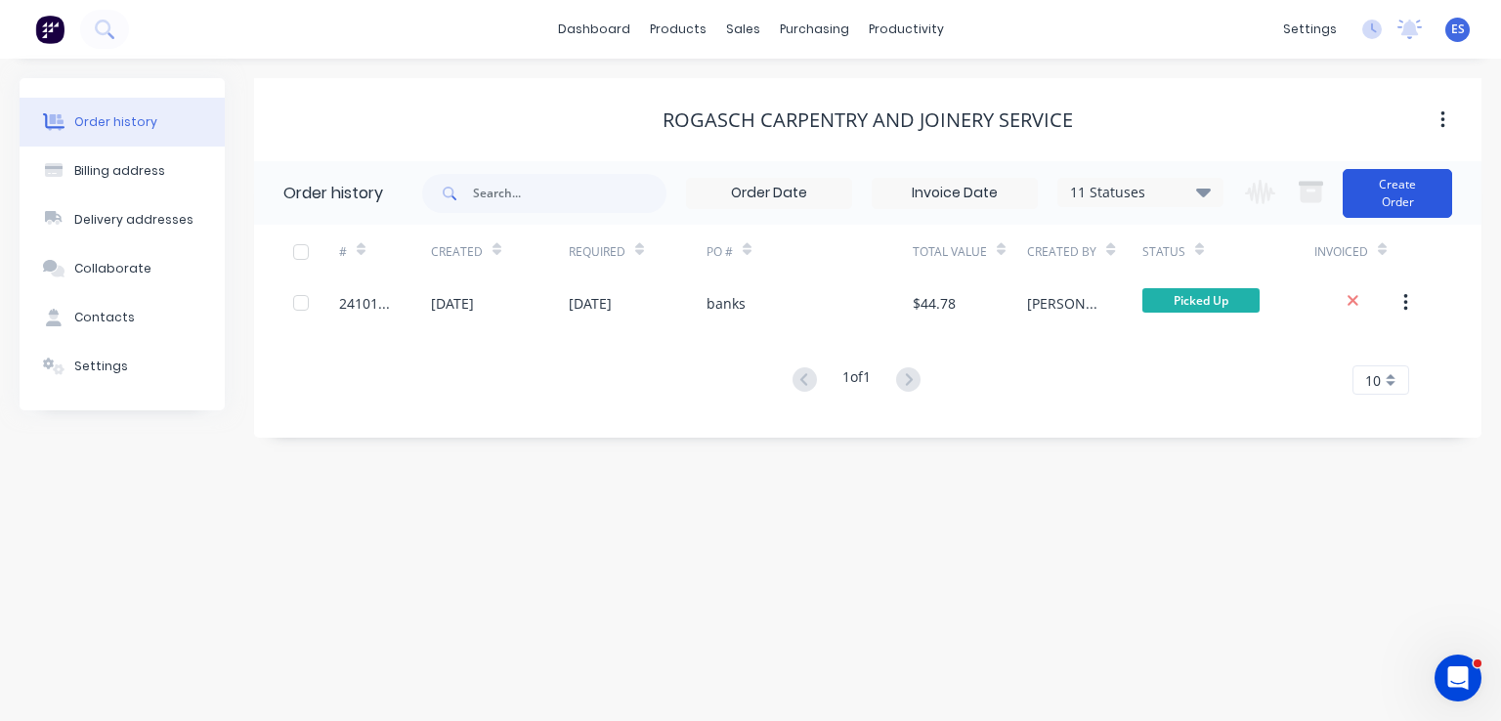
click at [1365, 187] on button "Create Order" at bounding box center [1396, 193] width 109 height 49
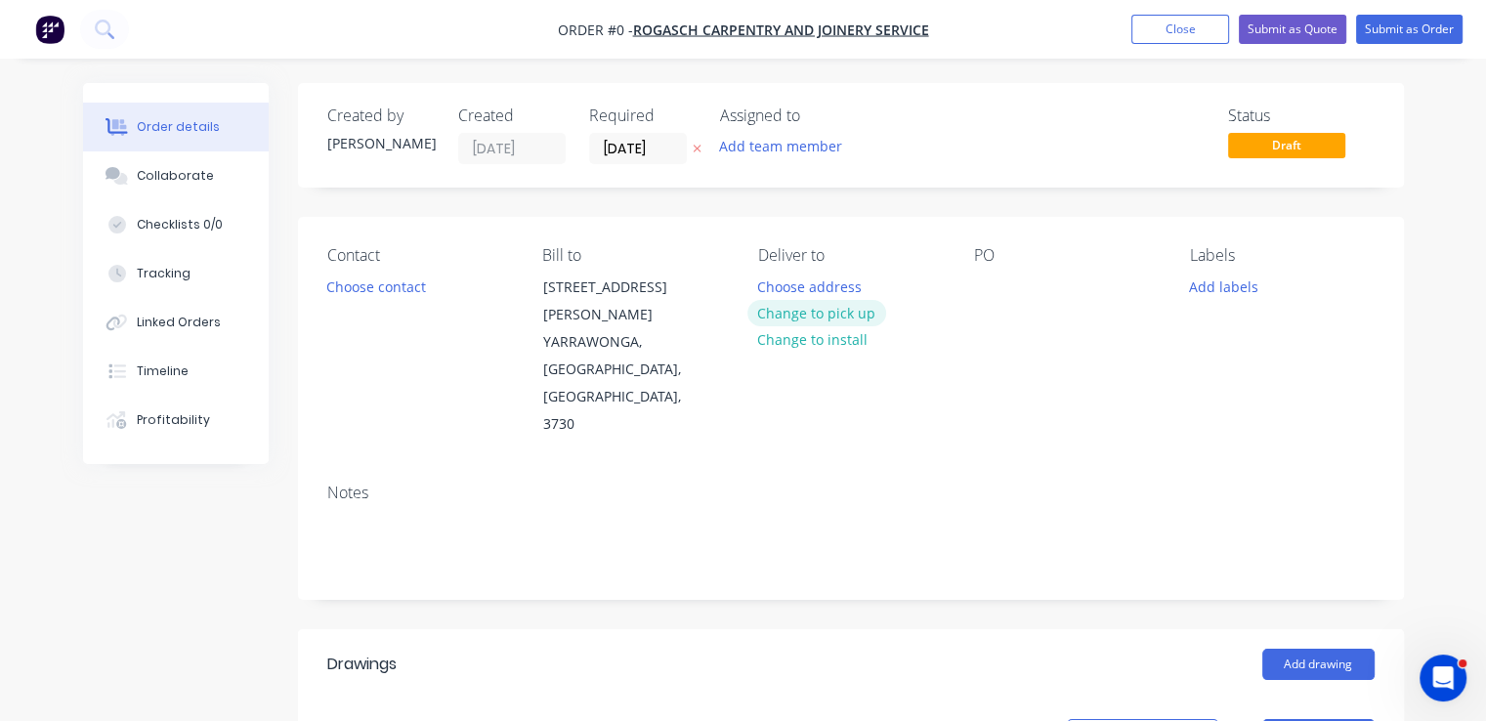
click at [859, 310] on button "Change to pick up" at bounding box center [816, 313] width 139 height 26
click at [393, 294] on button "Choose contact" at bounding box center [376, 286] width 120 height 26
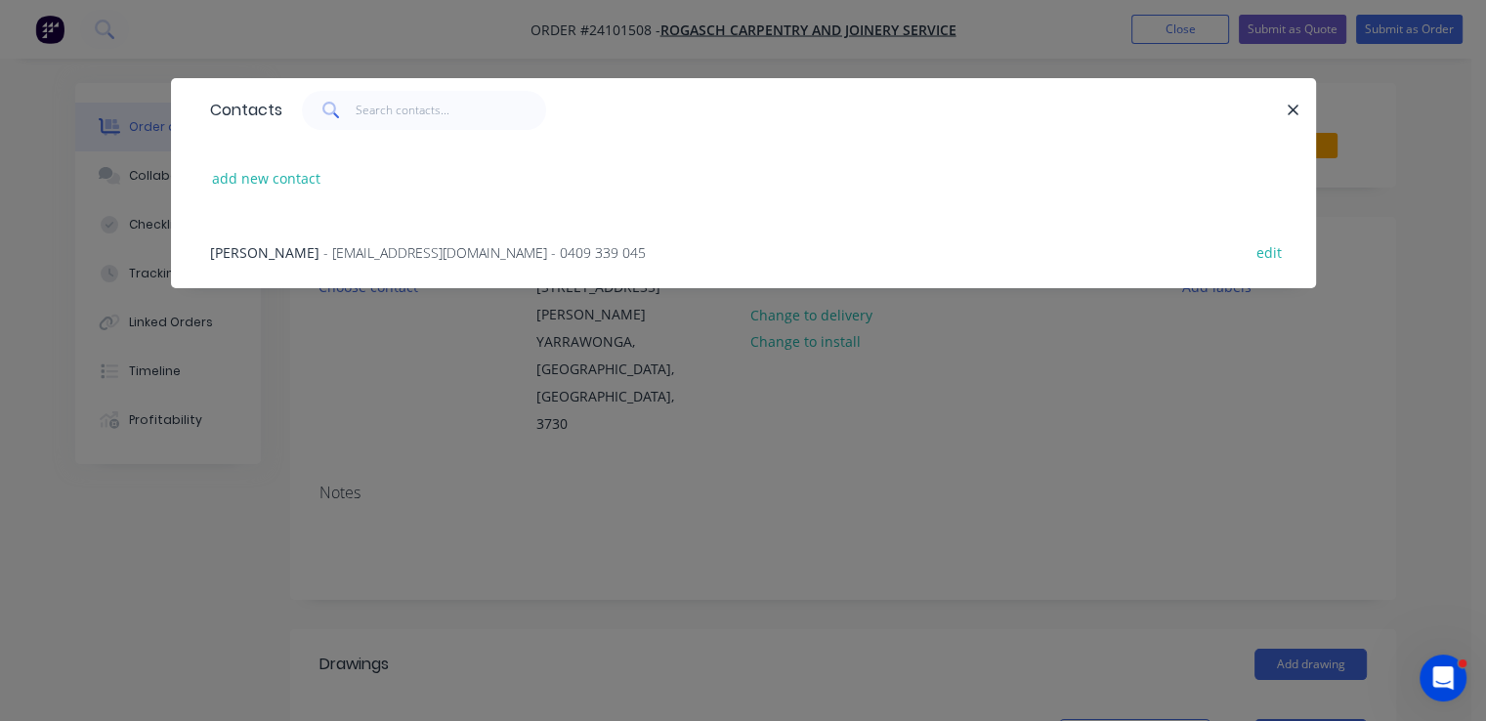
click at [391, 253] on span "- timrogasch@bigpond.com - 0409 339 045" at bounding box center [484, 252] width 322 height 19
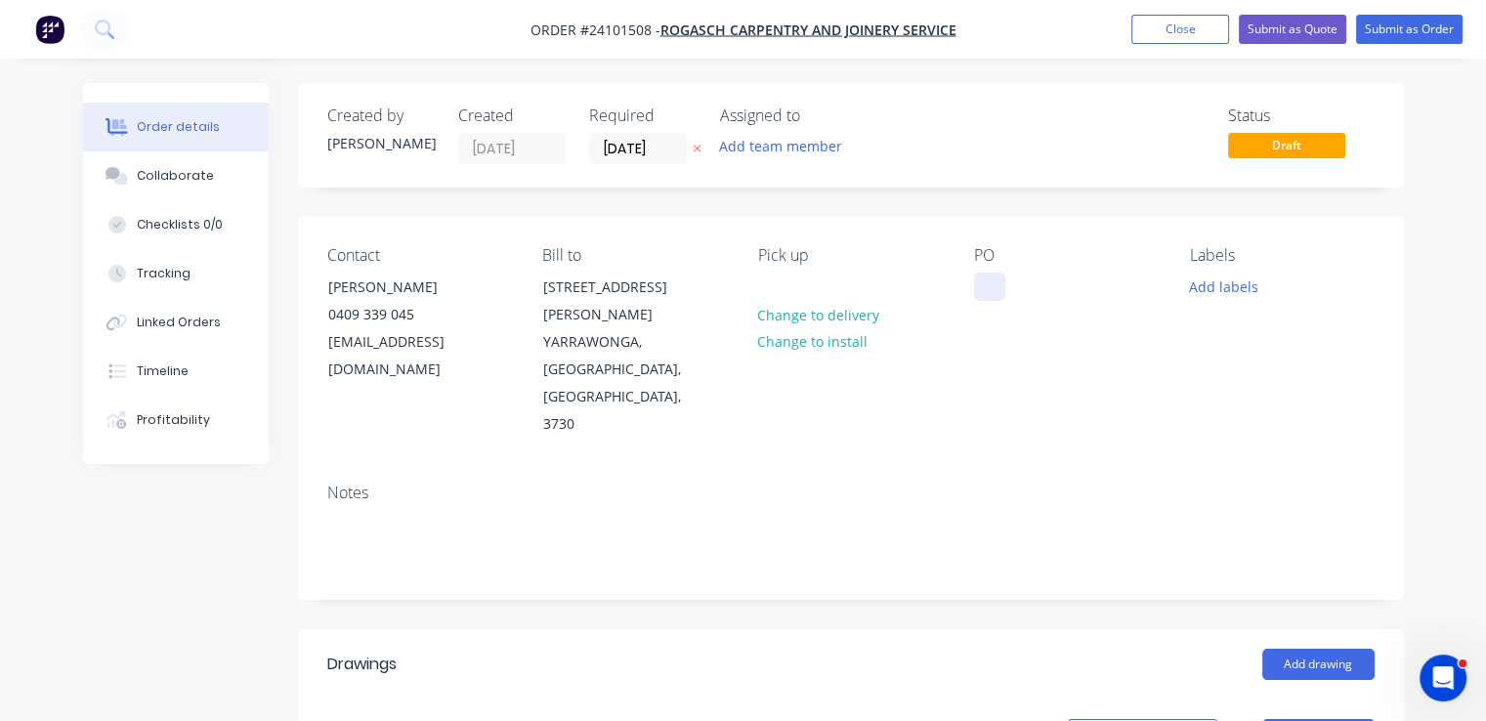
click at [996, 288] on div at bounding box center [989, 287] width 31 height 28
click at [1333, 649] on button "Add drawing" at bounding box center [1318, 664] width 112 height 31
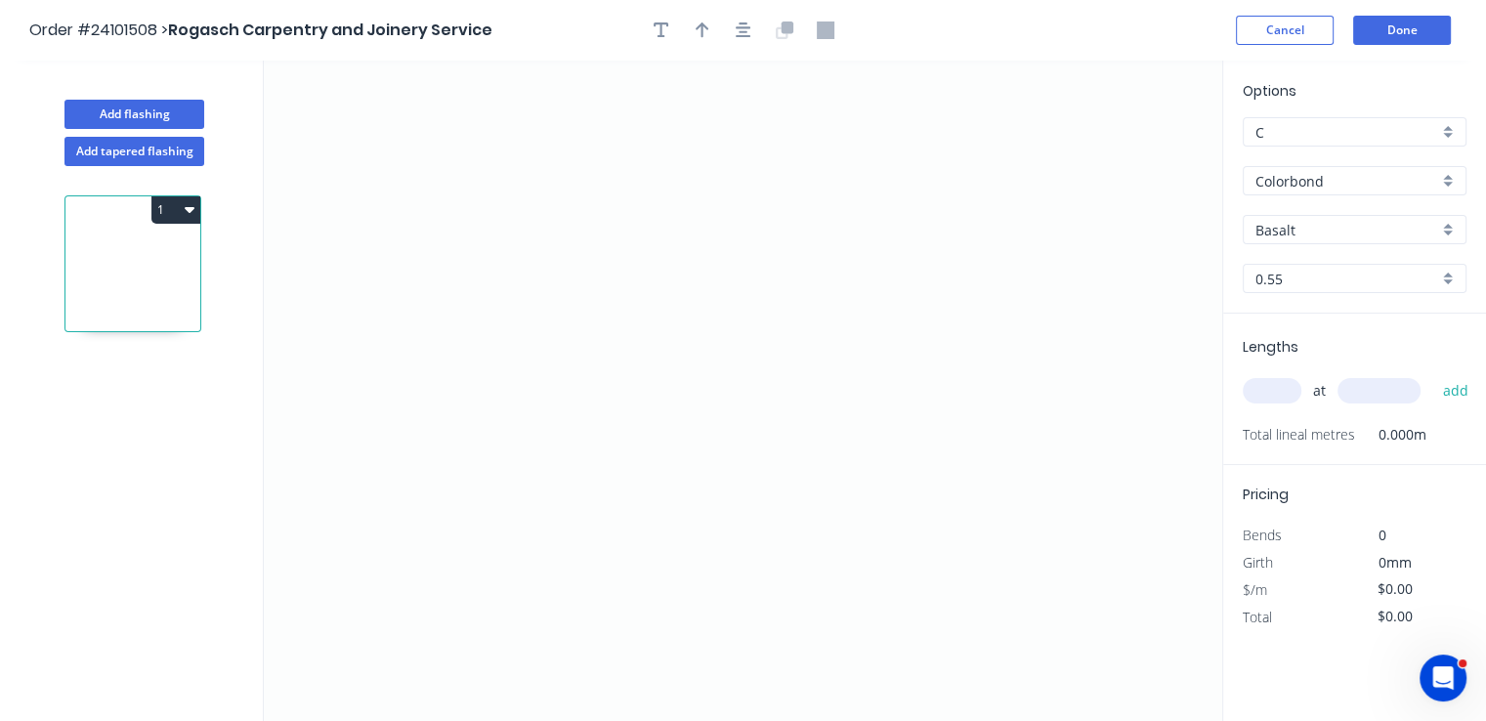
click at [1316, 228] on input "Basalt" at bounding box center [1346, 230] width 183 height 21
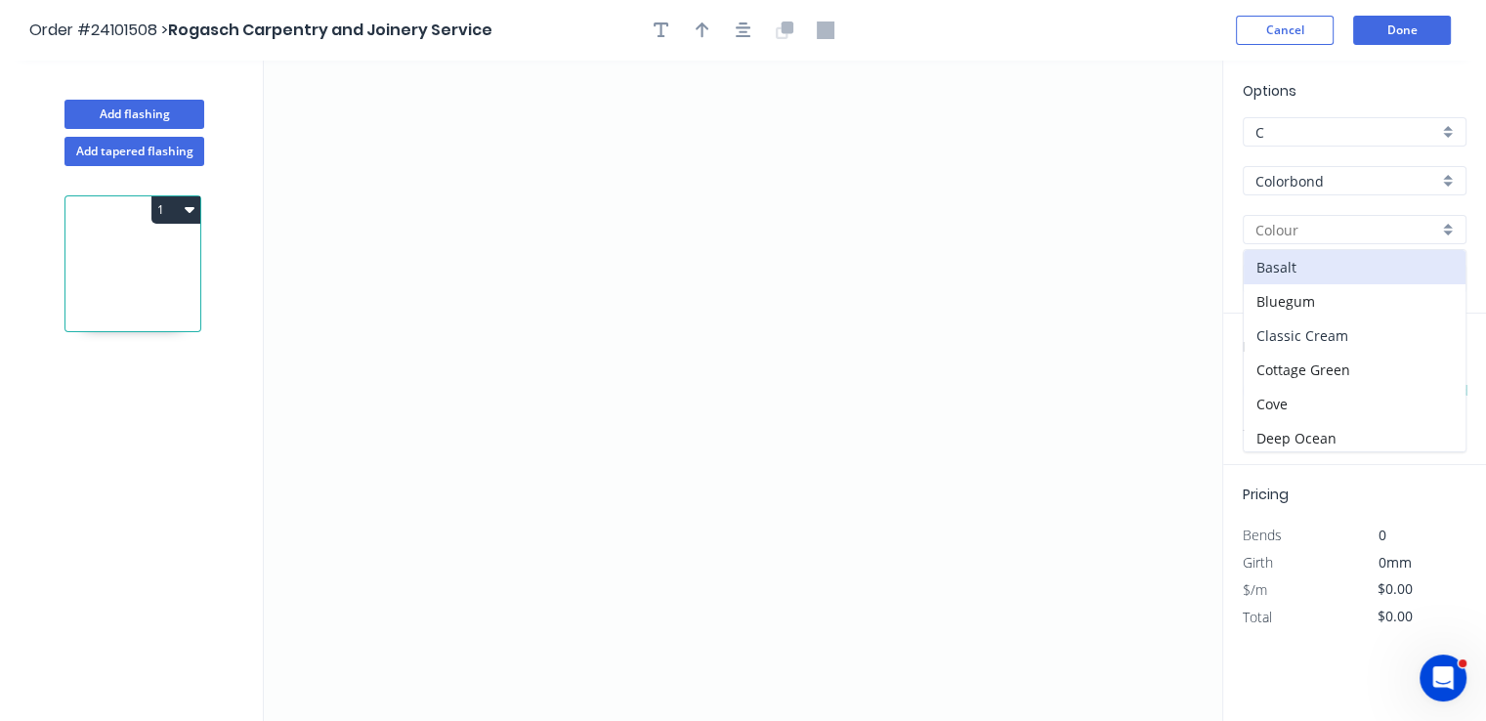
click at [1335, 333] on div "Classic Cream" at bounding box center [1355, 335] width 222 height 34
type input "Classic Cream"
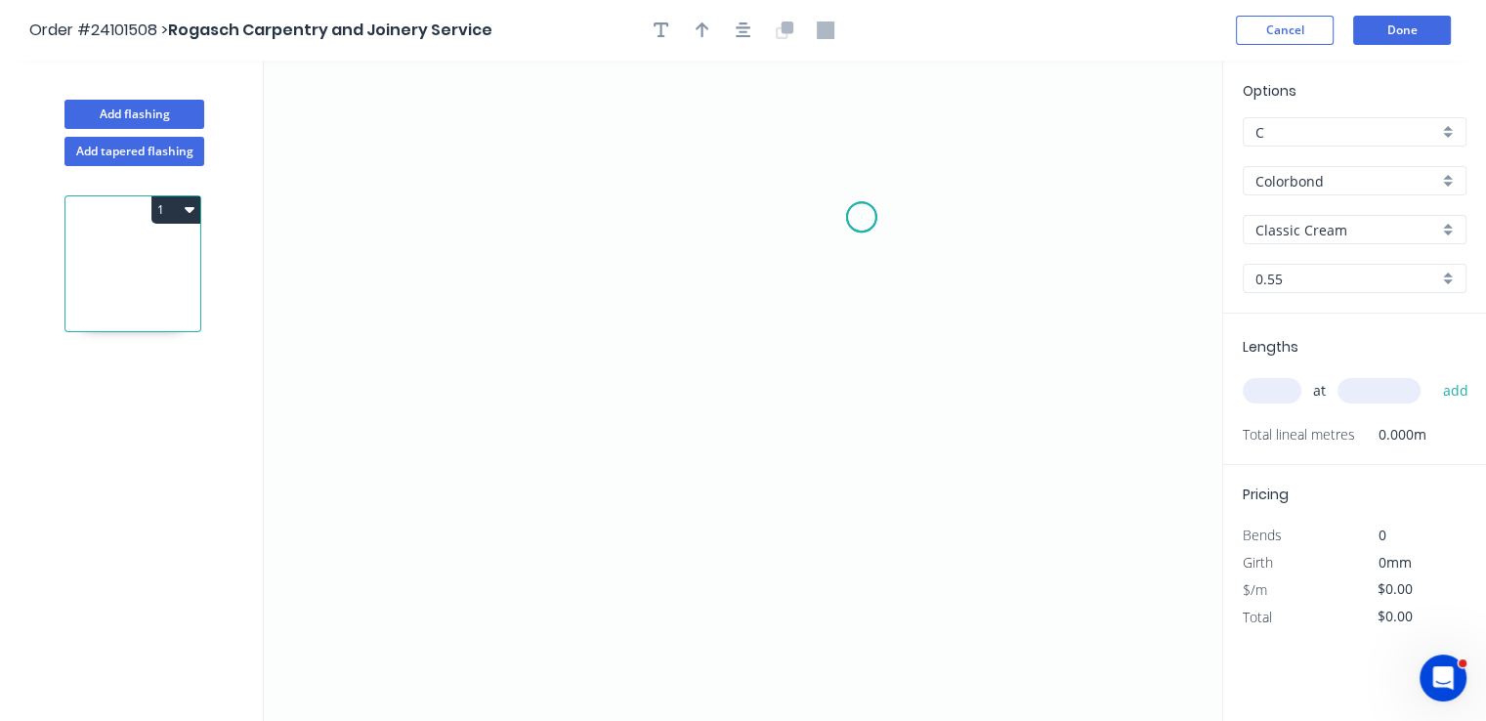
click at [862, 217] on icon "0" at bounding box center [743, 391] width 958 height 660
click at [664, 316] on icon "0" at bounding box center [743, 391] width 958 height 660
click at [656, 413] on icon "0 ?" at bounding box center [743, 391] width 958 height 660
click at [656, 413] on circle at bounding box center [664, 413] width 29 height 29
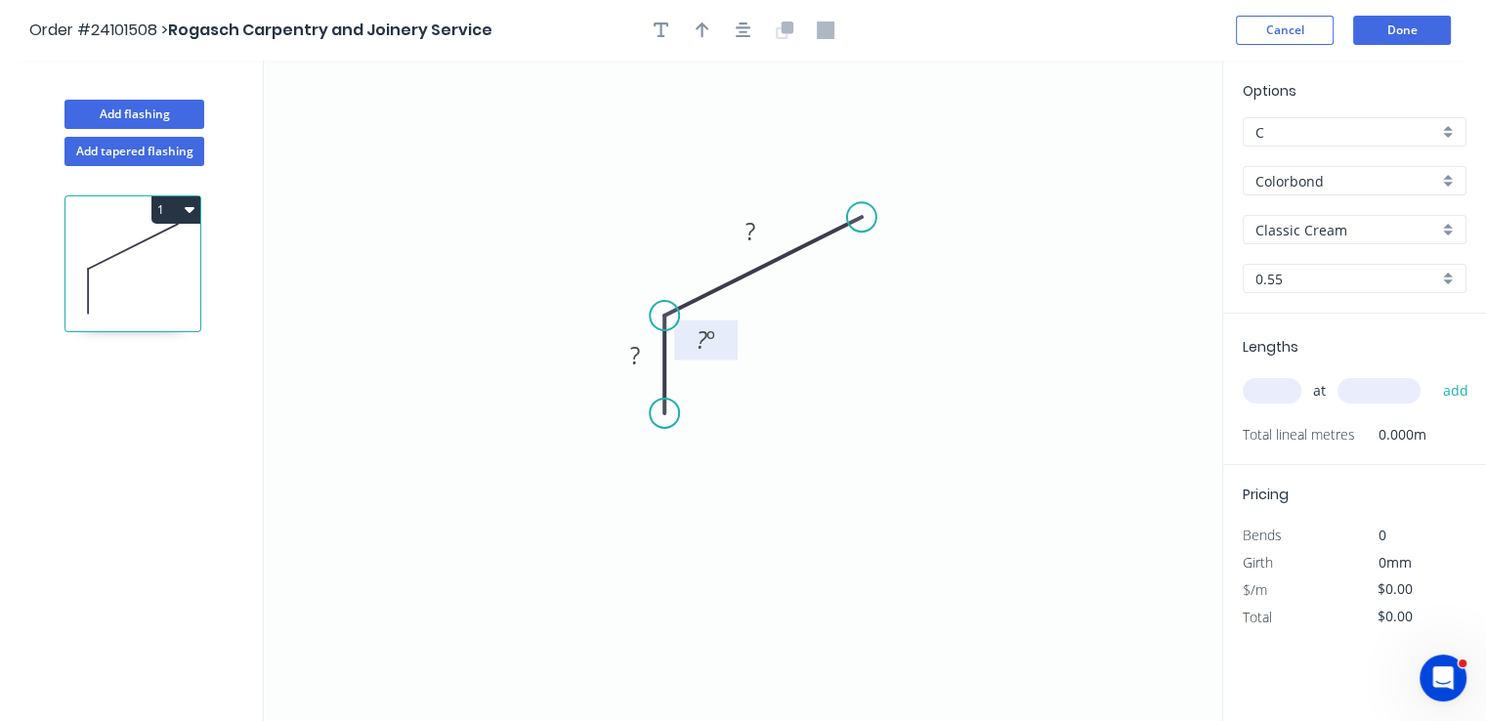
click at [708, 329] on tspan "º" at bounding box center [710, 339] width 9 height 32
click at [627, 360] on rect at bounding box center [634, 356] width 39 height 27
click at [746, 238] on tspan "?" at bounding box center [750, 231] width 10 height 32
click at [1270, 387] on input "text" at bounding box center [1272, 390] width 59 height 25
type input "$10.16"
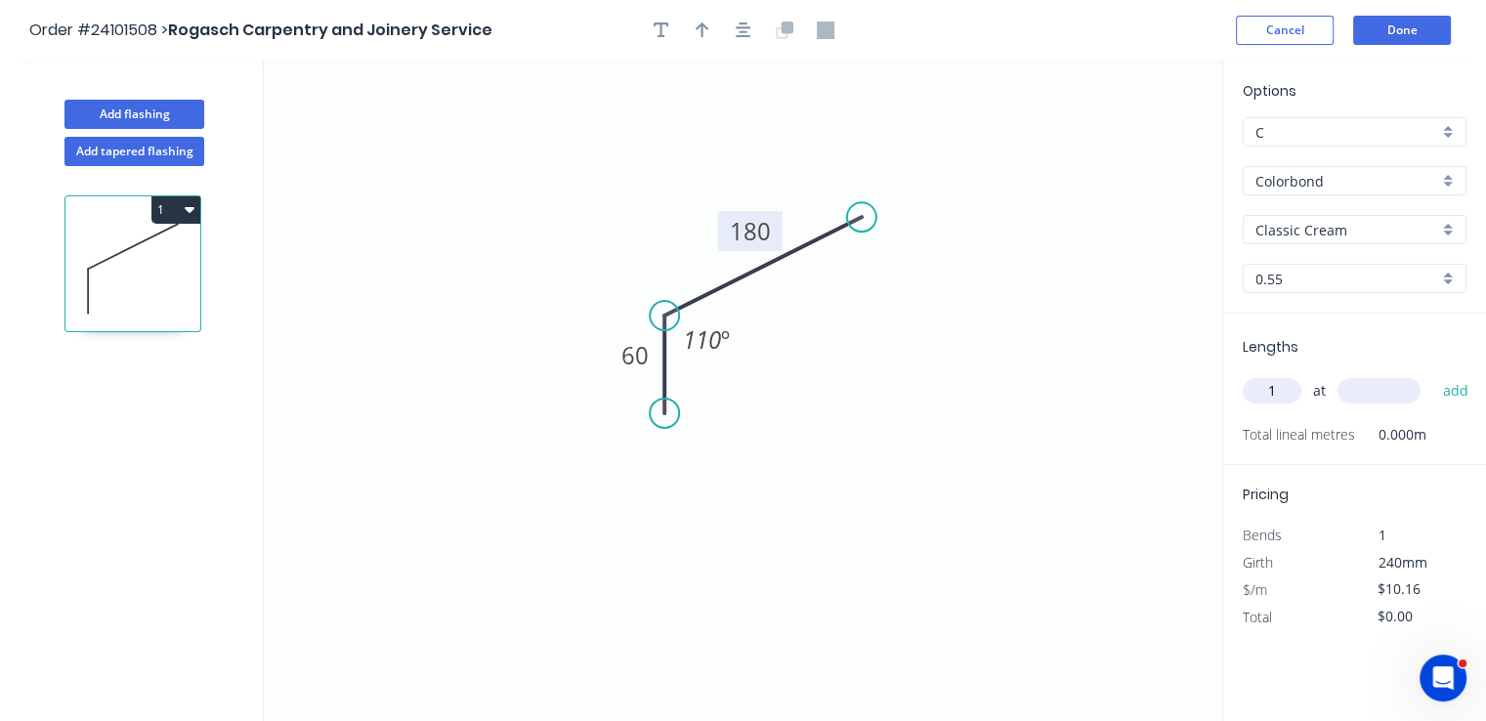
type input "1"
click at [1368, 386] on input "text" at bounding box center [1378, 390] width 83 height 25
type input "6100"
click at [1432, 374] on button "add" at bounding box center [1455, 390] width 46 height 33
type input "$61.98"
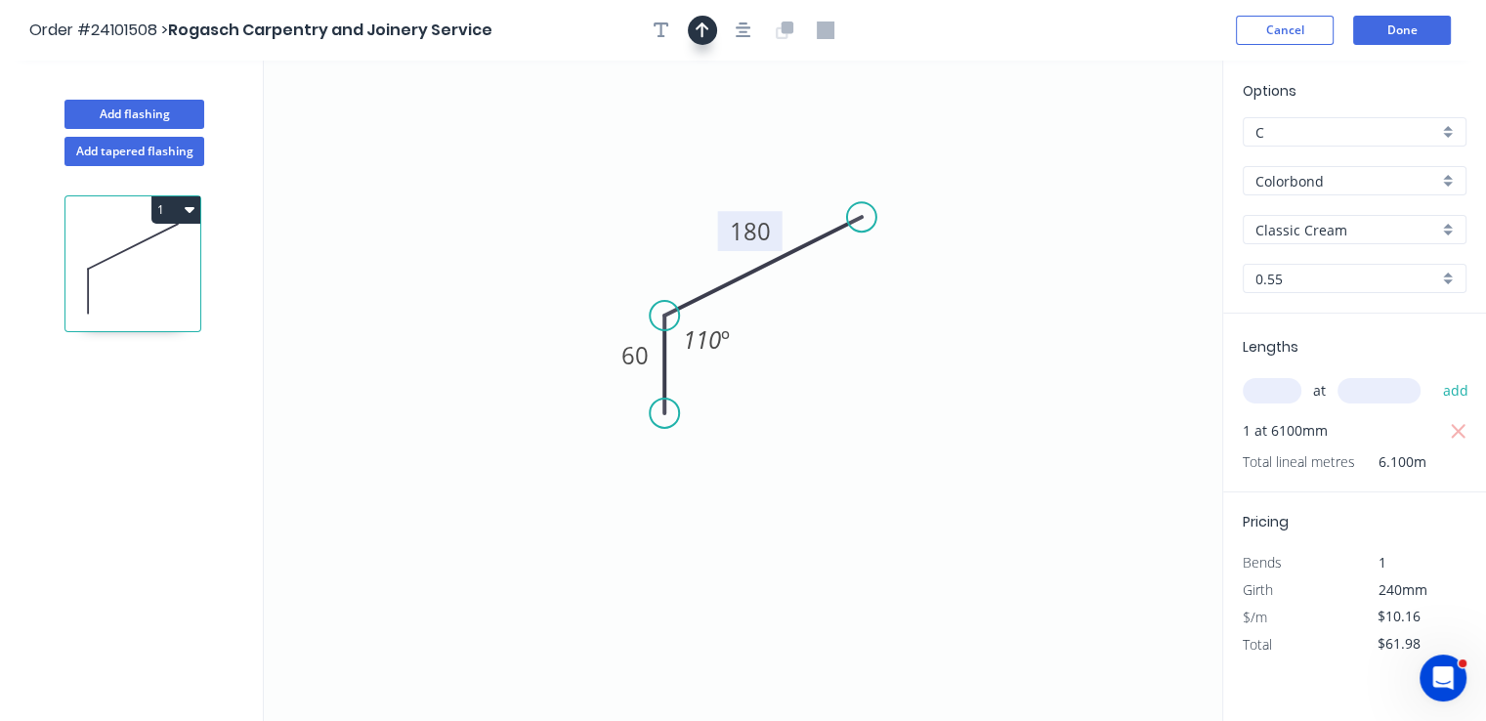
click at [707, 31] on icon "button" at bounding box center [703, 30] width 14 height 18
click at [1124, 156] on icon at bounding box center [1124, 136] width 18 height 63
click at [1124, 156] on icon at bounding box center [1140, 142] width 57 height 57
click at [1124, 156] on icon at bounding box center [1146, 158] width 63 height 18
drag, startPoint x: 1124, startPoint y: 156, endPoint x: 784, endPoint y: 372, distance: 402.7
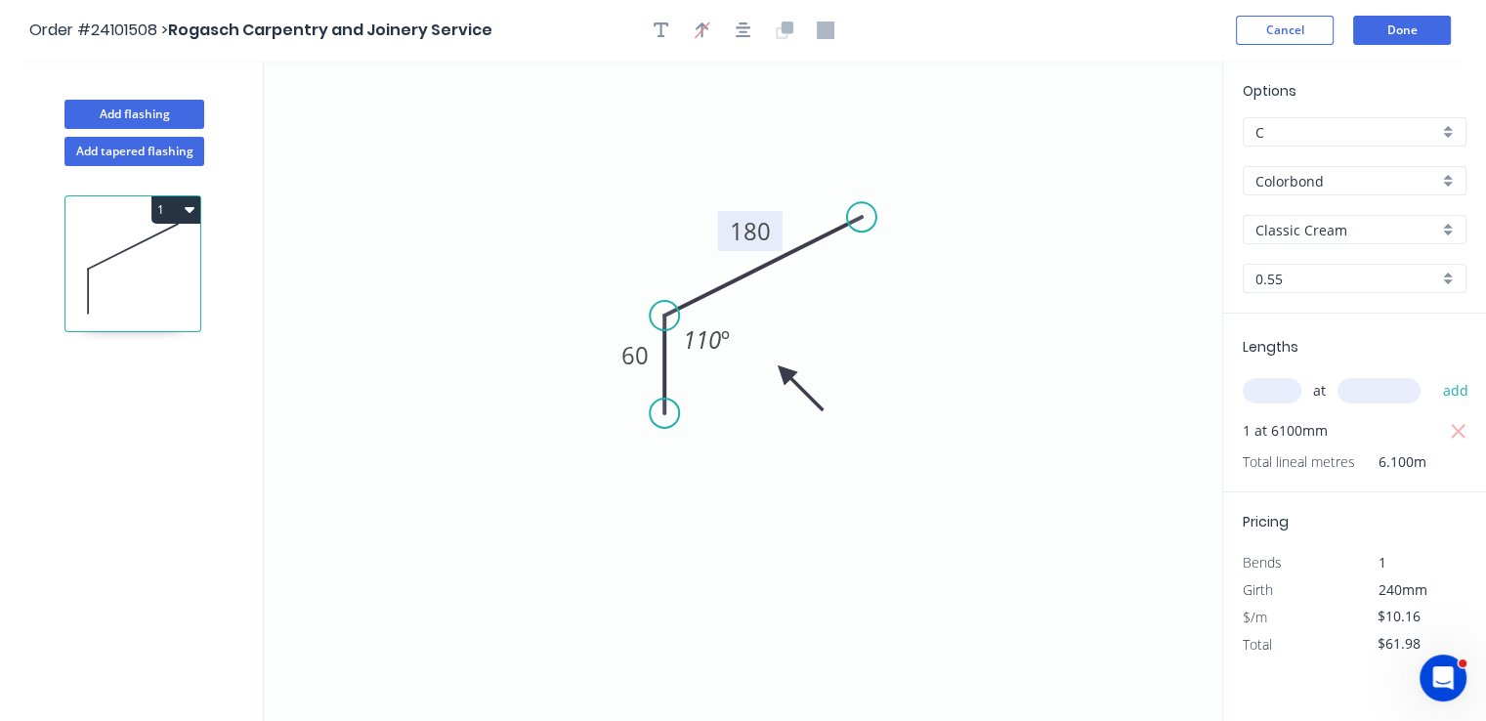
click at [784, 372] on icon at bounding box center [800, 388] width 57 height 57
click at [1419, 25] on button "Done" at bounding box center [1402, 30] width 98 height 29
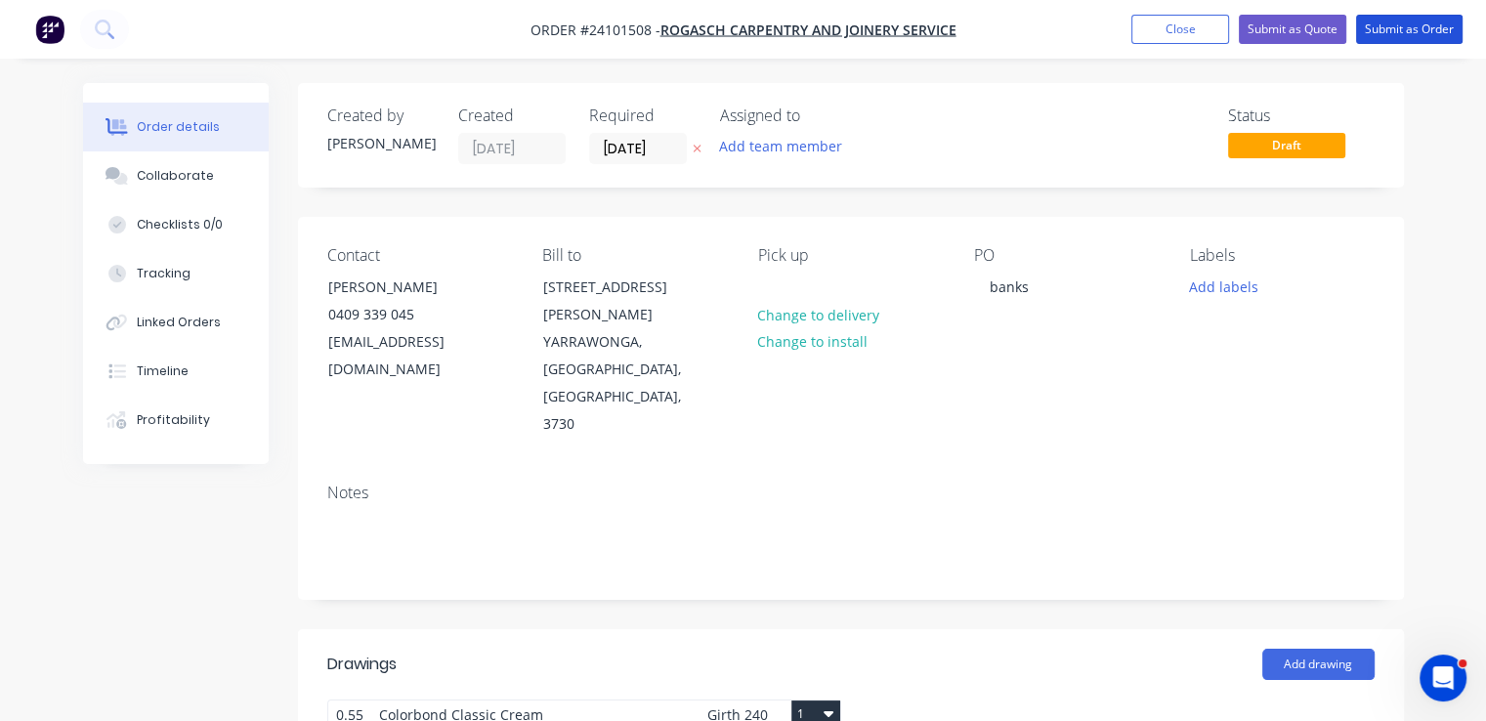
click at [1419, 25] on button "Submit as Order" at bounding box center [1409, 29] width 106 height 29
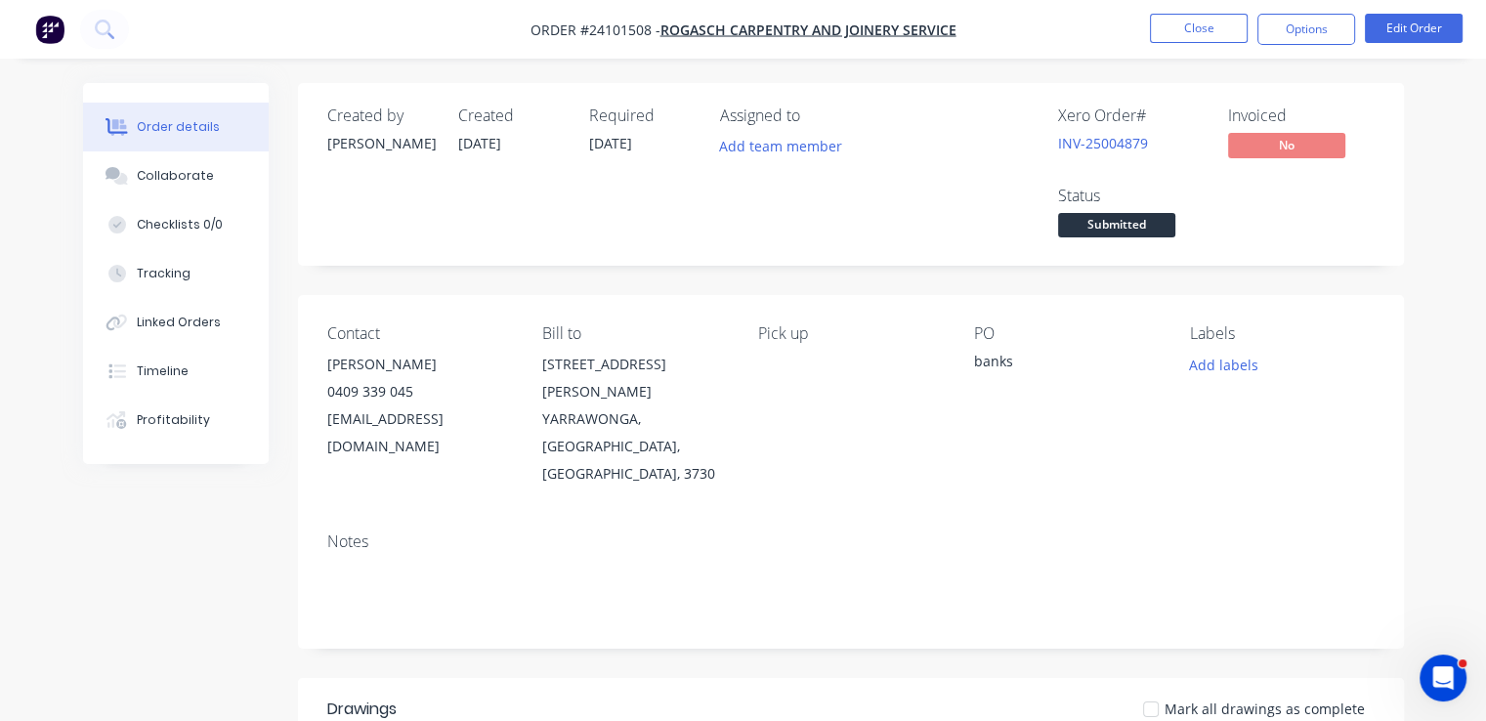
click at [54, 39] on img "button" at bounding box center [49, 29] width 29 height 29
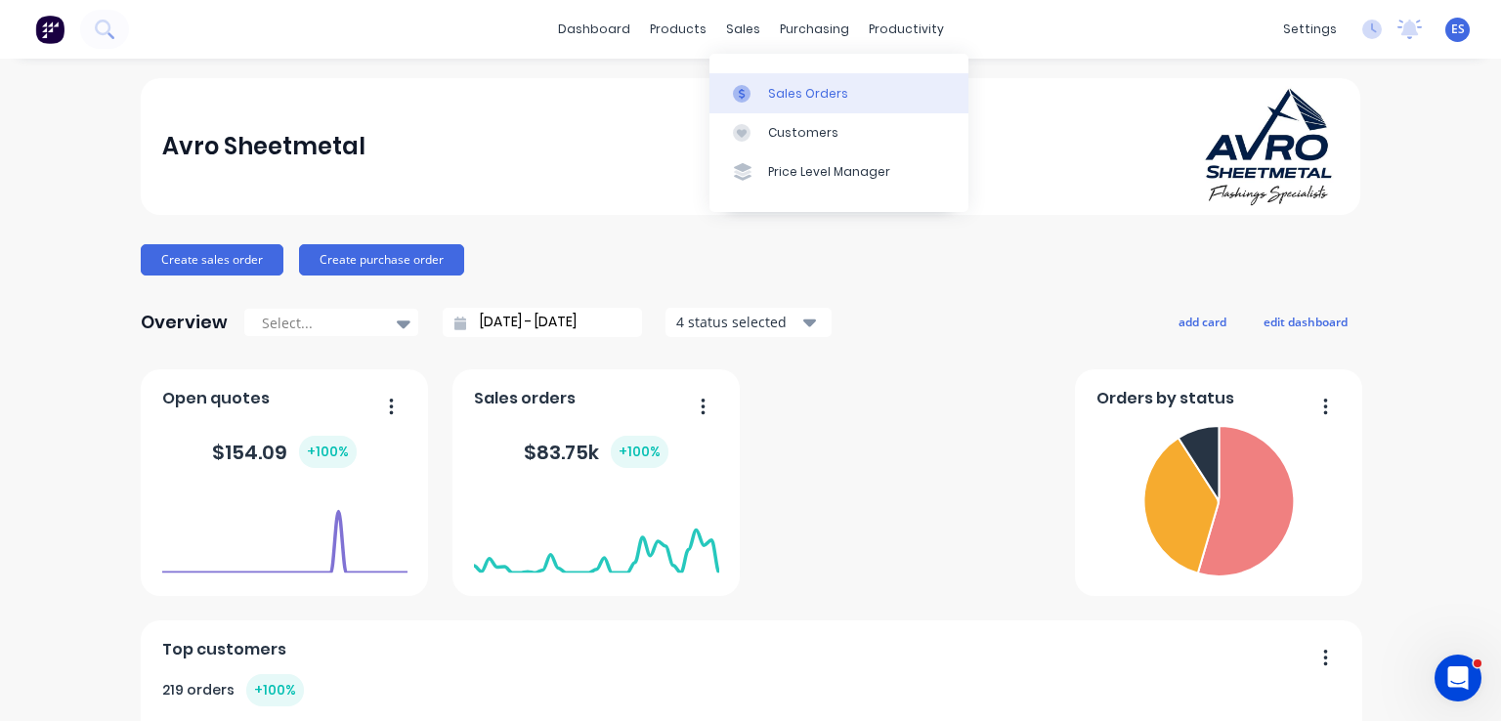
click at [768, 85] on div "Sales Orders" at bounding box center [808, 94] width 80 height 18
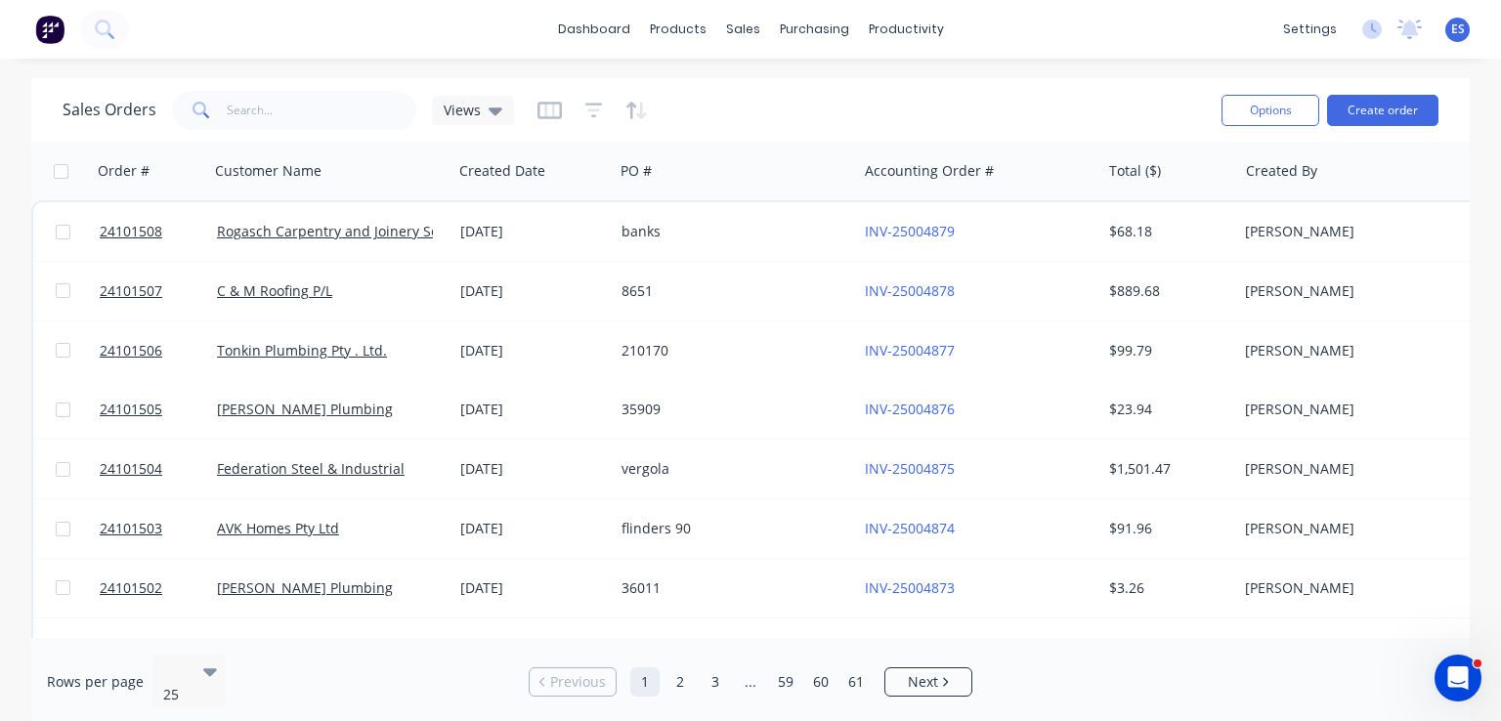
click at [50, 24] on img at bounding box center [49, 29] width 29 height 29
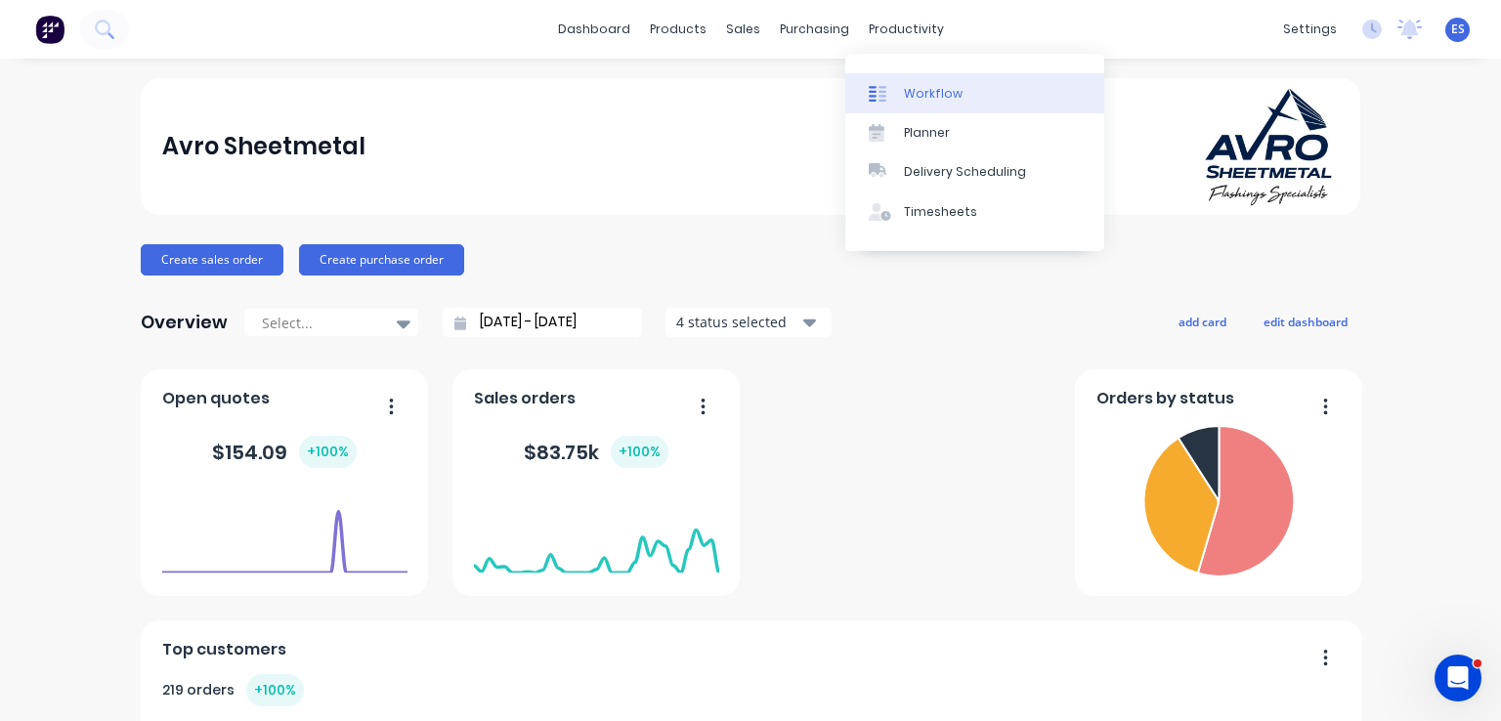
click at [919, 101] on div "Workflow" at bounding box center [933, 94] width 59 height 18
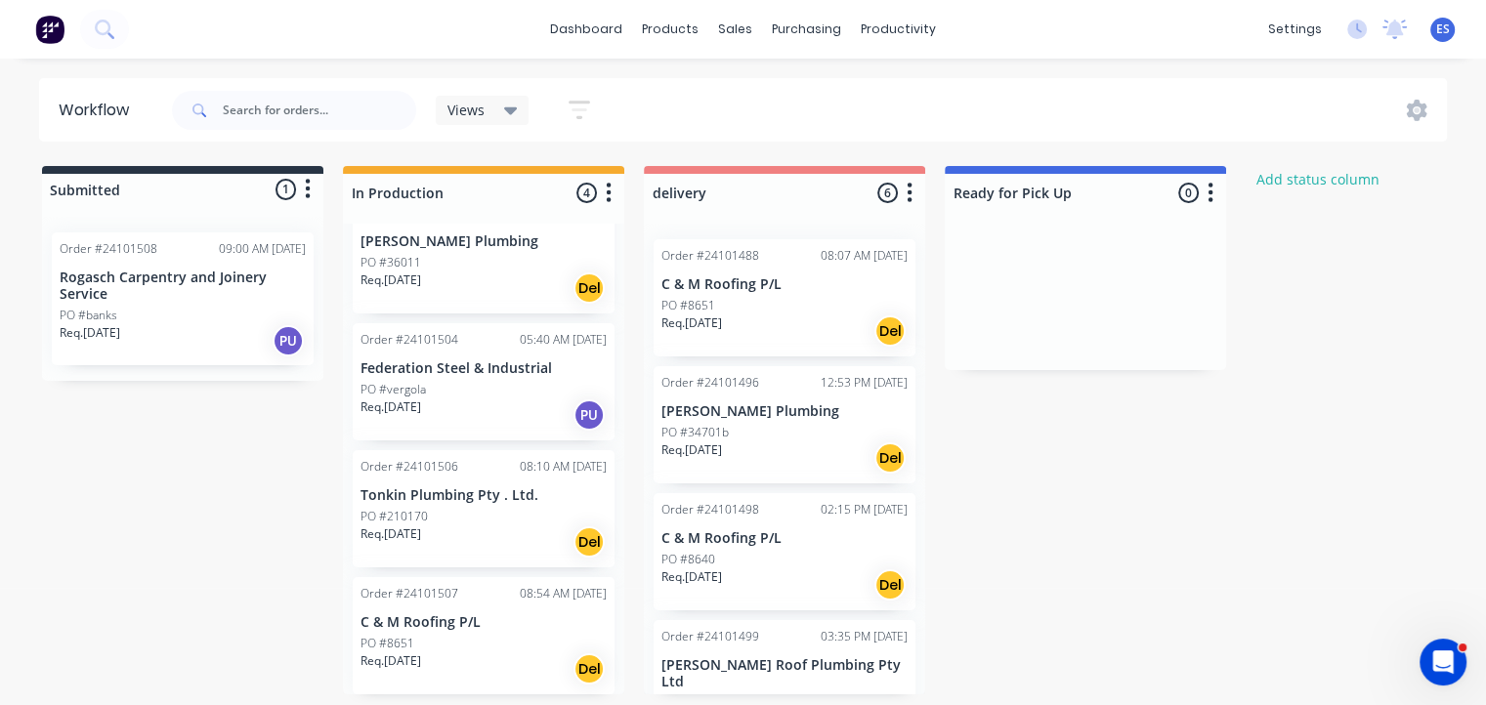
click at [710, 571] on p "Req. [DATE]" at bounding box center [691, 578] width 61 height 18
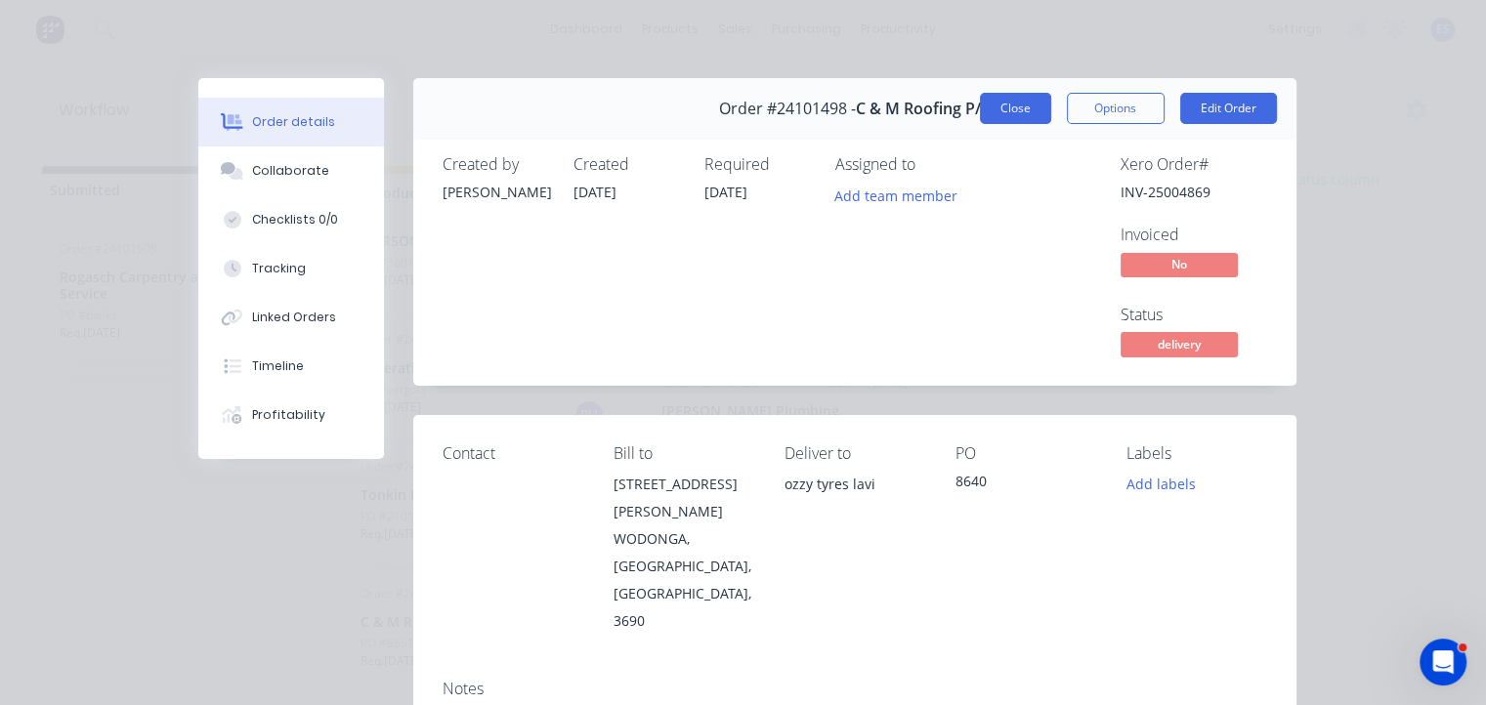
click at [1004, 110] on button "Close" at bounding box center [1015, 108] width 71 height 31
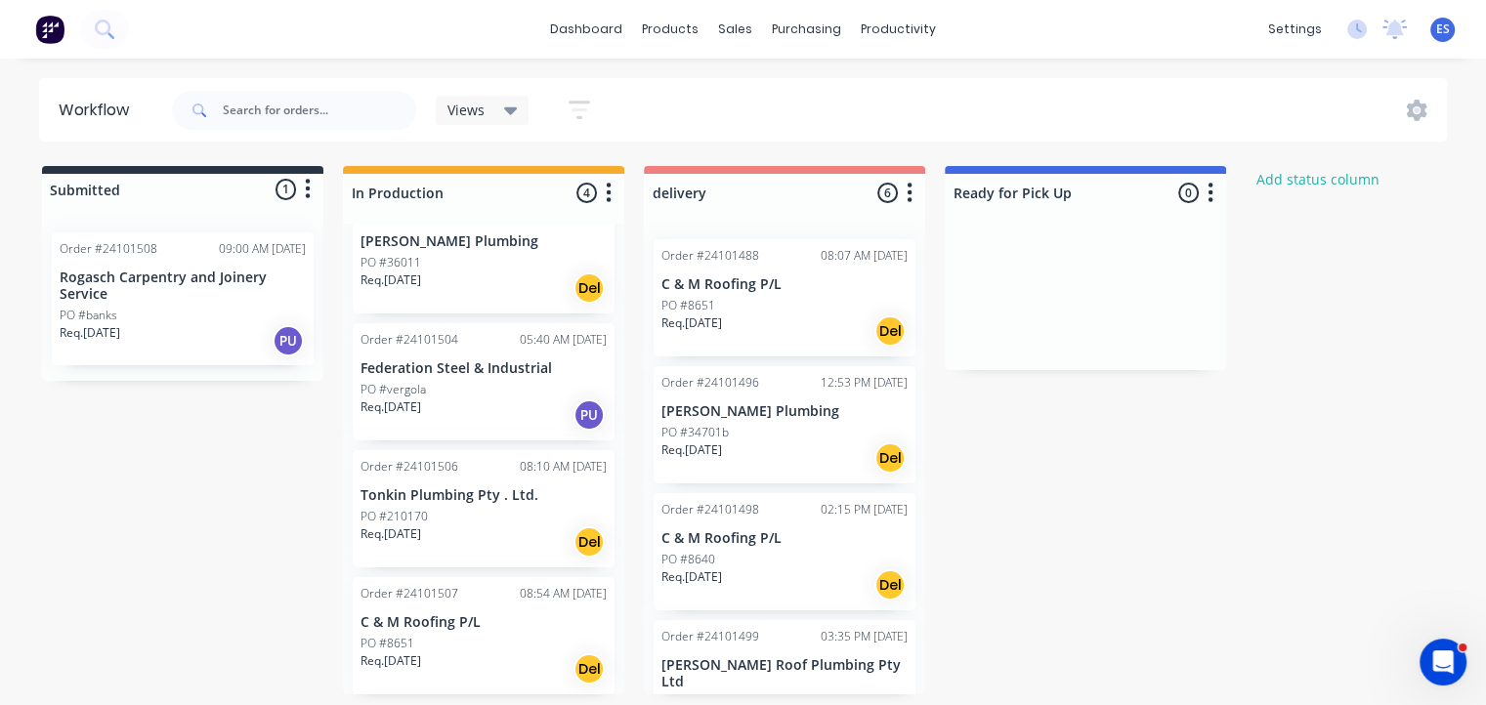
click at [746, 579] on div "Req. 27/08/25 Del" at bounding box center [784, 585] width 246 height 33
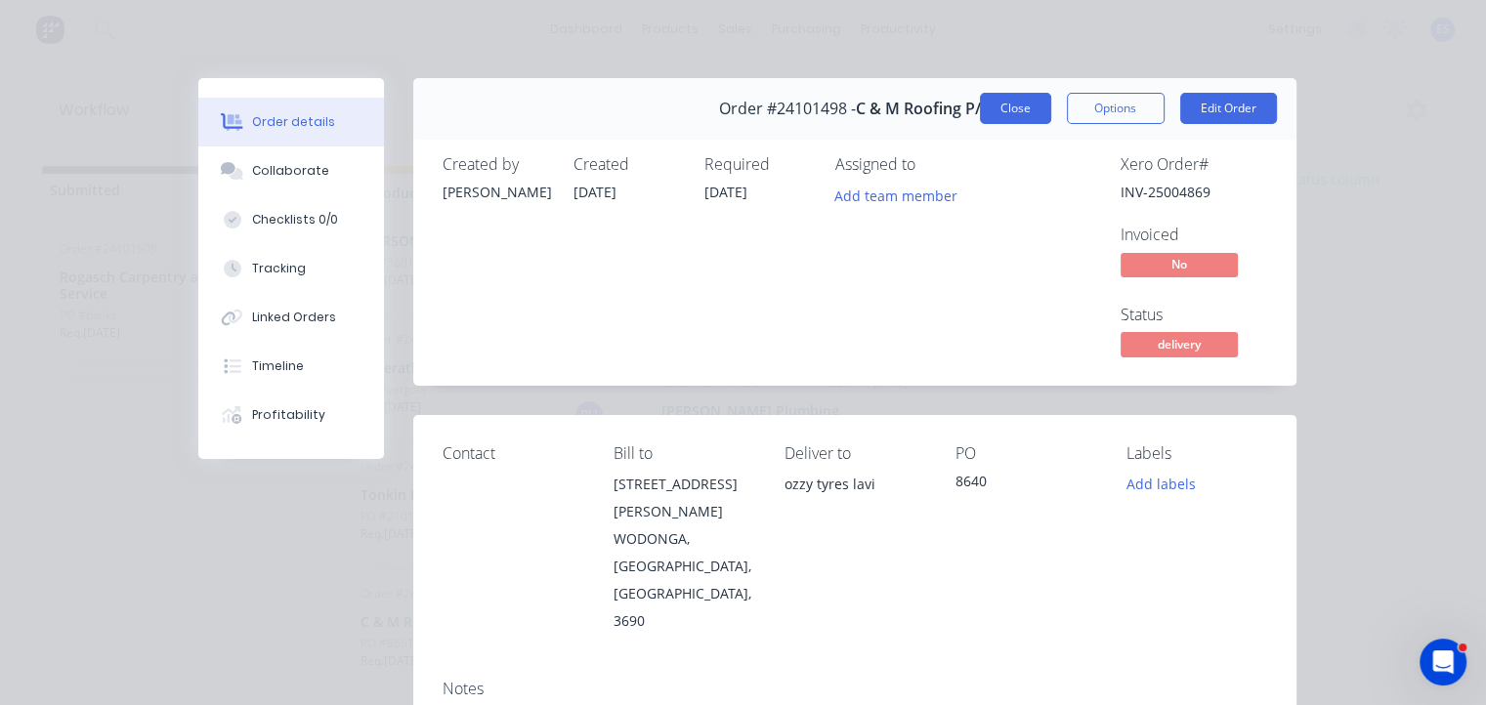
click at [1001, 111] on button "Close" at bounding box center [1015, 108] width 71 height 31
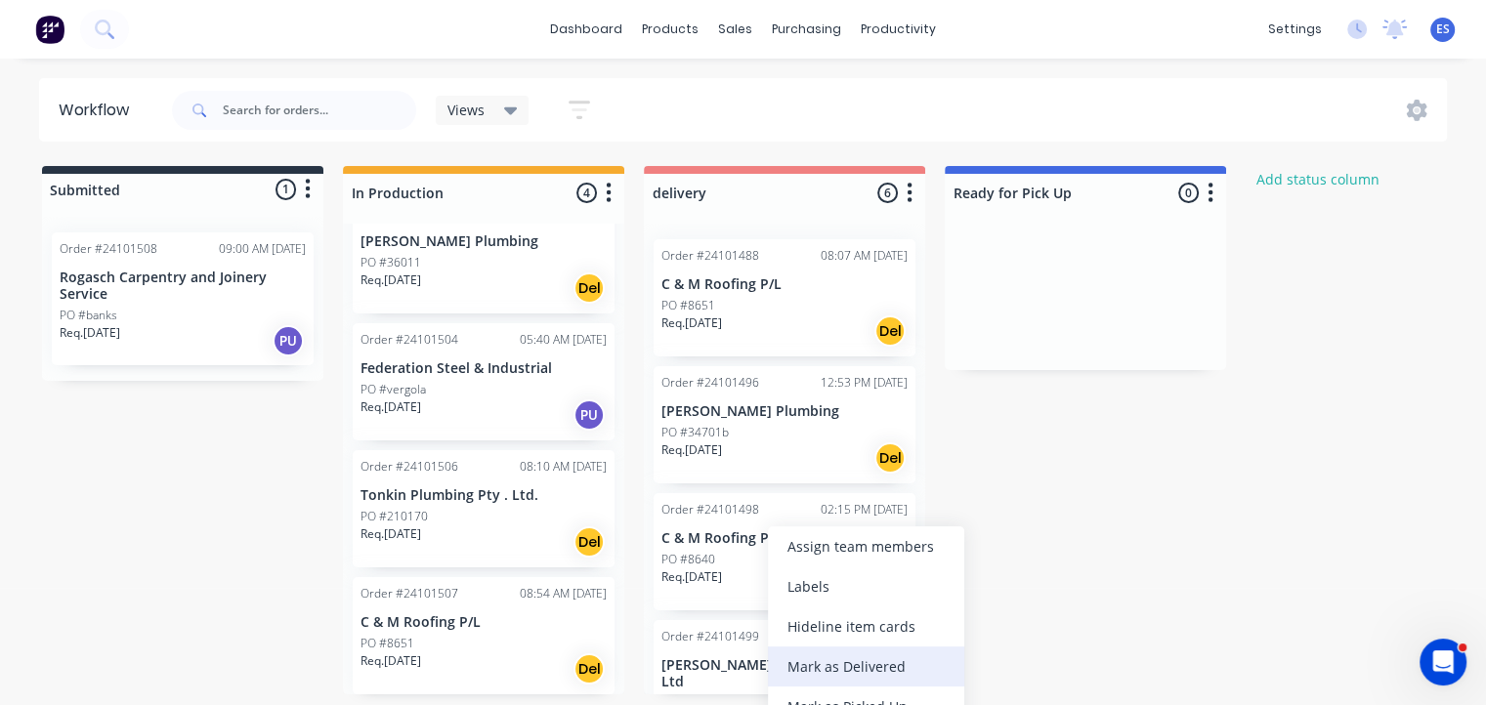
click at [841, 673] on div "Mark as Delivered" at bounding box center [866, 667] width 196 height 40
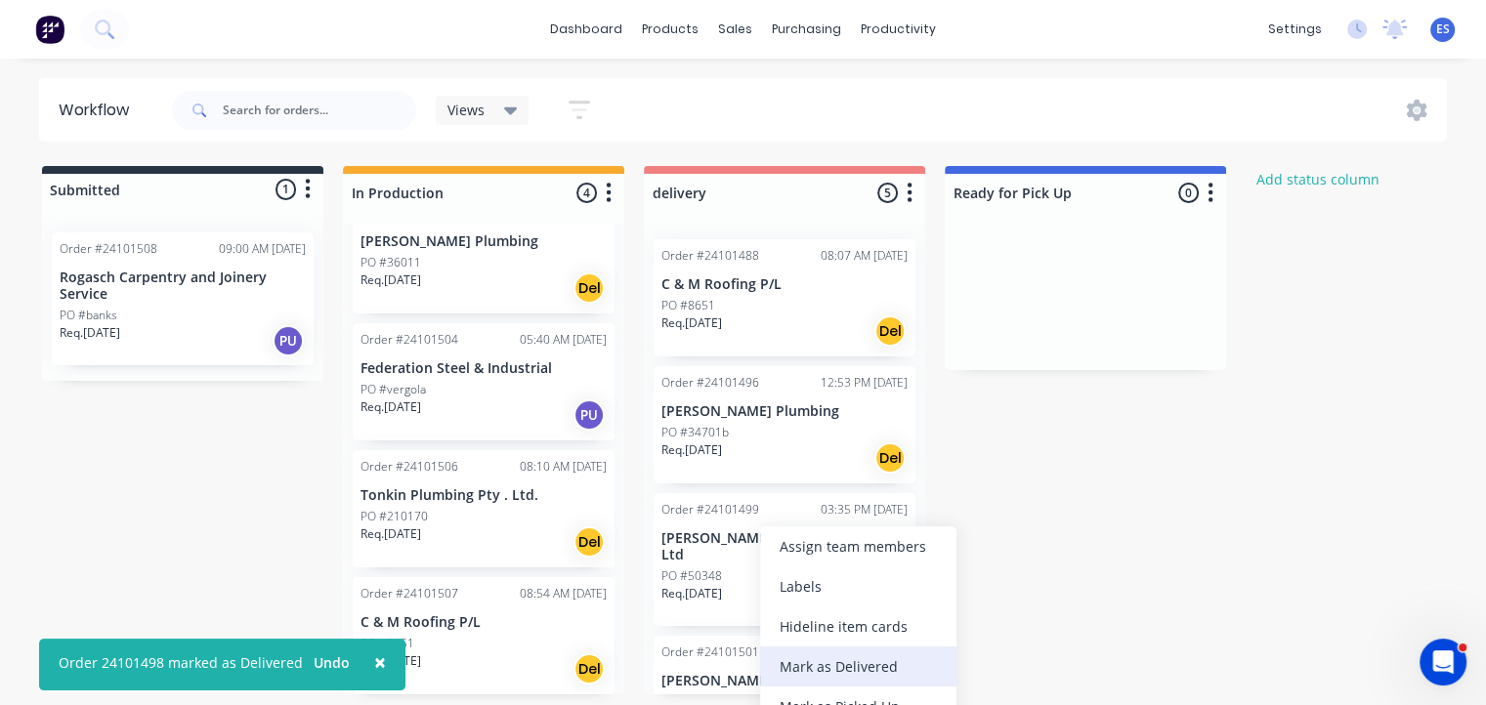
click at [848, 663] on div "Mark as Delivered" at bounding box center [858, 667] width 196 height 40
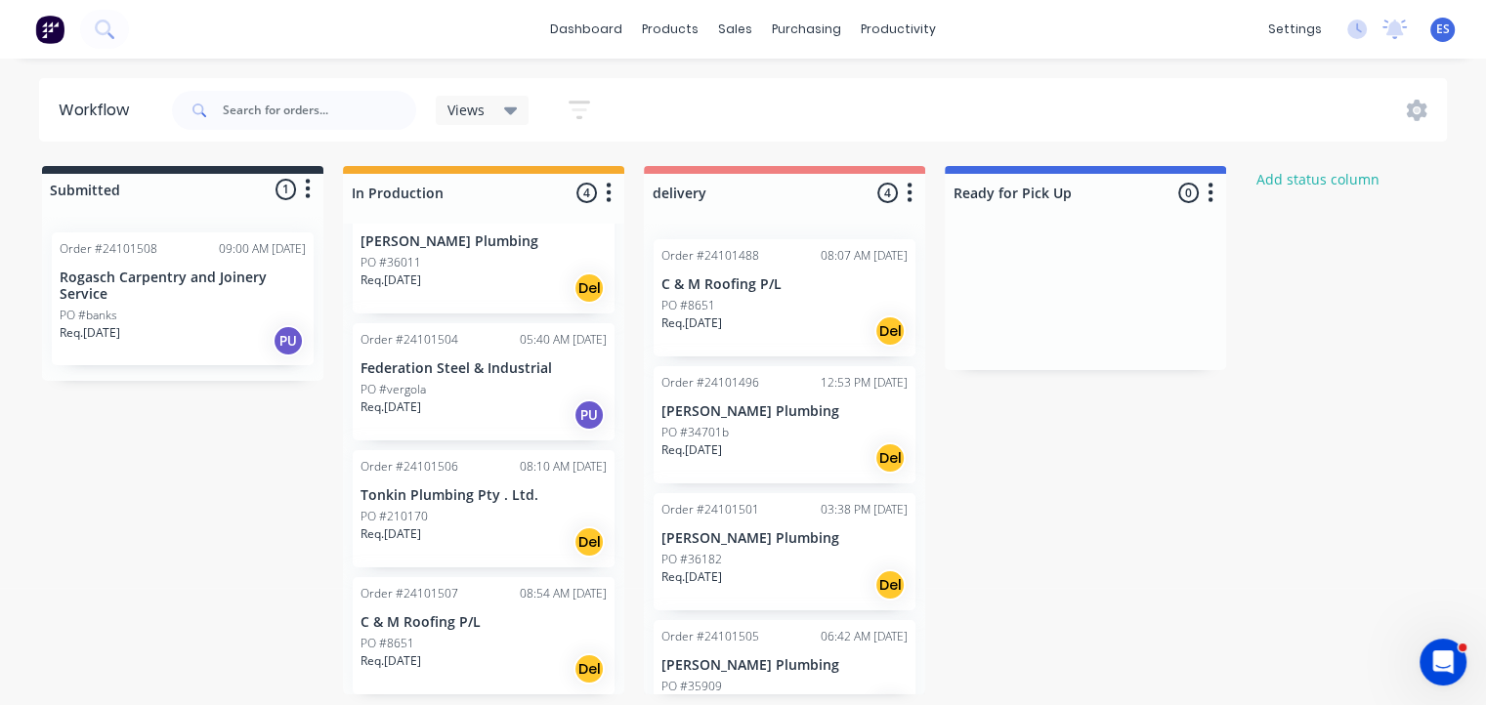
scroll to position [39, 0]
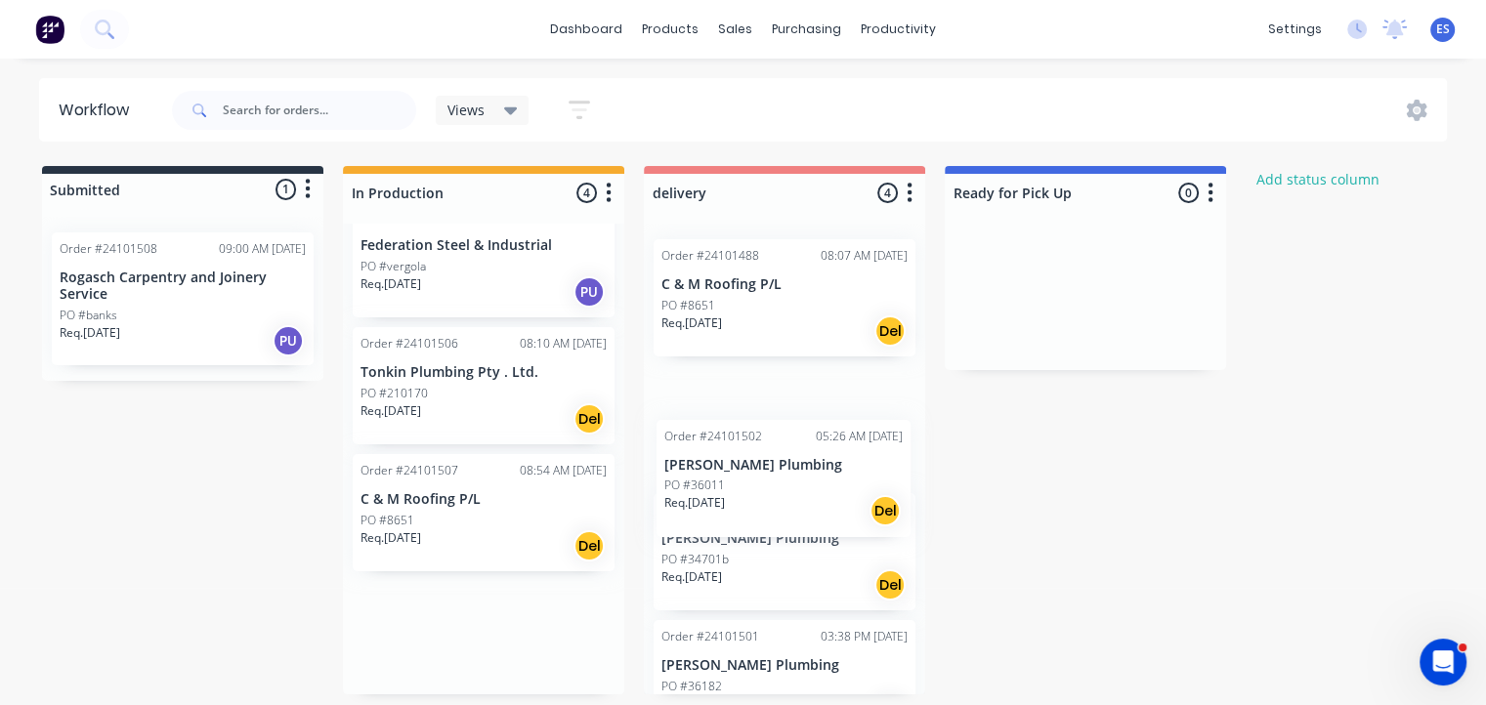
drag, startPoint x: 496, startPoint y: 263, endPoint x: 821, endPoint y: 492, distance: 397.4
click at [821, 492] on div "Submitted 1 Status colour #273444 hex #273444 Save Cancel Summaries Total order…" at bounding box center [906, 430] width 1842 height 529
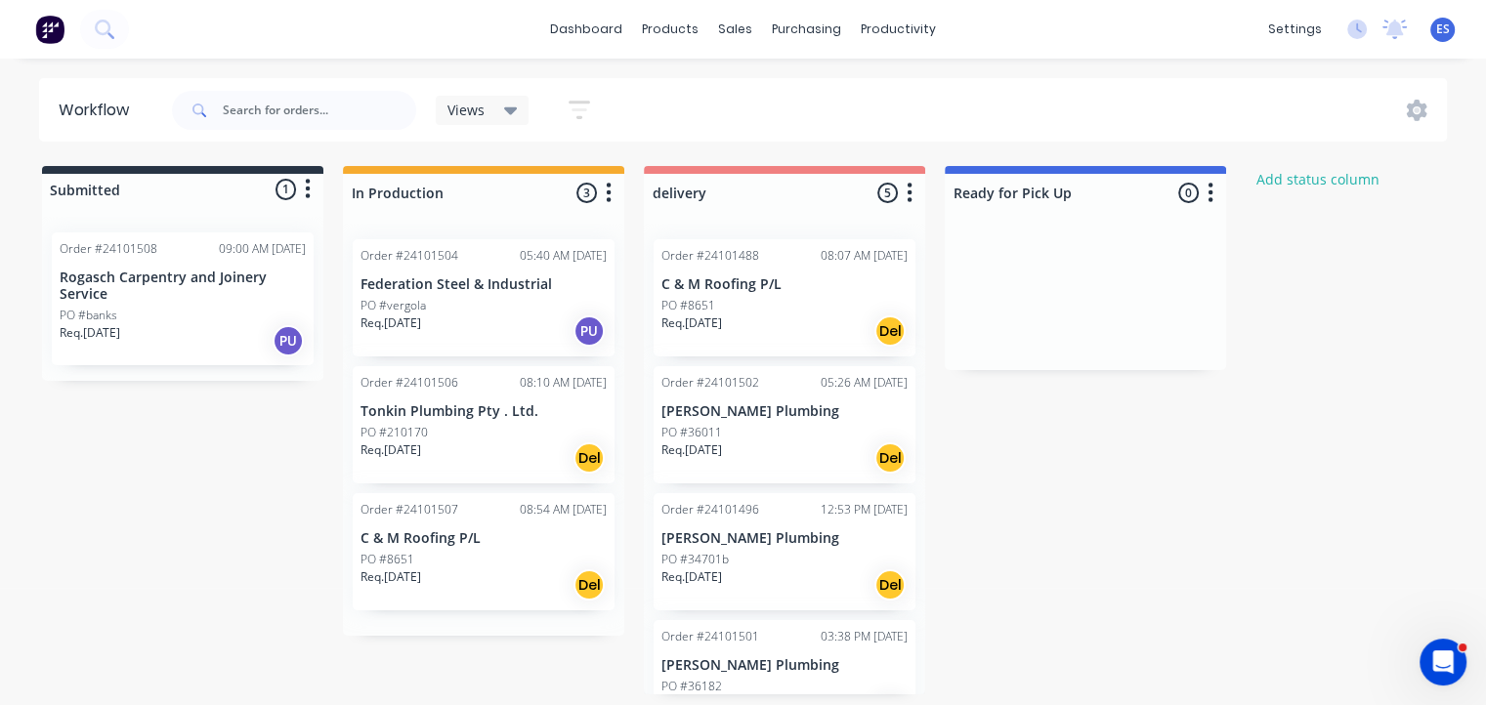
scroll to position [0, 0]
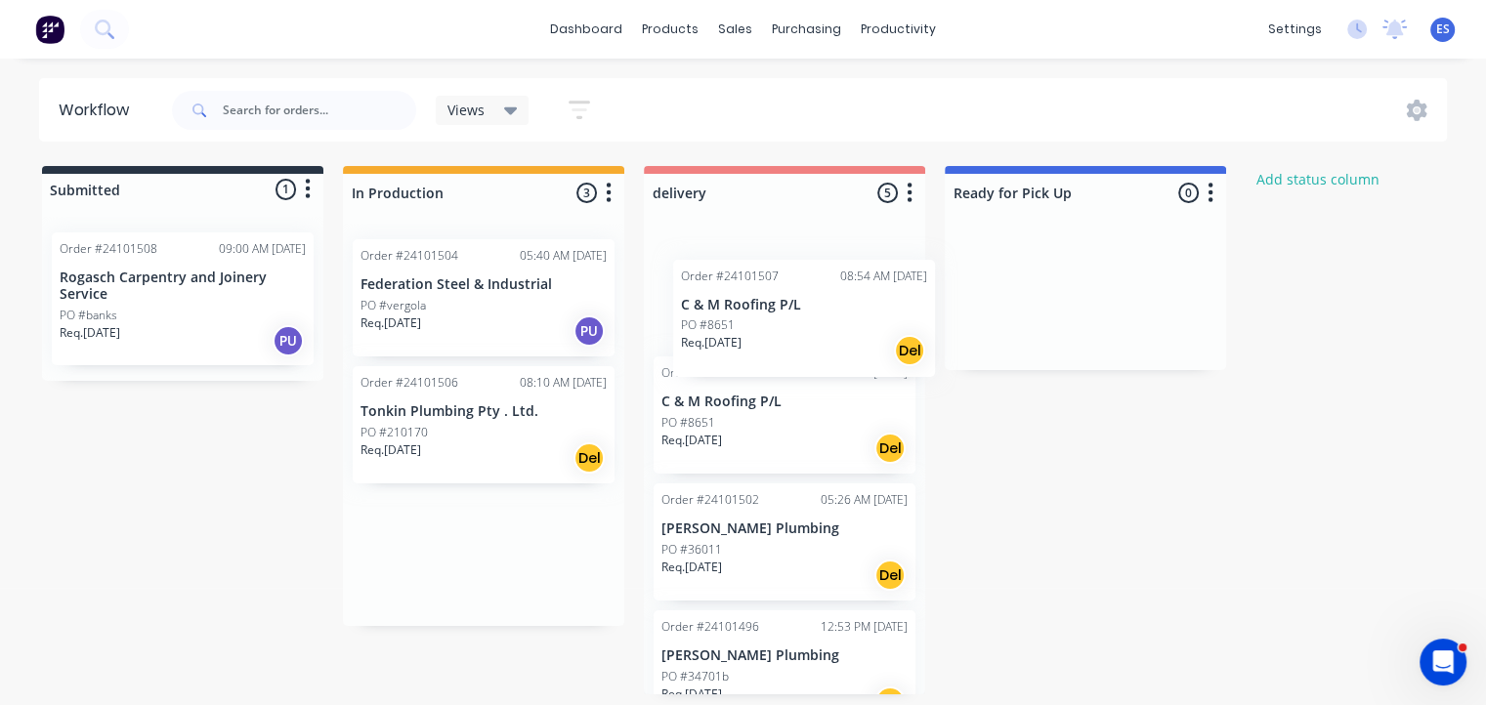
drag, startPoint x: 439, startPoint y: 552, endPoint x: 785, endPoint y: 284, distance: 438.1
click at [785, 284] on div "Submitted 1 Status colour #273444 hex #273444 Save Cancel Summaries Total order…" at bounding box center [906, 430] width 1842 height 529
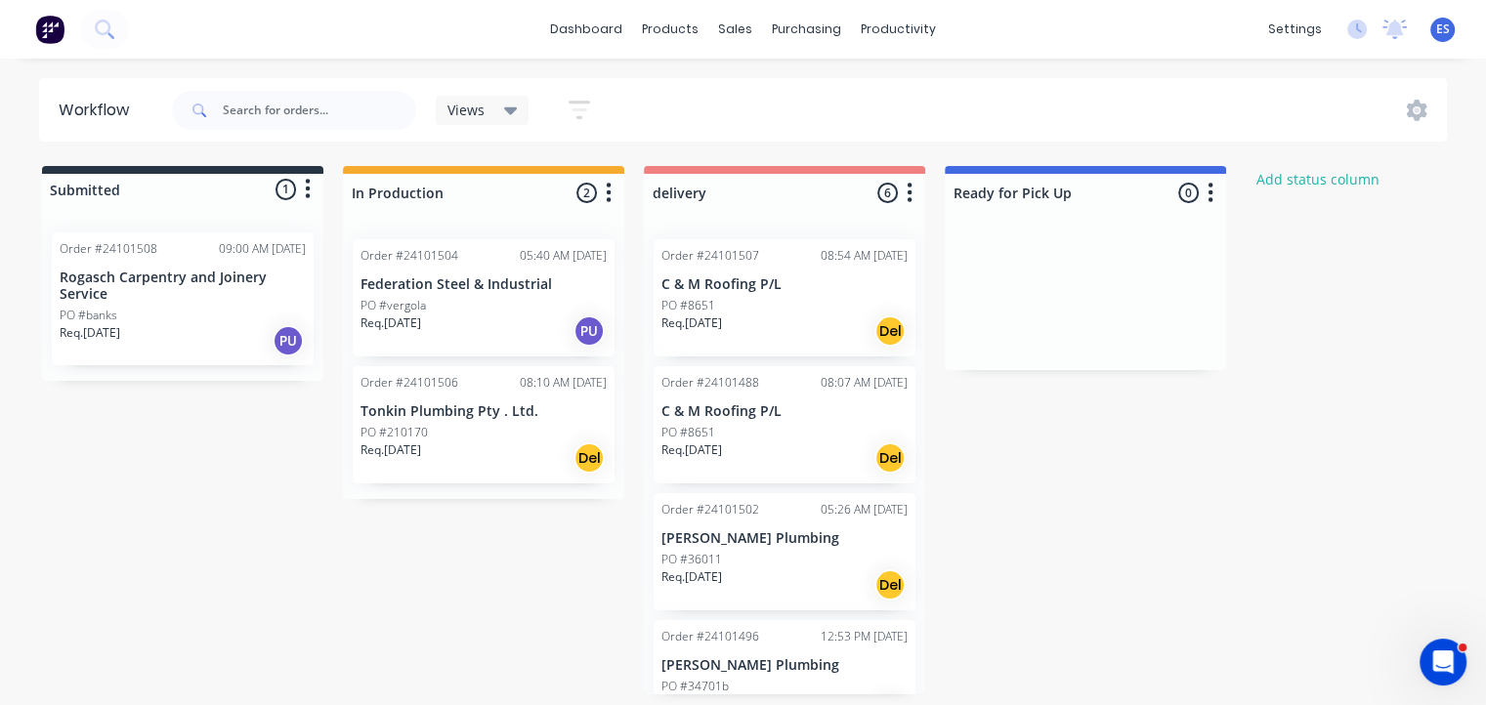
click at [45, 38] on img at bounding box center [49, 29] width 29 height 29
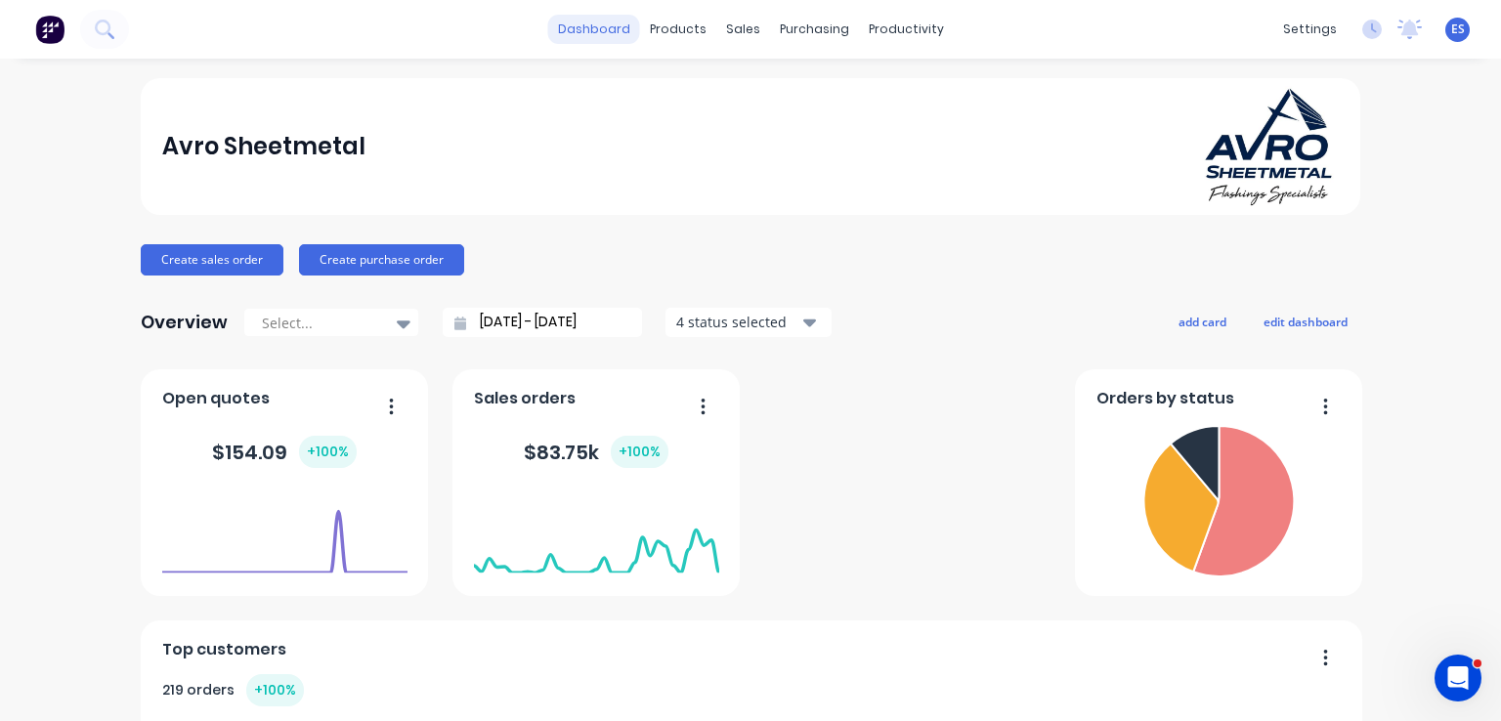
click at [573, 23] on link "dashboard" at bounding box center [594, 29] width 92 height 29
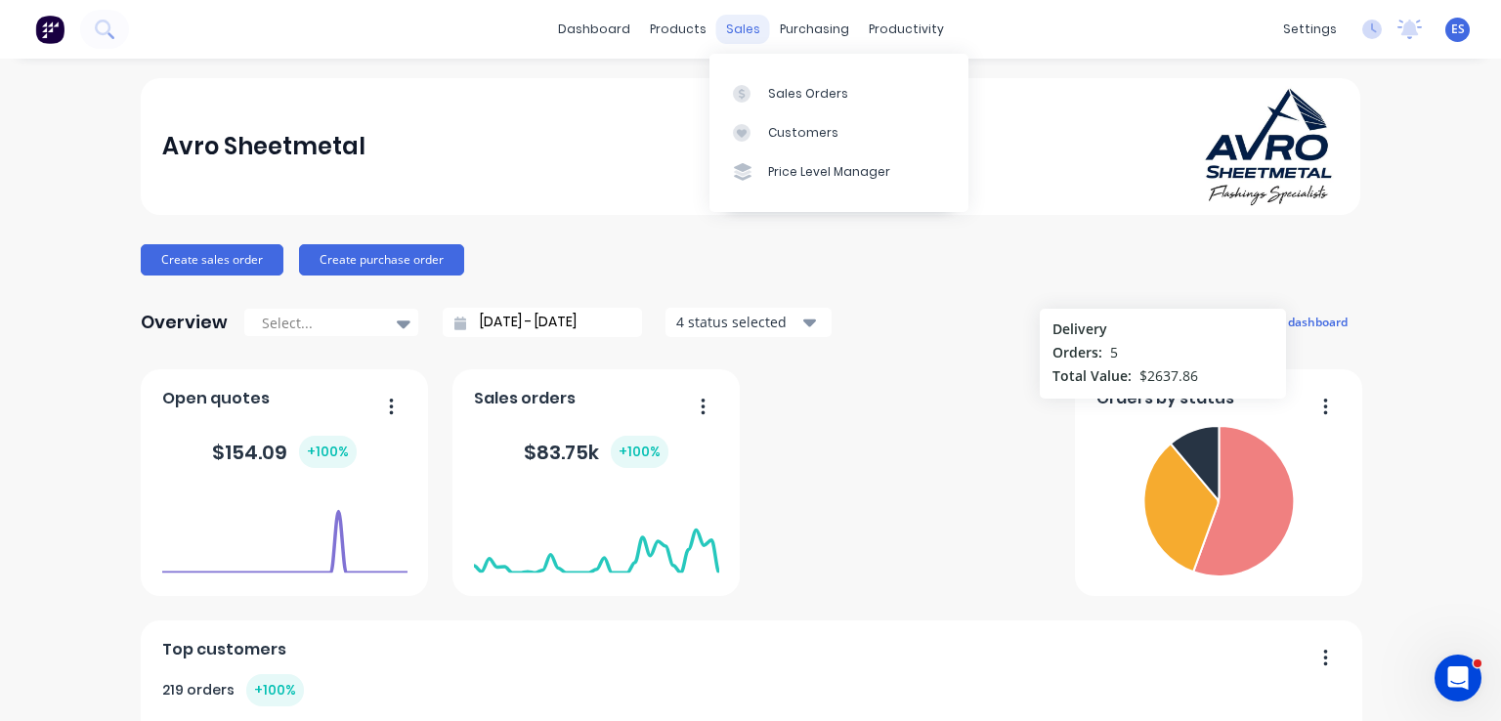
click at [744, 19] on div "sales" at bounding box center [743, 29] width 54 height 29
click at [800, 85] on div at bounding box center [797, 94] width 29 height 18
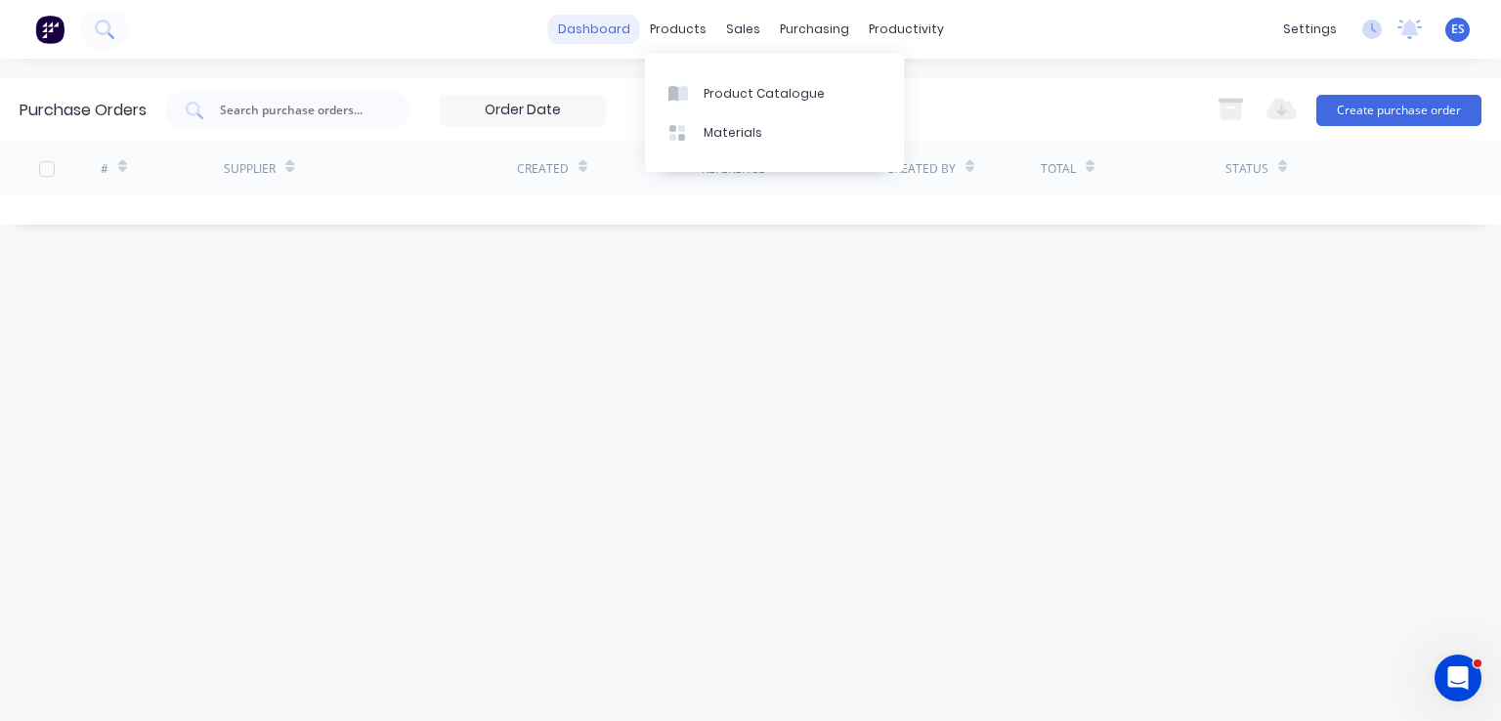
click at [600, 20] on link "dashboard" at bounding box center [594, 29] width 92 height 29
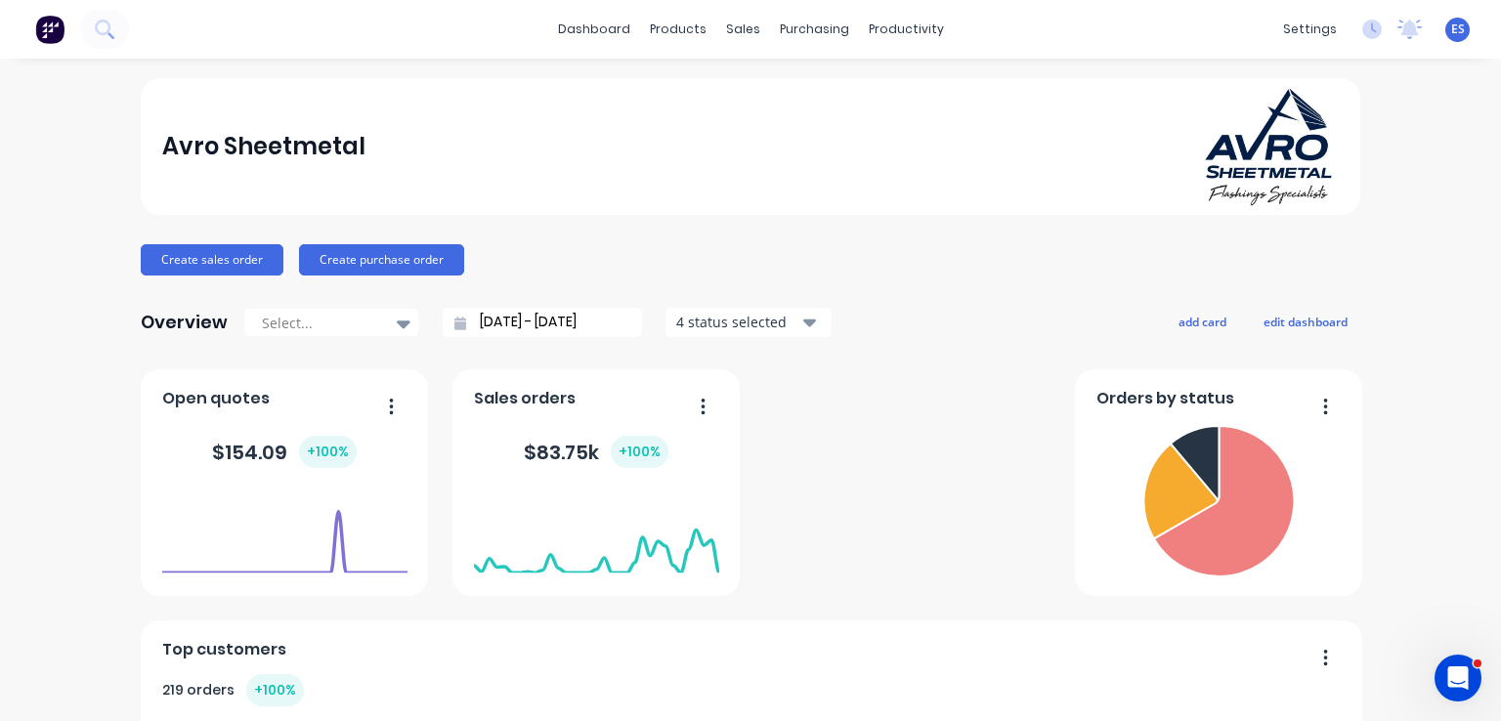
click at [51, 24] on img at bounding box center [49, 29] width 29 height 29
click at [169, 259] on button "Create sales order" at bounding box center [212, 259] width 143 height 31
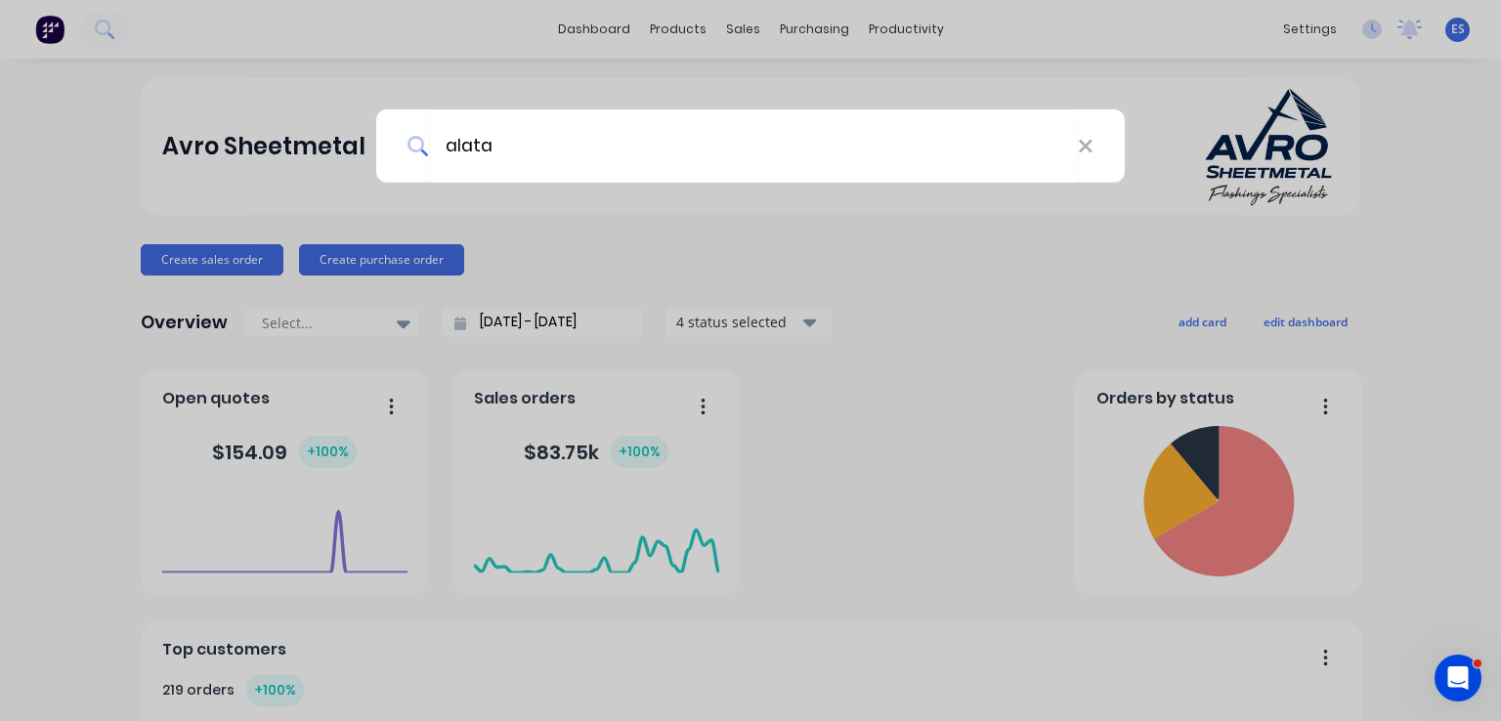
type input "alatal"
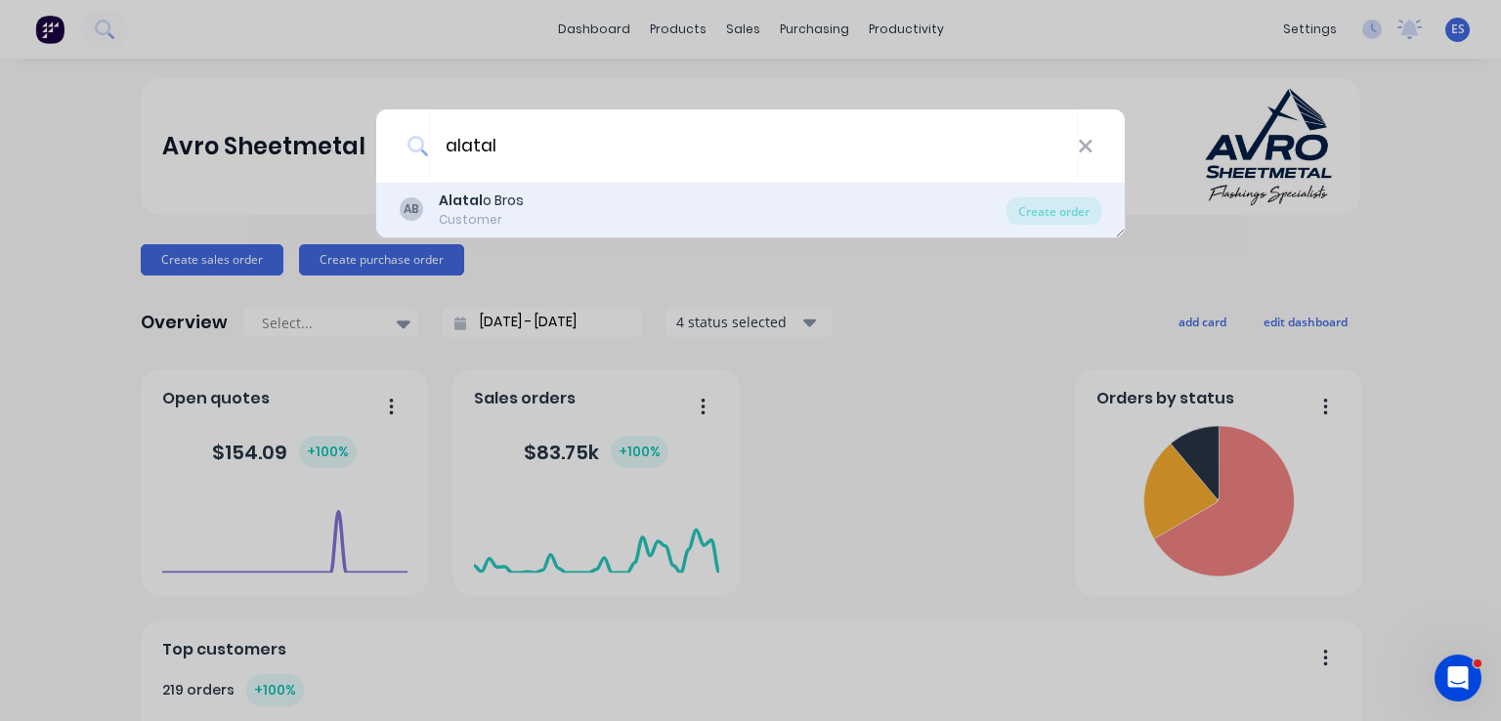
click at [517, 213] on div "Customer" at bounding box center [481, 220] width 85 height 18
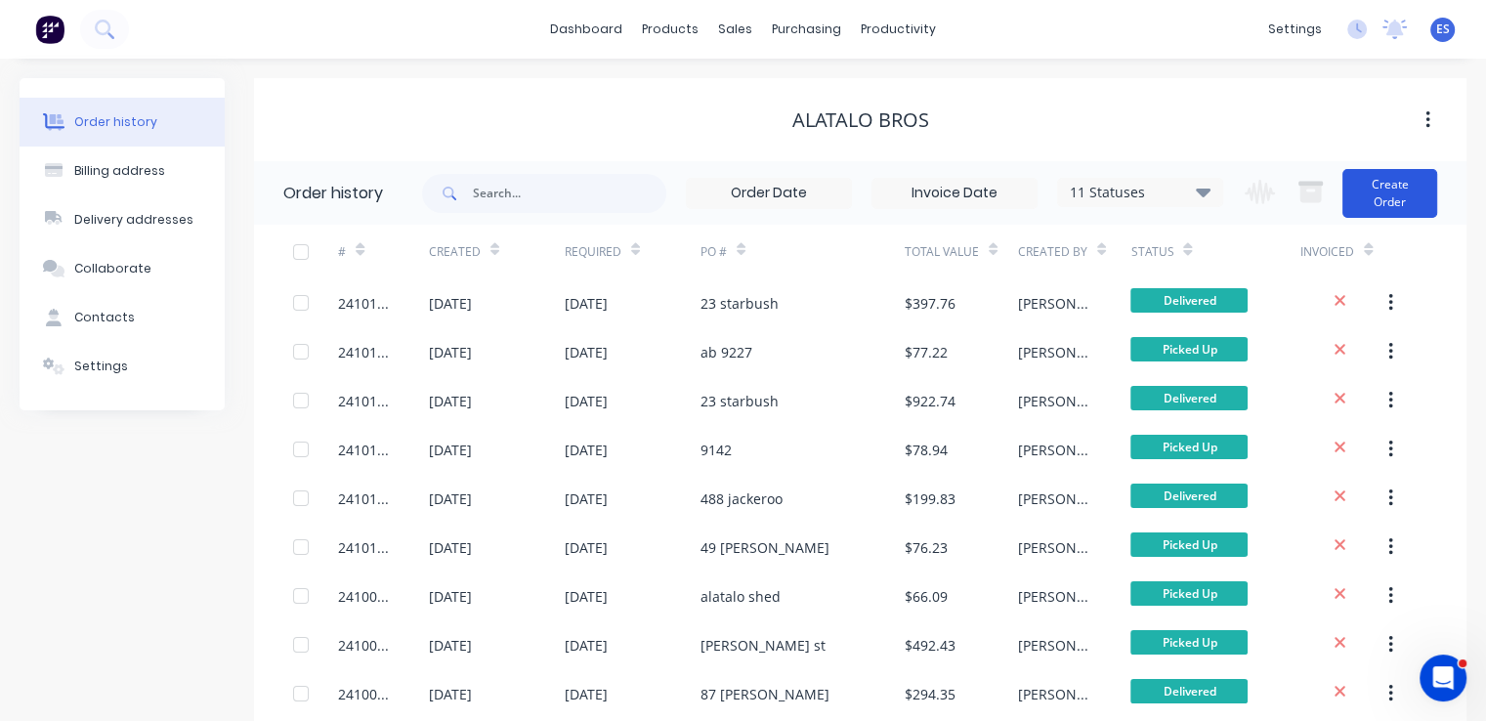
click at [1379, 197] on button "Create Order" at bounding box center [1389, 193] width 95 height 49
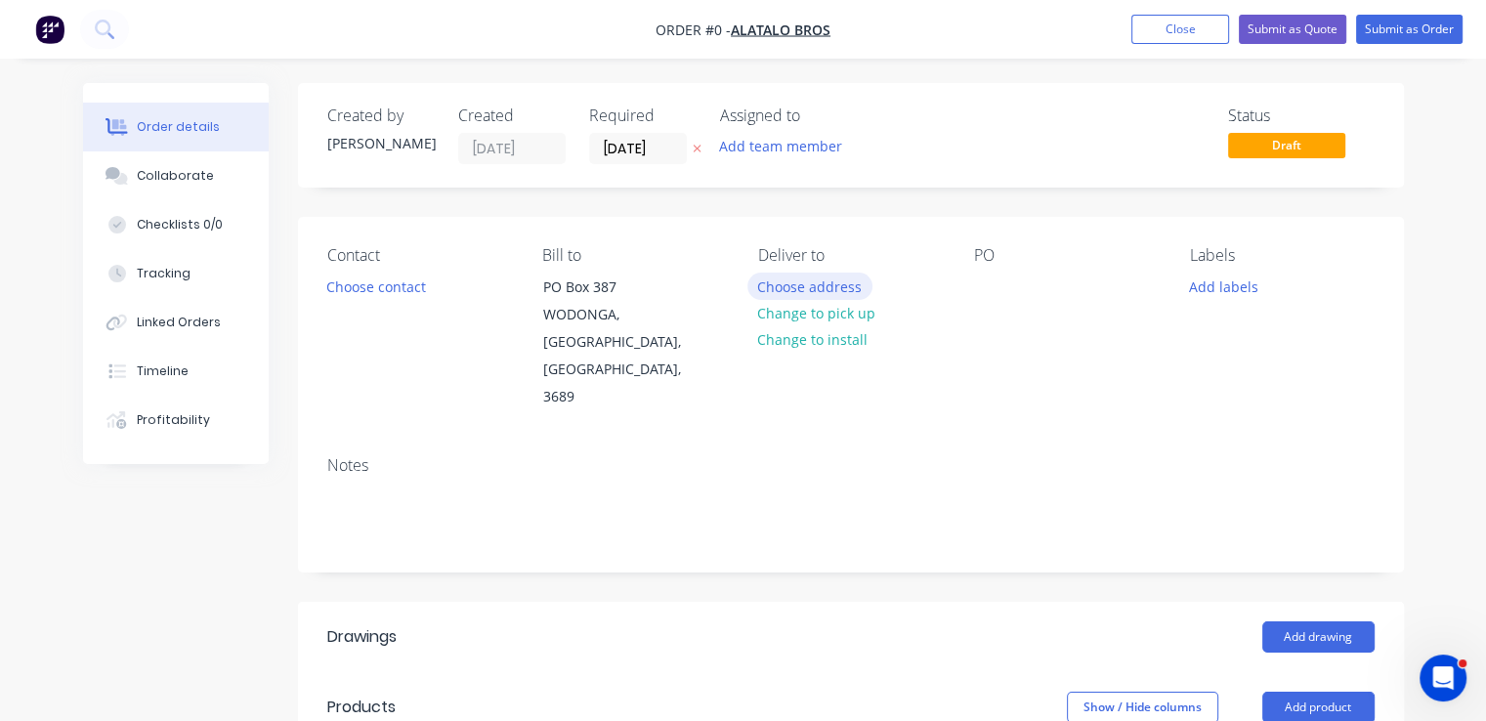
click at [832, 288] on button "Choose address" at bounding box center [809, 286] width 125 height 26
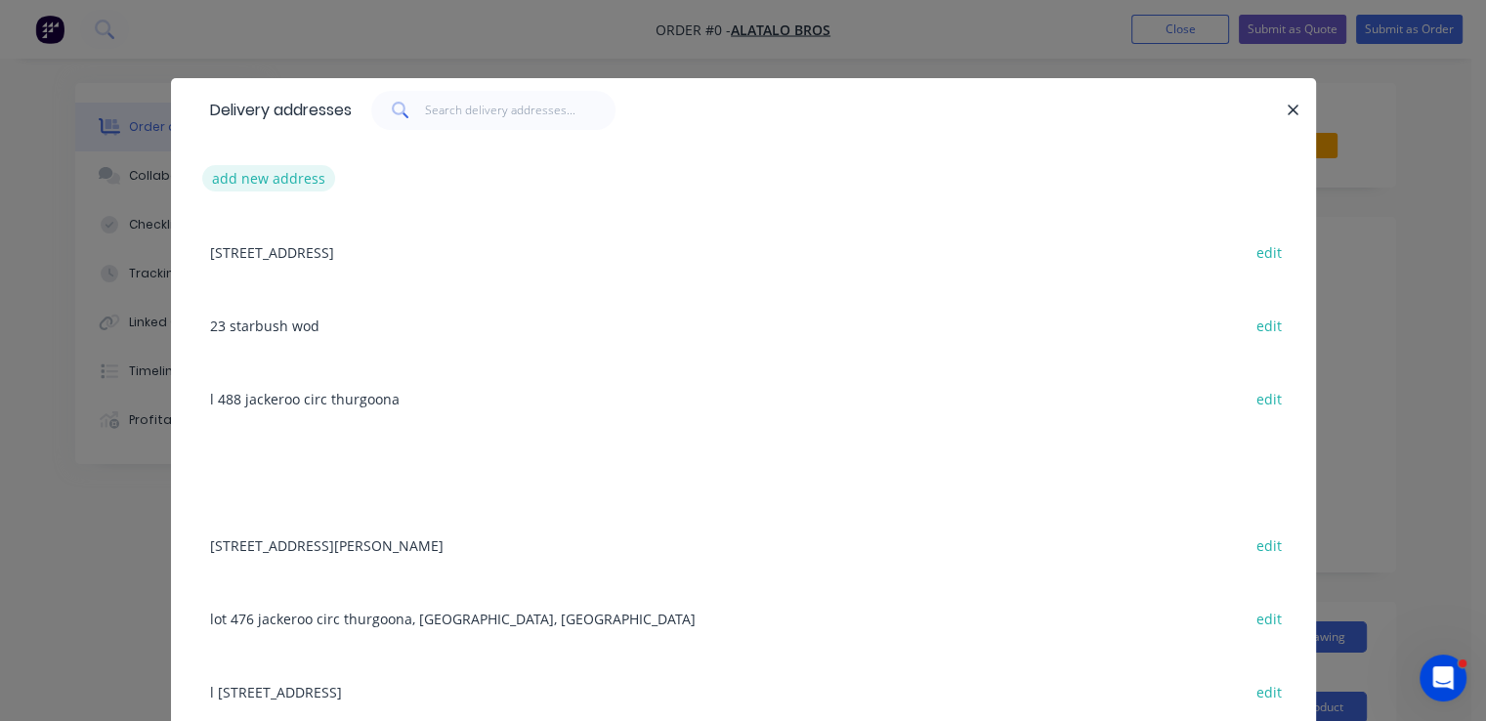
click at [239, 184] on button "add new address" at bounding box center [269, 178] width 134 height 26
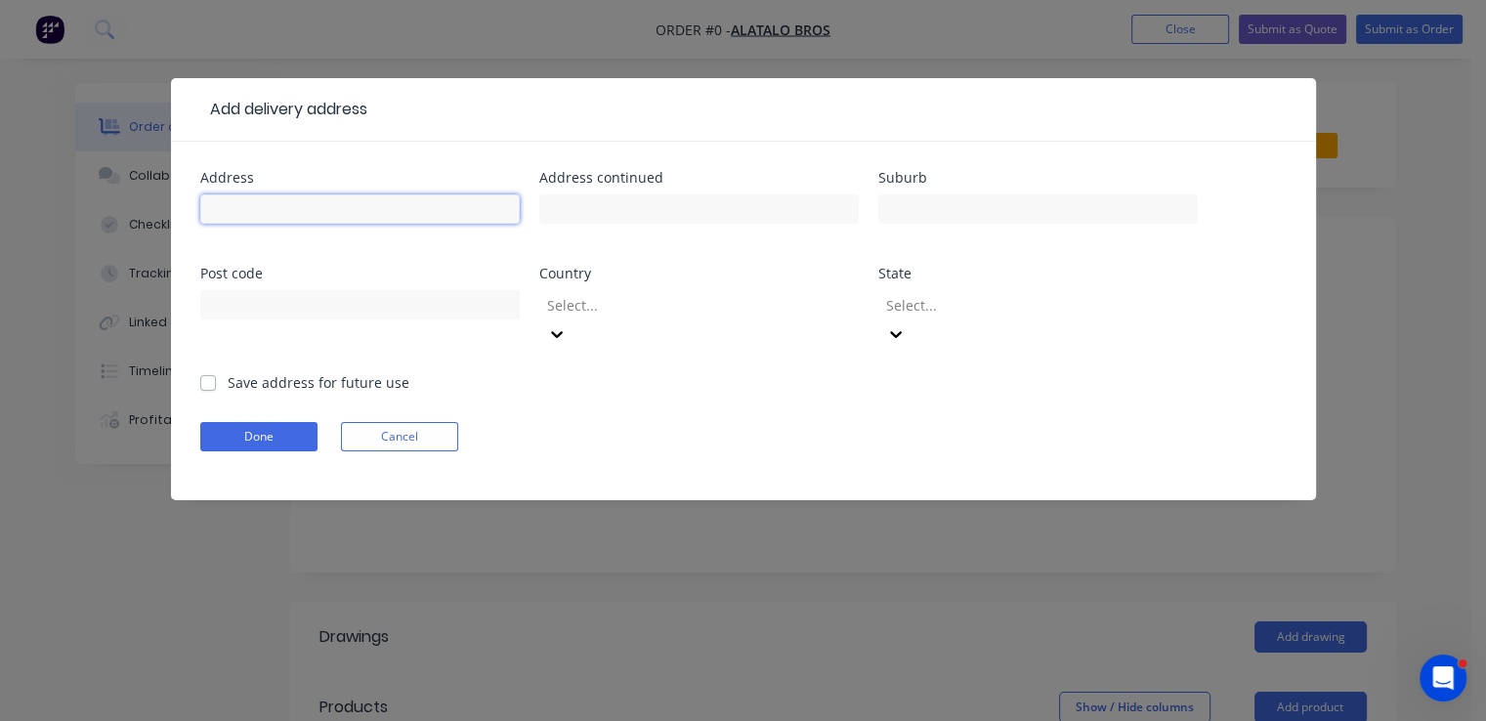
click at [282, 206] on input "text" at bounding box center [359, 208] width 319 height 29
type input "456 brumby thurgoona"
click at [228, 372] on label "Save address for future use" at bounding box center [319, 382] width 182 height 21
click at [210, 372] on input "Save address for future use" at bounding box center [208, 381] width 16 height 19
checkbox input "true"
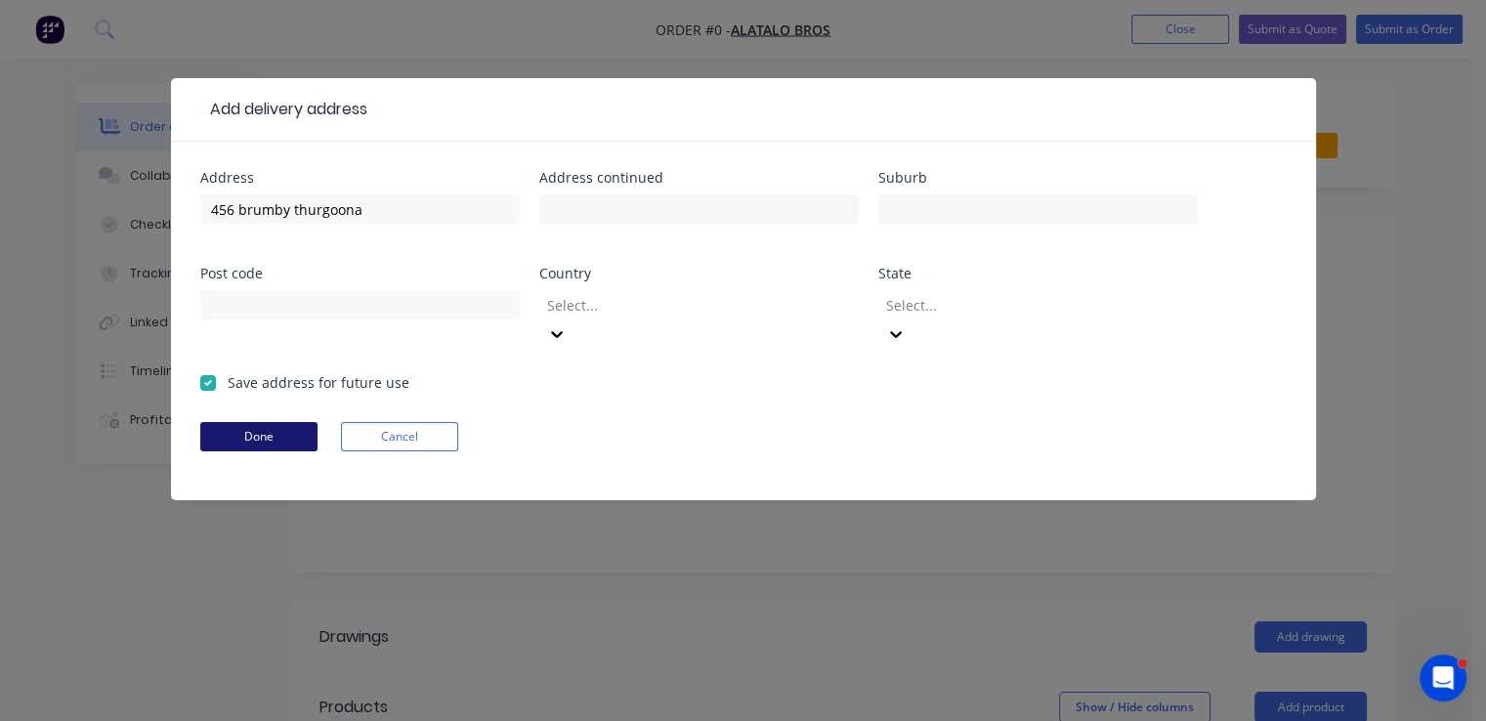
click at [232, 422] on button "Done" at bounding box center [258, 436] width 117 height 29
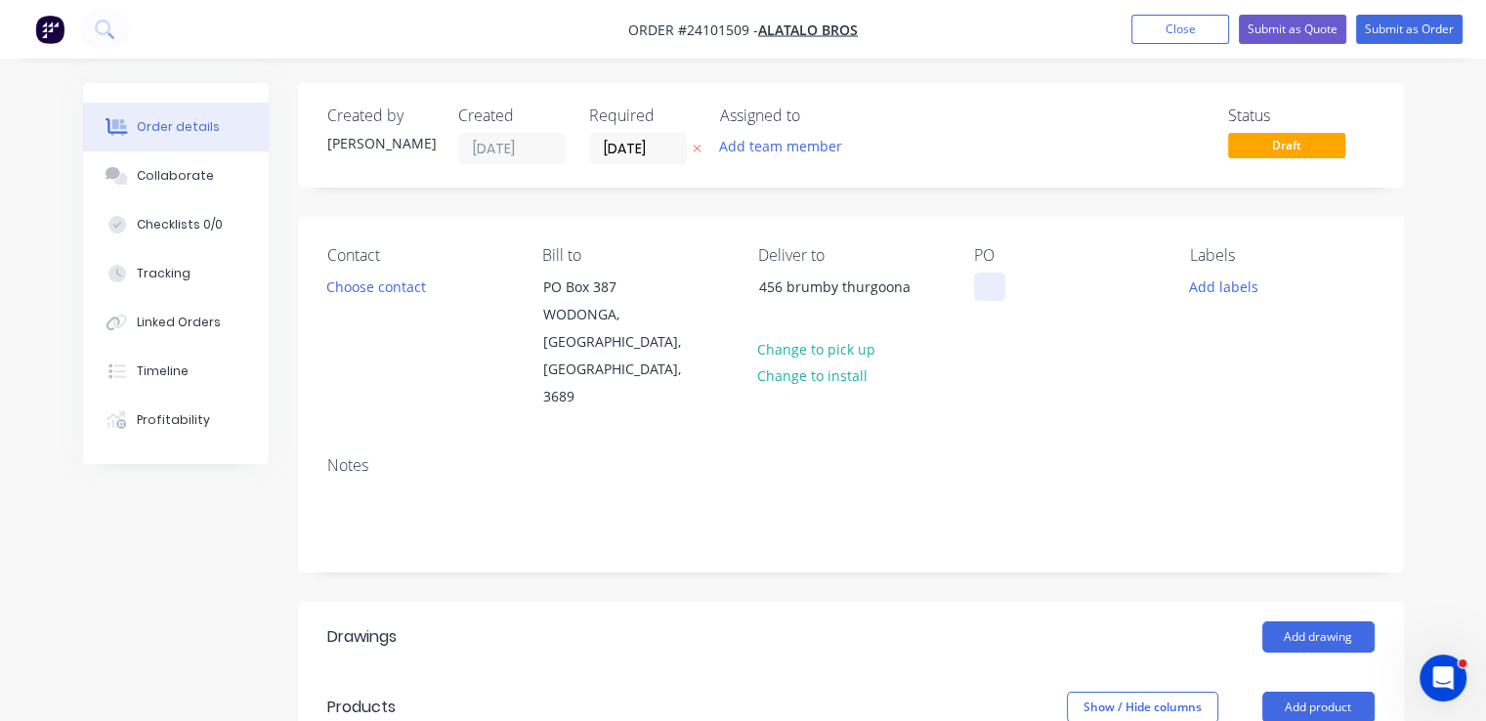
click at [1004, 290] on div at bounding box center [989, 287] width 31 height 28
click at [1348, 621] on button "Add drawing" at bounding box center [1318, 636] width 112 height 31
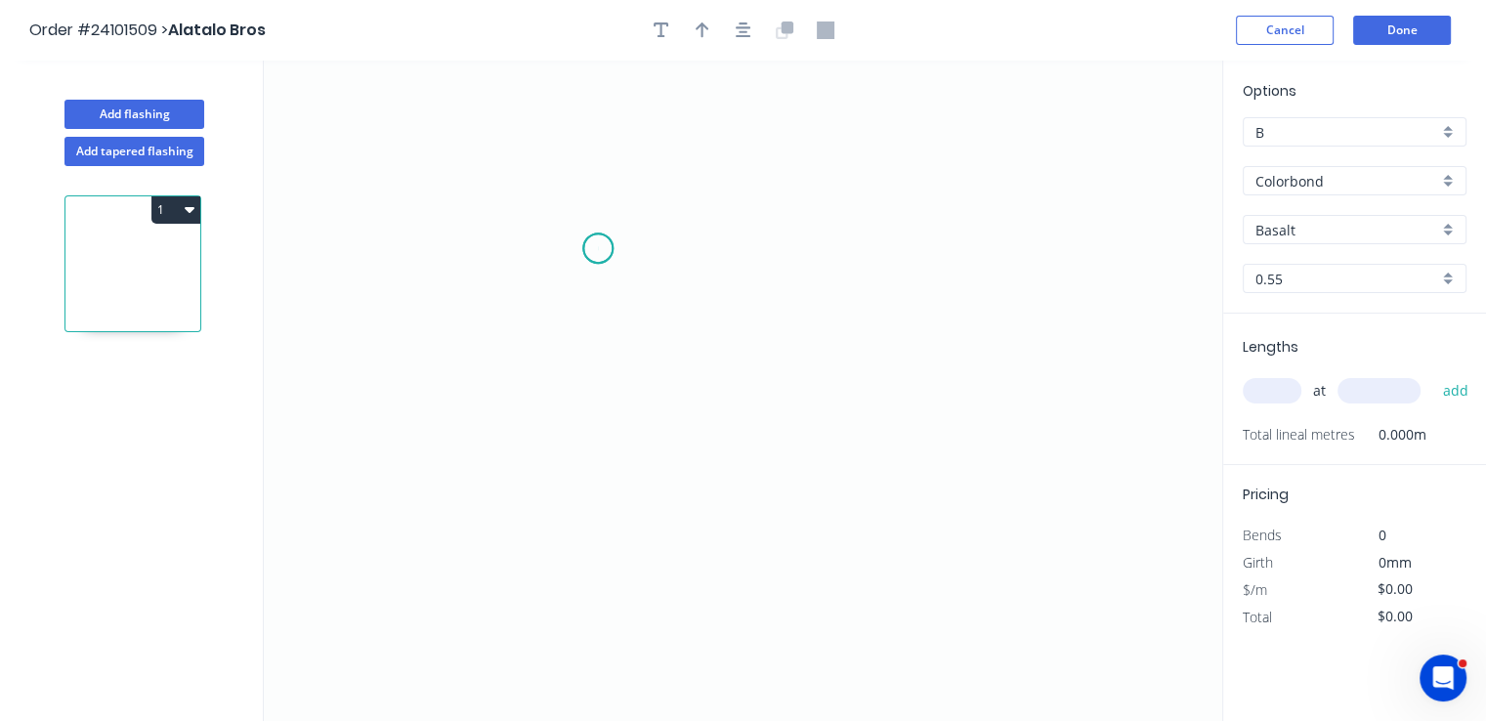
click at [598, 248] on icon "0" at bounding box center [743, 391] width 958 height 660
click at [536, 250] on icon "0" at bounding box center [743, 391] width 958 height 660
click at [774, 417] on icon "0 ?" at bounding box center [743, 391] width 958 height 660
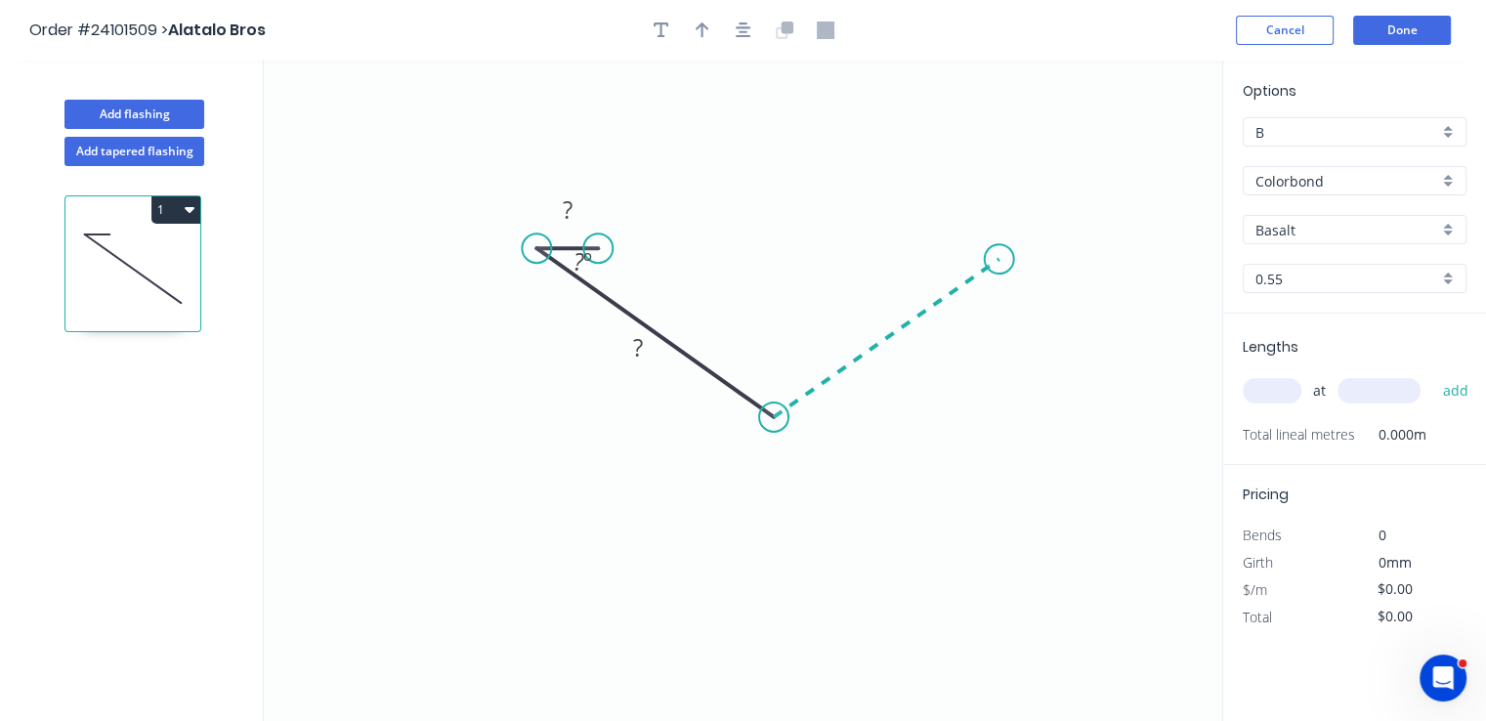
click at [999, 259] on icon "0 ? ? ? º" at bounding box center [743, 391] width 958 height 660
click at [937, 256] on icon "0 ? ? ? ? º ? º" at bounding box center [743, 391] width 958 height 660
click at [937, 256] on circle at bounding box center [936, 258] width 29 height 29
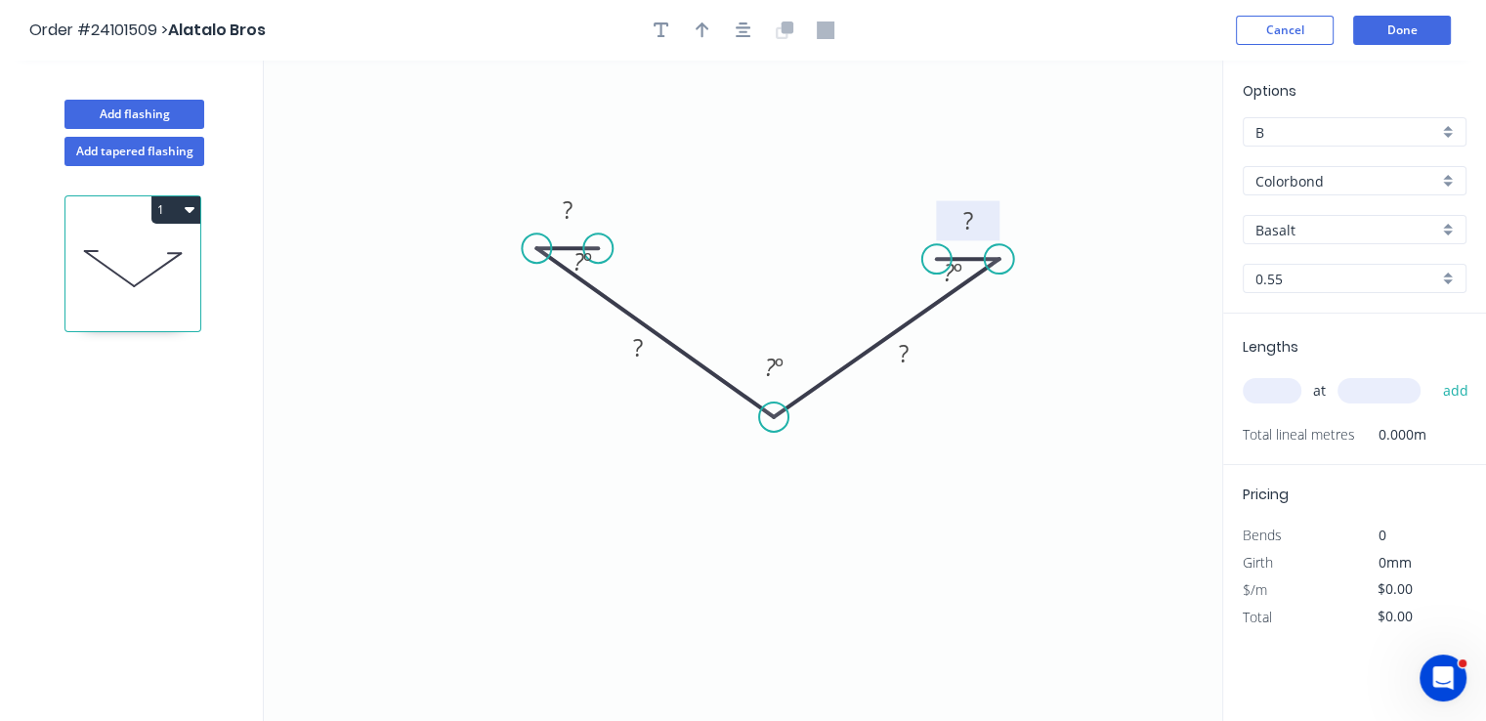
click at [953, 231] on rect at bounding box center [968, 221] width 39 height 27
click at [577, 202] on rect at bounding box center [567, 210] width 39 height 27
click at [641, 343] on tspan "?" at bounding box center [638, 347] width 10 height 32
click at [914, 353] on rect at bounding box center [903, 354] width 39 height 27
click at [1268, 393] on input "text" at bounding box center [1272, 390] width 59 height 25
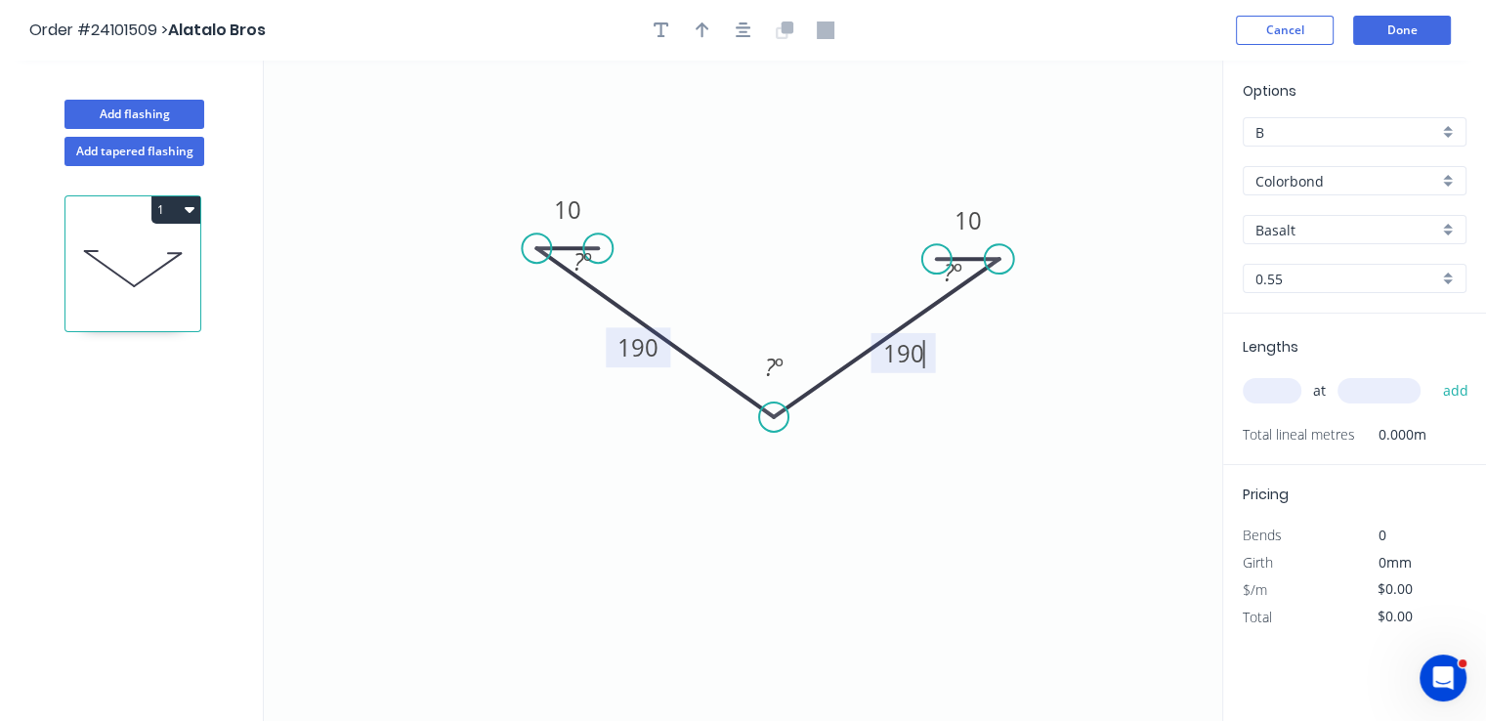
type input "$15.40"
type input "1"
click at [1366, 396] on input "text" at bounding box center [1378, 390] width 83 height 25
type input "6500"
click at [1432, 374] on button "add" at bounding box center [1455, 390] width 46 height 33
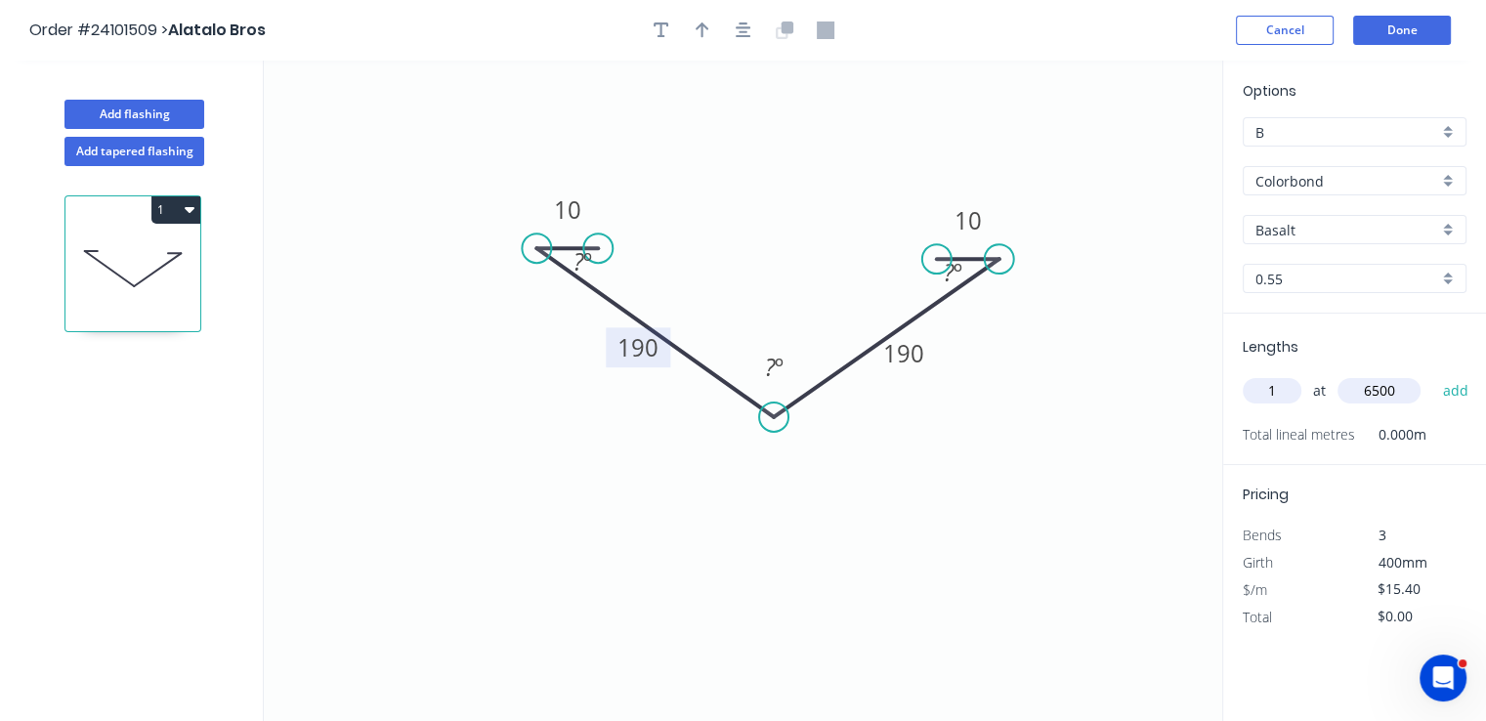
type input "$100.10"
type input "1"
click at [1366, 396] on input "text" at bounding box center [1378, 390] width 83 height 25
type input "6000"
click at [1278, 392] on input "1" at bounding box center [1272, 390] width 59 height 25
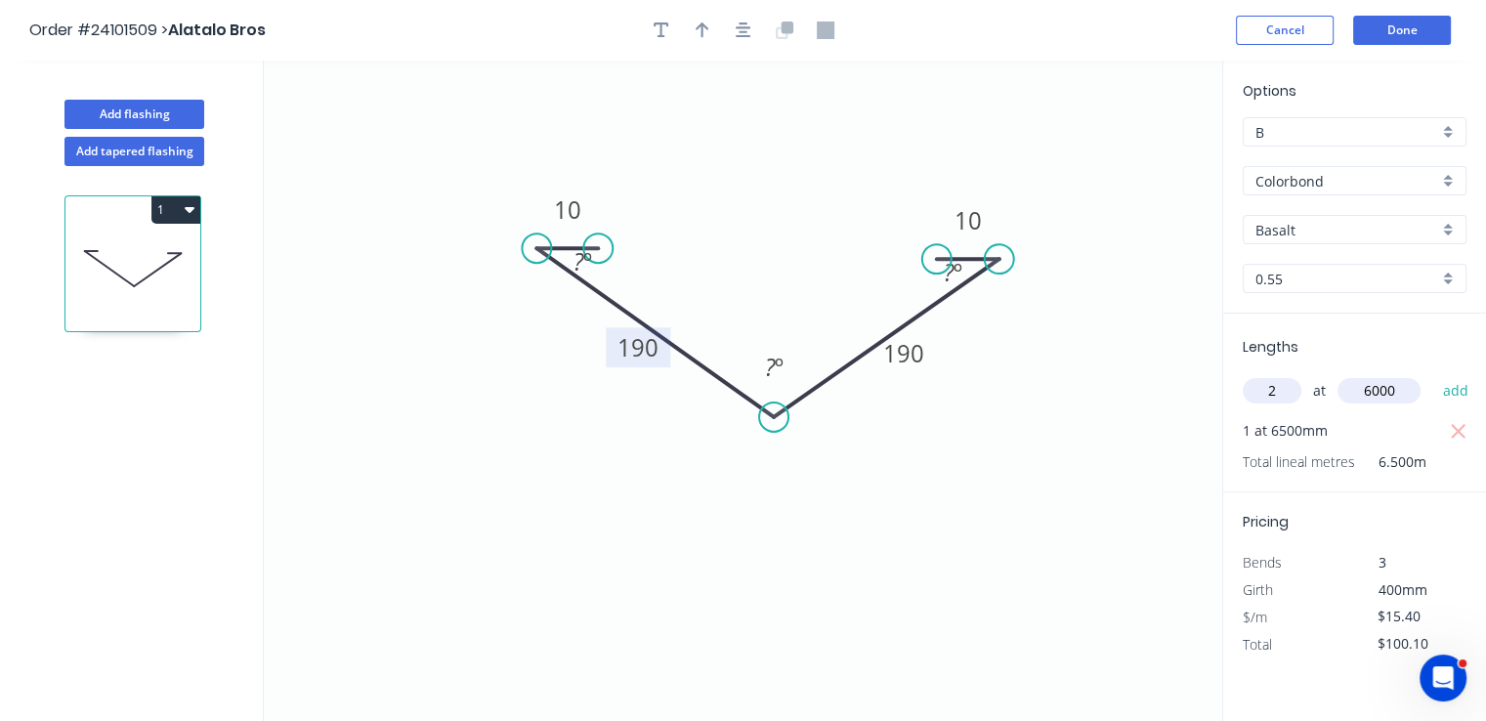
type input "2"
click at [1432, 374] on button "add" at bounding box center [1455, 390] width 46 height 33
type input "$284.90"
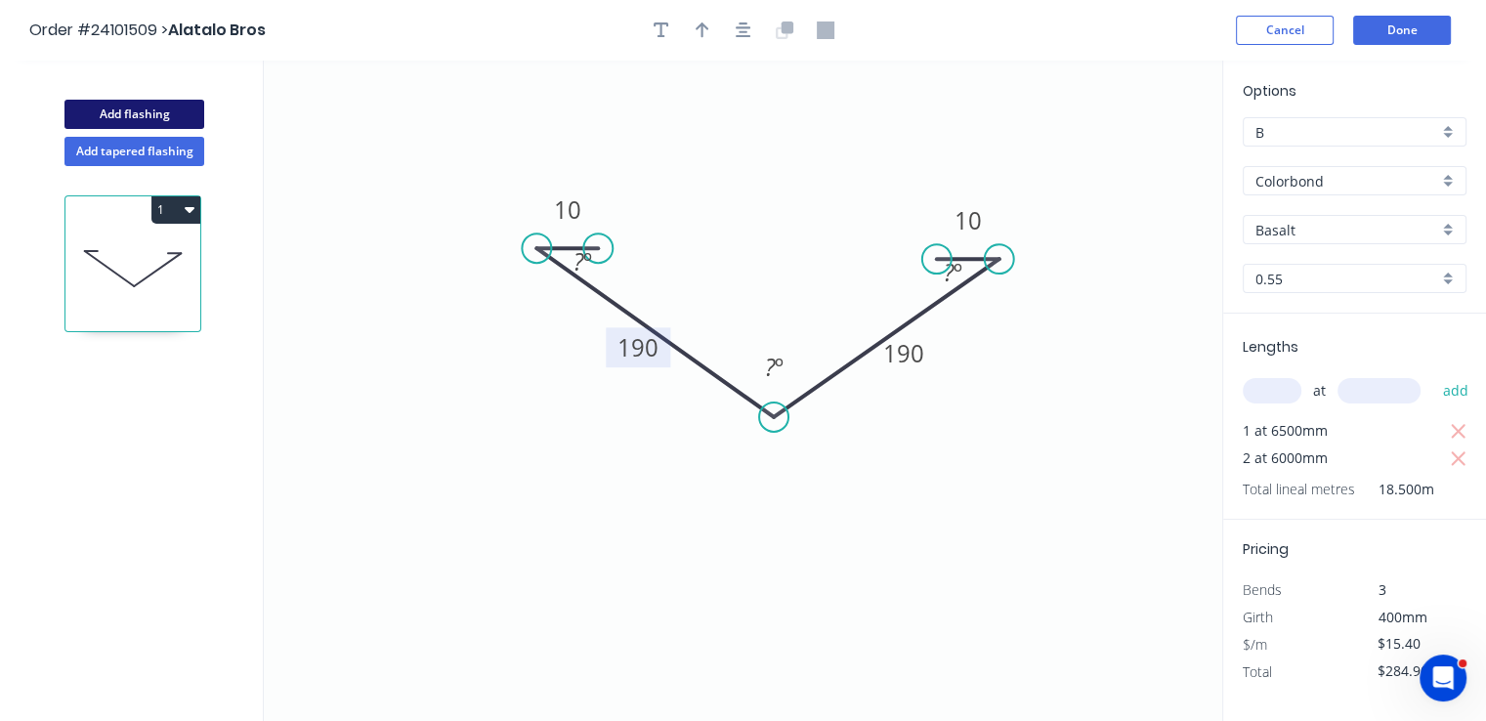
click at [152, 110] on button "Add flashing" at bounding box center [134, 114] width 140 height 29
type input "$0.00"
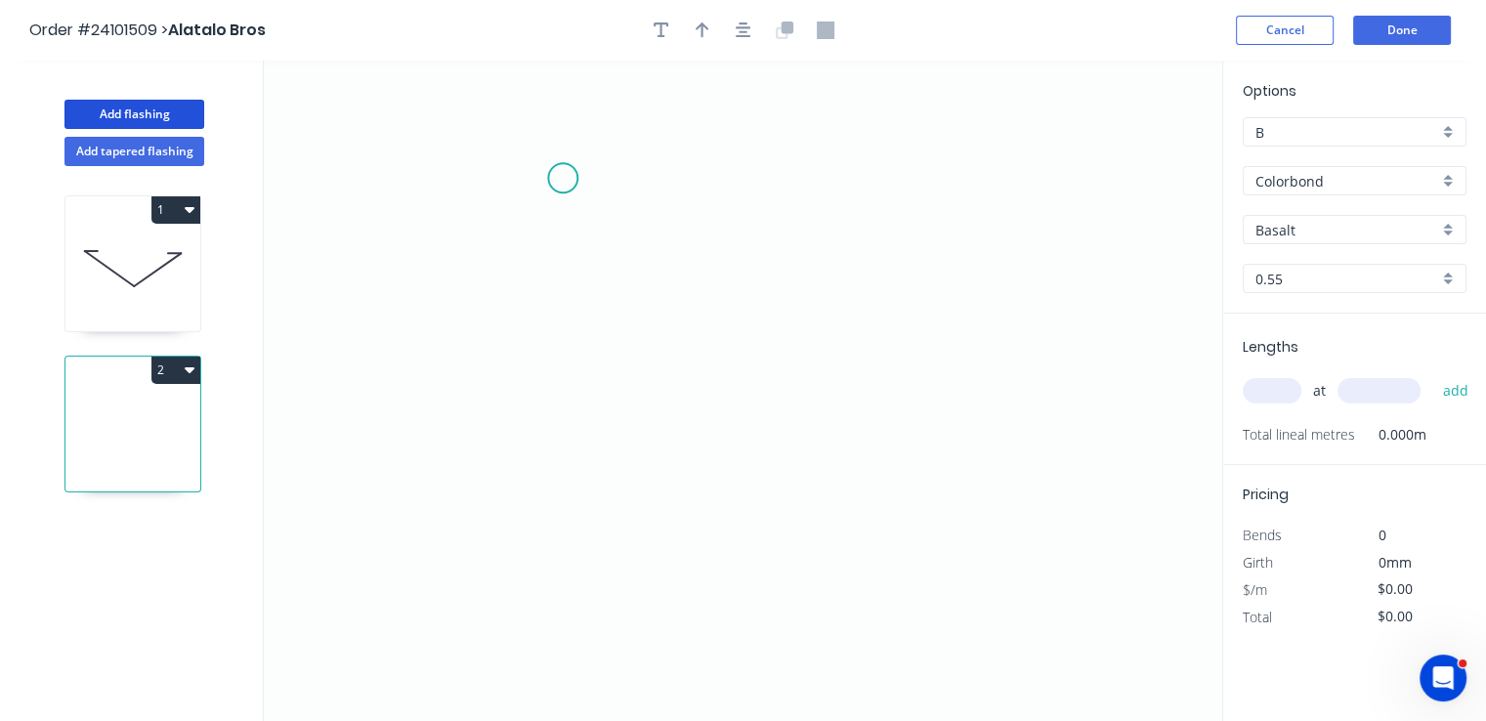
click at [558, 173] on icon "0" at bounding box center [743, 391] width 958 height 660
click at [559, 335] on icon "0" at bounding box center [743, 391] width 958 height 660
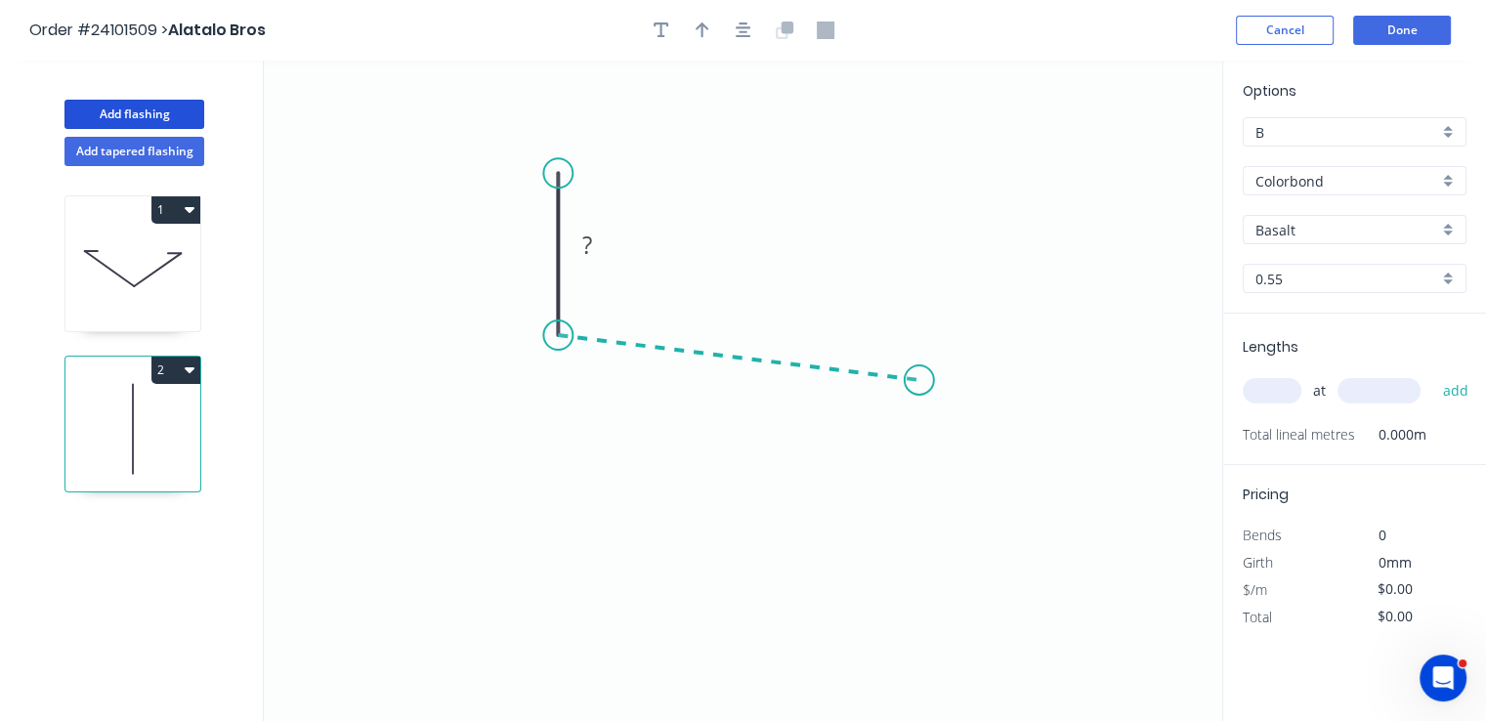
click at [919, 380] on icon "0 ?" at bounding box center [743, 391] width 958 height 660
click at [942, 419] on icon "0 ? ? ? º" at bounding box center [743, 391] width 958 height 660
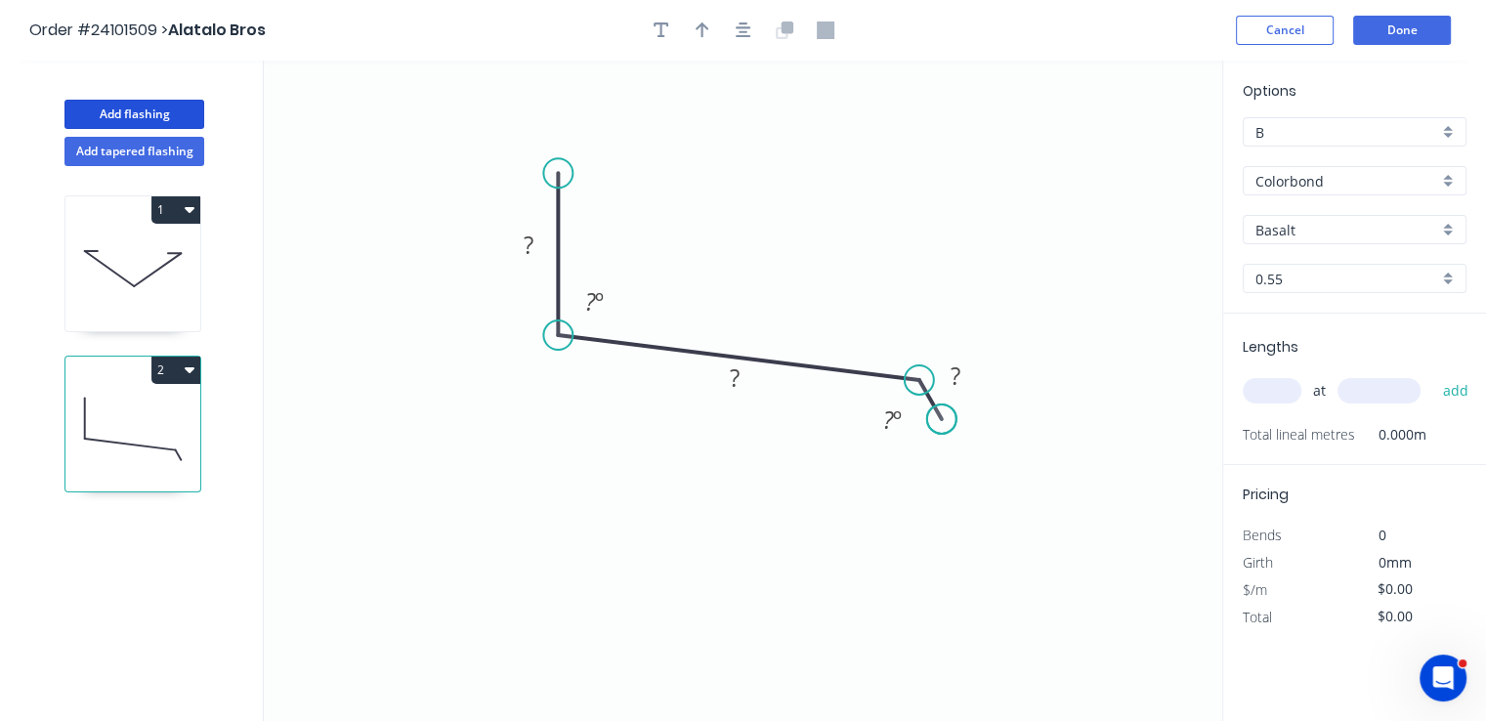
click at [942, 419] on circle at bounding box center [941, 418] width 29 height 29
click at [951, 383] on tspan "?" at bounding box center [956, 376] width 10 height 32
click at [742, 380] on rect at bounding box center [734, 378] width 39 height 27
click at [600, 306] on tspan "º" at bounding box center [599, 301] width 9 height 32
click at [529, 249] on tspan "?" at bounding box center [529, 245] width 10 height 32
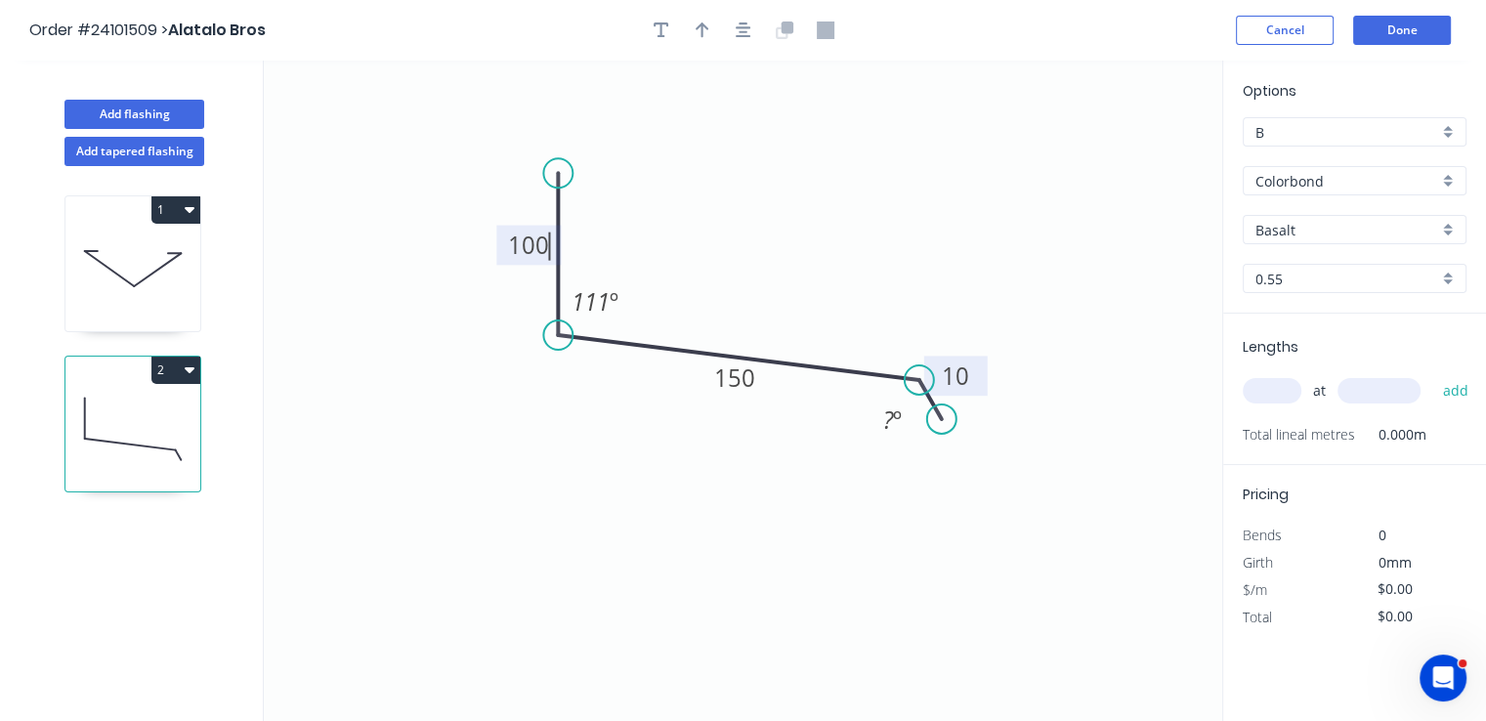
click at [1276, 402] on input "text" at bounding box center [1272, 390] width 59 height 25
type input "$11.78"
type input "1"
click at [1397, 396] on input "text" at bounding box center [1378, 390] width 83 height 25
type input "5300"
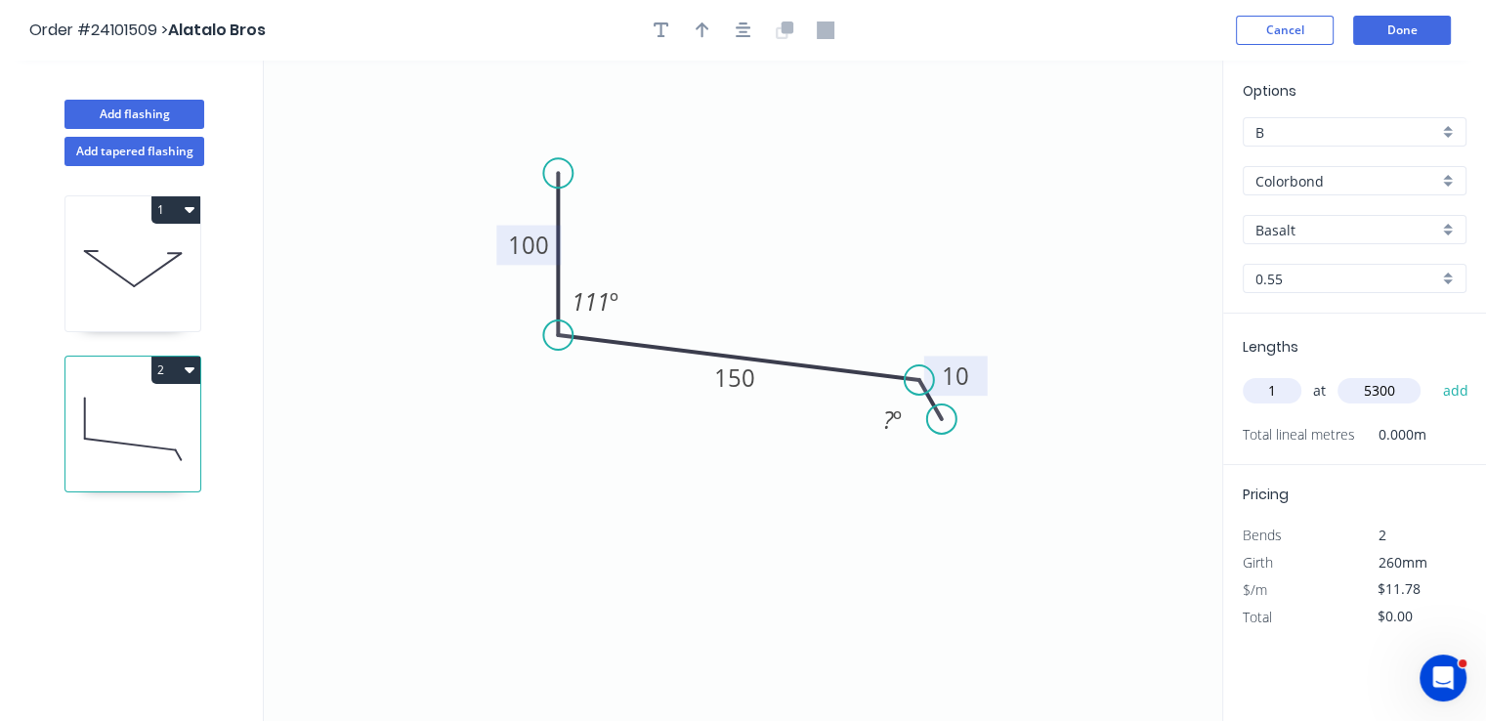
click at [1432, 374] on button "add" at bounding box center [1455, 390] width 46 height 33
type input "$62.43"
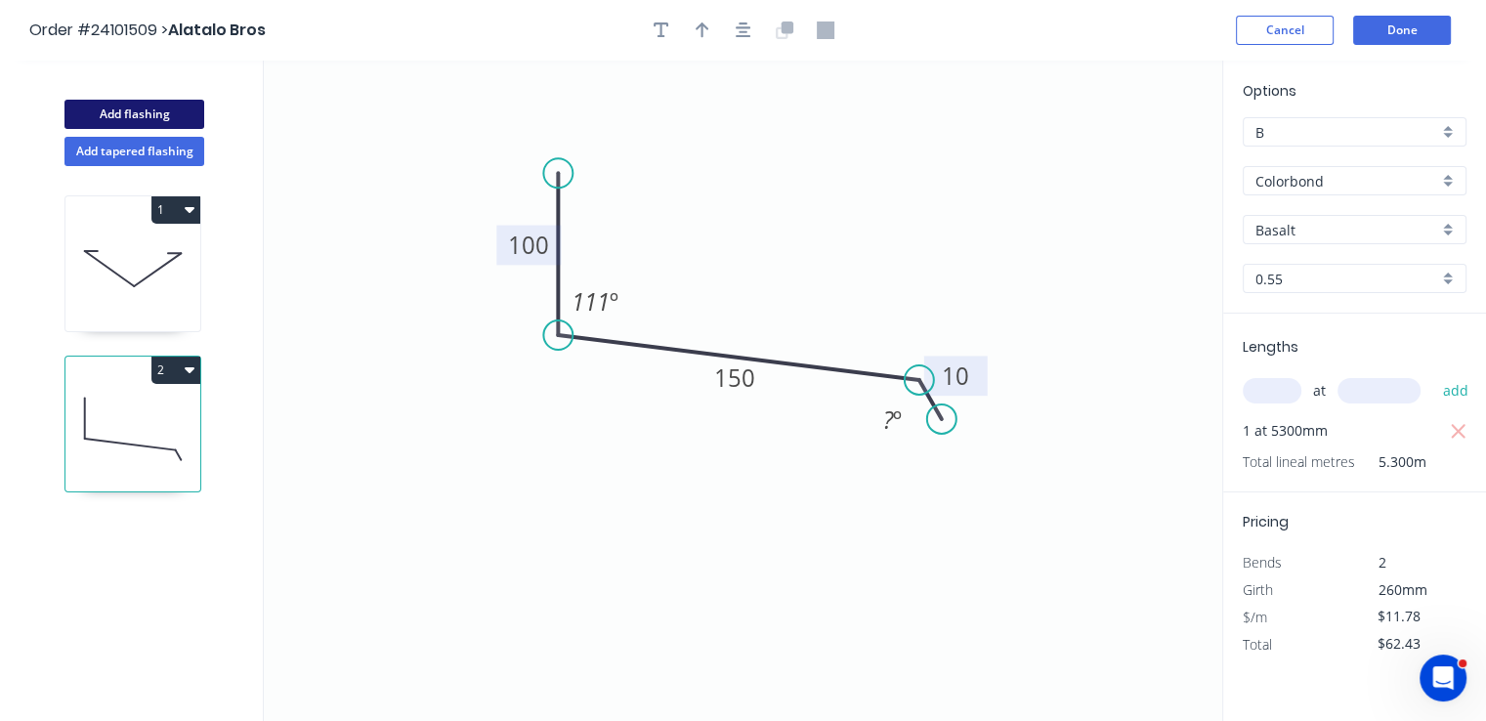
click at [122, 110] on button "Add flashing" at bounding box center [134, 114] width 140 height 29
type input "$0.00"
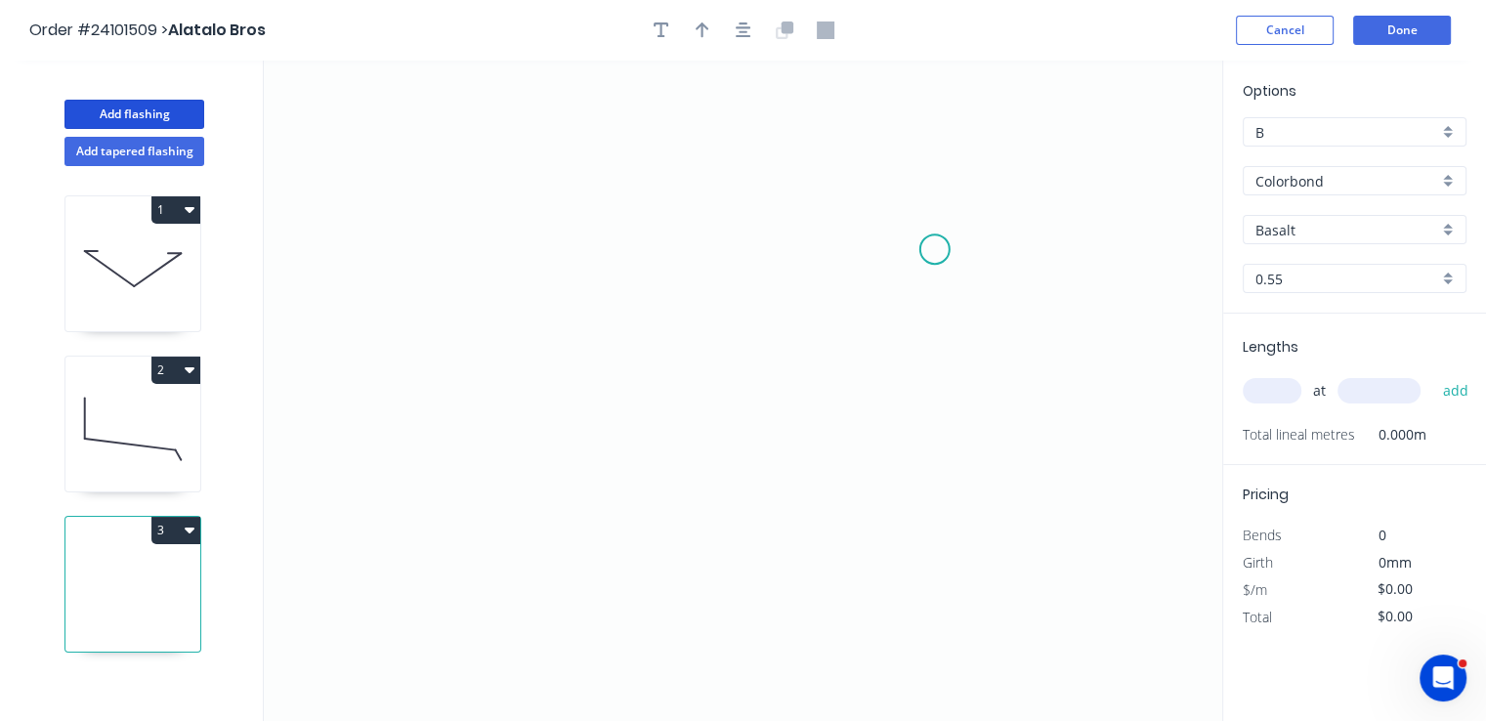
click at [935, 249] on icon "0" at bounding box center [743, 391] width 958 height 660
click at [907, 219] on icon "0" at bounding box center [743, 391] width 958 height 660
click at [578, 231] on icon "0 ?" at bounding box center [743, 391] width 958 height 660
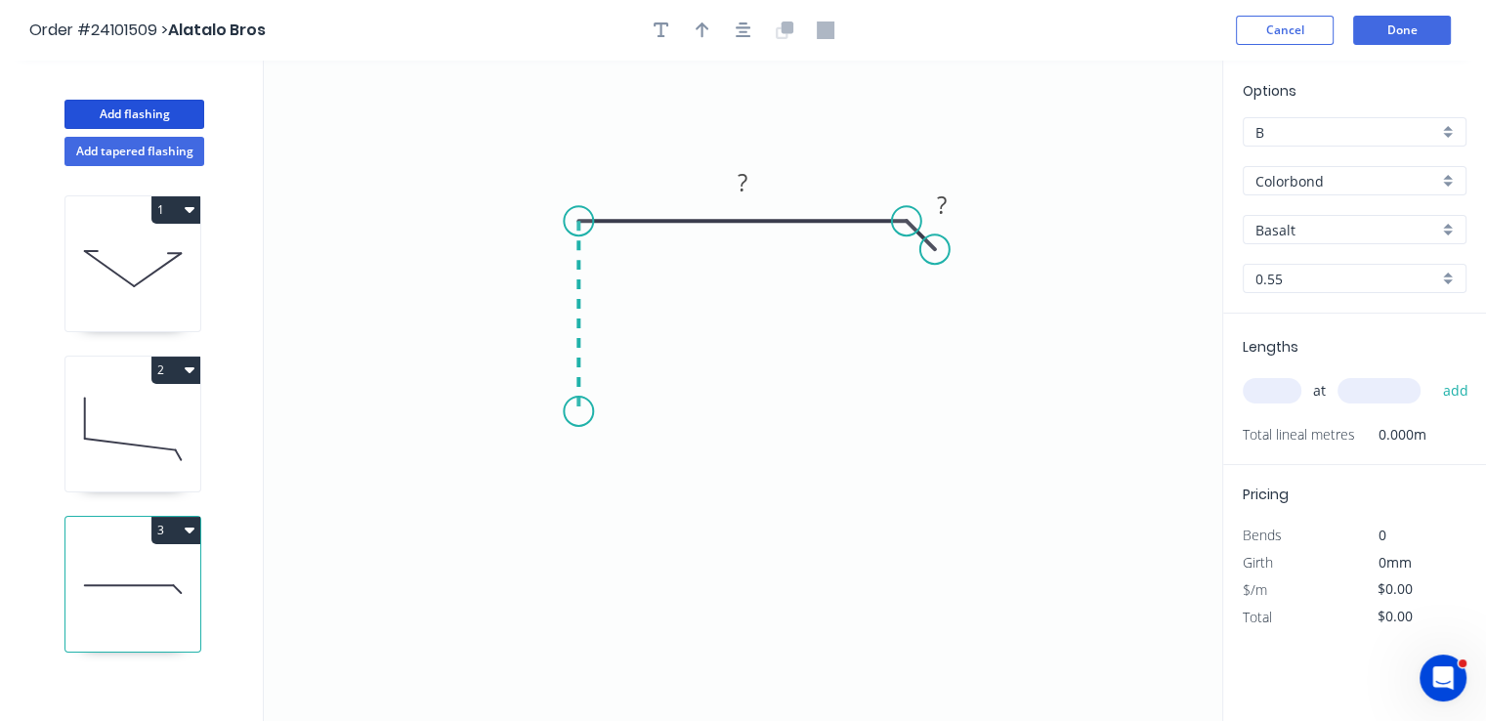
click at [575, 411] on icon "0 ? ?" at bounding box center [743, 391] width 958 height 660
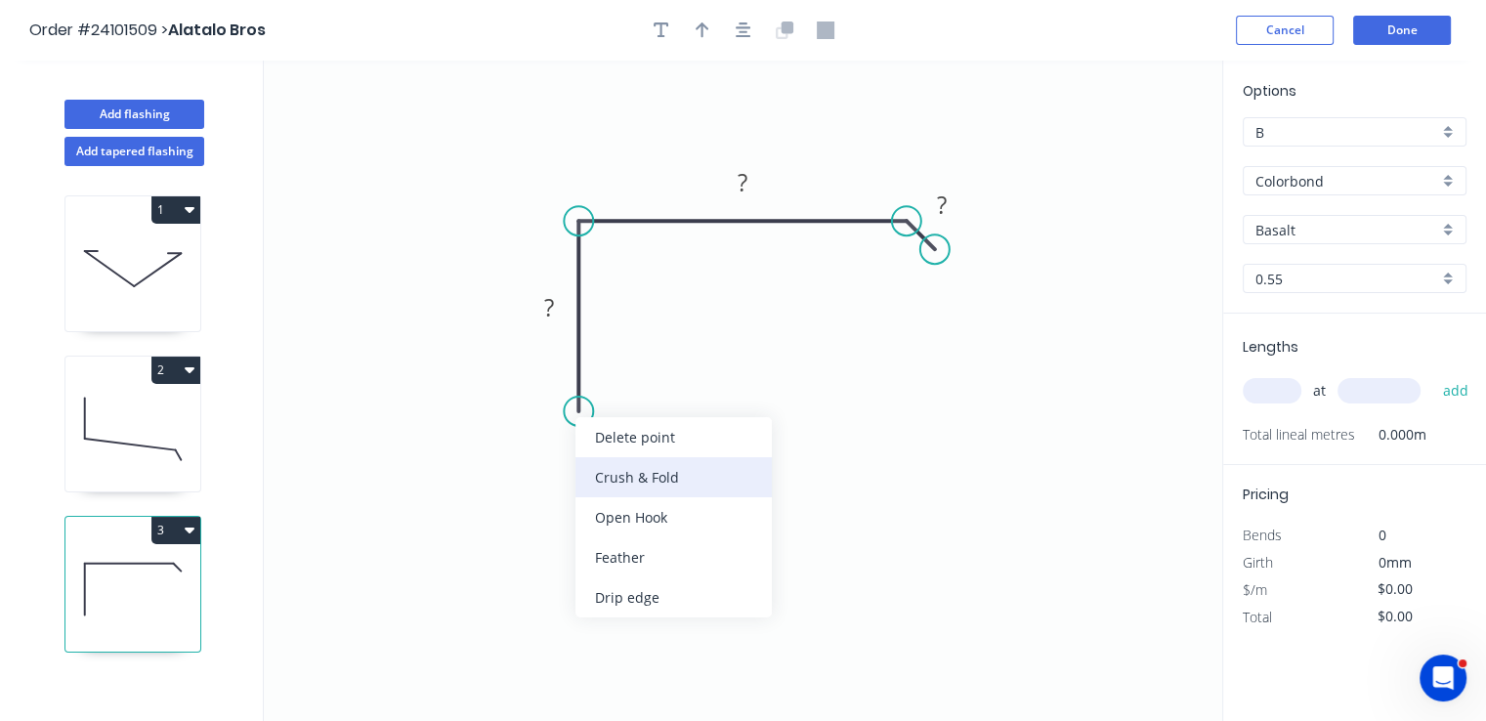
click at [622, 487] on div "Crush & Fold" at bounding box center [673, 477] width 196 height 40
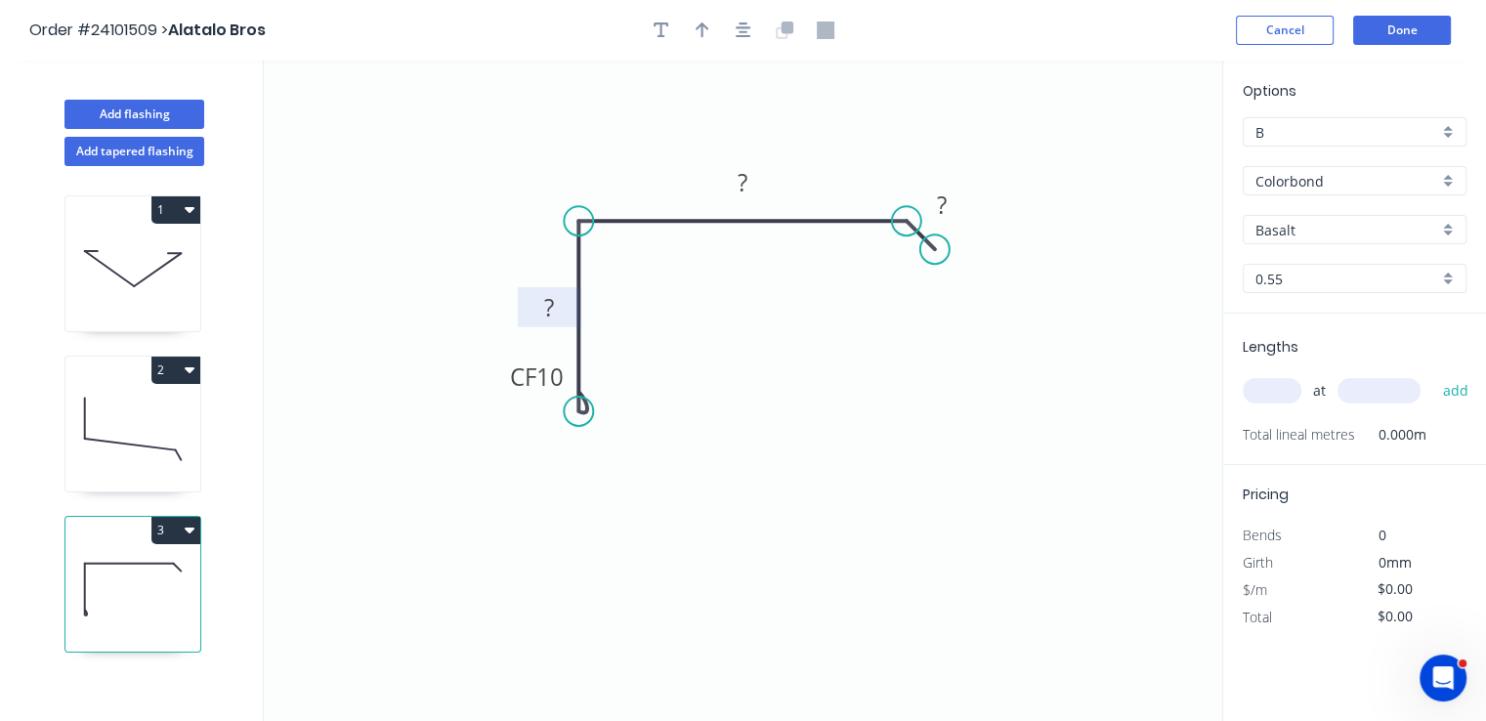
click at [555, 309] on rect at bounding box center [548, 308] width 39 height 27
click at [741, 185] on tspan "?" at bounding box center [743, 182] width 10 height 32
click at [925, 198] on rect at bounding box center [940, 205] width 39 height 27
click at [1291, 386] on input "text" at bounding box center [1272, 390] width 59 height 25
type input "$11.14"
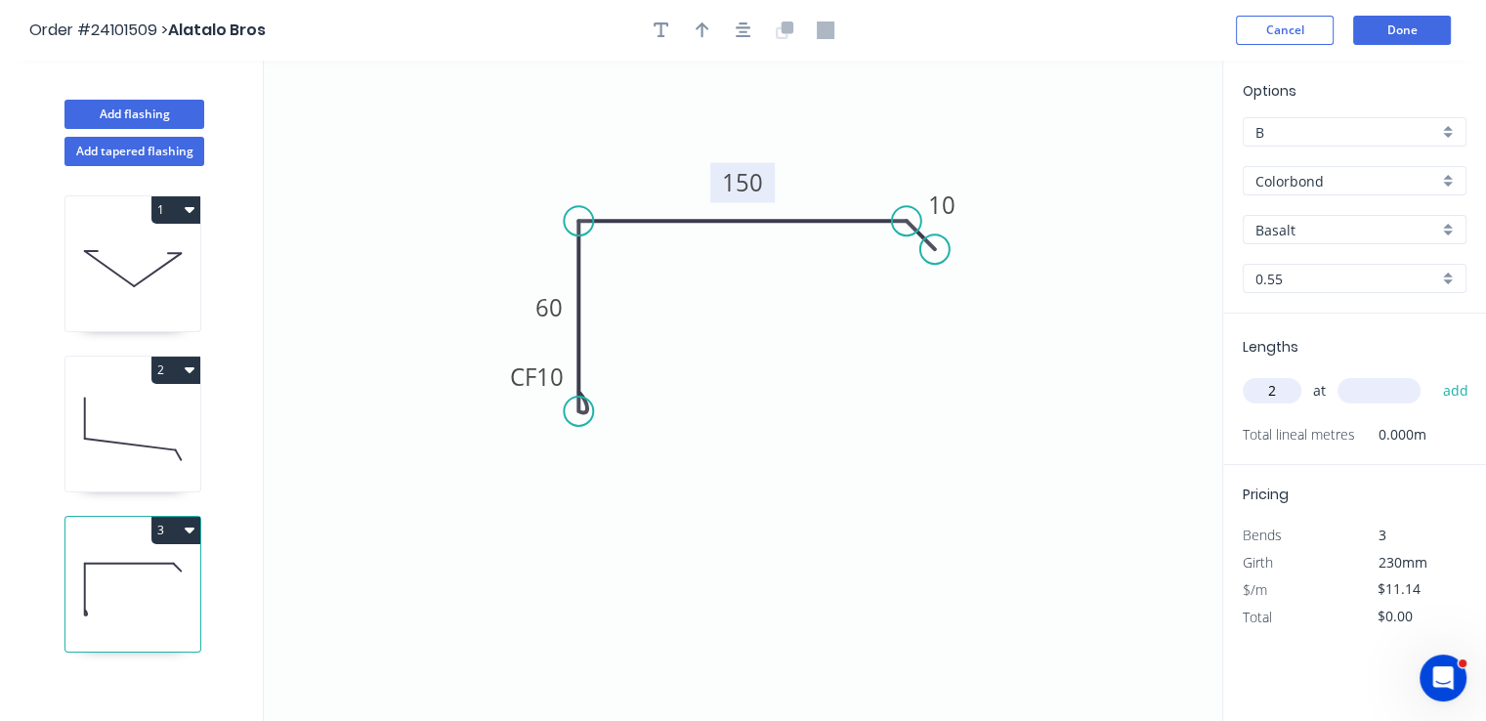
type input "2"
click at [1366, 390] on input "text" at bounding box center [1378, 390] width 83 height 25
type input "4200"
click at [1432, 374] on button "add" at bounding box center [1455, 390] width 46 height 33
type input "$93.58"
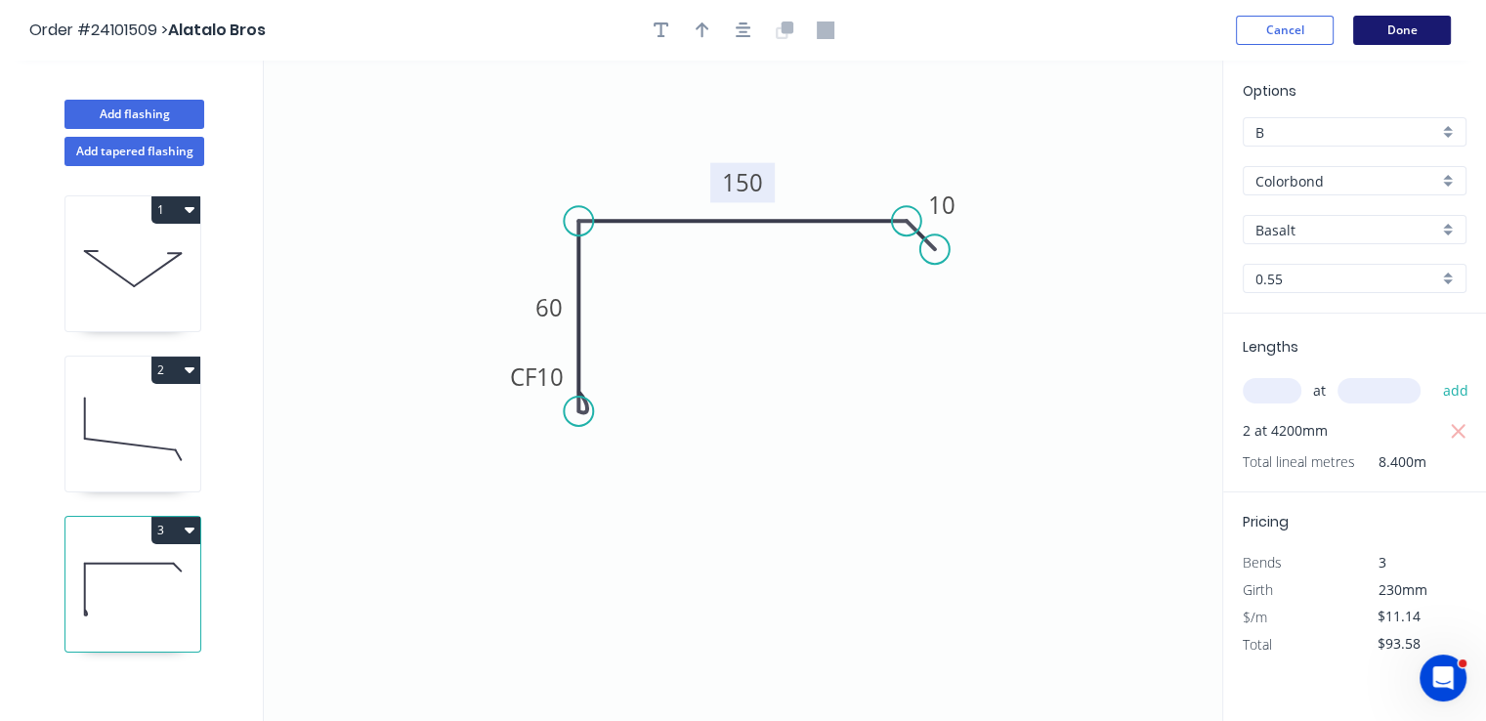
click at [1369, 28] on button "Done" at bounding box center [1402, 30] width 98 height 29
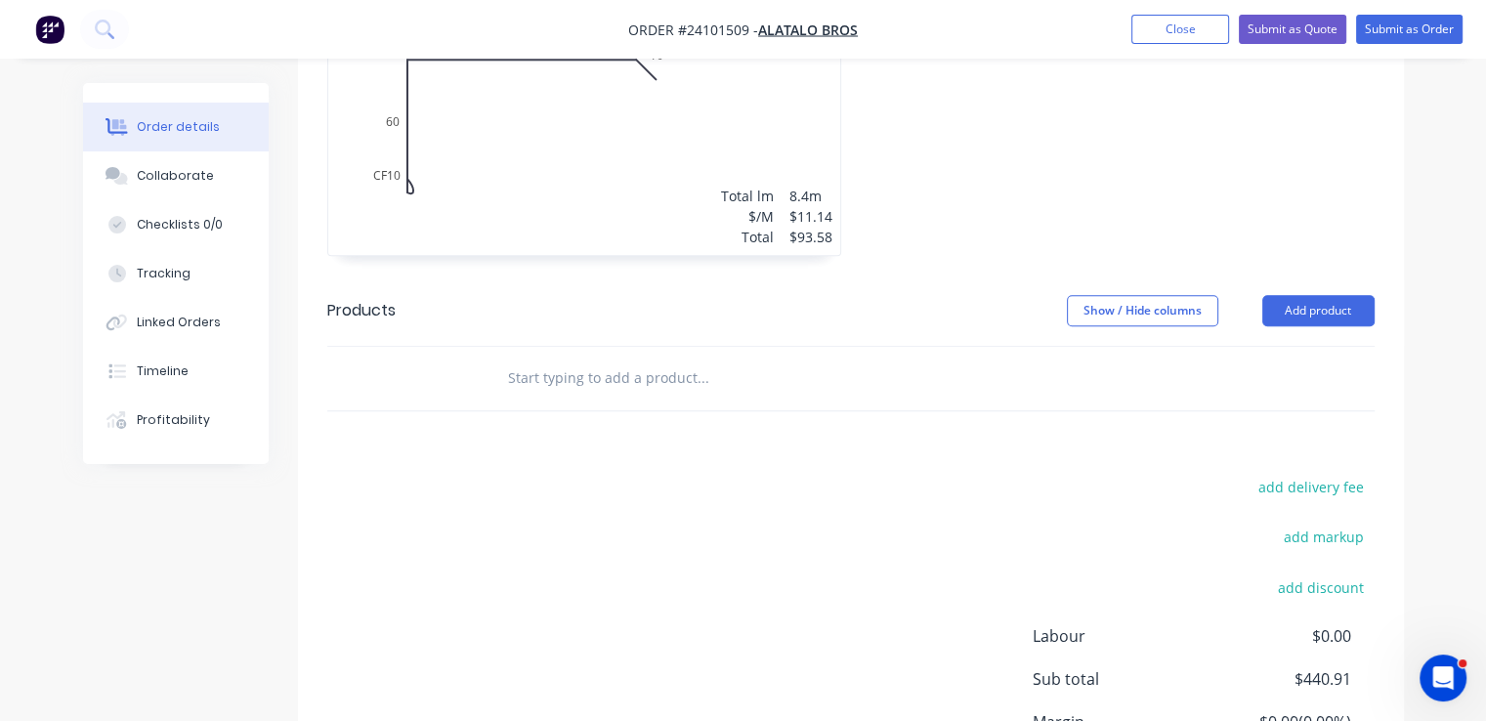
scroll to position [1172, 0]
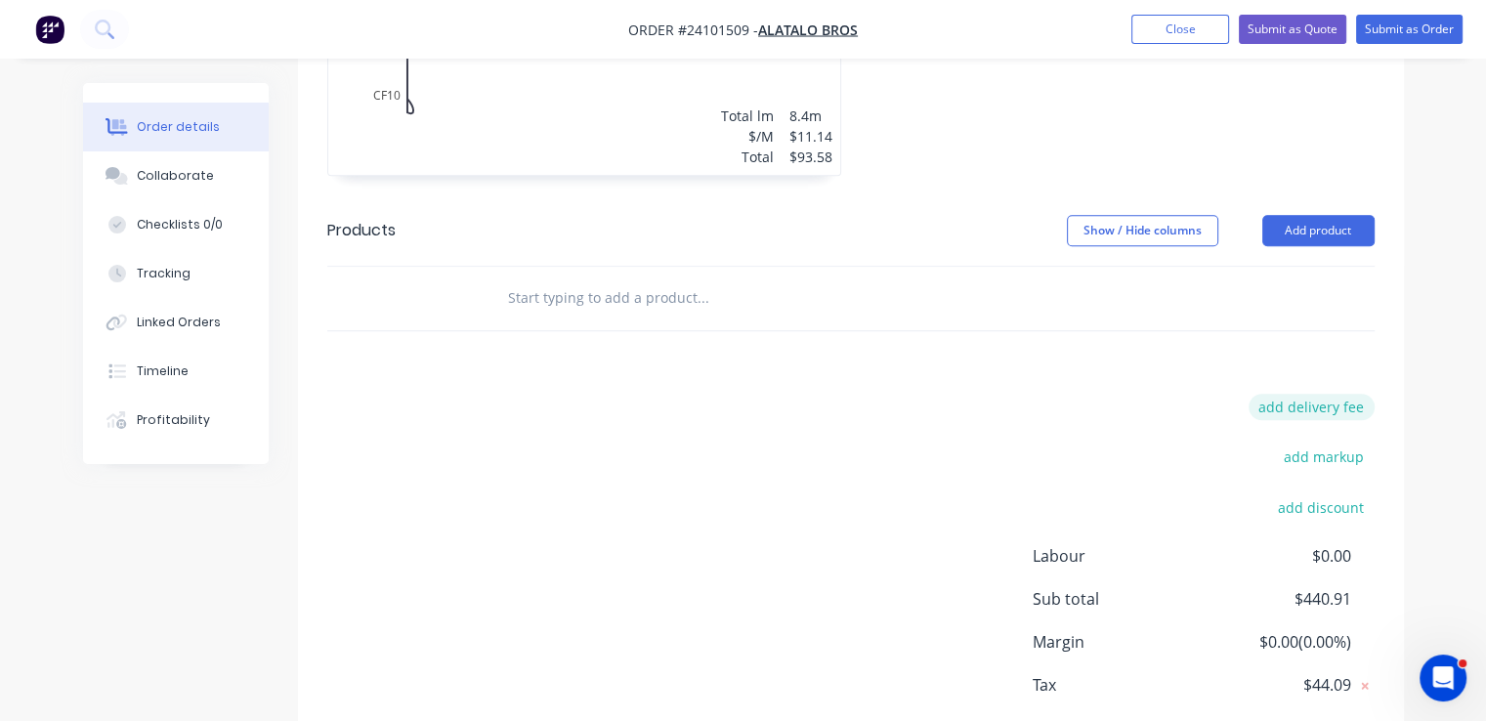
click at [1294, 394] on button "add delivery fee" at bounding box center [1312, 407] width 126 height 26
type input "60"
click input "submit" at bounding box center [0, 0] width 0 height 0
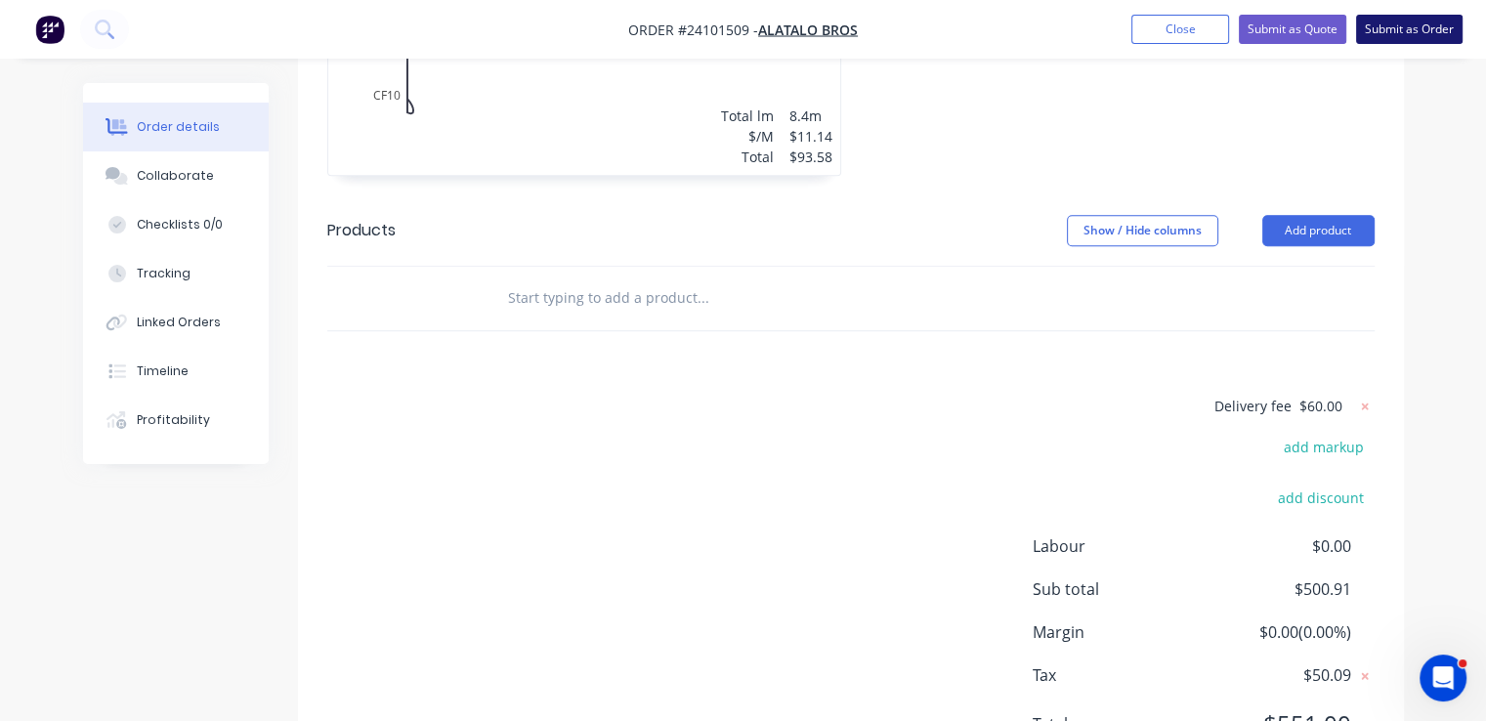
click at [1418, 28] on button "Submit as Order" at bounding box center [1409, 29] width 106 height 29
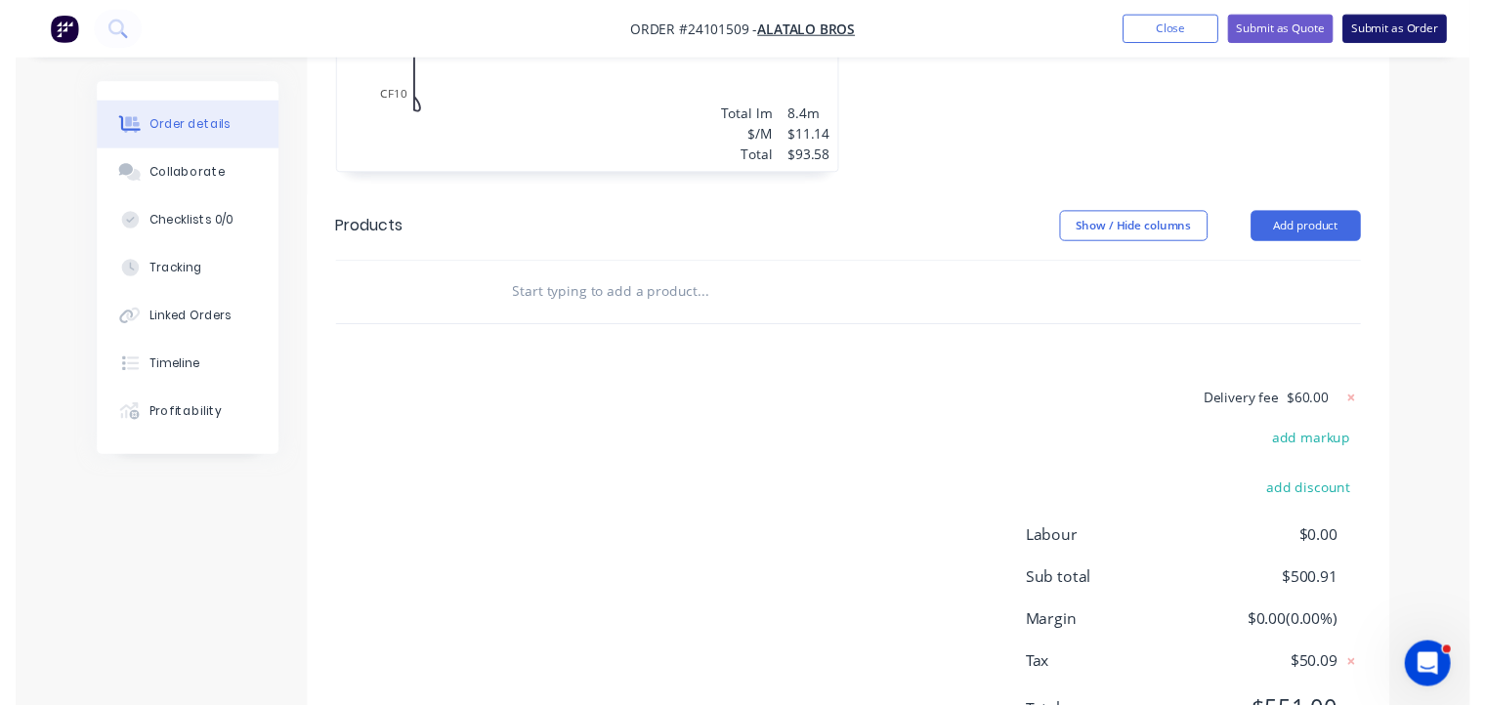
scroll to position [0, 0]
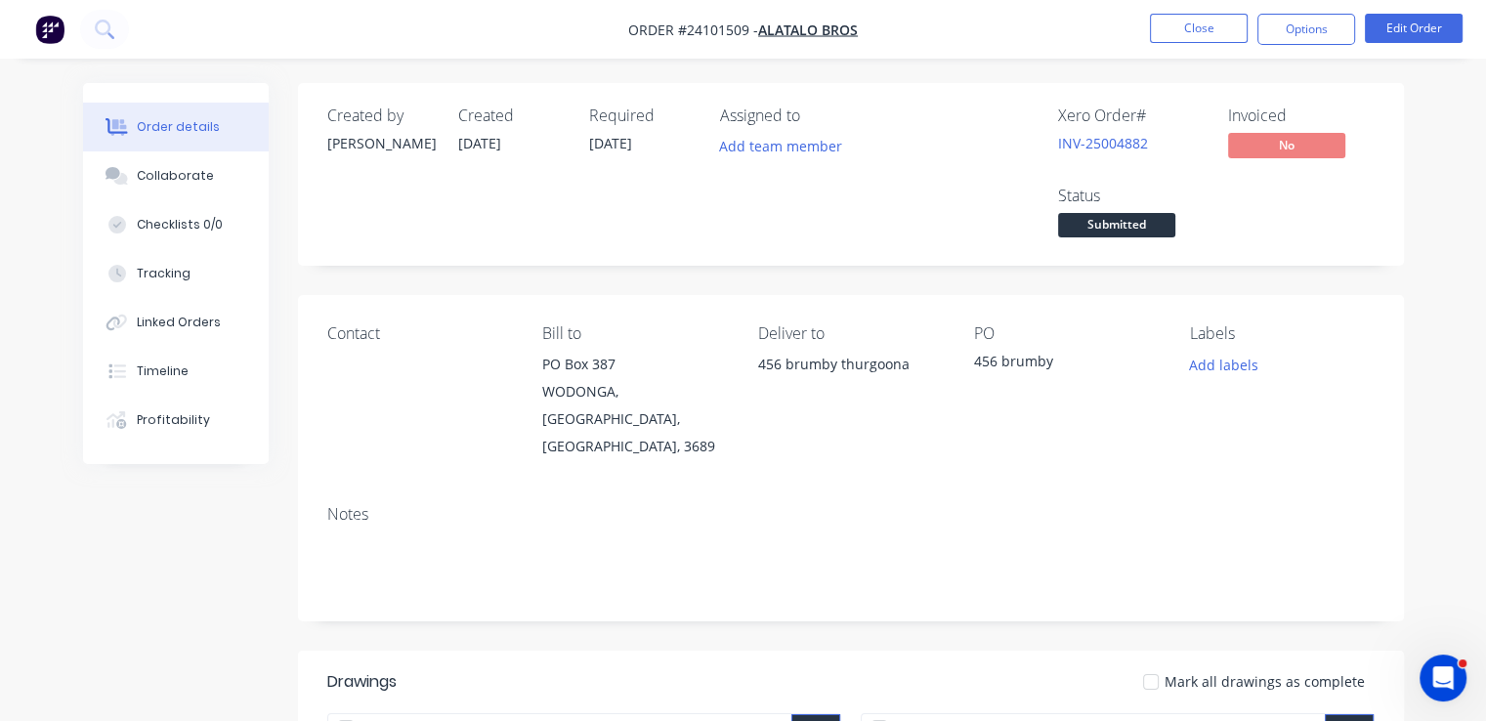
click at [55, 28] on img "button" at bounding box center [49, 29] width 29 height 29
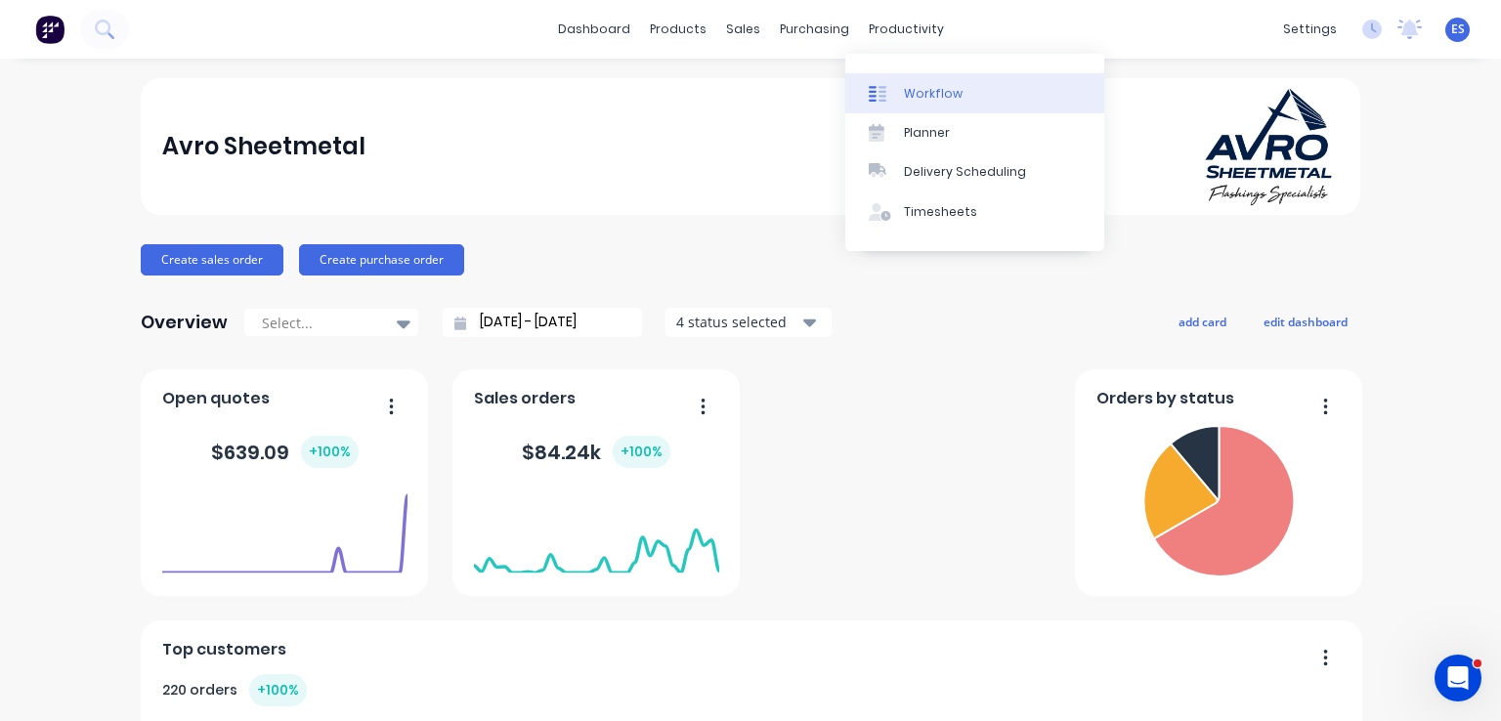
click at [933, 95] on div "Workflow" at bounding box center [933, 94] width 59 height 18
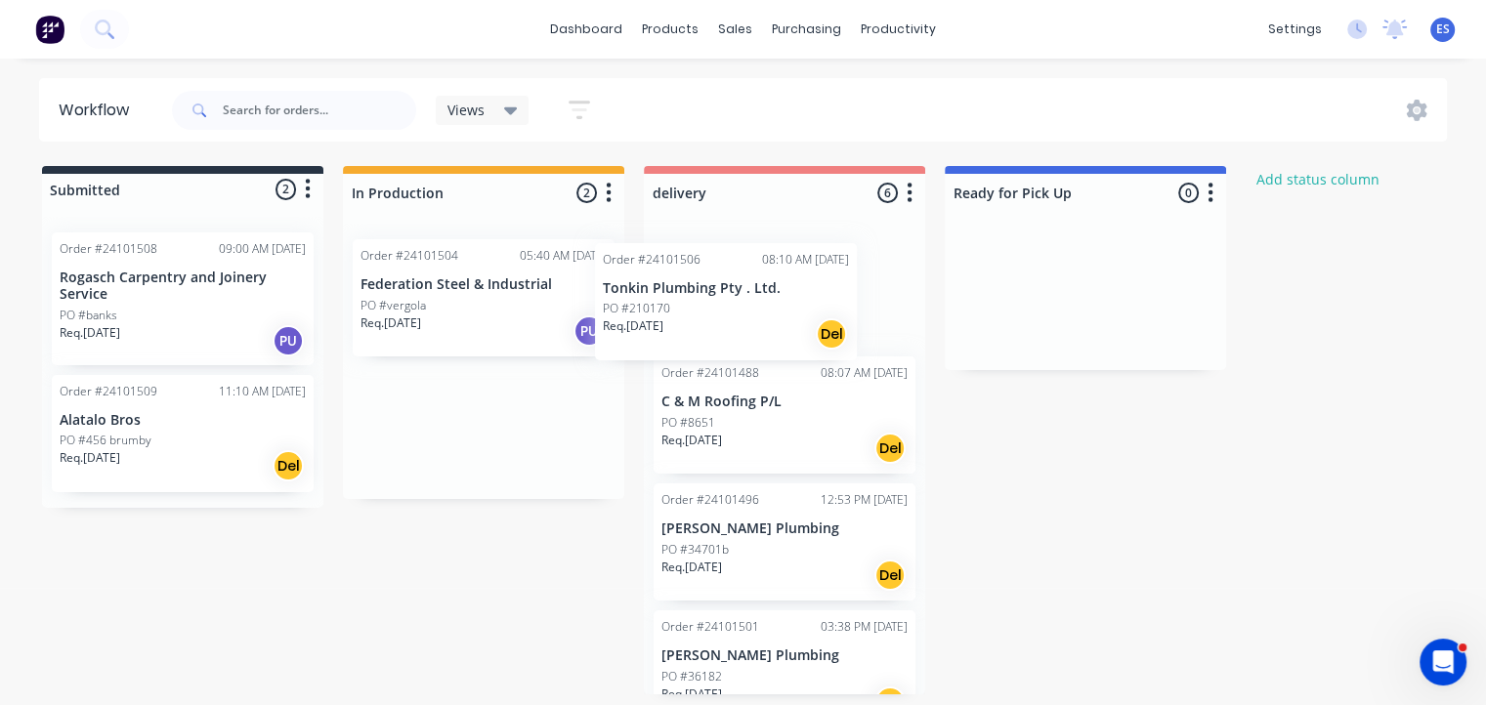
drag, startPoint x: 441, startPoint y: 455, endPoint x: 697, endPoint y: 328, distance: 285.7
click at [697, 328] on div "Submitted 2 Status colour #273444 hex #273444 Save Cancel Summaries Total order…" at bounding box center [906, 430] width 1842 height 529
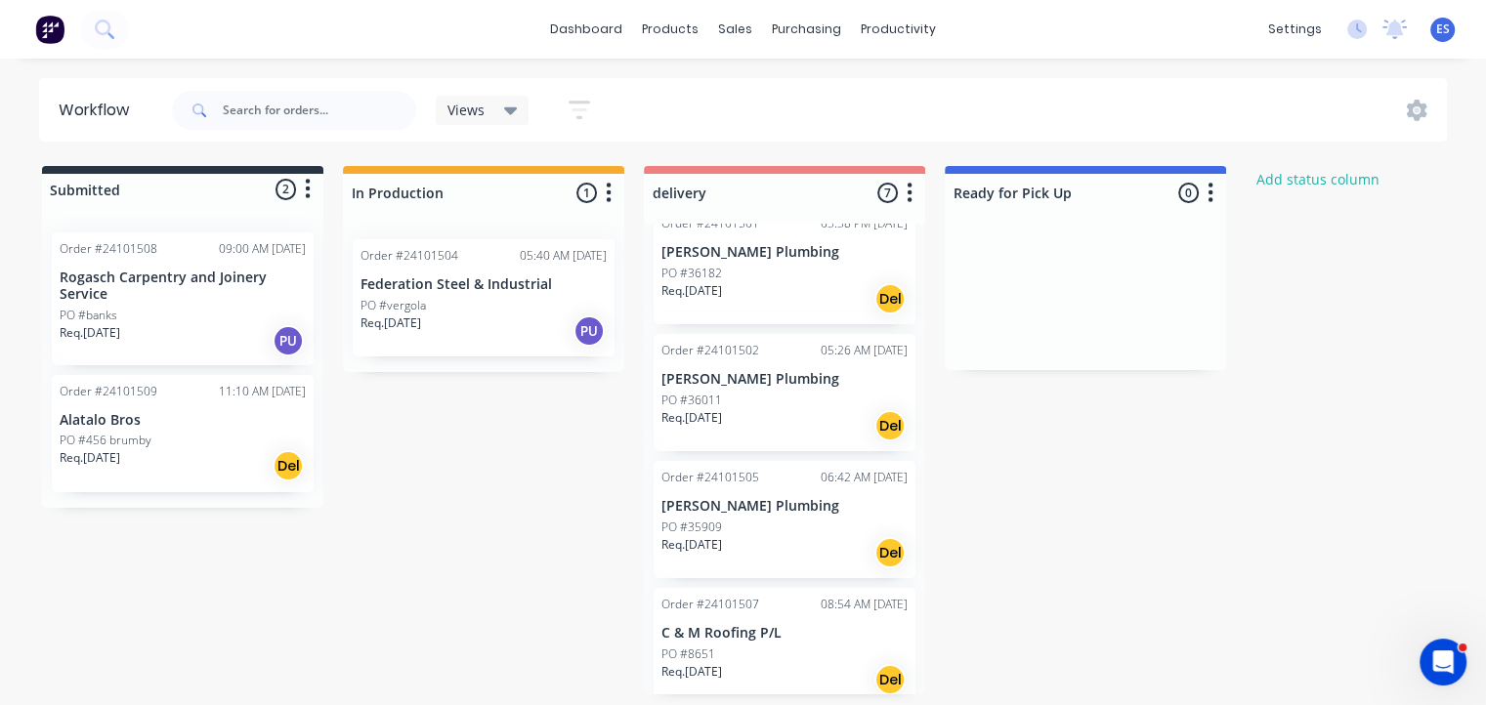
scroll to position [424, 0]
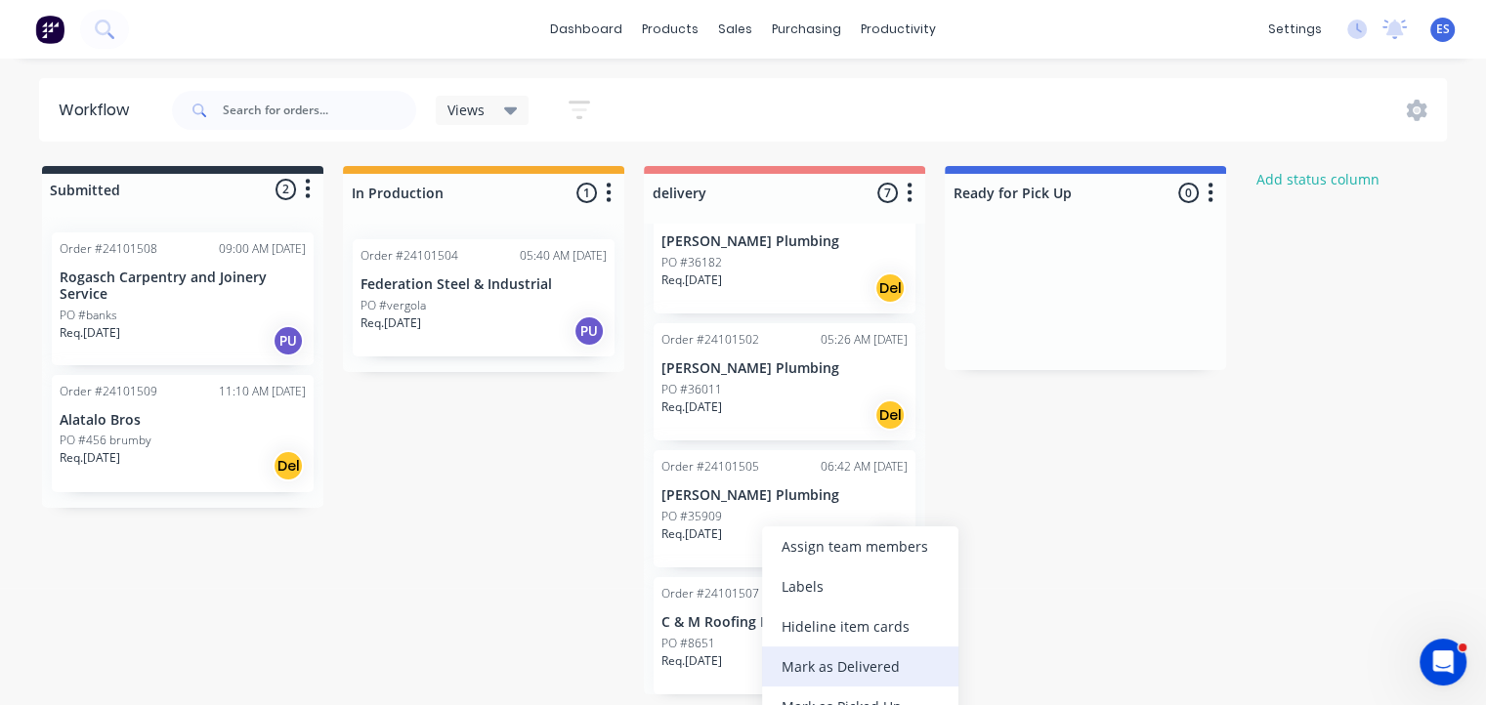
click at [836, 664] on div "Mark as Delivered" at bounding box center [860, 667] width 196 height 40
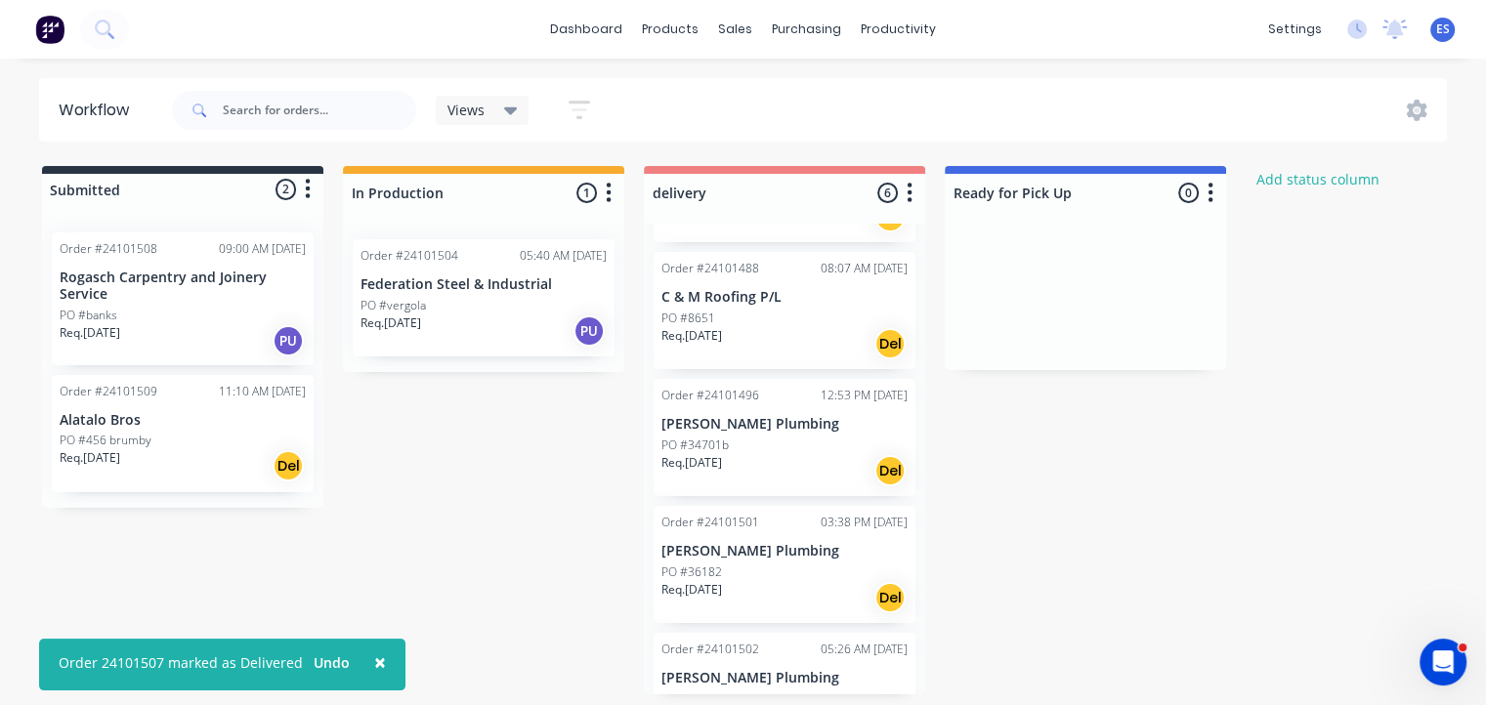
scroll to position [102, 0]
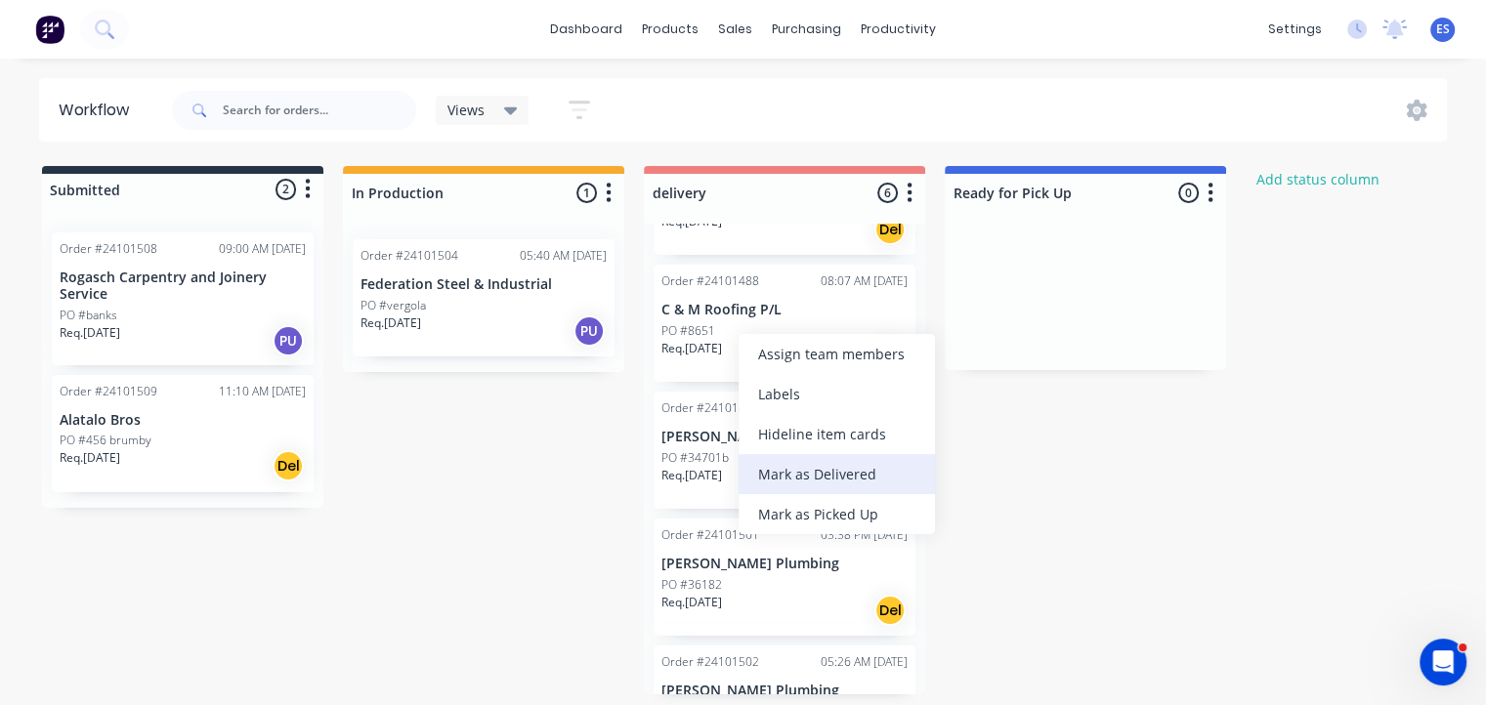
click at [827, 482] on div "Mark as Delivered" at bounding box center [837, 474] width 196 height 40
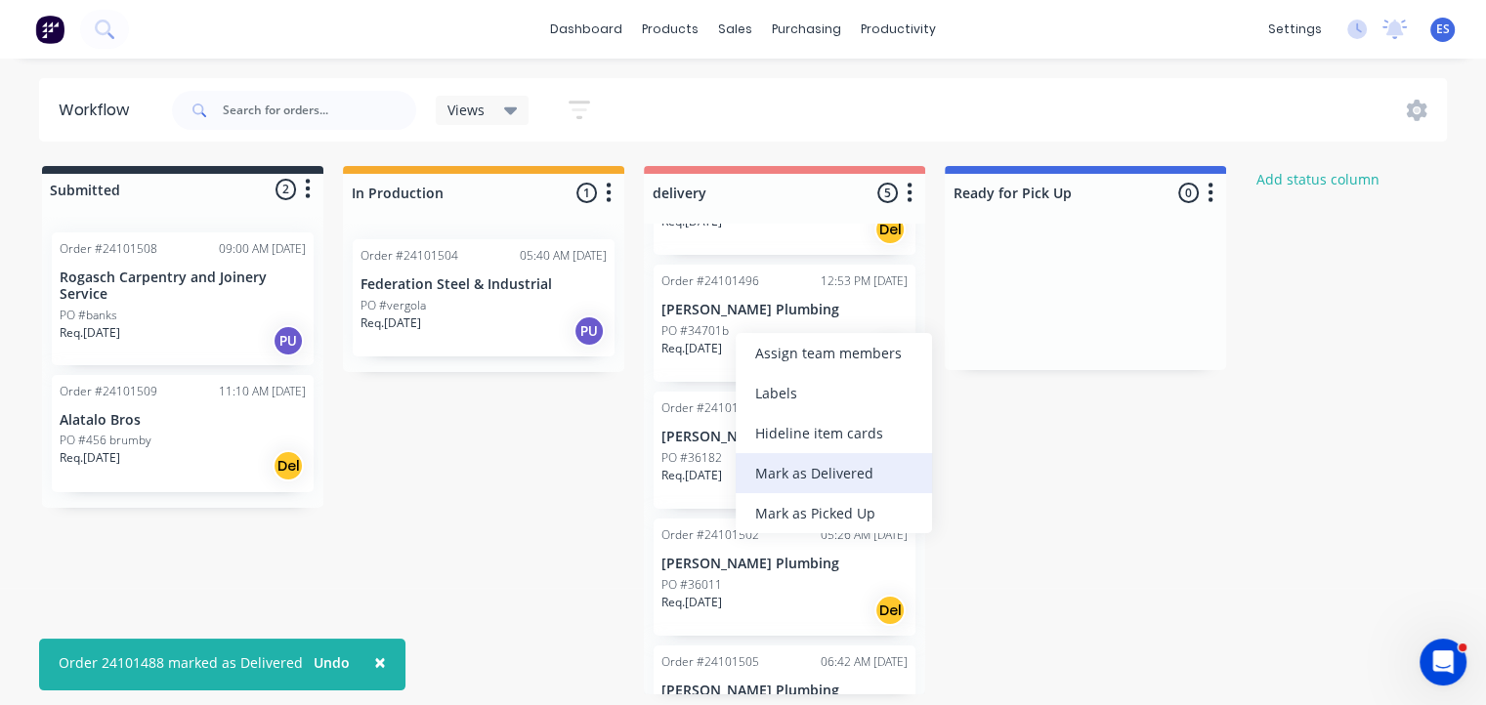
click at [805, 486] on div "Mark as Delivered" at bounding box center [834, 473] width 196 height 40
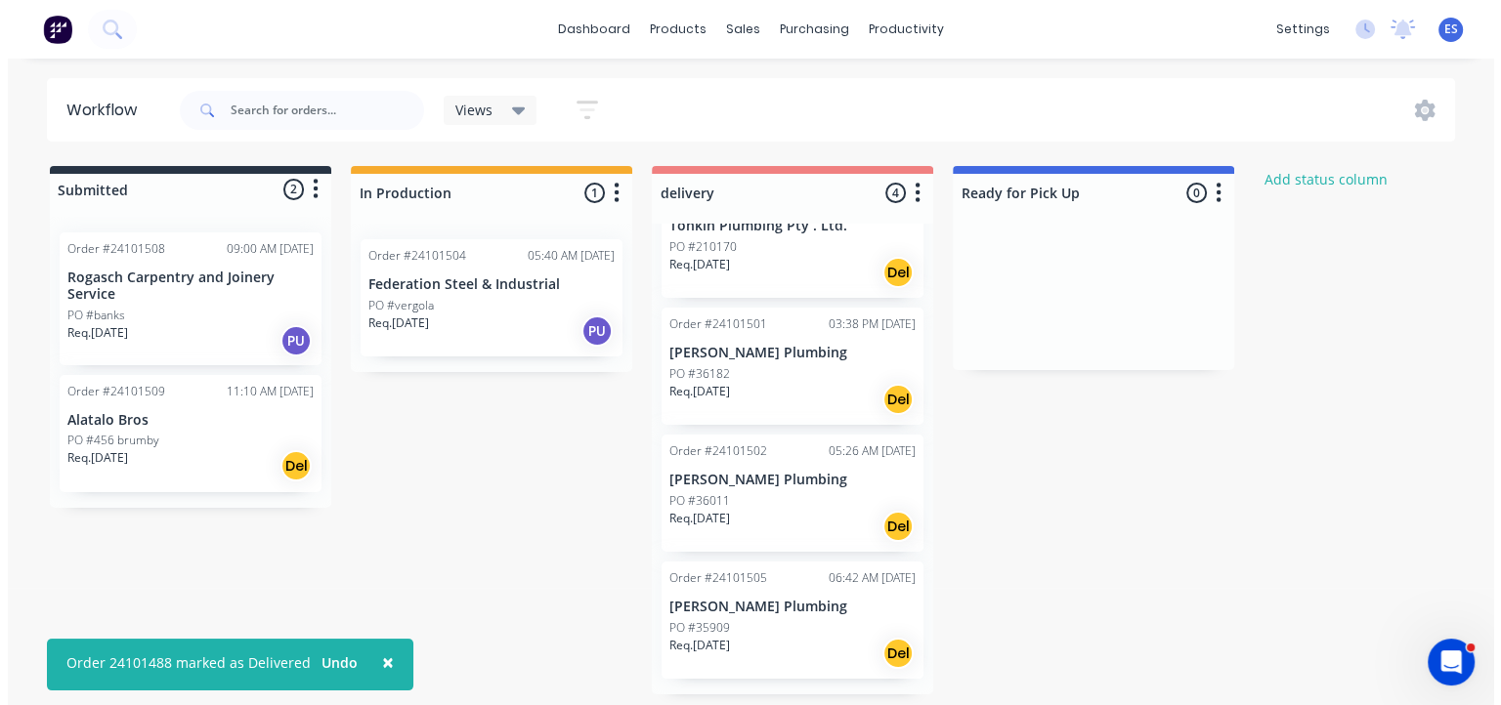
scroll to position [43, 0]
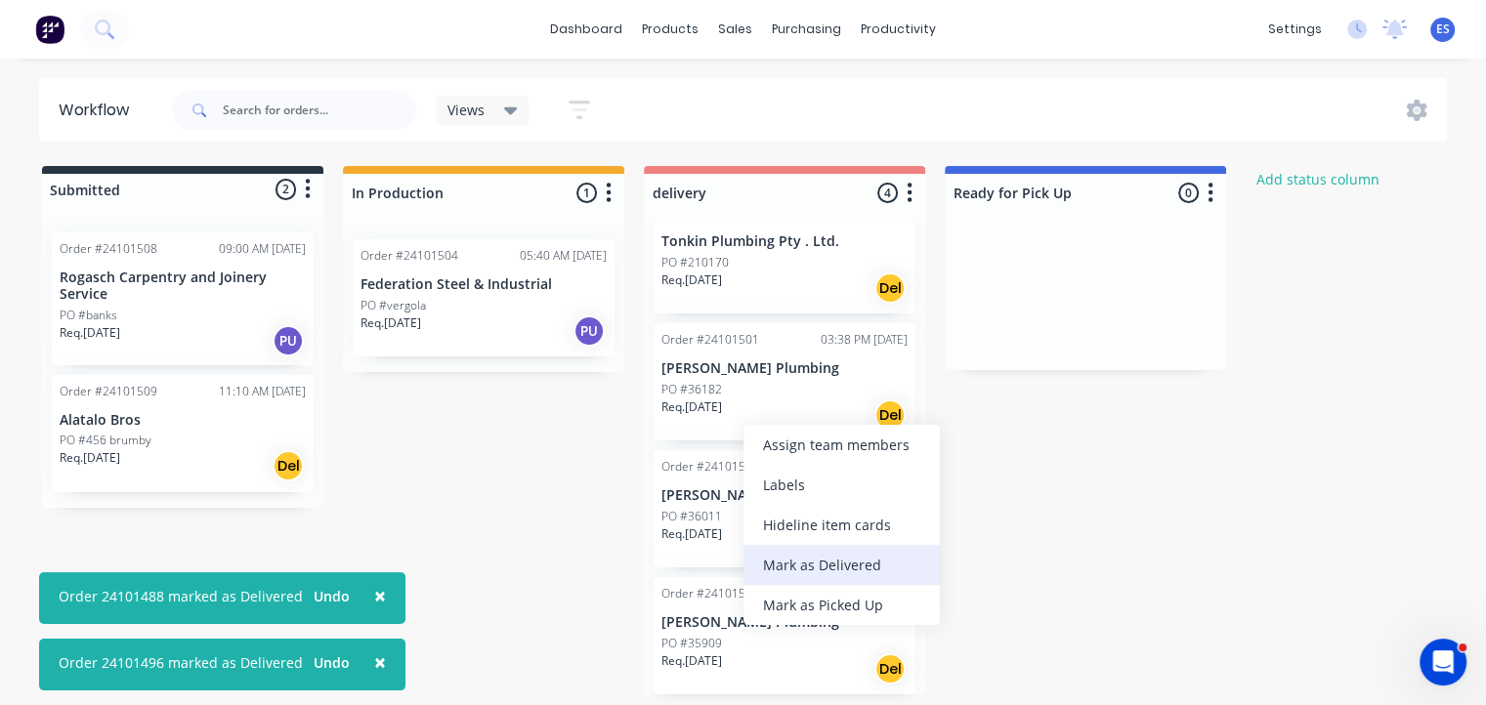
click at [839, 572] on div "Mark as Delivered" at bounding box center [841, 565] width 196 height 40
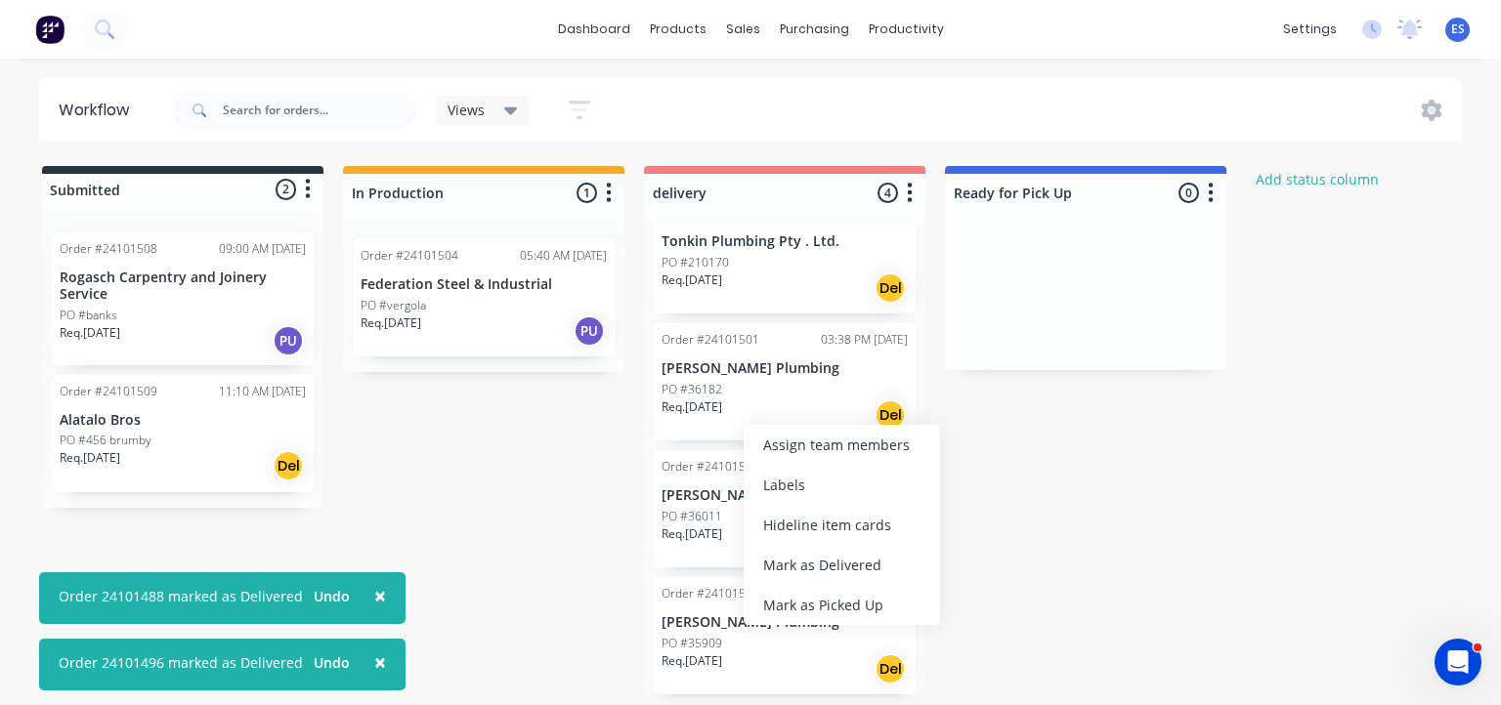
scroll to position [0, 0]
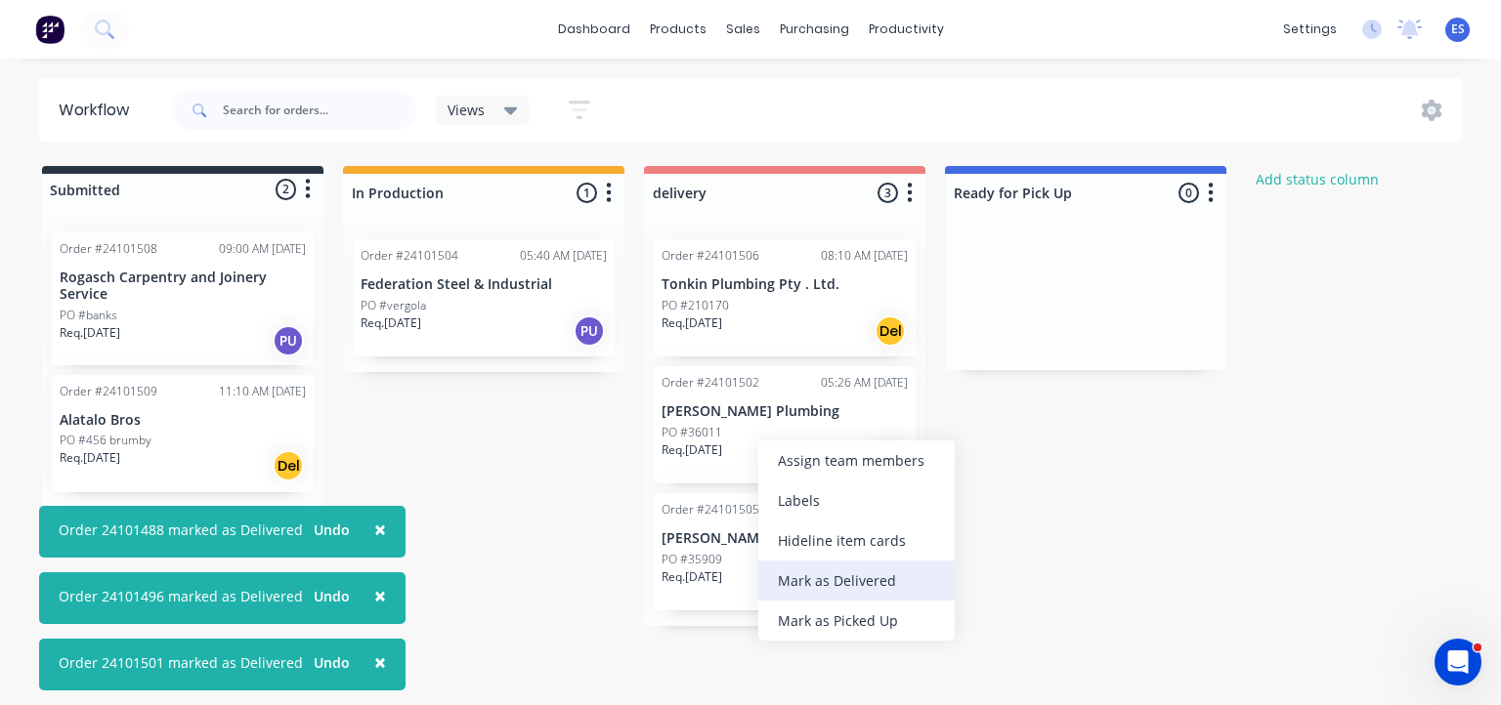
click at [822, 585] on div "Mark as Delivered" at bounding box center [856, 581] width 196 height 40
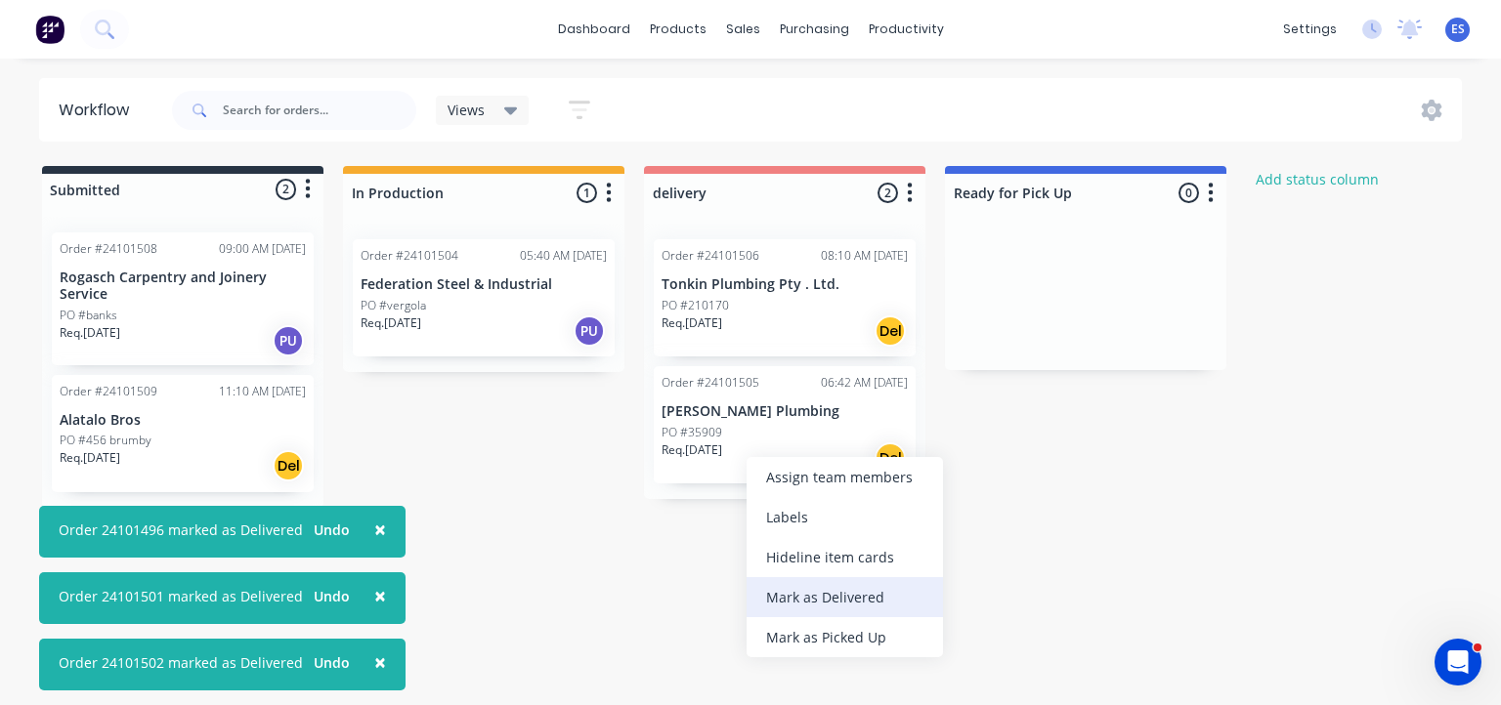
click at [848, 598] on div "Mark as Delivered" at bounding box center [844, 597] width 196 height 40
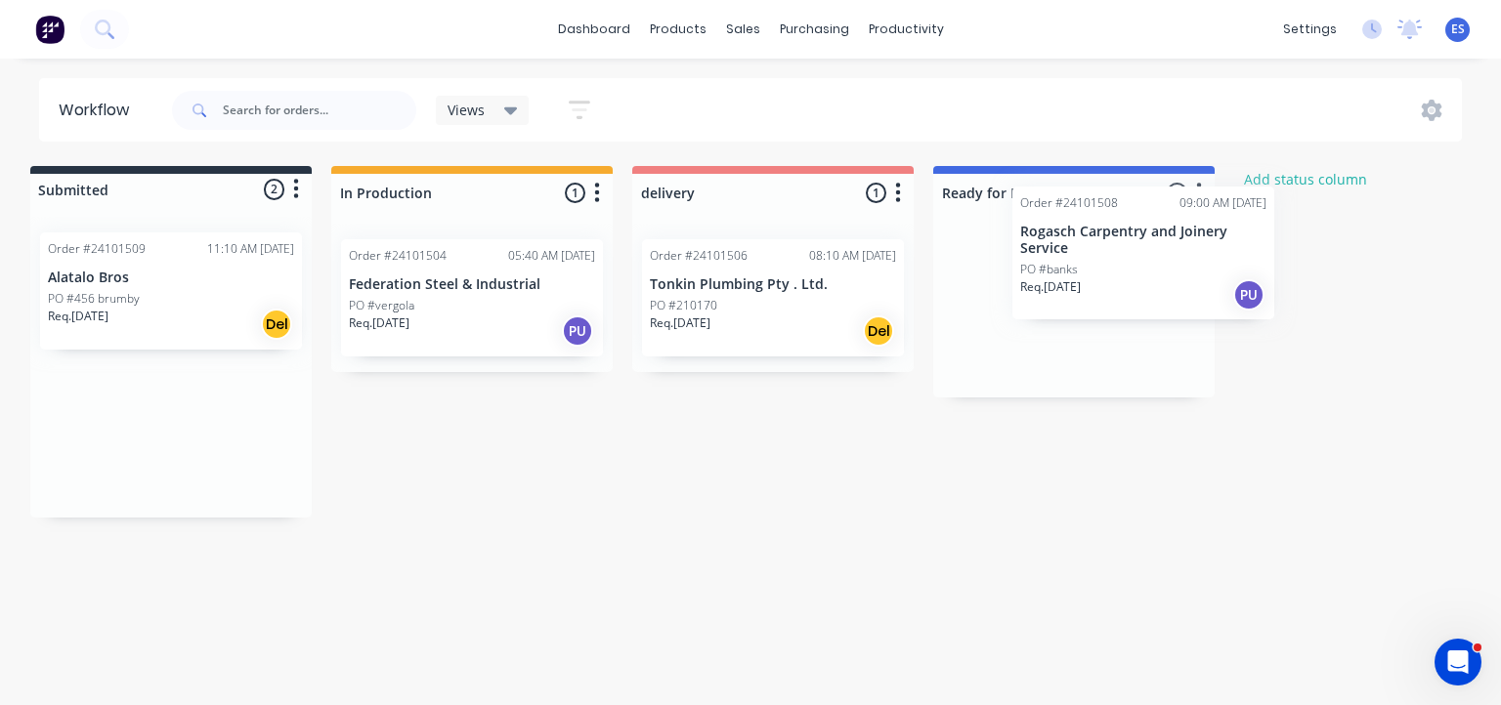
scroll to position [0, 14]
drag, startPoint x: 132, startPoint y: 327, endPoint x: 1063, endPoint y: 295, distance: 931.6
click at [1063, 295] on div "Submitted 2 Status colour #273444 hex #273444 Save Cancel Summaries Total order…" at bounding box center [893, 342] width 1842 height 352
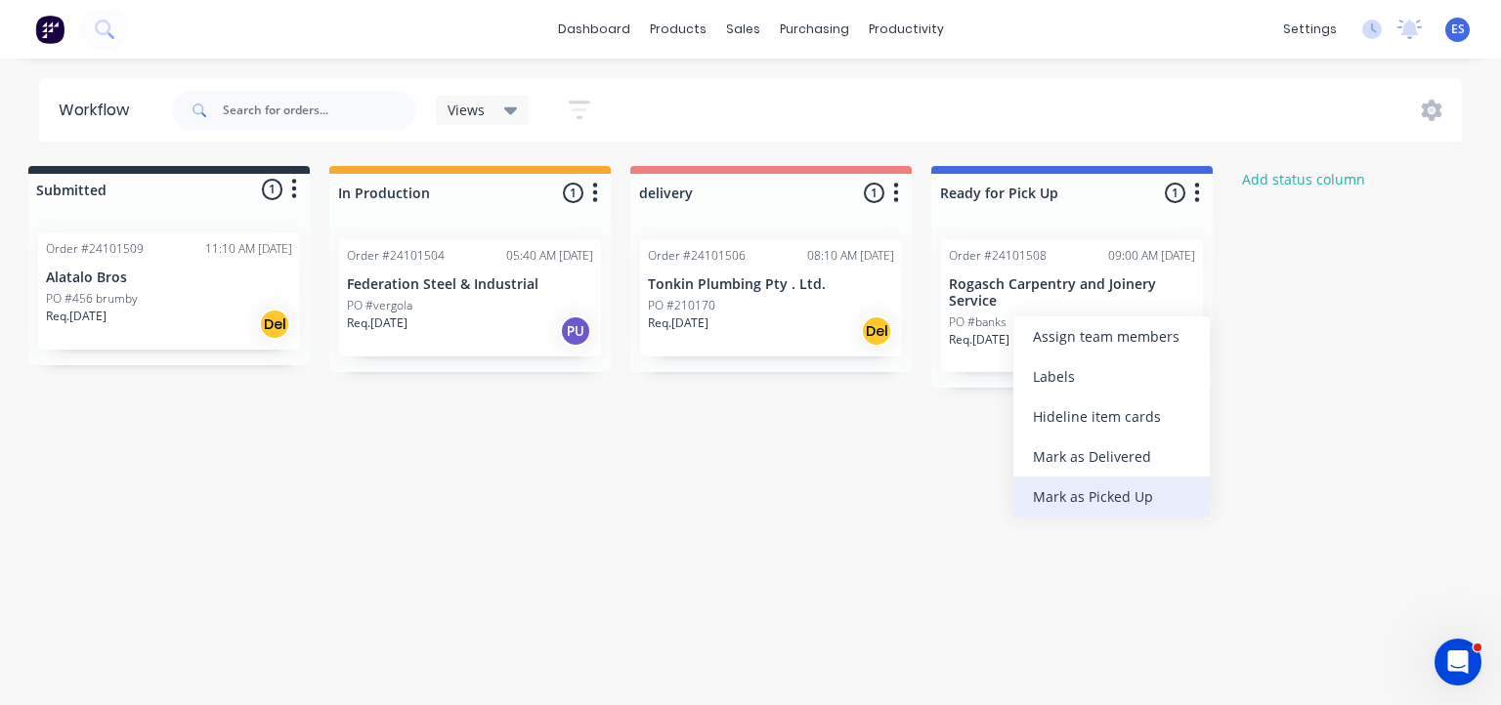
click at [1098, 492] on div "Mark as Picked Up" at bounding box center [1111, 497] width 196 height 40
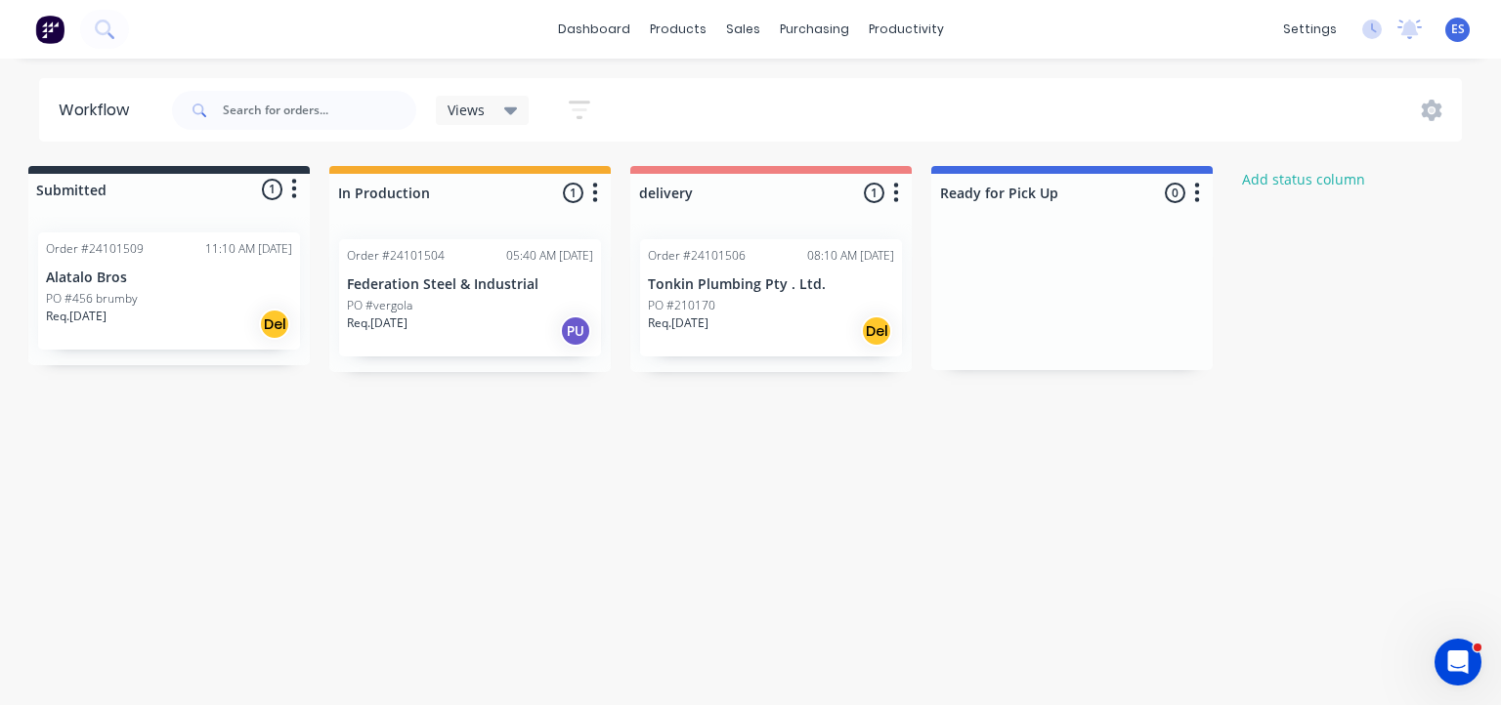
click at [53, 38] on img at bounding box center [49, 29] width 29 height 29
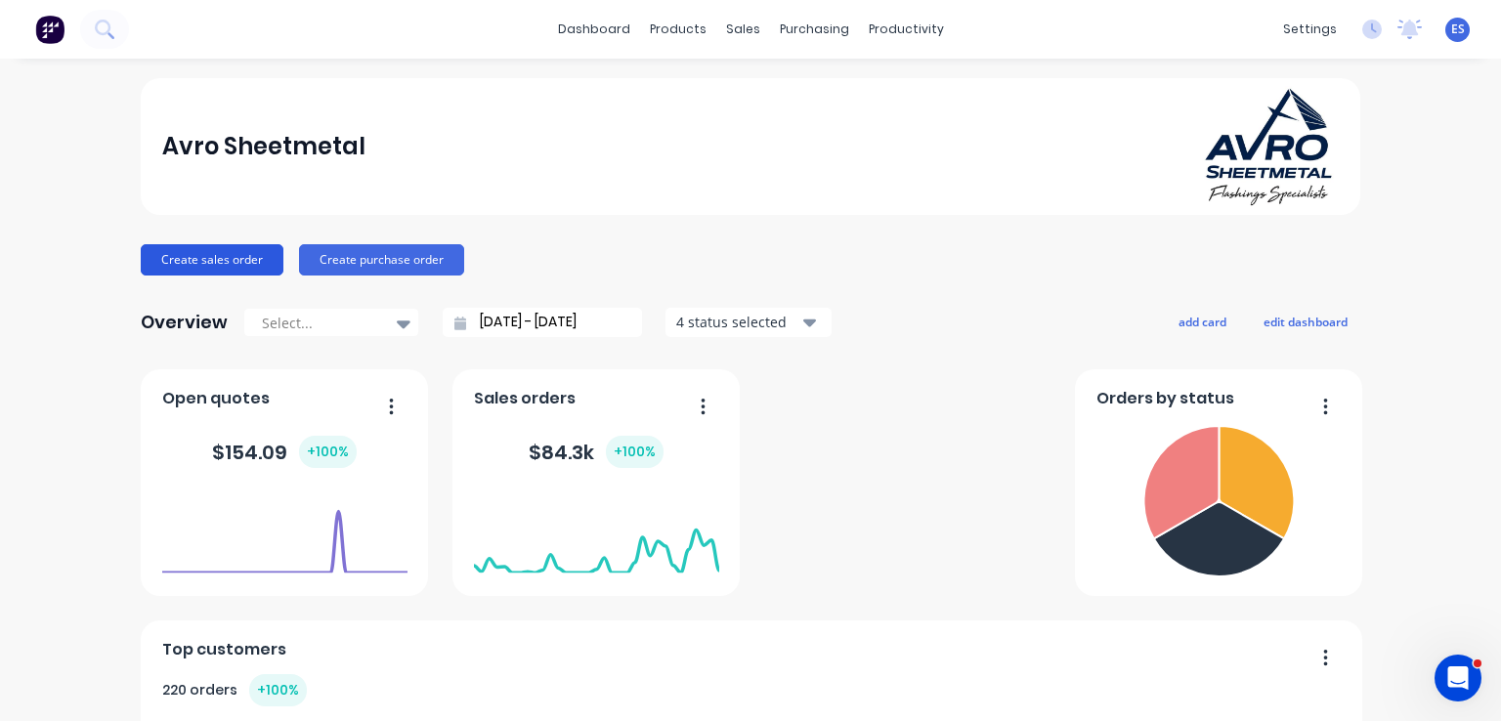
click at [195, 255] on button "Create sales order" at bounding box center [212, 259] width 143 height 31
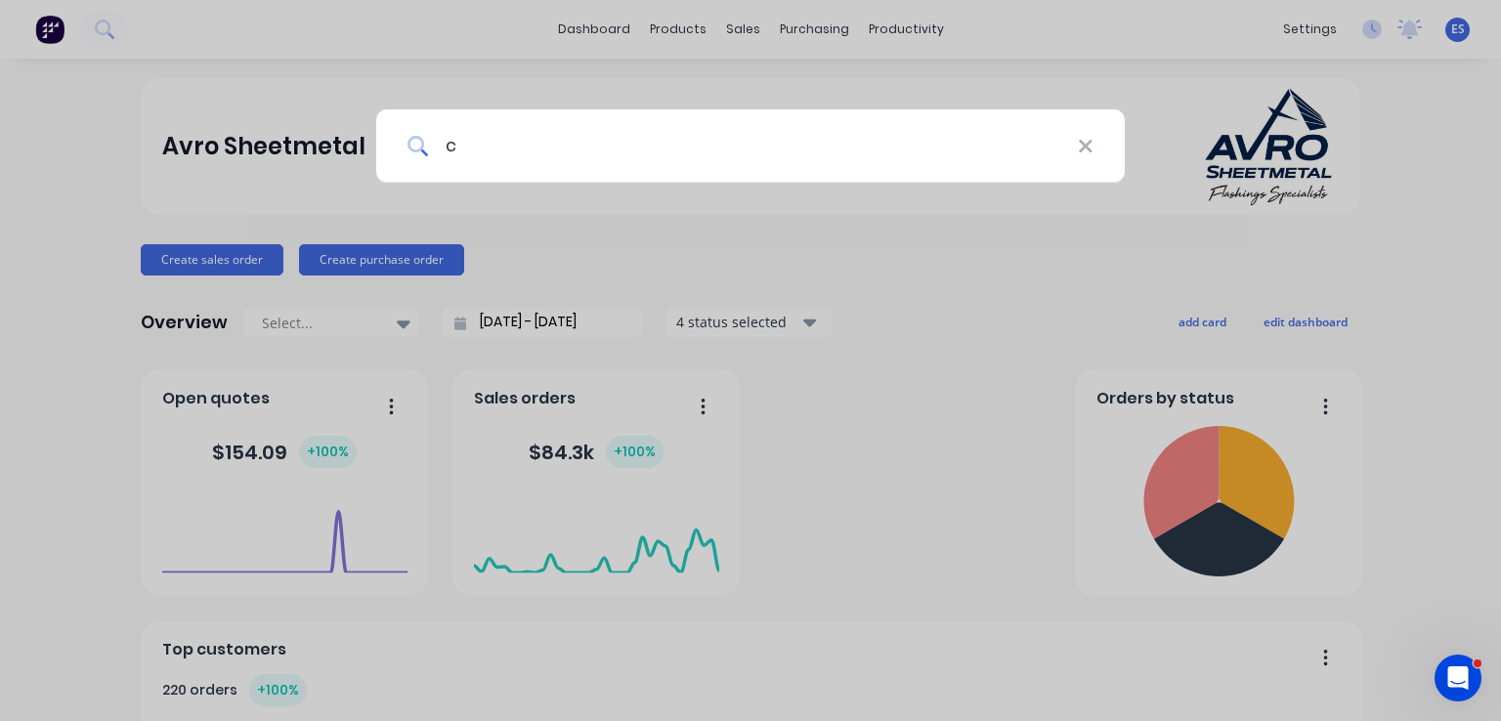
type input "cm"
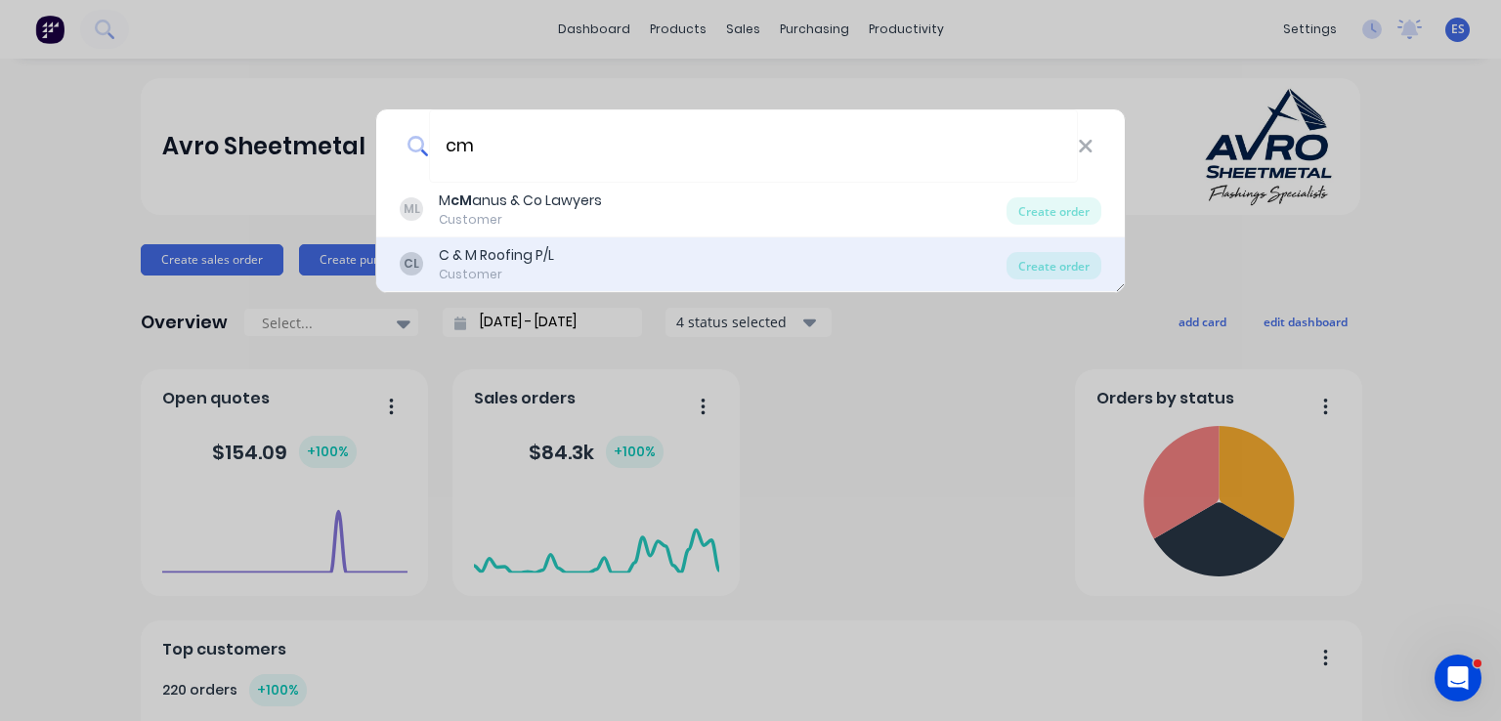
type input "cm"
click at [511, 255] on div "C & M Roofing P/L" at bounding box center [496, 255] width 115 height 21
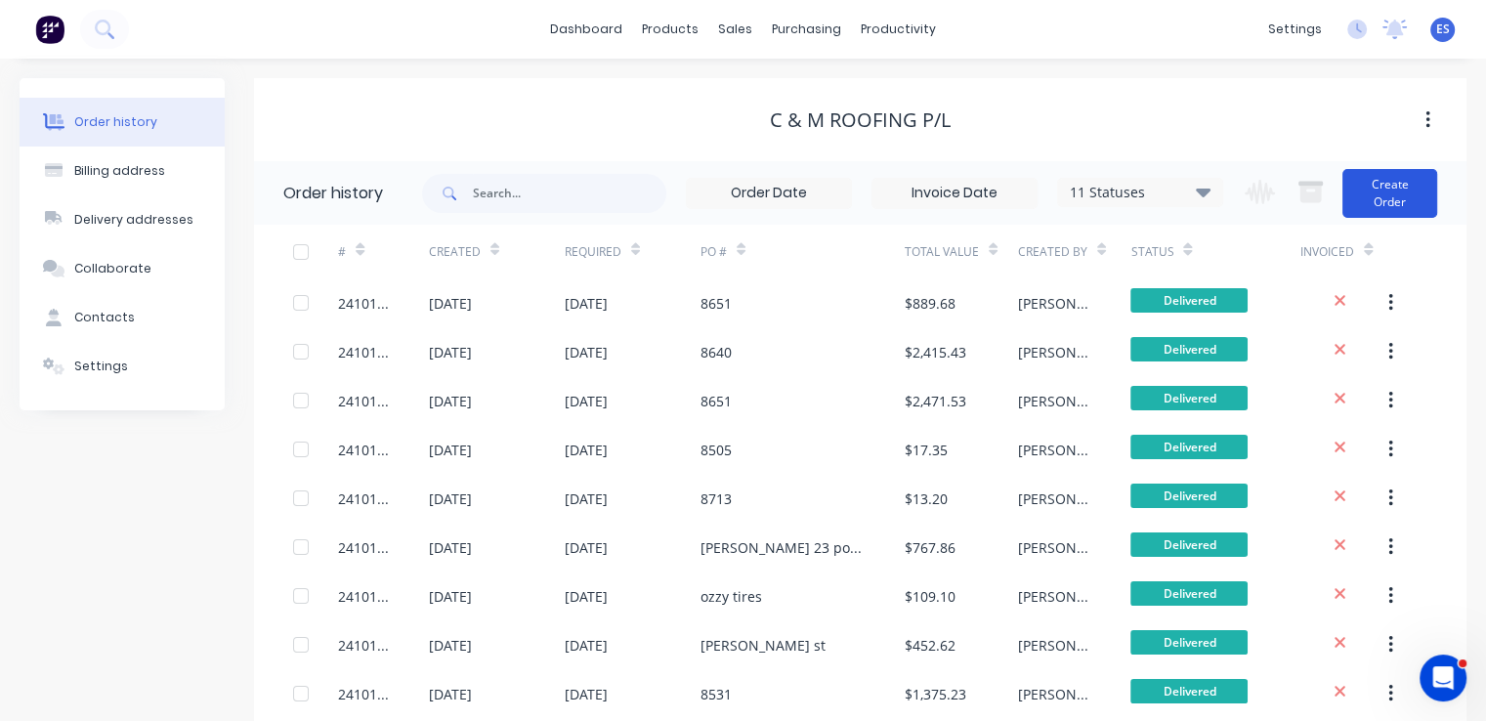
click at [1398, 207] on button "Create Order" at bounding box center [1389, 193] width 95 height 49
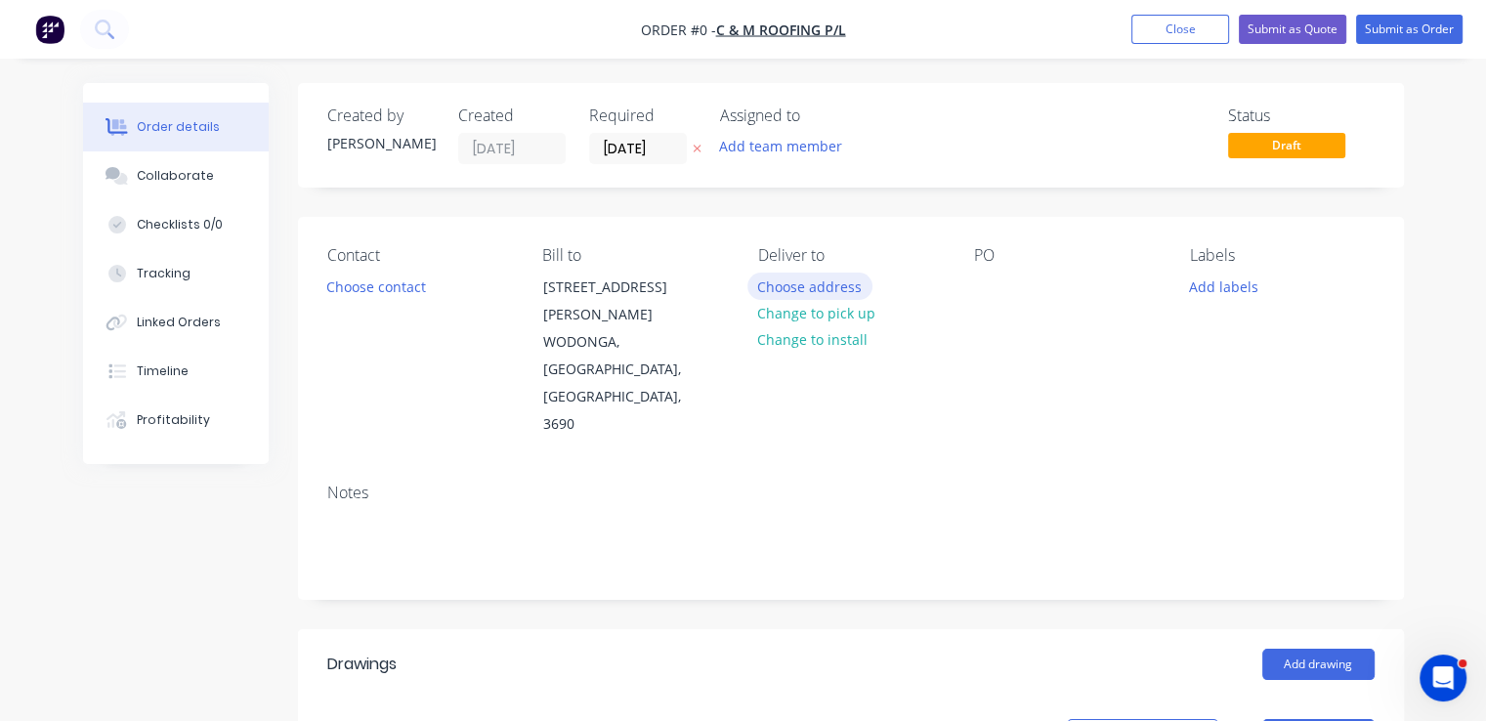
click at [836, 294] on button "Choose address" at bounding box center [809, 286] width 125 height 26
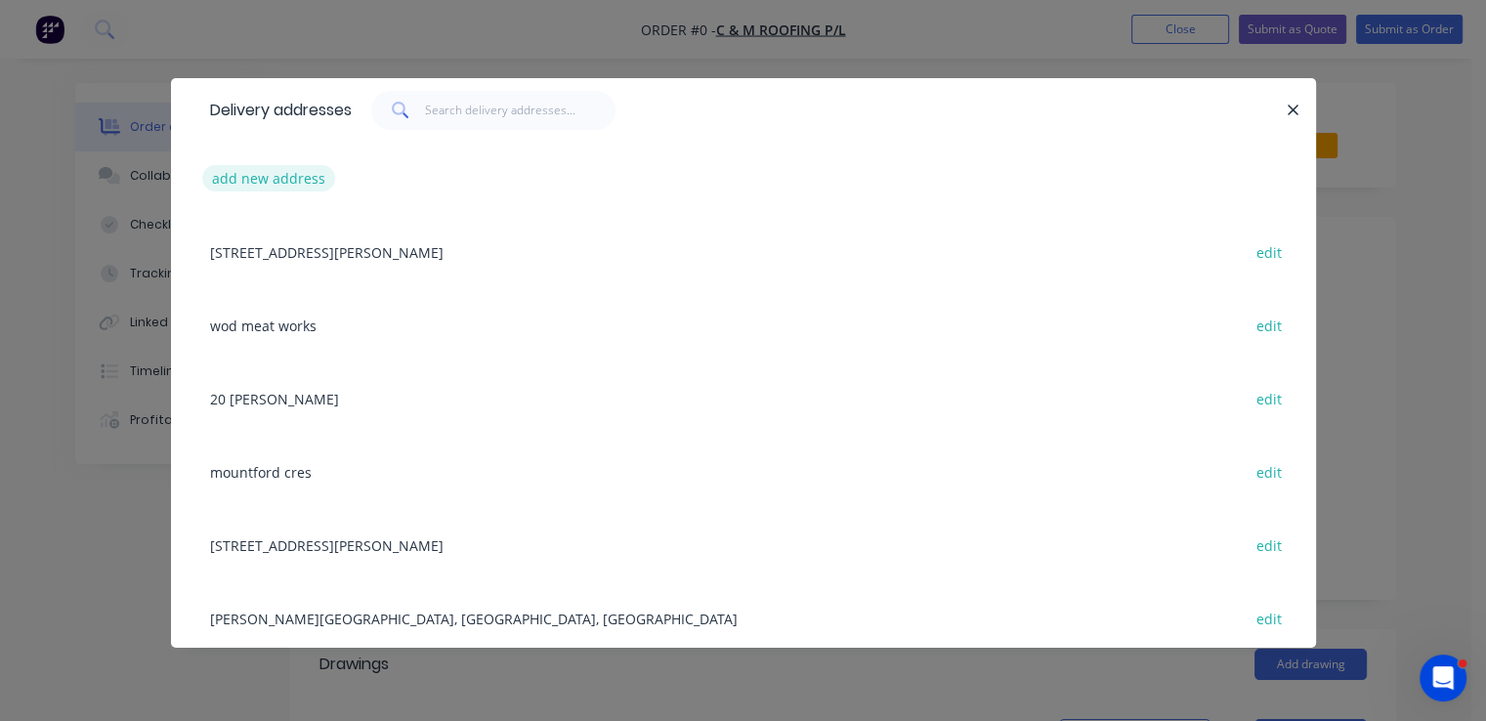
click at [306, 169] on button "add new address" at bounding box center [269, 178] width 134 height 26
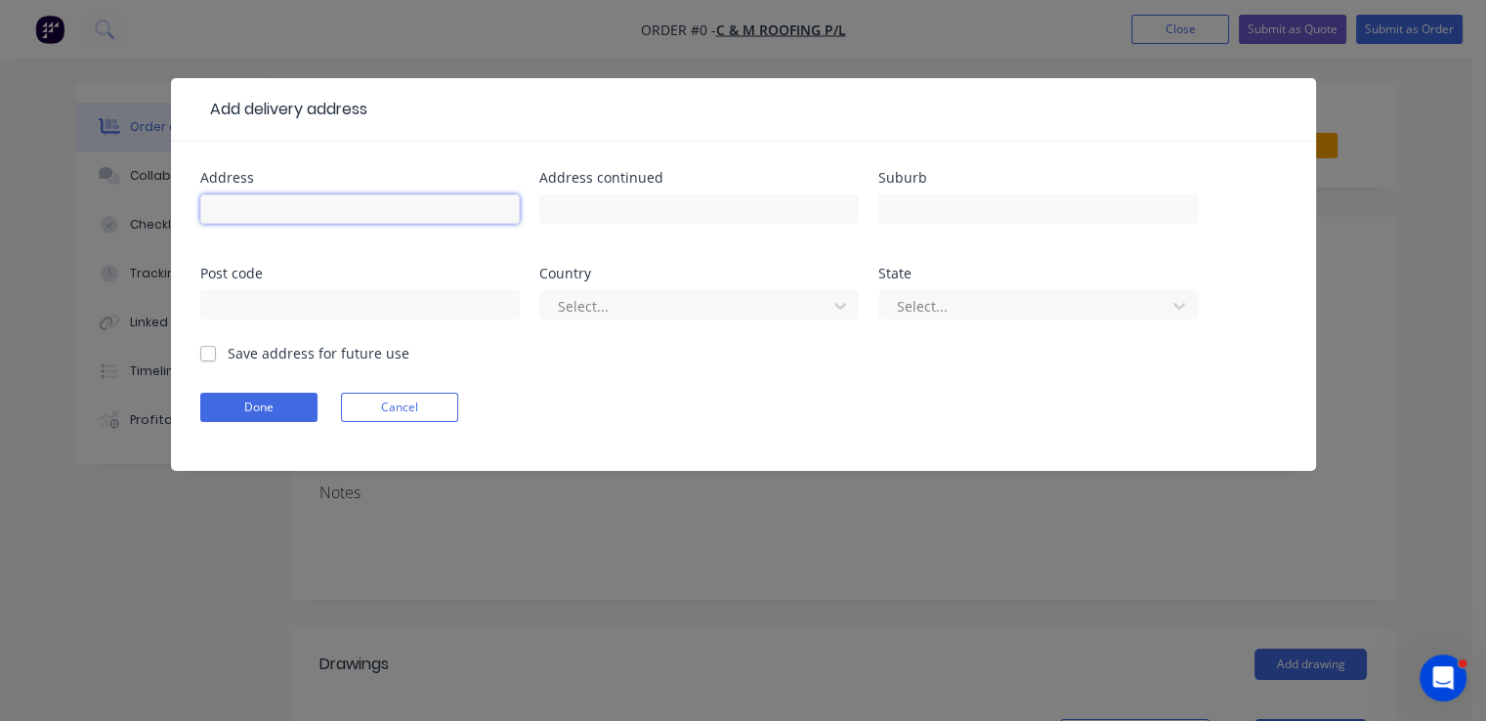
click at [254, 206] on input "text" at bounding box center [359, 208] width 319 height 29
type input "mate st childcare"
click at [228, 358] on label "Save address for future use" at bounding box center [319, 353] width 182 height 21
click at [211, 358] on input "Save address for future use" at bounding box center [208, 352] width 16 height 19
checkbox input "true"
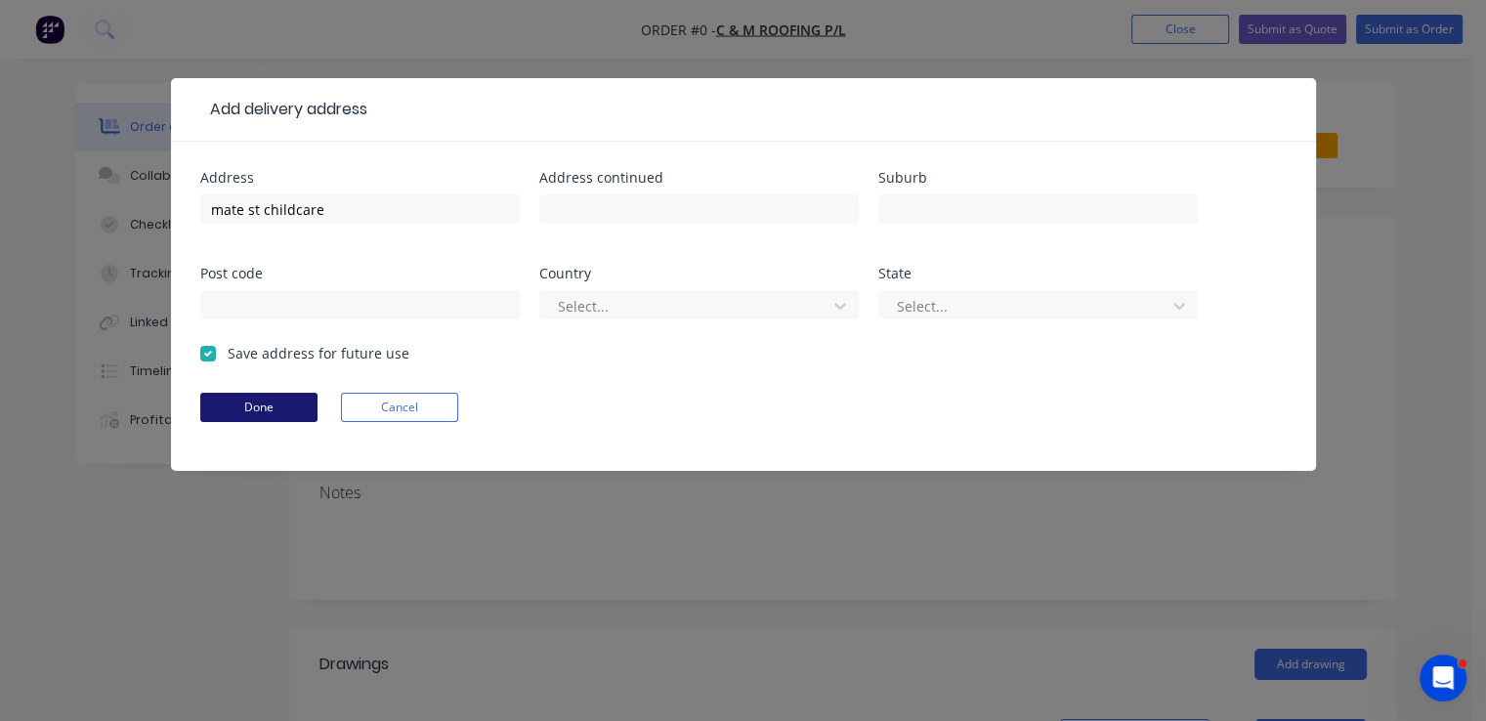
click at [230, 404] on button "Done" at bounding box center [258, 407] width 117 height 29
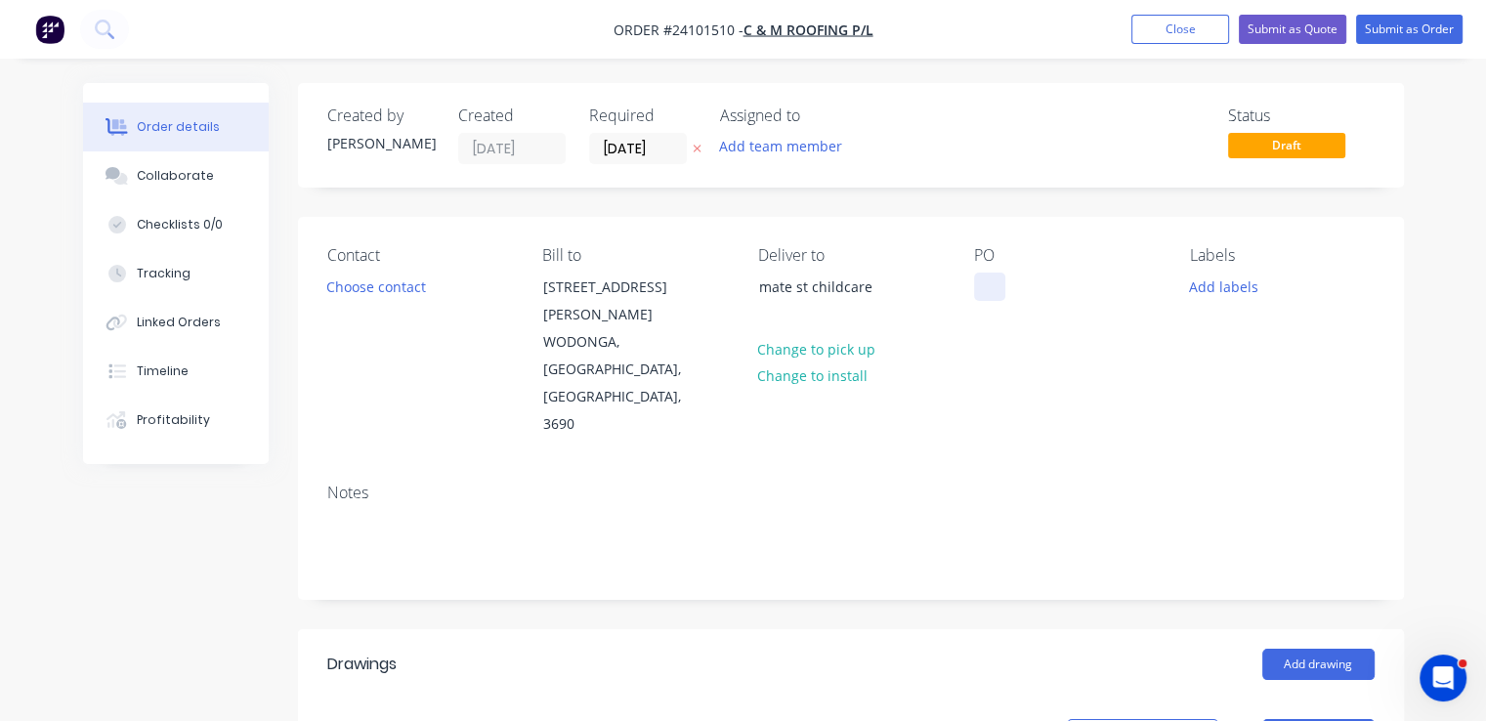
click at [985, 276] on div at bounding box center [989, 287] width 31 height 28
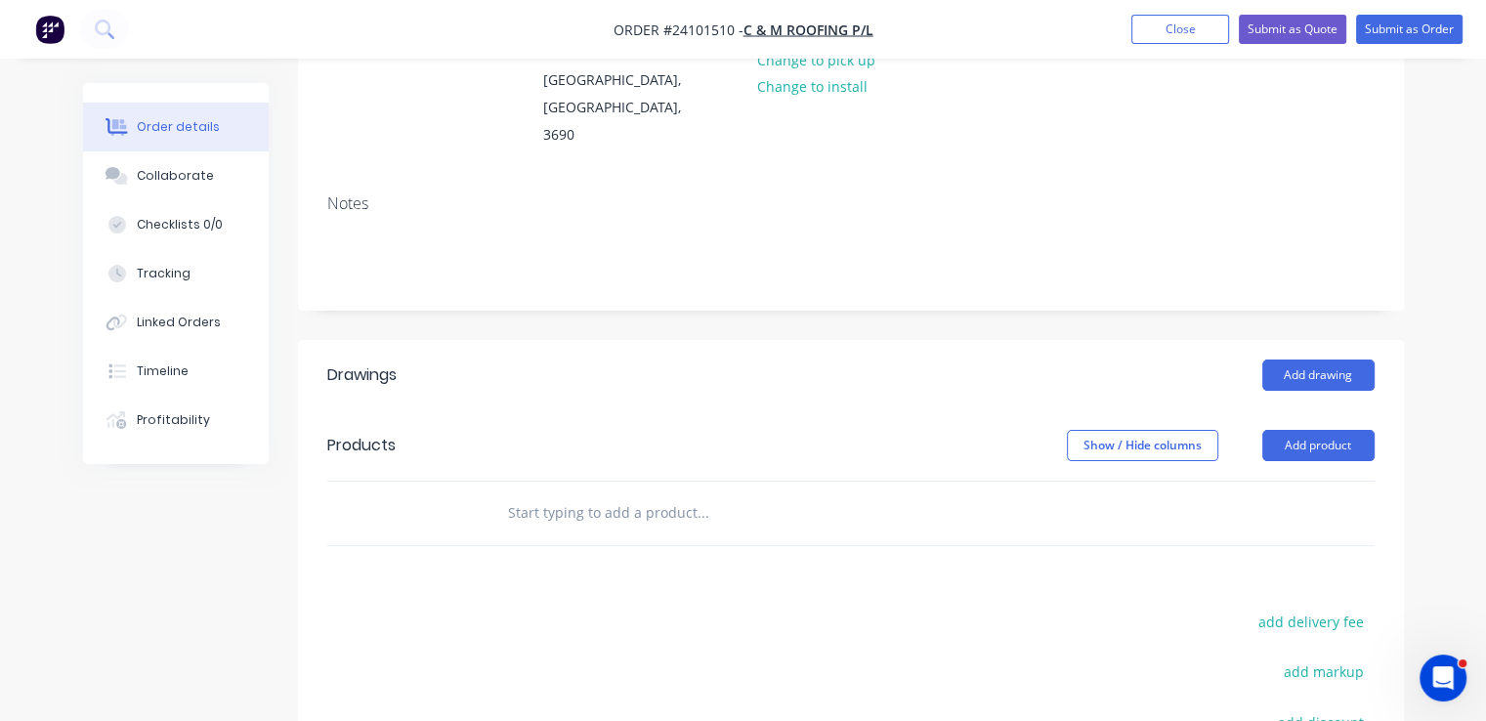
scroll to position [293, 0]
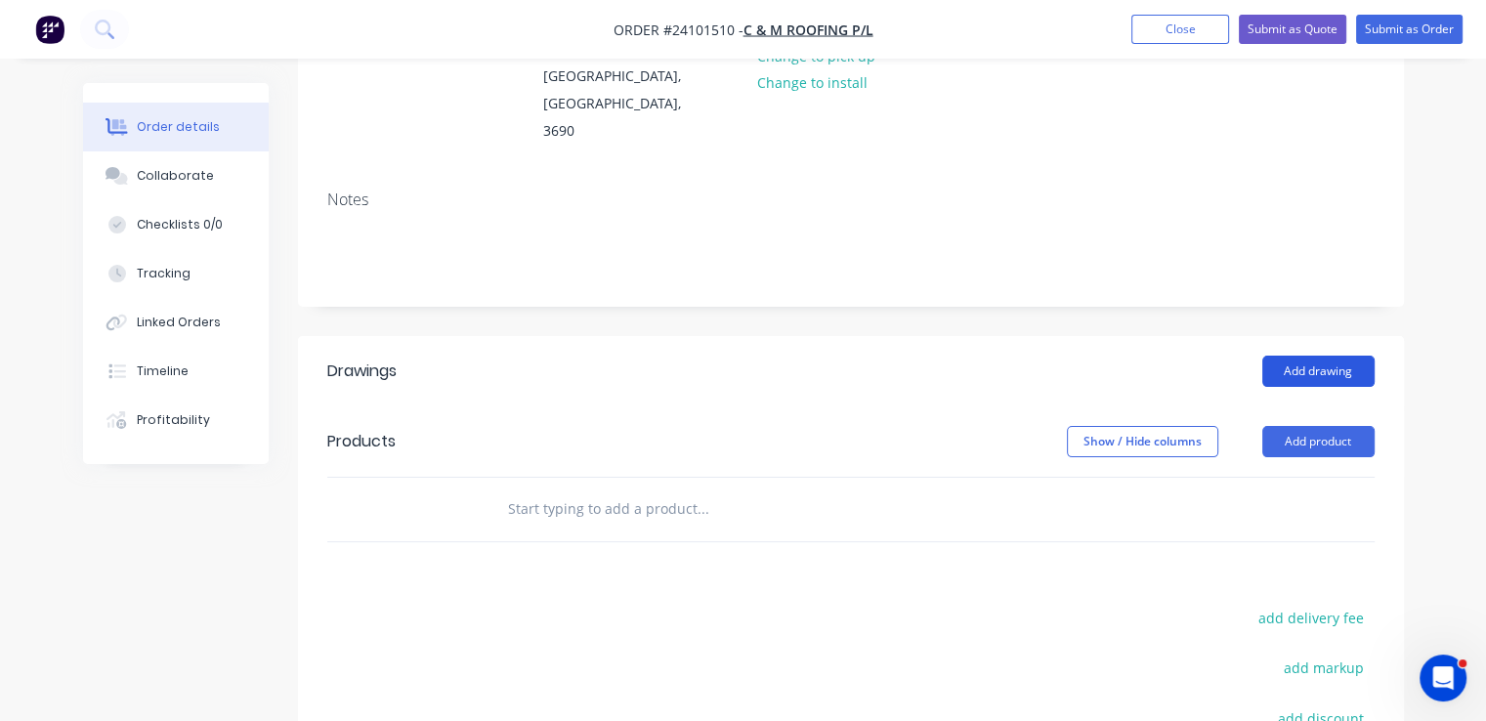
click at [1335, 356] on button "Add drawing" at bounding box center [1318, 371] width 112 height 31
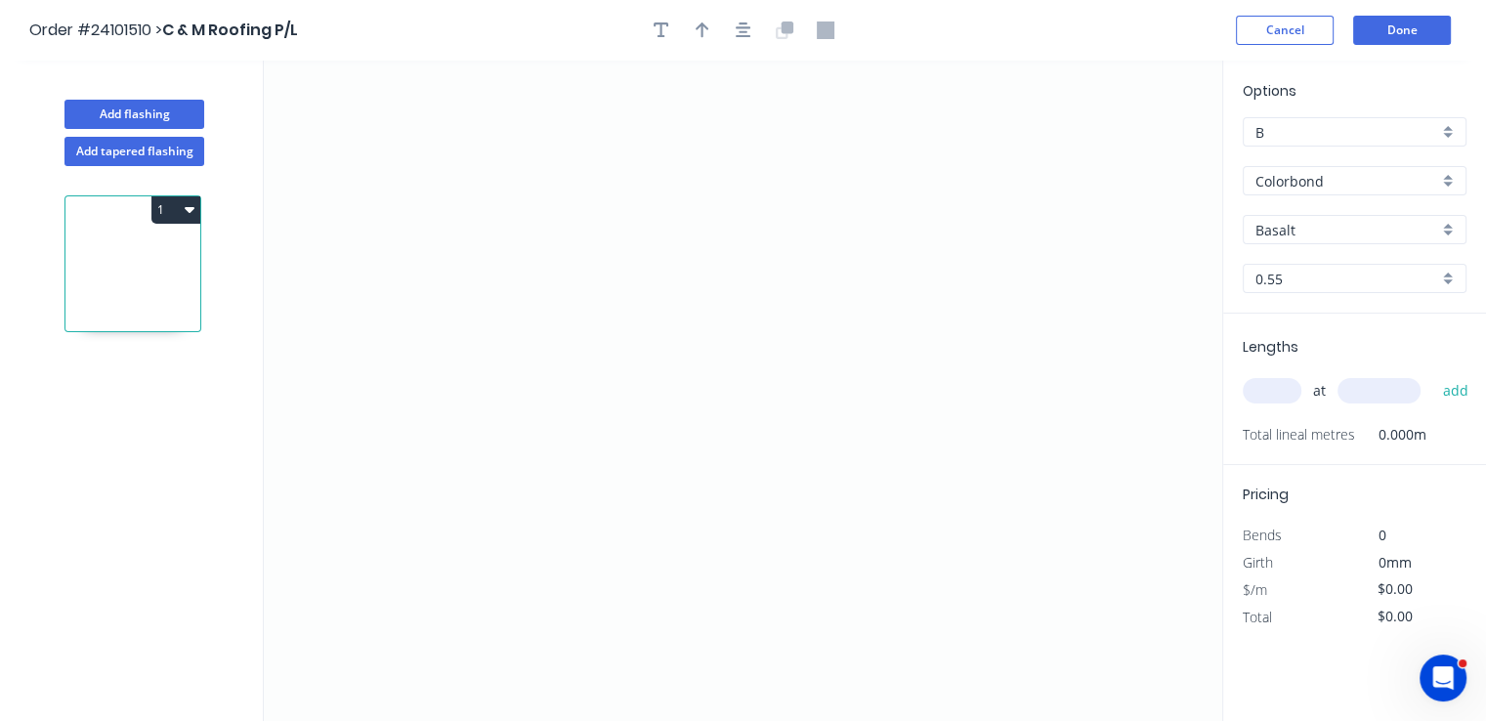
click at [1297, 222] on input "Basalt" at bounding box center [1346, 230] width 183 height 21
click at [1313, 263] on div "Surfmist" at bounding box center [1355, 267] width 222 height 34
type input "Surfmist"
click at [768, 166] on icon "0" at bounding box center [743, 391] width 958 height 660
click at [766, 313] on icon "0" at bounding box center [743, 391] width 958 height 660
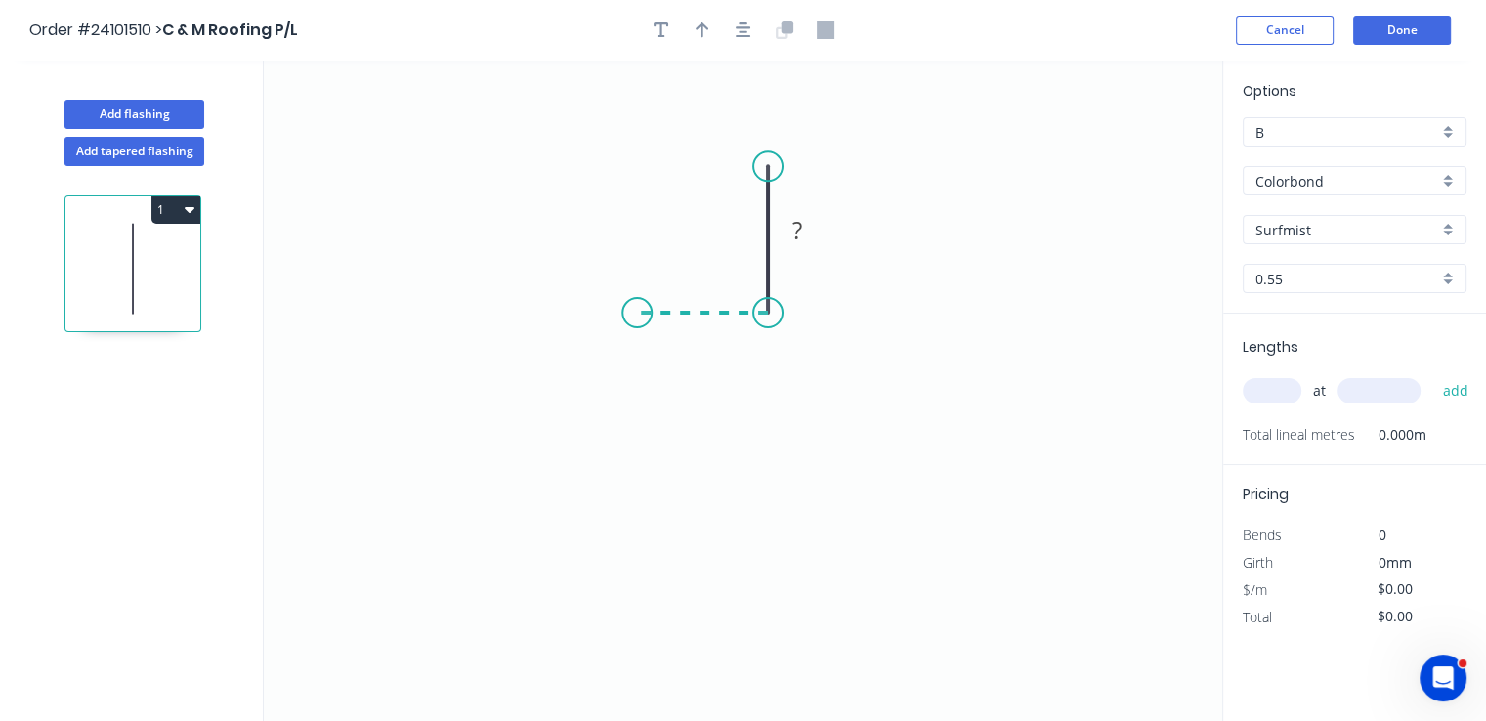
click at [637, 318] on icon "0 ?" at bounding box center [743, 391] width 958 height 660
click at [638, 464] on icon "0 ? ?" at bounding box center [743, 391] width 958 height 660
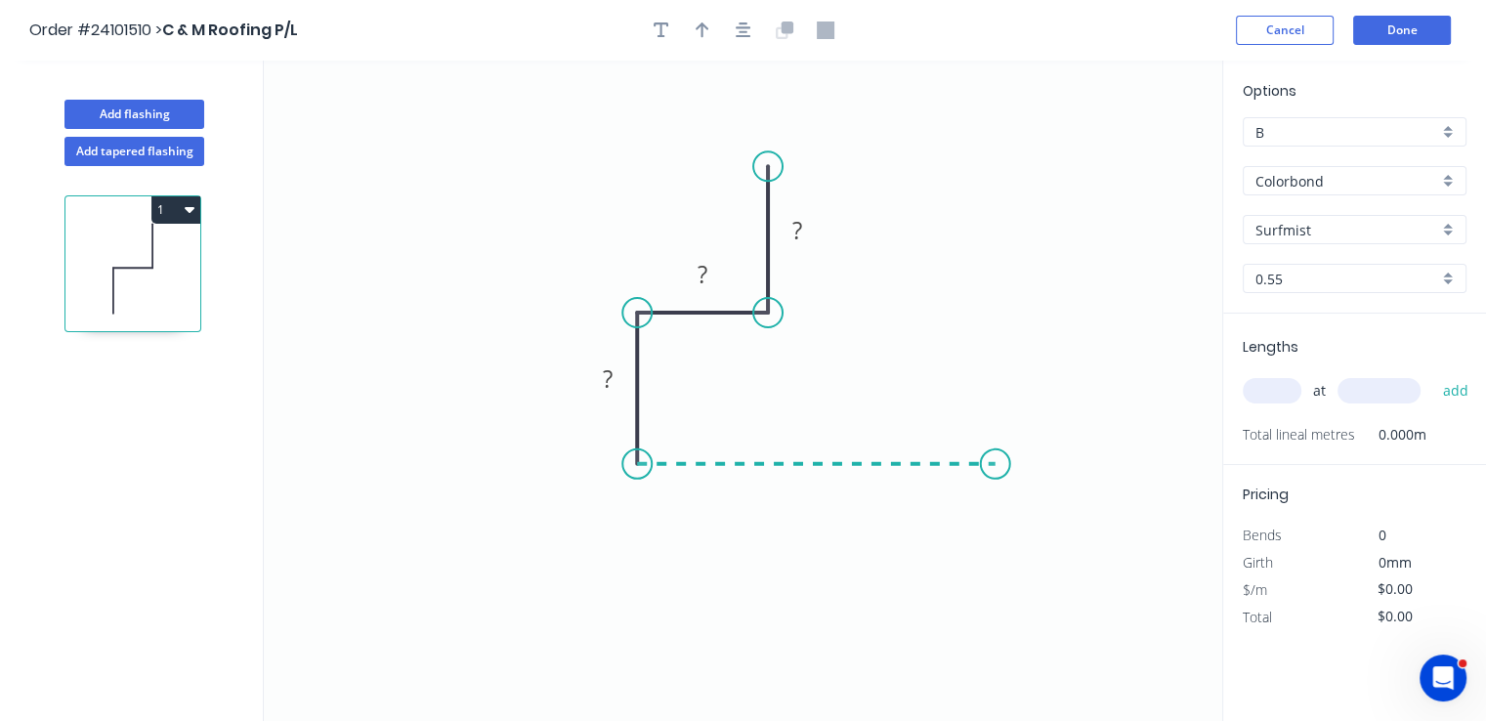
click at [995, 467] on icon "0 ? ? ?" at bounding box center [743, 391] width 958 height 660
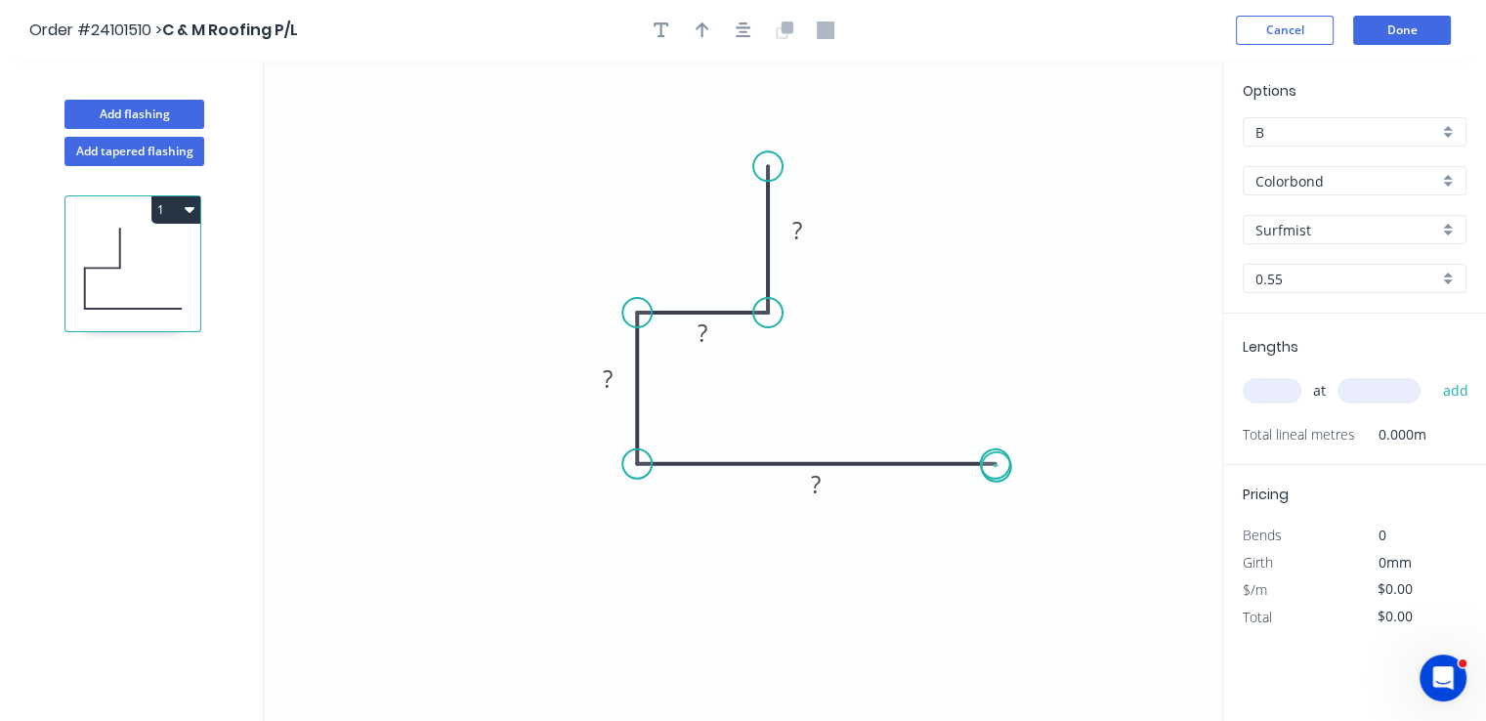
click at [996, 467] on circle at bounding box center [995, 463] width 29 height 29
click at [811, 490] on tspan "?" at bounding box center [816, 484] width 10 height 32
click at [610, 390] on tspan "?" at bounding box center [608, 378] width 10 height 32
click at [706, 345] on tspan "?" at bounding box center [703, 333] width 10 height 32
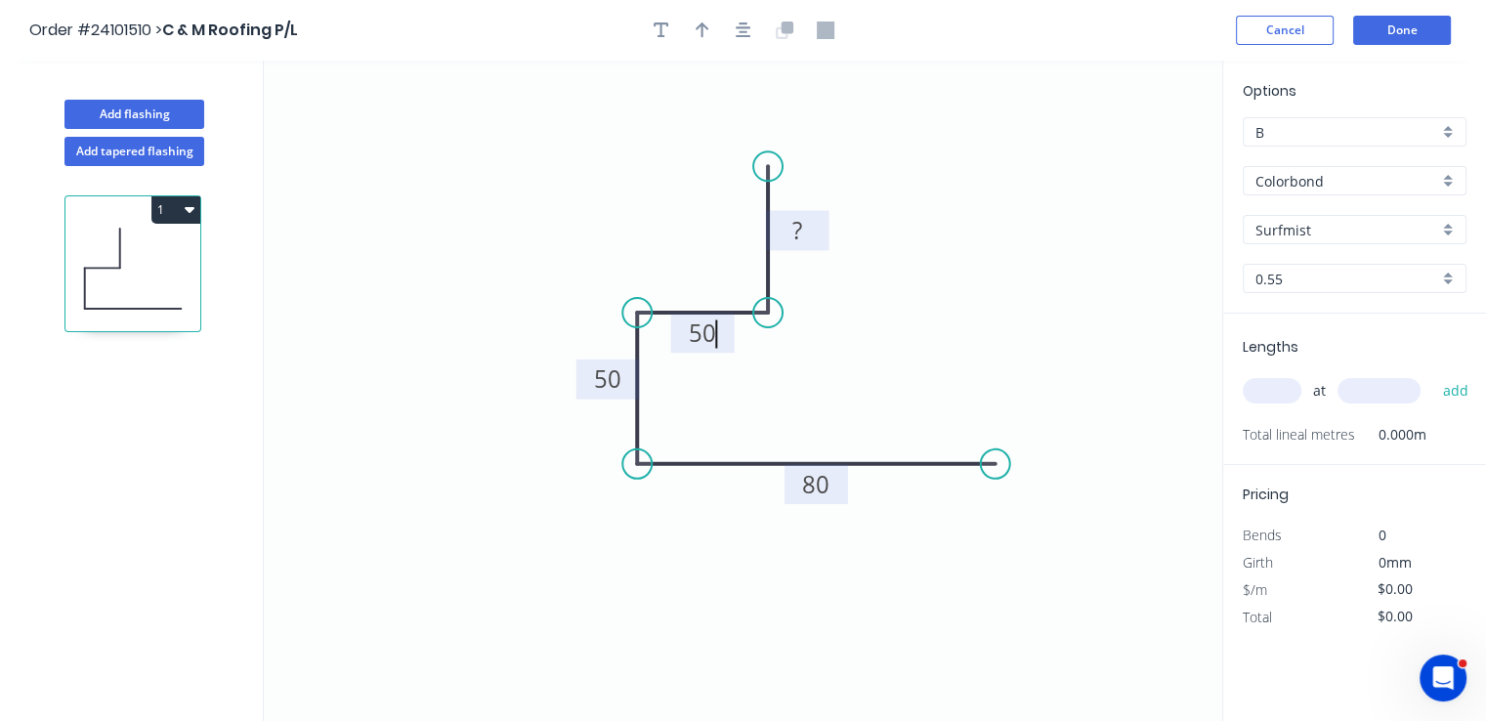
click at [784, 233] on rect at bounding box center [797, 231] width 39 height 27
click at [1256, 382] on input "text" at bounding box center [1272, 390] width 59 height 25
type input "$12.73"
type input "3"
click at [1380, 395] on input "text" at bounding box center [1378, 390] width 83 height 25
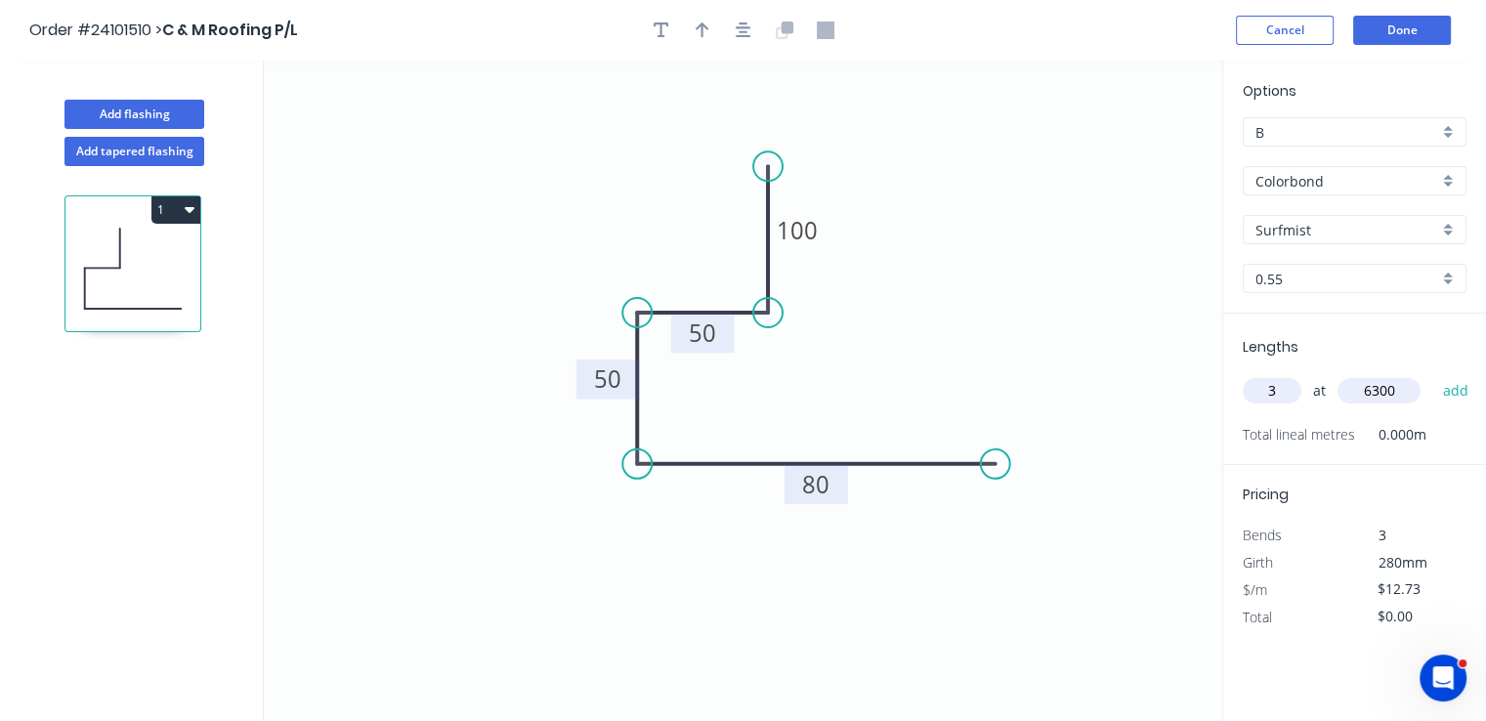
type input "6300"
click at [1432, 374] on button "add" at bounding box center [1455, 390] width 46 height 33
type input "$240.60"
type input "4"
click at [1380, 395] on input "text" at bounding box center [1378, 390] width 83 height 25
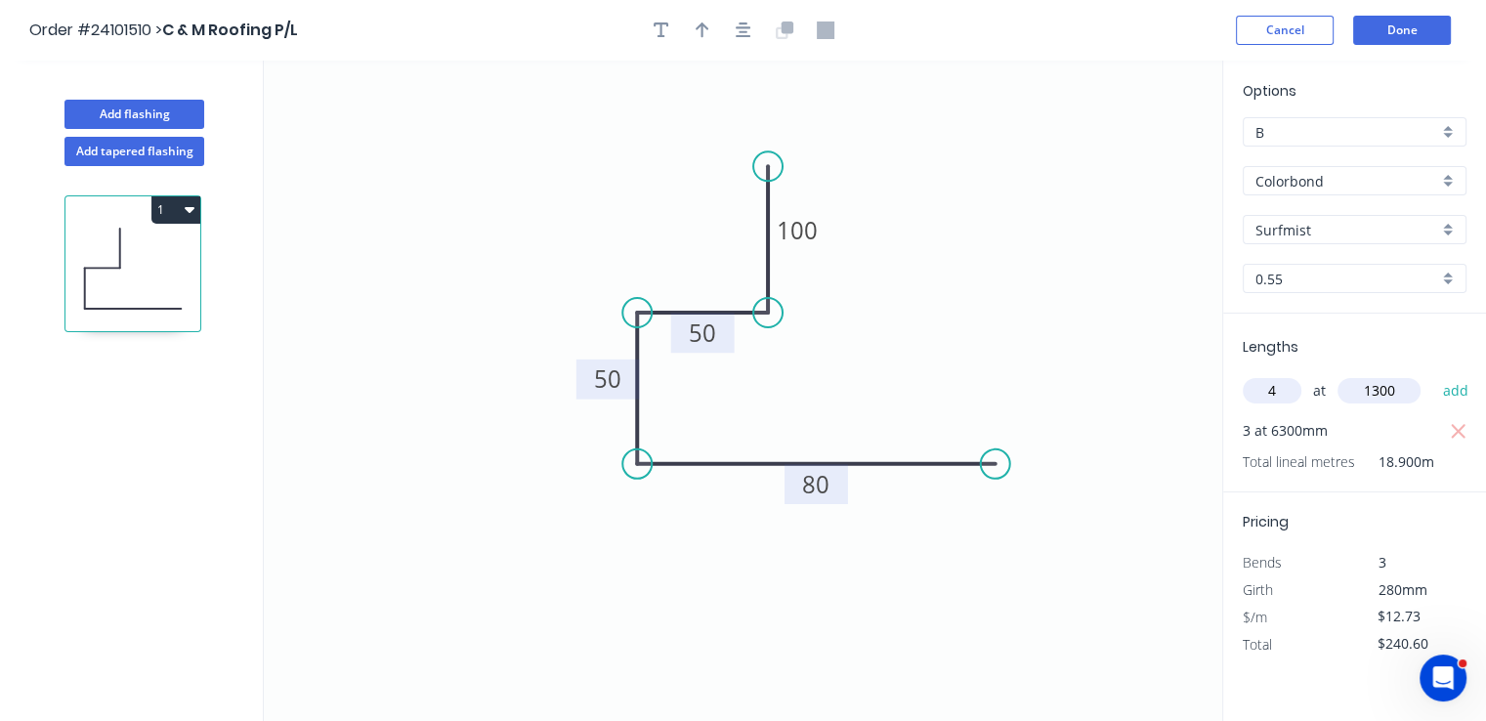
type input "1300"
click at [1432, 374] on button "add" at bounding box center [1455, 390] width 46 height 33
type input "$306.79"
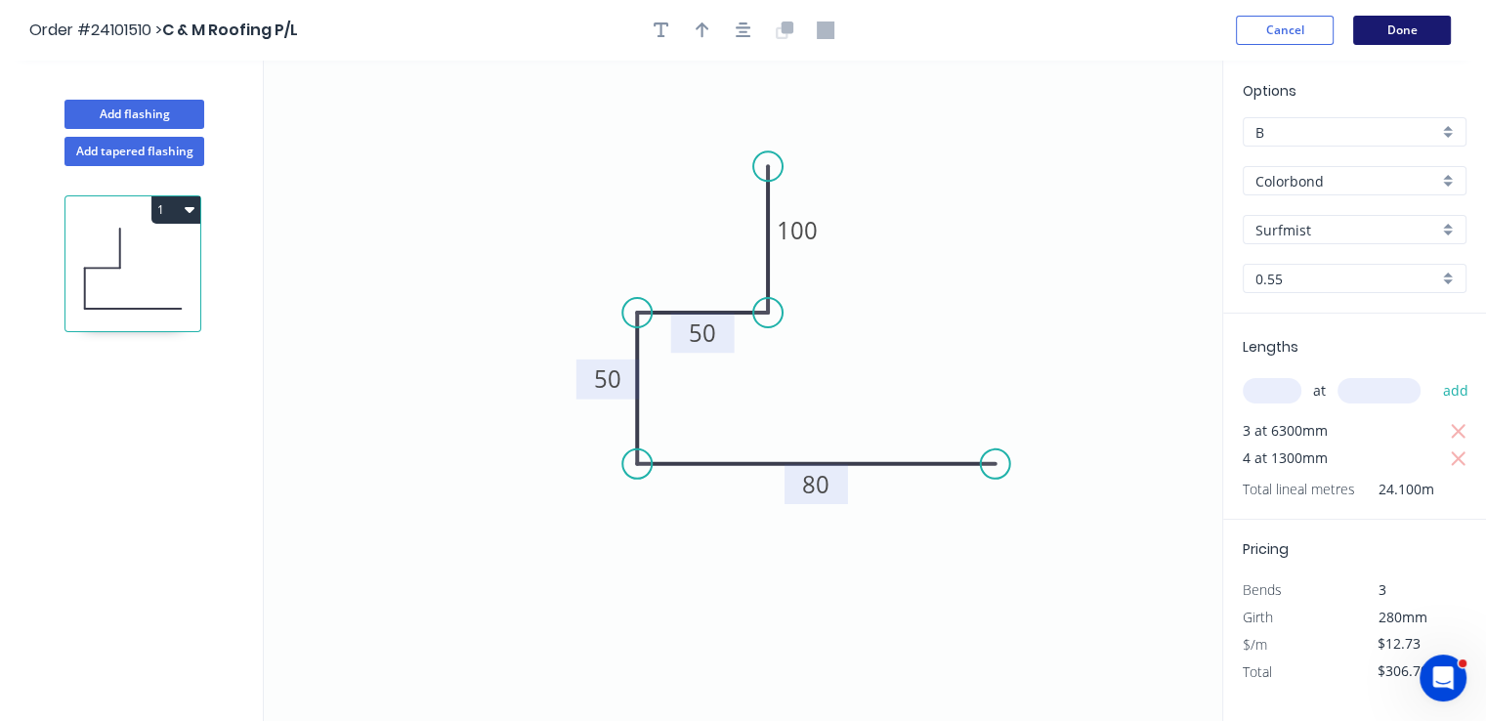
click at [1387, 28] on button "Done" at bounding box center [1402, 30] width 98 height 29
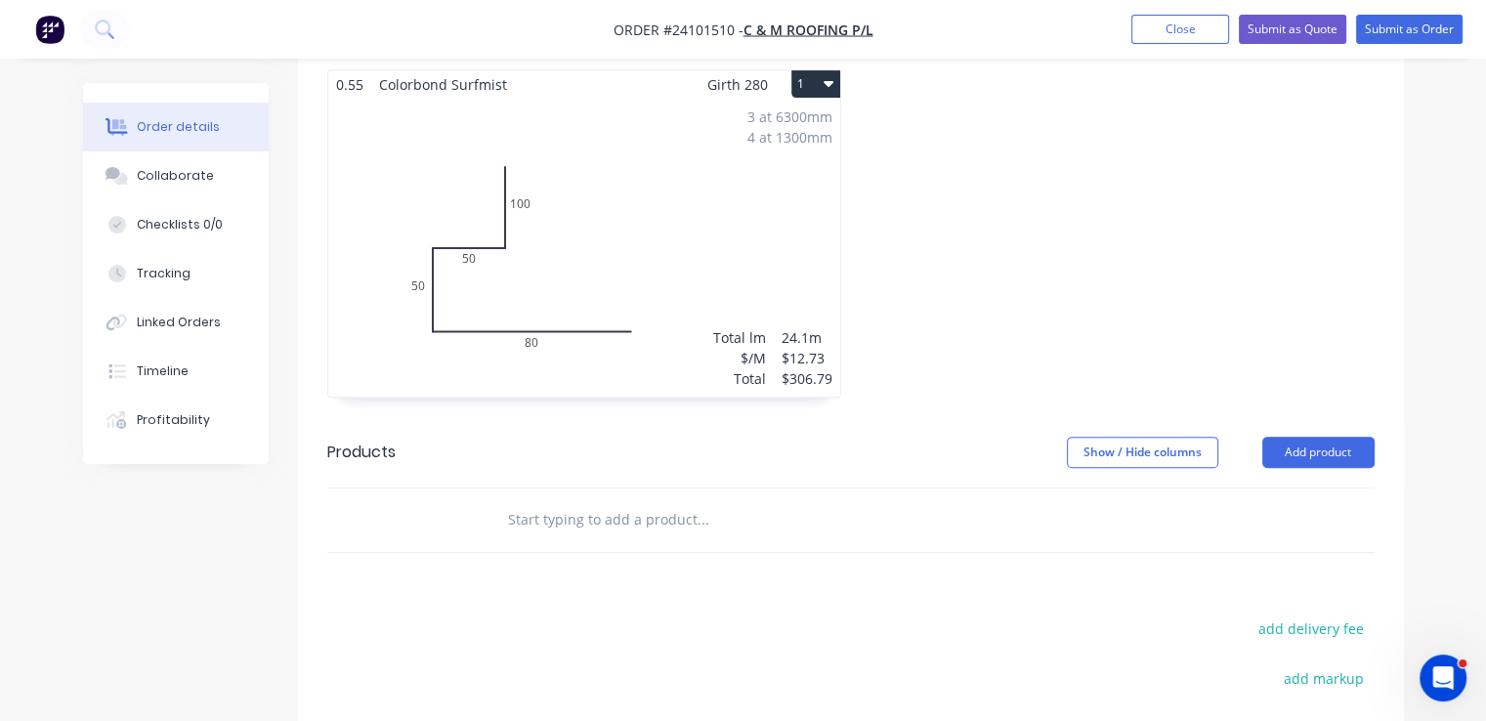
scroll to position [684, 0]
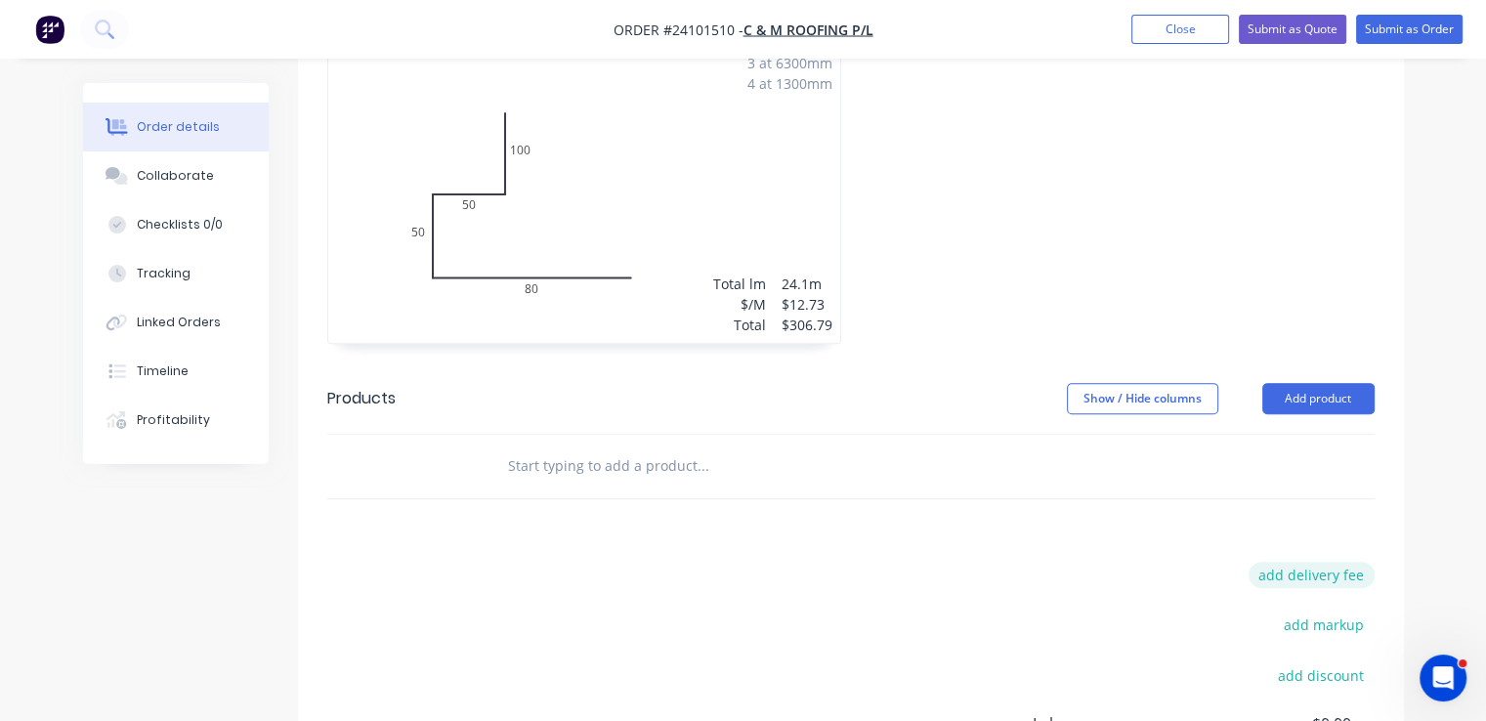
click at [1309, 562] on button "add delivery fee" at bounding box center [1312, 575] width 126 height 26
type input "50"
click input "submit" at bounding box center [0, 0] width 0 height 0
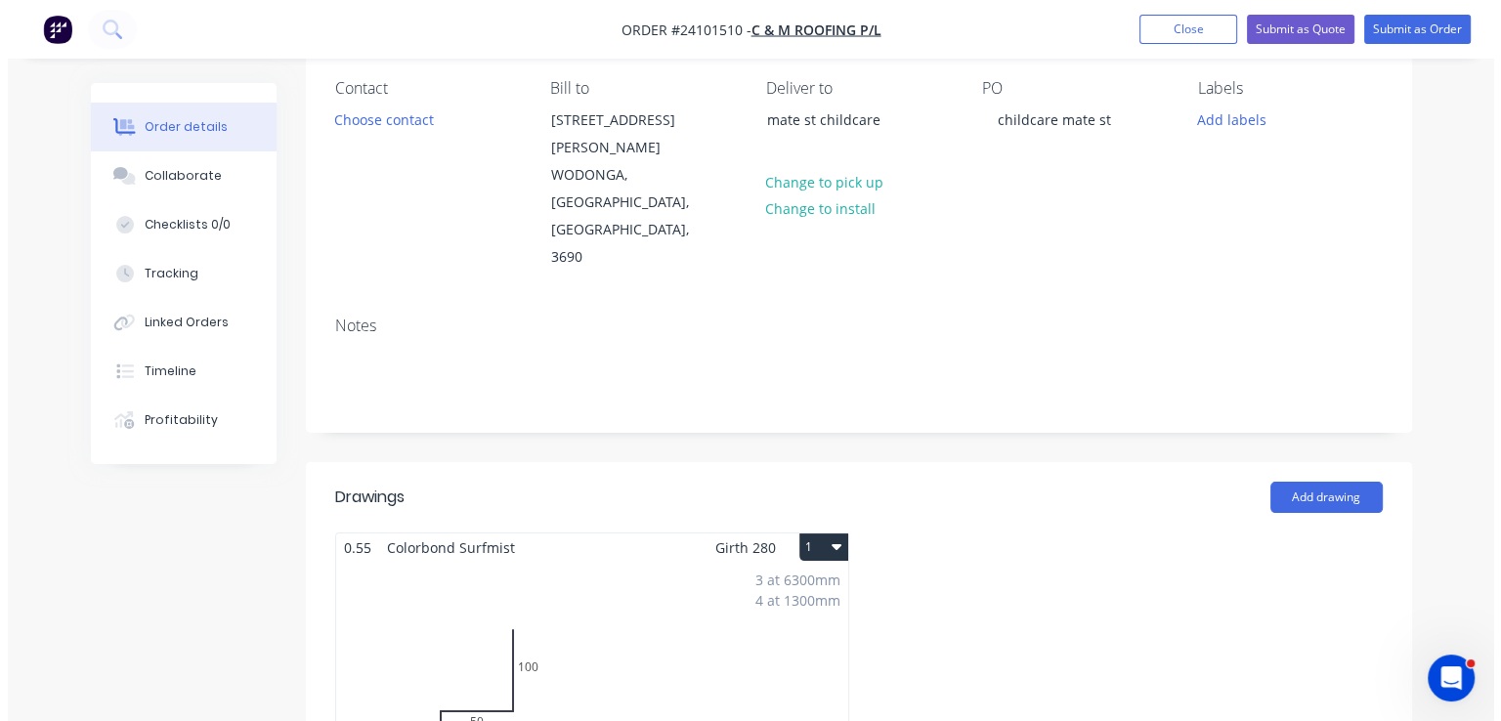
scroll to position [0, 0]
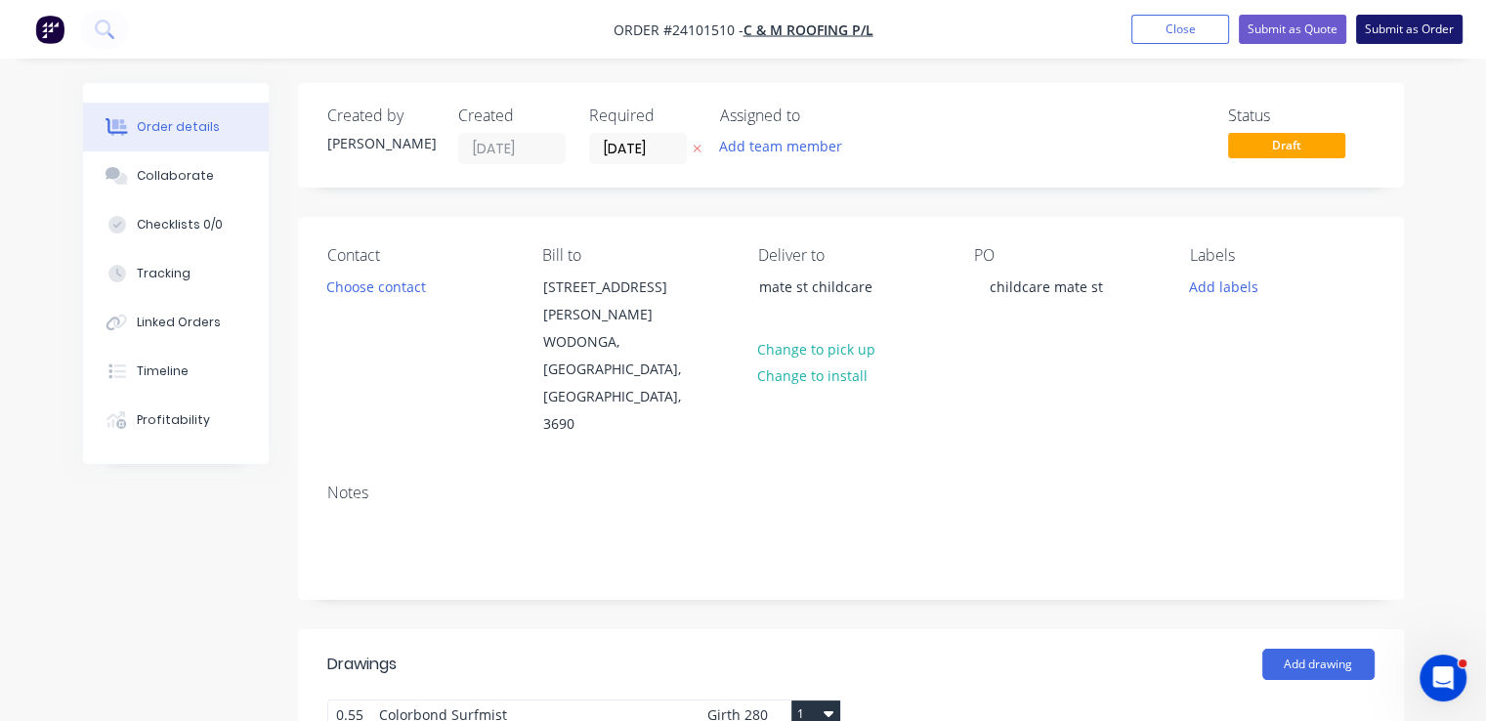
click at [1395, 37] on button "Submit as Order" at bounding box center [1409, 29] width 106 height 29
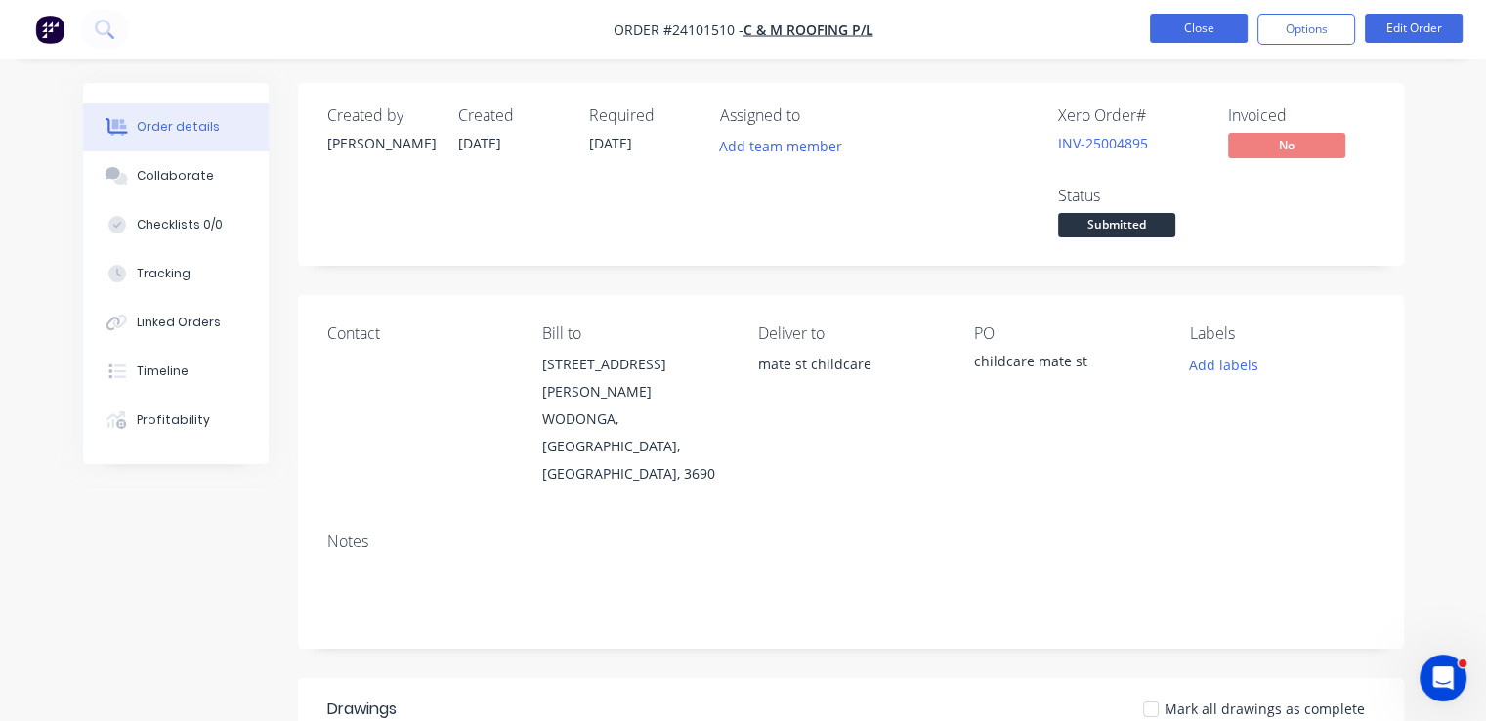
click at [1194, 31] on button "Close" at bounding box center [1199, 28] width 98 height 29
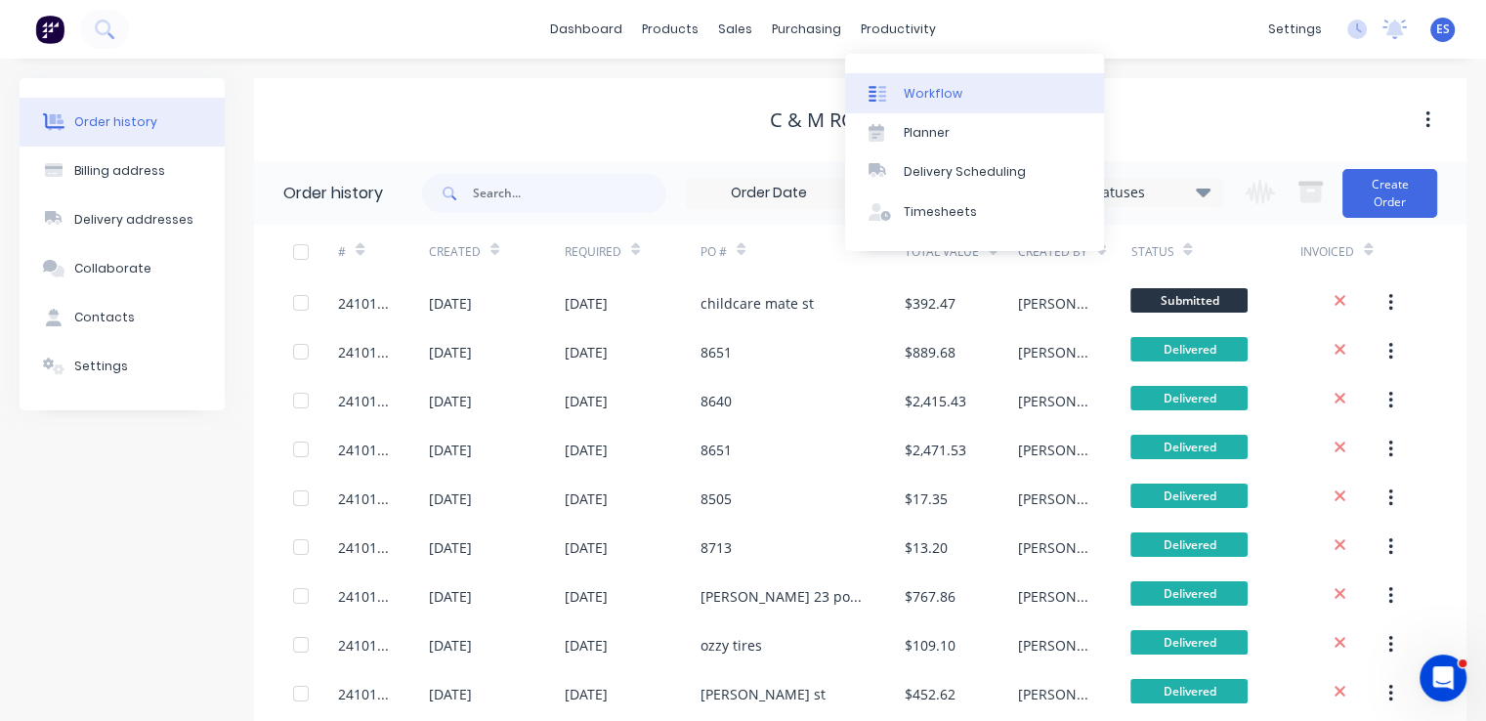
click at [911, 86] on div "Workflow" at bounding box center [933, 94] width 59 height 18
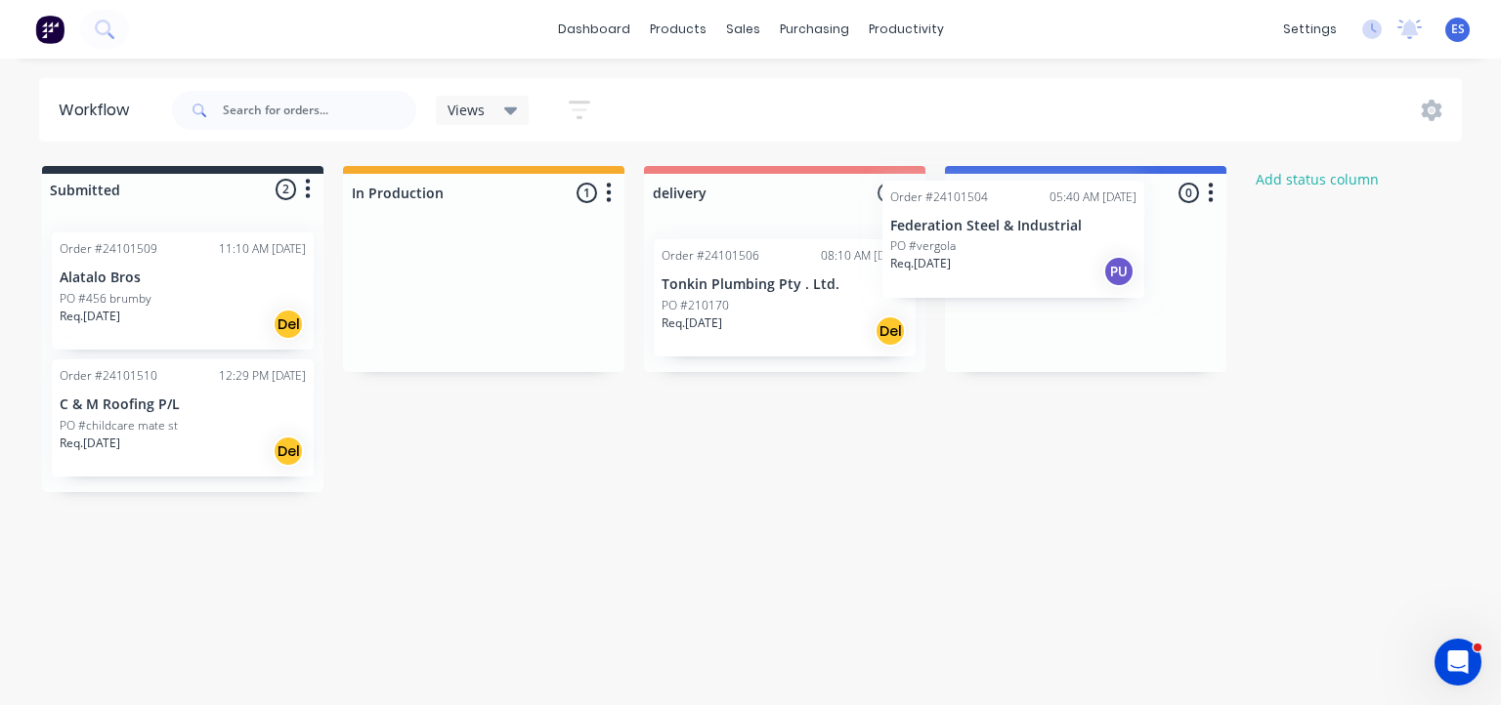
drag, startPoint x: 478, startPoint y: 342, endPoint x: 1016, endPoint y: 283, distance: 541.5
click at [1016, 283] on div "Submitted 2 Status colour #273444 hex #273444 Save Cancel Summaries Total order…" at bounding box center [906, 329] width 1842 height 326
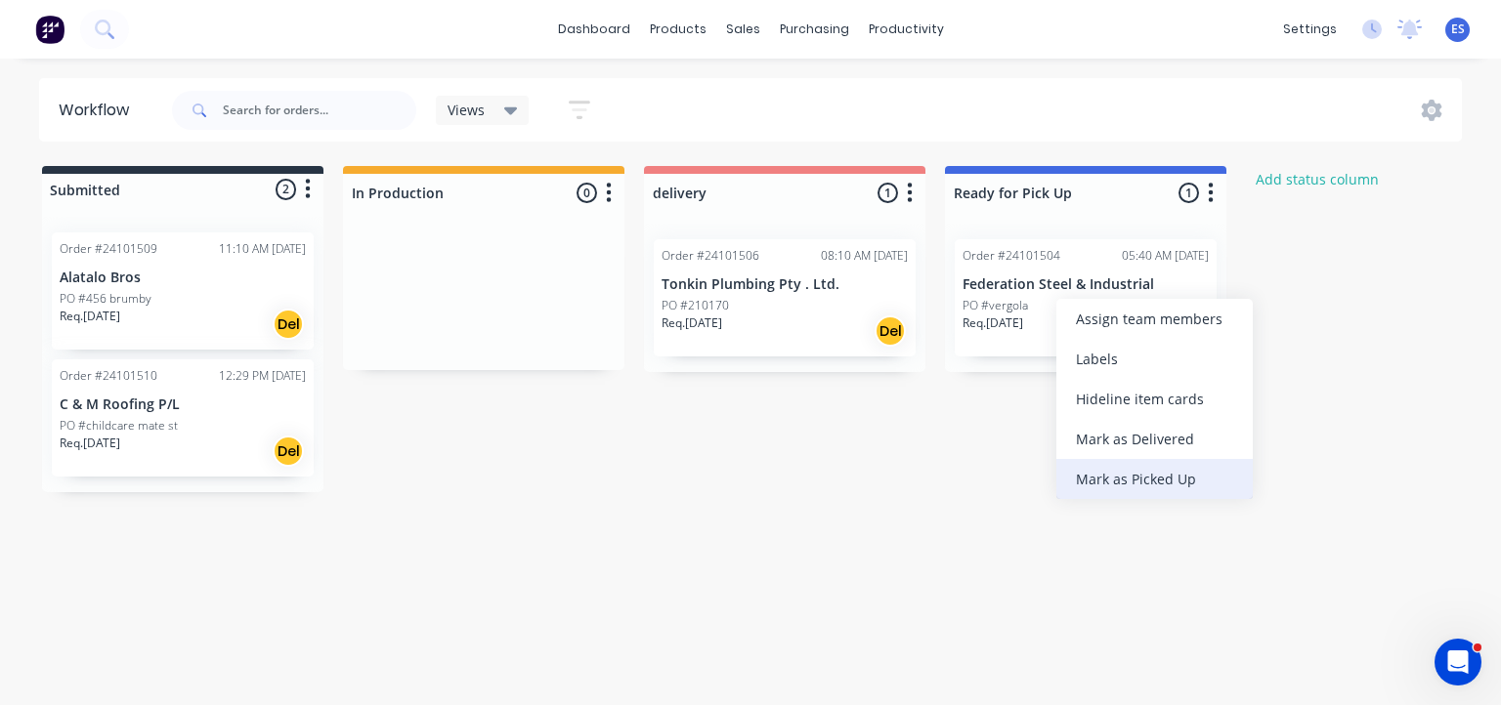
click at [1157, 478] on div "Mark as Picked Up" at bounding box center [1154, 479] width 196 height 40
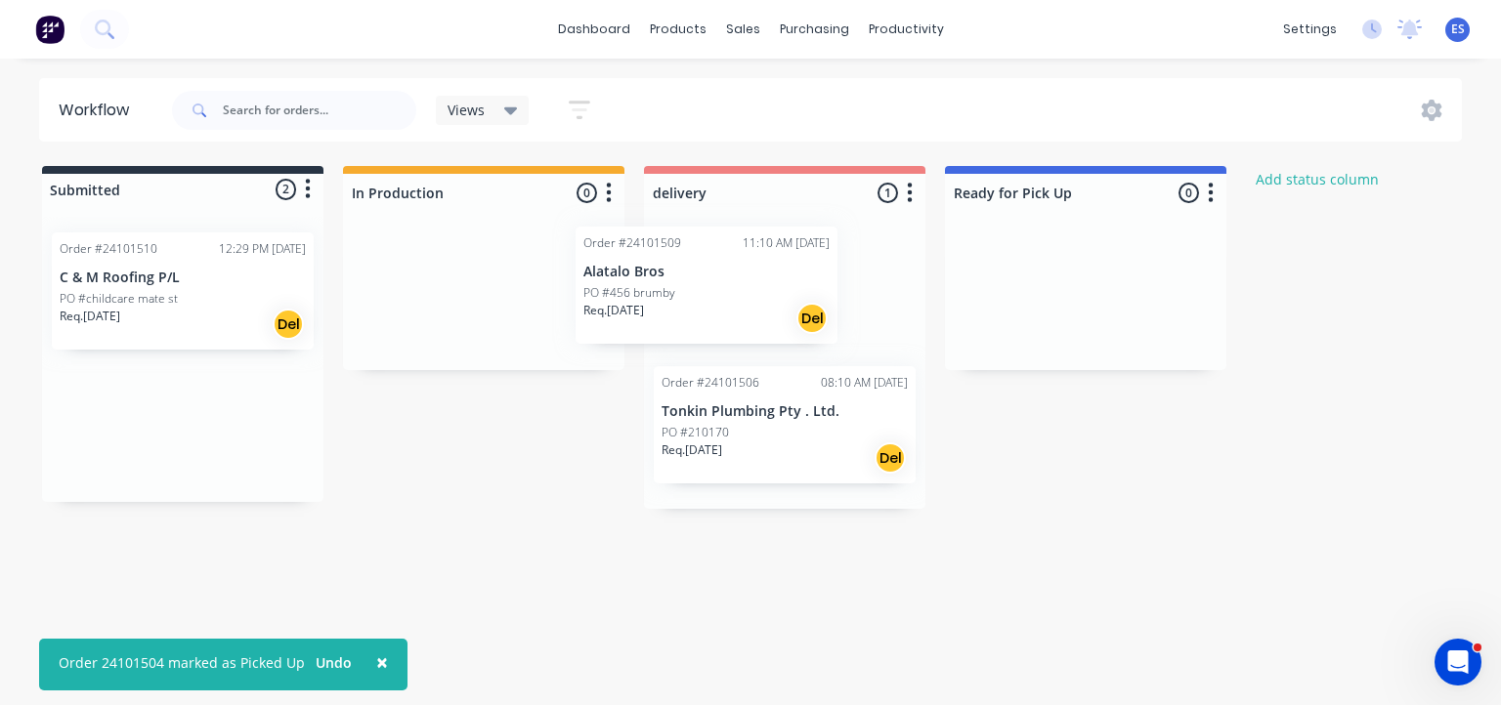
drag, startPoint x: 137, startPoint y: 304, endPoint x: 669, endPoint y: 298, distance: 532.5
click at [669, 298] on div "Submitted 2 Status colour #273444 hex #273444 Save Cancel Summaries Total order…" at bounding box center [906, 337] width 1842 height 343
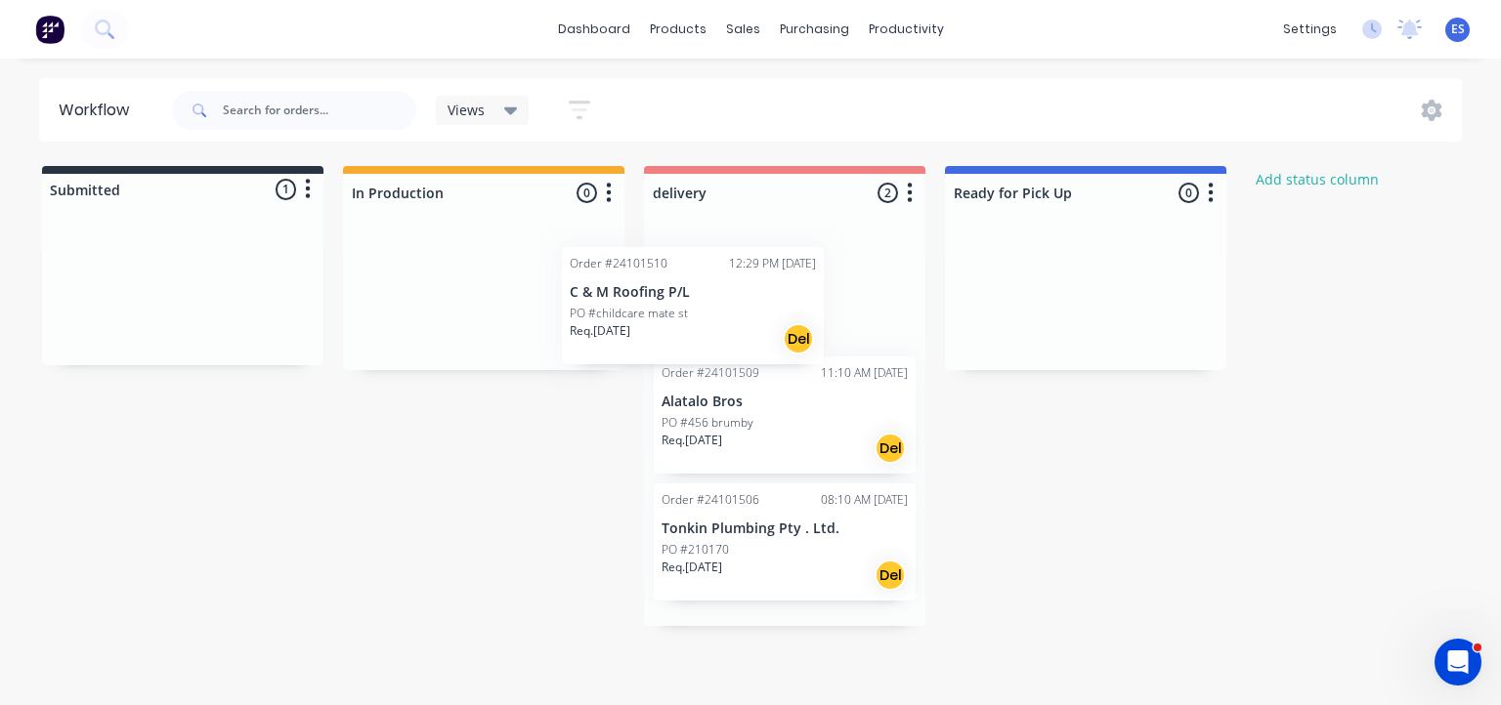
drag, startPoint x: 164, startPoint y: 321, endPoint x: 684, endPoint y: 335, distance: 519.9
click at [684, 335] on div "Submitted 1 Status colour #273444 hex #273444 Save Cancel Summaries Total order…" at bounding box center [906, 396] width 1842 height 460
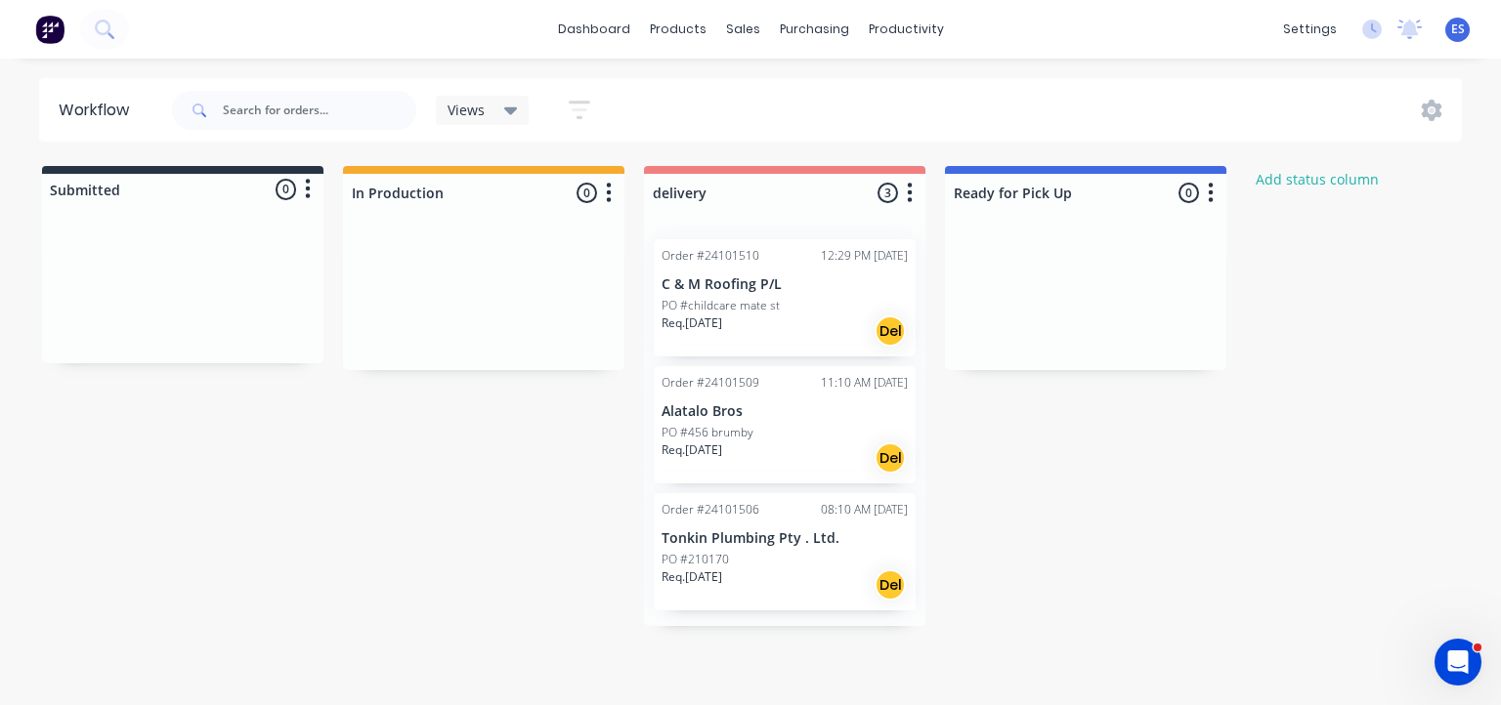
click at [43, 24] on img at bounding box center [49, 29] width 29 height 29
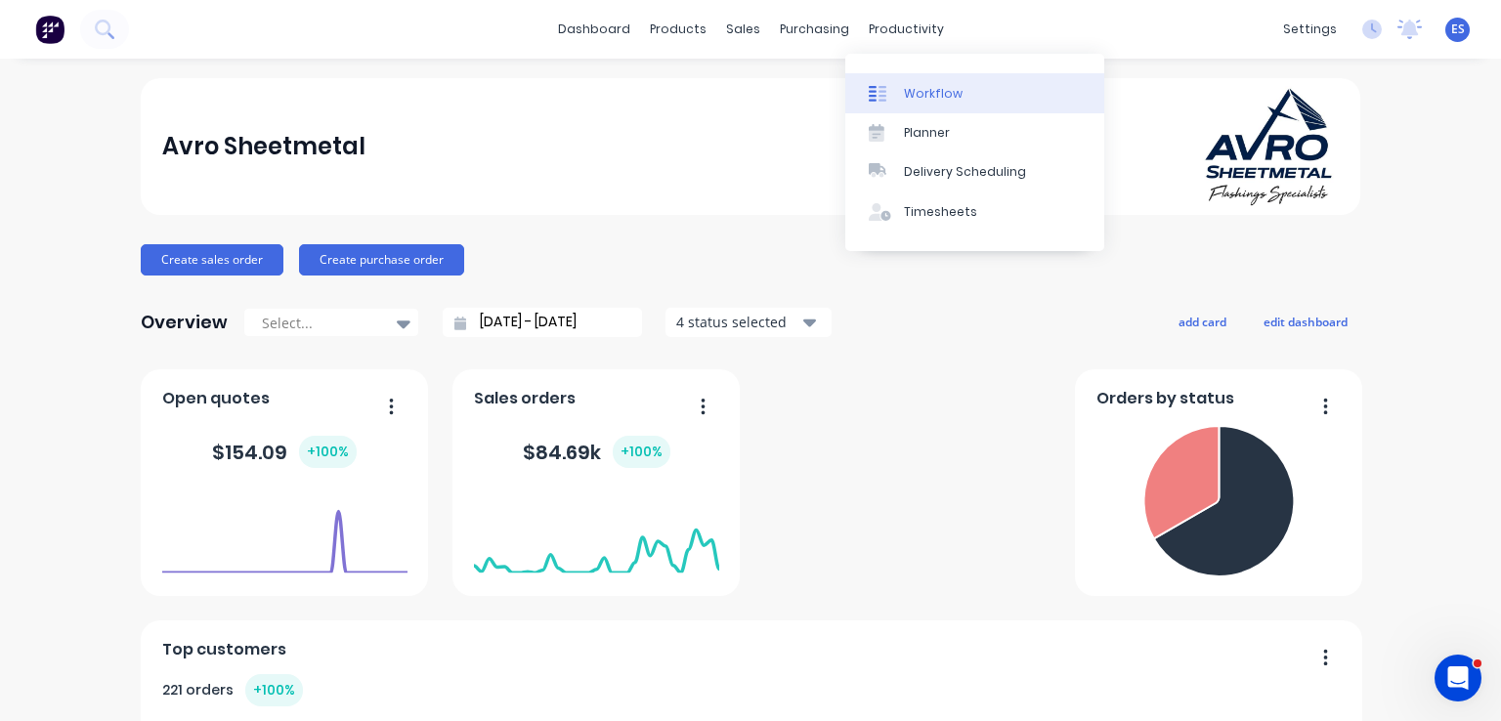
click at [907, 87] on div "Workflow" at bounding box center [933, 94] width 59 height 18
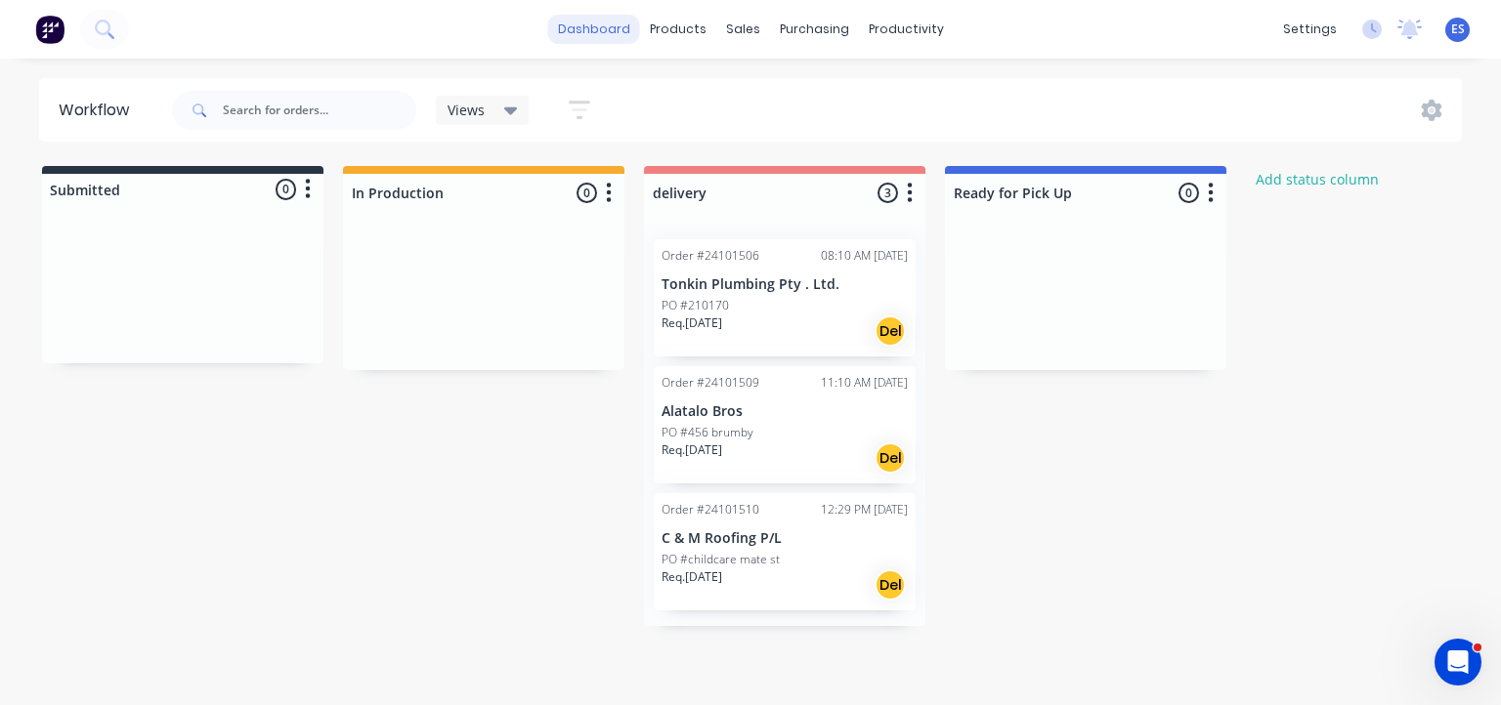
click at [581, 28] on link "dashboard" at bounding box center [594, 29] width 92 height 29
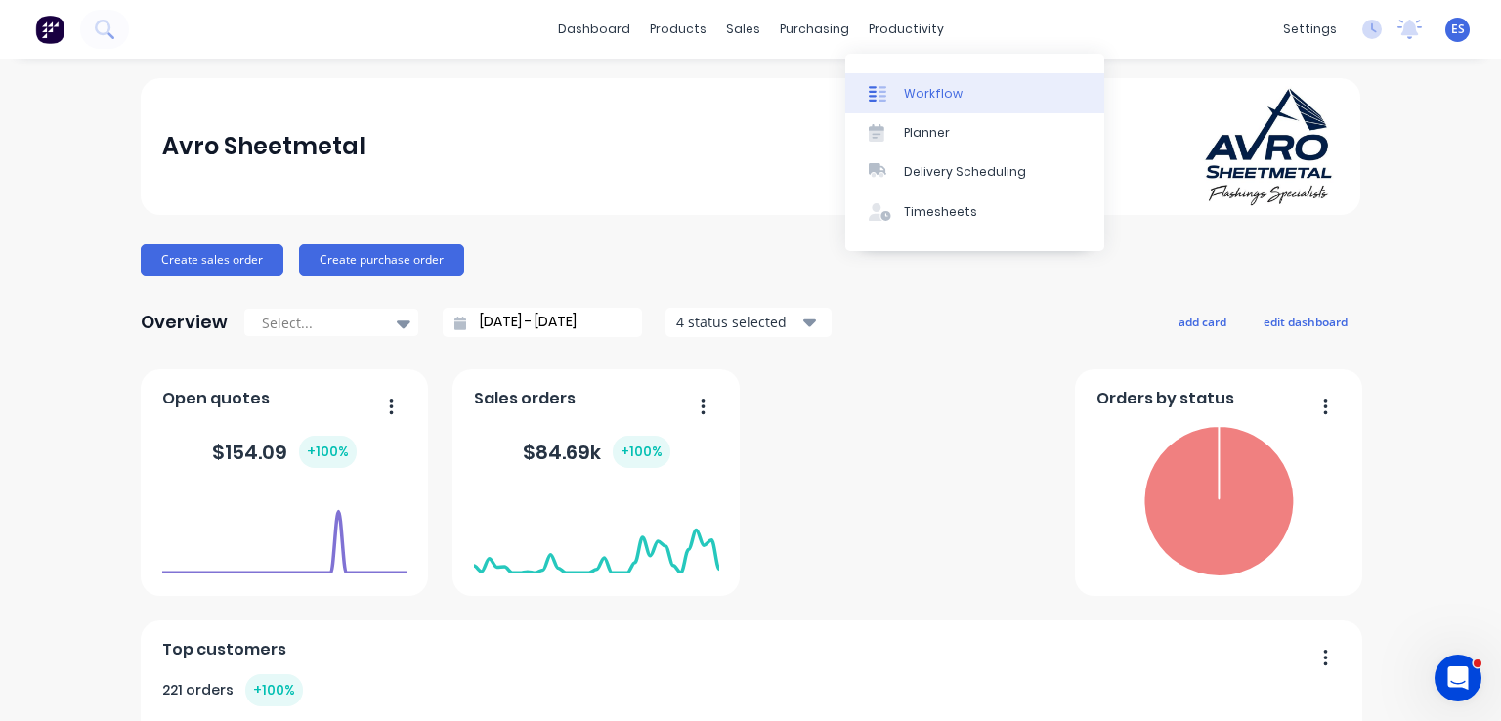
click at [958, 96] on link "Workflow" at bounding box center [974, 92] width 259 height 39
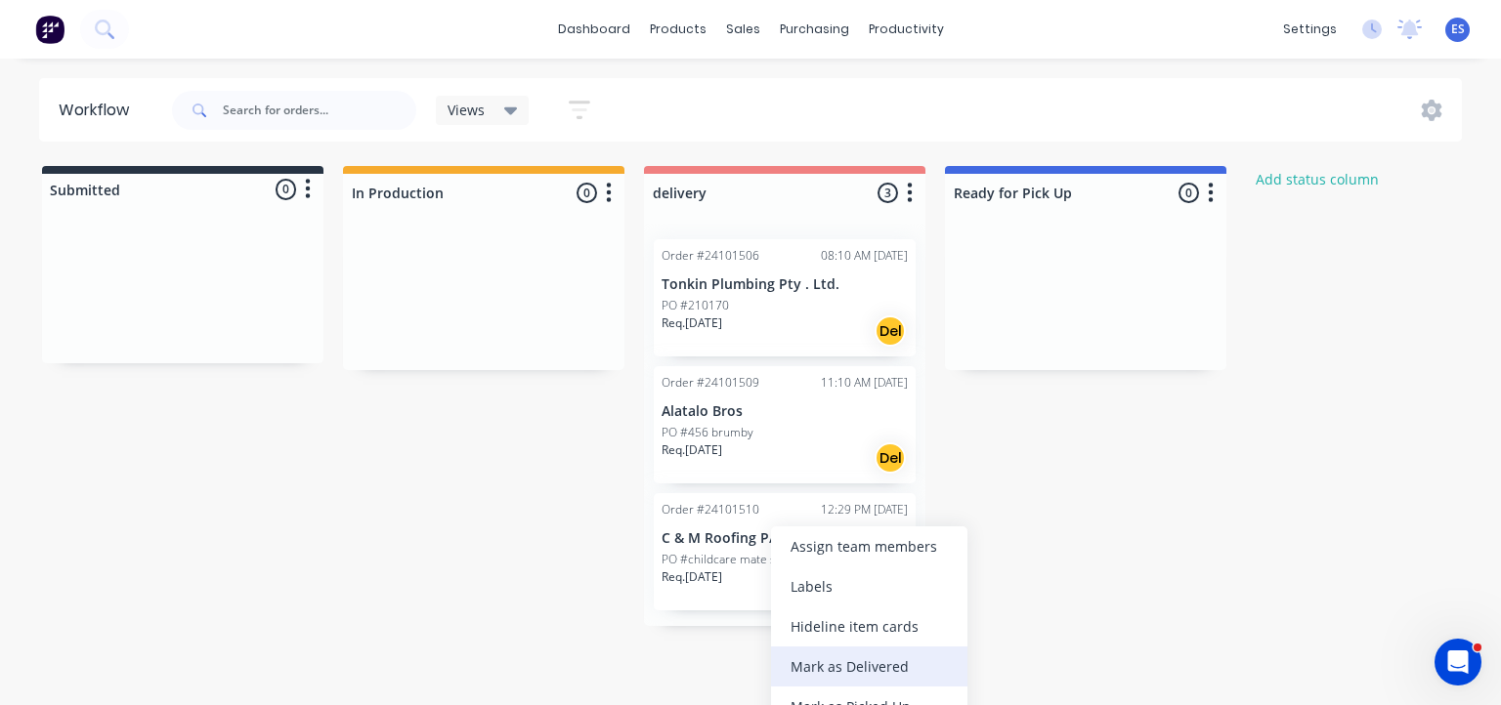
click at [836, 657] on div "Mark as Delivered" at bounding box center [869, 667] width 196 height 40
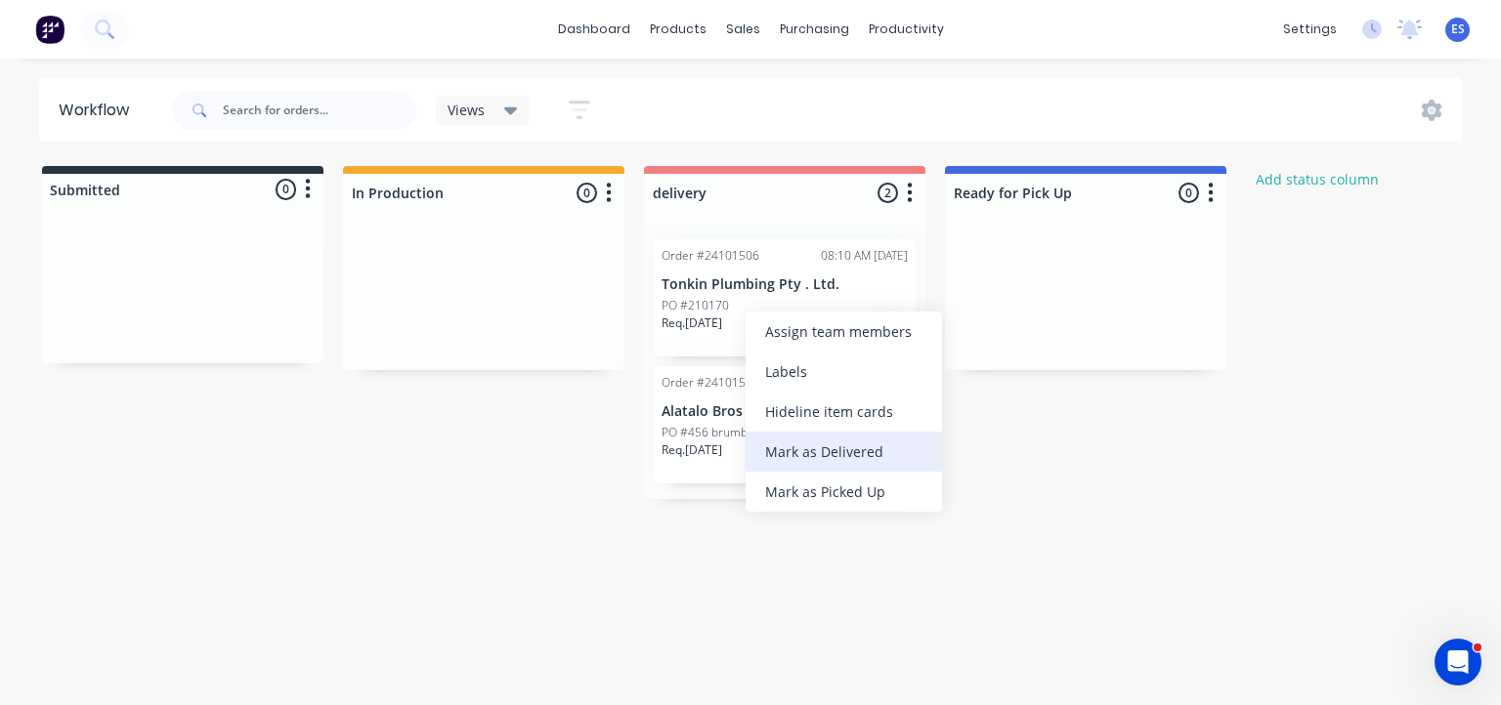
click at [878, 462] on div "Mark as Delivered" at bounding box center [843, 452] width 196 height 40
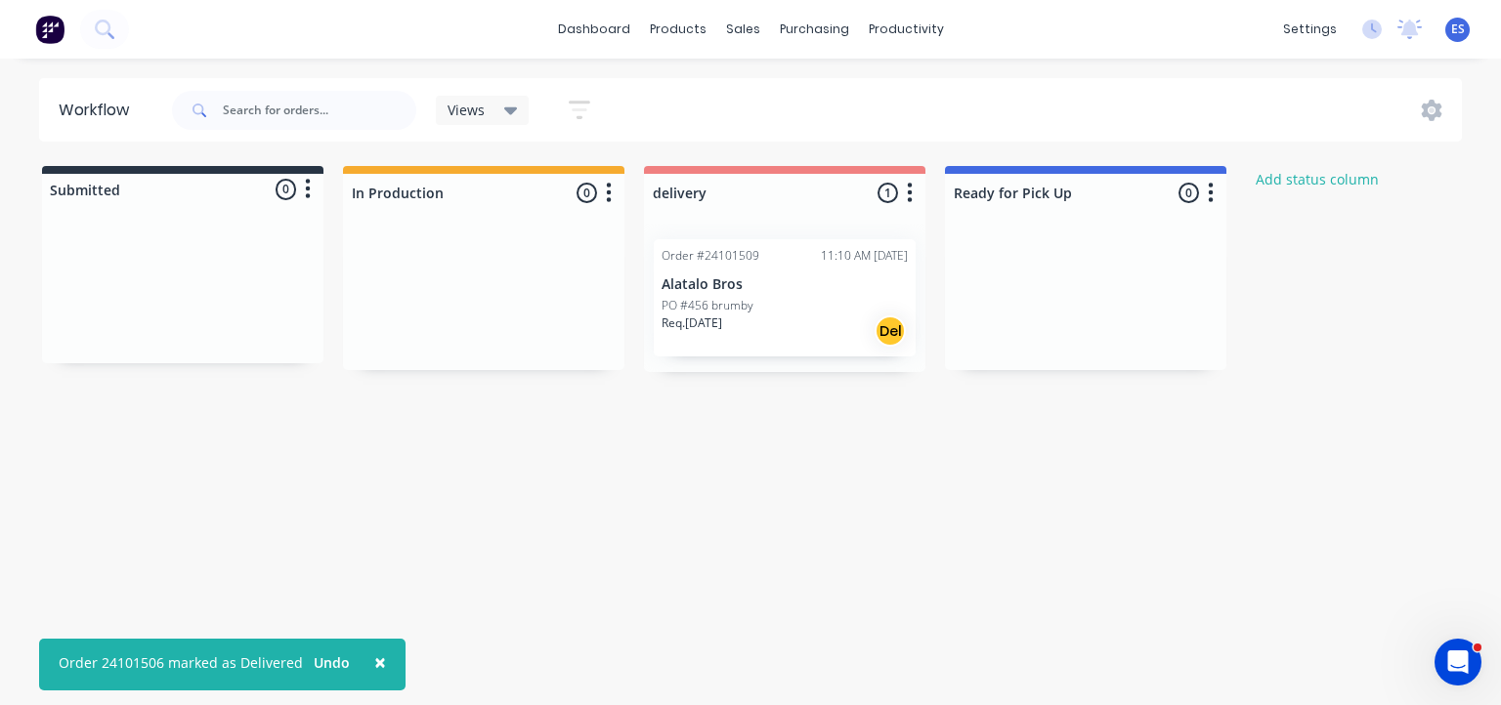
click at [748, 340] on div "Req. [DATE] Del" at bounding box center [784, 331] width 246 height 33
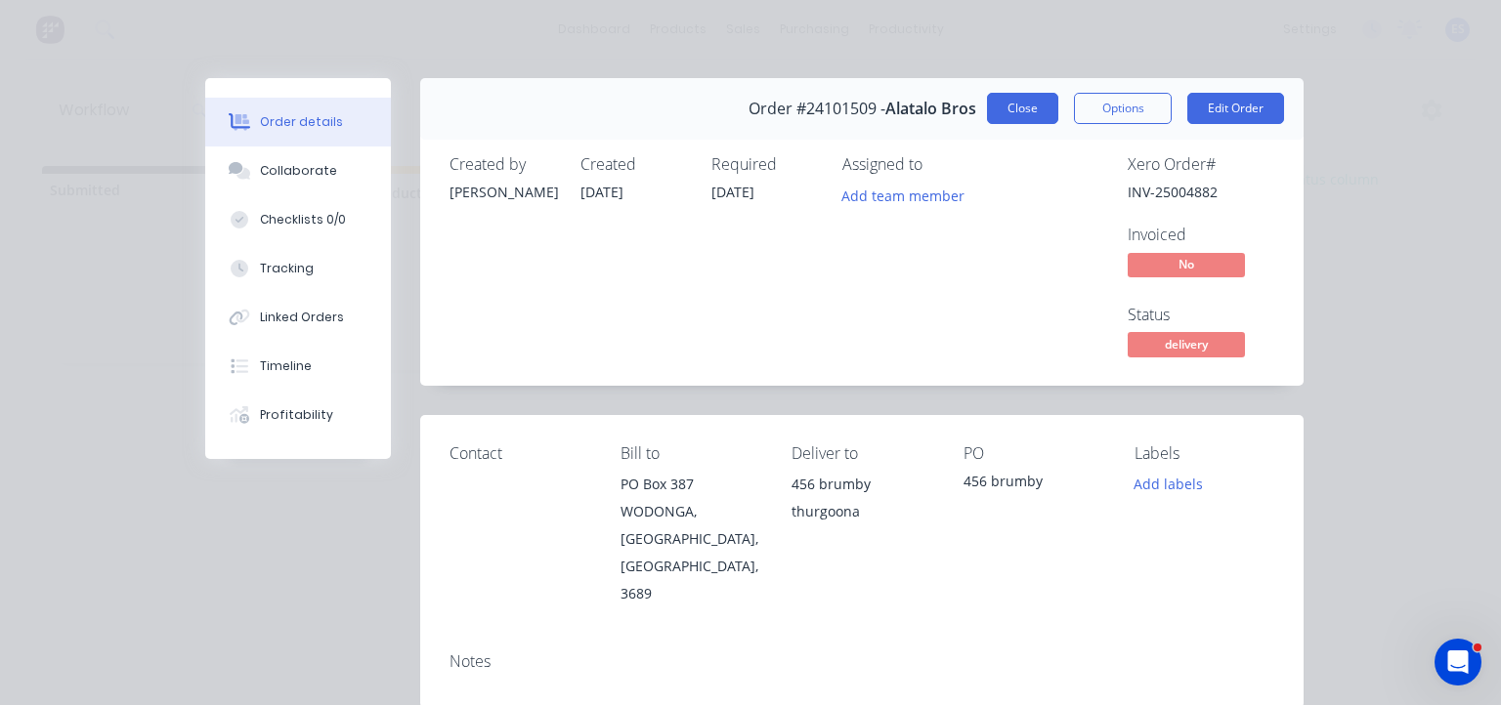
click at [1032, 107] on button "Close" at bounding box center [1022, 108] width 71 height 31
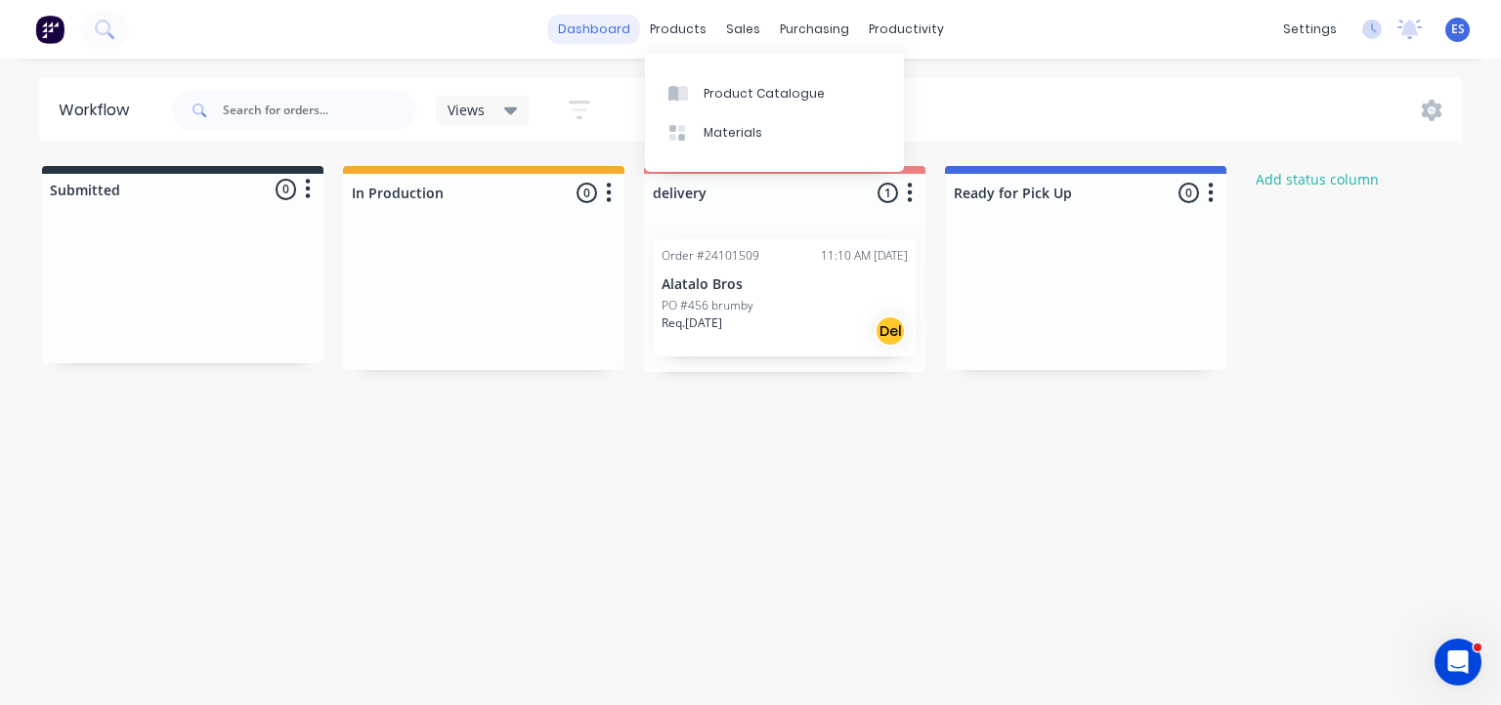
click at [603, 32] on link "dashboard" at bounding box center [594, 29] width 92 height 29
